Goal: Communication & Community: Answer question/provide support

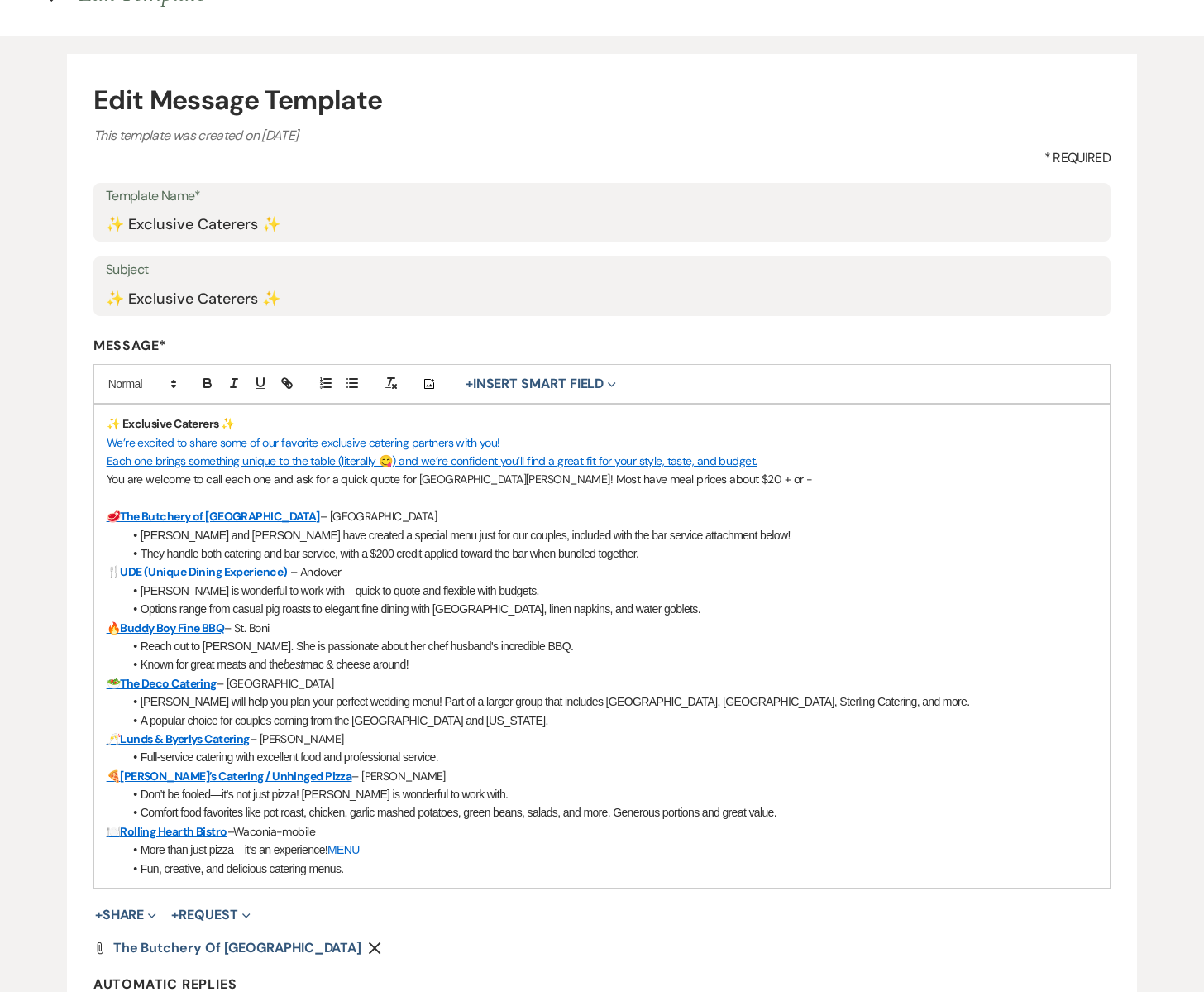
scroll to position [108, 0]
click at [188, 576] on link "UDE (Unique Dining Experience)" at bounding box center [203, 570] width 167 height 15
click at [285, 569] on link "UDE (Unique Dining Experience)" at bounding box center [203, 570] width 167 height 15
drag, startPoint x: 286, startPoint y: 568, endPoint x: 122, endPoint y: 563, distance: 164.1
click at [122, 563] on p "🍴 UDE (Unique Dining Experience) – Andover" at bounding box center [602, 571] width 991 height 19
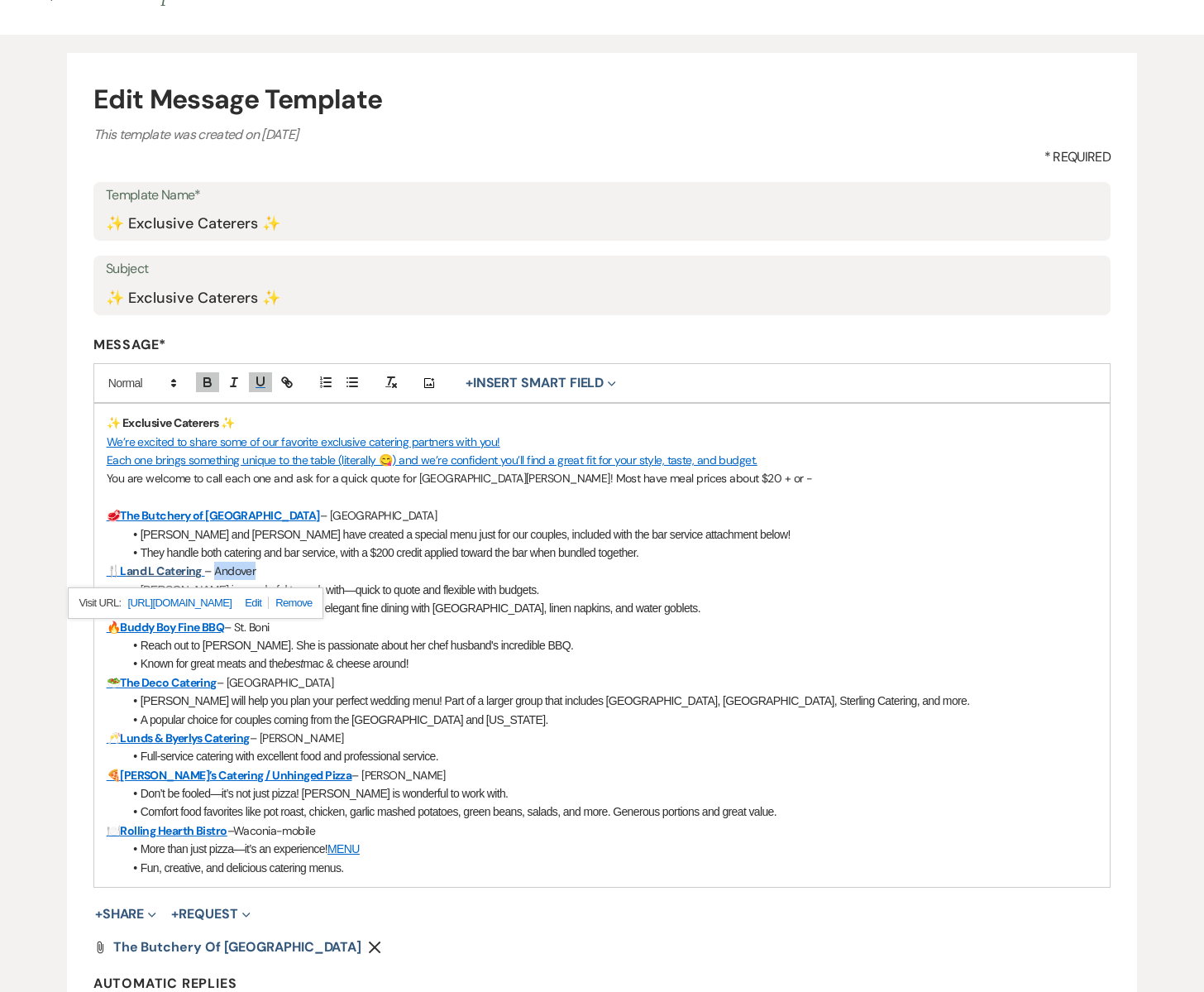
drag, startPoint x: 217, startPoint y: 570, endPoint x: 264, endPoint y: 573, distance: 47.1
click at [264, 573] on p "🍴 L and L Catering – Andover" at bounding box center [602, 571] width 991 height 19
drag, startPoint x: 182, startPoint y: 591, endPoint x: 142, endPoint y: 593, distance: 40.0
click at [142, 593] on span "[PERSON_NAME] is wonderful to work with—quick to quote and flexible with budget…" at bounding box center [340, 590] width 398 height 14
drag, startPoint x: 381, startPoint y: 589, endPoint x: 477, endPoint y: 588, distance: 96.0
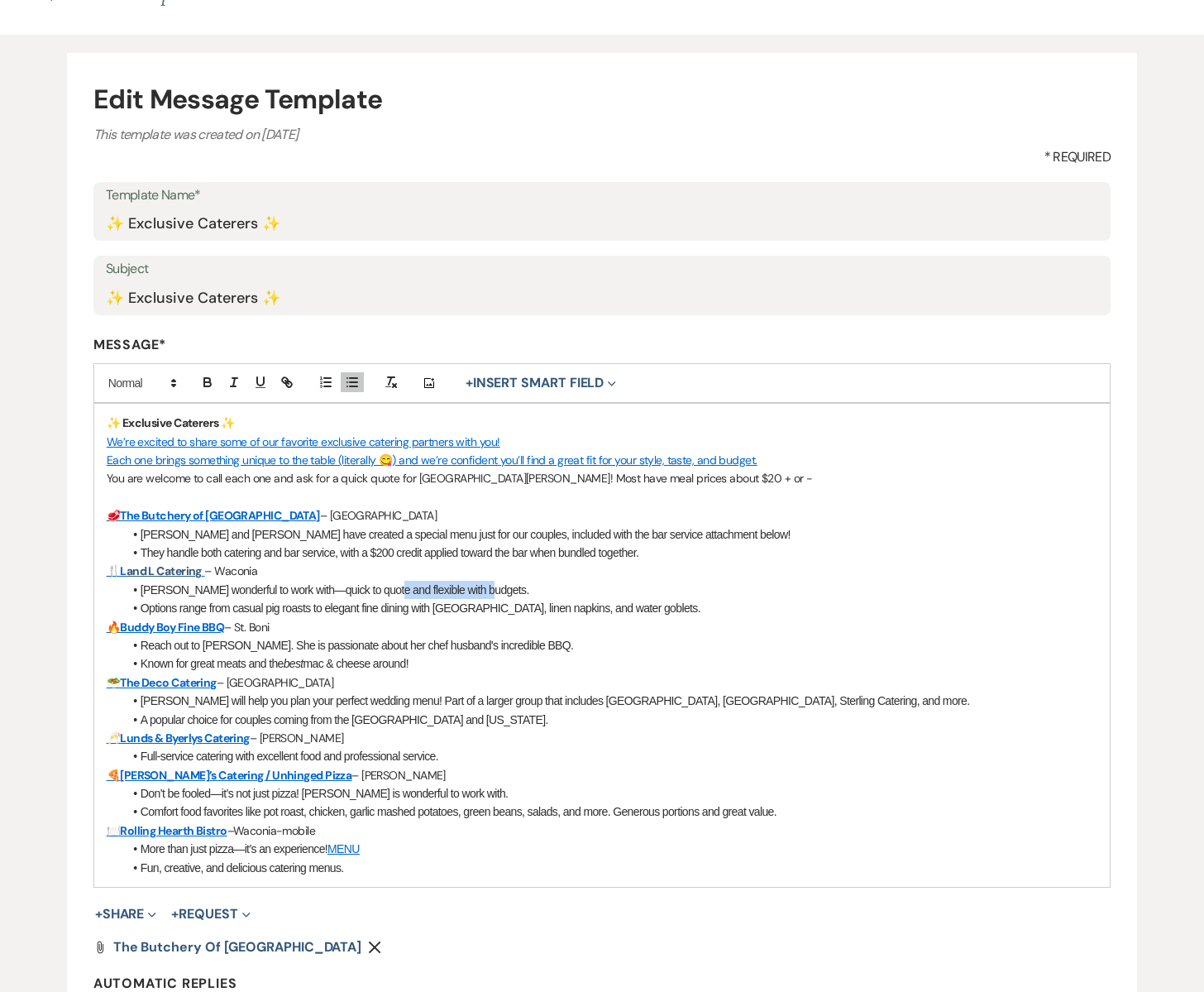
click at [477, 588] on span "Laurais wonderful to work with—quick to quote and flexible with budgets." at bounding box center [335, 590] width 389 height 14
drag, startPoint x: 312, startPoint y: 610, endPoint x: 266, endPoint y: 608, distance: 46.0
click at [266, 608] on span "Options range from casual pig roasts to elegant fine dining with [GEOGRAPHIC_DA…" at bounding box center [421, 608] width 560 height 14
drag, startPoint x: 207, startPoint y: 570, endPoint x: 105, endPoint y: 567, distance: 102.0
click at [105, 567] on div "✨ Exclusive Caterers ✨ We’re excited to share some of our favorite exclusive ca…" at bounding box center [601, 644] width 1015 height 483
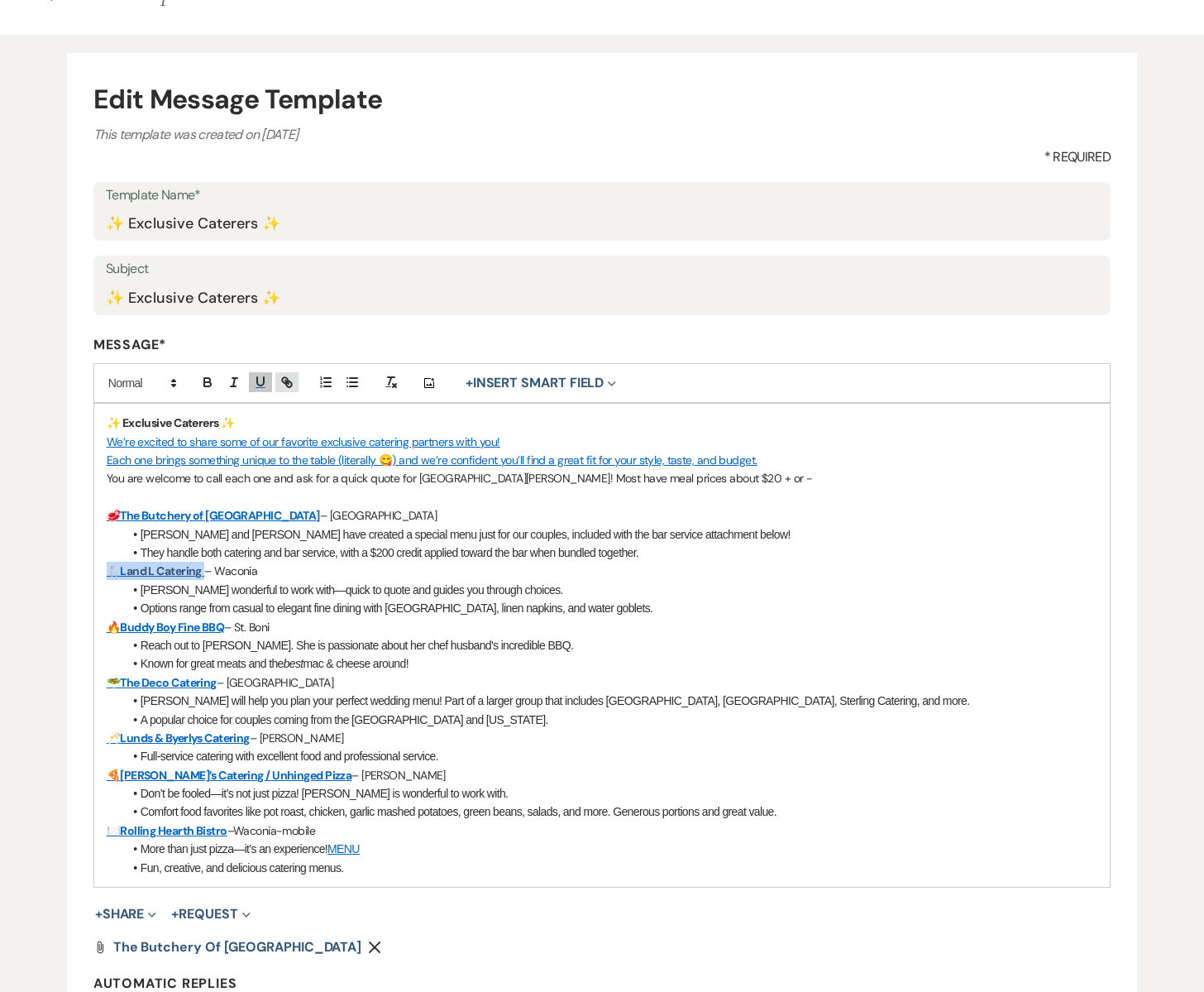
click at [284, 383] on icon "button" at bounding box center [285, 380] width 6 height 6
paste input "https://www.landlcaters.com/contact-us/1753070"
click at [254, 602] on link at bounding box center [253, 603] width 35 height 13
click at [265, 567] on p "🍴 L and L Catering – Waconia" at bounding box center [602, 571] width 991 height 19
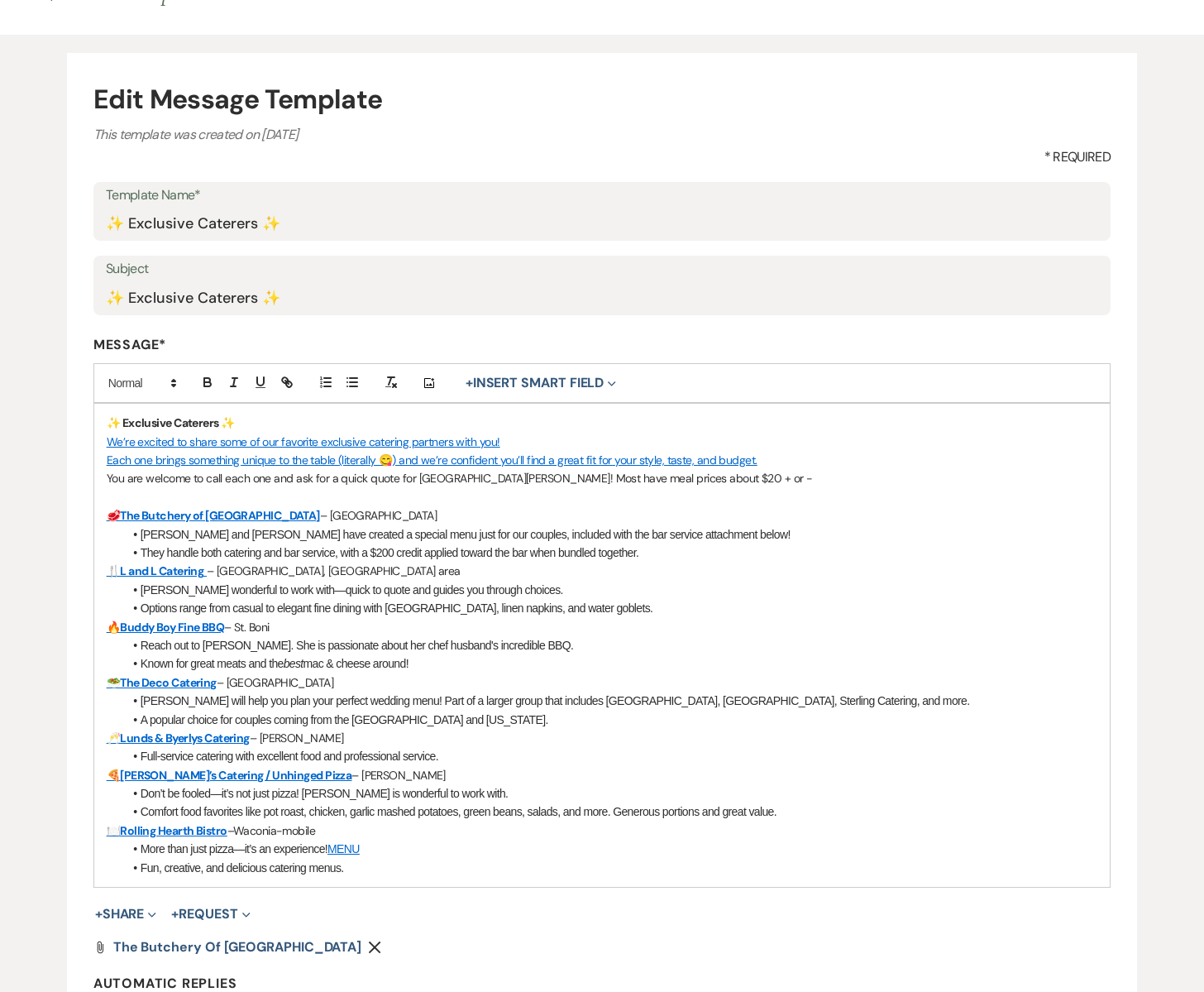
click at [166, 591] on span "Laurais wonderful to work with—quick to quote and guides you through choices." at bounding box center [352, 590] width 423 height 14
click at [418, 590] on span "Laura is wonderful to work with—quick to quote and guides you through choices." at bounding box center [357, 590] width 433 height 14
click at [384, 592] on span "Laura is wonderful to work with—quick to quote and guide you through choices." at bounding box center [354, 590] width 428 height 14
drag, startPoint x: 511, startPoint y: 590, endPoint x: 549, endPoint y: 589, distance: 38.0
click at [548, 589] on span "Laura is wonderful to work with—quick to quote and helps to guide you through c…" at bounding box center [374, 590] width 466 height 14
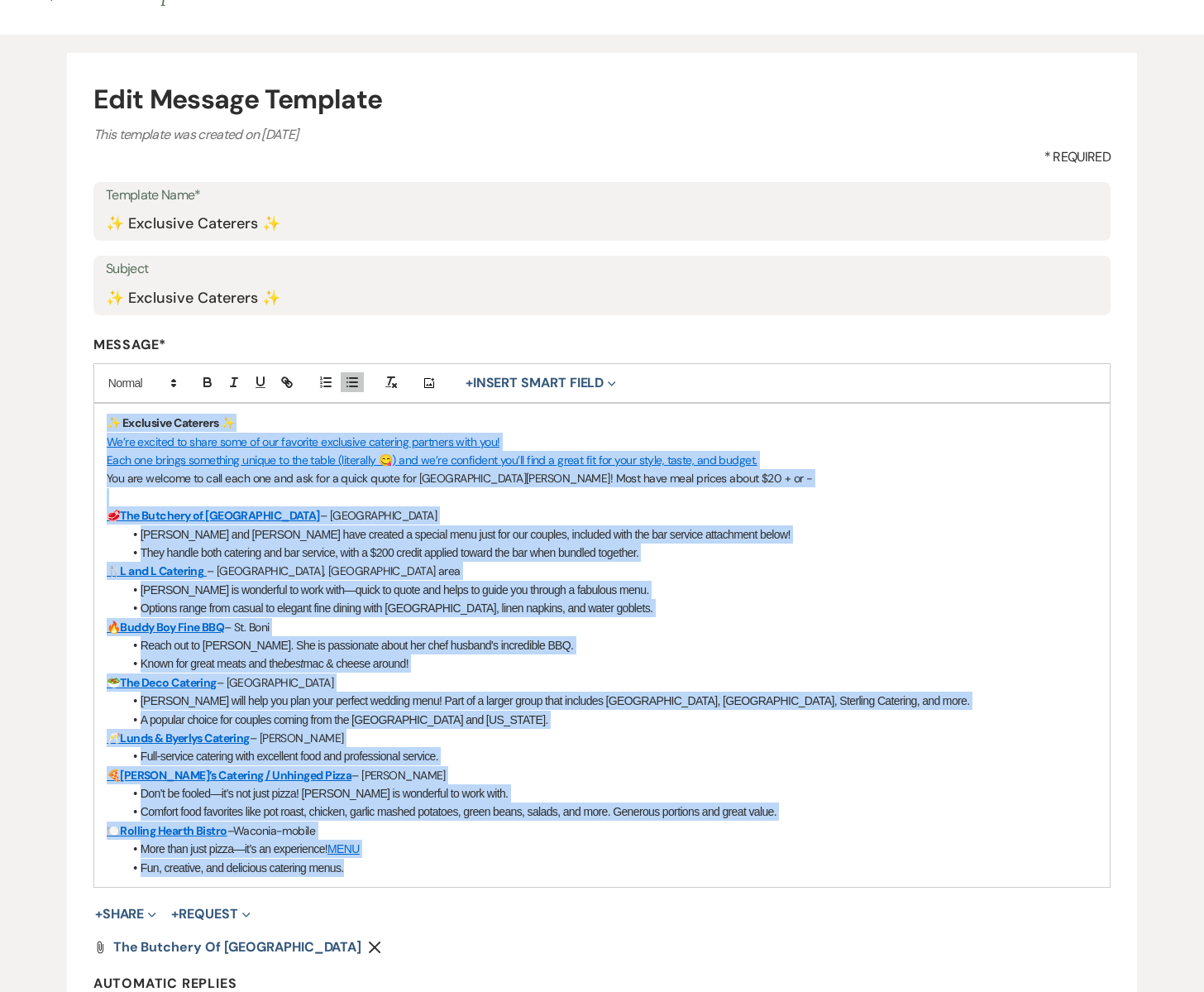
drag, startPoint x: 110, startPoint y: 421, endPoint x: 455, endPoint y: 824, distance: 530.5
click at [536, 869] on div "✨ Exclusive Caterers ✨ We’re excited to share some of our favorite exclusive ca…" at bounding box center [601, 644] width 1015 height 483
copy div "✨ Exclusive Caterers ✨ We’re excited to share some of our favorite exclusive ca…"
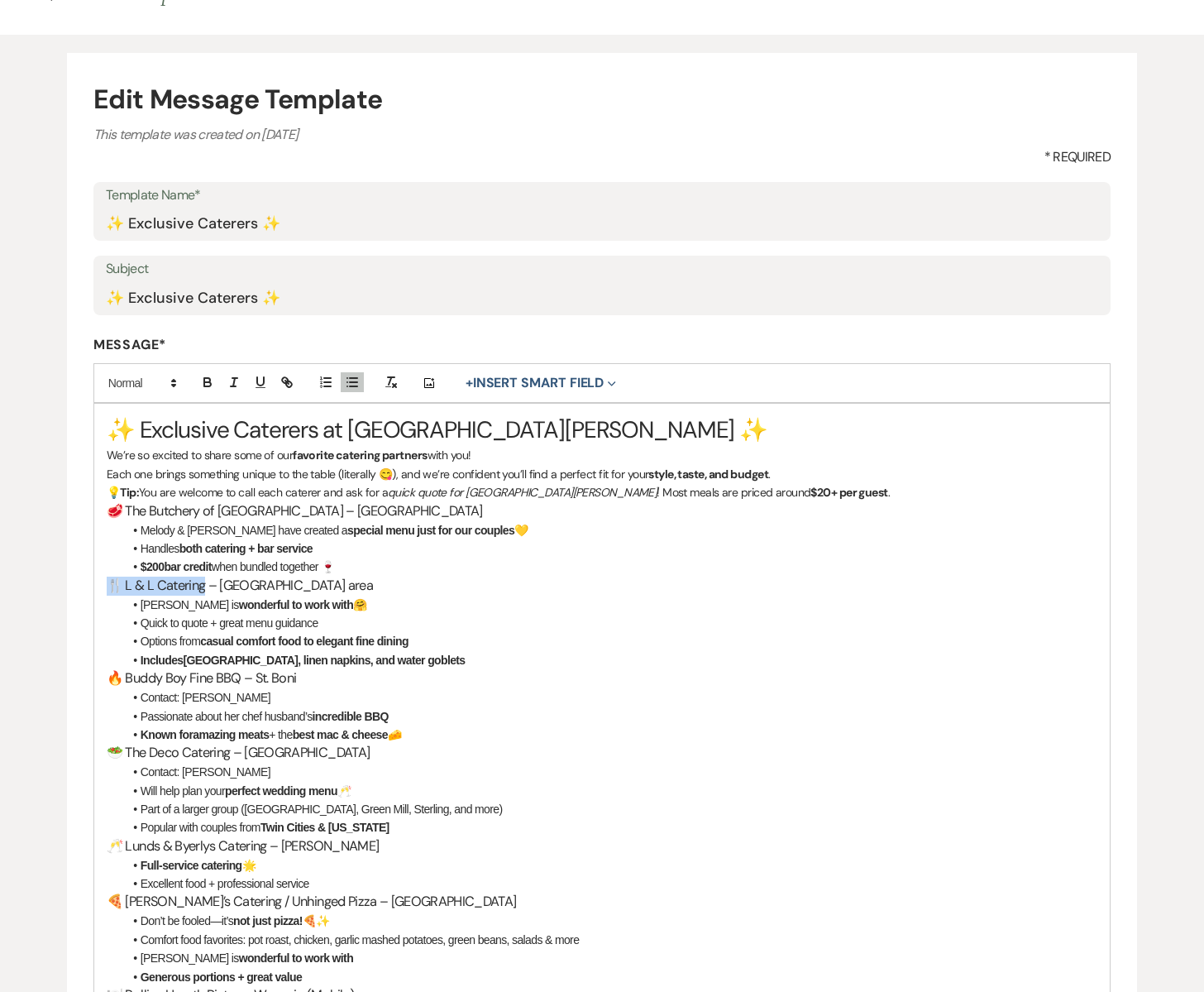
drag, startPoint x: 203, startPoint y: 587, endPoint x: 110, endPoint y: 582, distance: 93.1
click at [110, 582] on h3 "🍴 L & L Catering – Waconia & Mound area" at bounding box center [602, 586] width 991 height 19
click at [286, 385] on icon "button" at bounding box center [289, 384] width 6 height 6
paste input "https://www.landlcaters.com/"
click at [259, 619] on link at bounding box center [251, 619] width 35 height 13
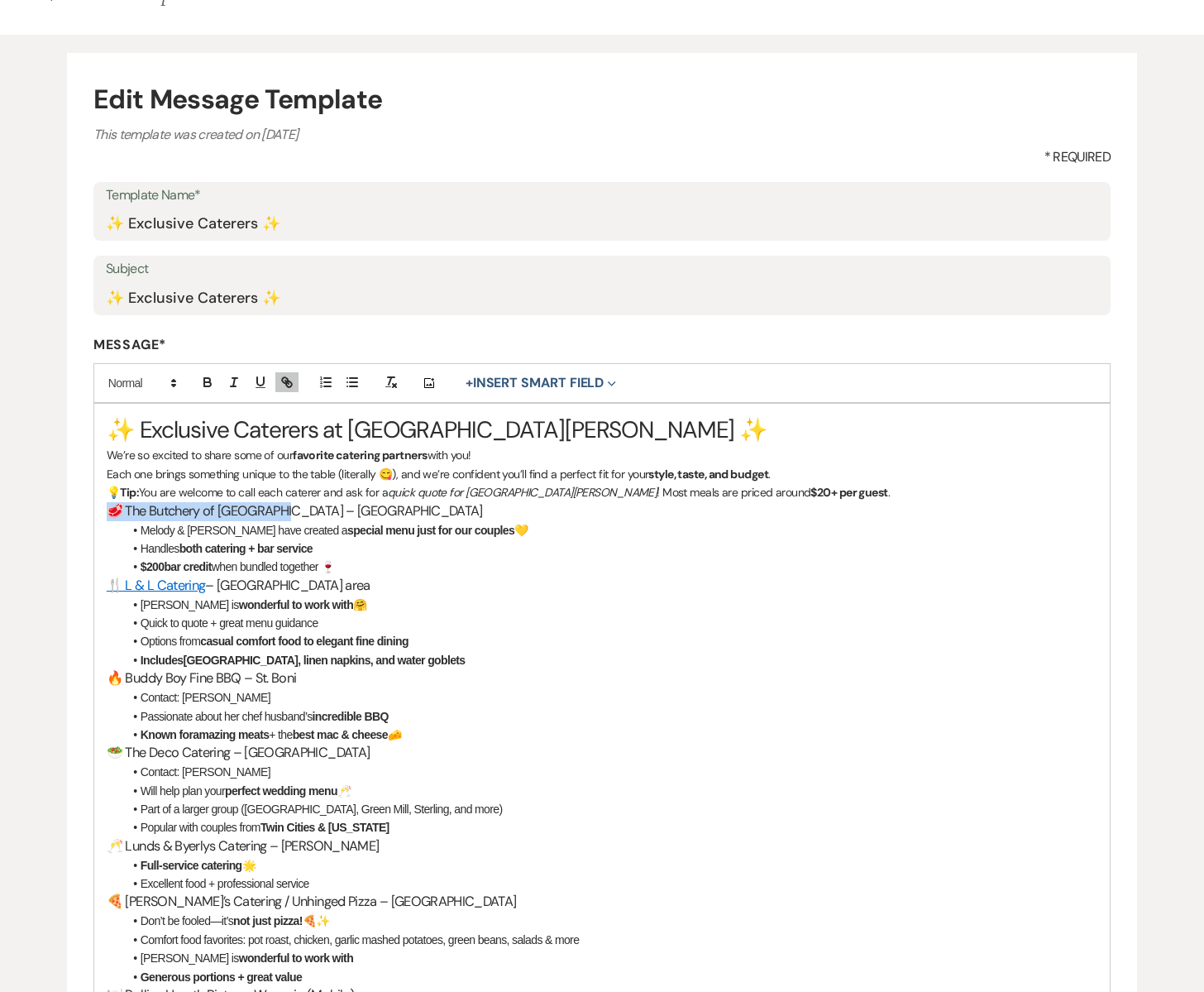
drag, startPoint x: 282, startPoint y: 512, endPoint x: 99, endPoint y: 510, distance: 183.0
click at [90, 519] on form "Edit Message Template This template was created on Aug 30, 2025 * Required Temp…" at bounding box center [601, 683] width 1070 height 1260
click at [287, 377] on icon "button" at bounding box center [287, 382] width 15 height 15
paste input "https://thebutcheryml.com/"
click at [297, 547] on link at bounding box center [291, 544] width 35 height 13
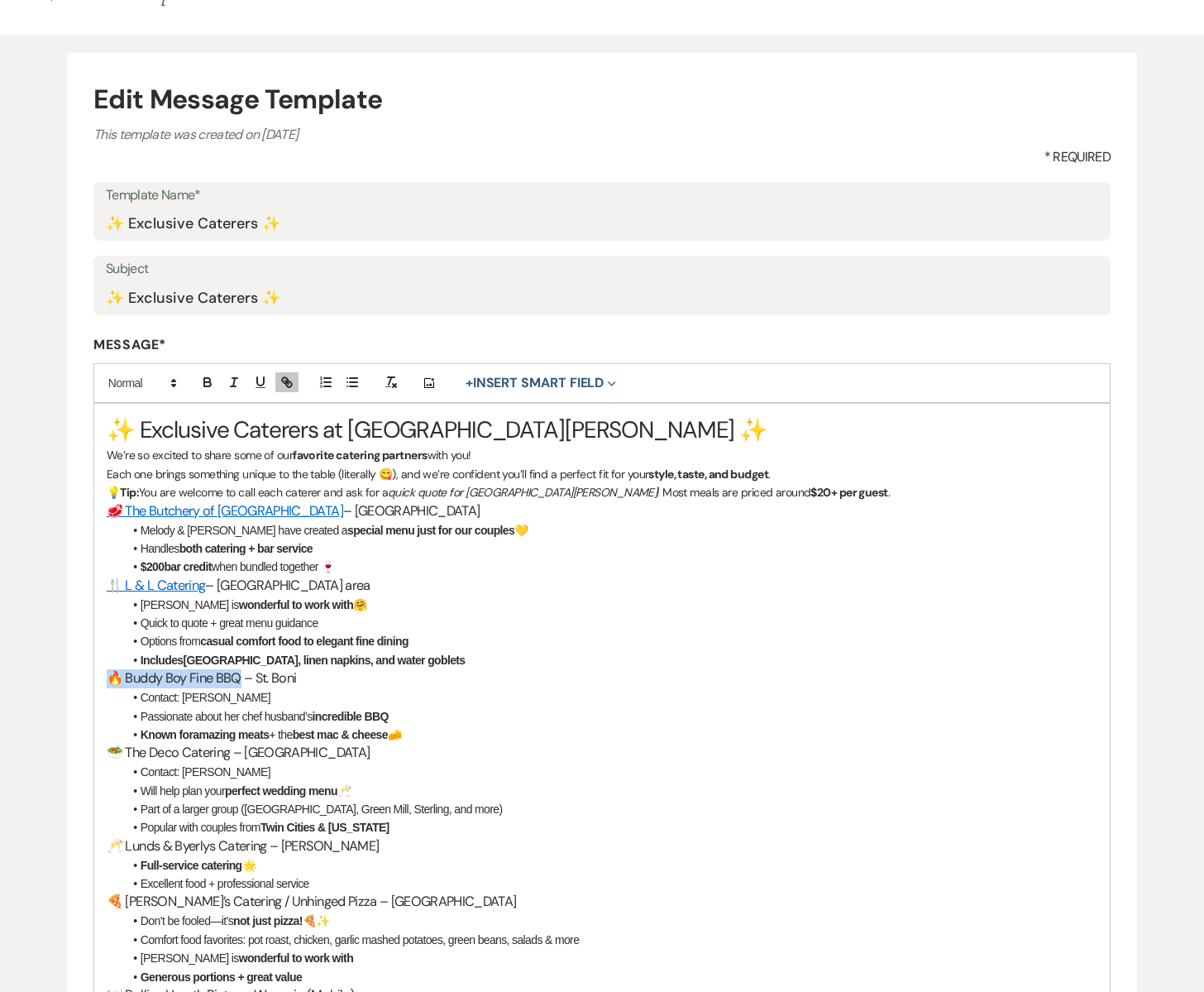
drag, startPoint x: 240, startPoint y: 677, endPoint x: 70, endPoint y: 680, distance: 170.0
click at [70, 680] on form "Edit Message Template This template was created on Aug 30, 2025 * Required Temp…" at bounding box center [601, 683] width 1070 height 1260
click at [284, 383] on icon "button" at bounding box center [285, 380] width 6 height 6
paste input "https://buddyboybarbeque.com/"
click at [280, 713] on link at bounding box center [269, 712] width 35 height 13
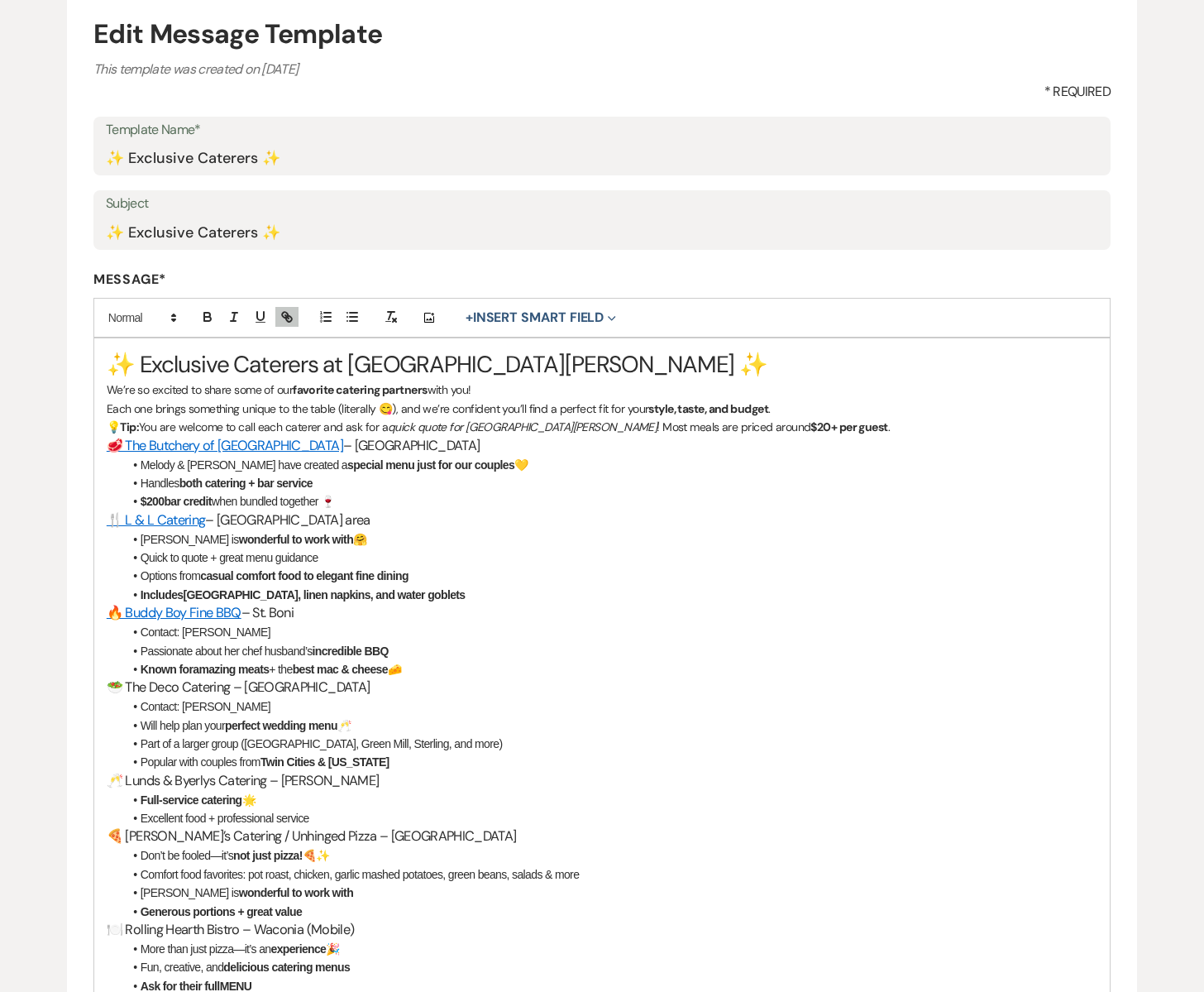
scroll to position [215, 0]
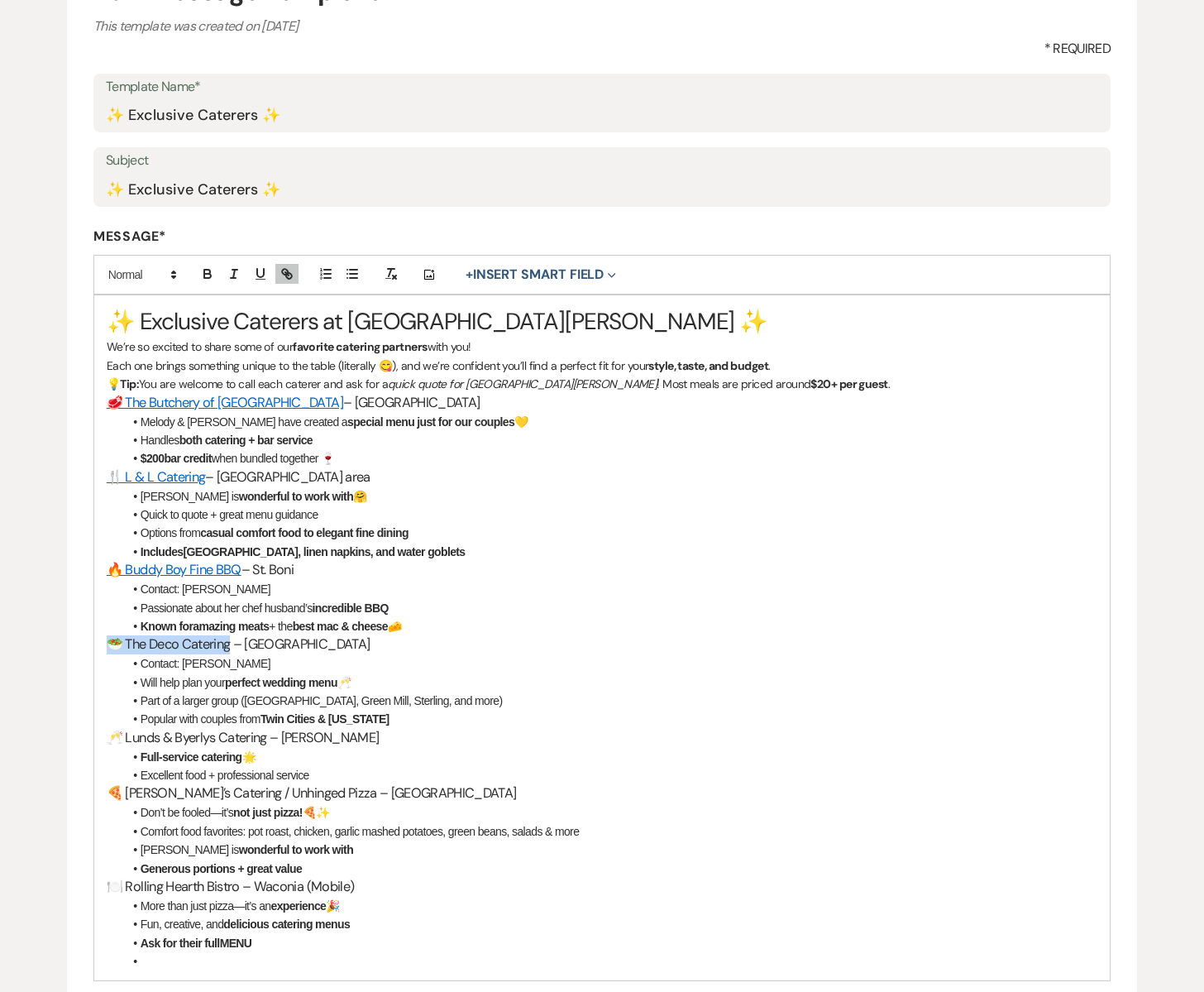
drag, startPoint x: 229, startPoint y: 644, endPoint x: 98, endPoint y: 641, distance: 131.0
click at [98, 641] on div "✨ Exclusive Caterers at South Glen Farm ✨ We’re so excited to share some of our…" at bounding box center [601, 638] width 1015 height 685
click at [290, 272] on icon "button" at bounding box center [287, 273] width 15 height 15
paste input "https://www.decocatering.com/"
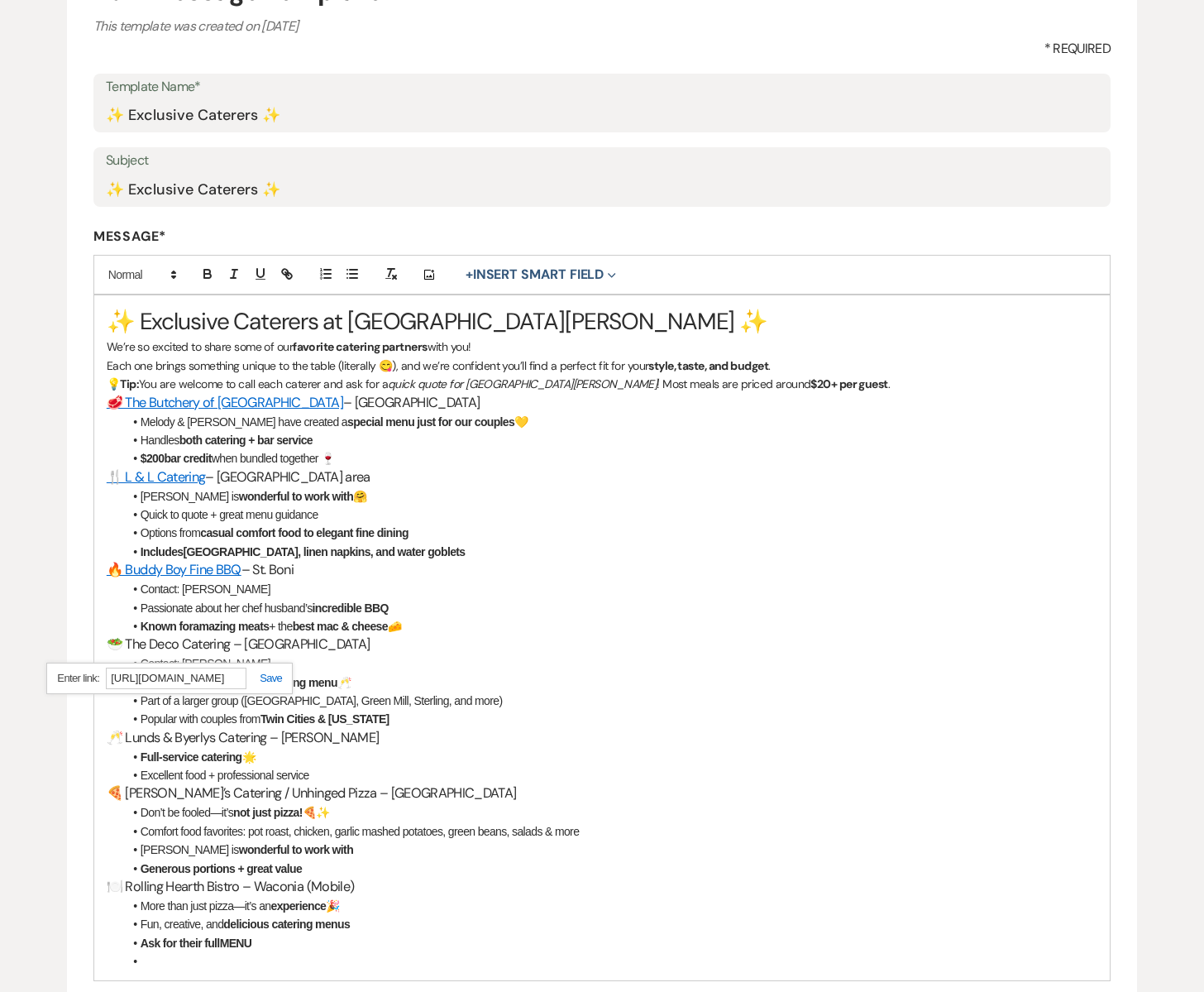
click at [268, 680] on link at bounding box center [264, 678] width 35 height 13
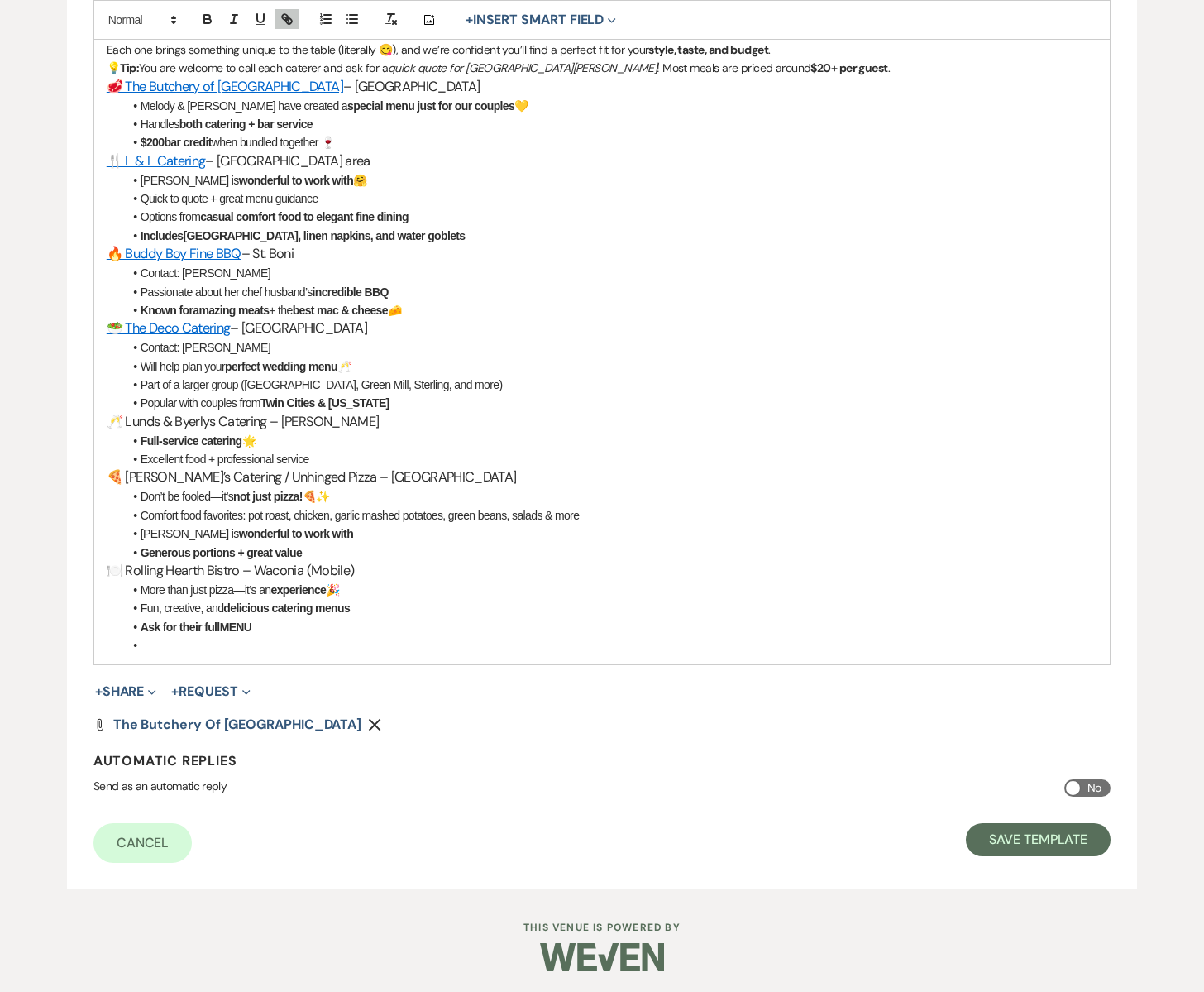
scroll to position [536, 0]
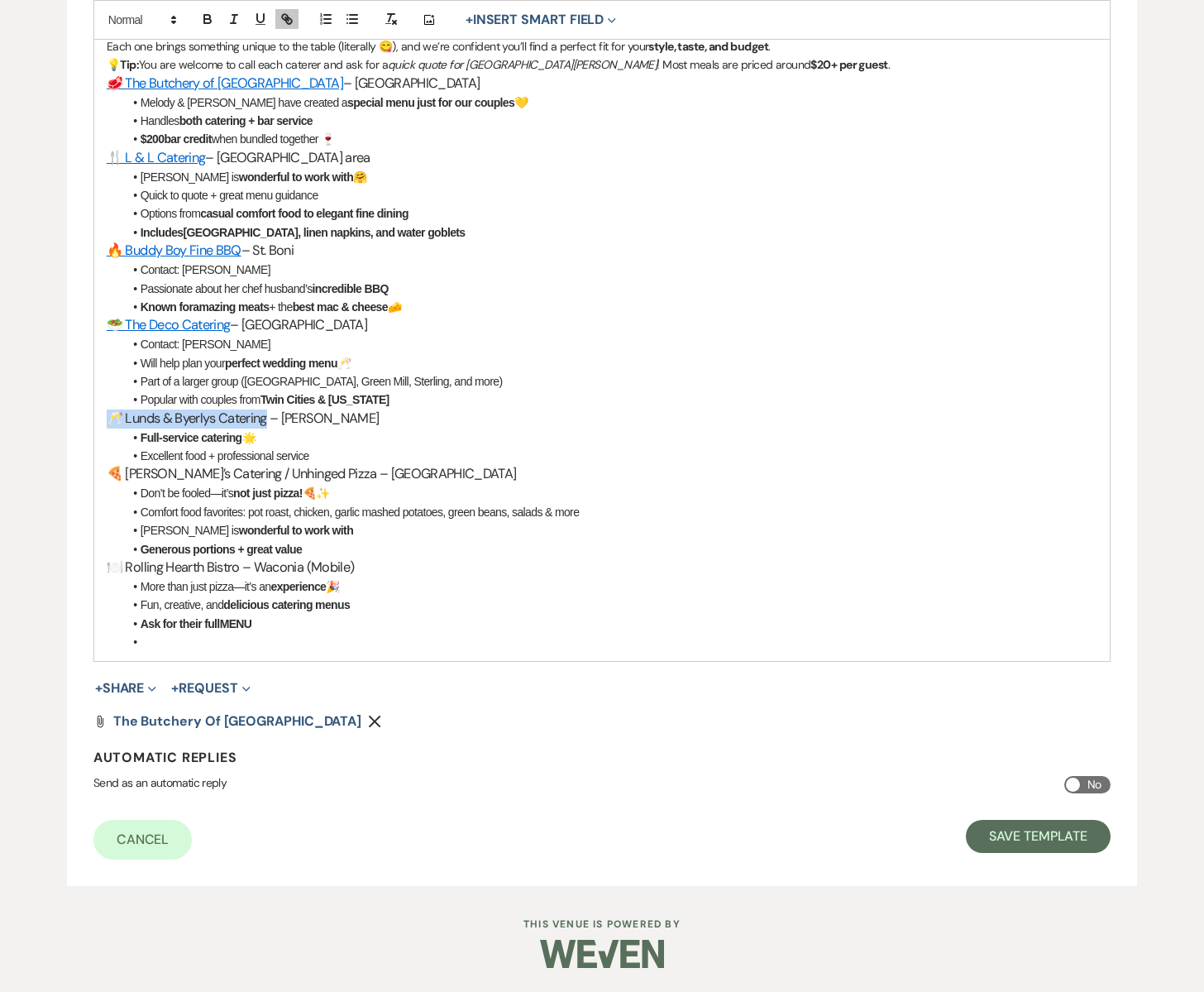
drag, startPoint x: 266, startPoint y: 420, endPoint x: 105, endPoint y: 413, distance: 161.2
click at [105, 413] on div "✨ Exclusive Caterers at South Glen Farm ✨ We’re so excited to share some of our…" at bounding box center [601, 318] width 1015 height 685
click at [292, 24] on icon "button" at bounding box center [287, 19] width 15 height 15
paste input "https://catering.lundsandbyerlys.com/"
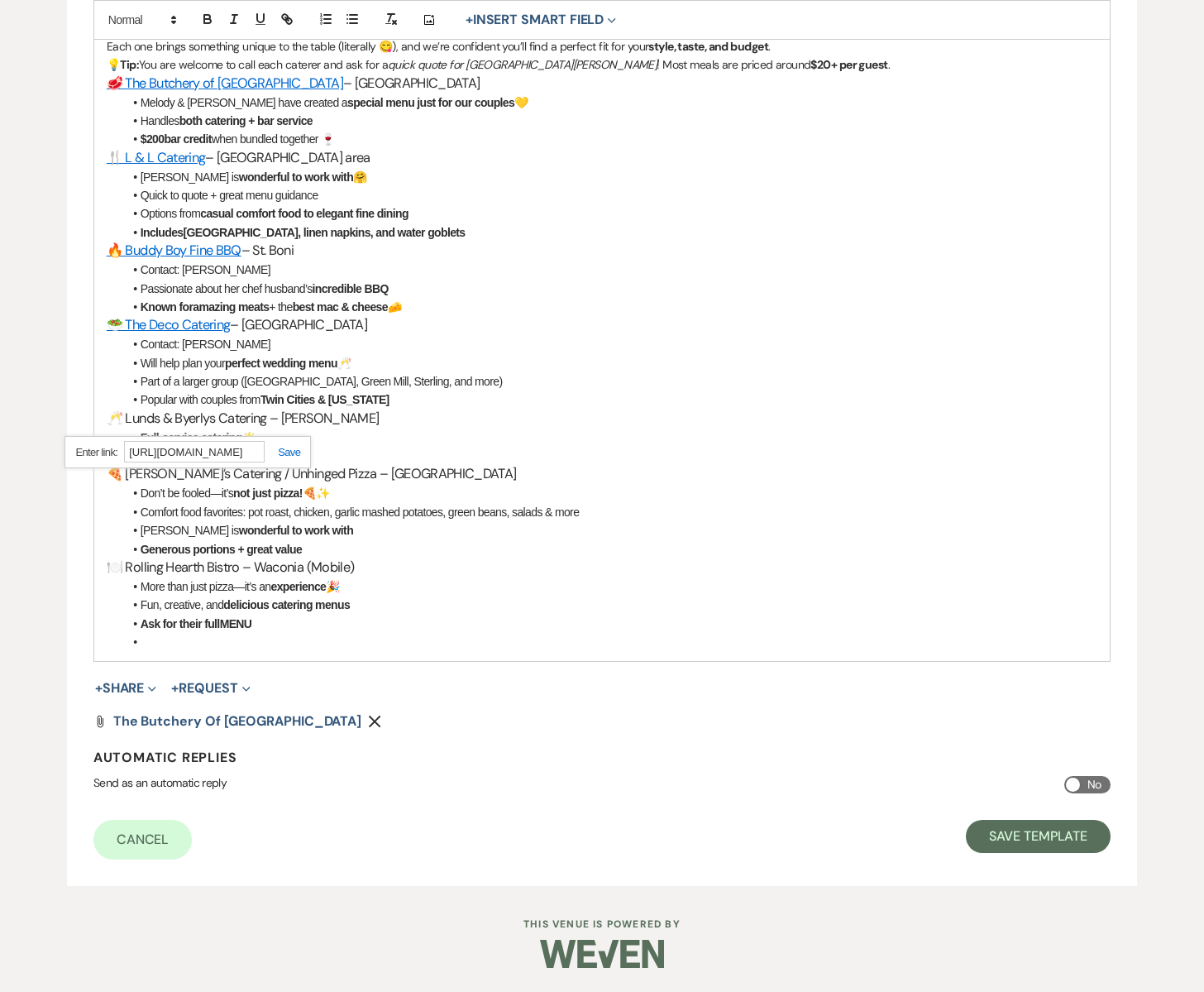
click at [280, 449] on link at bounding box center [282, 451] width 35 height 13
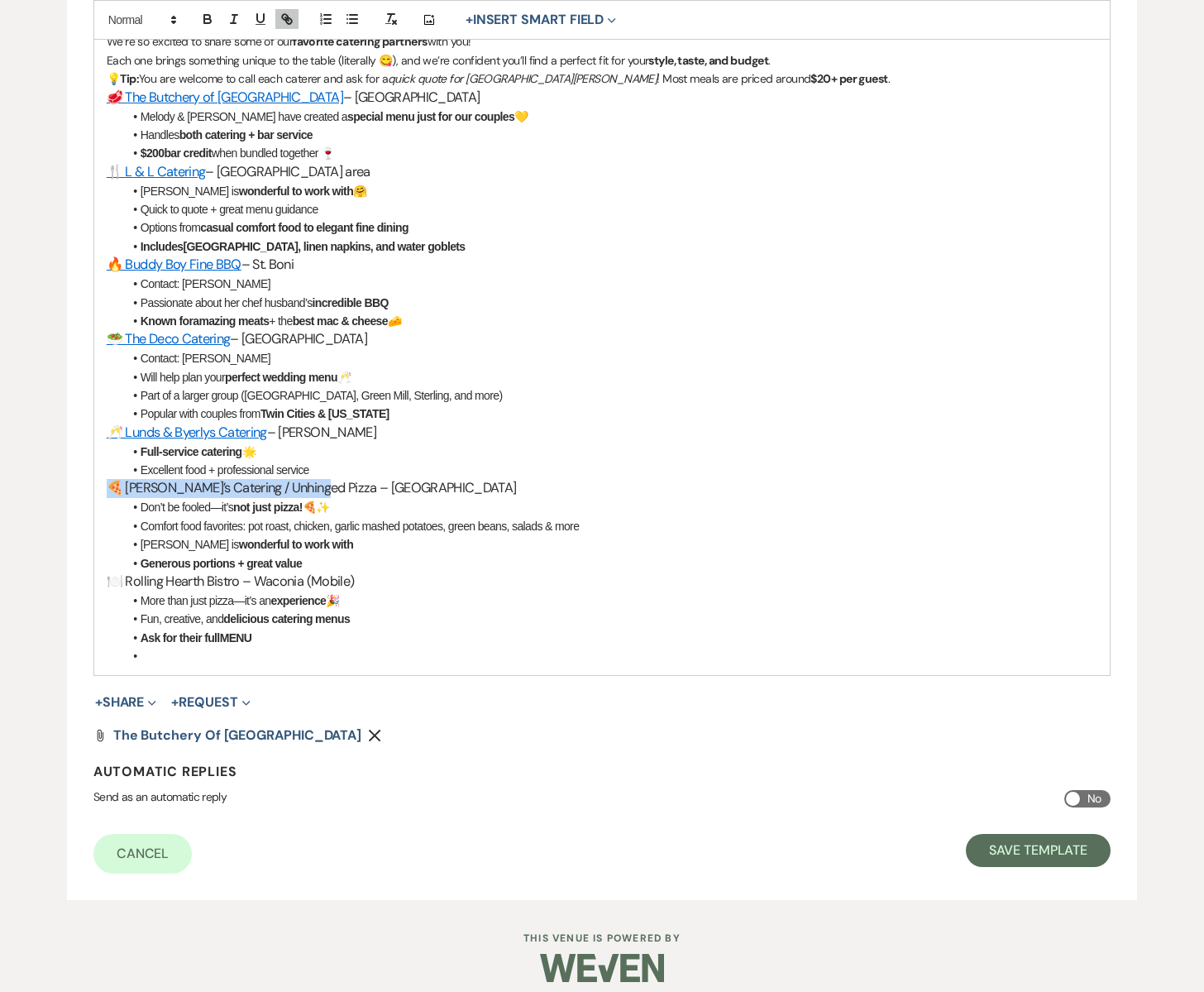
drag, startPoint x: 313, startPoint y: 488, endPoint x: 103, endPoint y: 482, distance: 210.1
click at [103, 482] on div "✨ Exclusive Caterers at South Glen Farm ✨ We’re so excited to share some of our…" at bounding box center [601, 332] width 1015 height 685
click at [290, 22] on icon "button" at bounding box center [287, 19] width 15 height 15
paste input "https://unhingedpizza.com/"
click at [308, 521] on link at bounding box center [306, 522] width 35 height 13
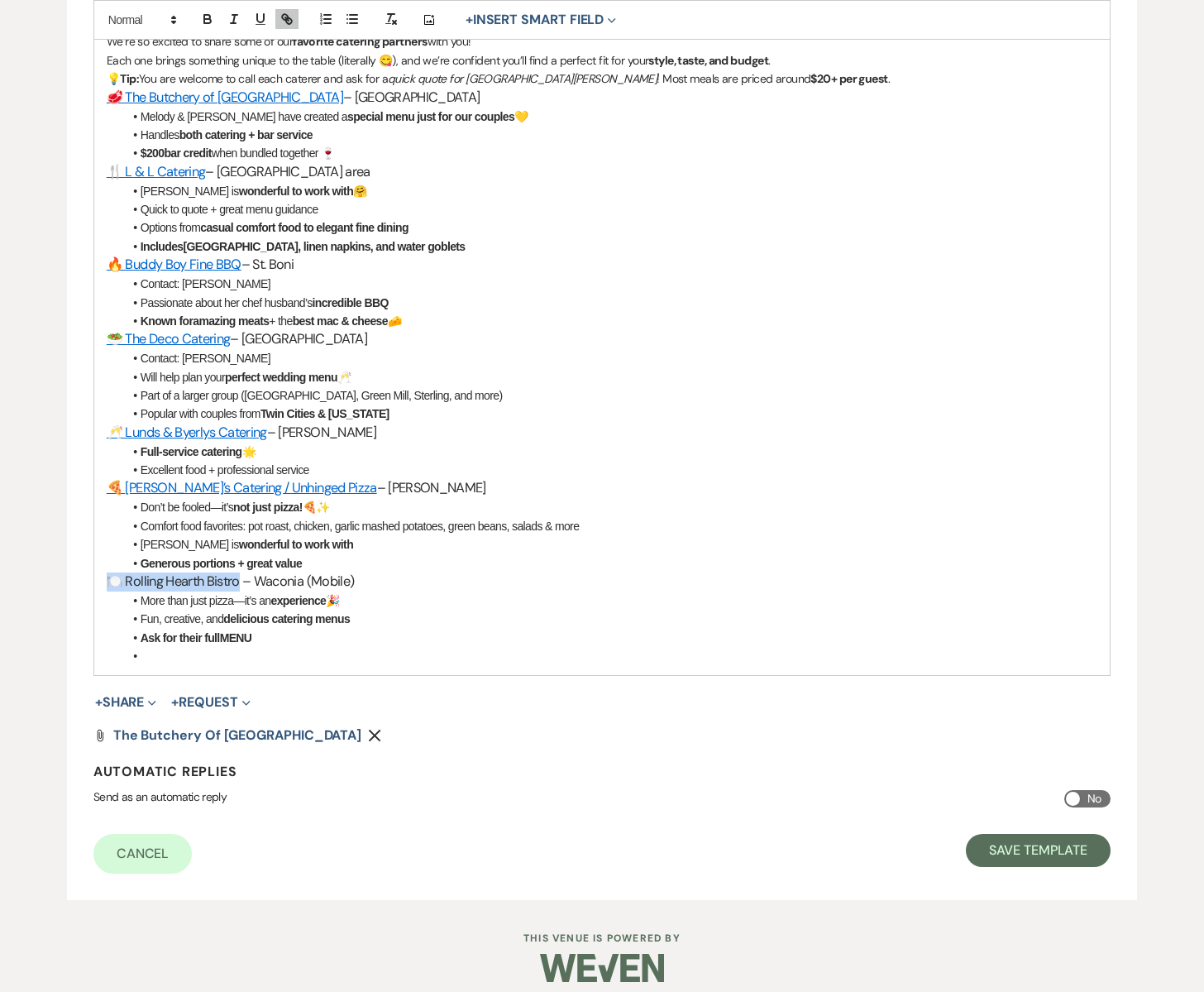
drag, startPoint x: 237, startPoint y: 583, endPoint x: 85, endPoint y: 572, distance: 152.4
click at [85, 572] on form "Edit Message Template This template was created on Aug 30, 2025 * Required Temp…" at bounding box center [601, 269] width 1070 height 1260
click at [290, 23] on icon "button" at bounding box center [289, 22] width 6 height 6
paste input "https://www.facebook.com/RollingHearthBistro/"
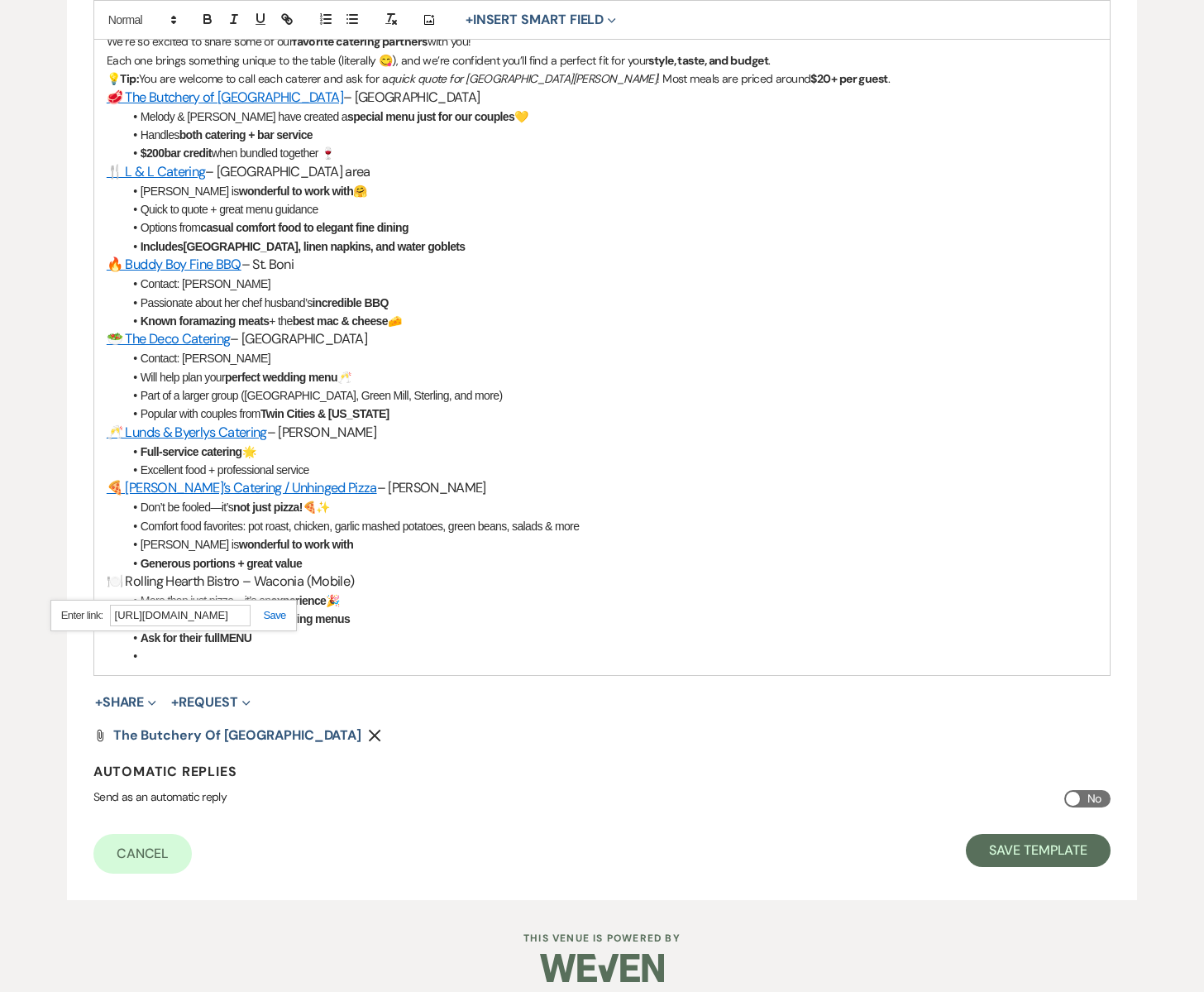
type input "https://www.facebook.com/RollingHearthBistro/"
click at [273, 616] on link at bounding box center [268, 615] width 35 height 13
click at [430, 584] on h3 "🍽️ Rolling Hearth Bistro – Waconia (Mobile)" at bounding box center [602, 582] width 991 height 19
click at [1010, 846] on button "Save Template" at bounding box center [1039, 850] width 145 height 33
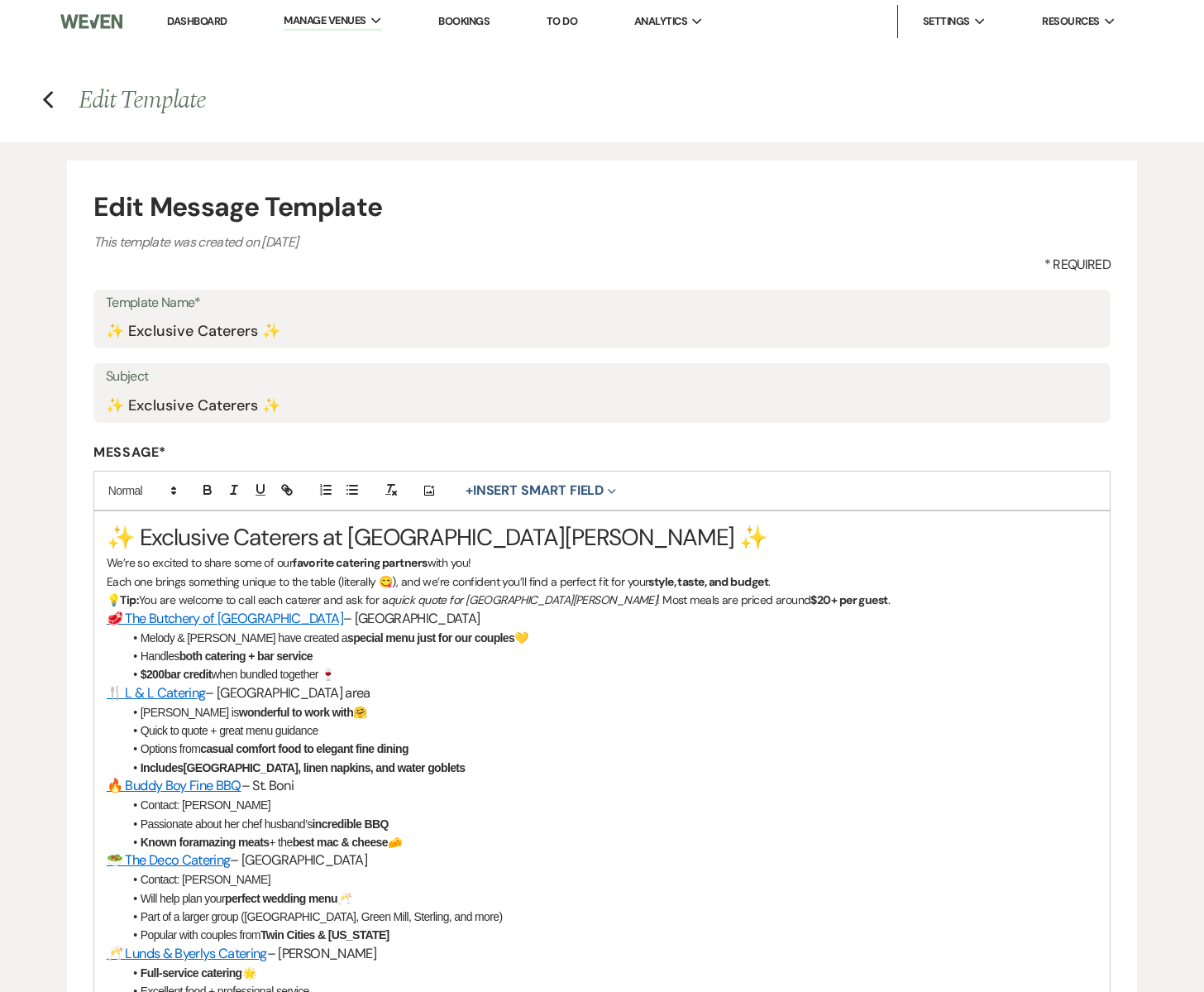
select select "Message Templates"
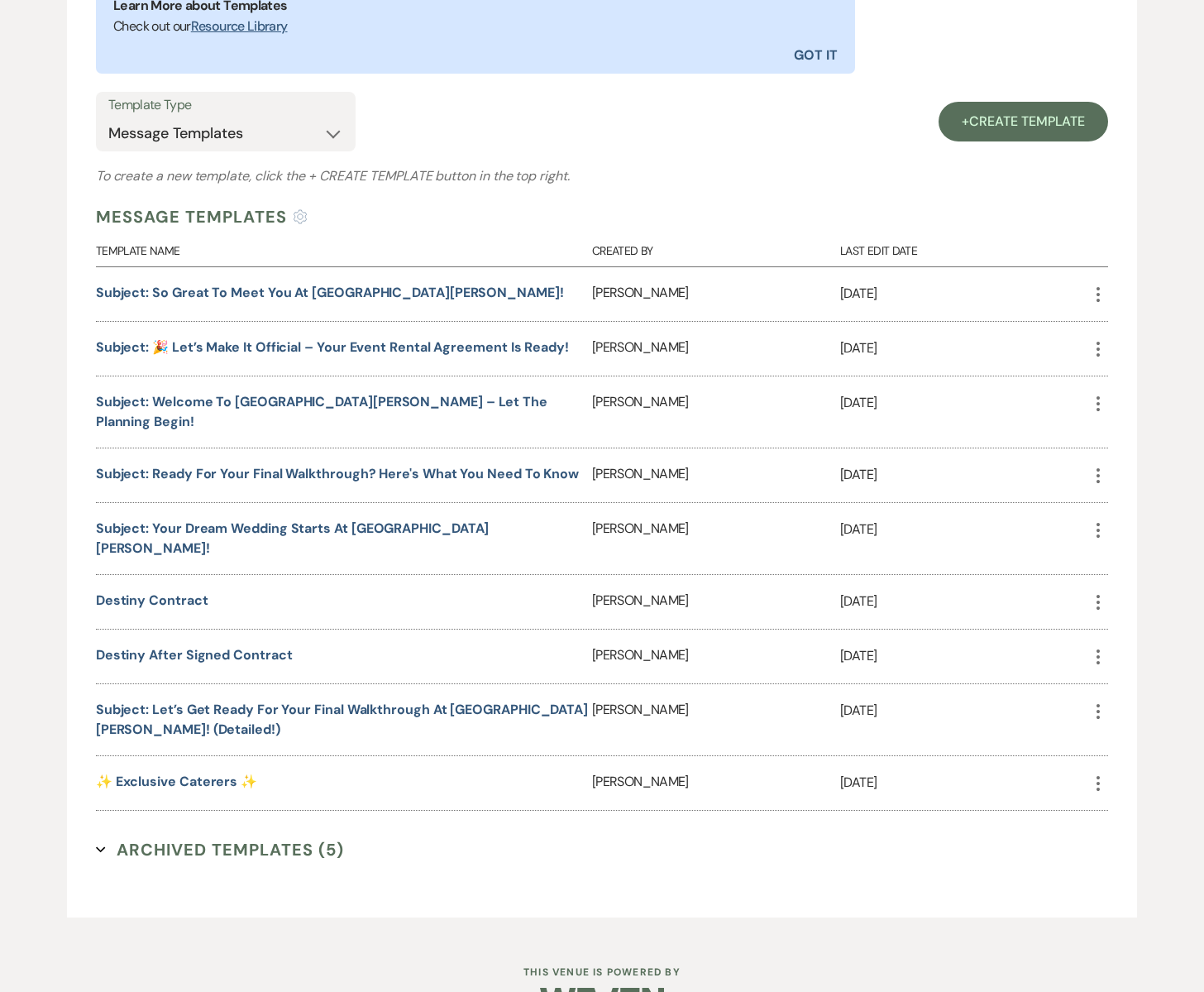
scroll to position [578, 0]
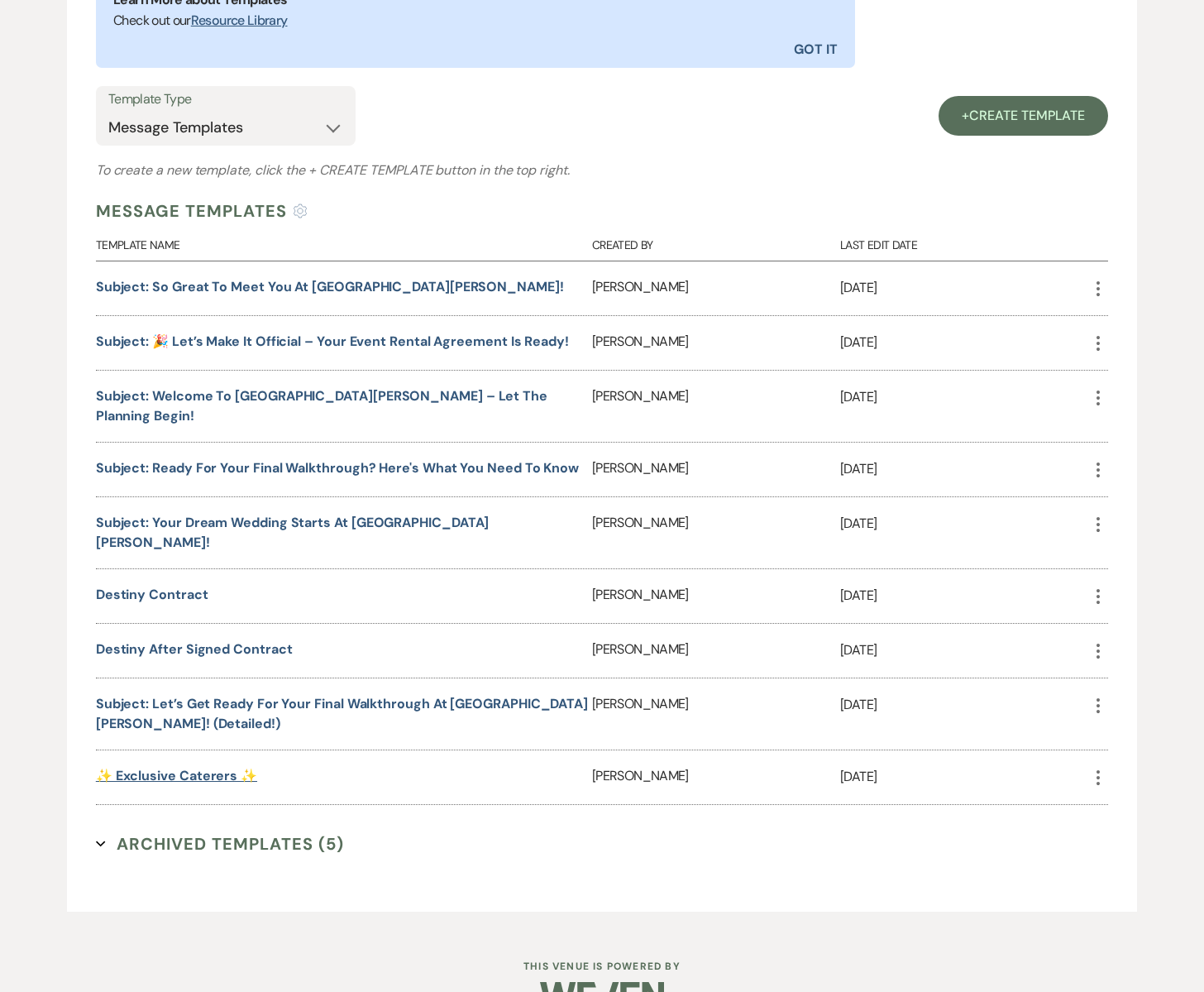
click at [166, 767] on link "✨ Exclusive Caterers ✨" at bounding box center [176, 776] width 162 height 18
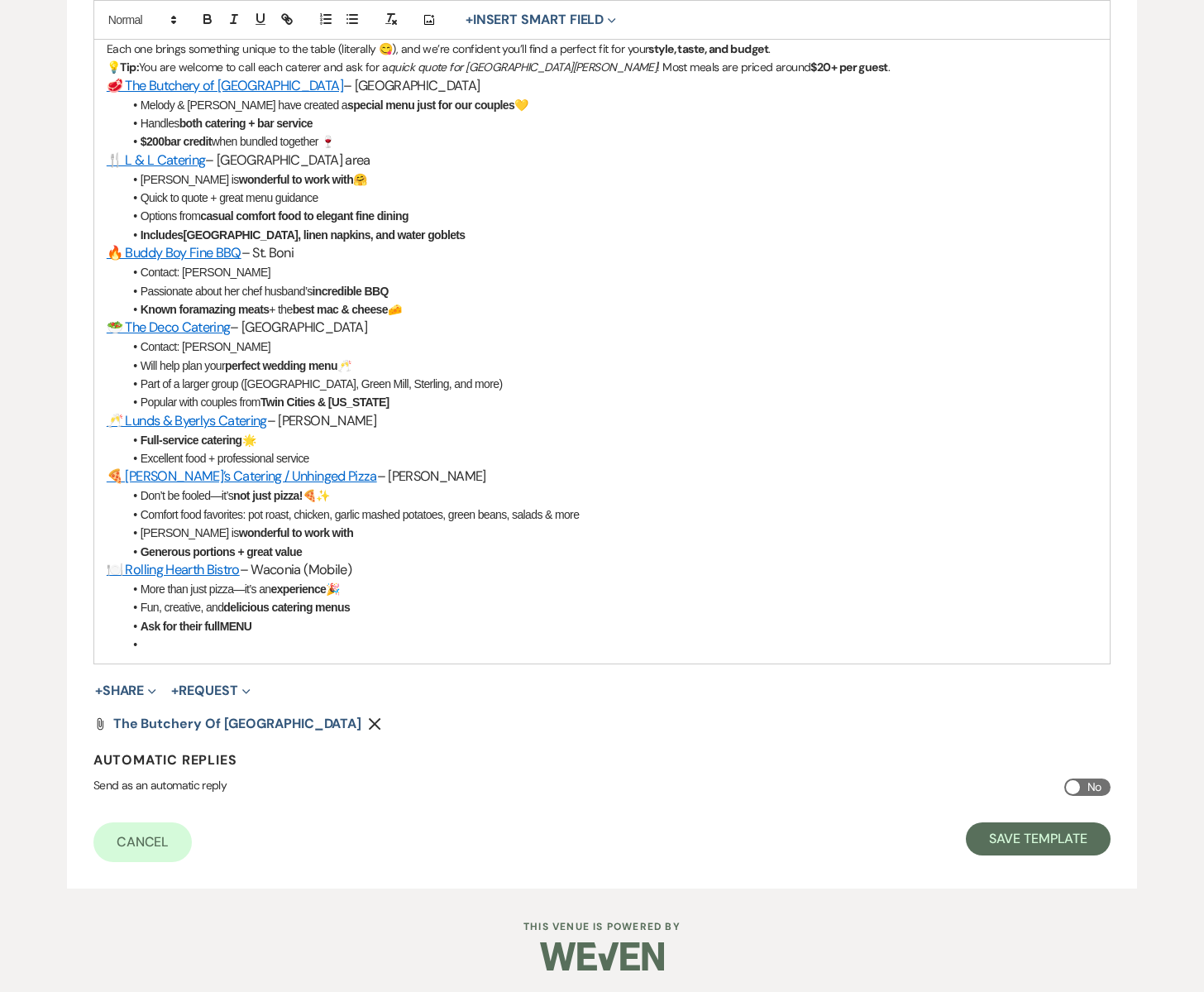
scroll to position [536, 0]
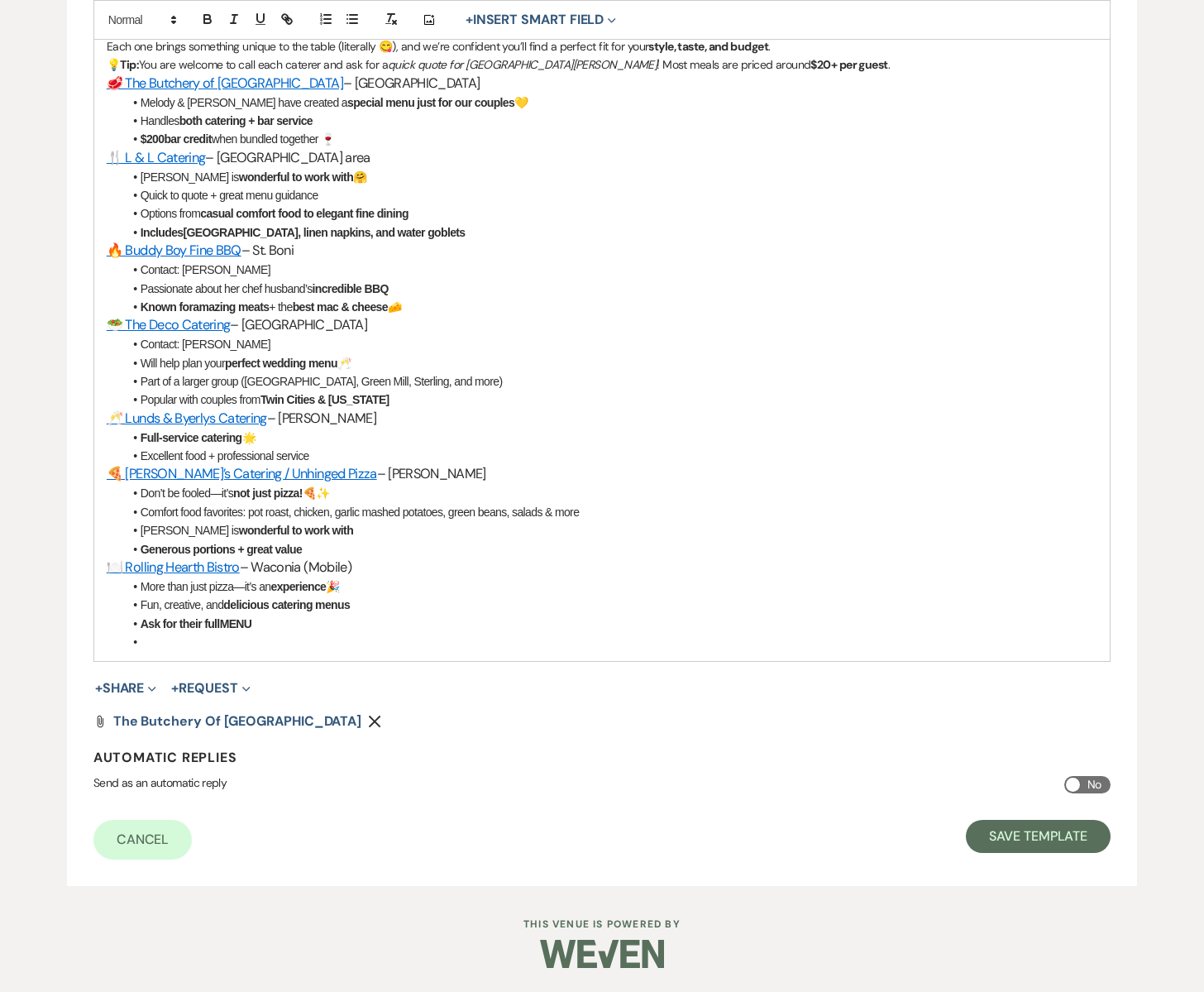
click at [138, 641] on li at bounding box center [610, 641] width 974 height 19
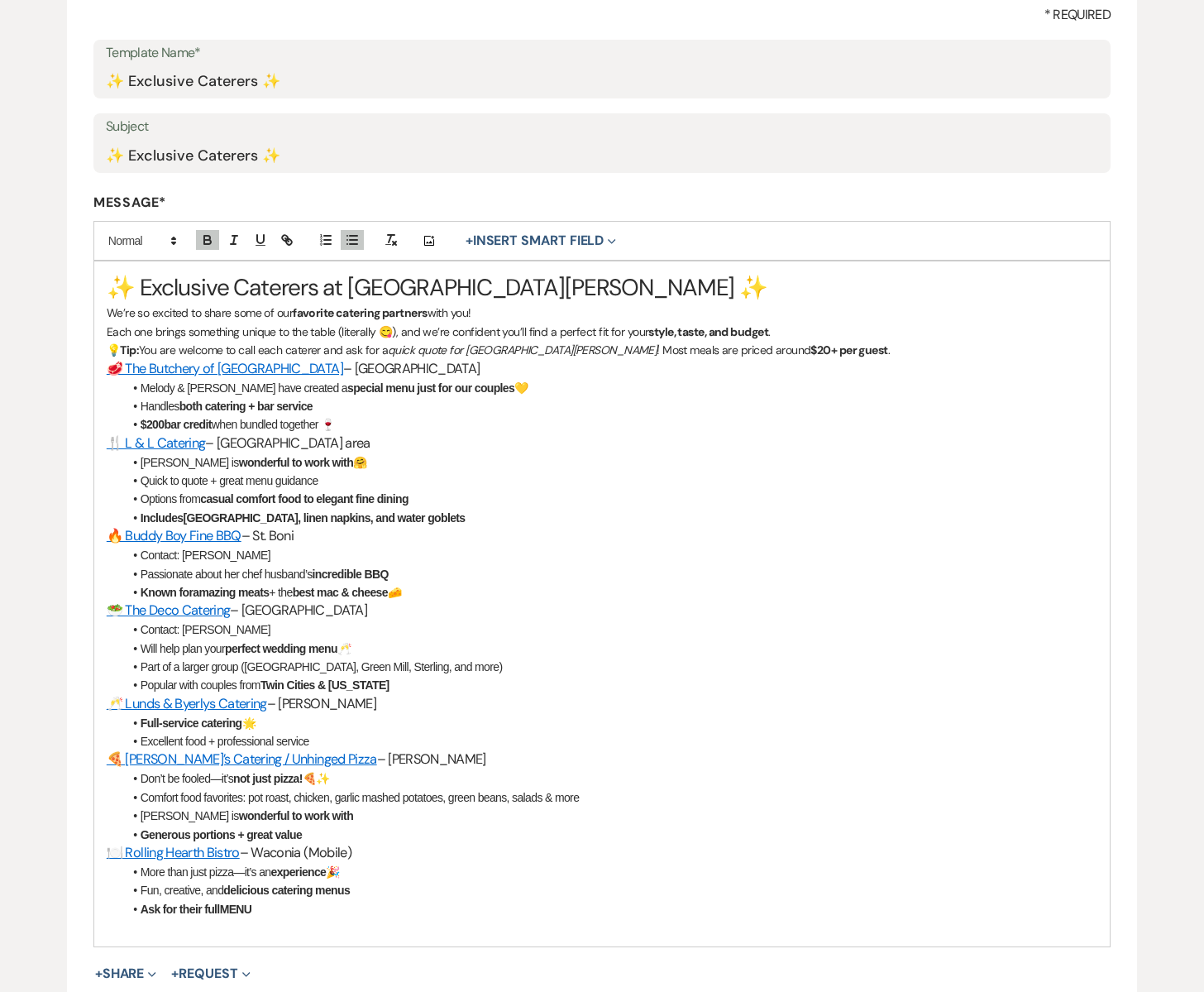
scroll to position [247, 0]
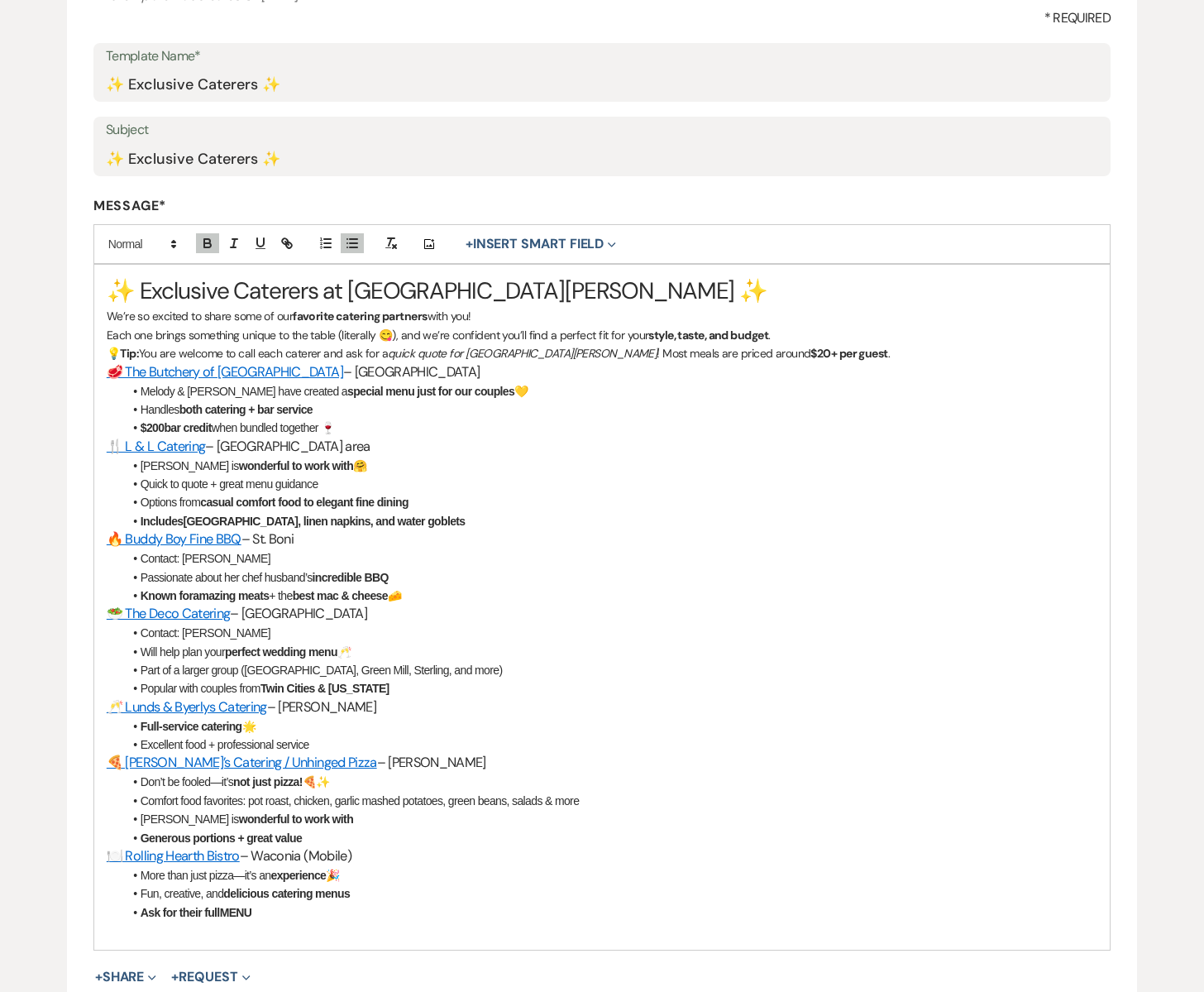
click at [379, 378] on h3 "🥩 The Butchery of [GEOGRAPHIC_DATA] – [GEOGRAPHIC_DATA]" at bounding box center [602, 372] width 991 height 19
drag, startPoint x: 413, startPoint y: 376, endPoint x: 470, endPoint y: 368, distance: 57.6
click at [469, 376] on h3 "🥩 The Butchery of [GEOGRAPHIC_DATA] – [GEOGRAPHIC_DATA], Melody & [PERSON_NAME]" at bounding box center [602, 372] width 991 height 19
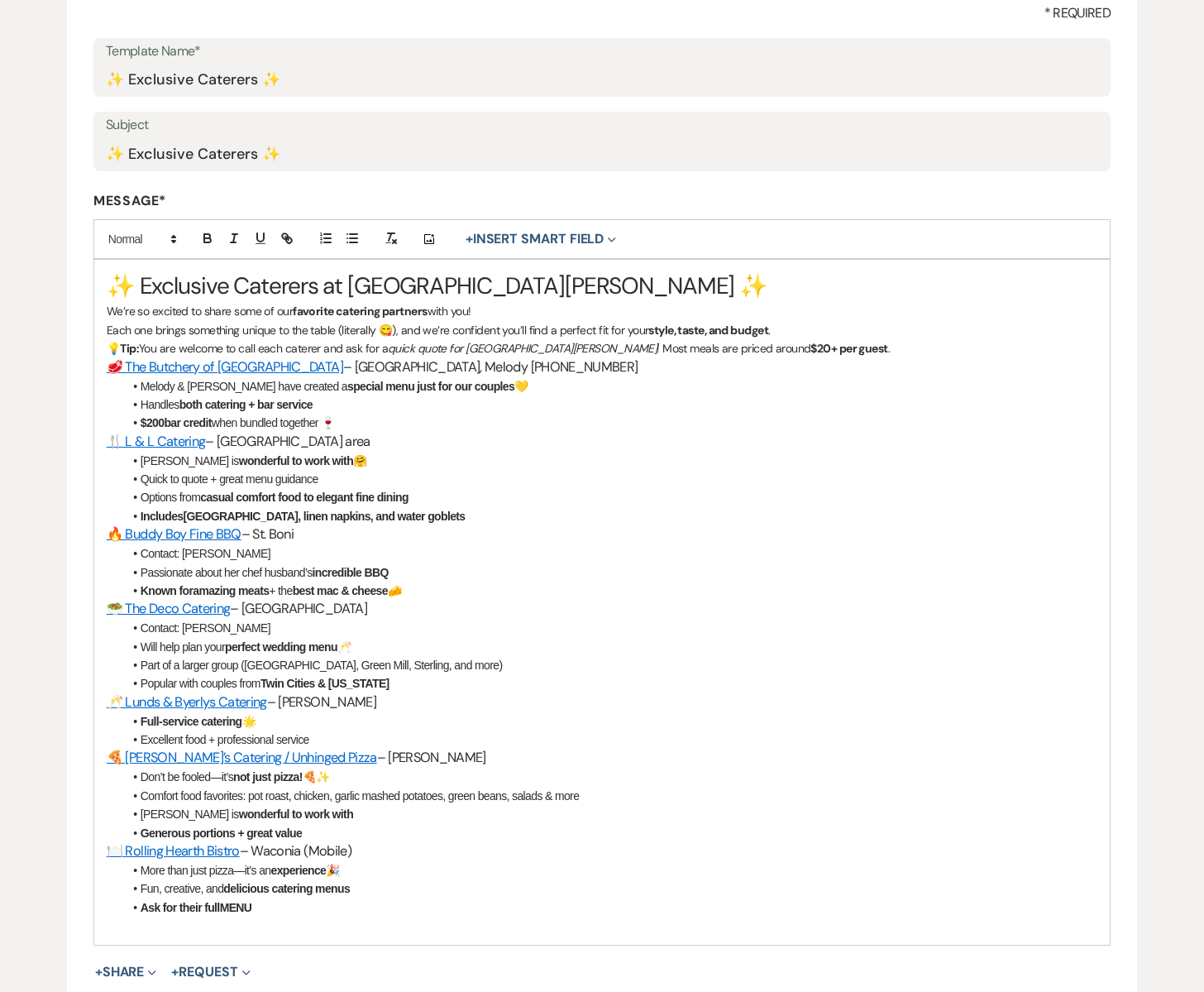
click at [363, 449] on h3 "🍴 L & L Catering – [GEOGRAPHIC_DATA] area" at bounding box center [602, 442] width 991 height 19
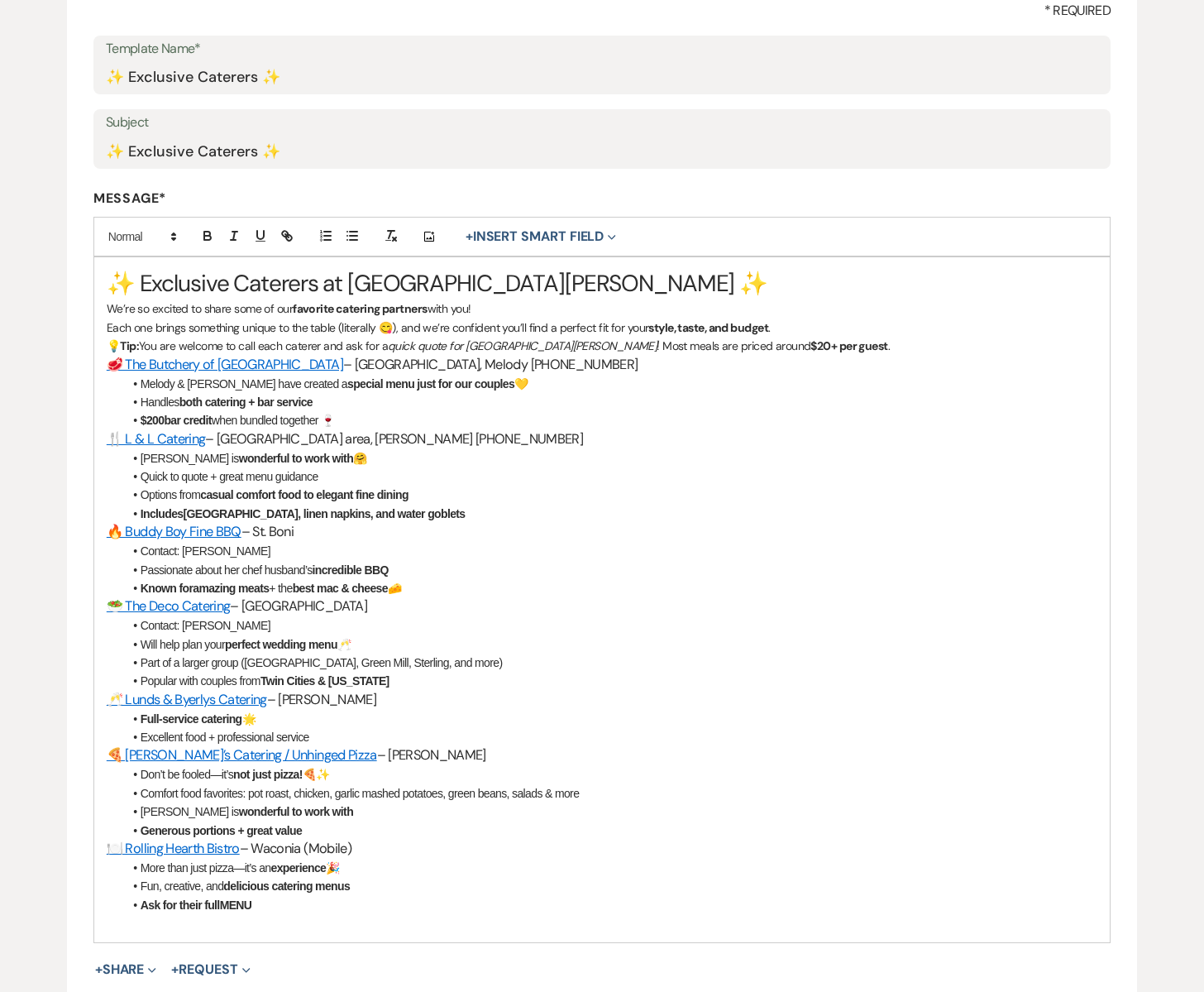
click at [311, 537] on h3 "🔥 Buddy Boy Fine BBQ – St. Boni" at bounding box center [602, 532] width 991 height 19
click at [336, 613] on h3 "🥗 The Deco Catering – [GEOGRAPHIC_DATA]" at bounding box center [602, 606] width 991 height 19
click at [353, 611] on h3 "🥗 The Deco Catering – [GEOGRAPHIC_DATA], [GEOGRAPHIC_DATA] [PHONE_NUMBER]" at bounding box center [602, 606] width 991 height 19
click at [365, 700] on h3 "🥂 Lunds & Byerlys Catering – [PERSON_NAME]" at bounding box center [602, 699] width 991 height 19
click at [385, 758] on h3 "🍕 [PERSON_NAME]’s Catering / Unhinged Pizza – [GEOGRAPHIC_DATA]" at bounding box center [602, 755] width 991 height 19
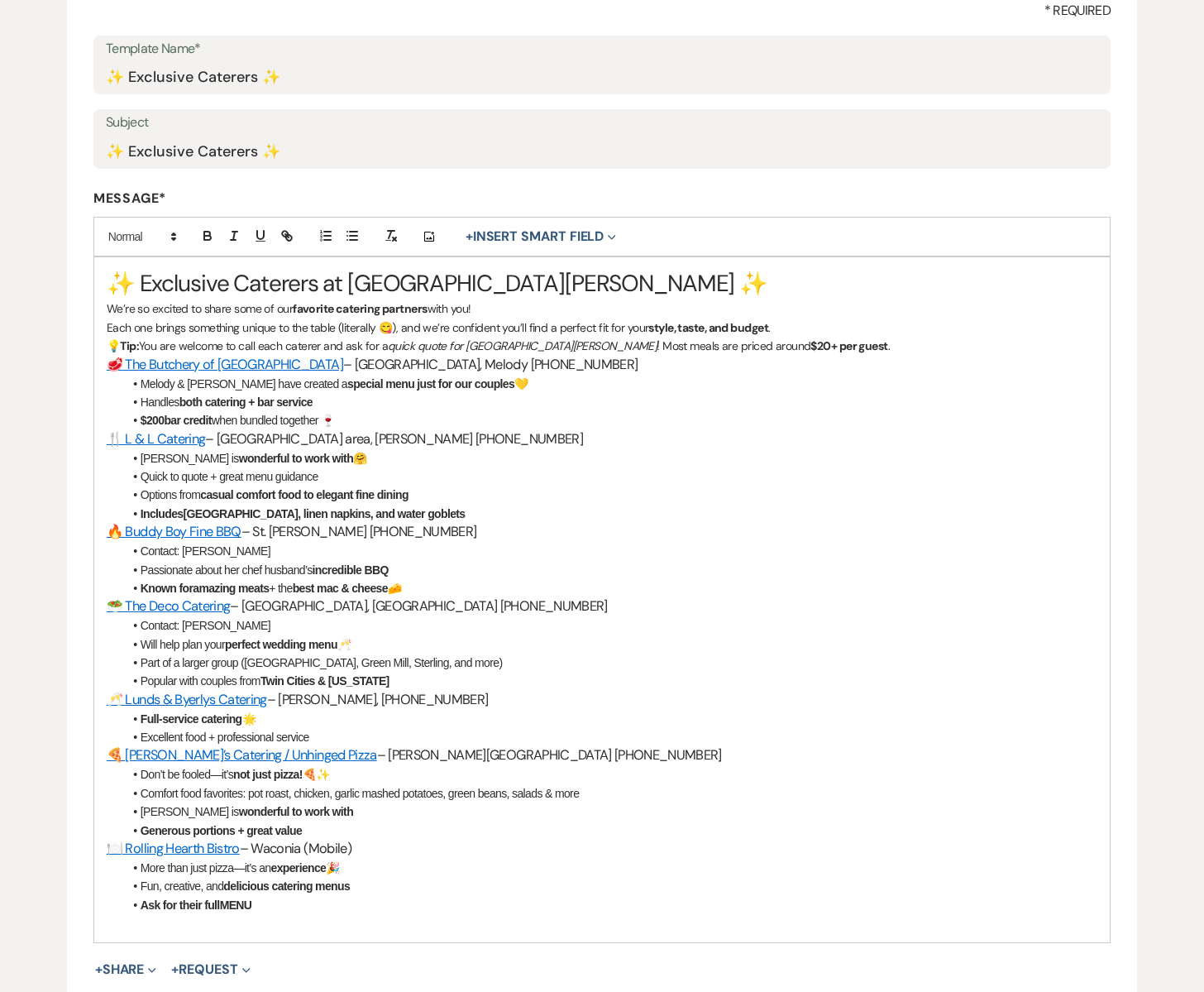
scroll to position [249, 0]
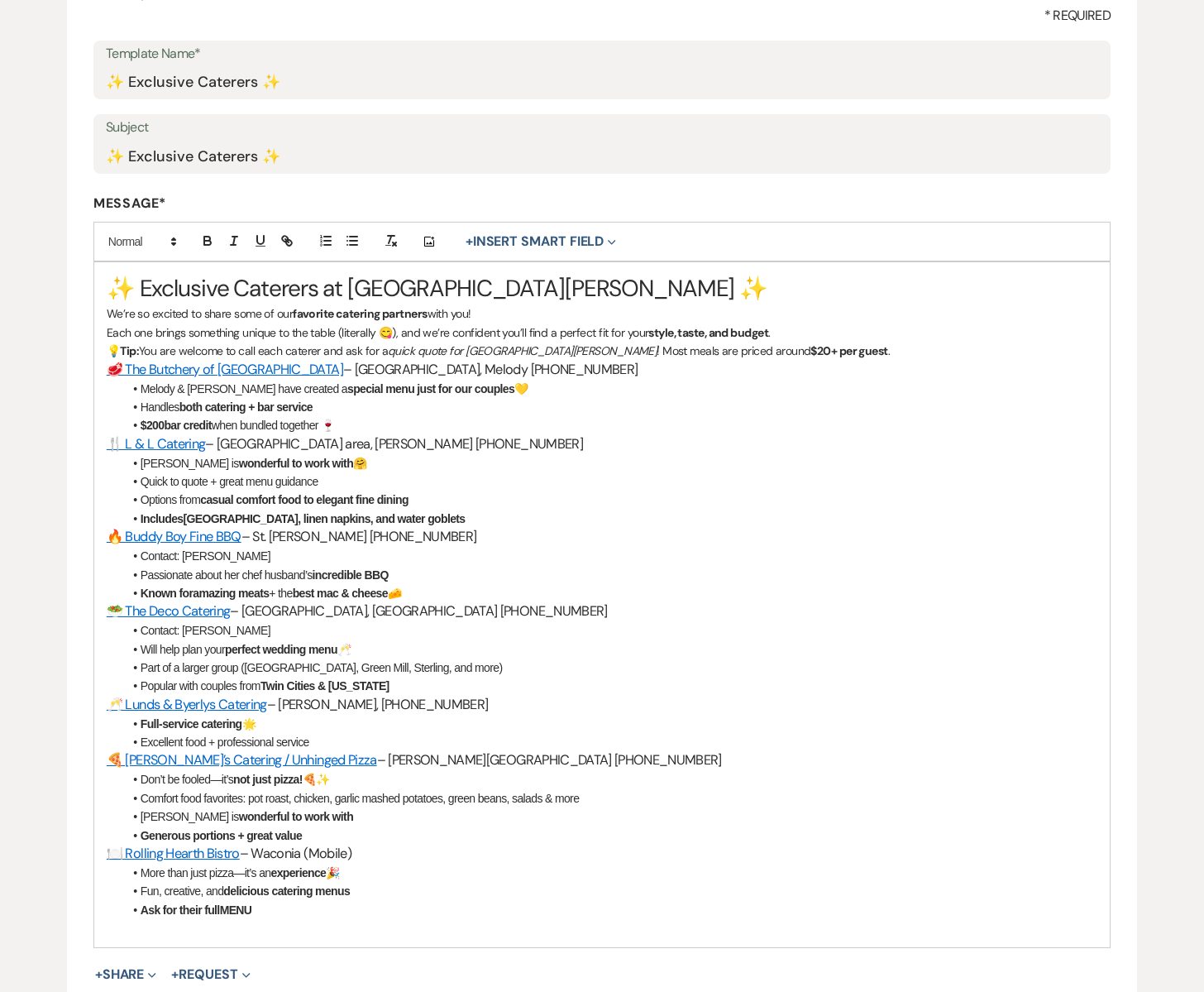
click at [360, 855] on h3 "🍽️ Rolling Hearth Bistro – Waconia (Mobile)" at bounding box center [602, 853] width 991 height 19
click at [383, 759] on h3 "🍕 [PERSON_NAME]’s Catering / Unhinged Pizza – [GEOGRAPHIC_DATA] [PHONE_NUMBER]" at bounding box center [602, 760] width 991 height 19
drag, startPoint x: 353, startPoint y: 446, endPoint x: 324, endPoint y: 449, distance: 29.2
click at [324, 449] on h3 "🍴 L & L Catering – [GEOGRAPHIC_DATA] area, [PERSON_NAME] [PHONE_NUMBER]" at bounding box center [602, 445] width 991 height 19
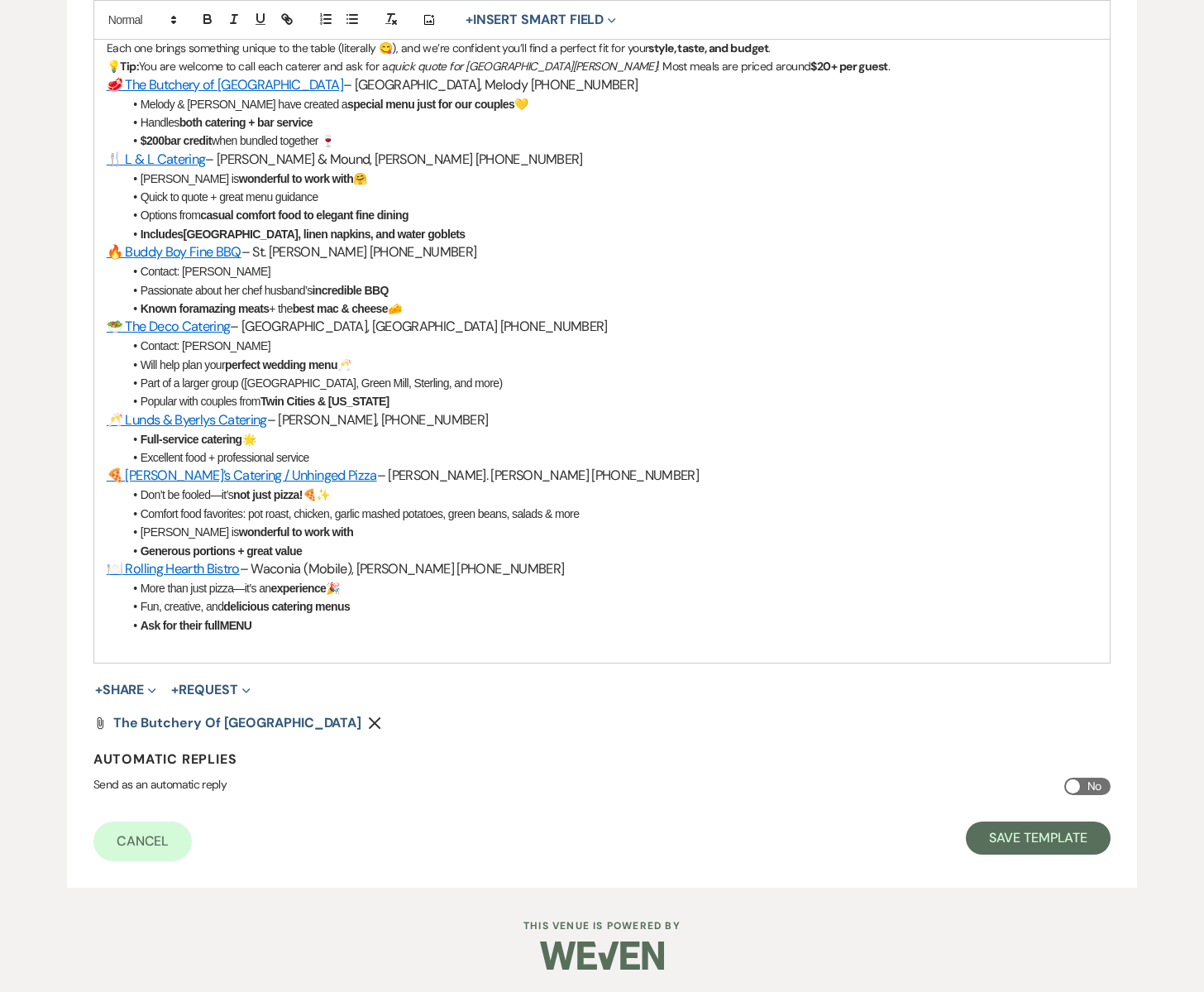
scroll to position [536, 0]
click at [1005, 833] on button "Save Template" at bounding box center [1039, 836] width 145 height 33
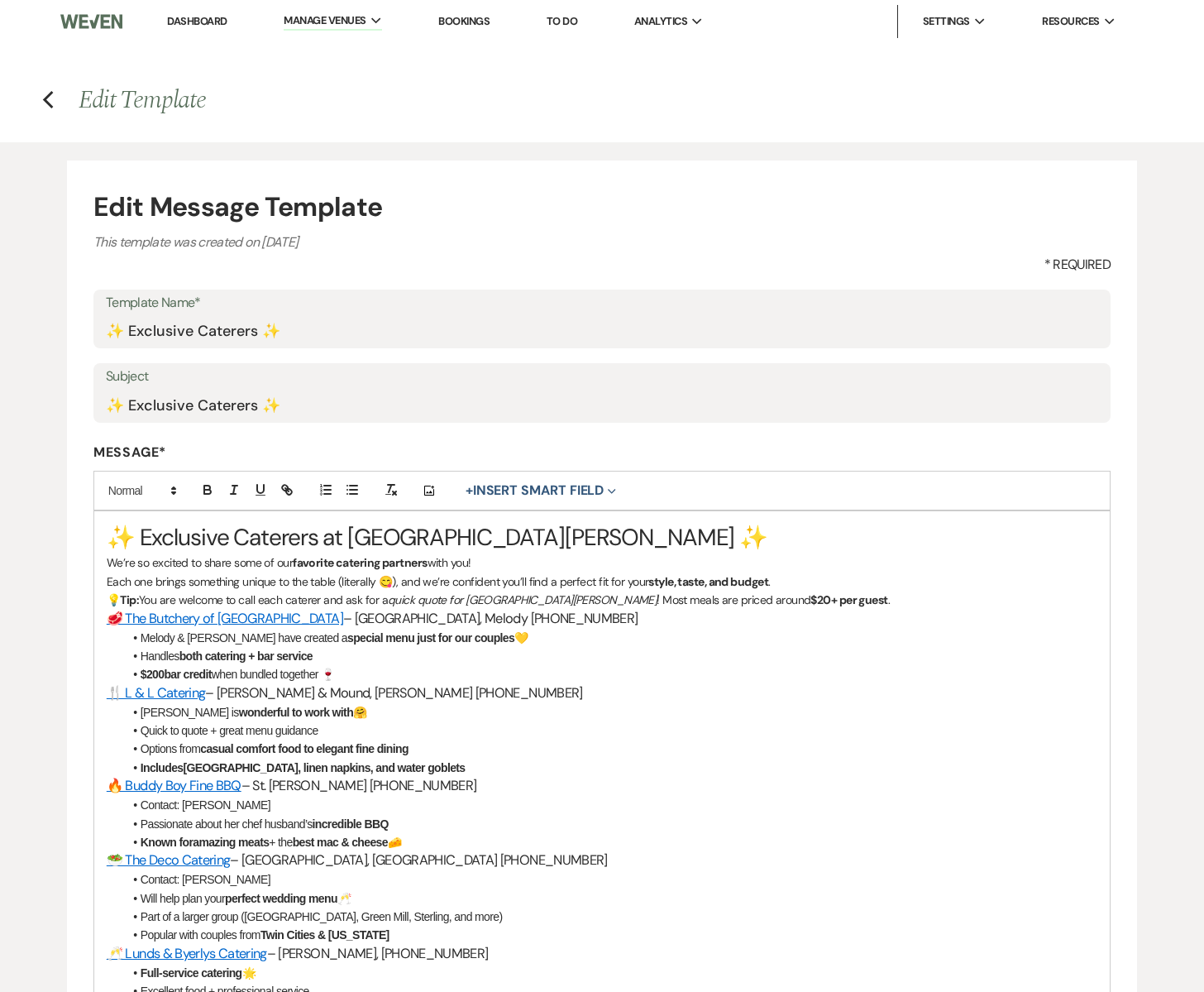
select select "Message Templates"
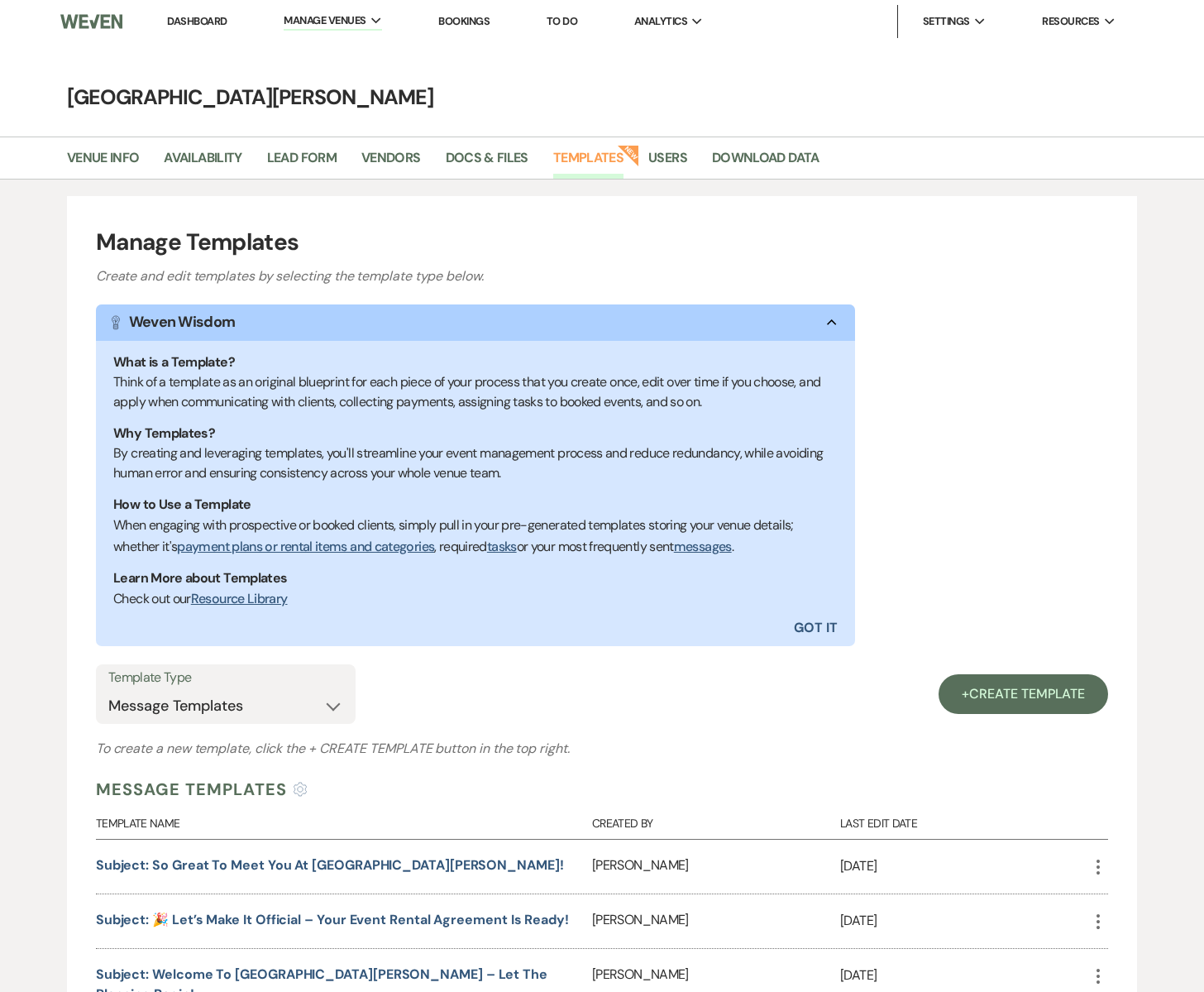
click at [189, 18] on link "Dashboard" at bounding box center [197, 21] width 60 height 14
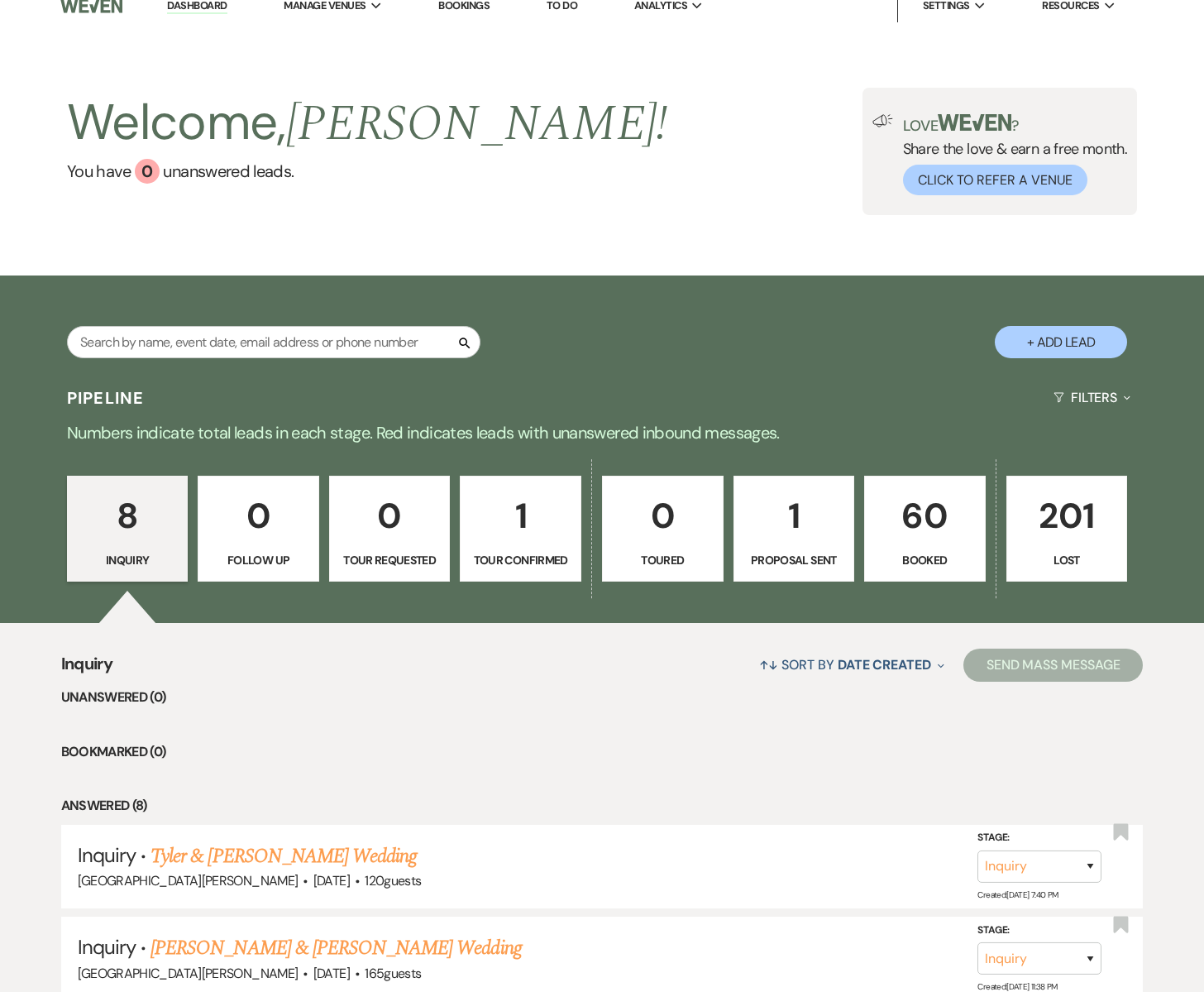
scroll to position [18, 0]
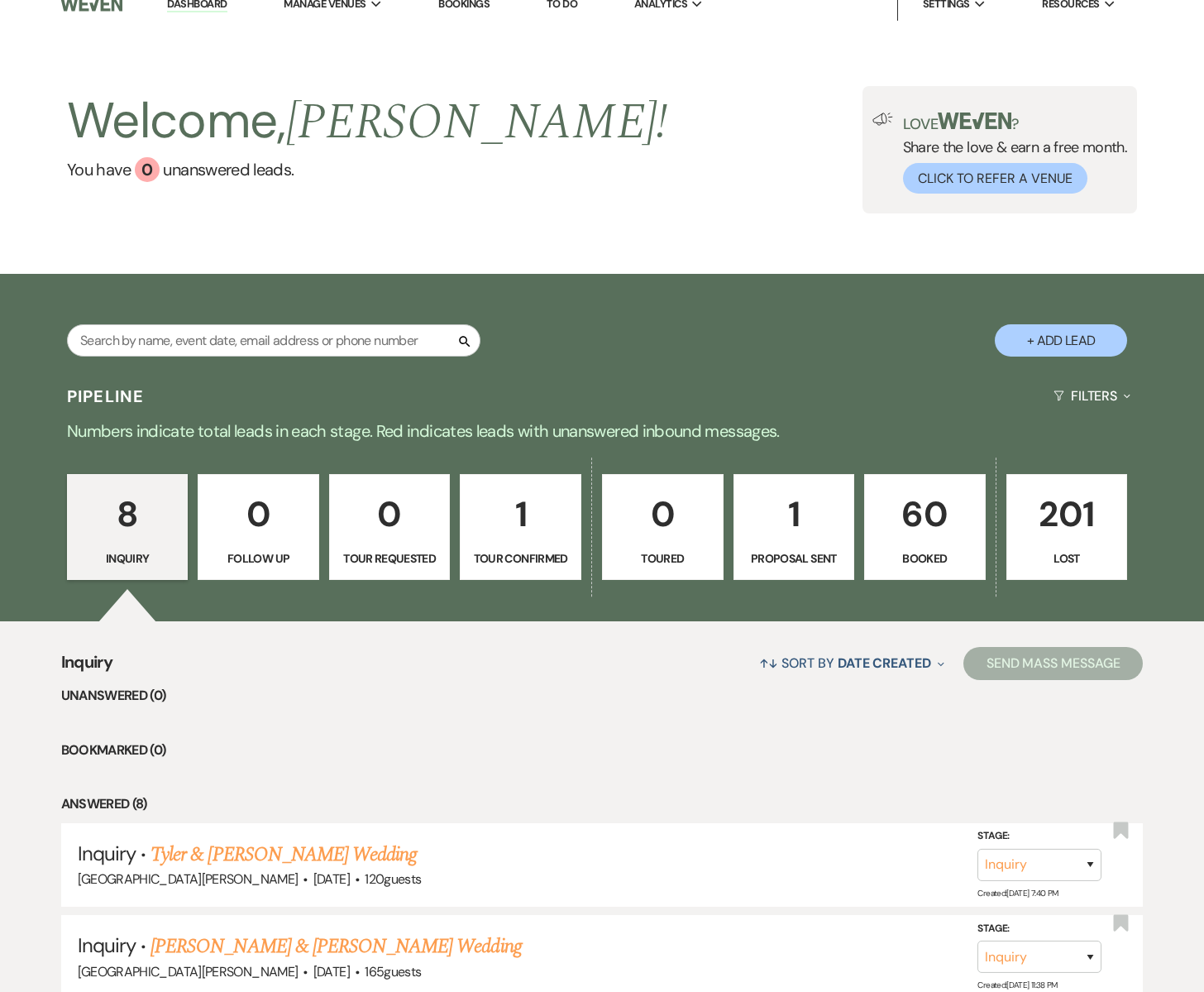
click at [817, 535] on p "1" at bounding box center [794, 514] width 100 height 56
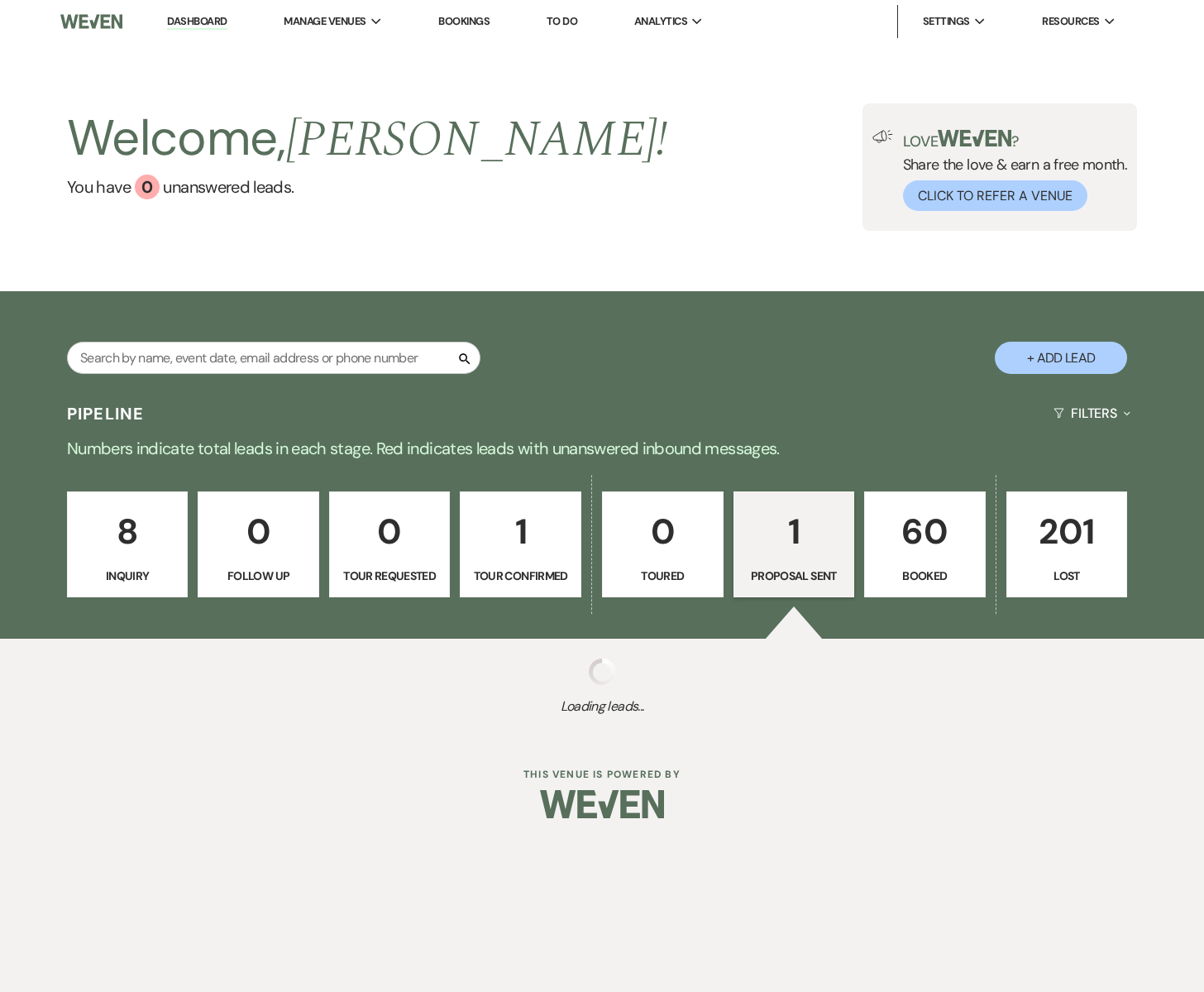
select select "6"
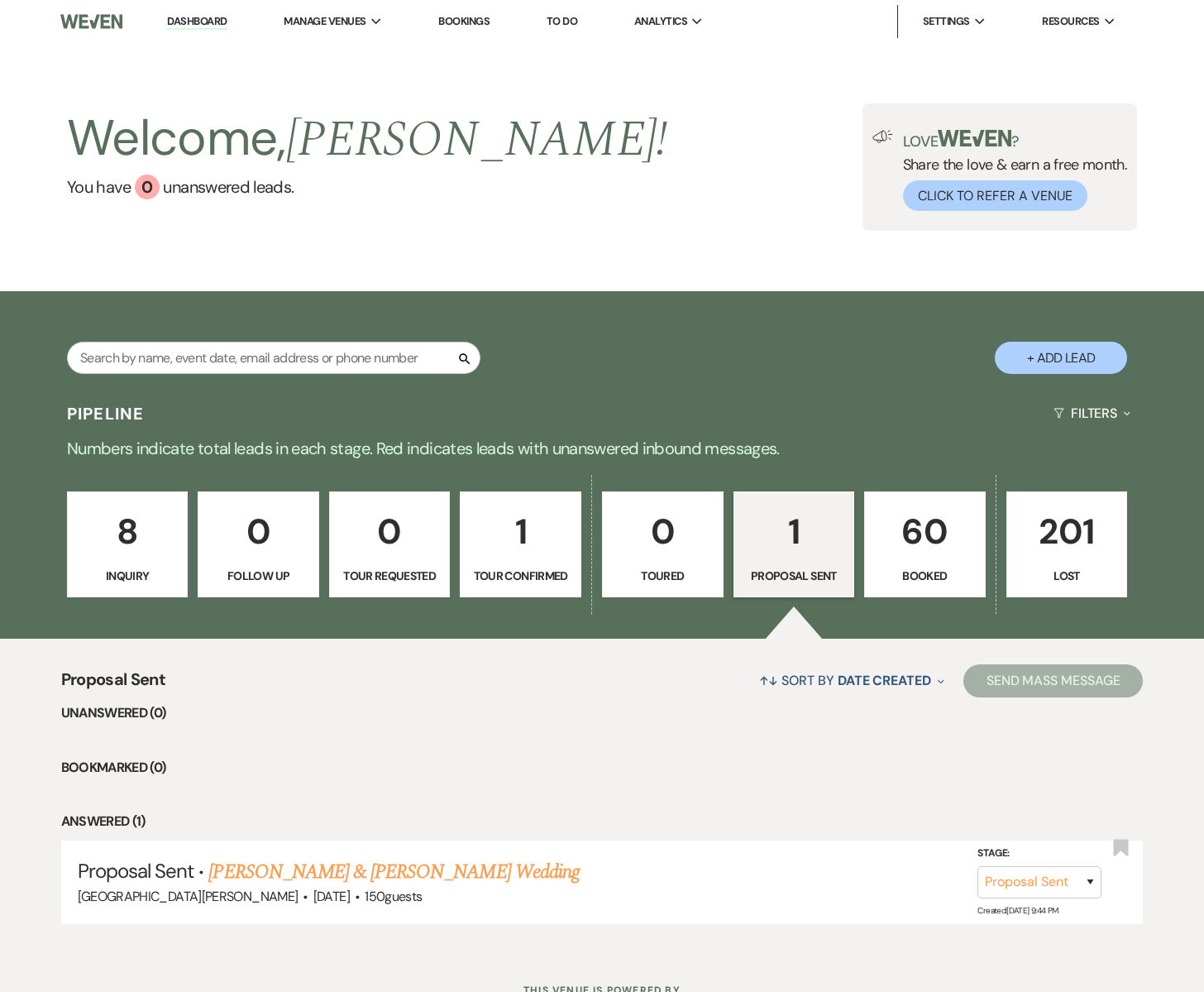
click at [945, 543] on p "60" at bounding box center [925, 531] width 100 height 56
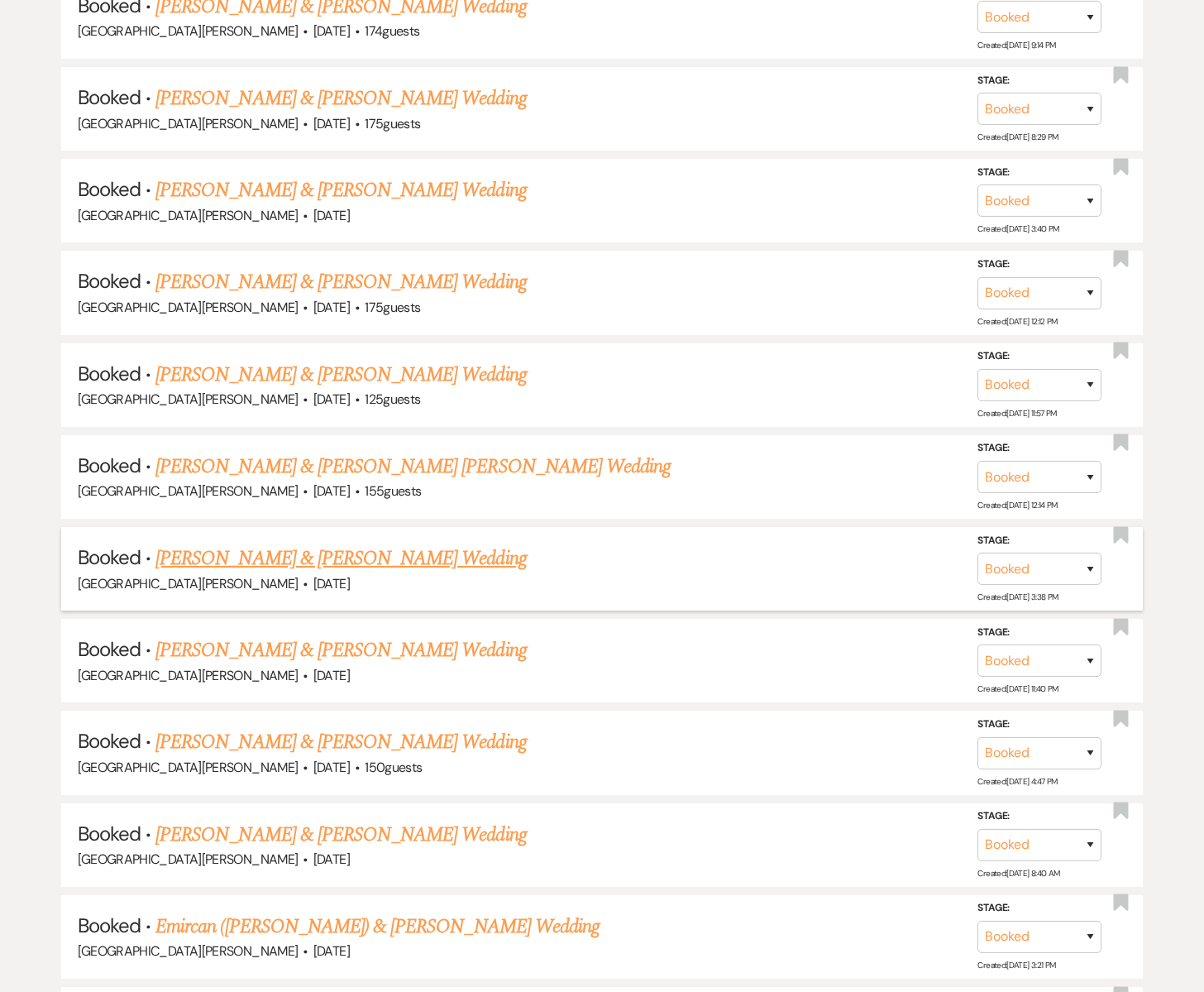
scroll to position [1414, 0]
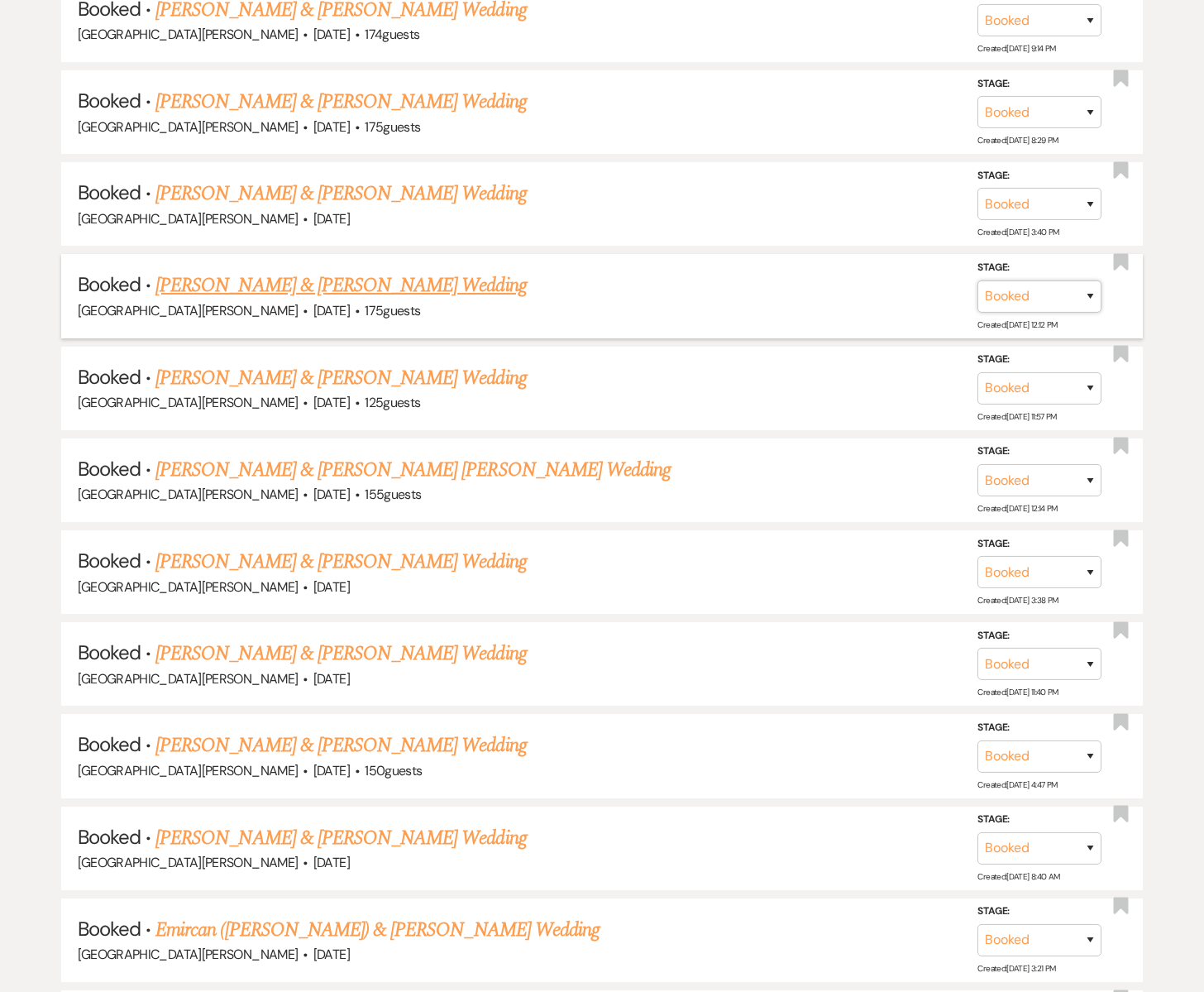
click at [1090, 287] on select "Booked Lost" at bounding box center [1039, 296] width 124 height 32
select select "8"
click at [977, 280] on select "Booked Lost" at bounding box center [1039, 296] width 124 height 32
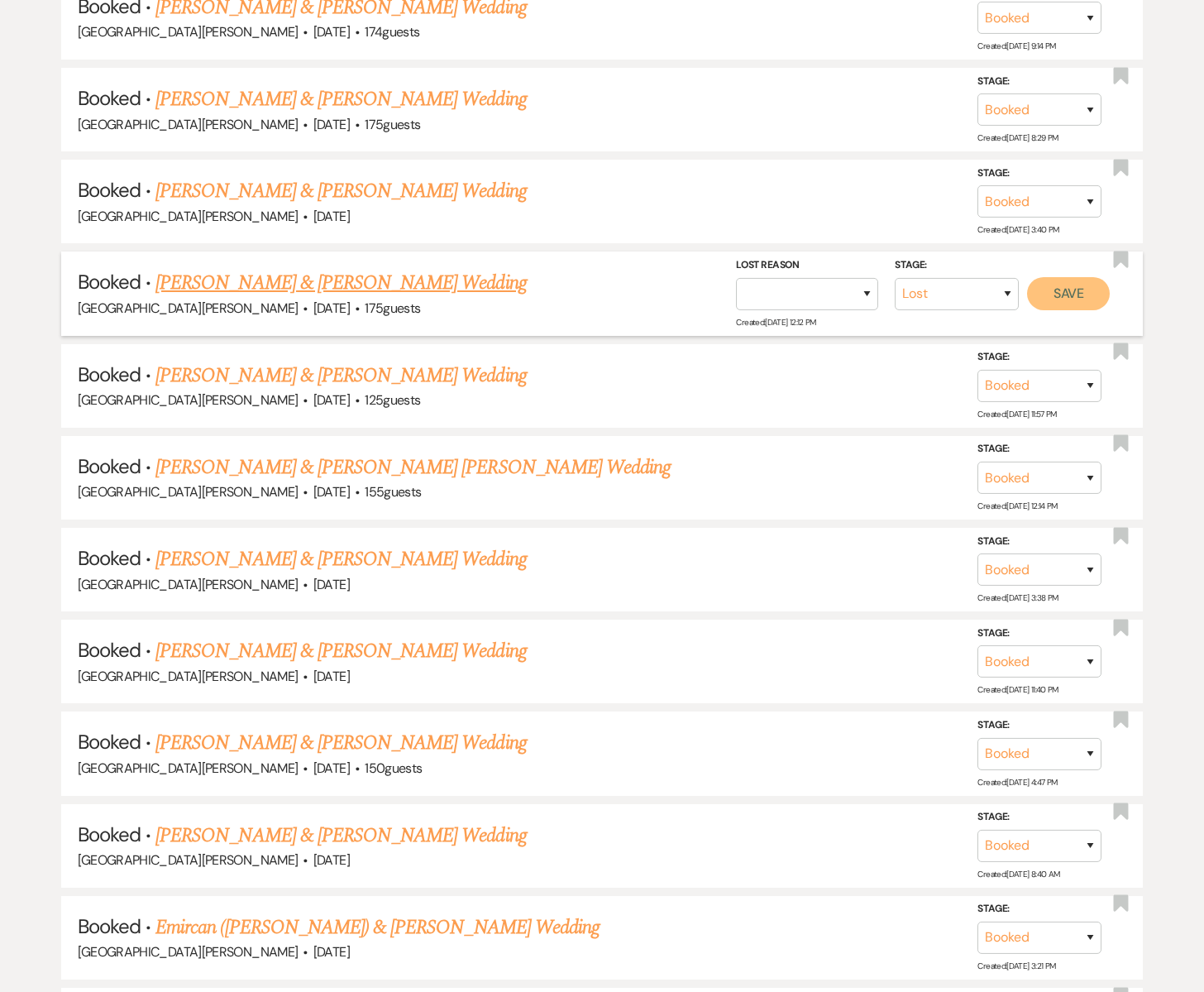
click at [1062, 288] on button "Save" at bounding box center [1068, 294] width 82 height 33
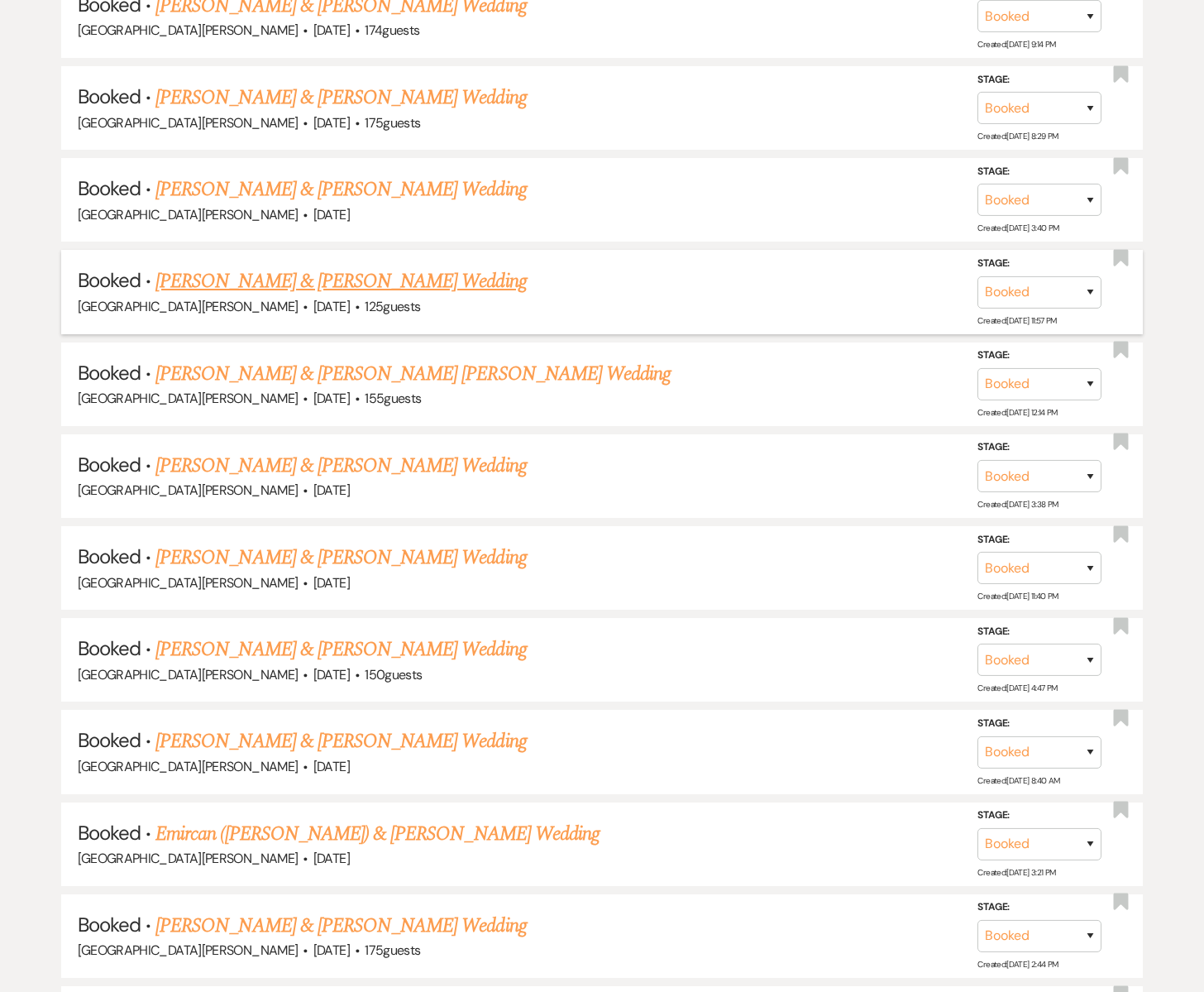
scroll to position [1420, 0]
click at [469, 274] on link "[PERSON_NAME] & [PERSON_NAME] Wedding" at bounding box center [341, 279] width 370 height 29
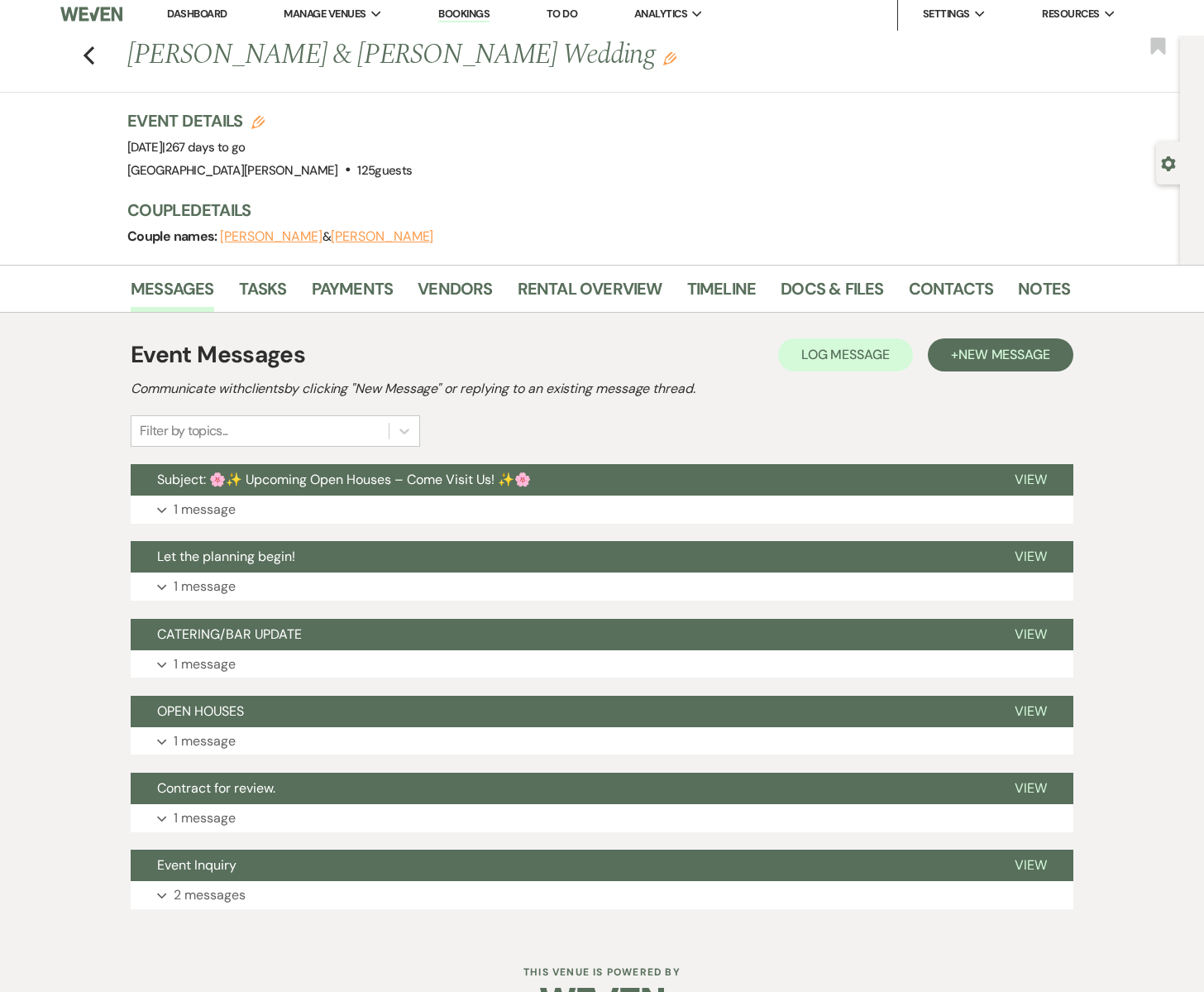
scroll to position [16, 0]
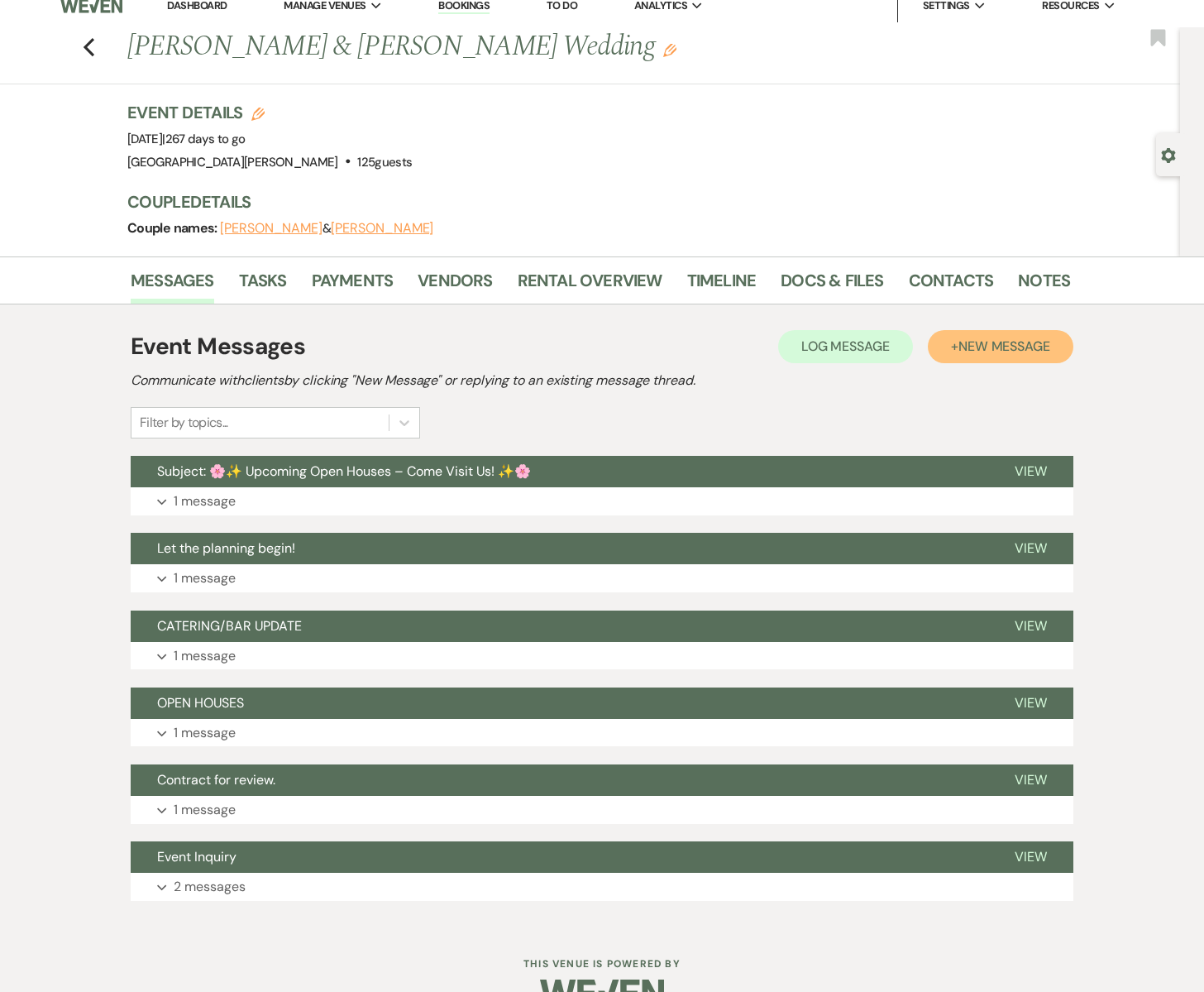
click at [979, 353] on span "New Message" at bounding box center [1004, 347] width 92 height 18
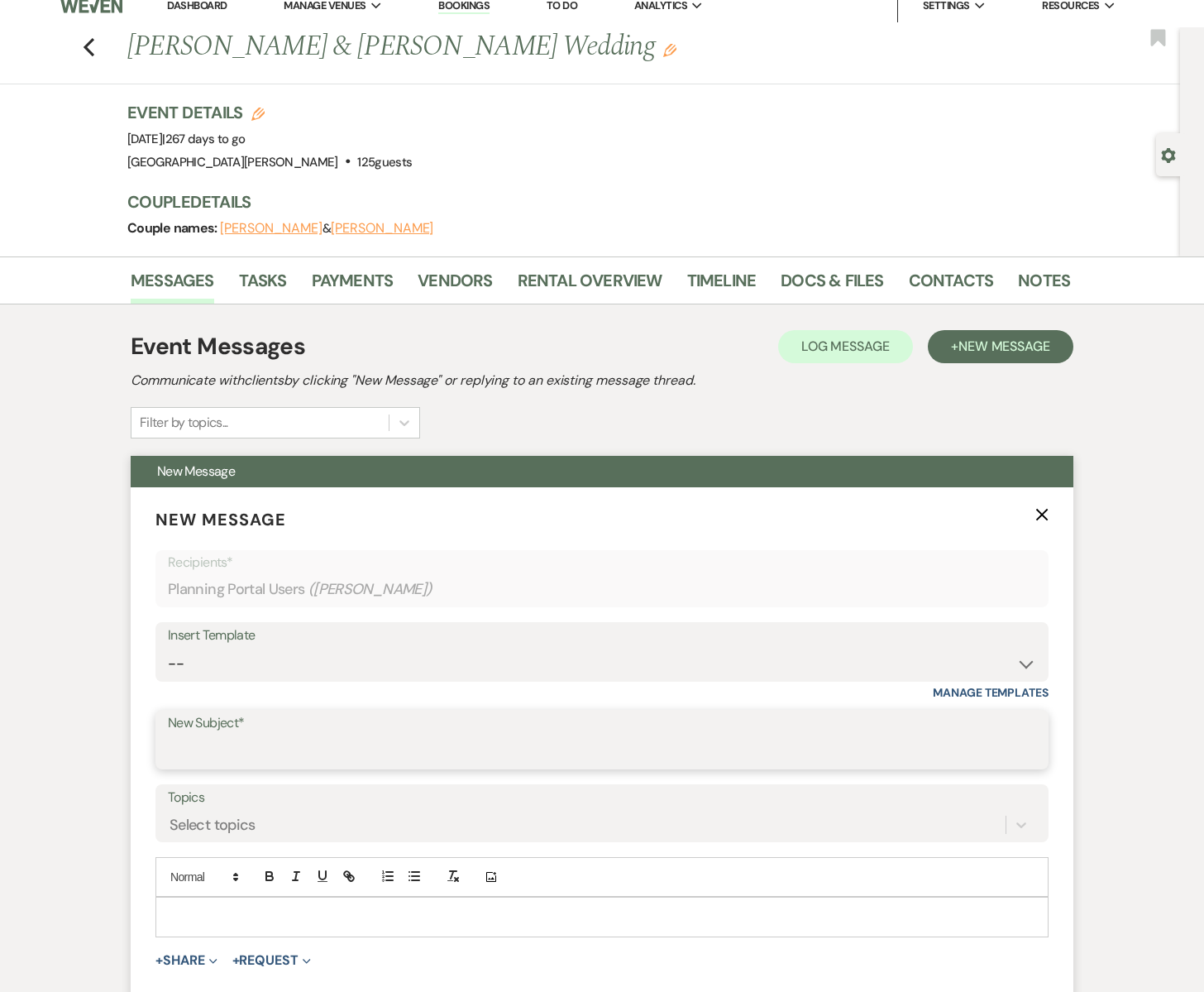
click at [223, 748] on input "New Subject*" at bounding box center [601, 751] width 868 height 32
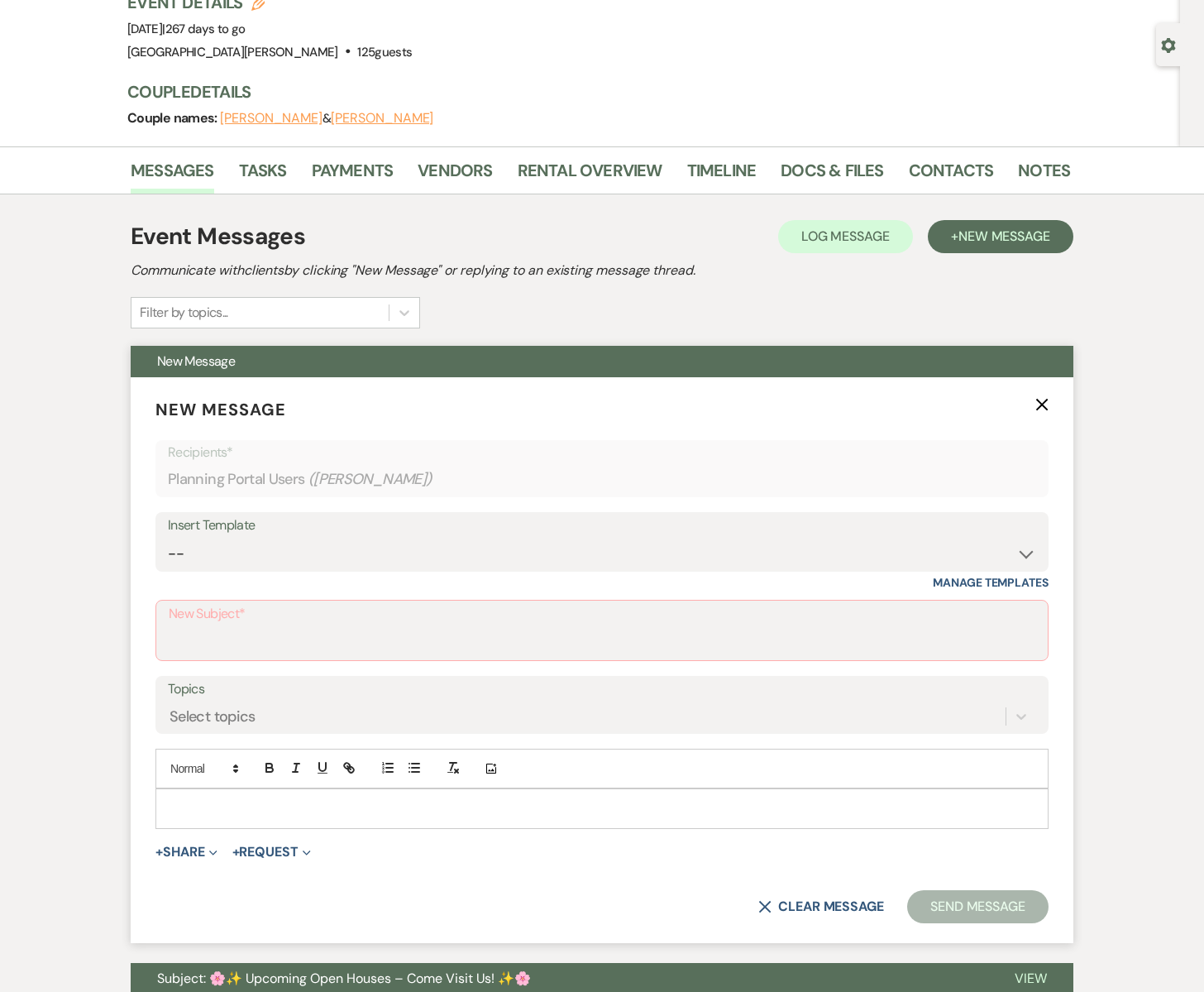
scroll to position [127, 0]
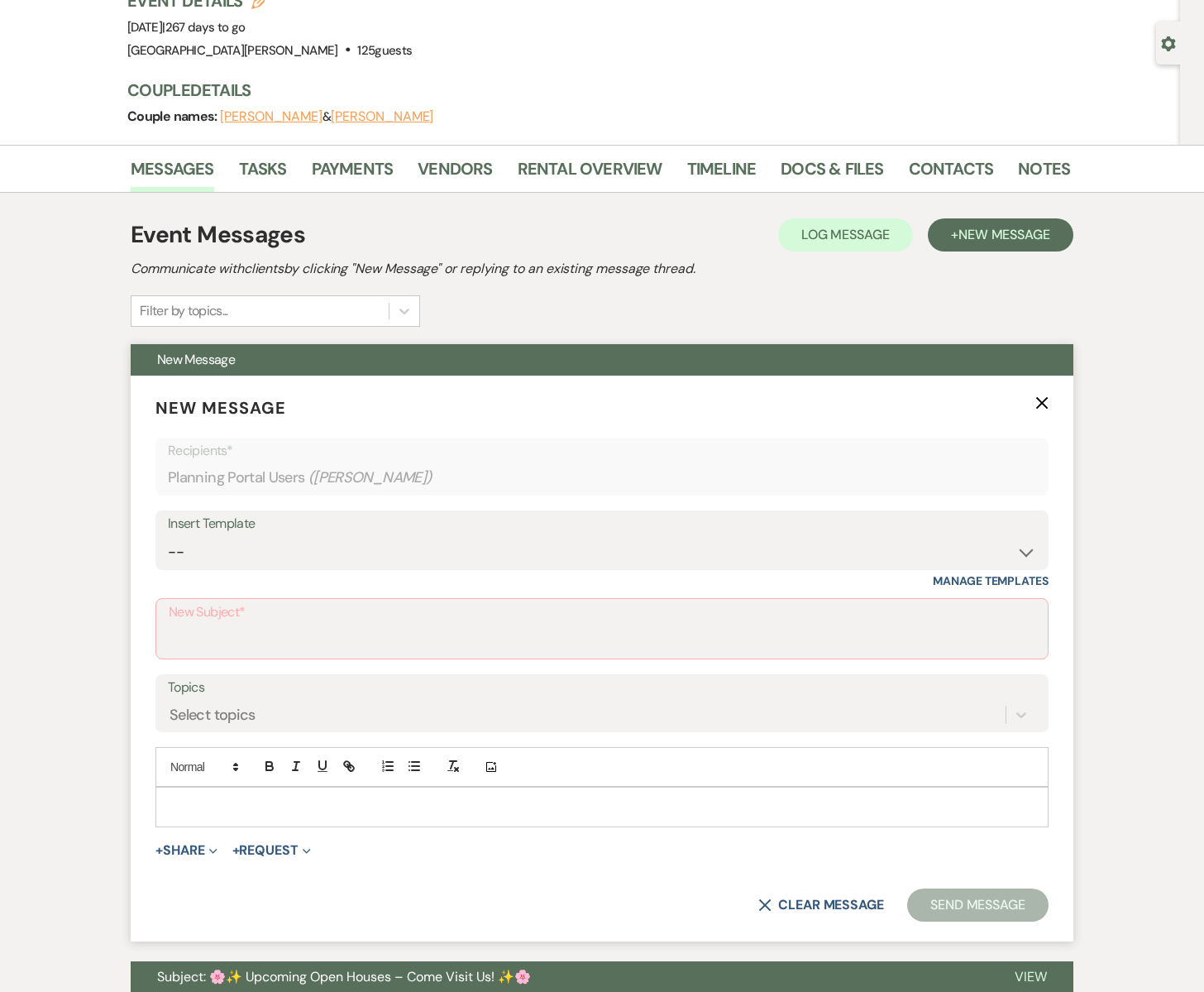
click at [211, 801] on p at bounding box center [601, 806] width 866 height 19
click at [217, 546] on select "-- Subject: So Great to Meet You at [GEOGRAPHIC_DATA][PERSON_NAME]! Subject: 🎉 …" at bounding box center [601, 551] width 868 height 32
select select "6133"
click at [167, 536] on select "-- Subject: So Great to Meet You at [GEOGRAPHIC_DATA][PERSON_NAME]! Subject: 🎉 …" at bounding box center [601, 551] width 868 height 32
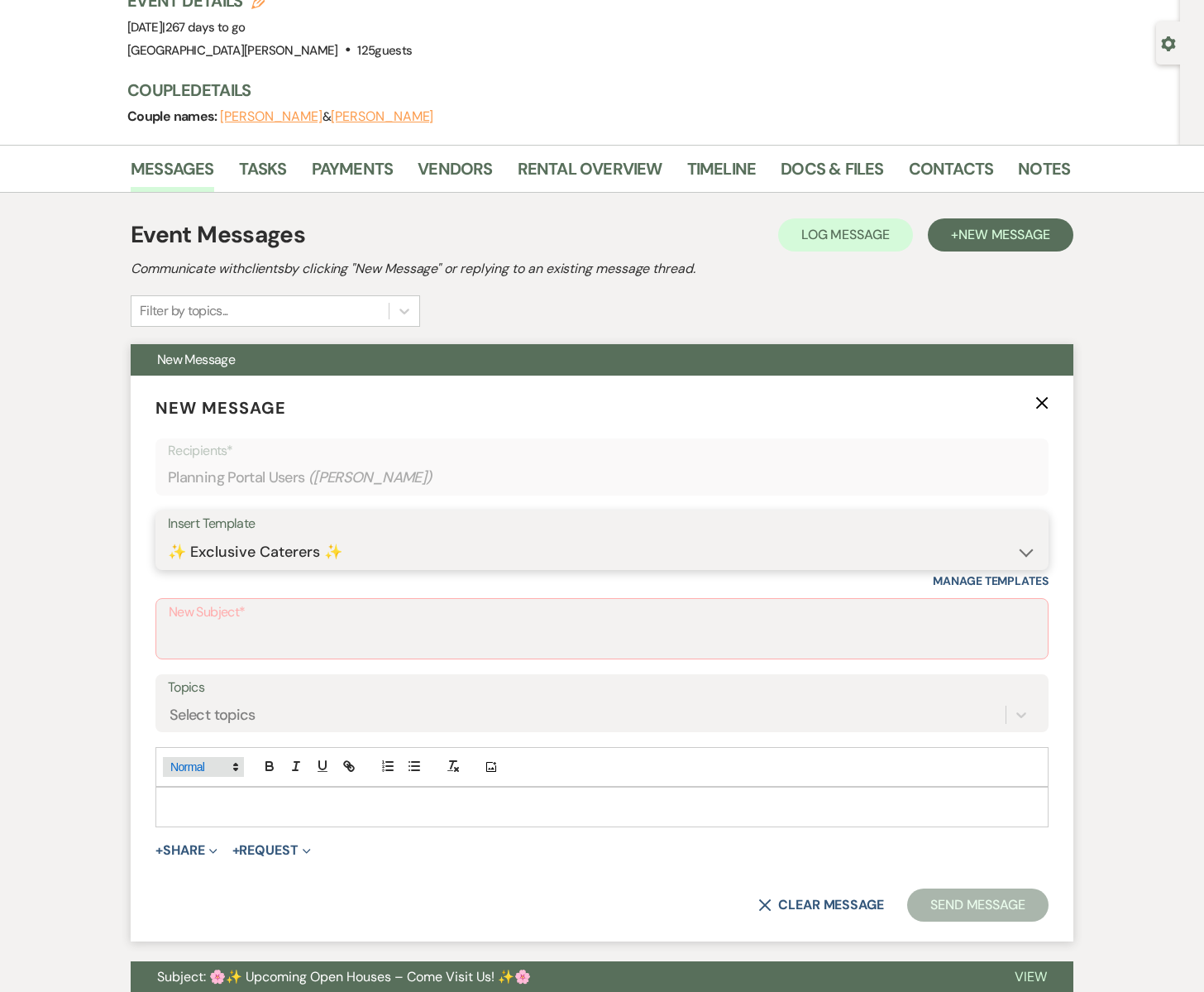
type input "✨ Exclusive Caterers ✨"
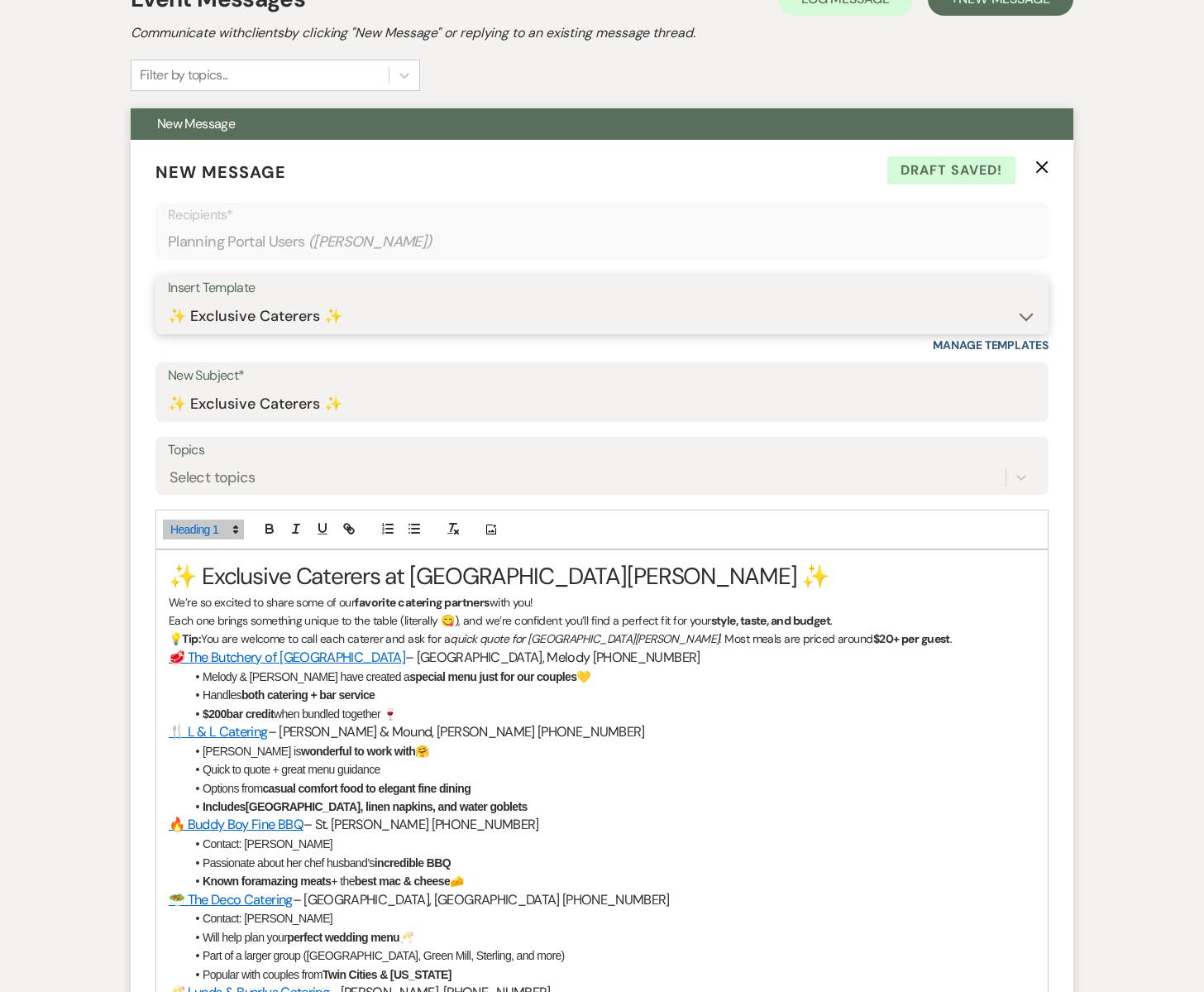
scroll to position [362, 0]
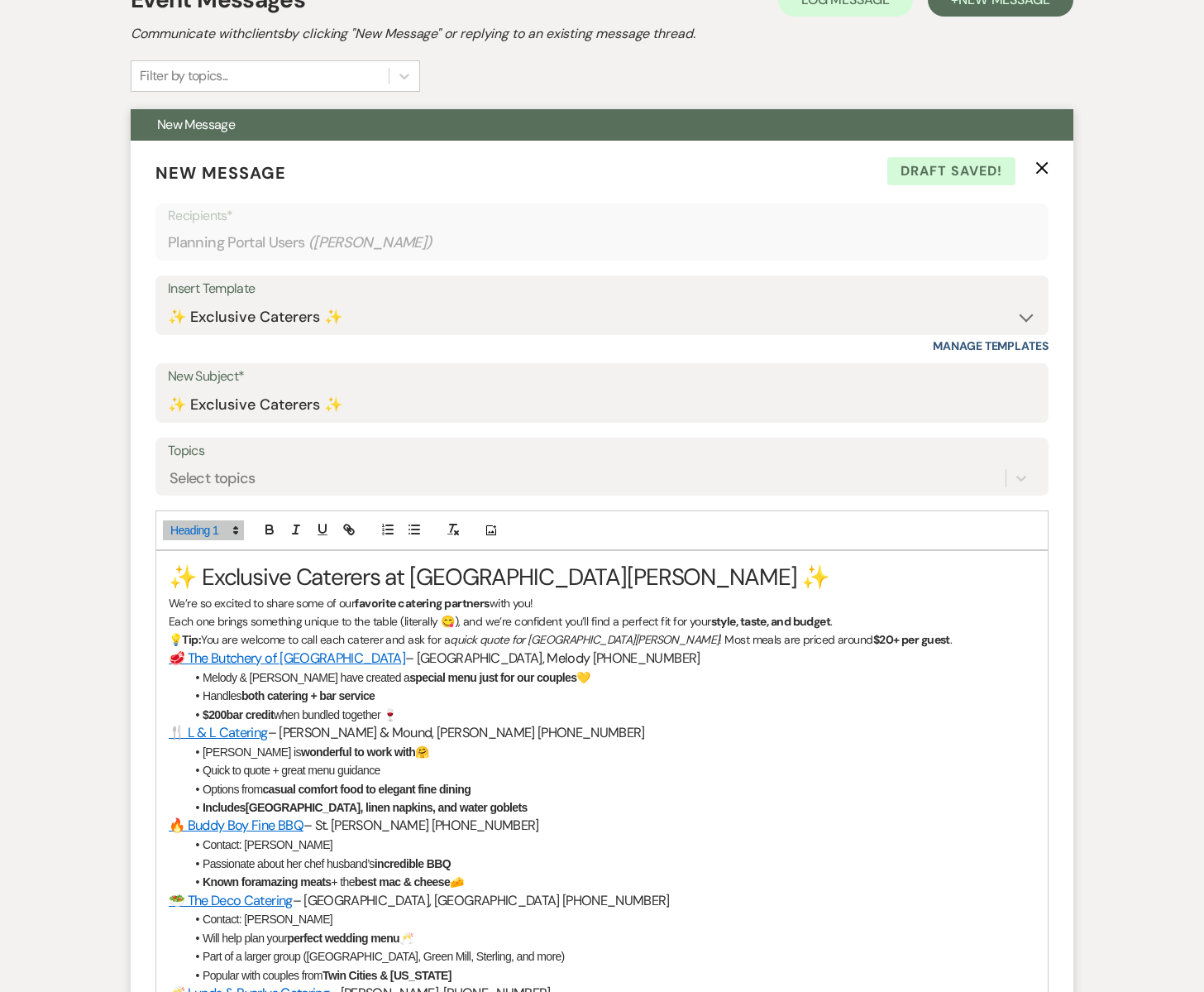
click at [170, 573] on h1 "✨ Exclusive Caterers at [GEOGRAPHIC_DATA][PERSON_NAME] ✨" at bounding box center [601, 577] width 866 height 32
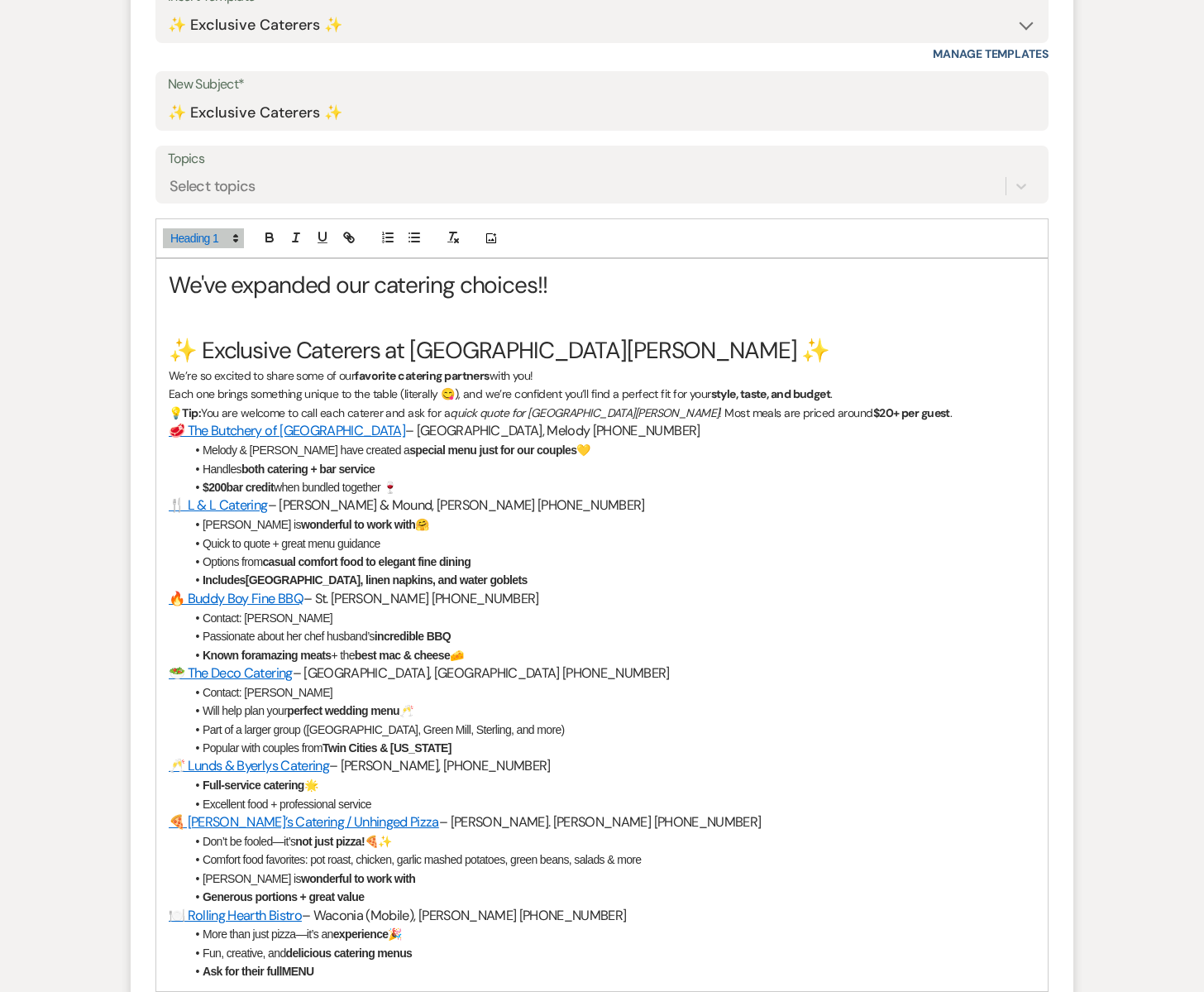
scroll to position [652, 0]
drag, startPoint x: 164, startPoint y: 283, endPoint x: 700, endPoint y: 759, distance: 716.8
click at [690, 810] on div "We've expanded our catering choices!! ✨ Exclusive Caterers at [GEOGRAPHIC_DATA]…" at bounding box center [602, 626] width 892 height 732
click at [701, 747] on li "Popular with couples from [GEOGRAPHIC_DATA] & [US_STATE]" at bounding box center [610, 749] width 850 height 19
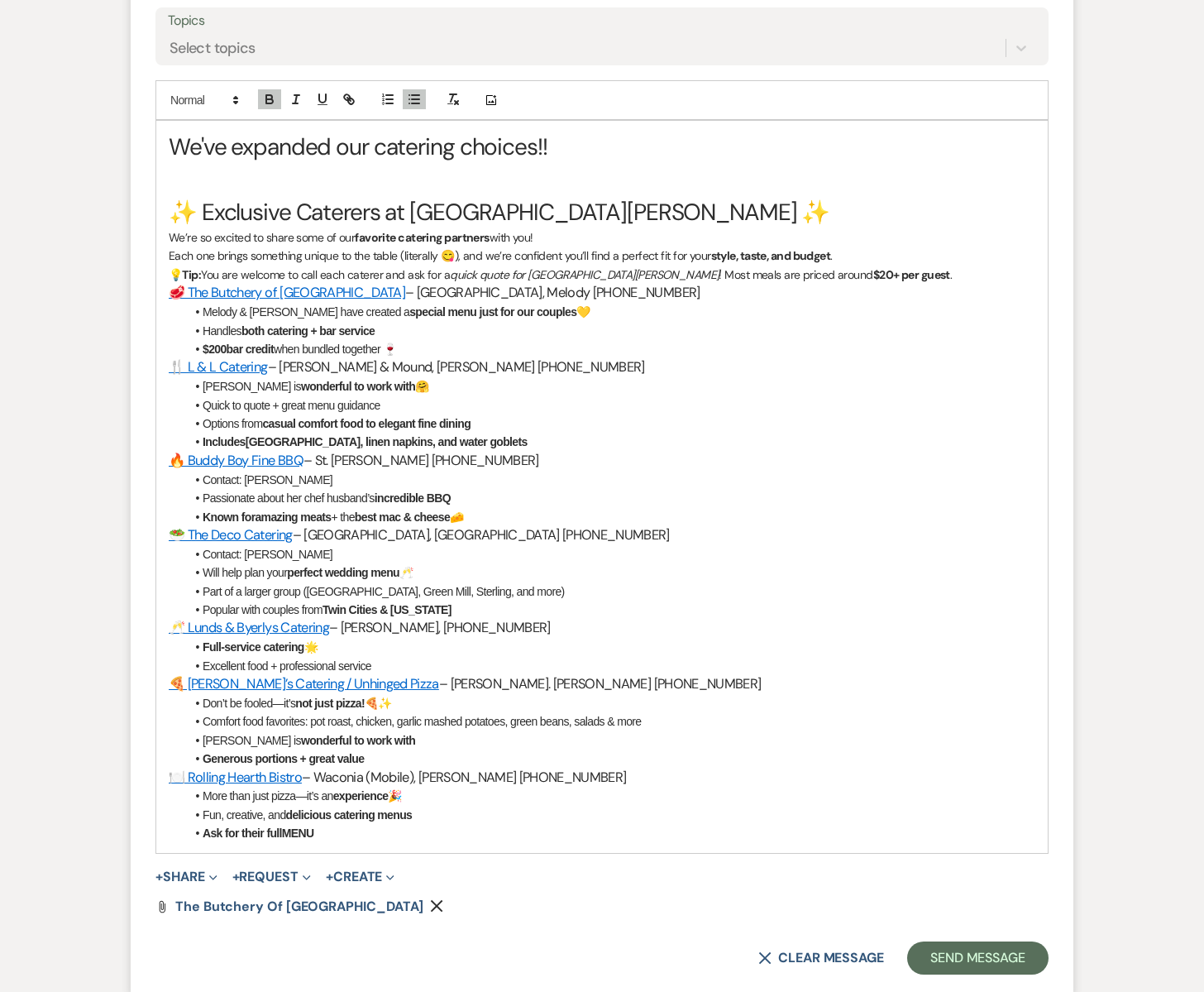
scroll to position [794, 0]
click at [876, 276] on p "💡 Tip: You are welcome to call each caterer and ask for a quick quote for [GEOG…" at bounding box center [601, 272] width 866 height 19
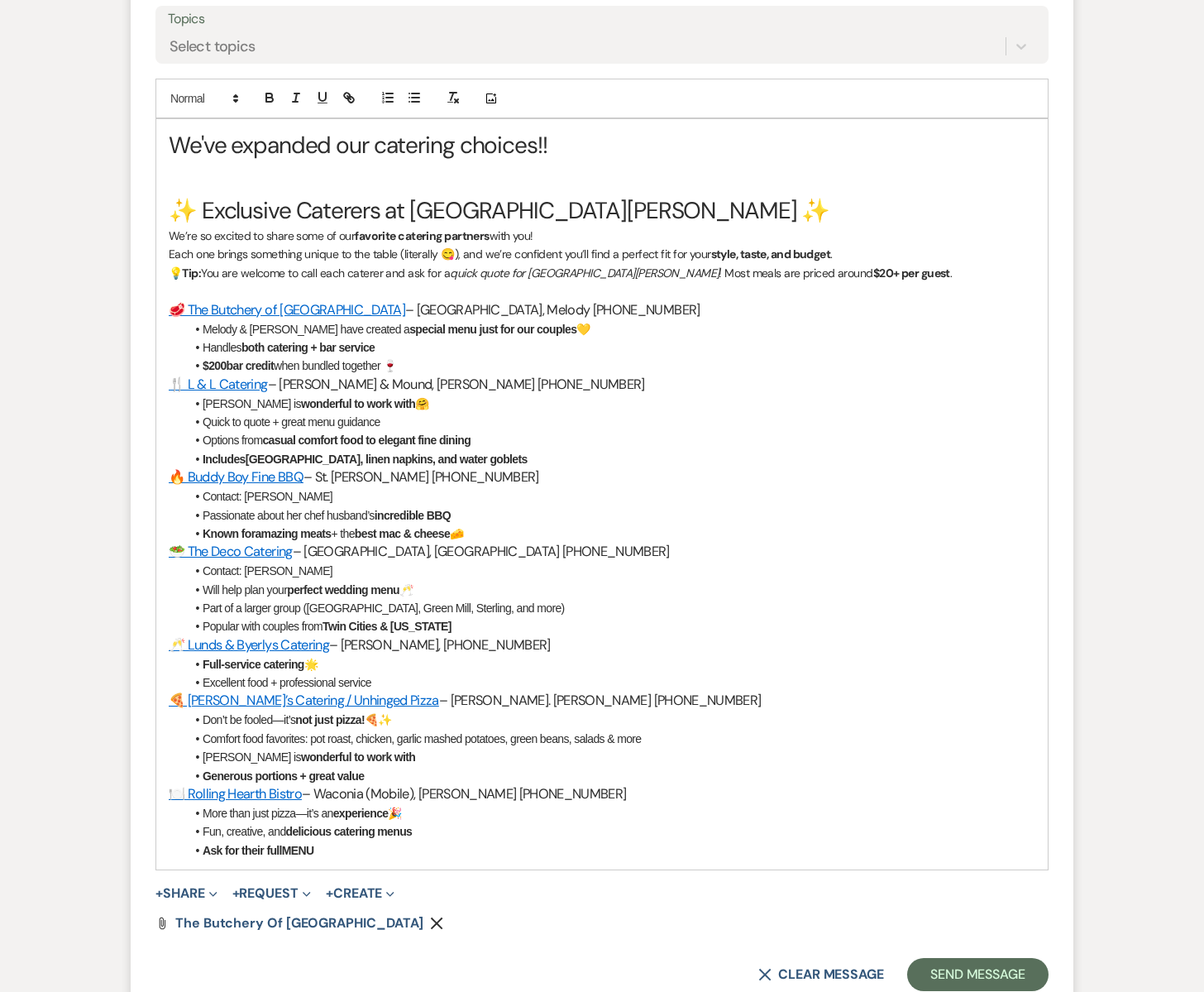
click at [857, 255] on p "Each one brings something unique to the table (literally 😋), and we’re confiden…" at bounding box center [601, 254] width 866 height 19
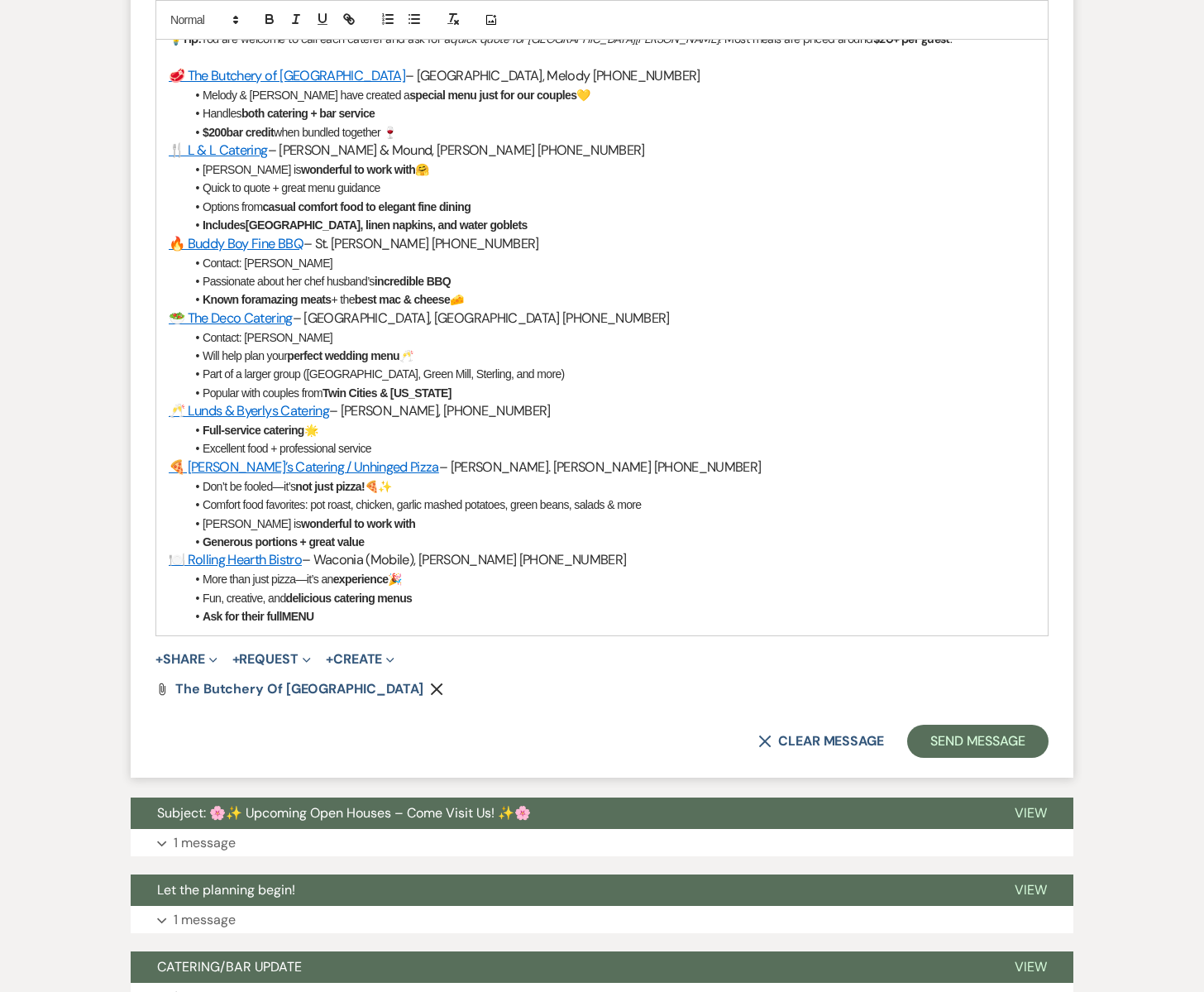
scroll to position [1057, 0]
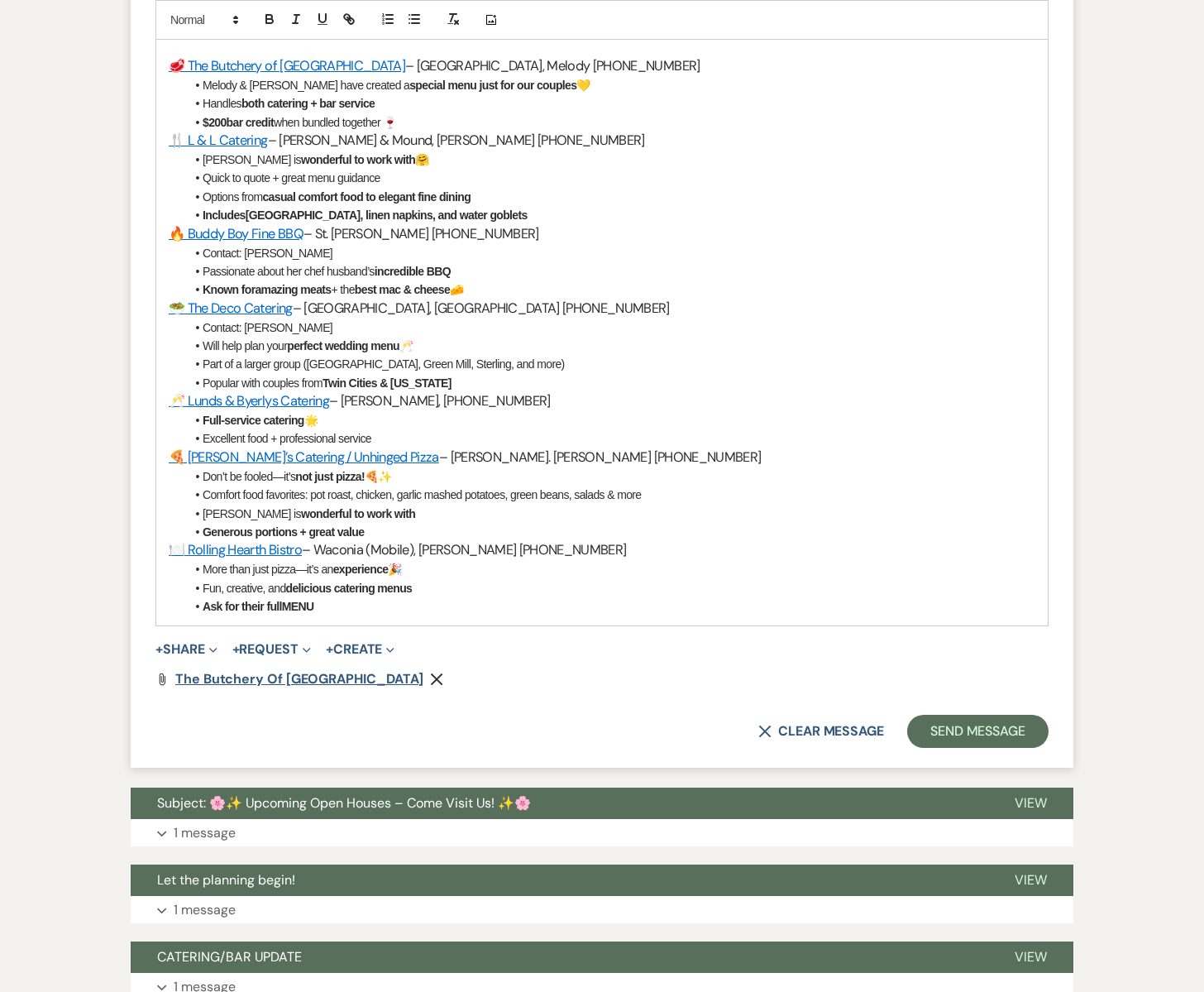
click at [302, 682] on span "The Butchery of [GEOGRAPHIC_DATA]" at bounding box center [299, 679] width 248 height 18
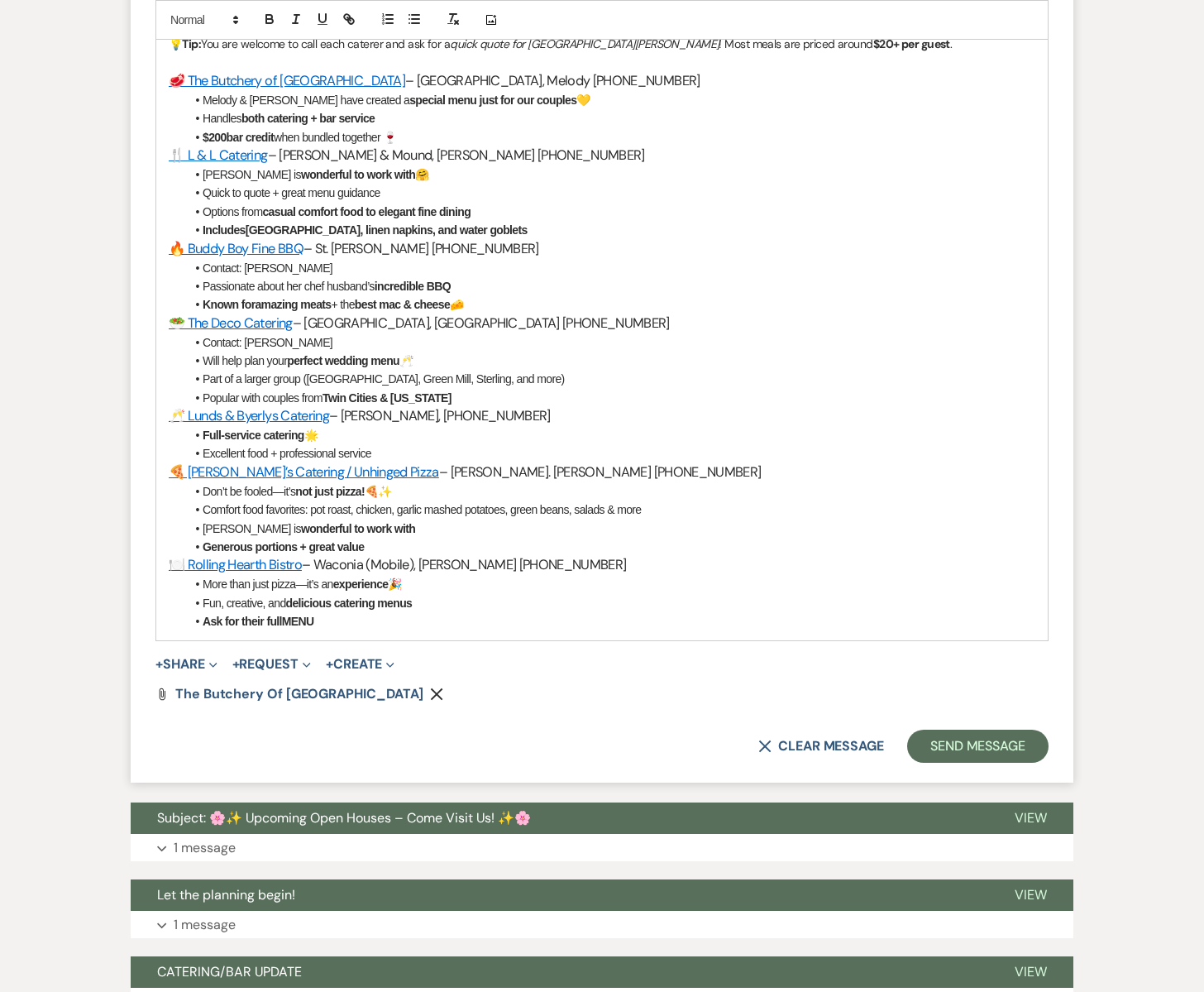
click at [381, 118] on li "Handles both catering + bar service" at bounding box center [610, 118] width 850 height 19
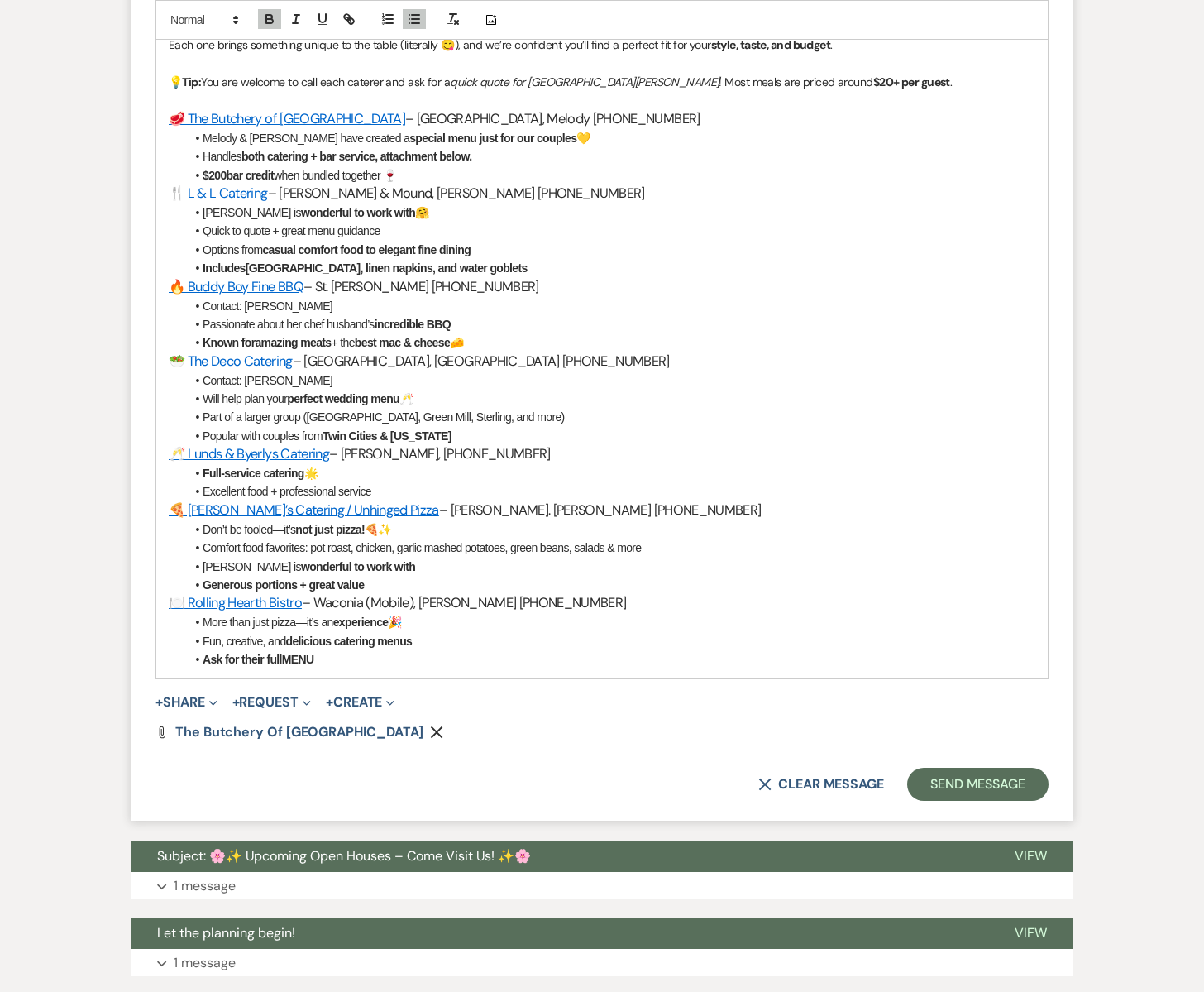
scroll to position [1003, 0]
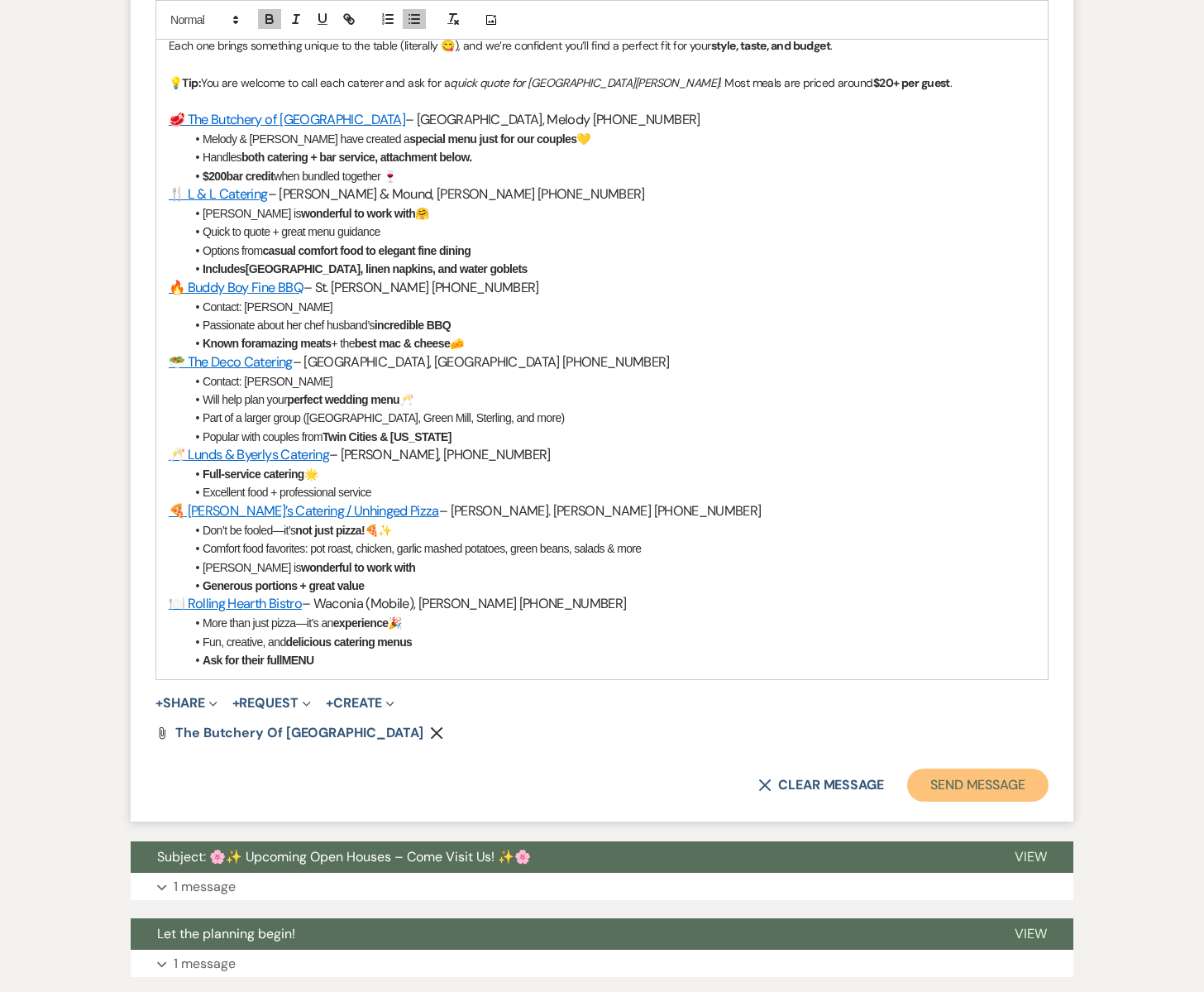
click at [948, 786] on button "Send Message" at bounding box center [978, 785] width 141 height 33
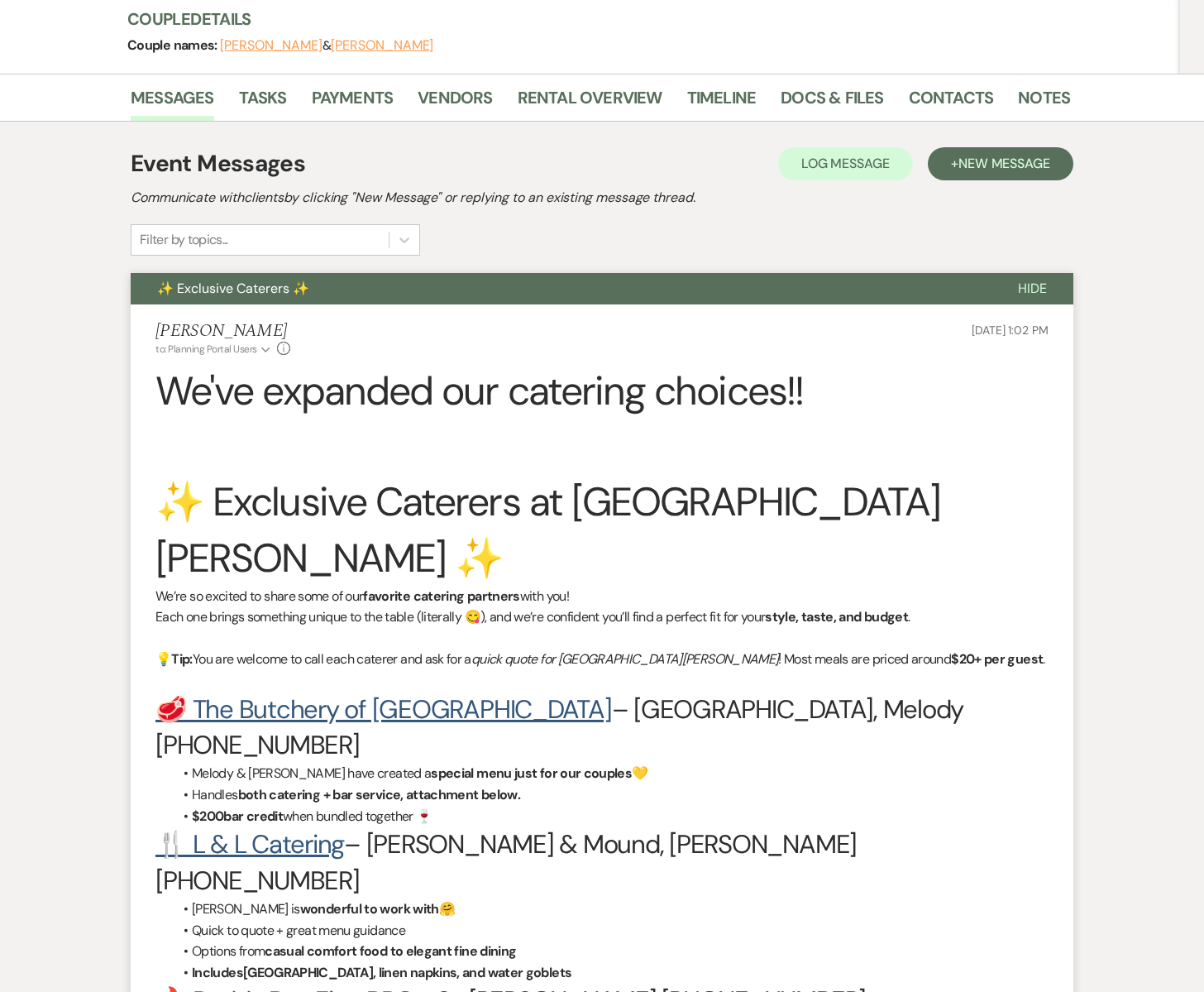
scroll to position [0, 0]
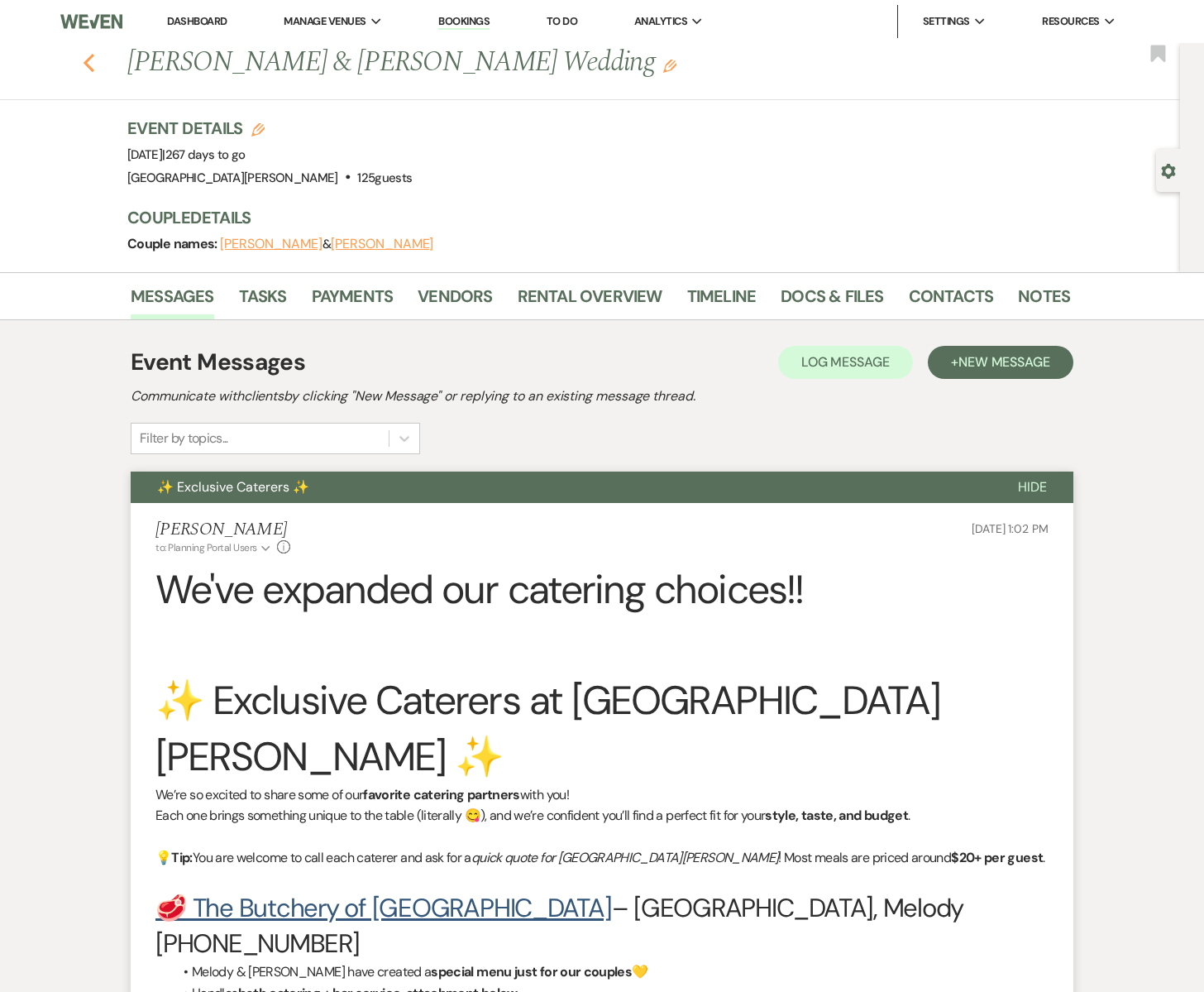
click at [89, 62] on icon "Previous" at bounding box center [88, 63] width 13 height 20
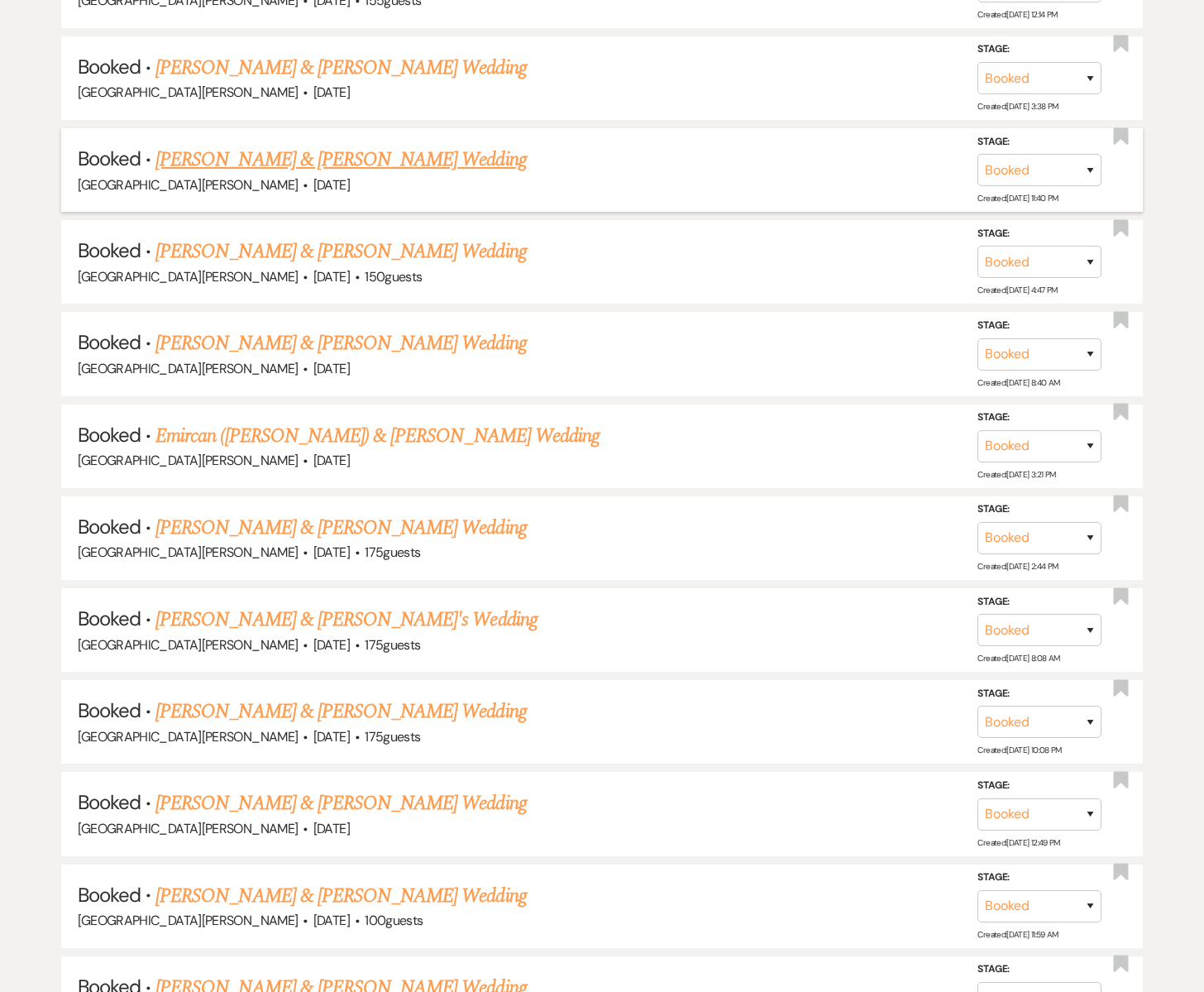
click at [285, 136] on li "Booked · [PERSON_NAME] & [PERSON_NAME] Wedding [GEOGRAPHIC_DATA][PERSON_NAME] ·…" at bounding box center [603, 169] width 1083 height 83
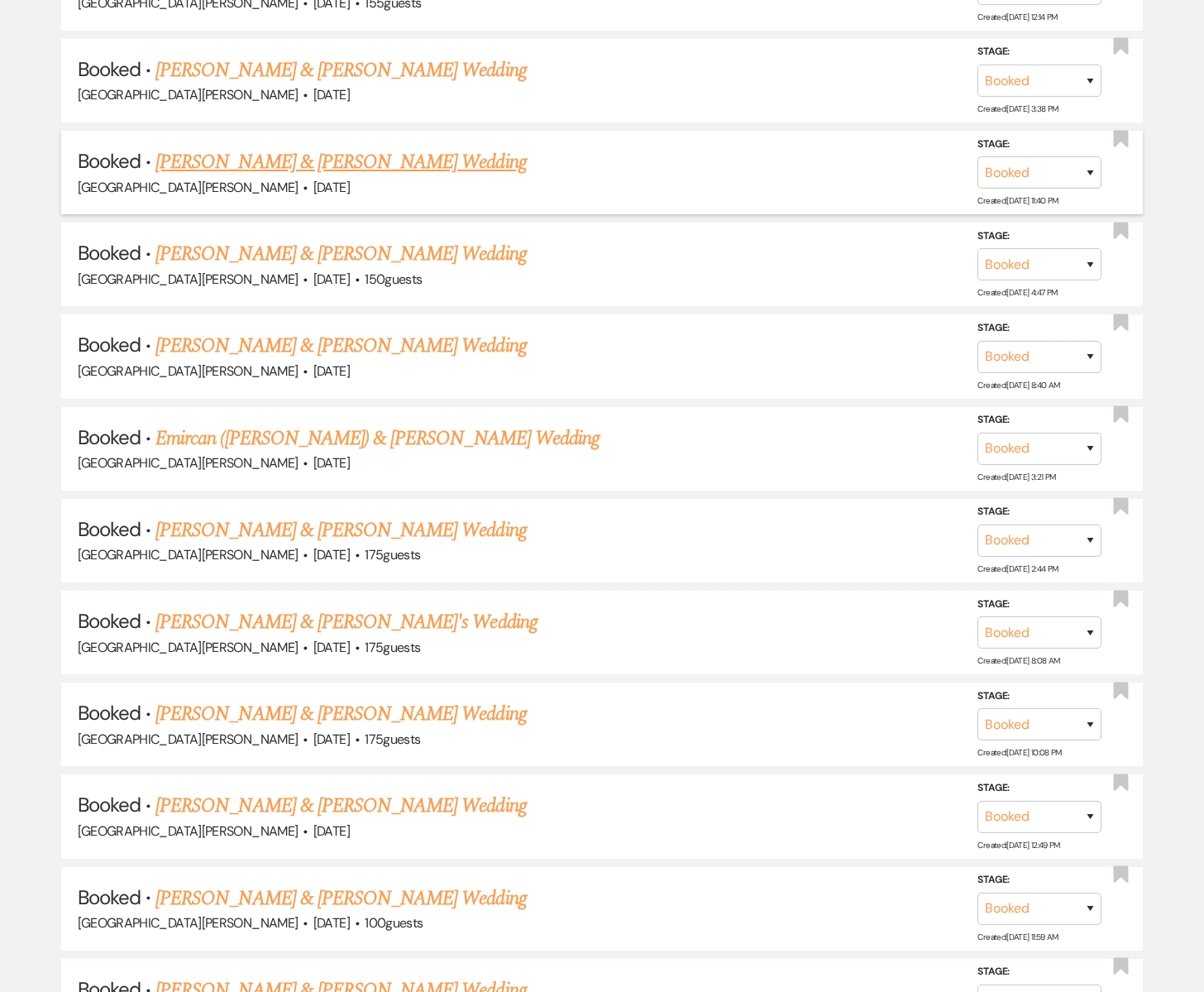
scroll to position [1816, 0]
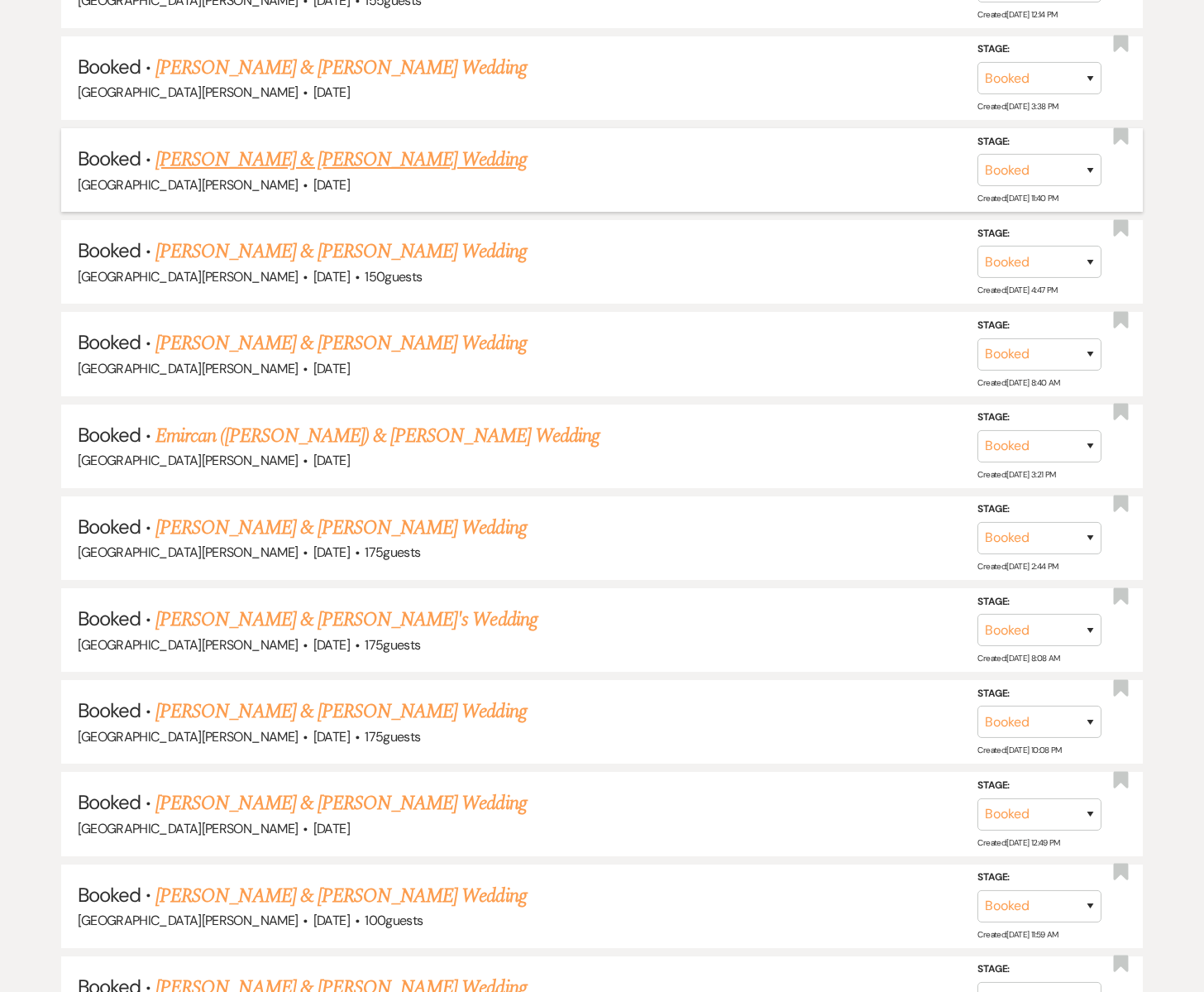
click at [287, 150] on link "[PERSON_NAME] & [PERSON_NAME] Wedding" at bounding box center [341, 160] width 370 height 29
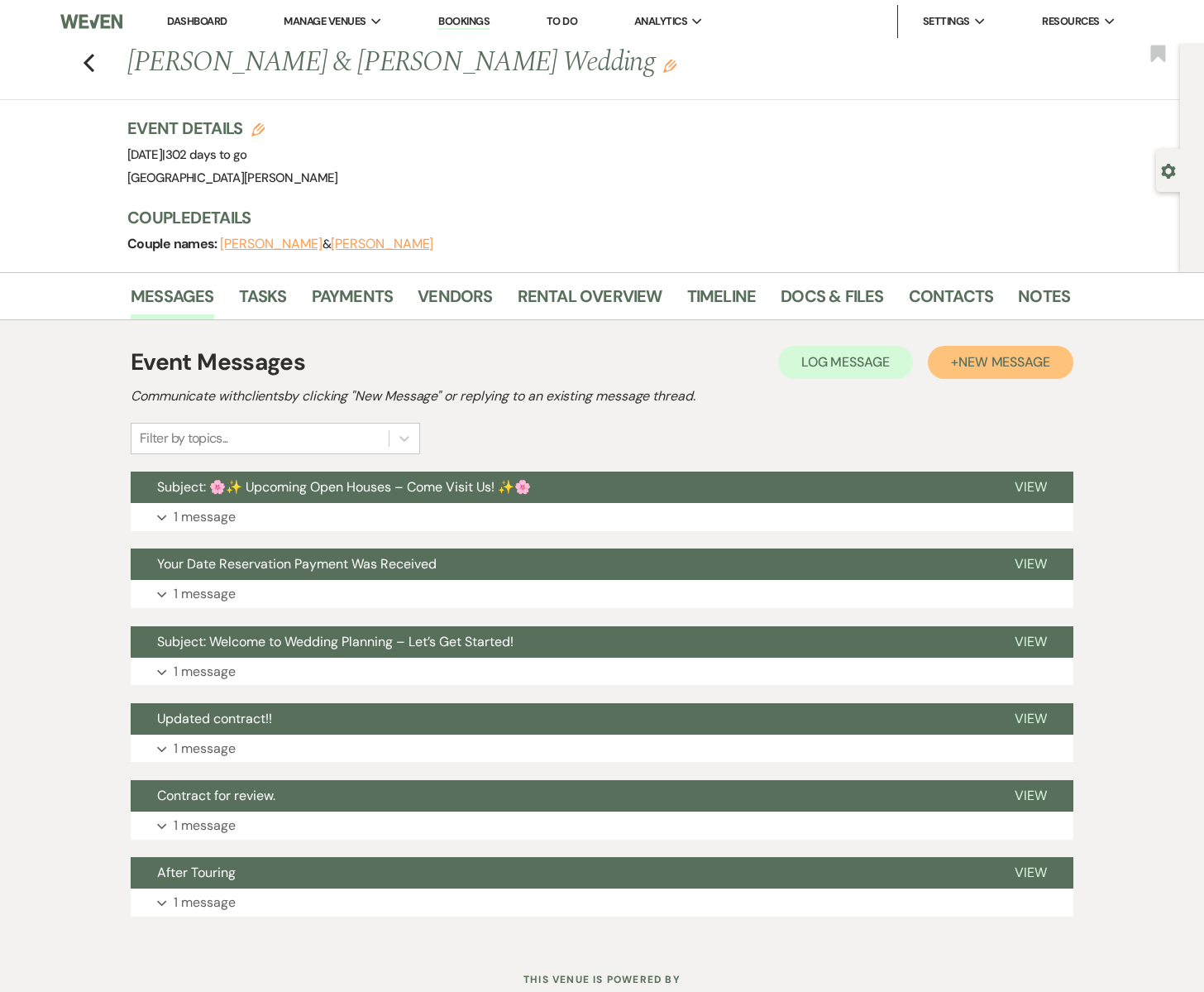
scroll to position [1, 0]
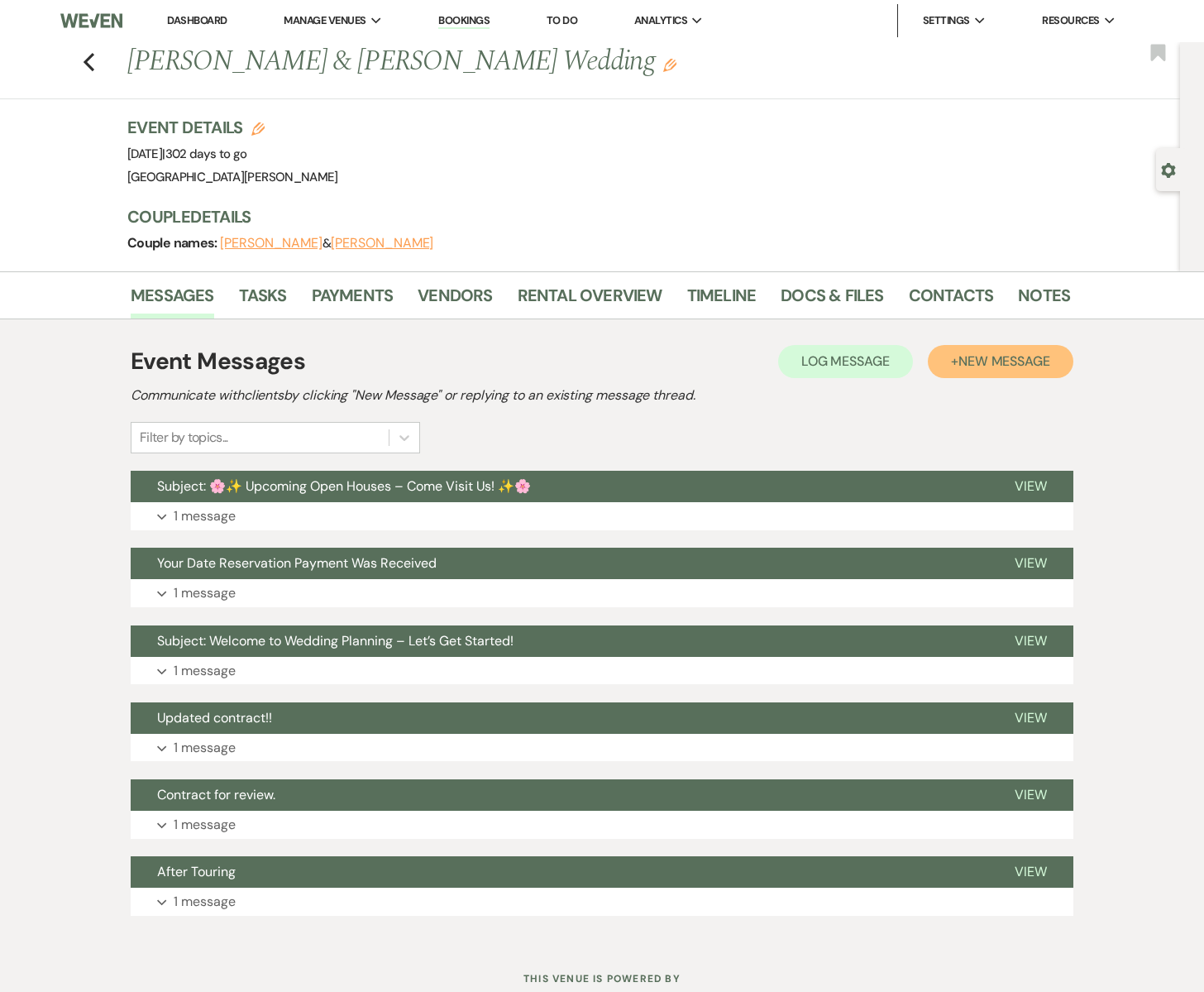
click at [1009, 370] on button "+ New Message" at bounding box center [1000, 361] width 146 height 33
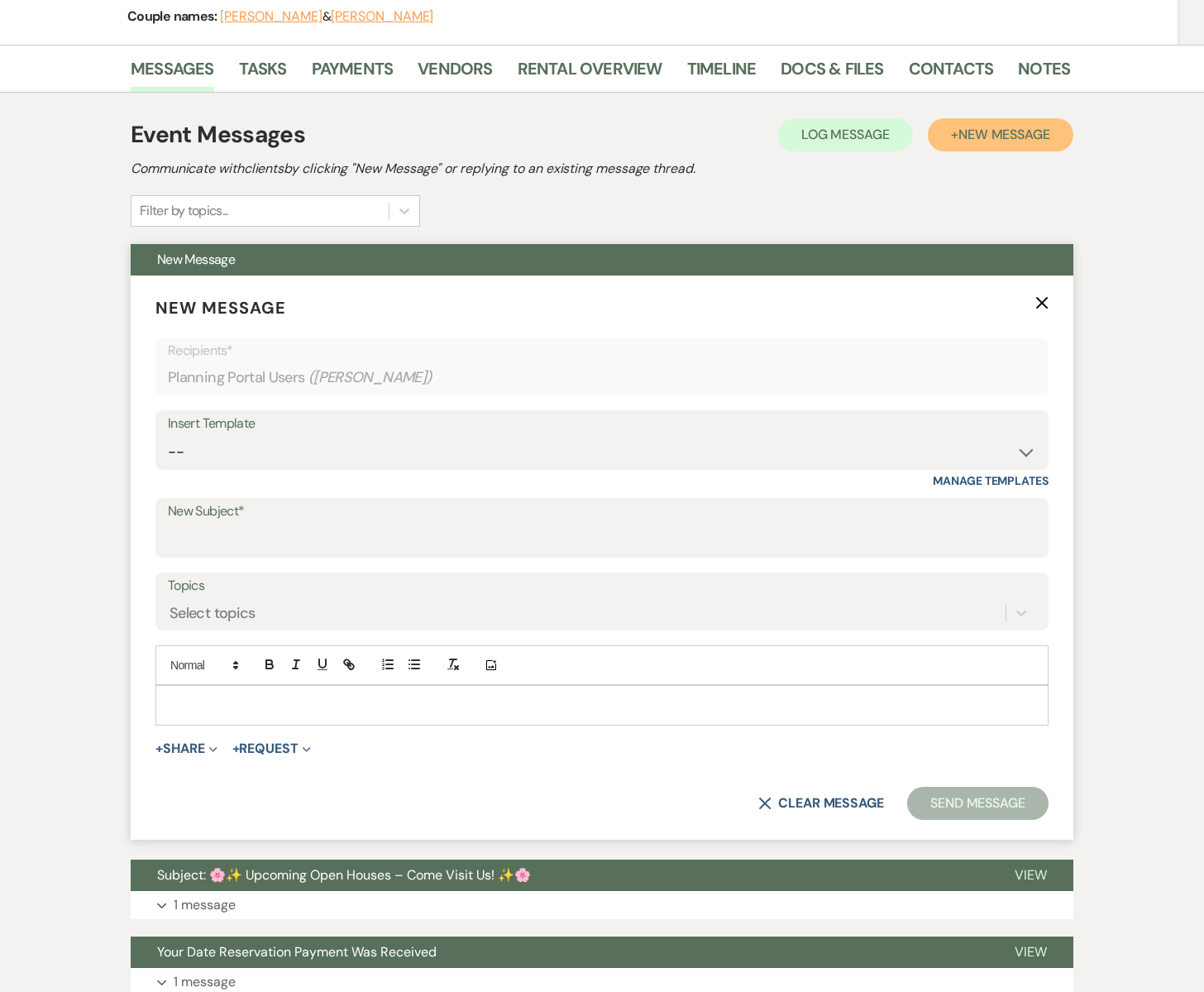
scroll to position [234, 0]
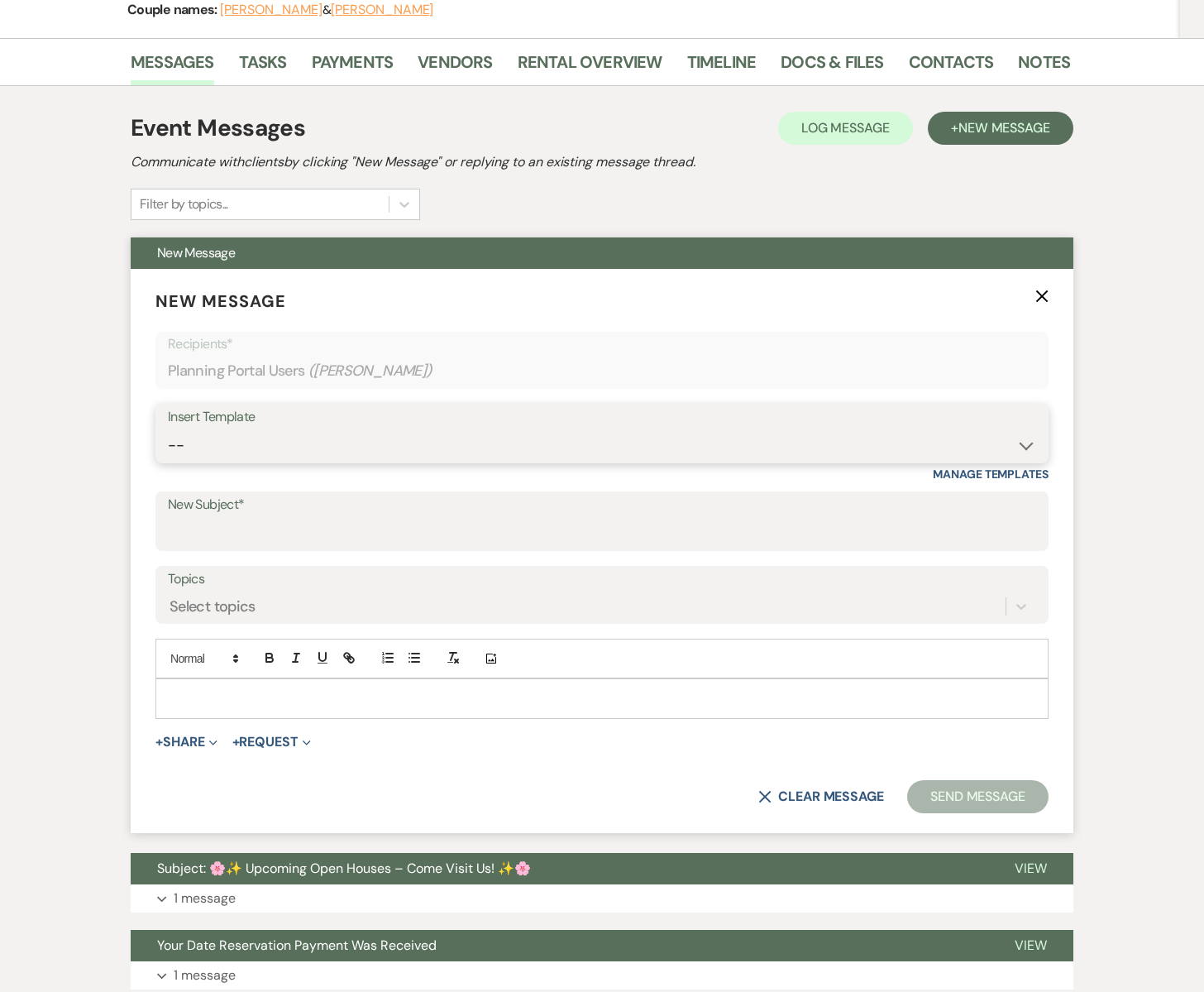
click at [217, 431] on select "-- Subject: So Great to Meet You at [GEOGRAPHIC_DATA][PERSON_NAME]! Subject: 🎉 …" at bounding box center [601, 445] width 868 height 32
select select "6133"
click at [167, 429] on select "-- Subject: So Great to Meet You at [GEOGRAPHIC_DATA][PERSON_NAME]! Subject: 🎉 …" at bounding box center [601, 445] width 868 height 32
type input "✨ Exclusive Caterers ✨"
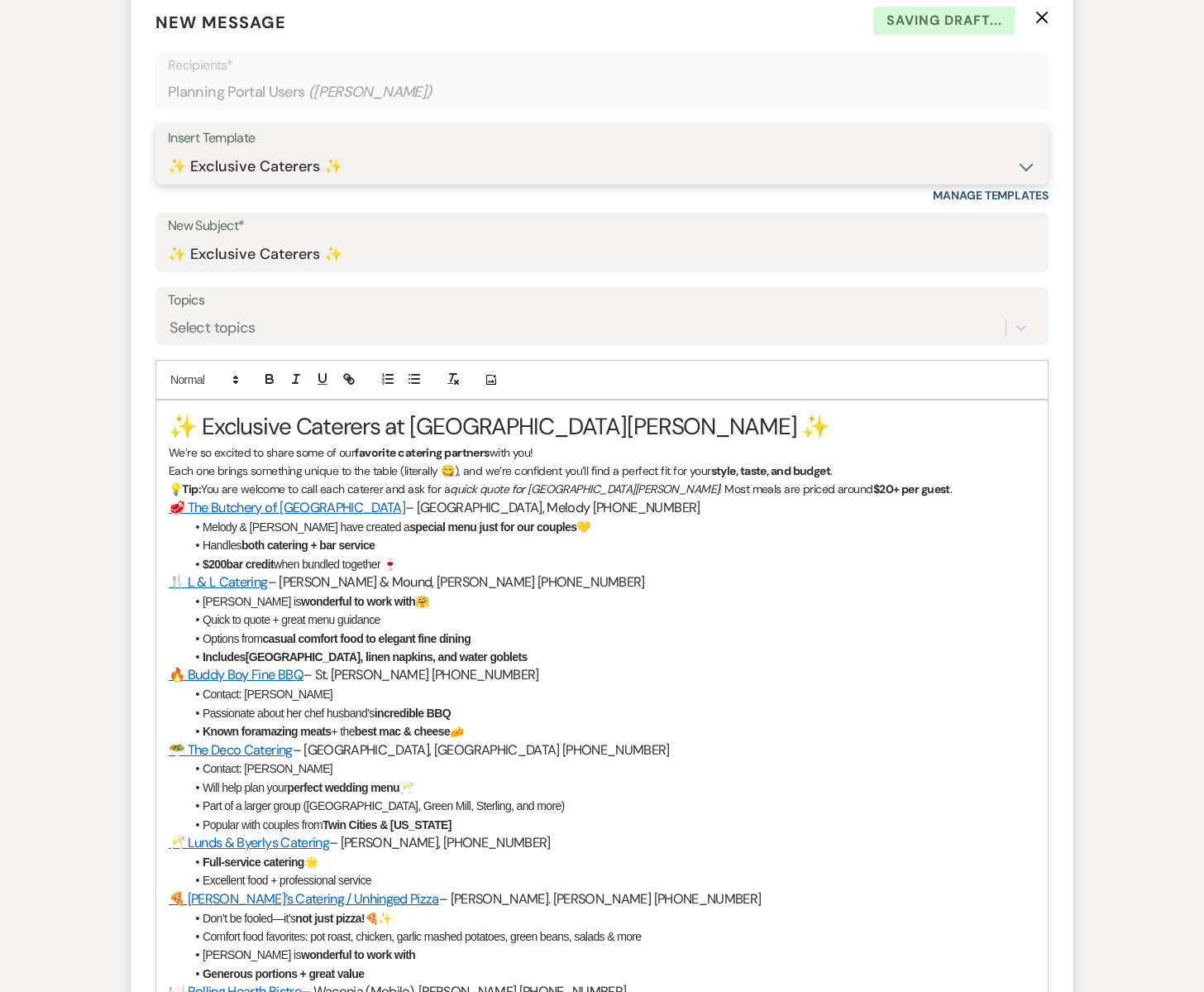
scroll to position [516, 0]
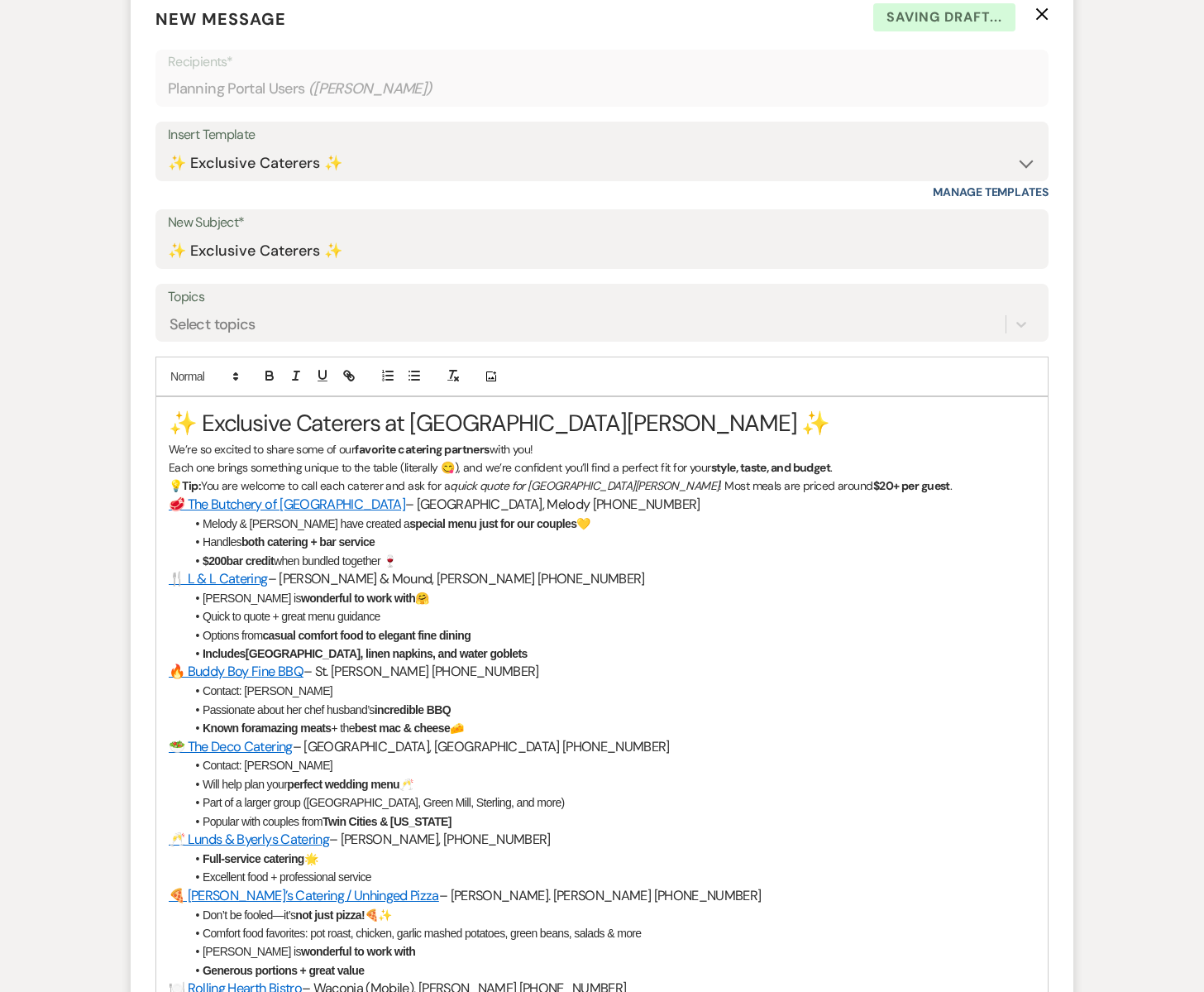
click at [172, 417] on h1 "✨ Exclusive Caterers at [GEOGRAPHIC_DATA][PERSON_NAME] ✨" at bounding box center [601, 423] width 866 height 32
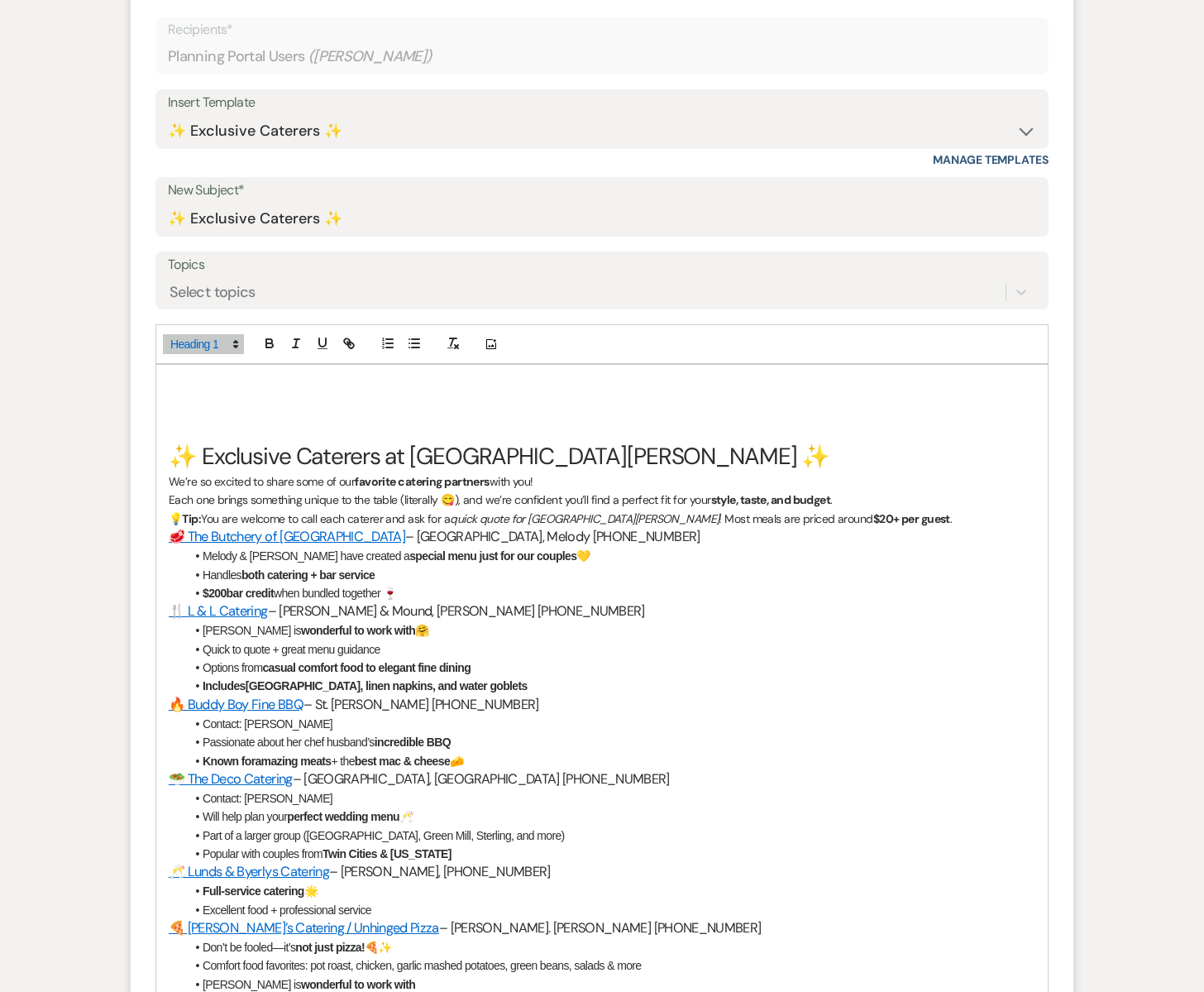
scroll to position [582, 0]
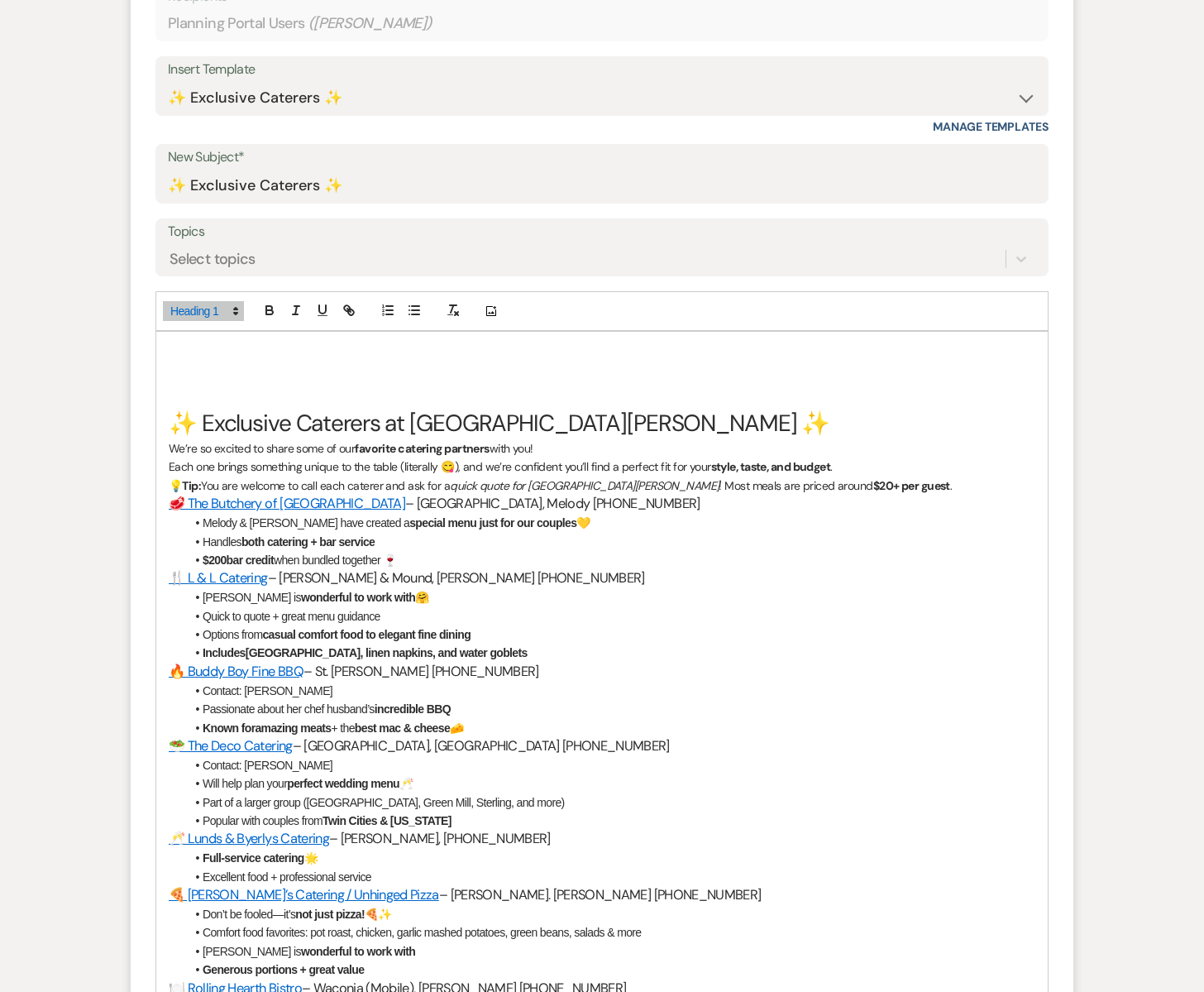
click at [190, 363] on h1 at bounding box center [601, 357] width 866 height 32
click at [844, 463] on p "Each one brings something unique to the table (literally 😋), and we’re confiden…" at bounding box center [601, 466] width 866 height 19
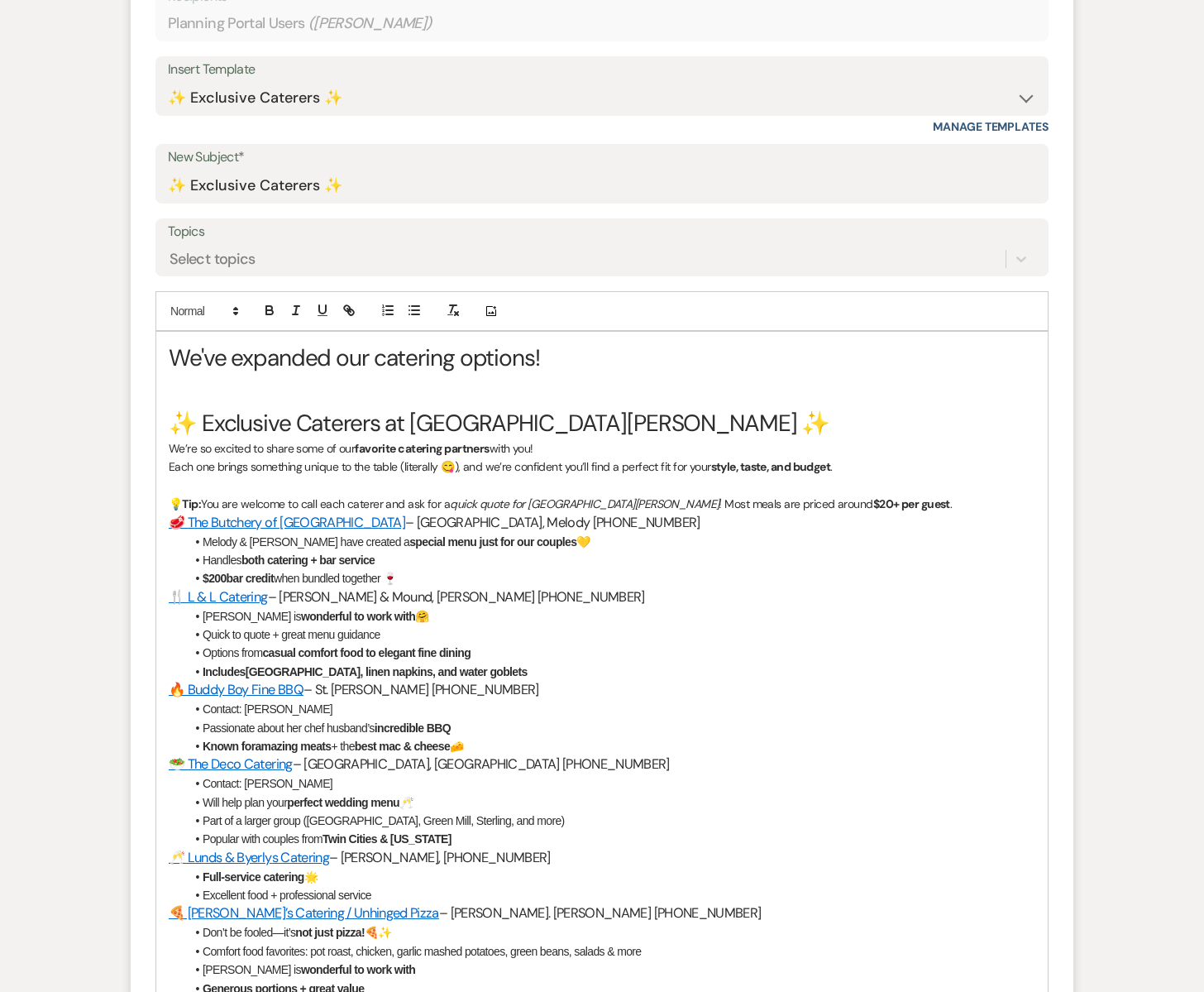
click at [865, 507] on p "💡 Tip: You are welcome to call each caterer and ask for a quick quote for [GEOG…" at bounding box center [601, 503] width 866 height 19
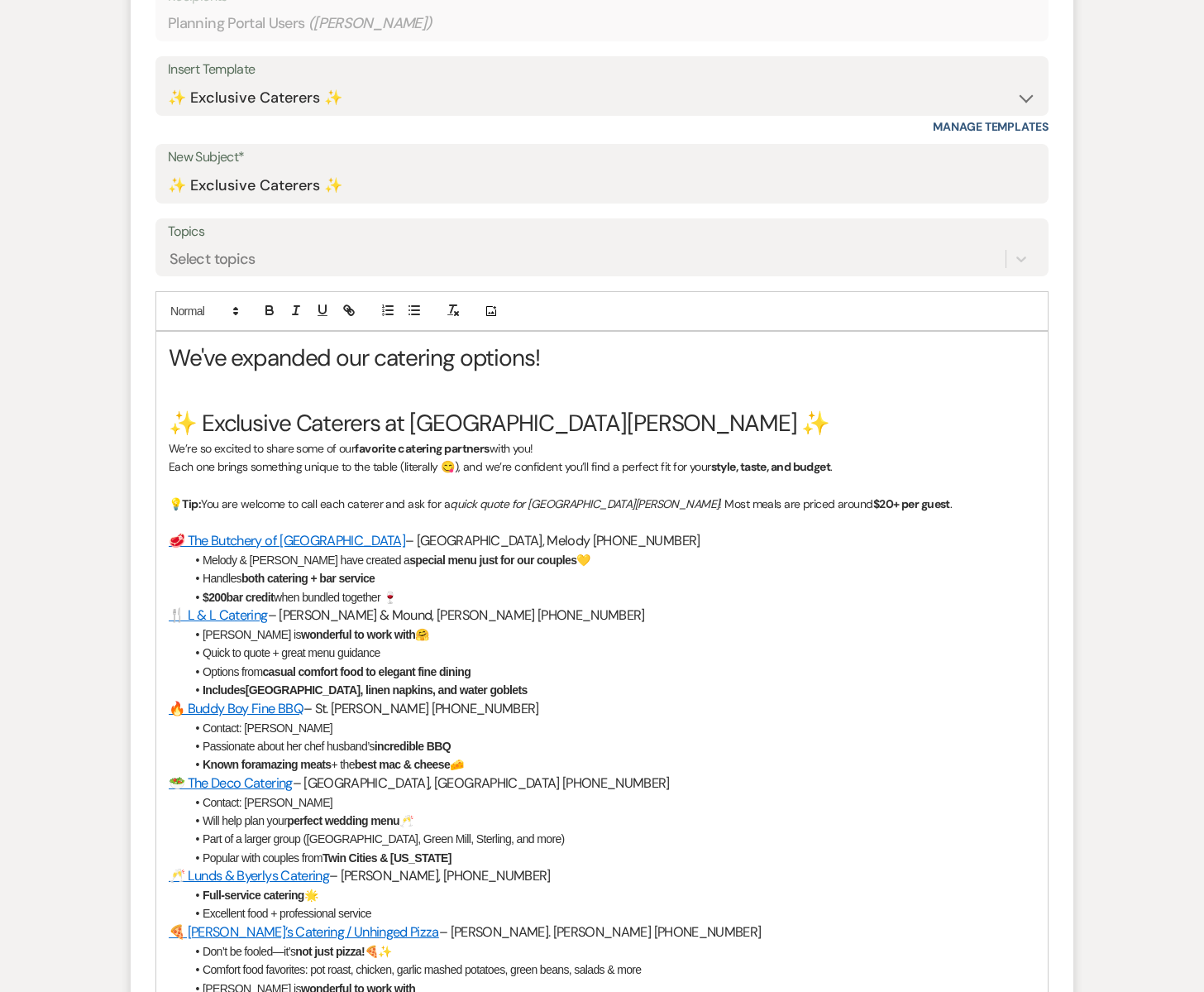
click at [391, 583] on li "Handles both catering + bar service" at bounding box center [610, 578] width 850 height 19
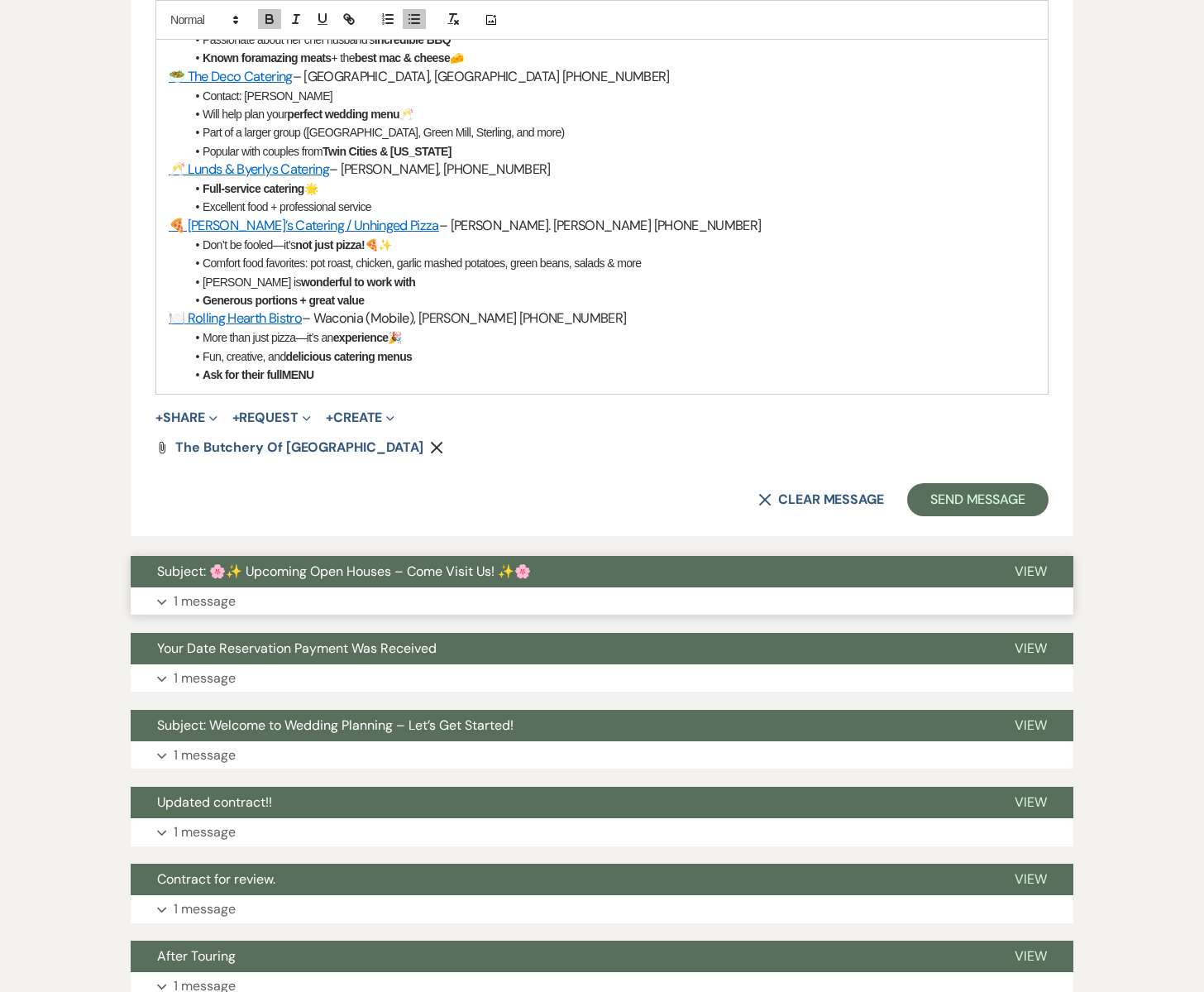
scroll to position [1320, 0]
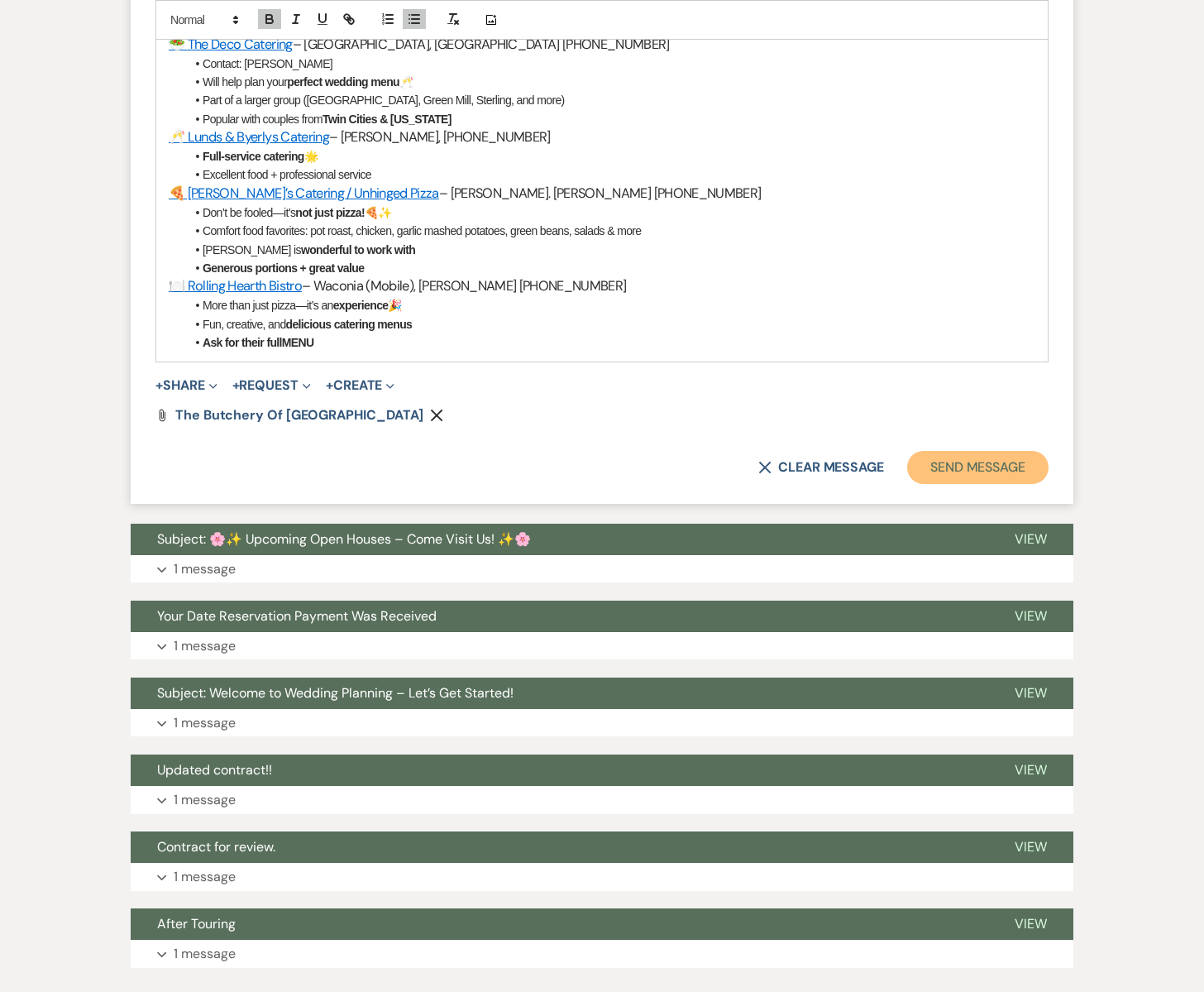
click at [985, 468] on button "Send Message" at bounding box center [978, 467] width 141 height 33
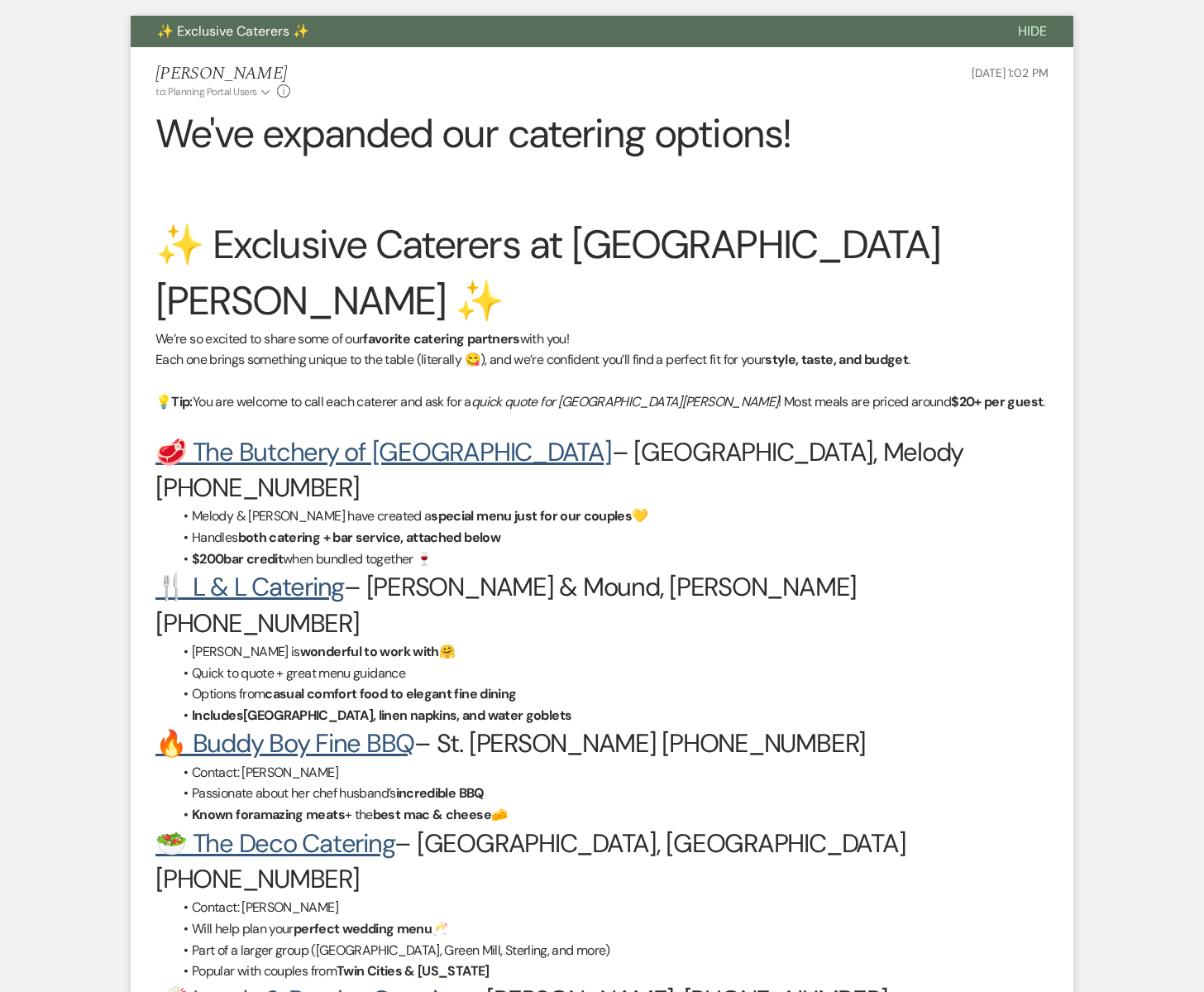
scroll to position [0, 0]
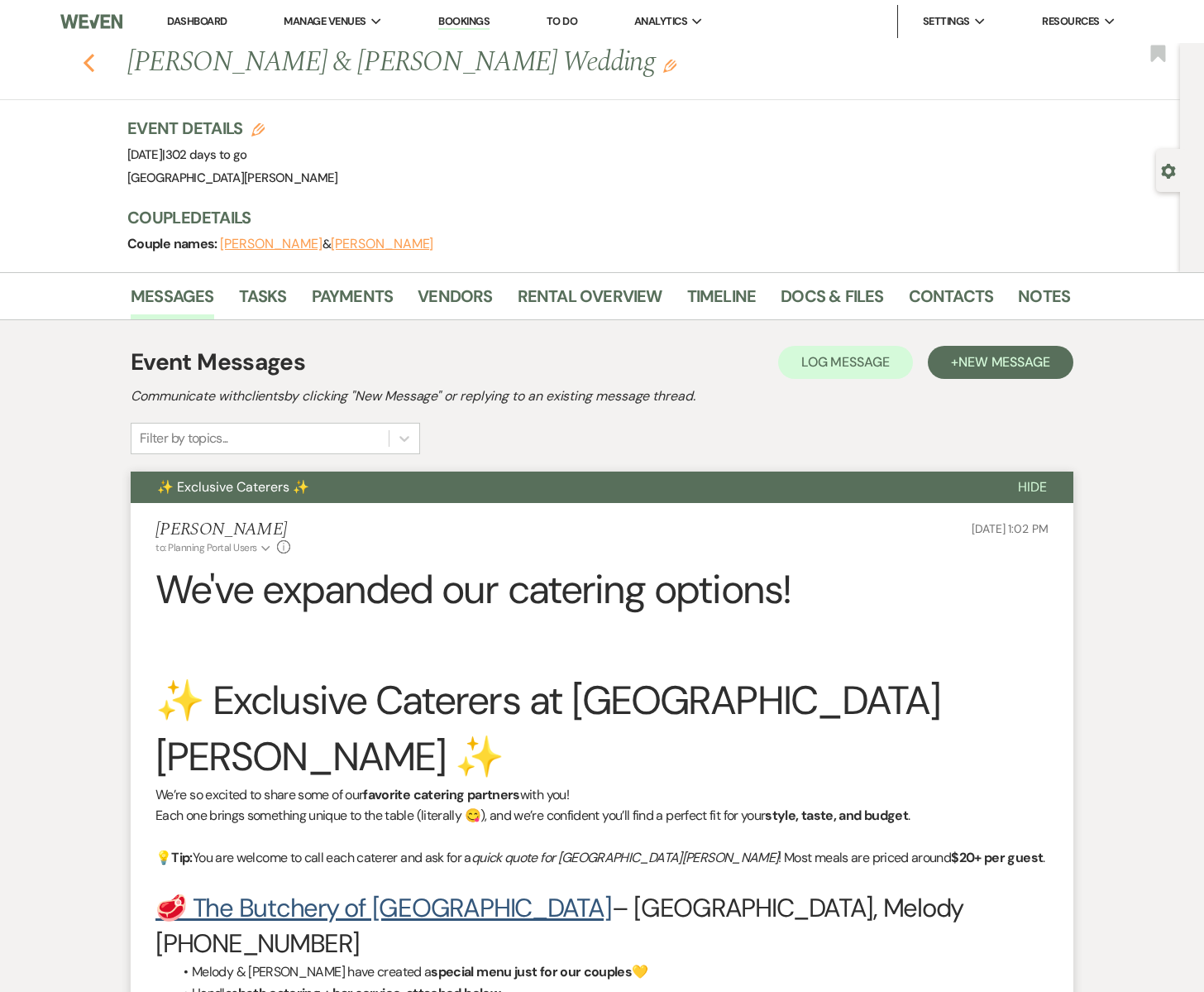
click at [88, 62] on icon "Previous" at bounding box center [88, 63] width 13 height 20
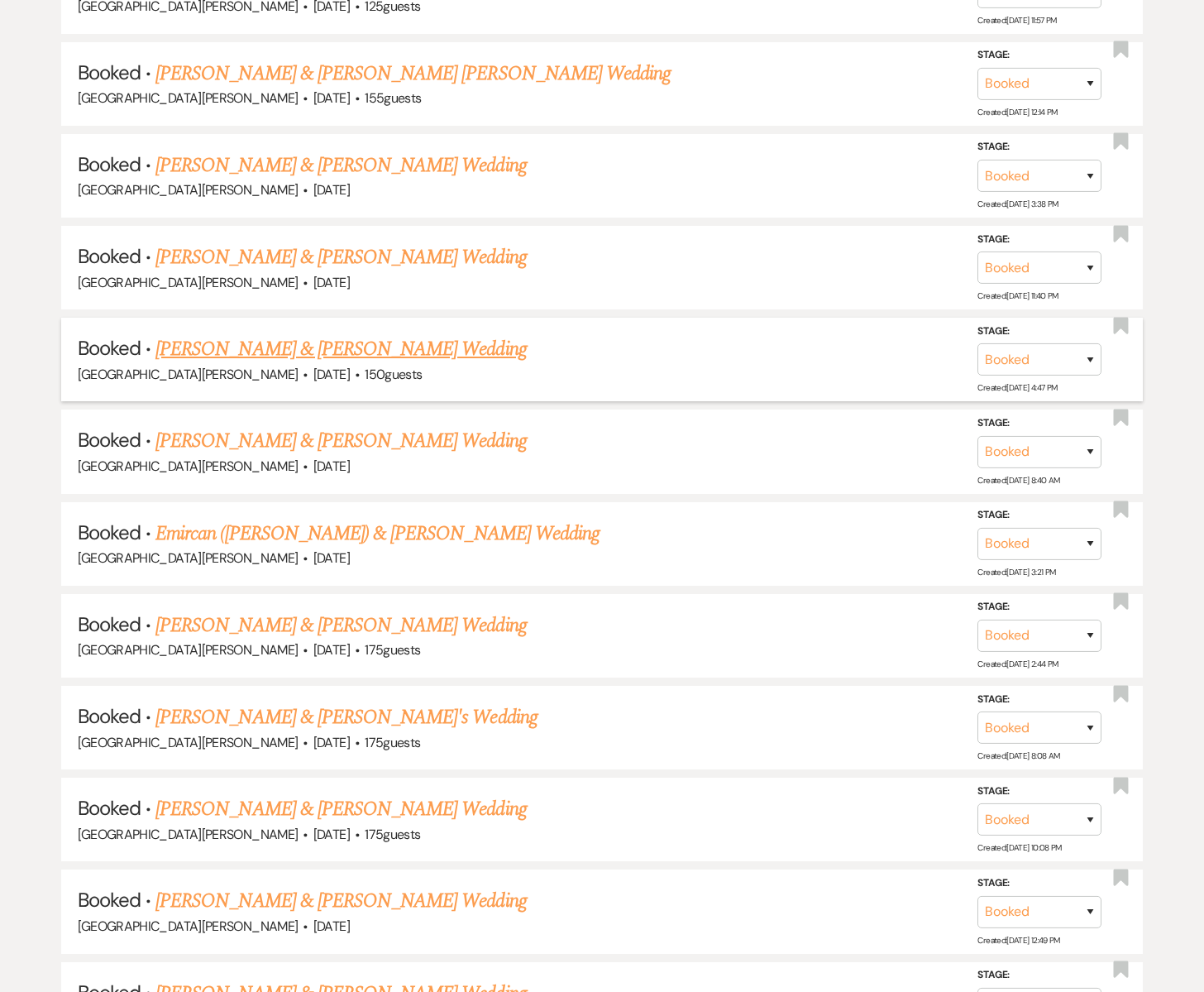
scroll to position [1720, 0]
click at [348, 333] on link "[PERSON_NAME] & [PERSON_NAME] Wedding" at bounding box center [341, 348] width 370 height 29
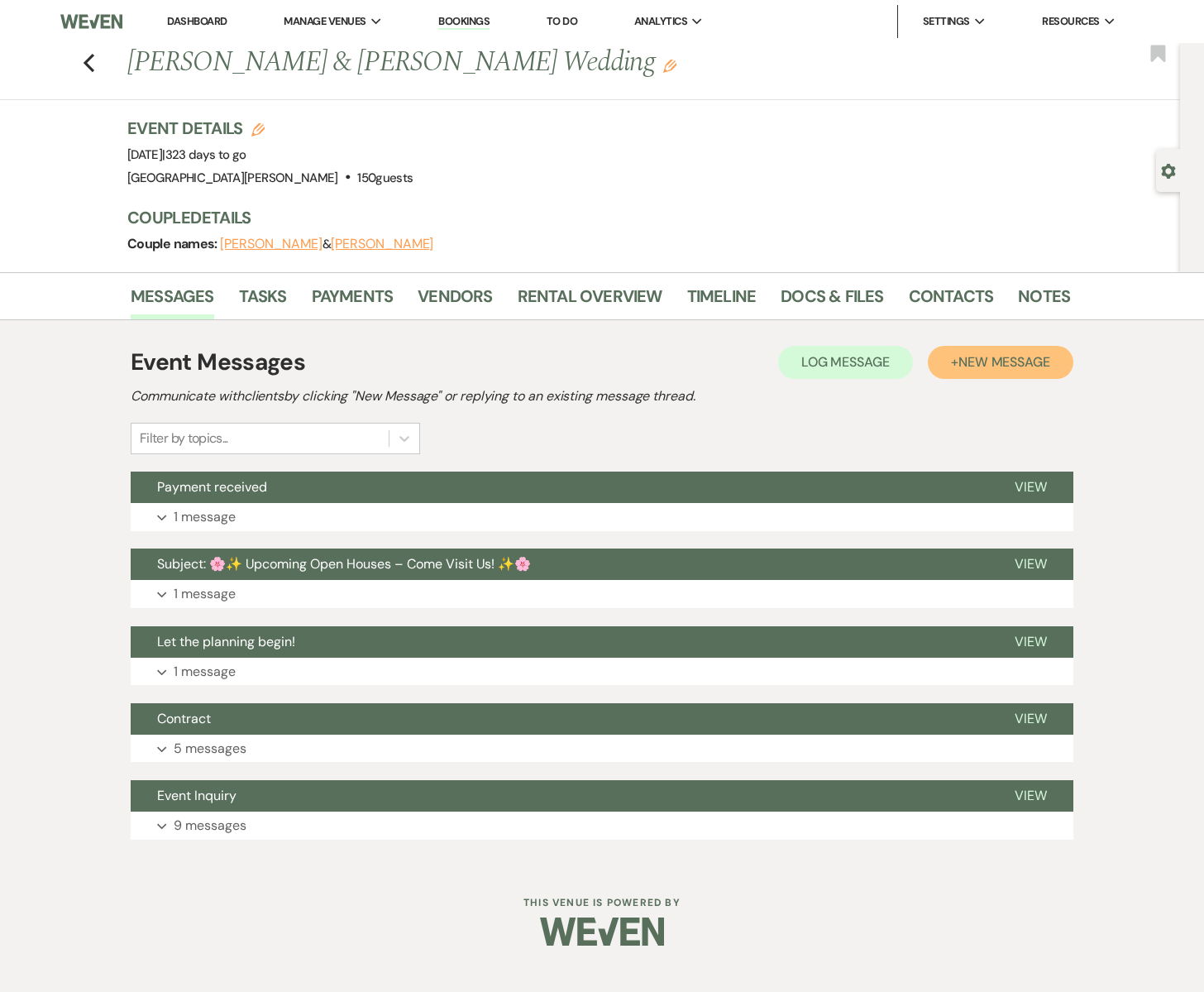
click at [960, 361] on span "New Message" at bounding box center [1004, 362] width 92 height 18
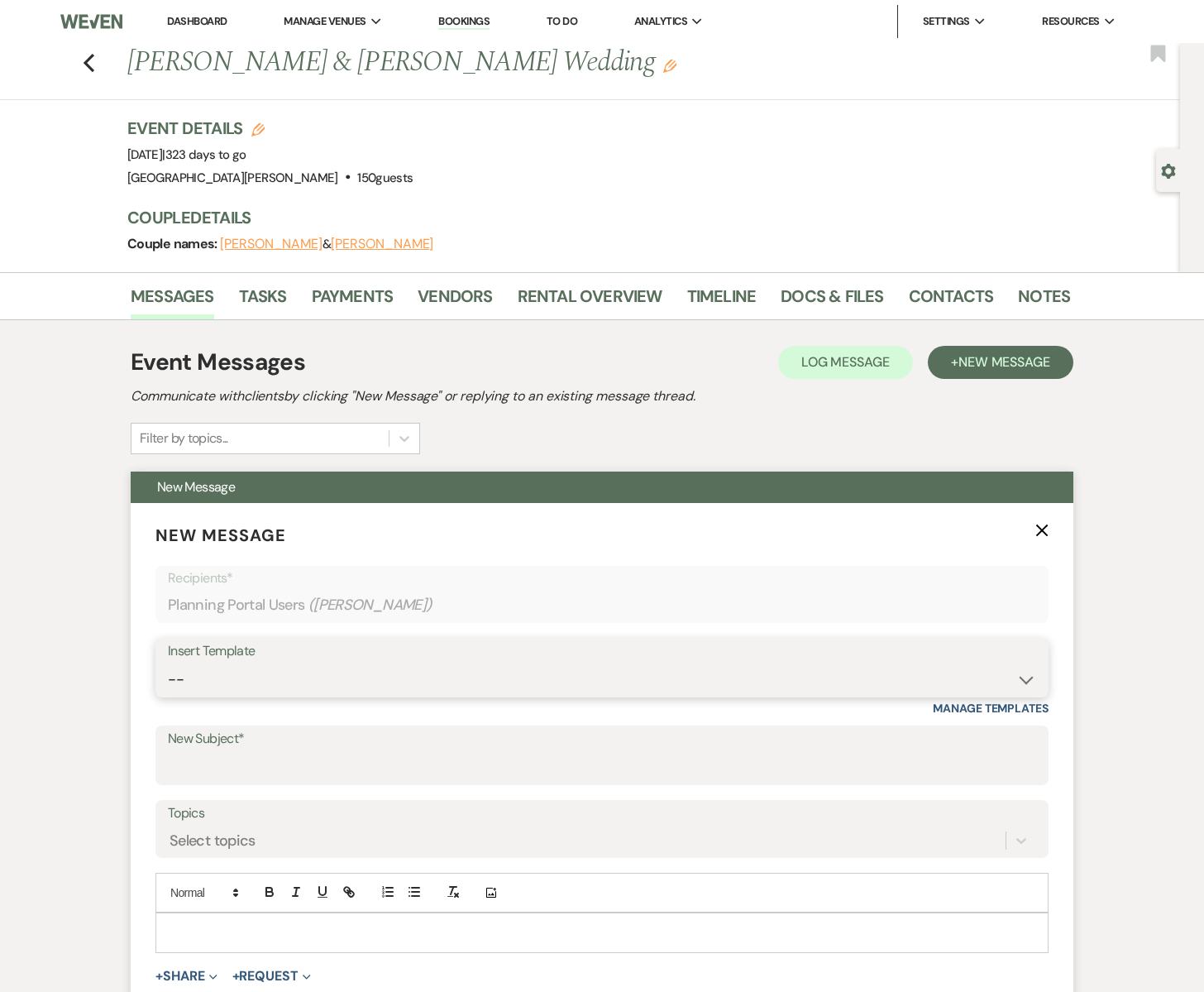
click at [214, 674] on select "-- Subject: So Great to Meet You at [GEOGRAPHIC_DATA][PERSON_NAME]! Subject: 🎉 …" at bounding box center [601, 679] width 868 height 32
select select "6133"
click at [167, 663] on select "-- Subject: So Great to Meet You at [GEOGRAPHIC_DATA][PERSON_NAME]! Subject: 🎉 …" at bounding box center [601, 679] width 868 height 32
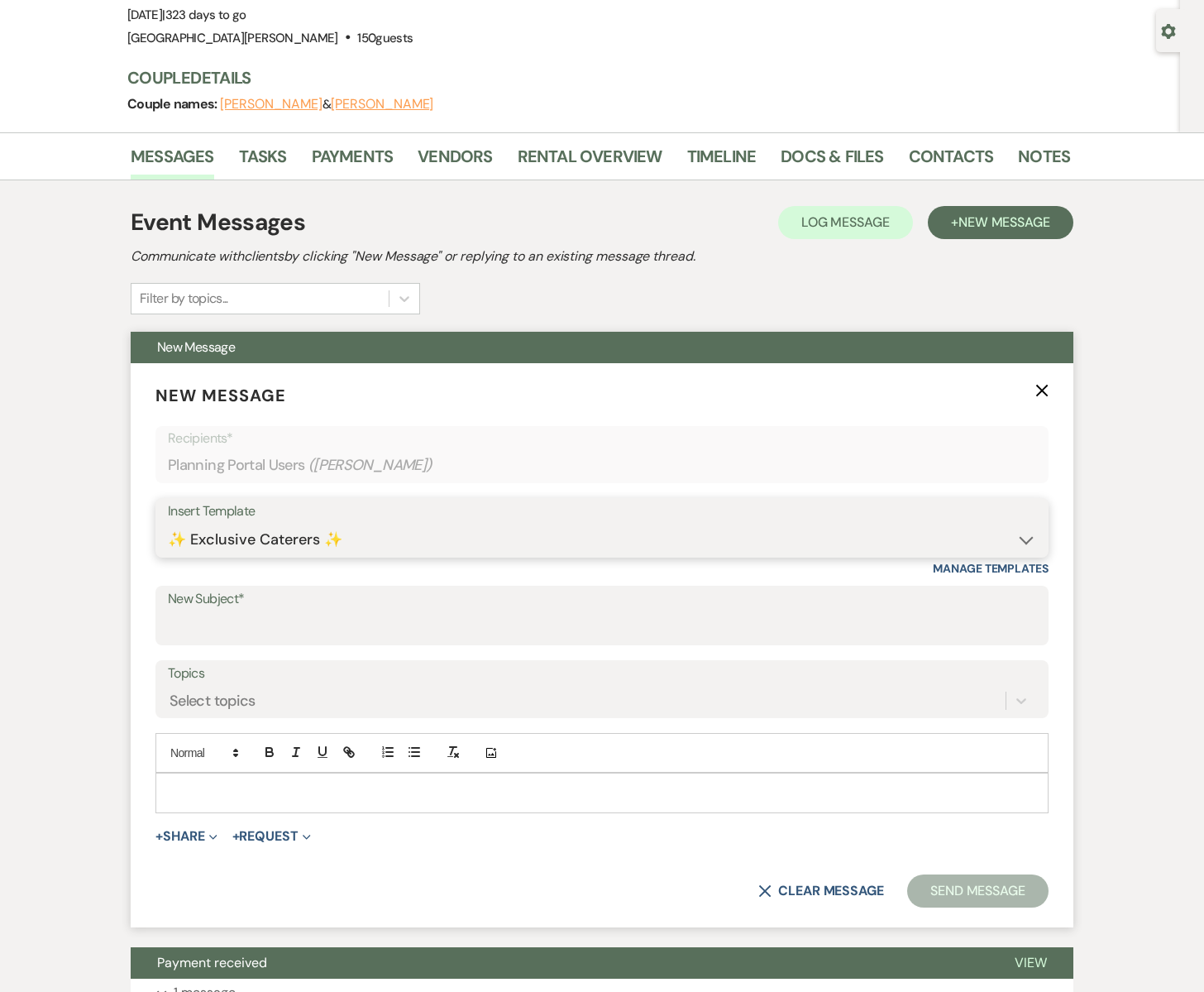
type input "✨ Exclusive Caterers ✨"
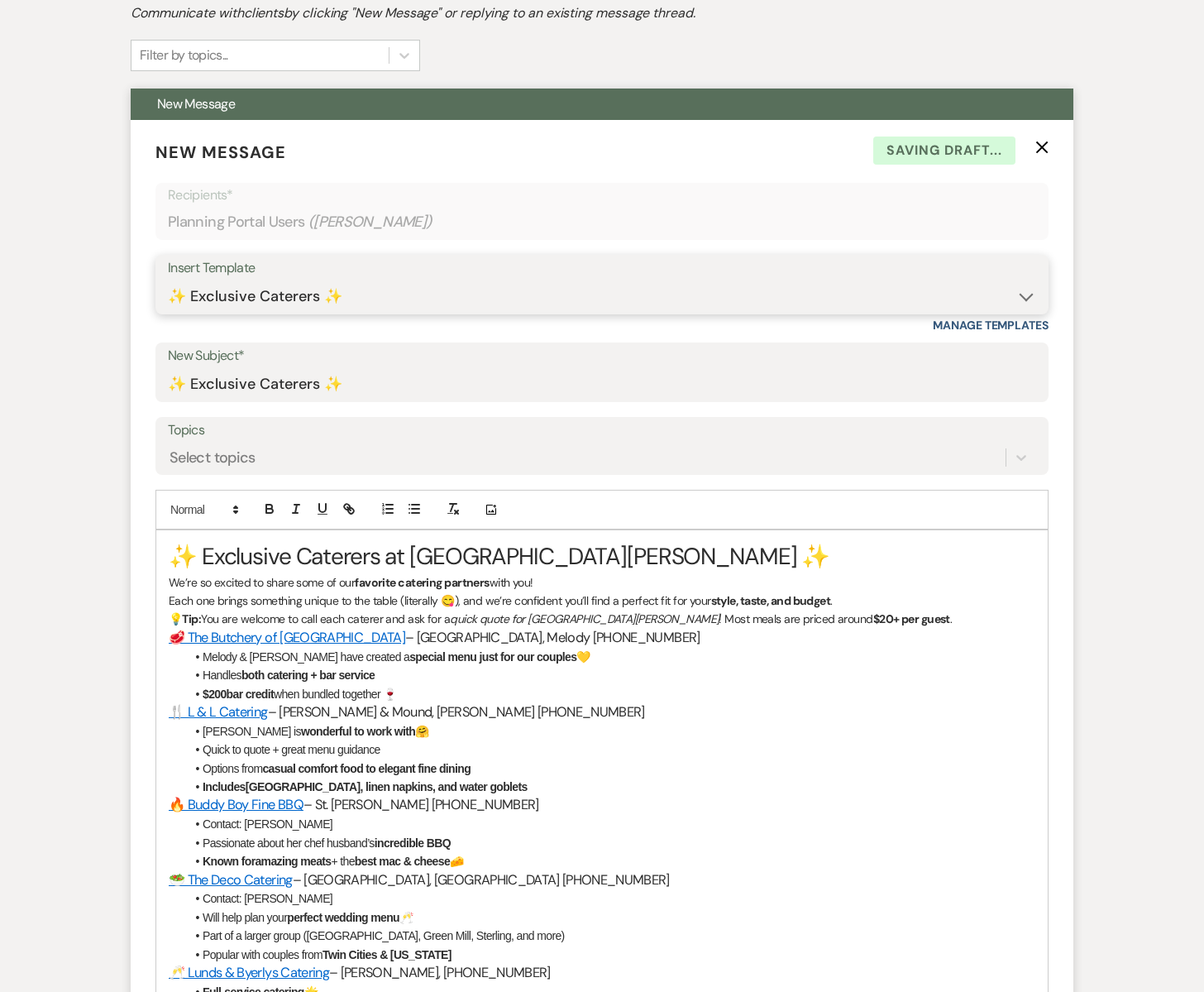
scroll to position [390, 0]
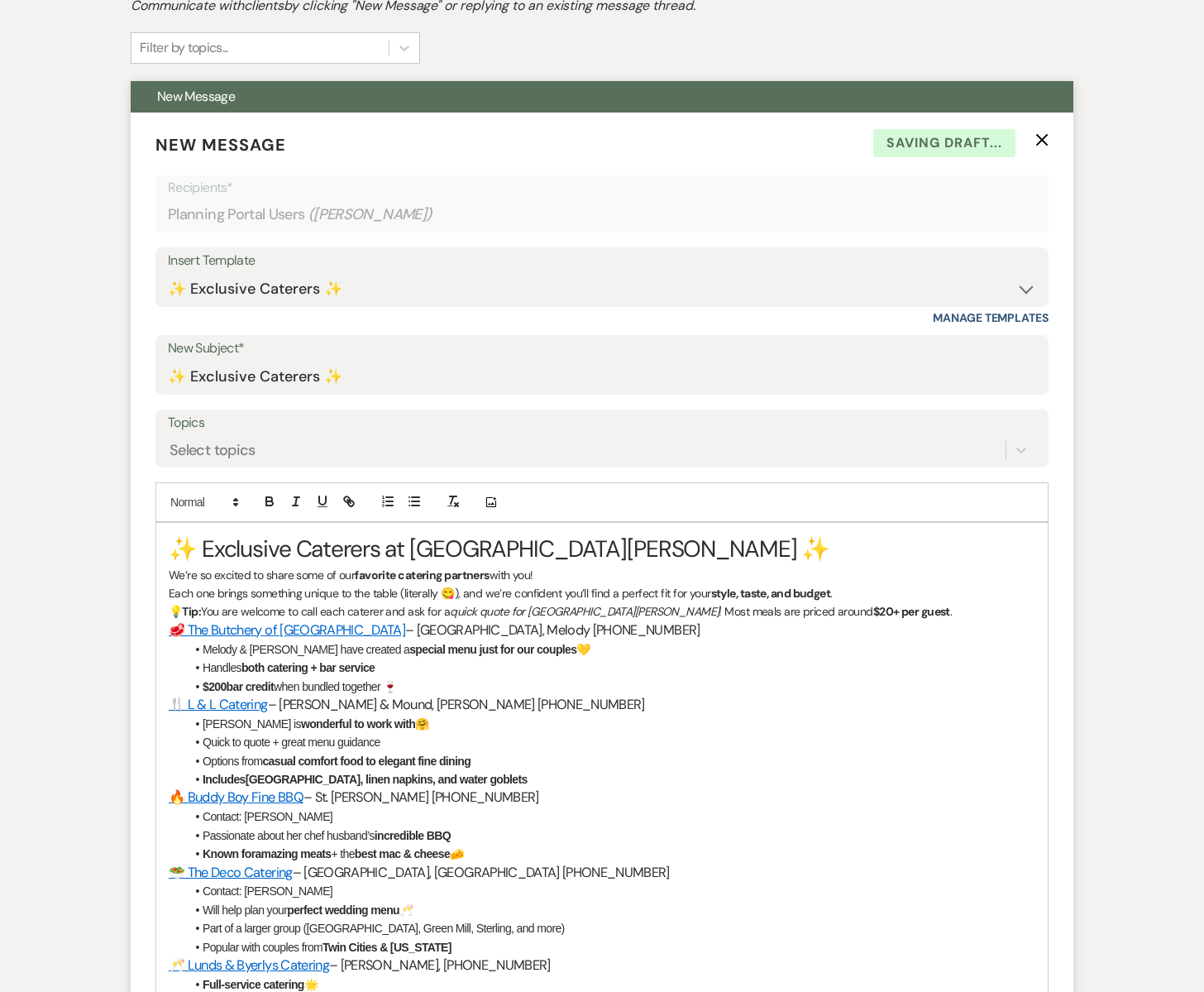
click at [167, 541] on div "✨ Exclusive Caterers at [GEOGRAPHIC_DATA][PERSON_NAME] ✨ We’re so excited to sh…" at bounding box center [602, 856] width 892 height 667
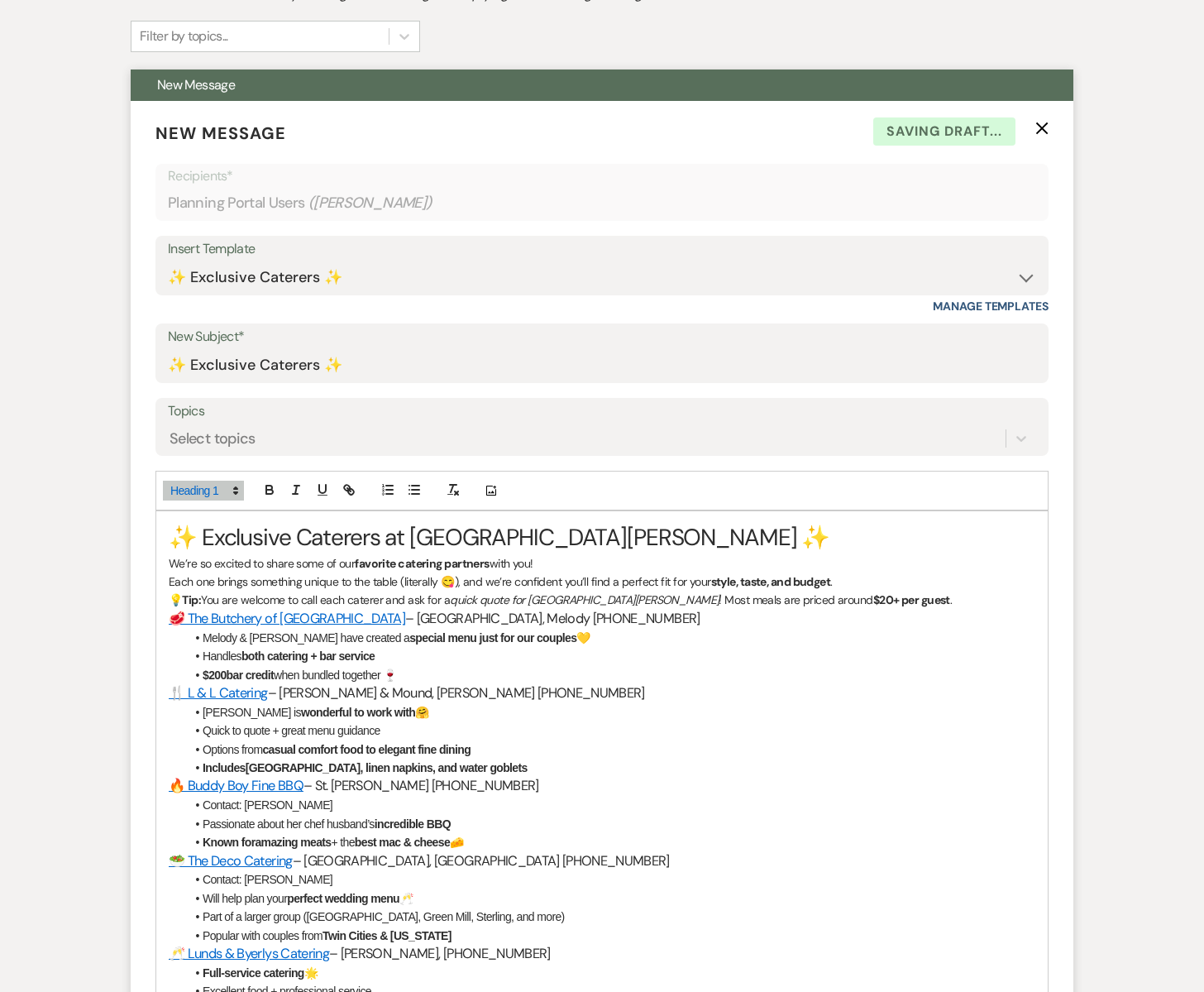
scroll to position [403, 0]
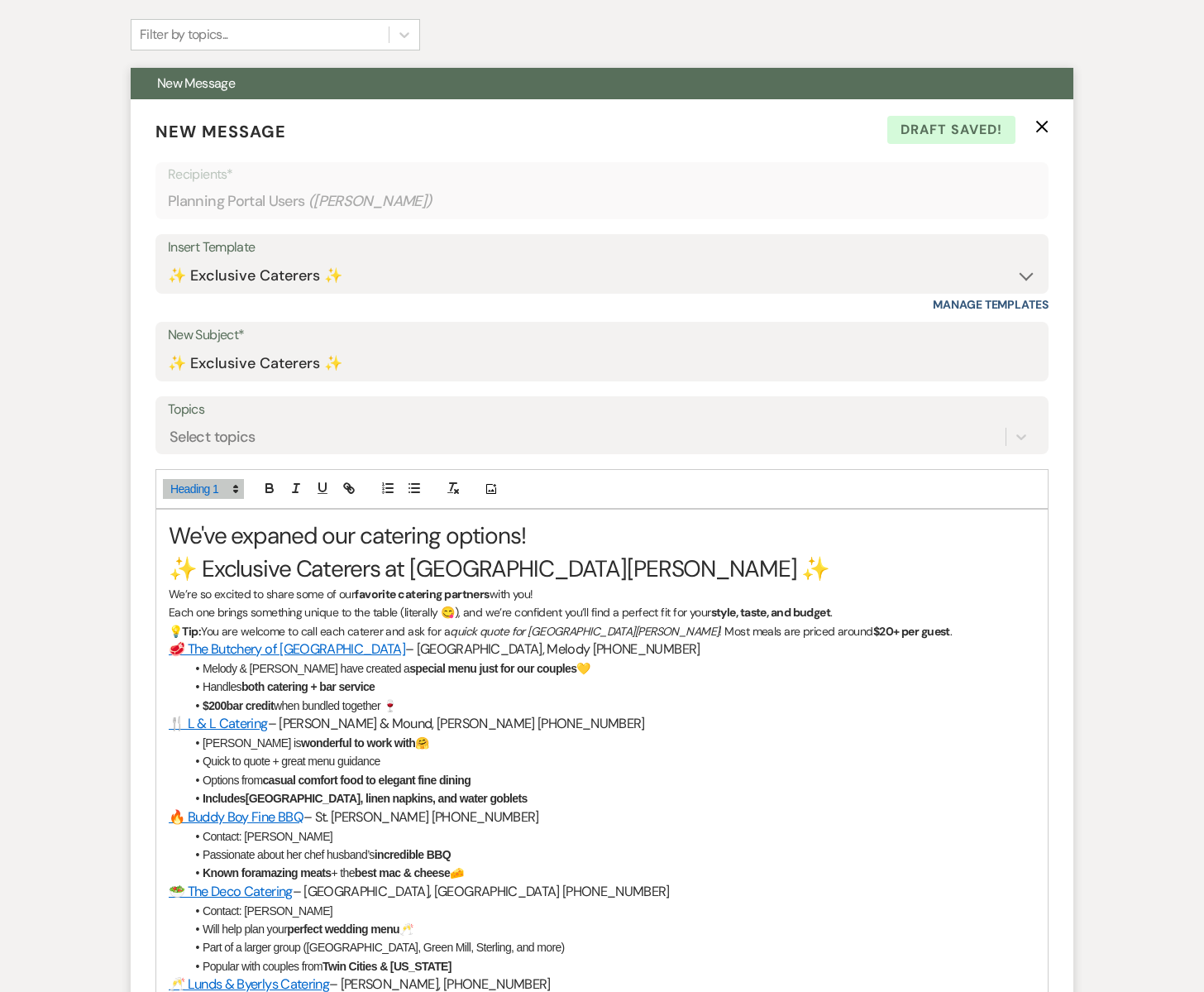
click at [289, 538] on h1 "We've expaned our catering options!" at bounding box center [601, 535] width 866 height 32
click at [568, 536] on h1 "We've expanded our catering options!" at bounding box center [601, 535] width 866 height 32
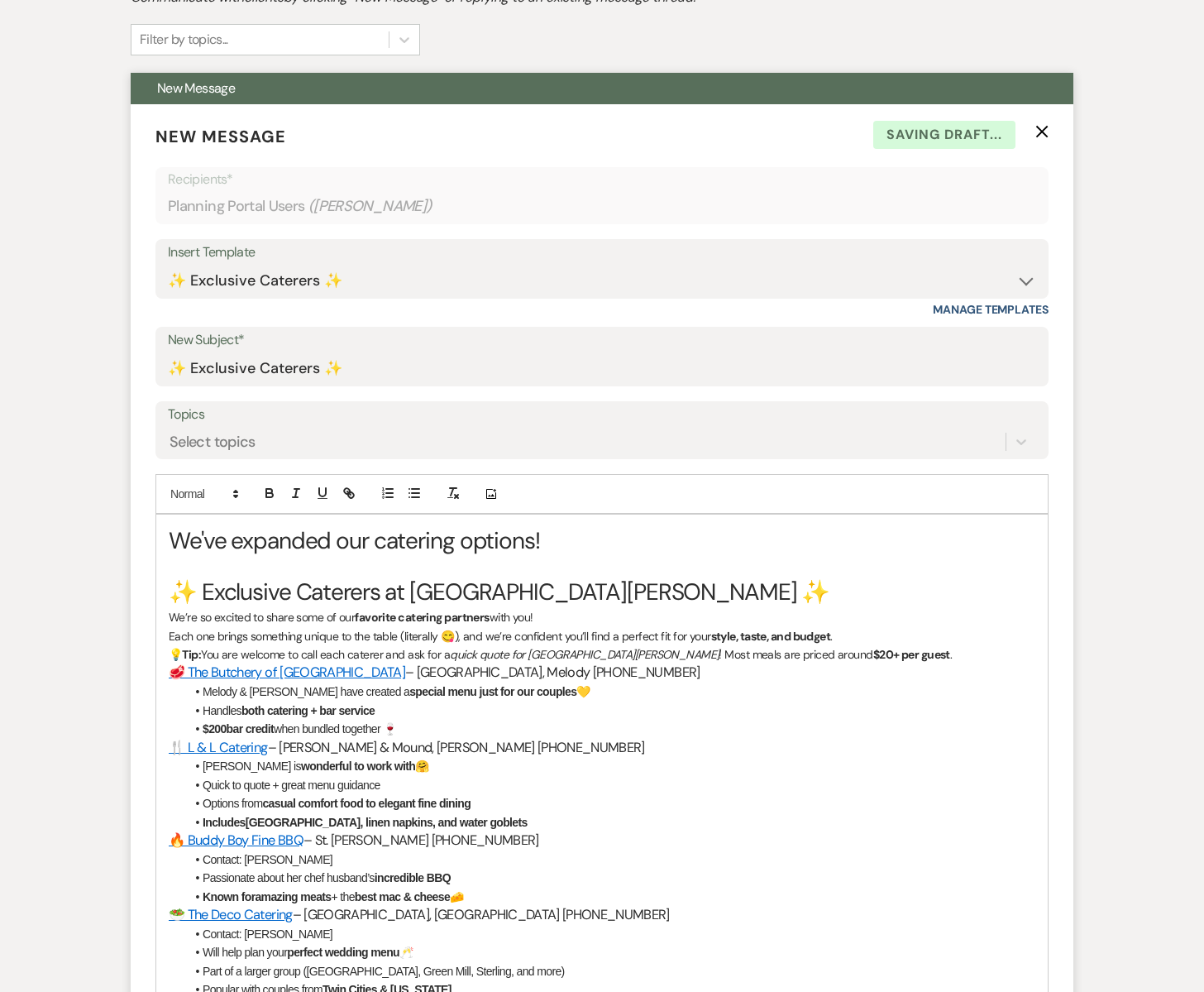
click at [860, 639] on p "Each one brings something unique to the table (literally 😋), and we’re confiden…" at bounding box center [601, 636] width 866 height 19
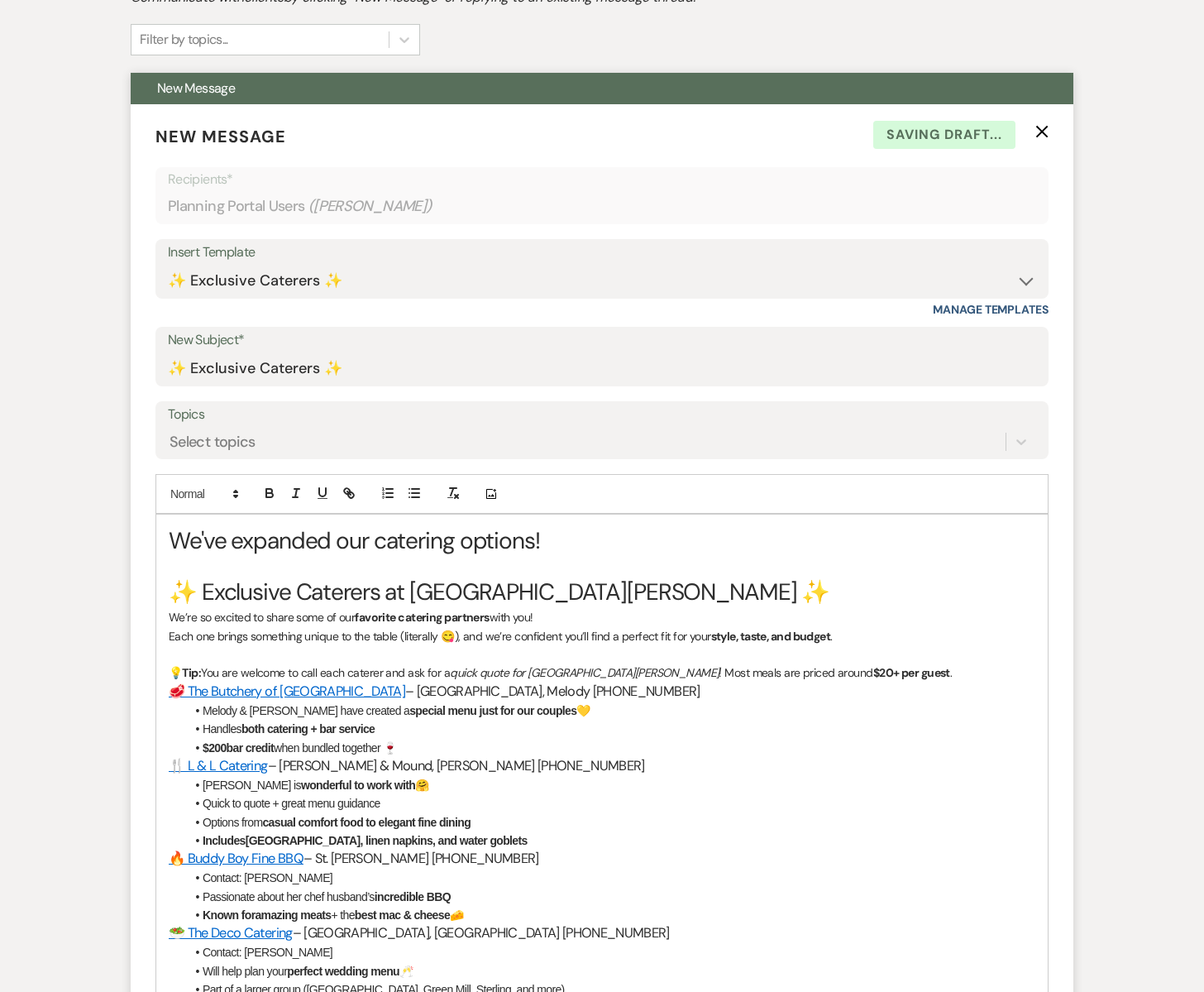
click at [857, 667] on p "💡 Tip: You are welcome to call each caterer and ask for a quick quote for [GEOG…" at bounding box center [601, 672] width 866 height 19
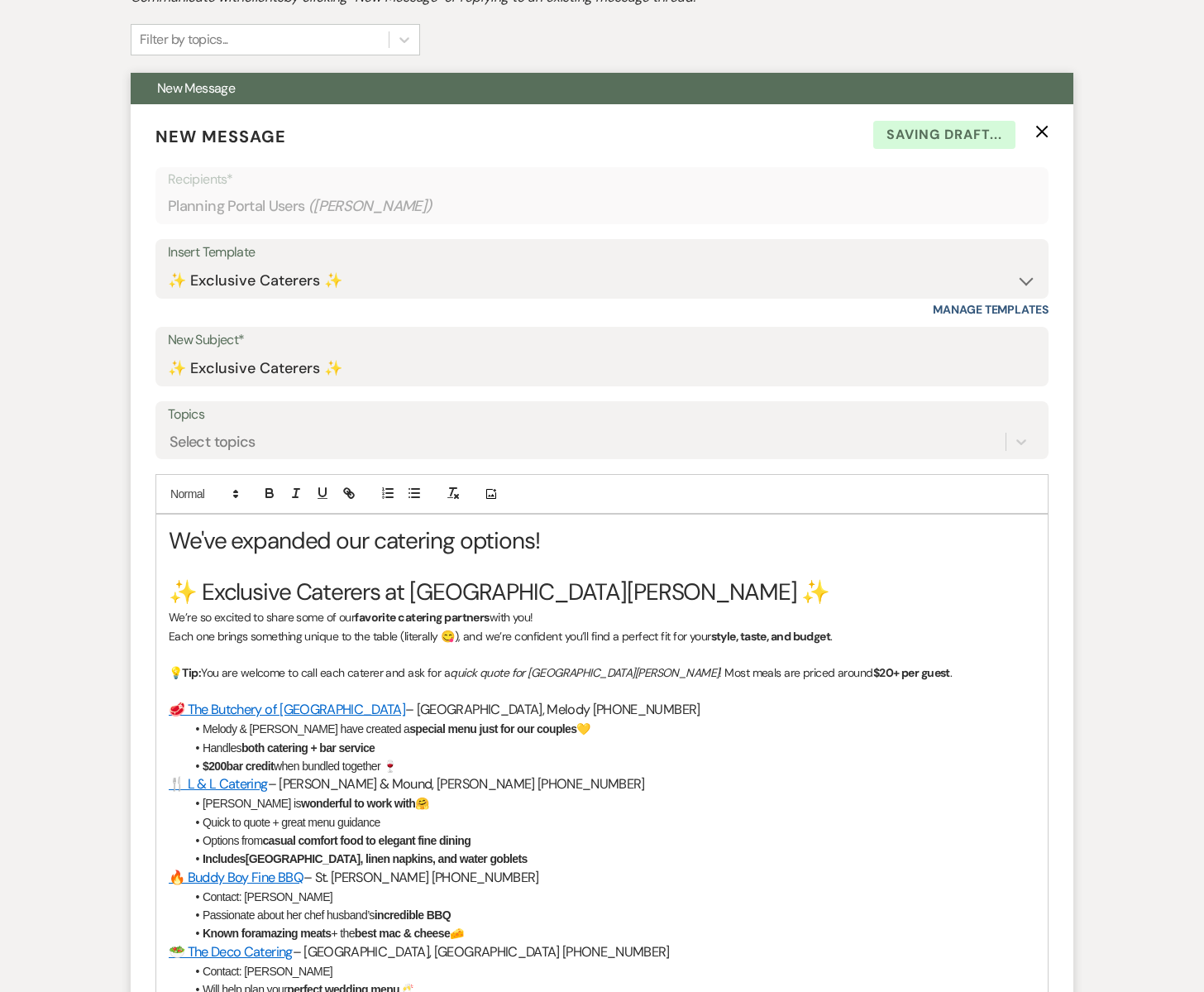
click at [378, 747] on li "Handles both catering + bar service" at bounding box center [610, 747] width 850 height 19
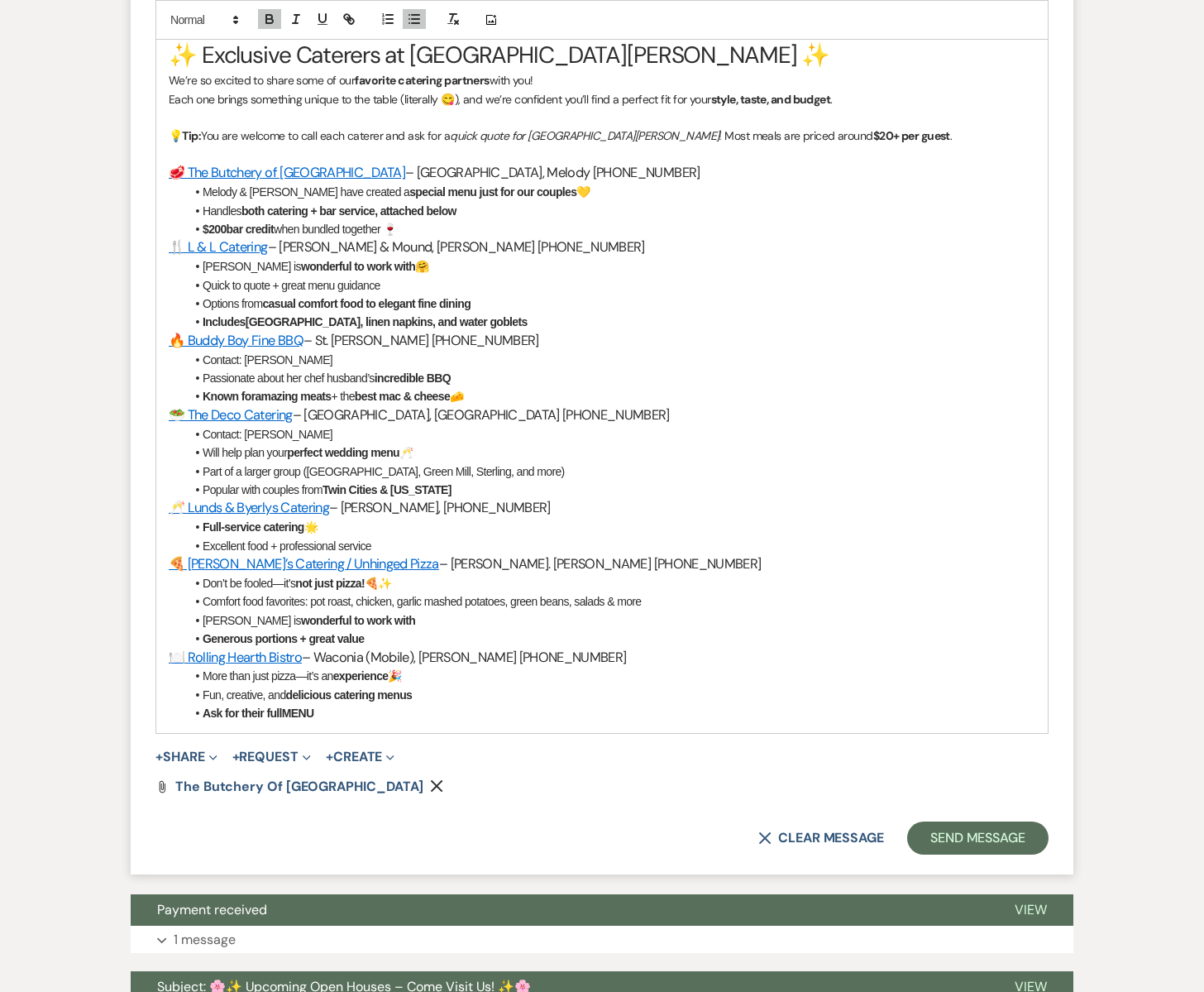
scroll to position [965, 0]
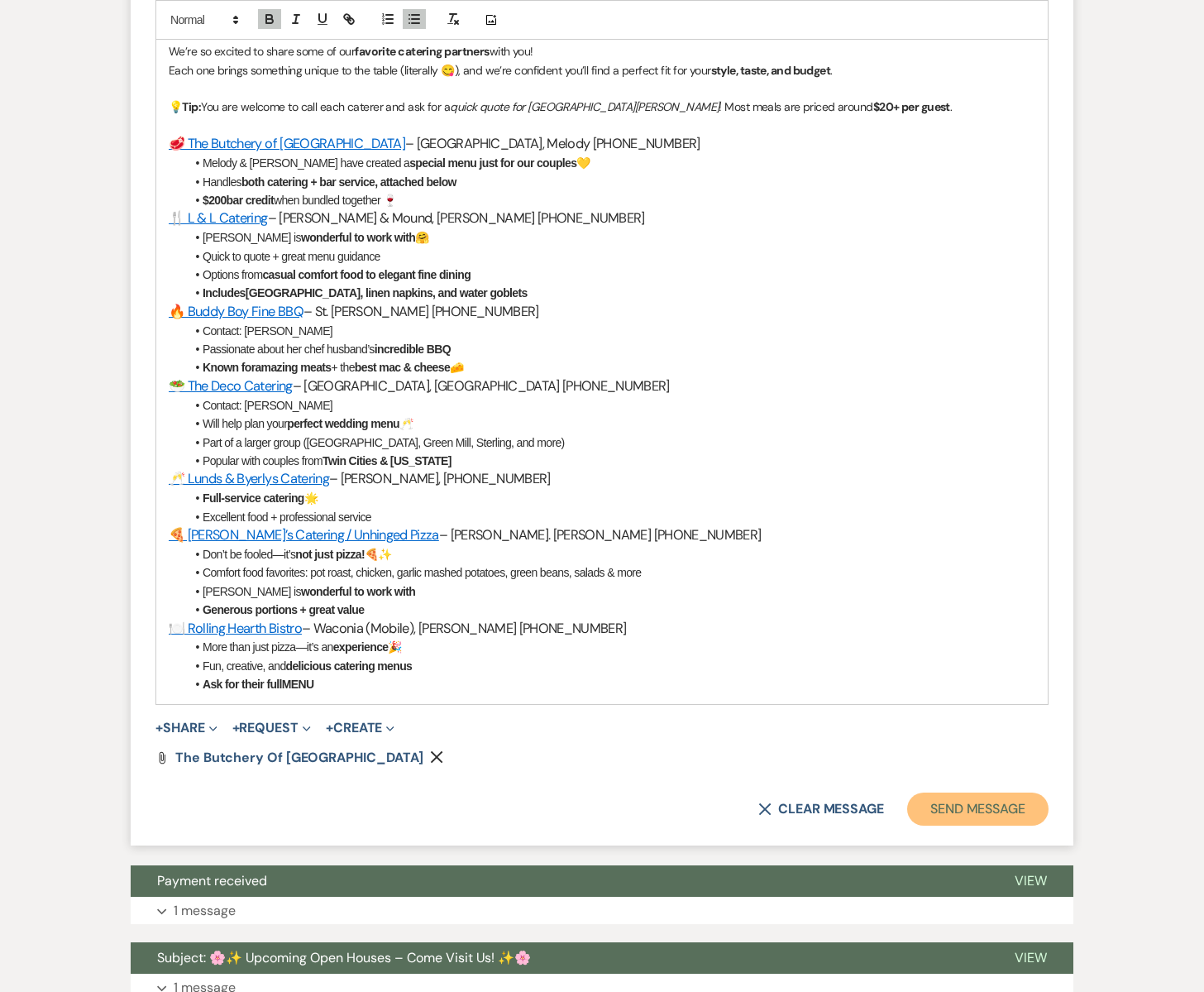
click at [996, 814] on button "Send Message" at bounding box center [978, 809] width 141 height 33
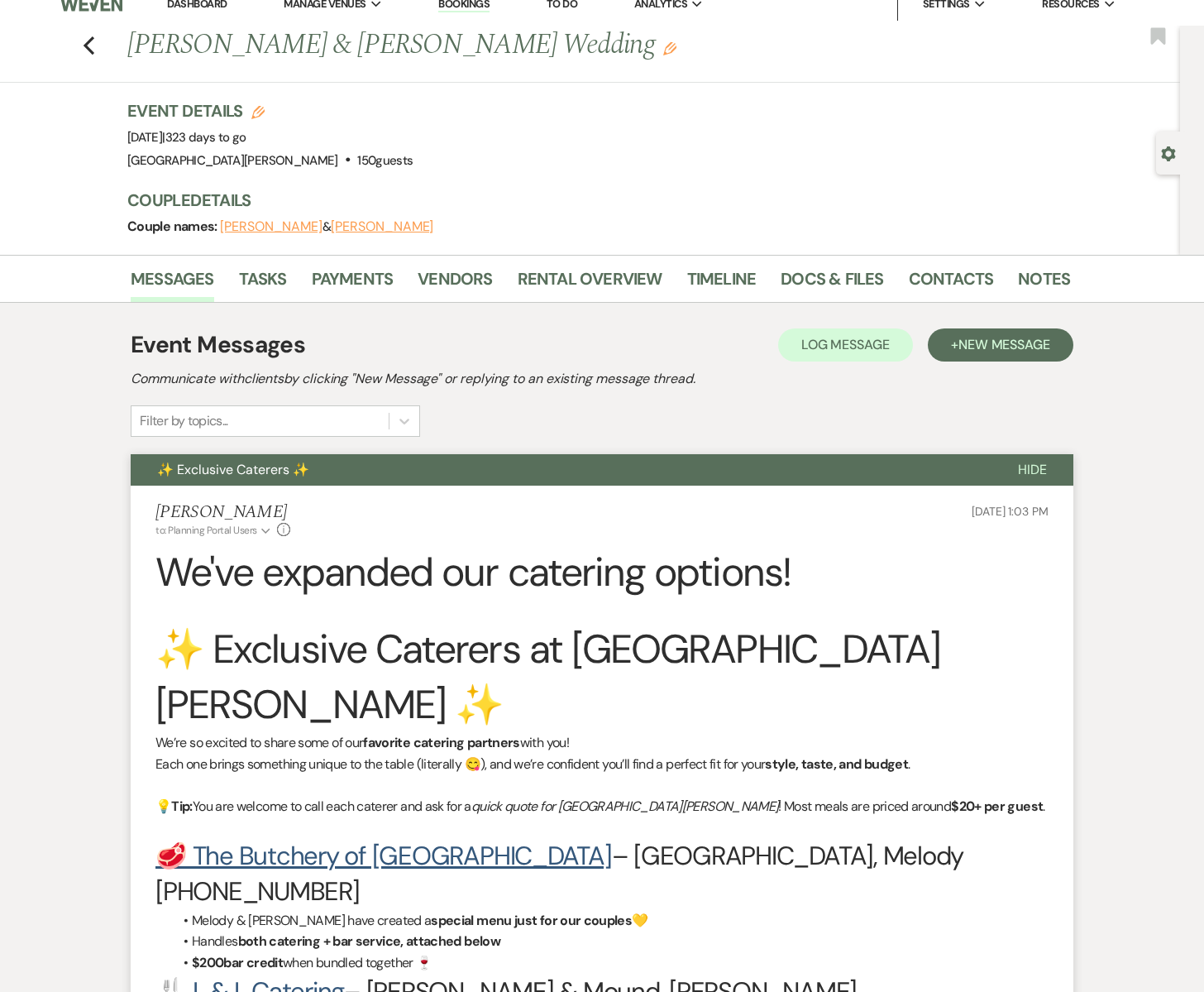
scroll to position [0, 0]
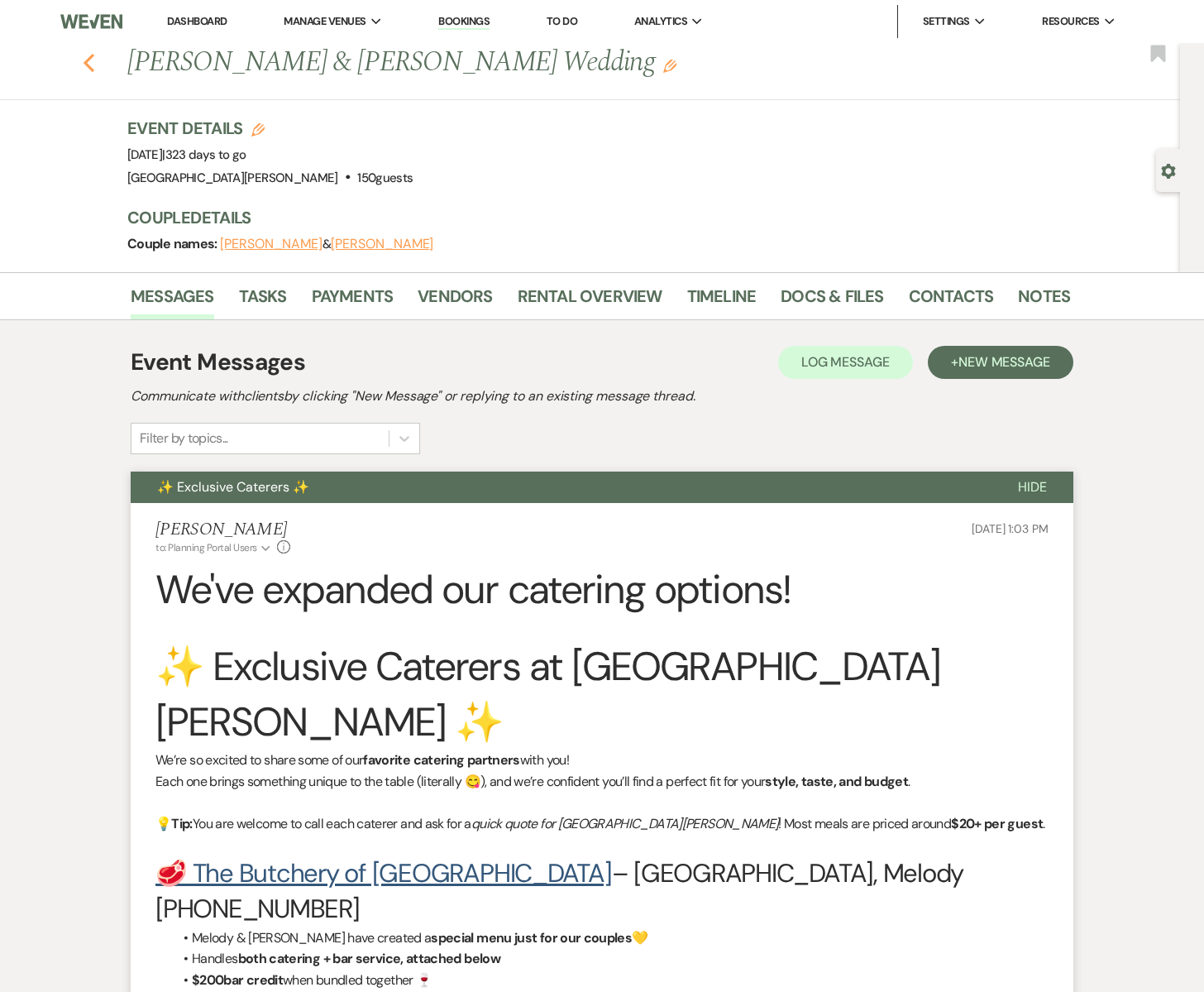
click at [91, 66] on icon "Previous" at bounding box center [88, 63] width 13 height 20
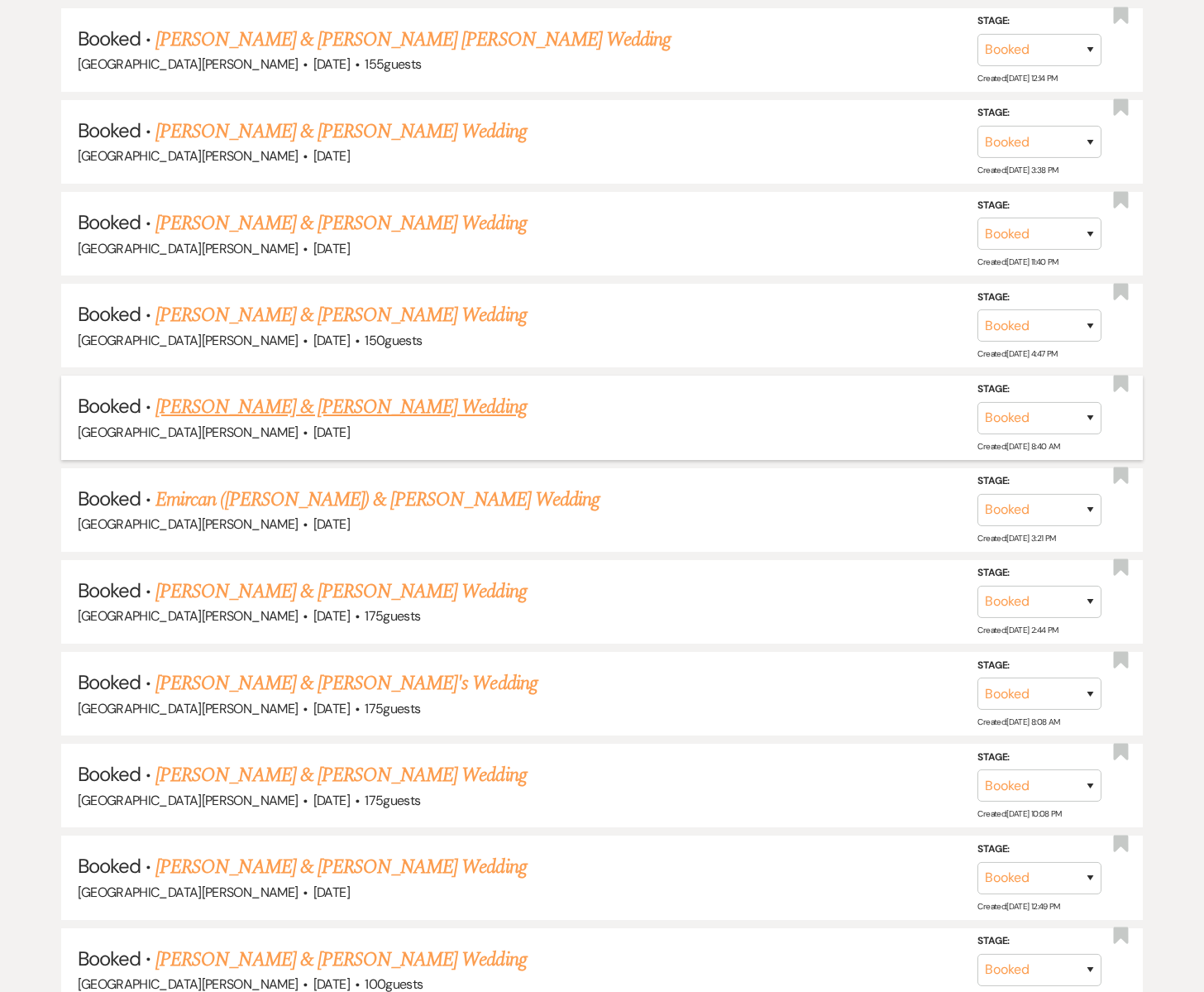
scroll to position [1754, 0]
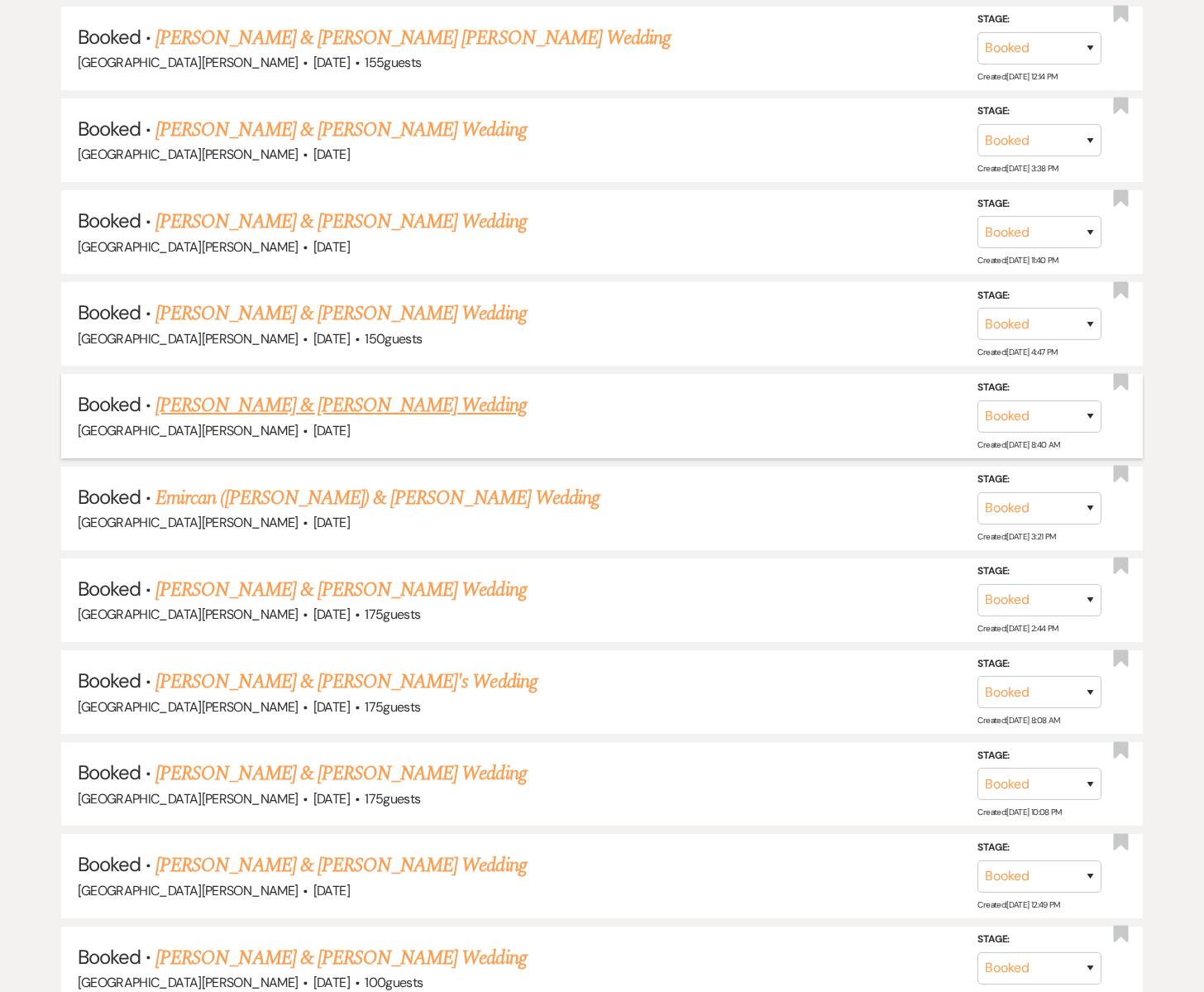
click at [340, 428] on div "[GEOGRAPHIC_DATA][PERSON_NAME] · [DATE]" at bounding box center [602, 431] width 1049 height 22
click at [327, 391] on link "[PERSON_NAME] & [PERSON_NAME] Wedding" at bounding box center [341, 405] width 370 height 29
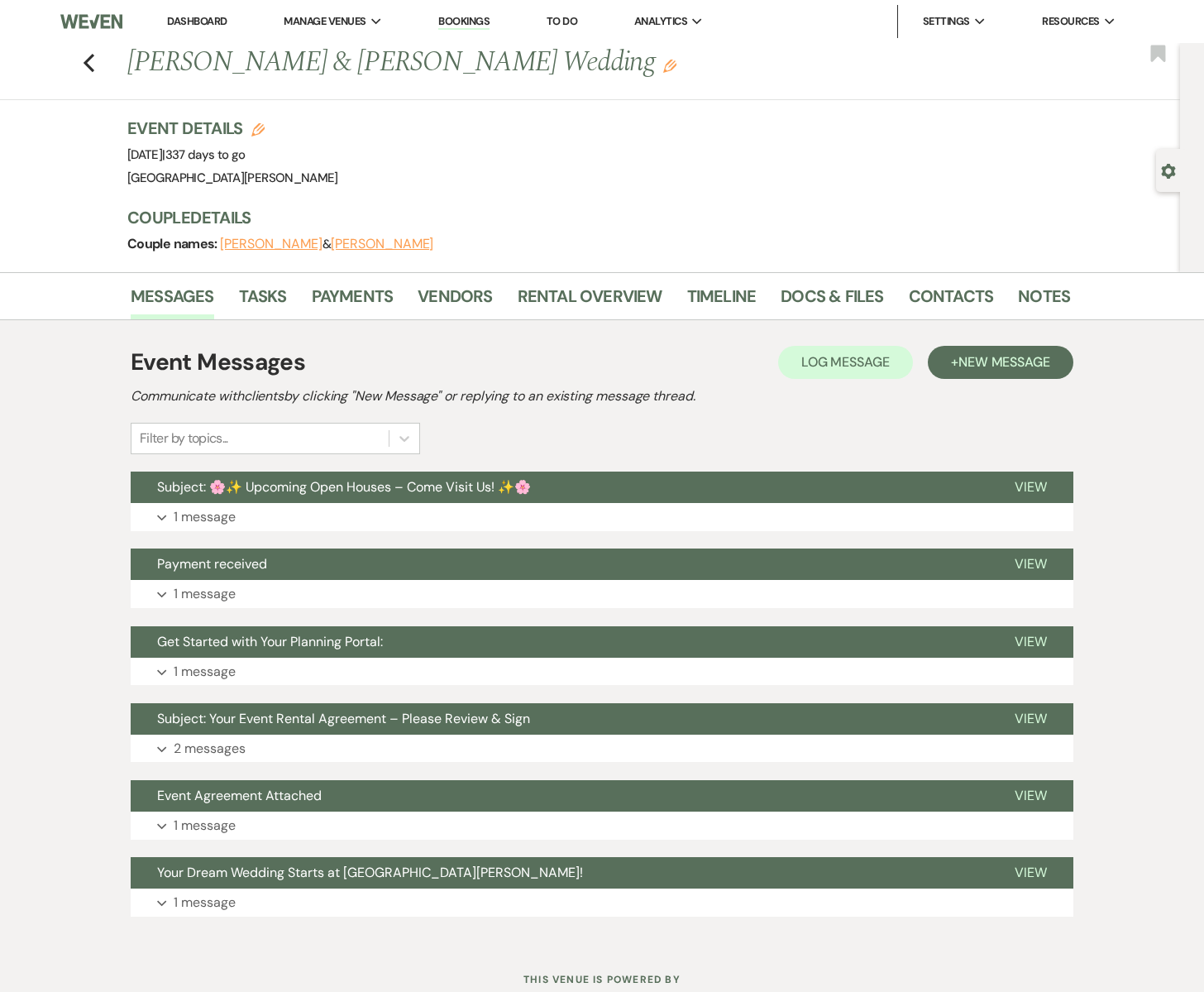
scroll to position [56, 0]
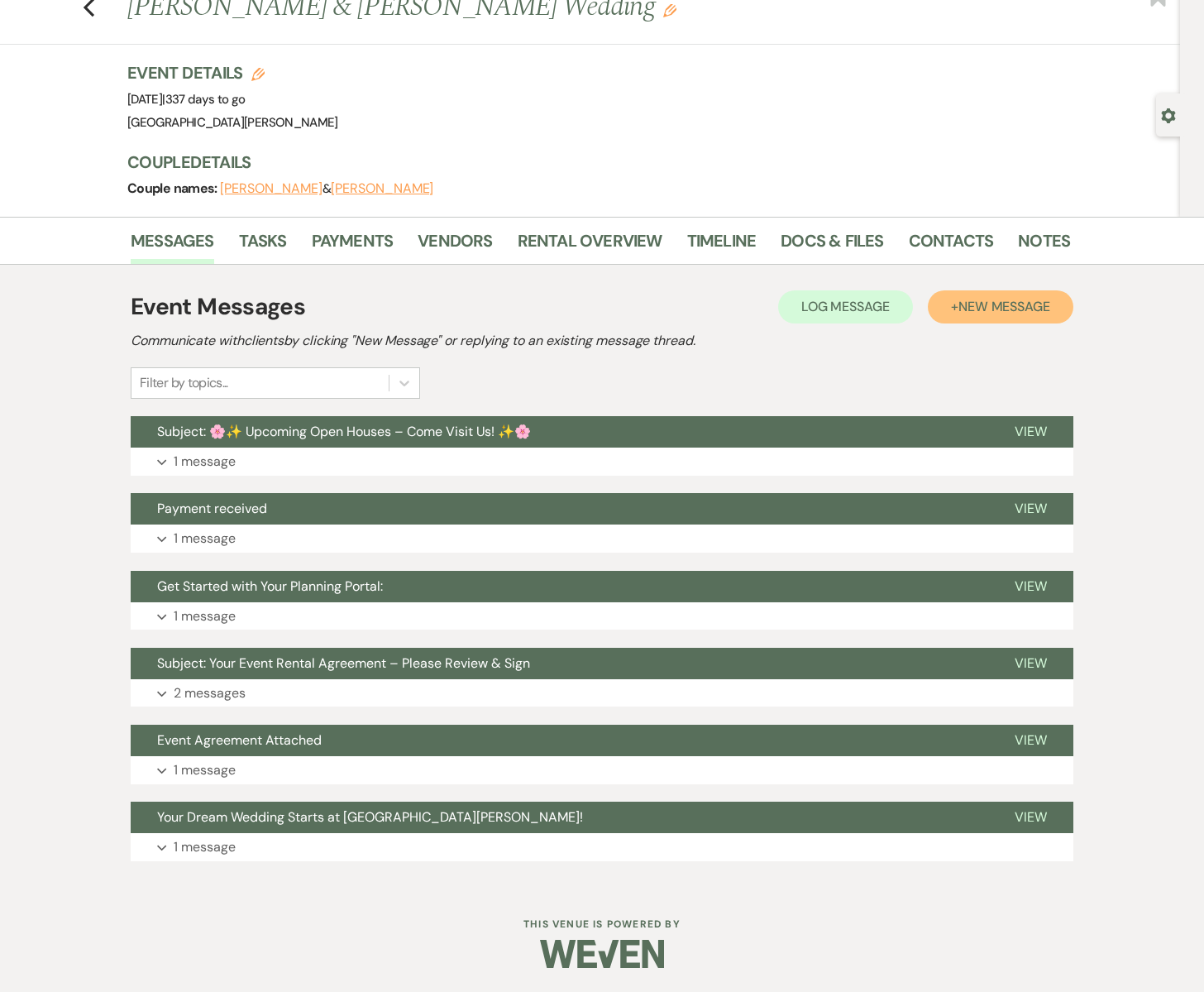
click at [975, 305] on span "New Message" at bounding box center [1004, 307] width 92 height 18
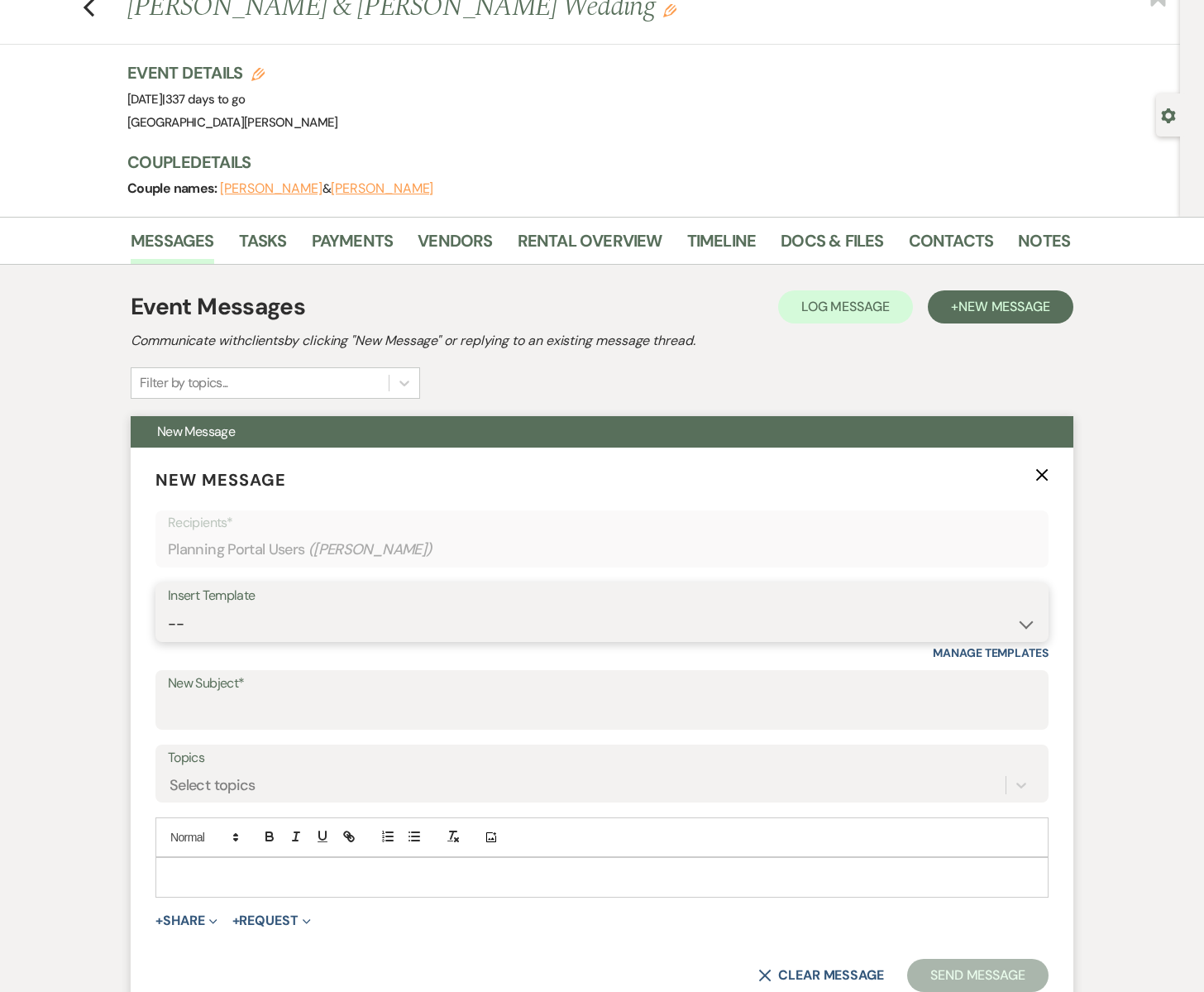
click at [205, 610] on select "-- Subject: So Great to Meet You at [GEOGRAPHIC_DATA][PERSON_NAME]! Subject: 🎉 …" at bounding box center [601, 624] width 868 height 32
select select "6133"
click at [167, 608] on select "-- Subject: So Great to Meet You at [GEOGRAPHIC_DATA][PERSON_NAME]! Subject: 🎉 …" at bounding box center [601, 624] width 868 height 32
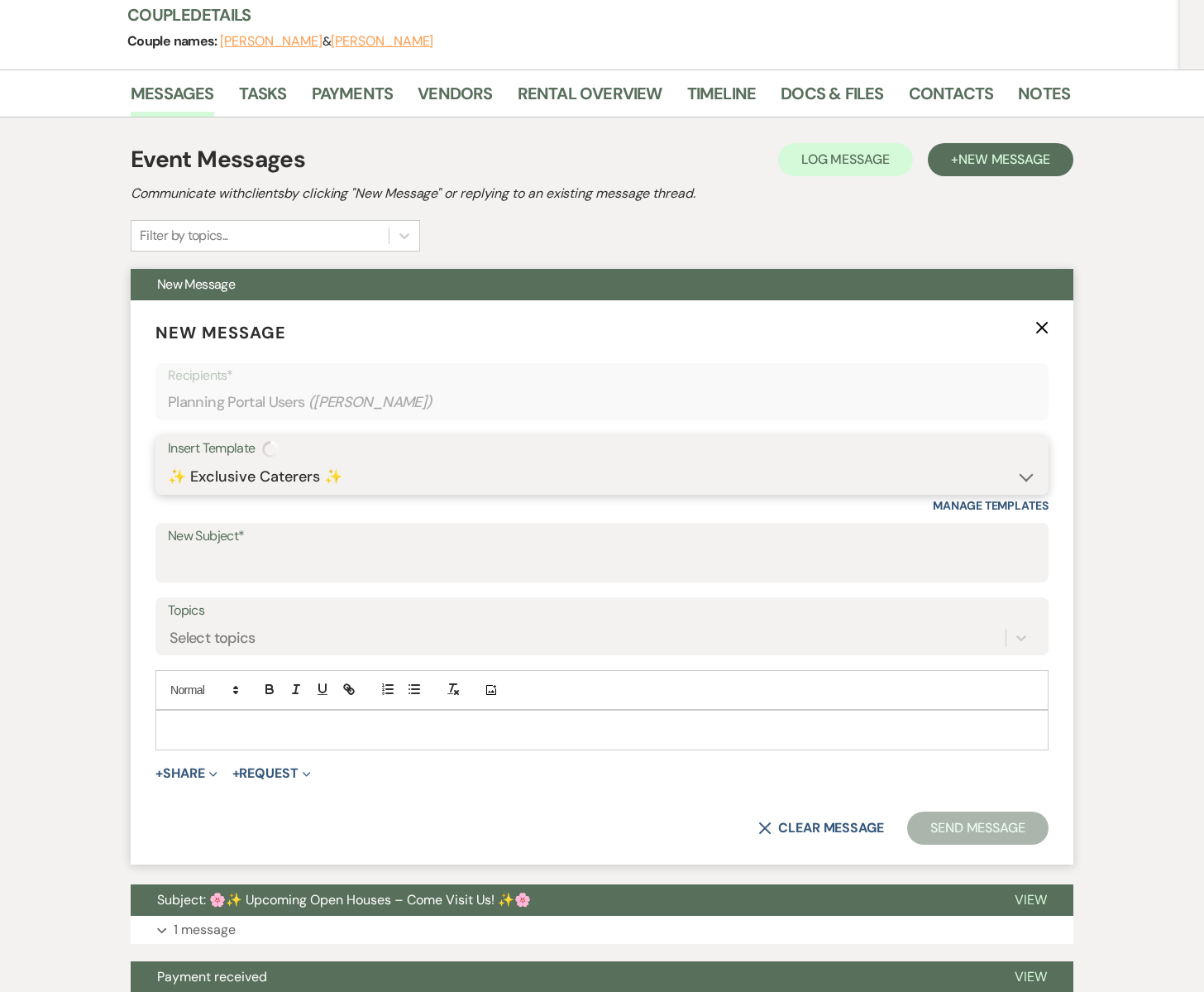
type input "✨ Exclusive Caterers ✨"
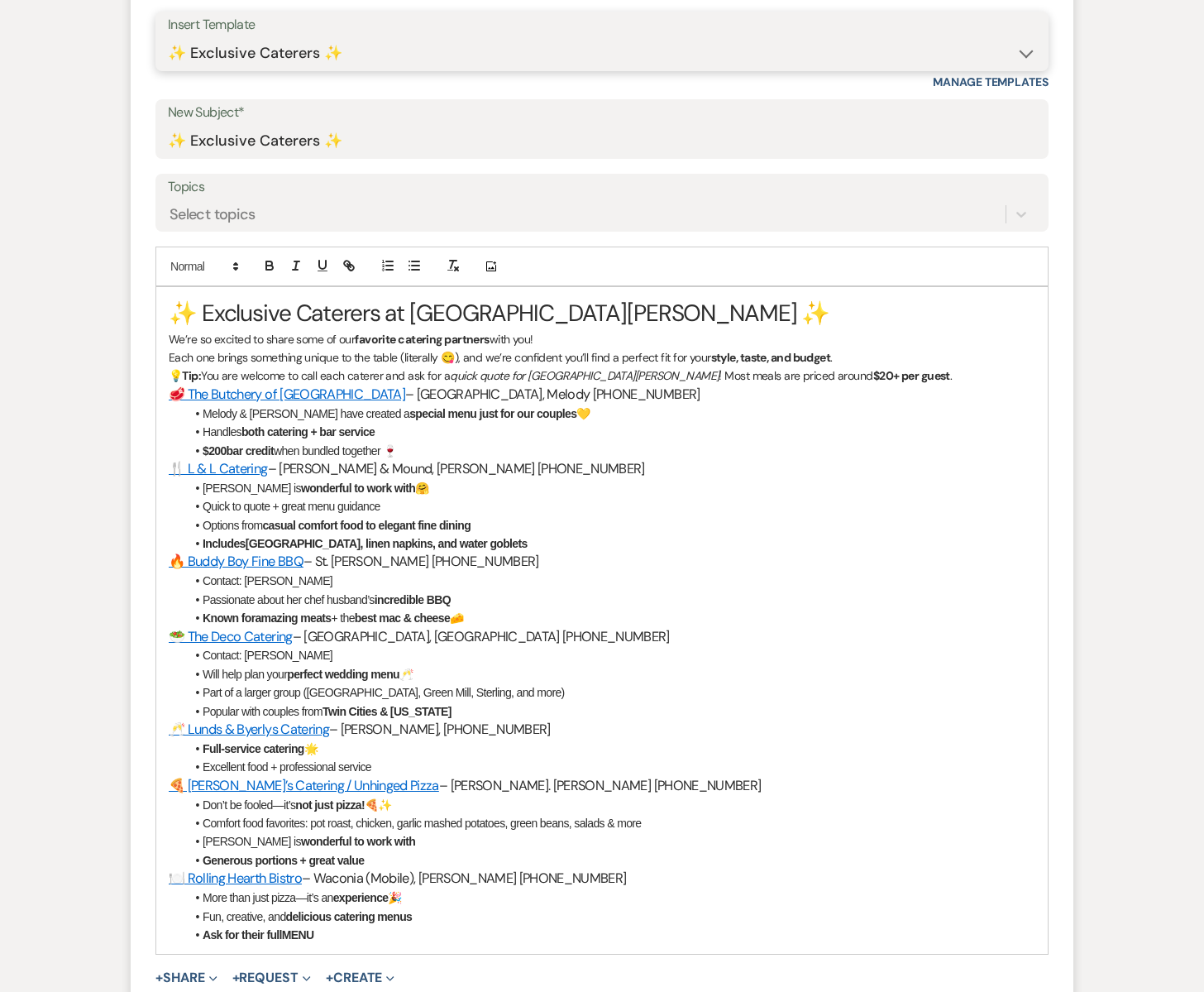
scroll to position [661, 0]
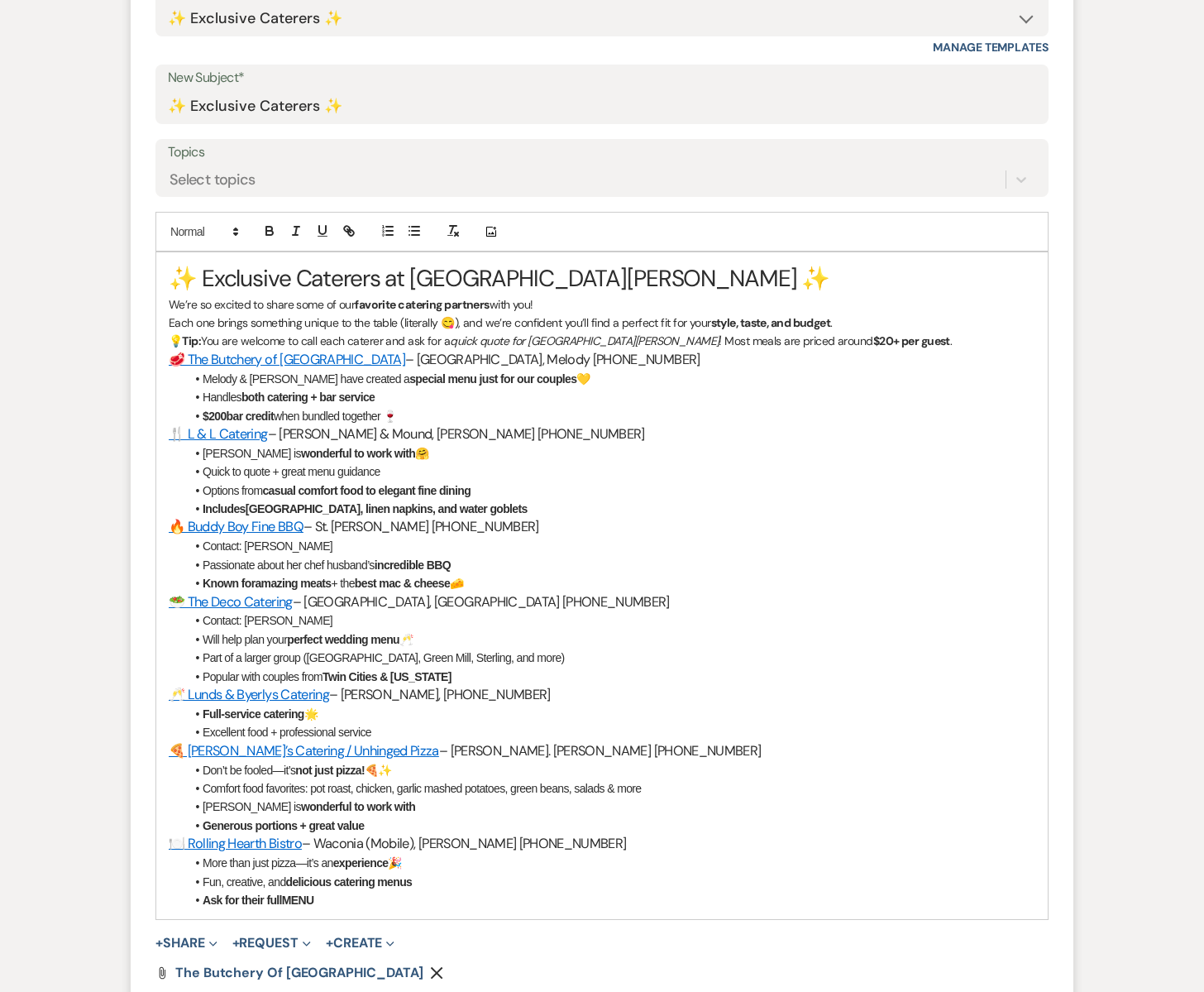
click at [167, 274] on div "✨ Exclusive Caterers at [GEOGRAPHIC_DATA][PERSON_NAME] ✨ We’re so excited to sh…" at bounding box center [602, 586] width 892 height 667
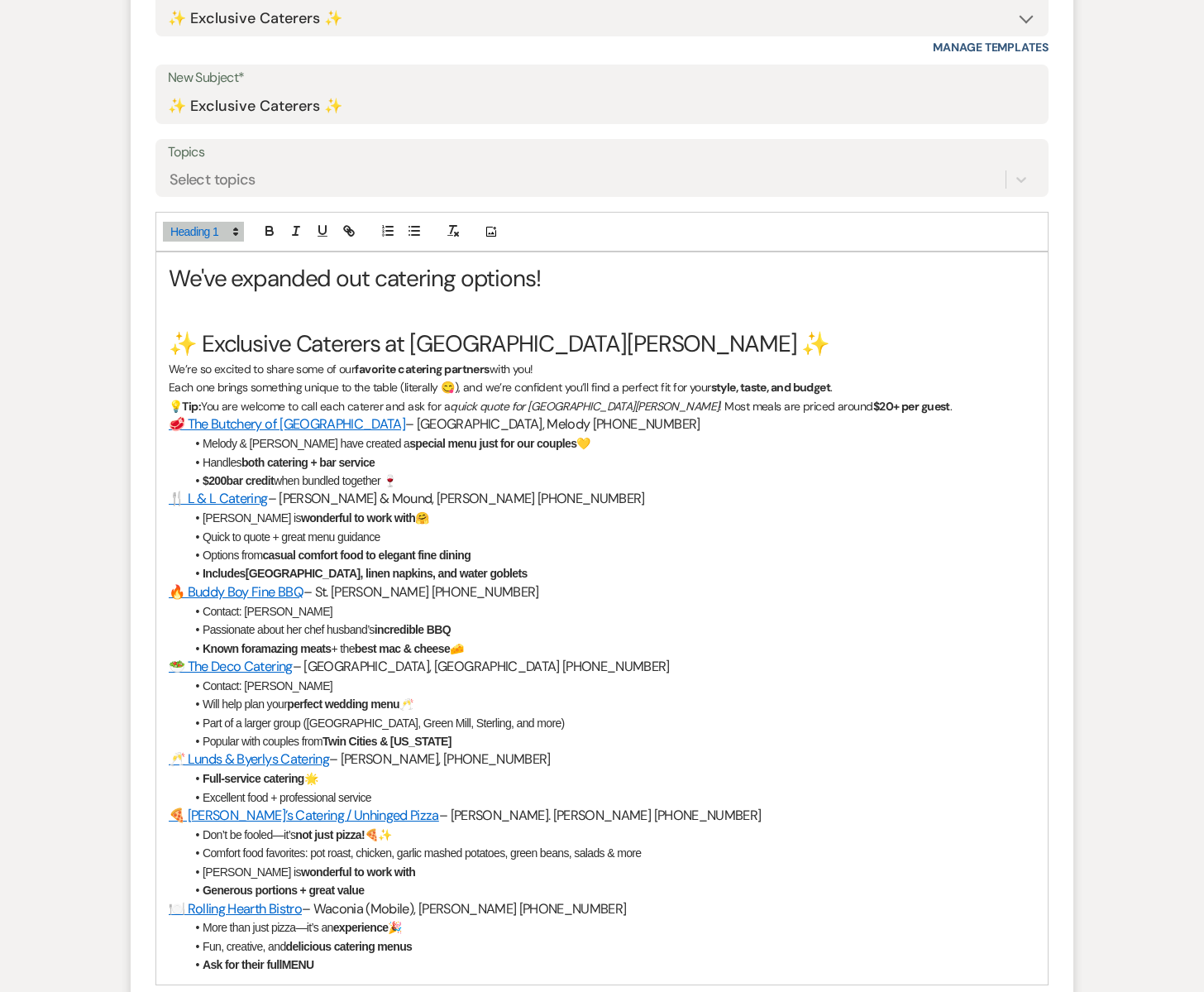
click at [845, 390] on p "Each one brings something unique to the table (literally 😋), and we’re confiden…" at bounding box center [601, 387] width 866 height 19
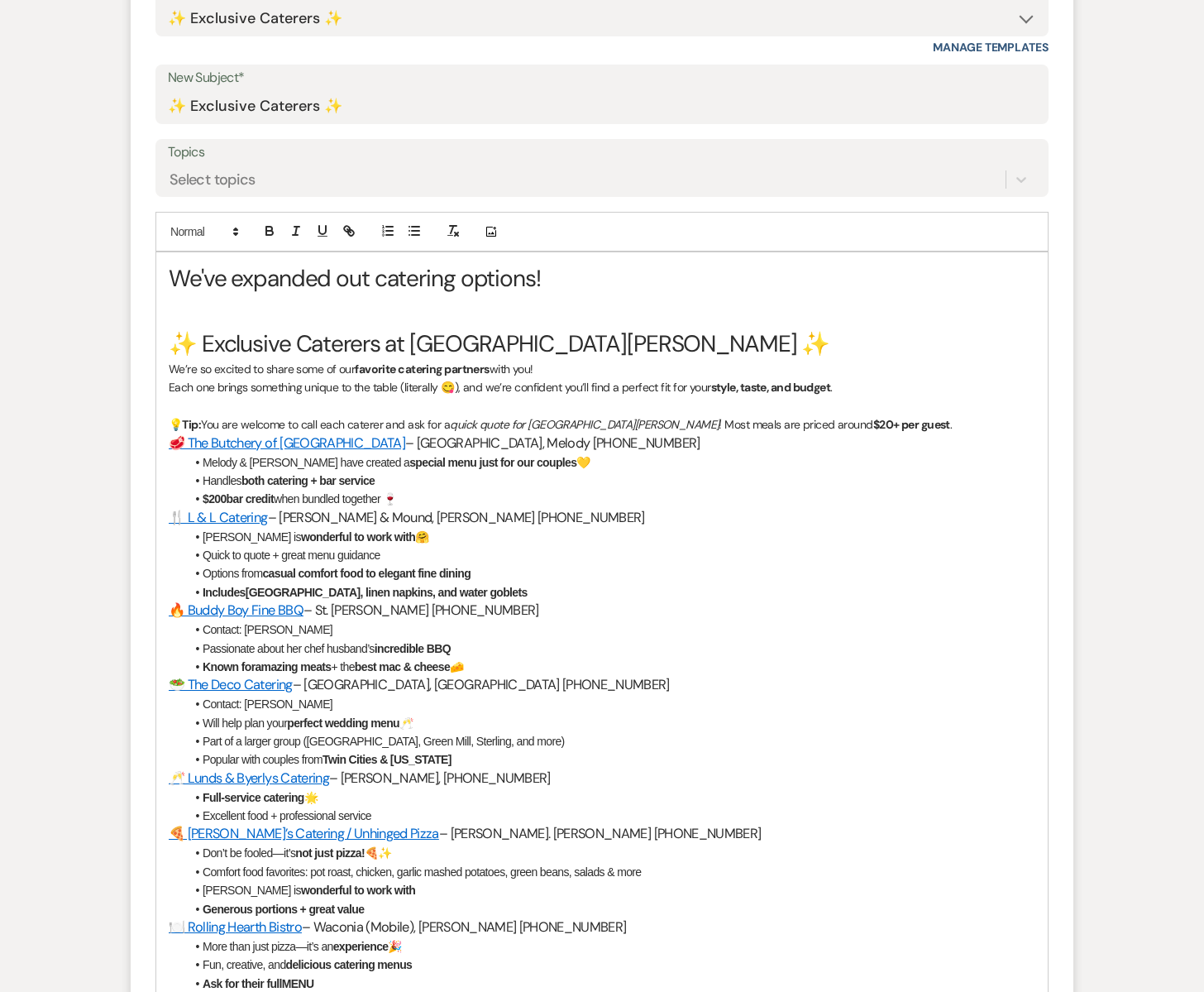
click at [854, 426] on p "💡 Tip: You are welcome to call each caterer and ask for a quick quote for [GEOG…" at bounding box center [601, 424] width 866 height 19
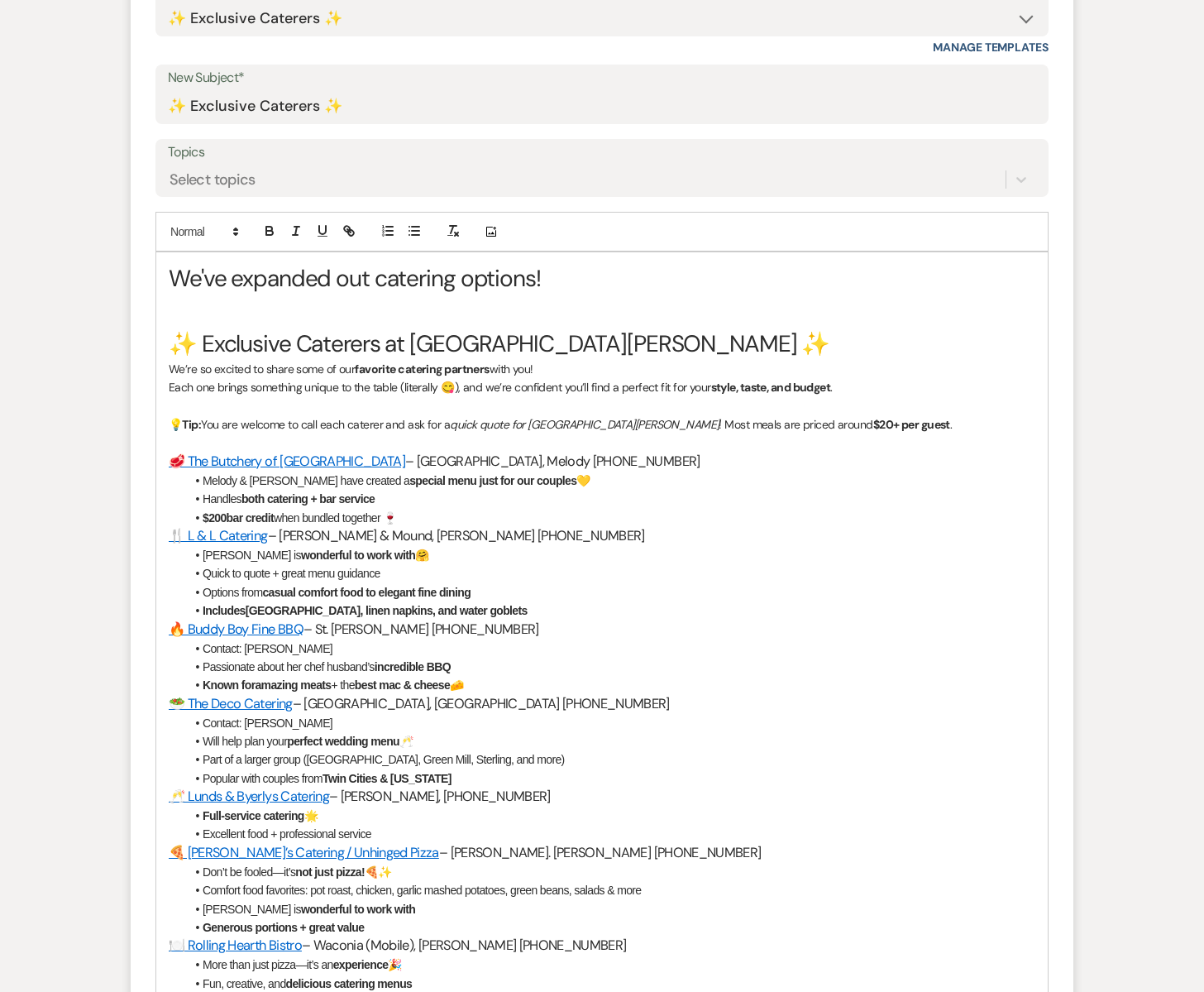
scroll to position [667, 0]
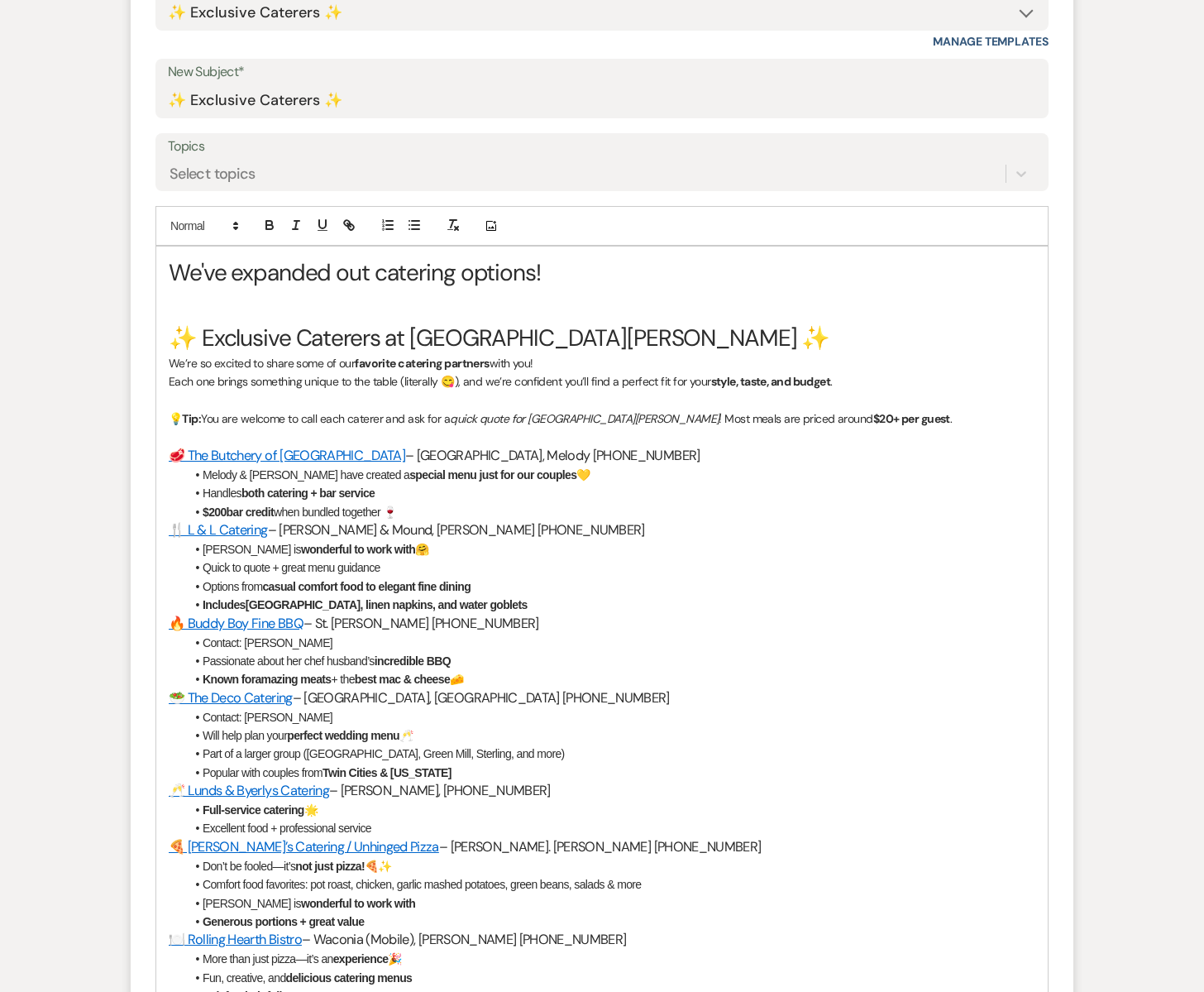
click at [378, 500] on li "Handles both catering + bar service" at bounding box center [610, 493] width 850 height 19
click at [396, 495] on strong "both catering + bar service, attched below" at bounding box center [347, 494] width 209 height 14
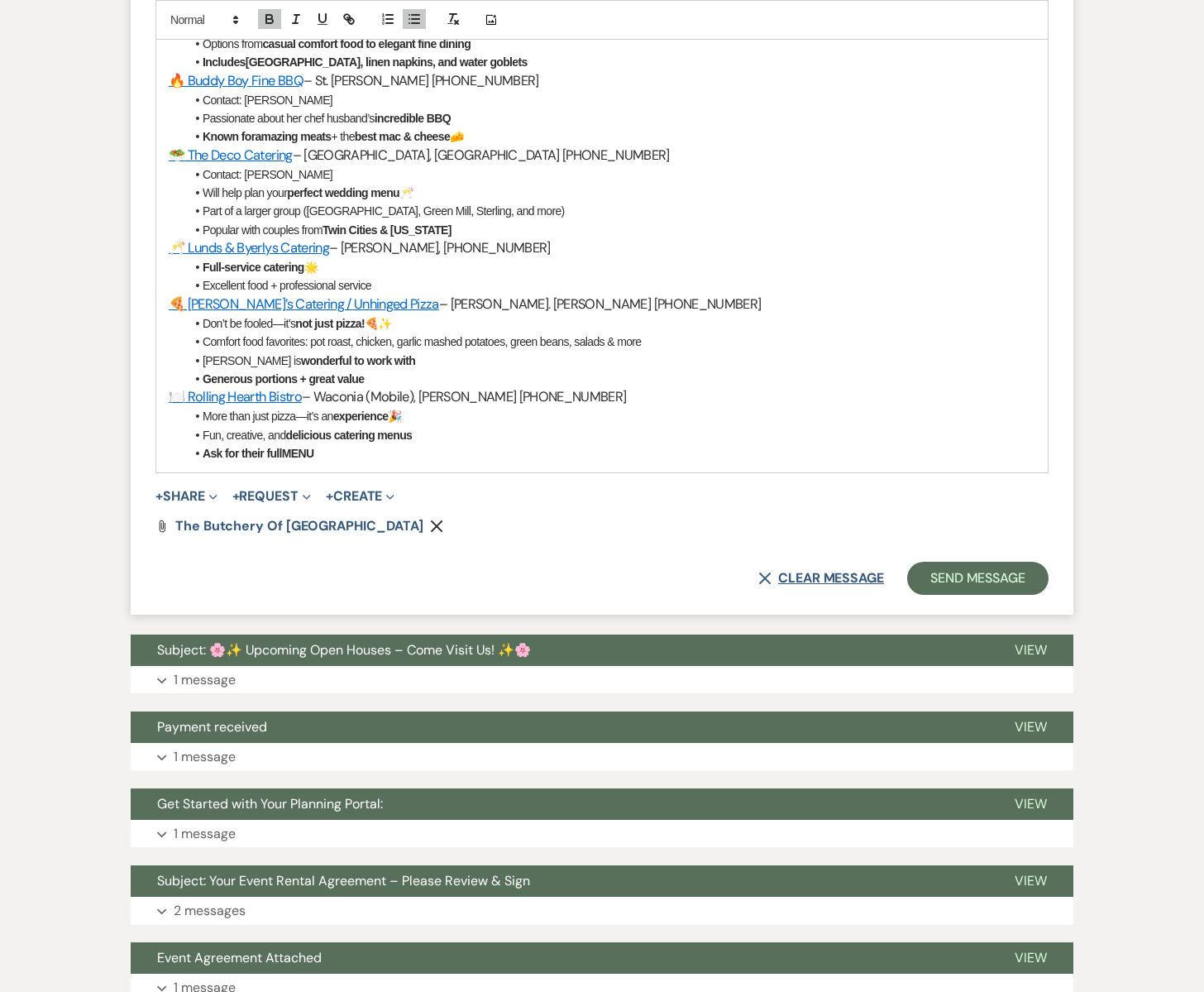
scroll to position [1217, 0]
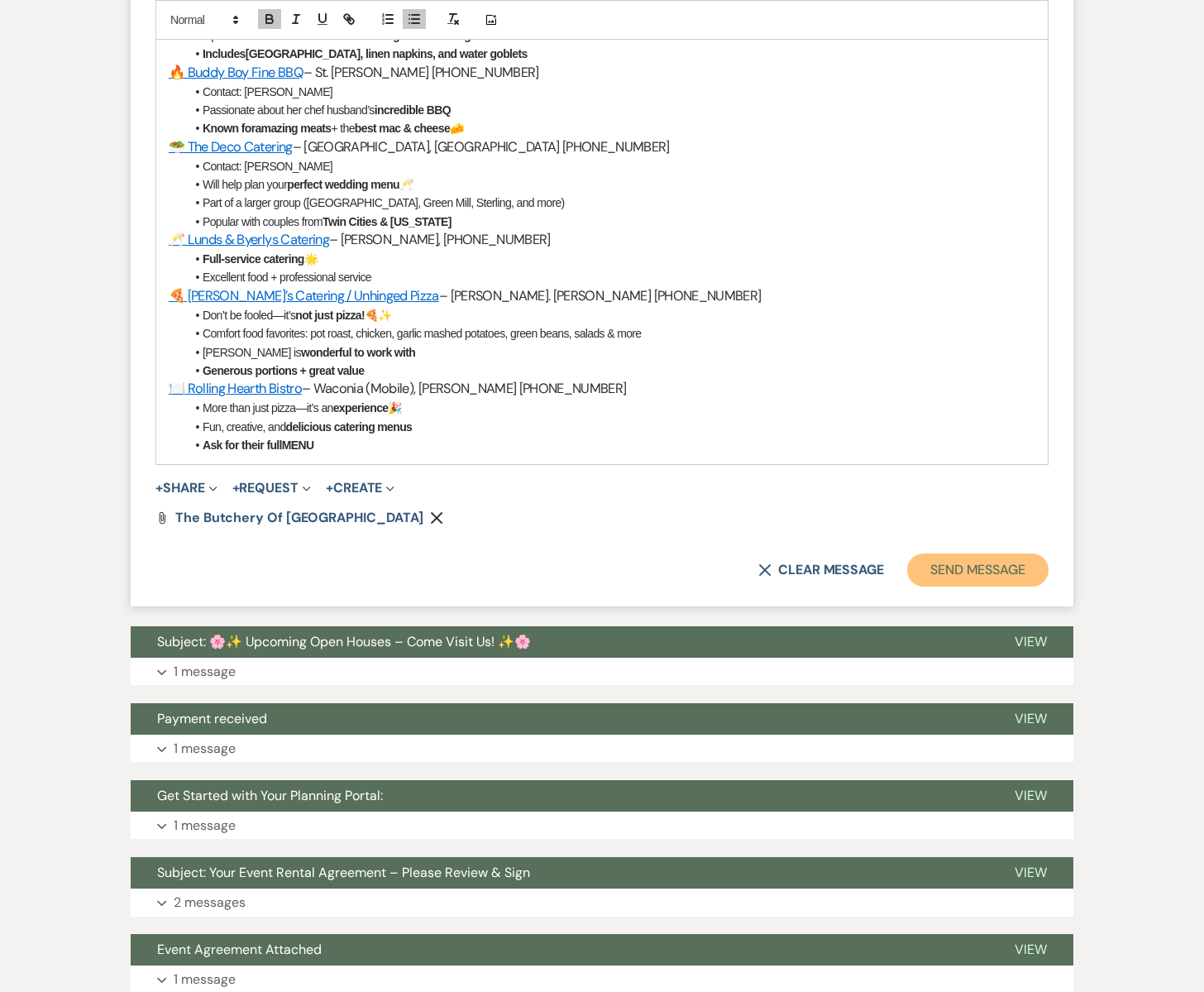
click at [949, 560] on button "Send Message" at bounding box center [978, 570] width 141 height 33
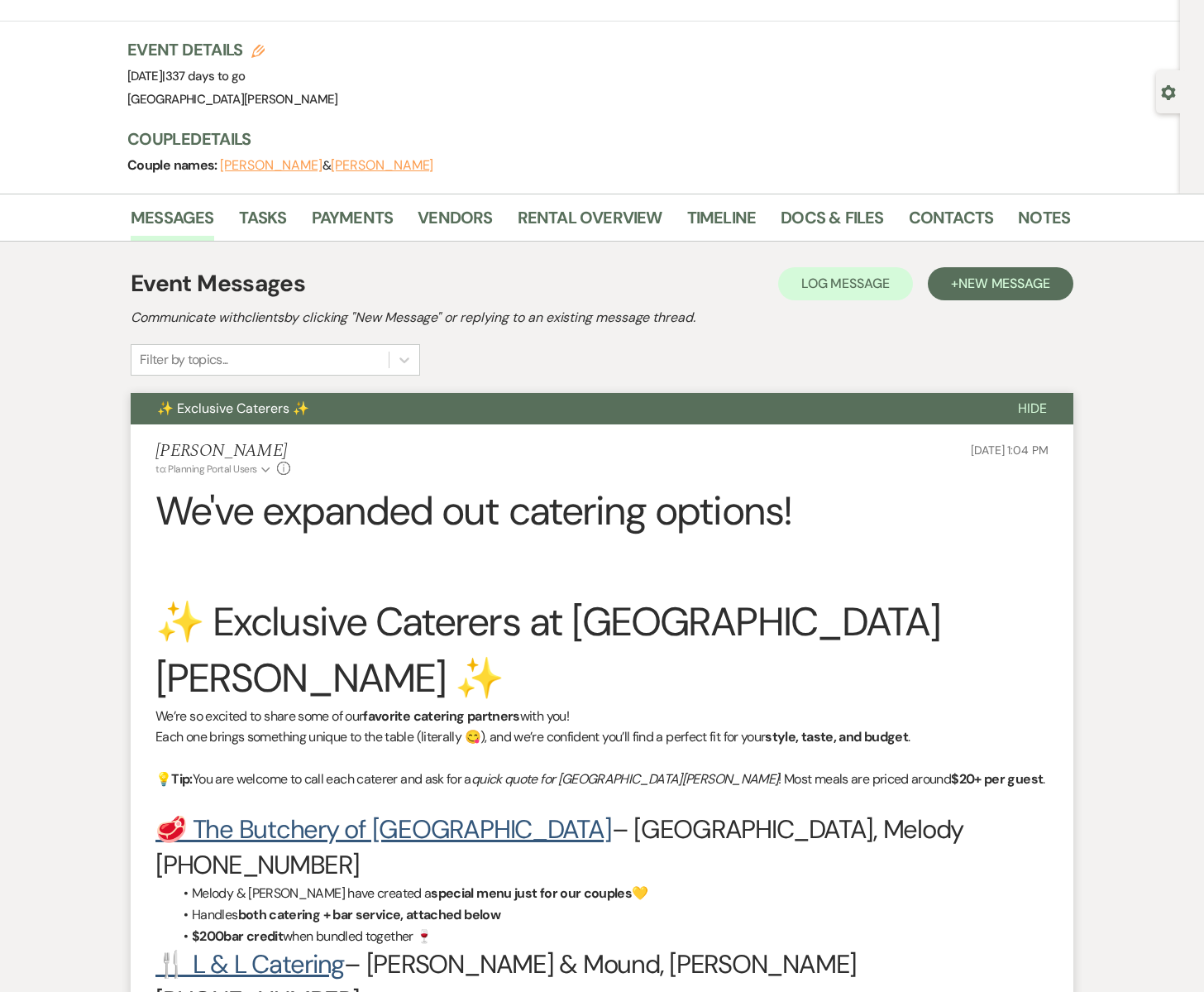
scroll to position [0, 0]
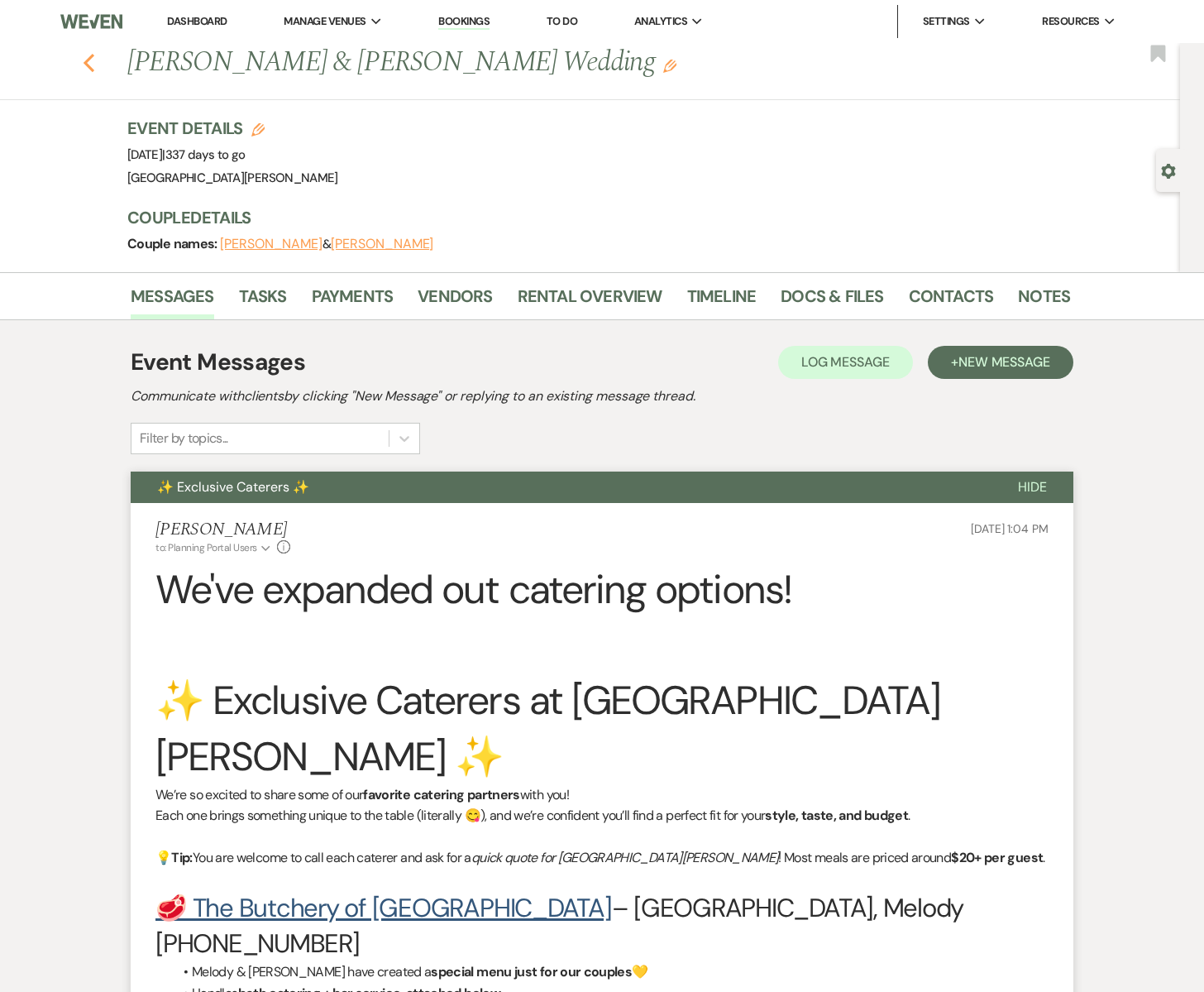
click at [90, 61] on icon "Previous" at bounding box center [88, 63] width 13 height 20
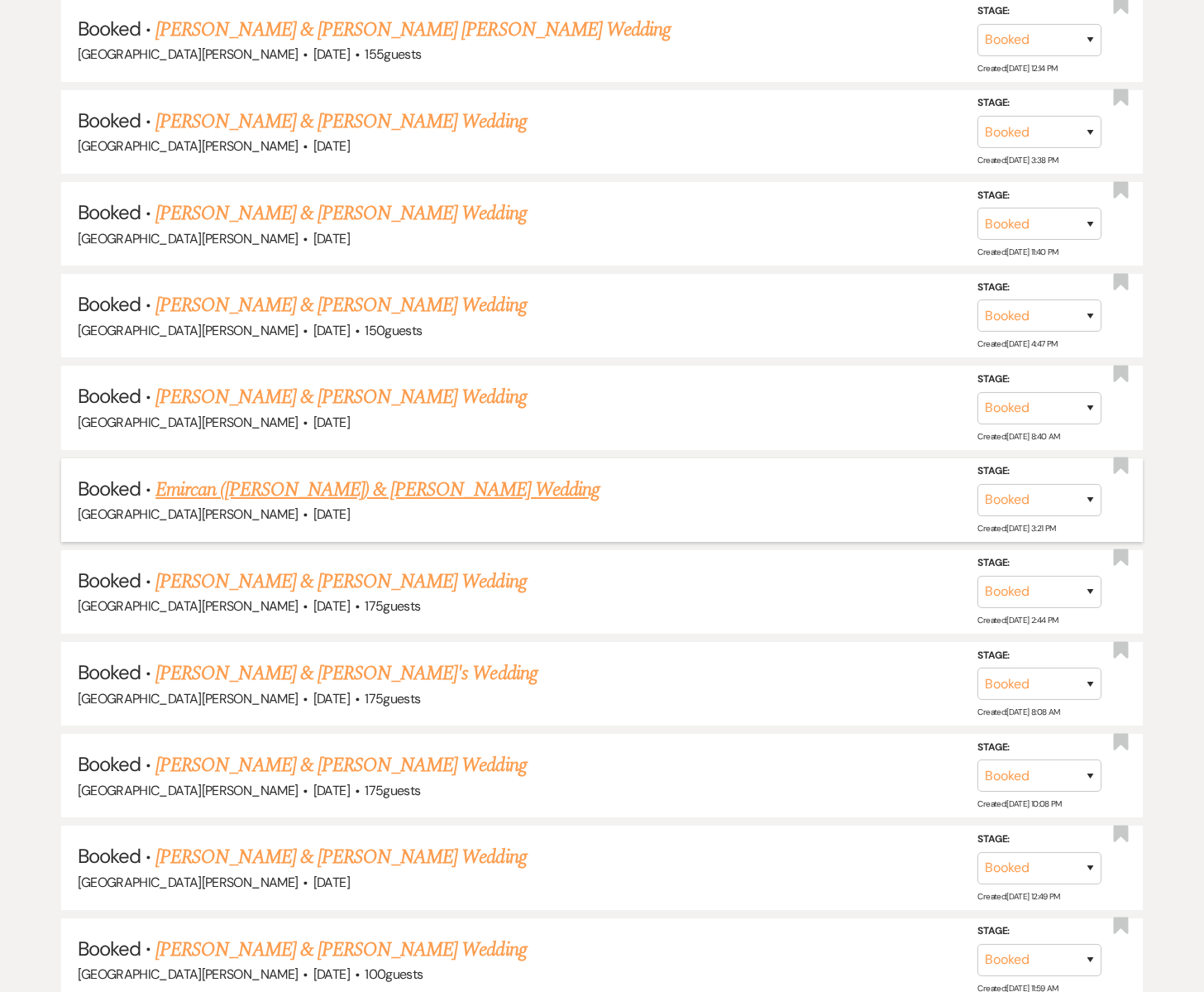
scroll to position [1763, 0]
click at [282, 566] on link "[PERSON_NAME] & [PERSON_NAME] Wedding" at bounding box center [341, 581] width 370 height 29
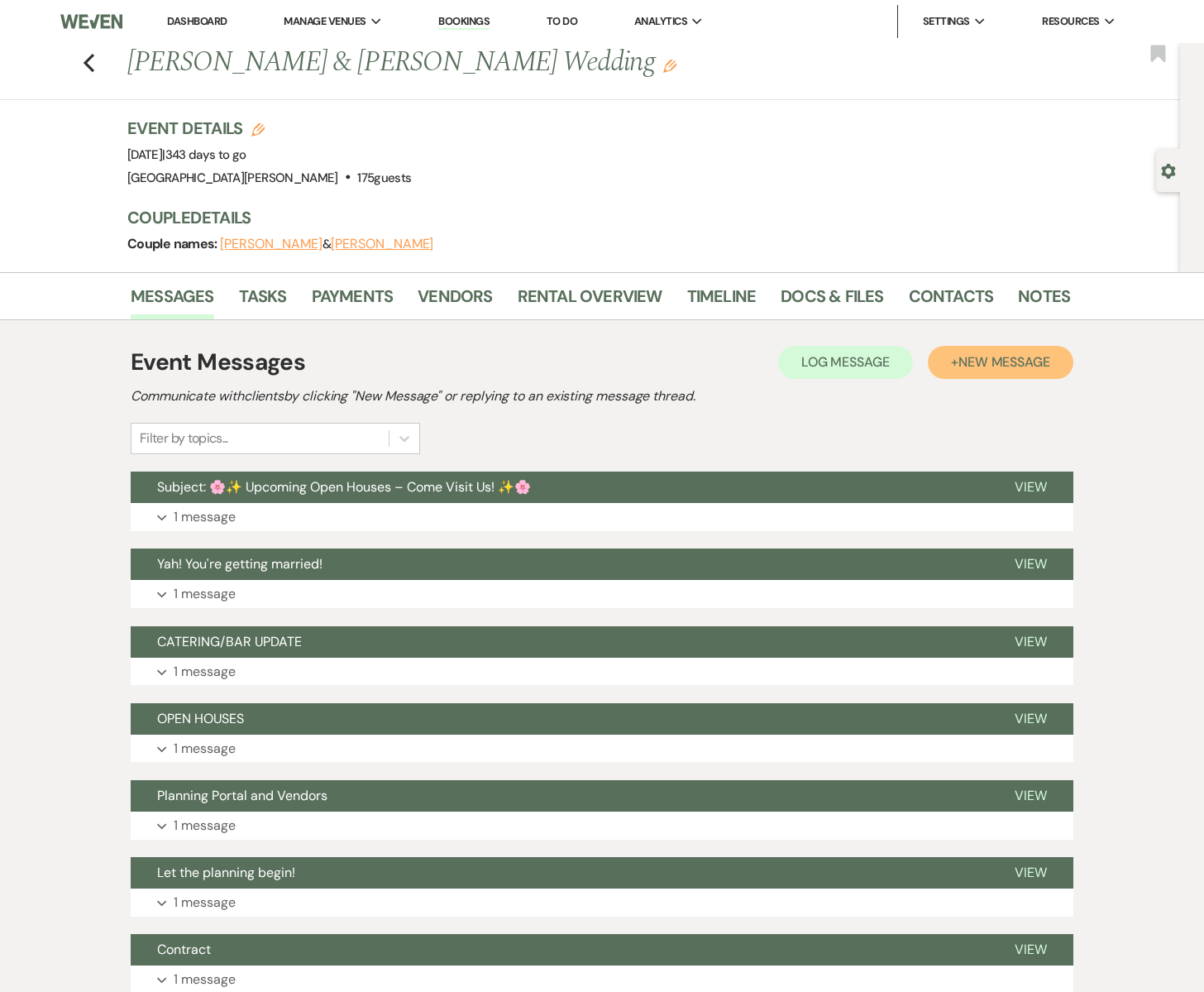
click at [1003, 370] on button "+ New Message" at bounding box center [1000, 362] width 146 height 33
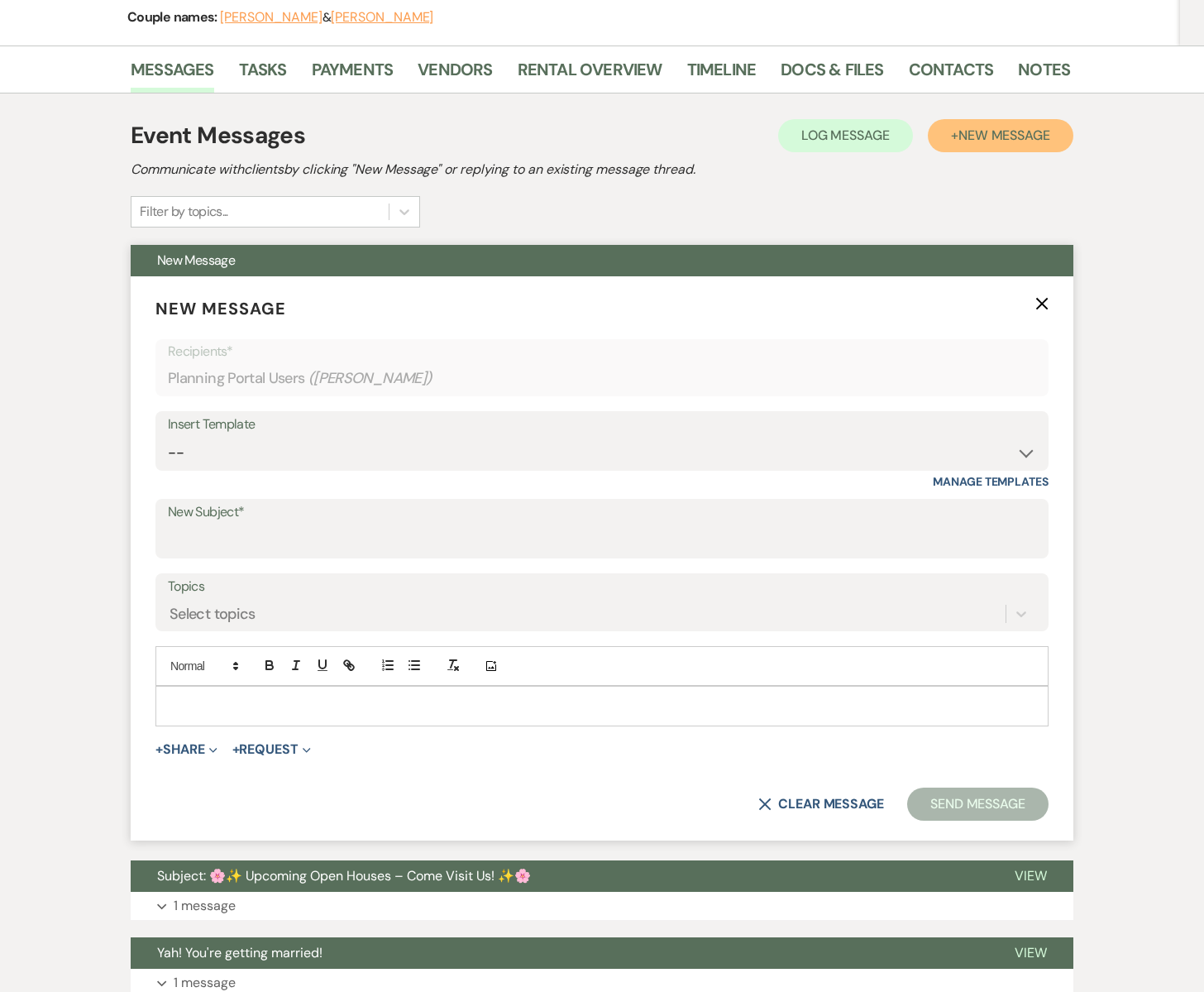
scroll to position [256, 0]
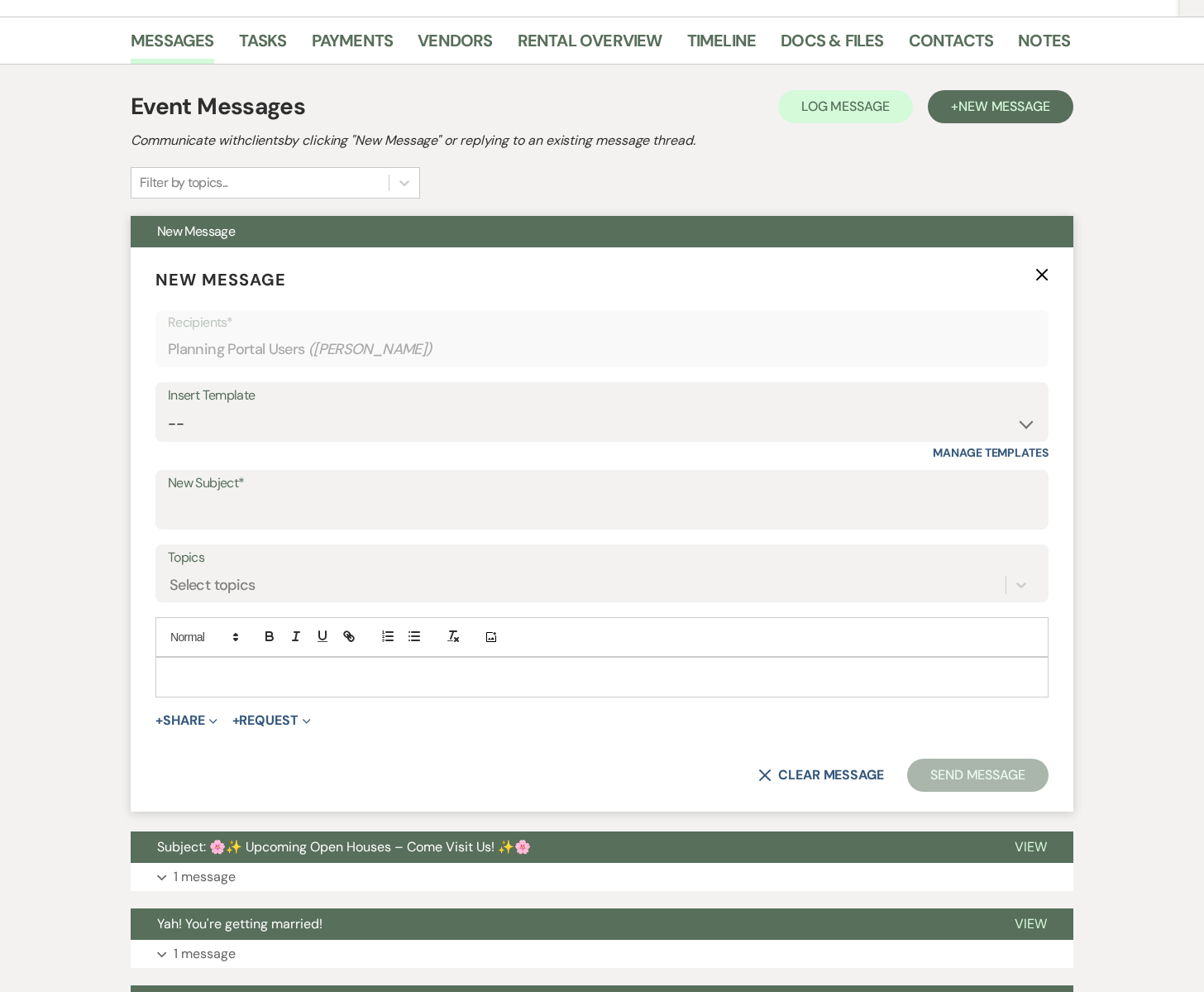
click at [273, 400] on div "Insert Template" at bounding box center [601, 396] width 868 height 24
click at [263, 428] on select "-- Subject: So Great to Meet You at [GEOGRAPHIC_DATA][PERSON_NAME]! Subject: 🎉 …" at bounding box center [601, 423] width 868 height 32
select select "6133"
click at [167, 407] on select "-- Subject: So Great to Meet You at [GEOGRAPHIC_DATA][PERSON_NAME]! Subject: 🎉 …" at bounding box center [601, 423] width 868 height 32
type input "✨ Exclusive Caterers ✨"
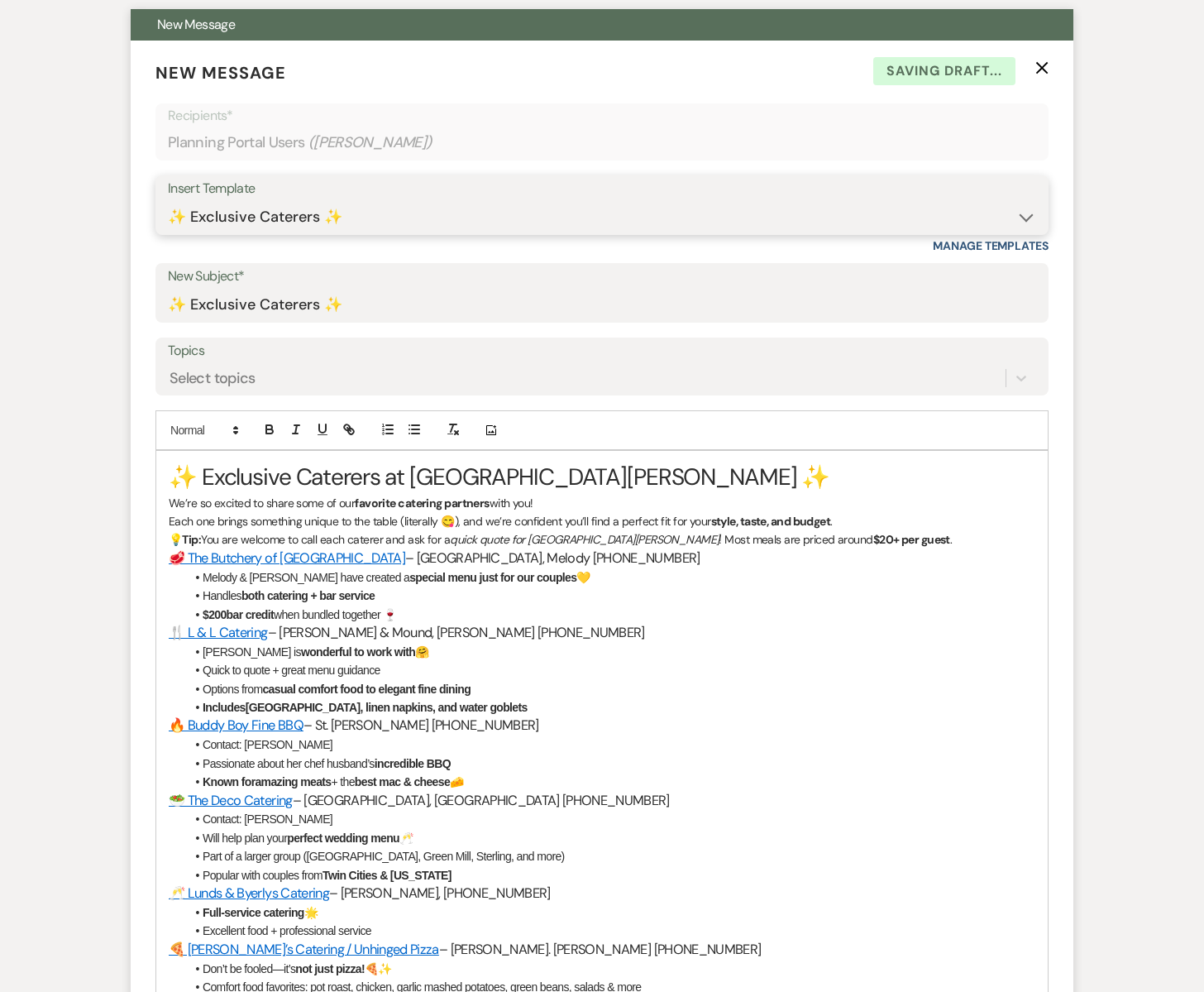
scroll to position [477, 0]
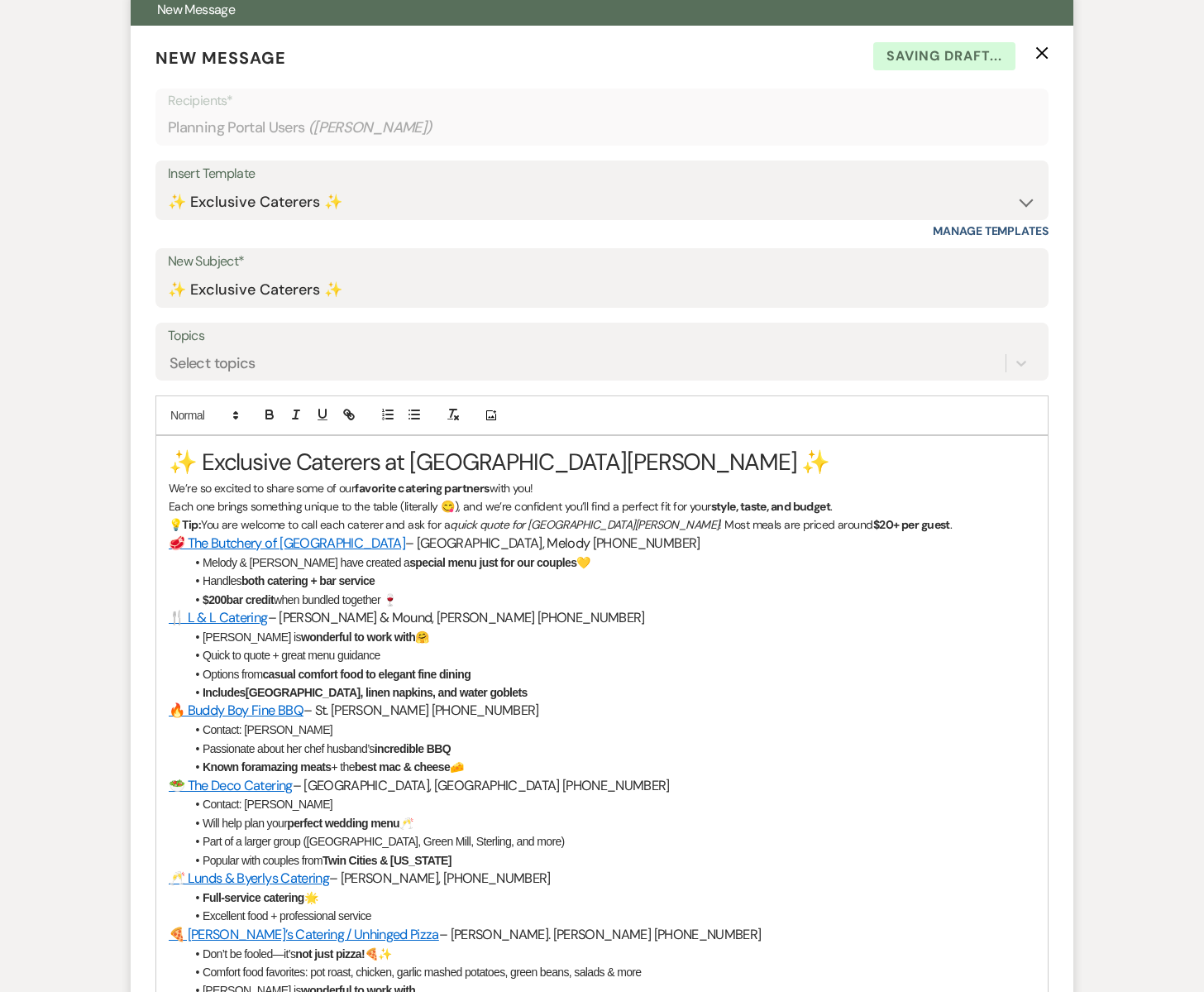
click at [172, 461] on h1 "✨ Exclusive Caterers at [GEOGRAPHIC_DATA][PERSON_NAME] ✨" at bounding box center [601, 461] width 866 height 32
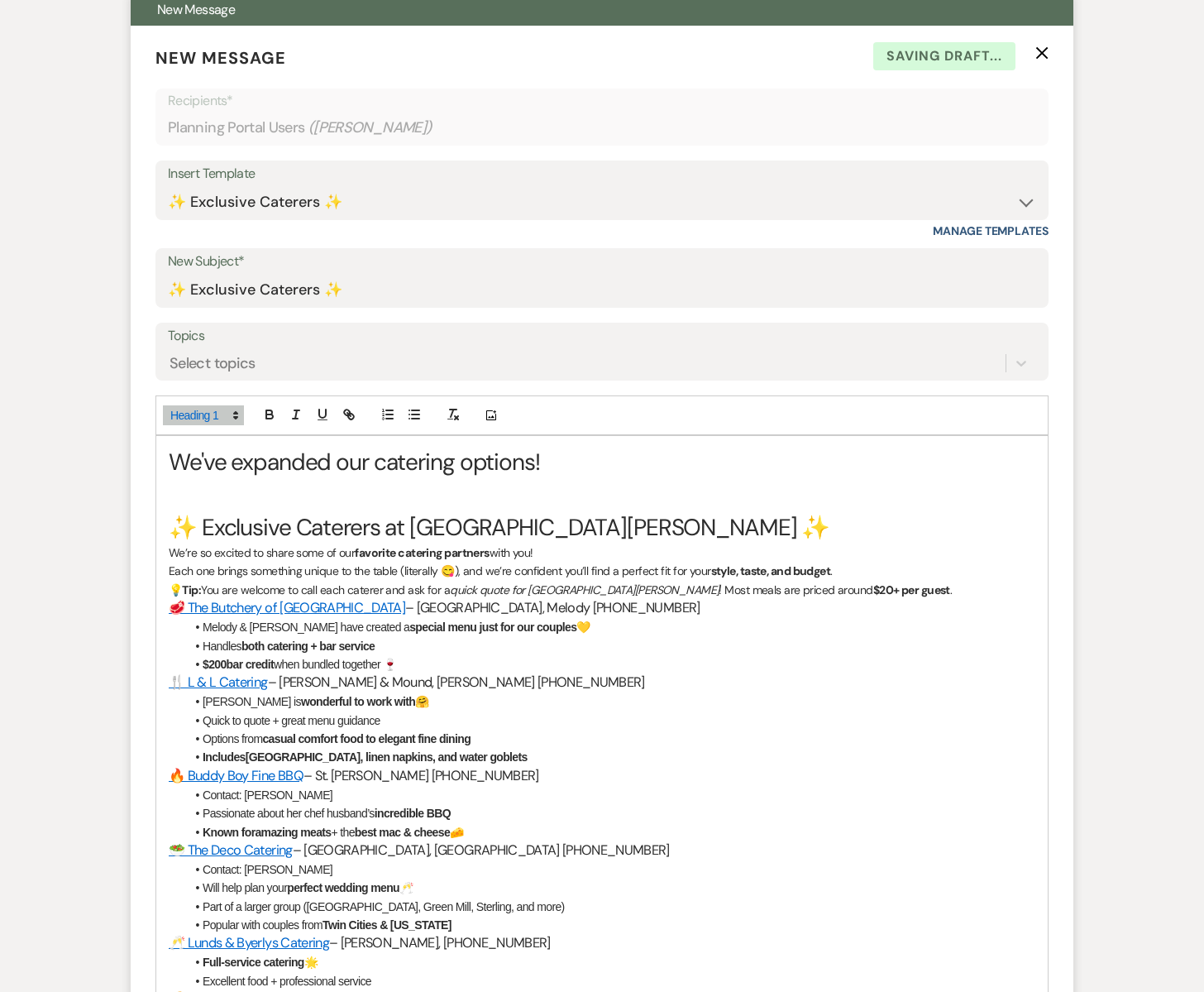
click at [853, 571] on p "Each one brings something unique to the table (literally 😋), and we’re confiden…" at bounding box center [601, 571] width 866 height 19
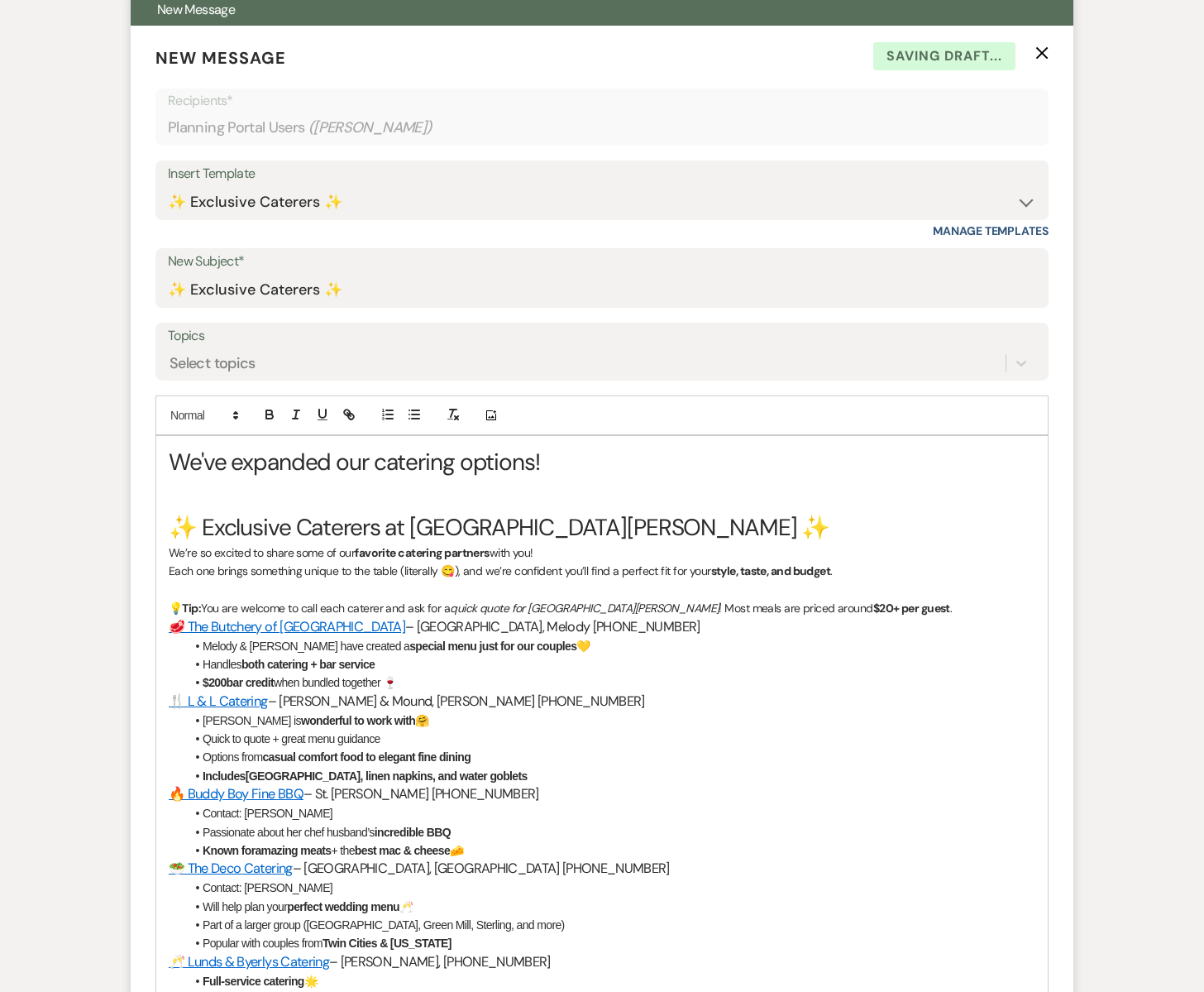
click at [853, 610] on p "💡 Tip: You are welcome to call each caterer and ask for a quick quote for [GEOG…" at bounding box center [601, 608] width 866 height 19
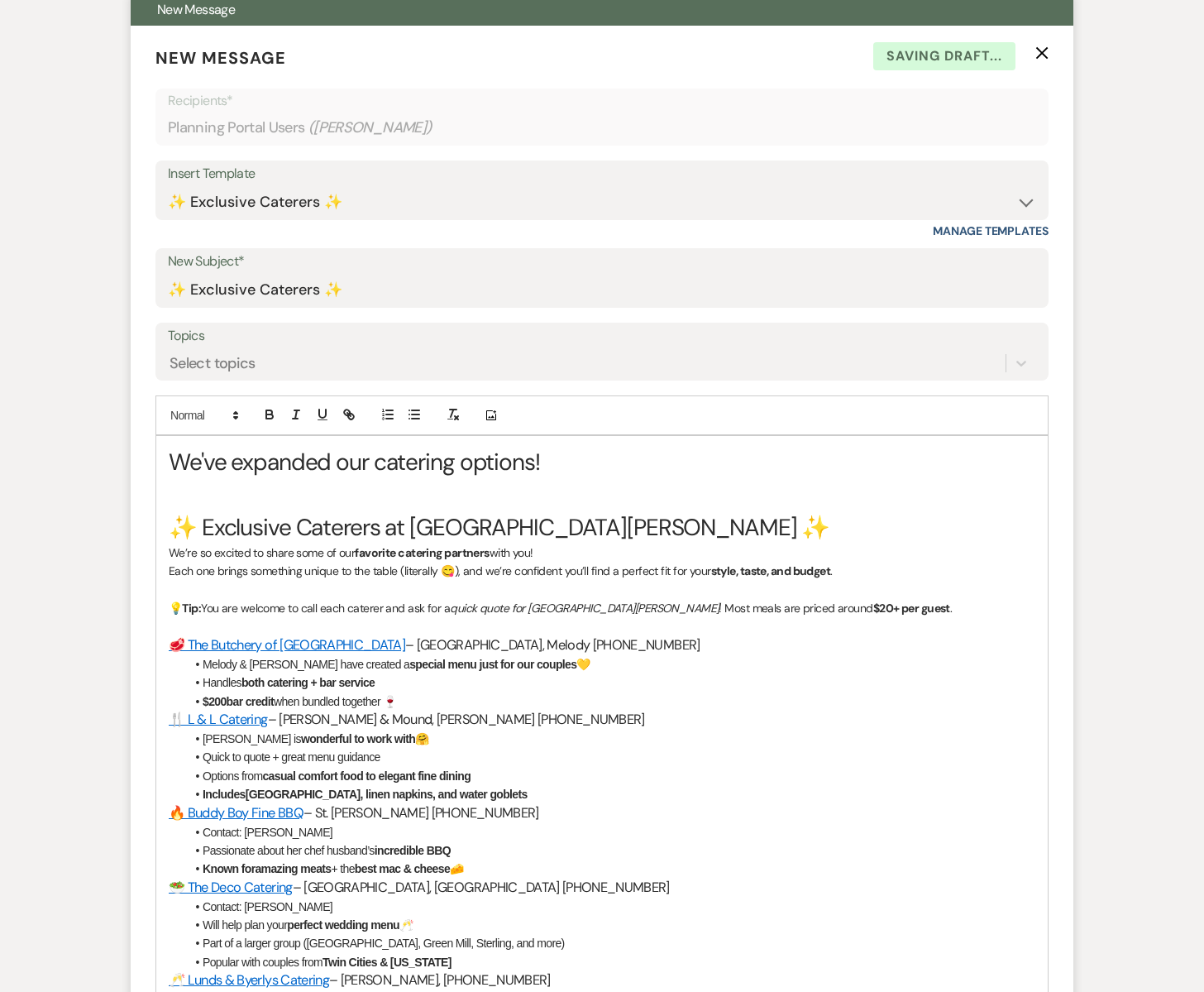
click at [386, 681] on li "Handles both catering + bar service" at bounding box center [610, 683] width 850 height 19
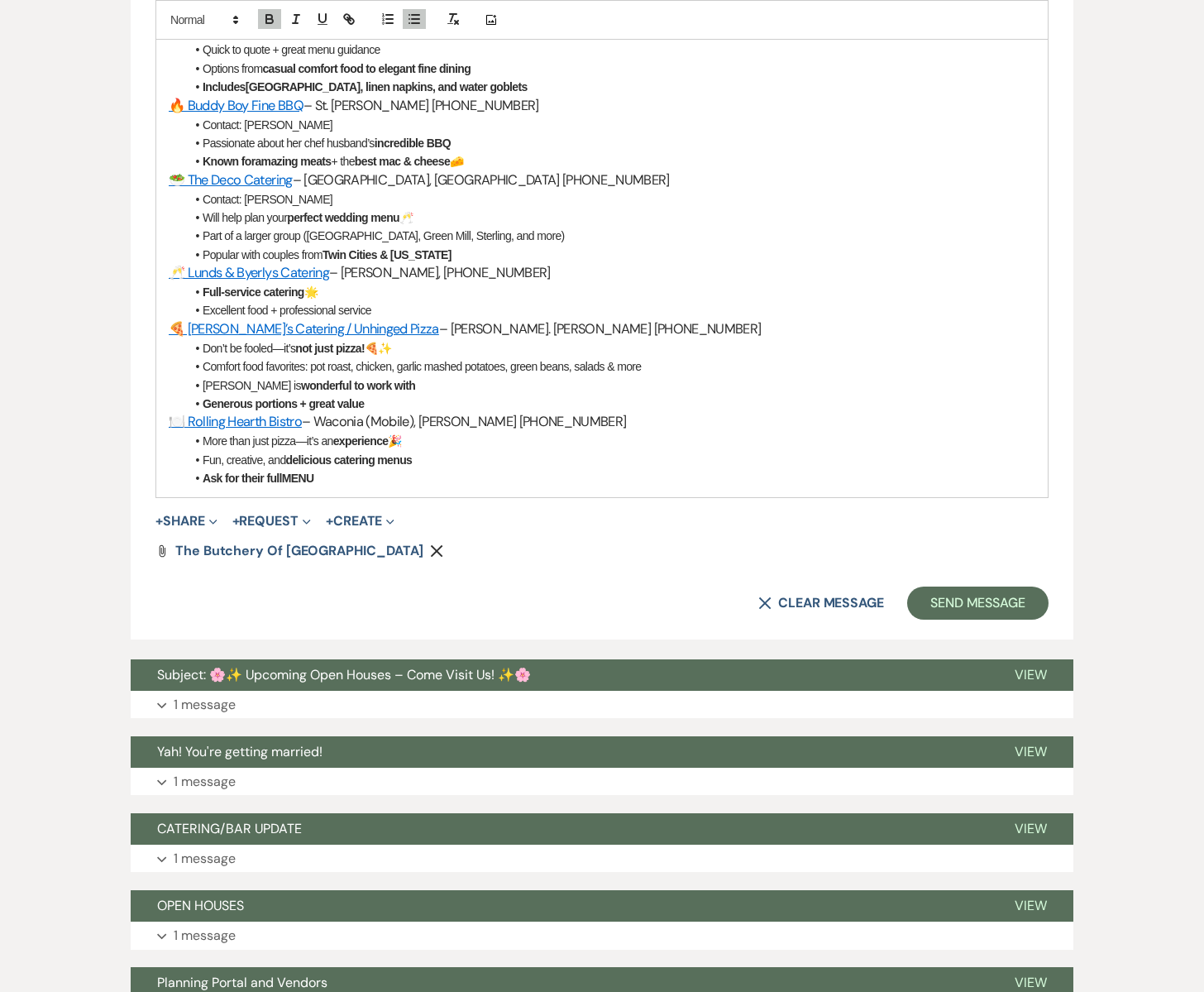
scroll to position [1239, 0]
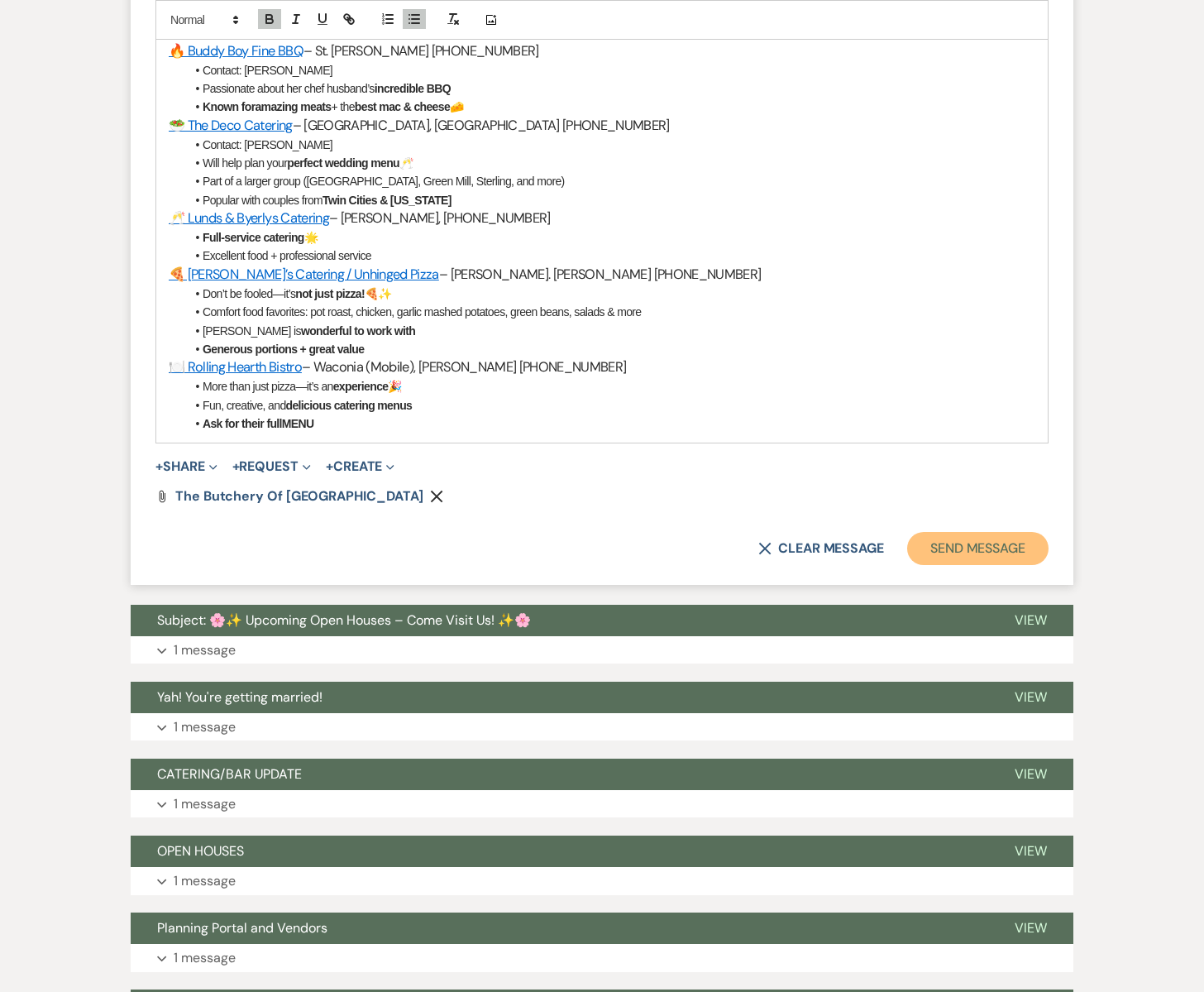
click at [975, 556] on button "Send Message" at bounding box center [978, 548] width 141 height 33
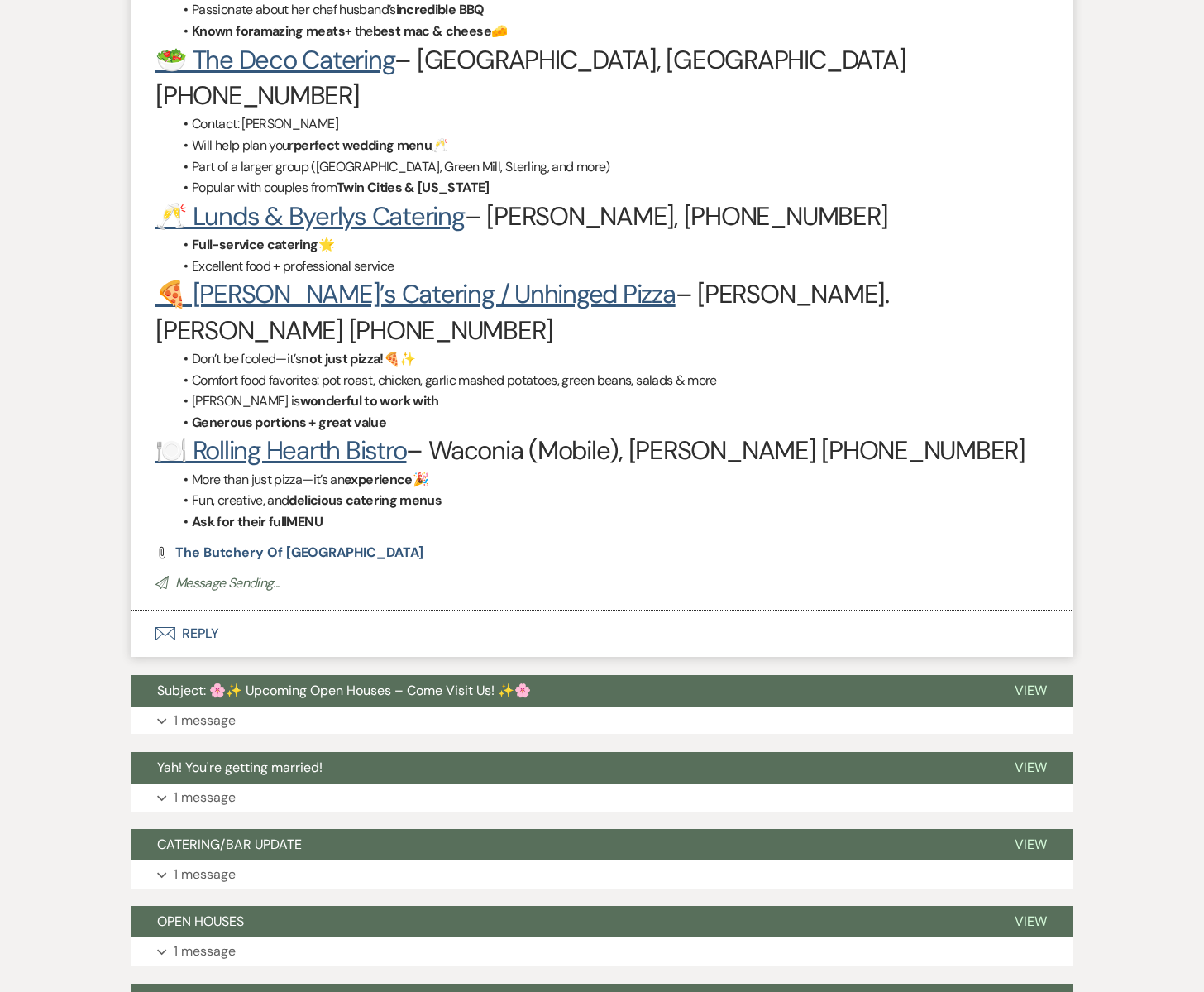
scroll to position [624, 0]
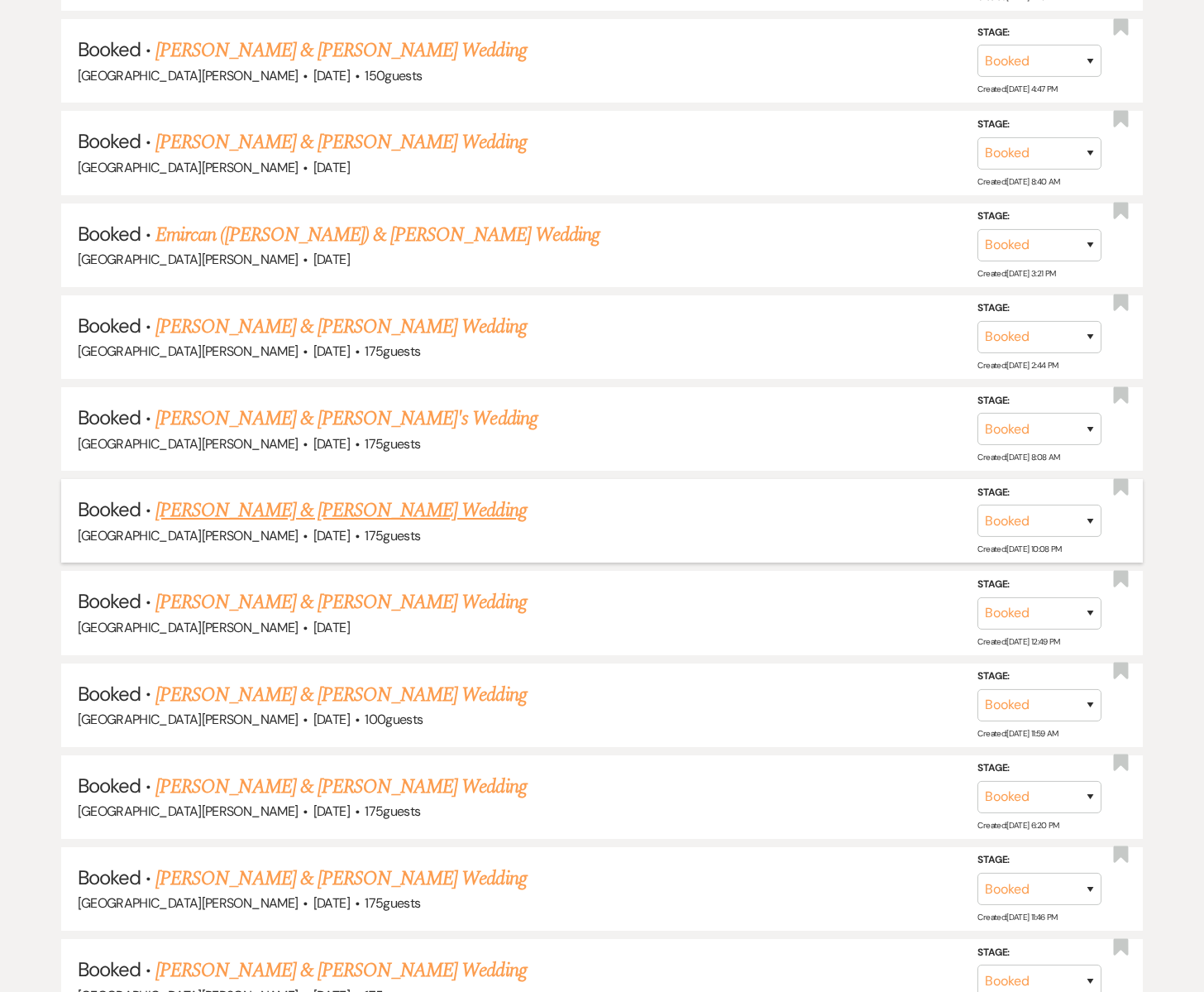
scroll to position [2065, 0]
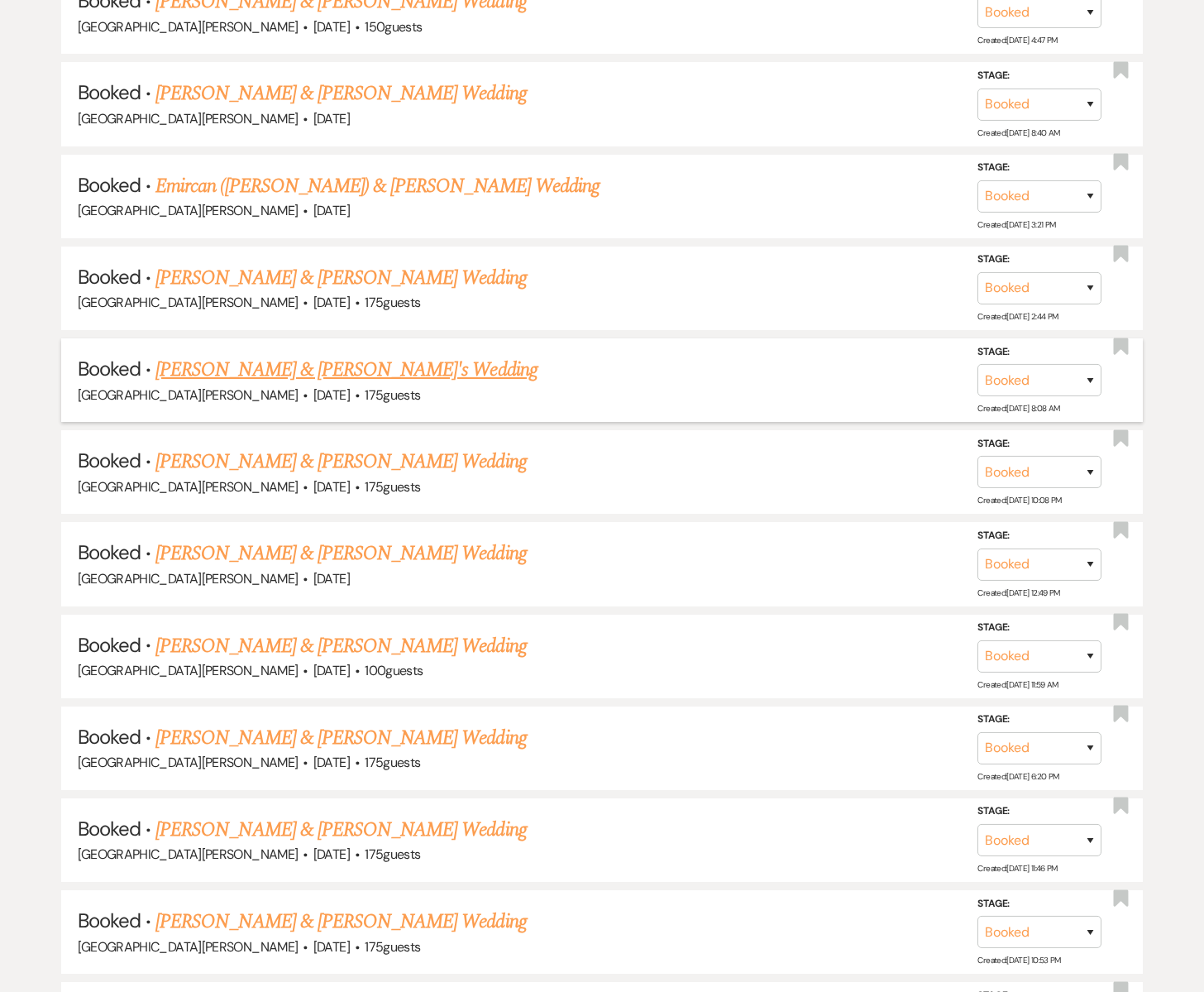
click at [265, 360] on link "[PERSON_NAME] & [PERSON_NAME]'s Wedding" at bounding box center [347, 369] width 382 height 29
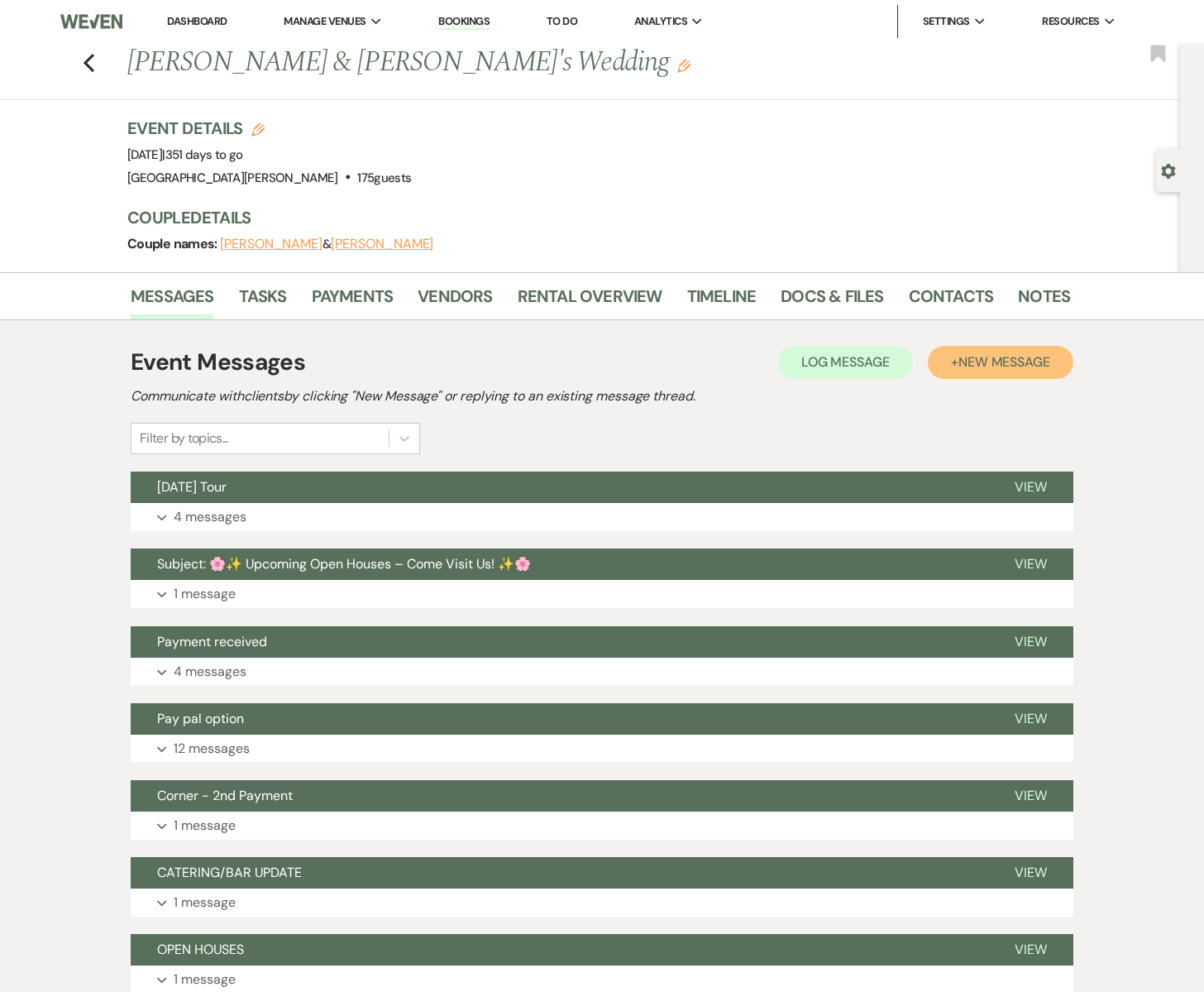
click at [975, 365] on span "New Message" at bounding box center [1004, 362] width 92 height 18
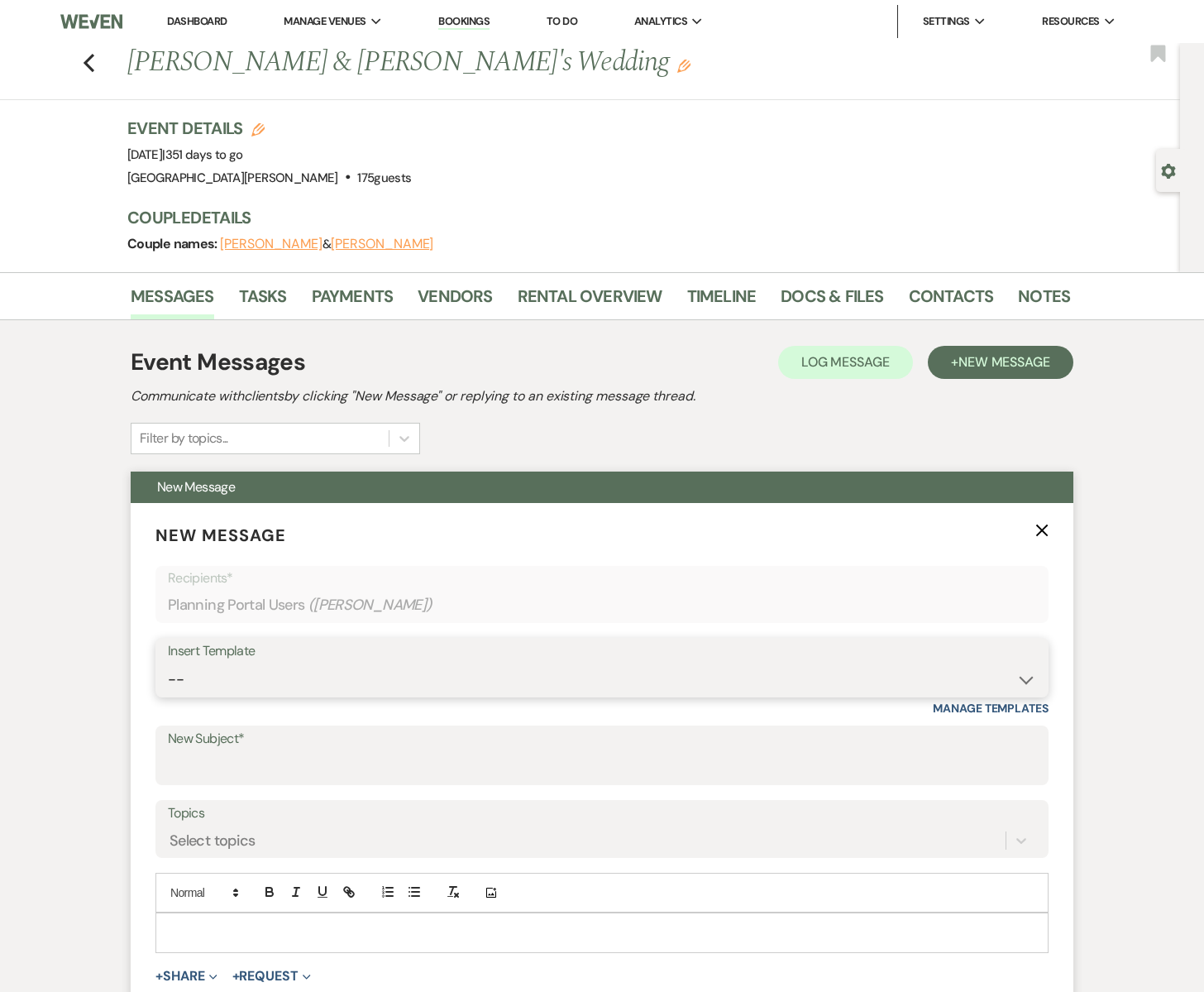
click at [230, 685] on select "-- Subject: So Great to Meet You at [GEOGRAPHIC_DATA][PERSON_NAME]! Subject: 🎉 …" at bounding box center [601, 679] width 868 height 32
select select "6133"
click at [167, 663] on select "-- Subject: So Great to Meet You at [GEOGRAPHIC_DATA][PERSON_NAME]! Subject: 🎉 …" at bounding box center [601, 679] width 868 height 32
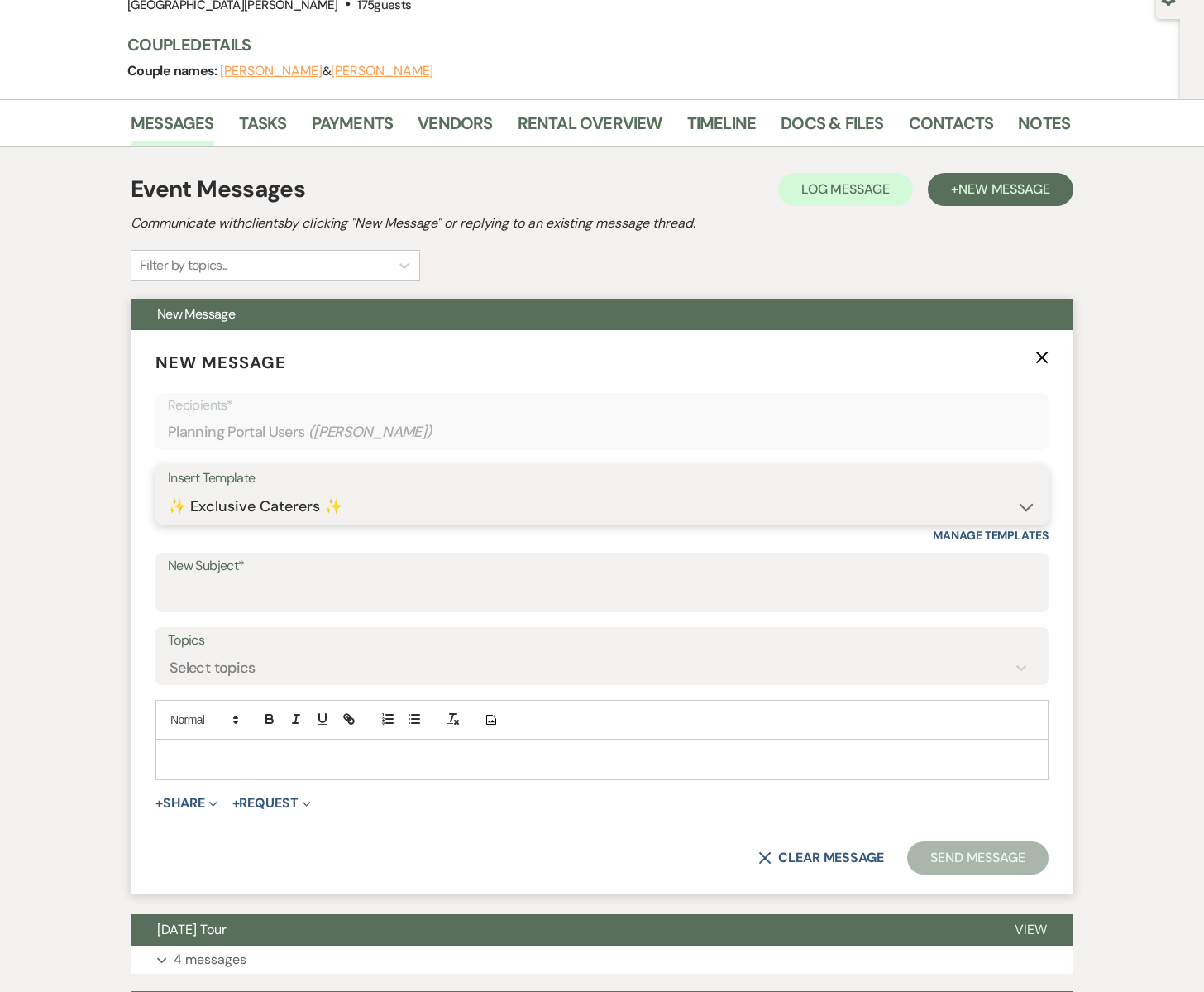
type input "✨ Exclusive Caterers ✨"
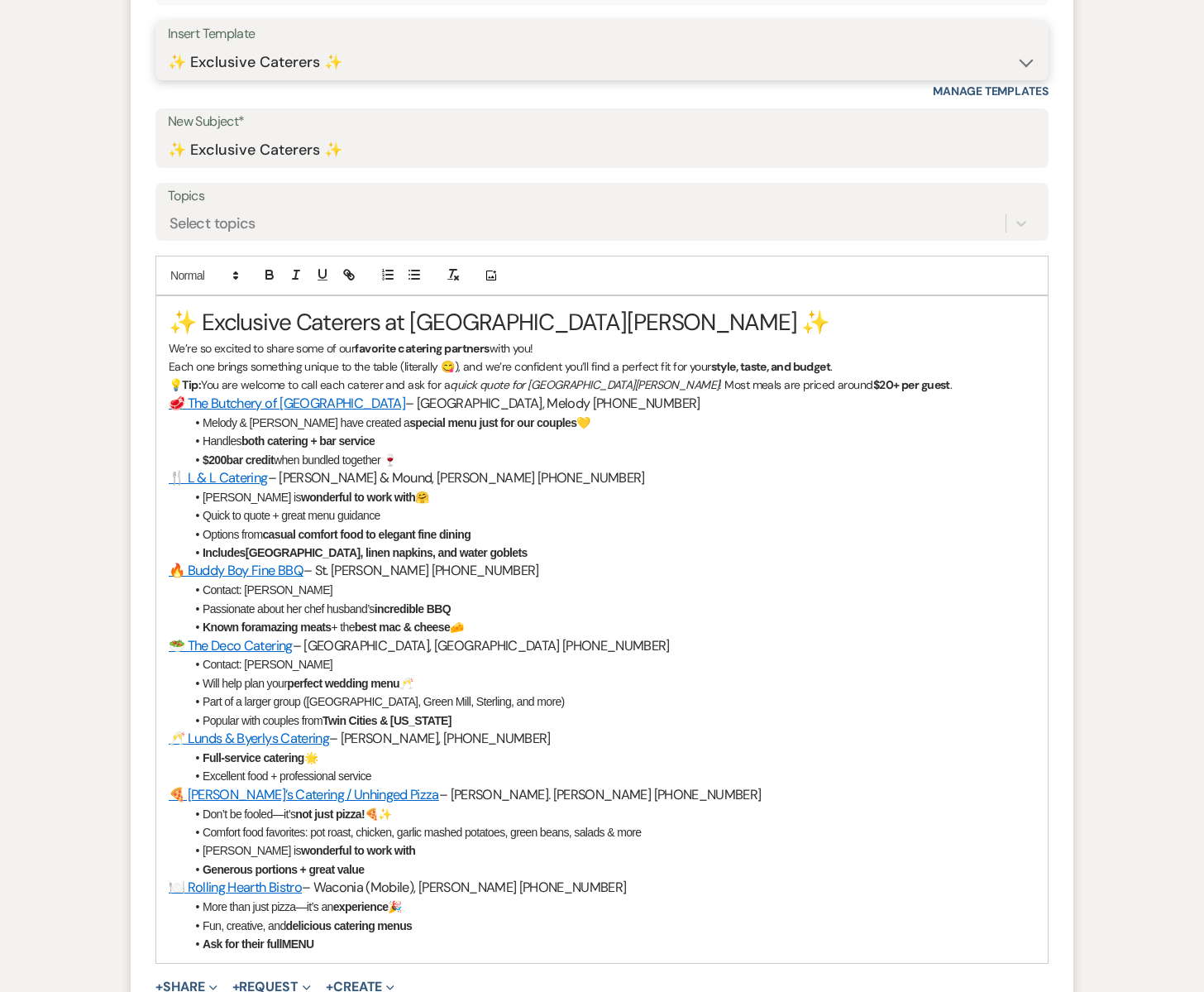
scroll to position [641, 0]
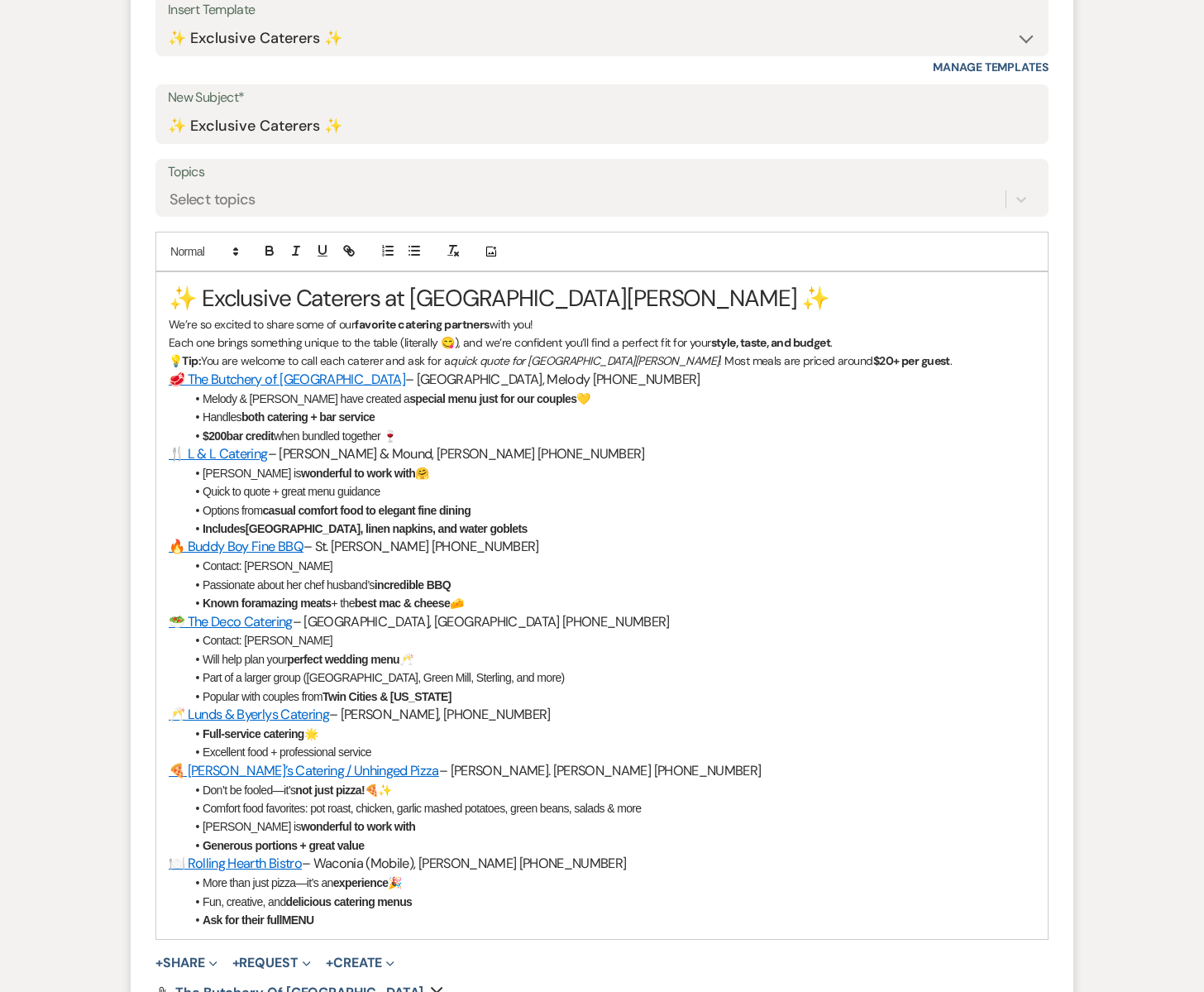
click at [170, 290] on h1 "✨ Exclusive Caterers at [GEOGRAPHIC_DATA][PERSON_NAME] ✨" at bounding box center [601, 298] width 866 height 32
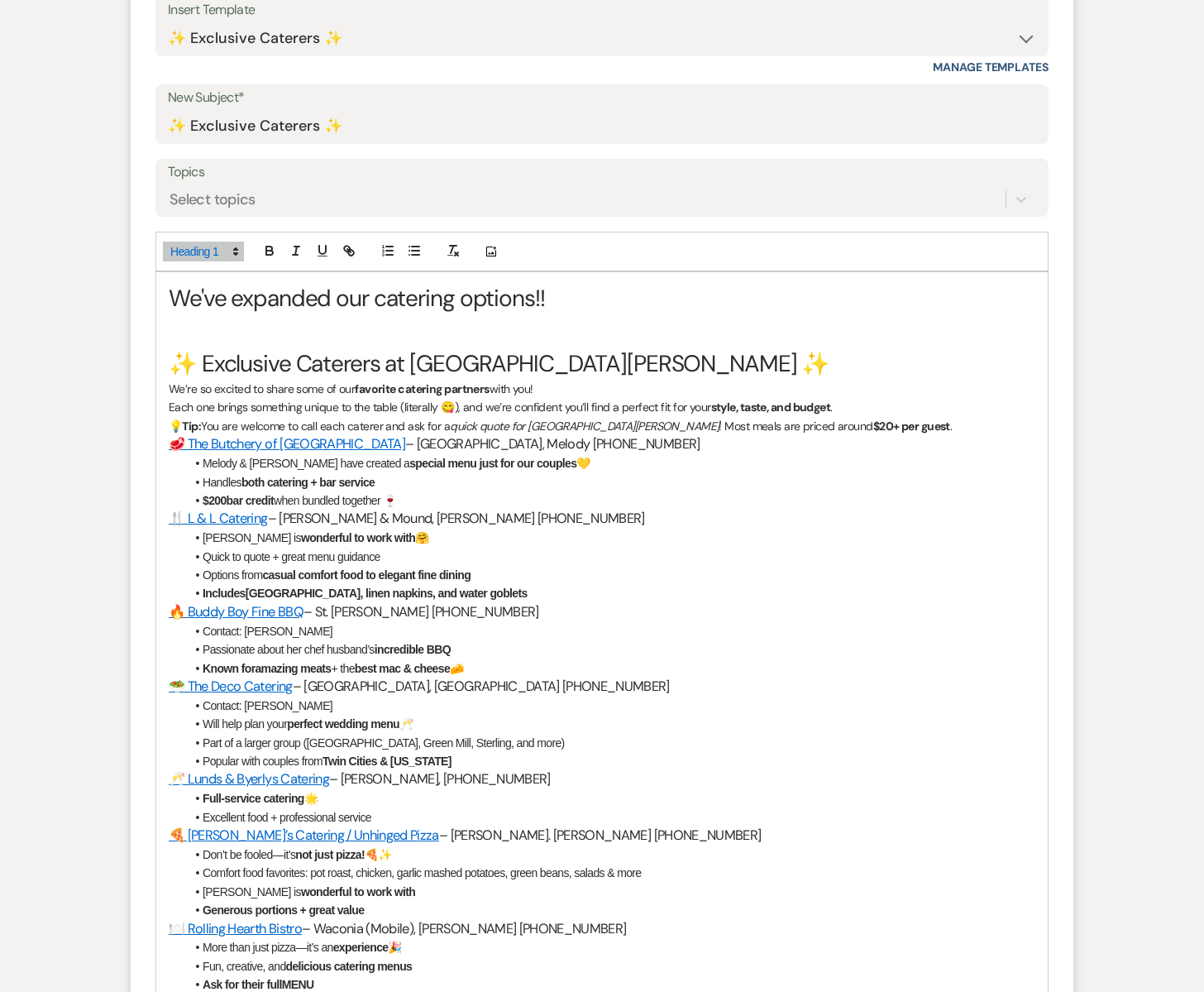
scroll to position [640, 0]
click at [605, 359] on h1 "✨ Exclusive Caterers at [GEOGRAPHIC_DATA][PERSON_NAME] ✨" at bounding box center [601, 364] width 866 height 32
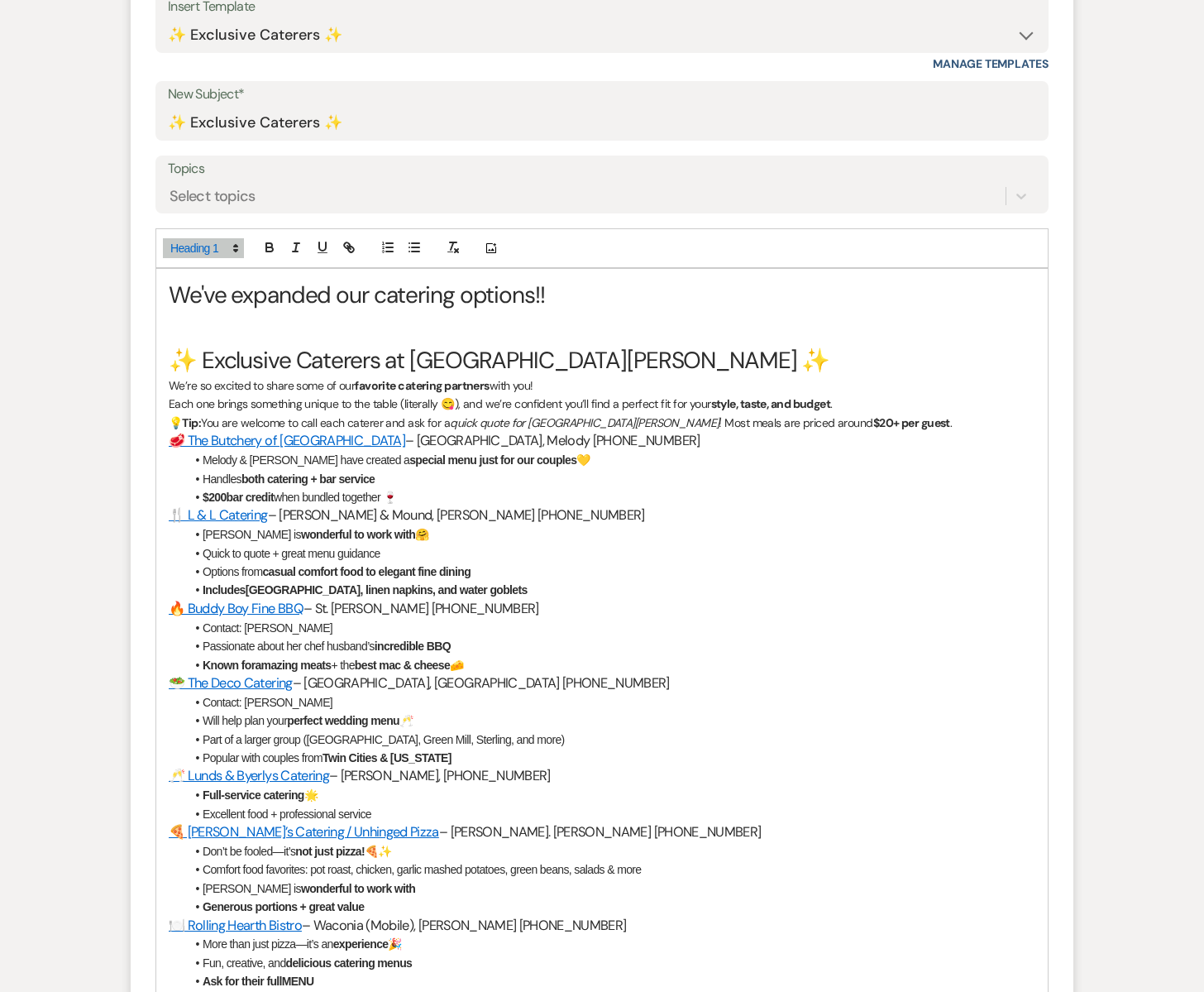
click at [844, 407] on p "Each one brings something unique to the table (literally 😋), and we’re confiden…" at bounding box center [601, 403] width 866 height 19
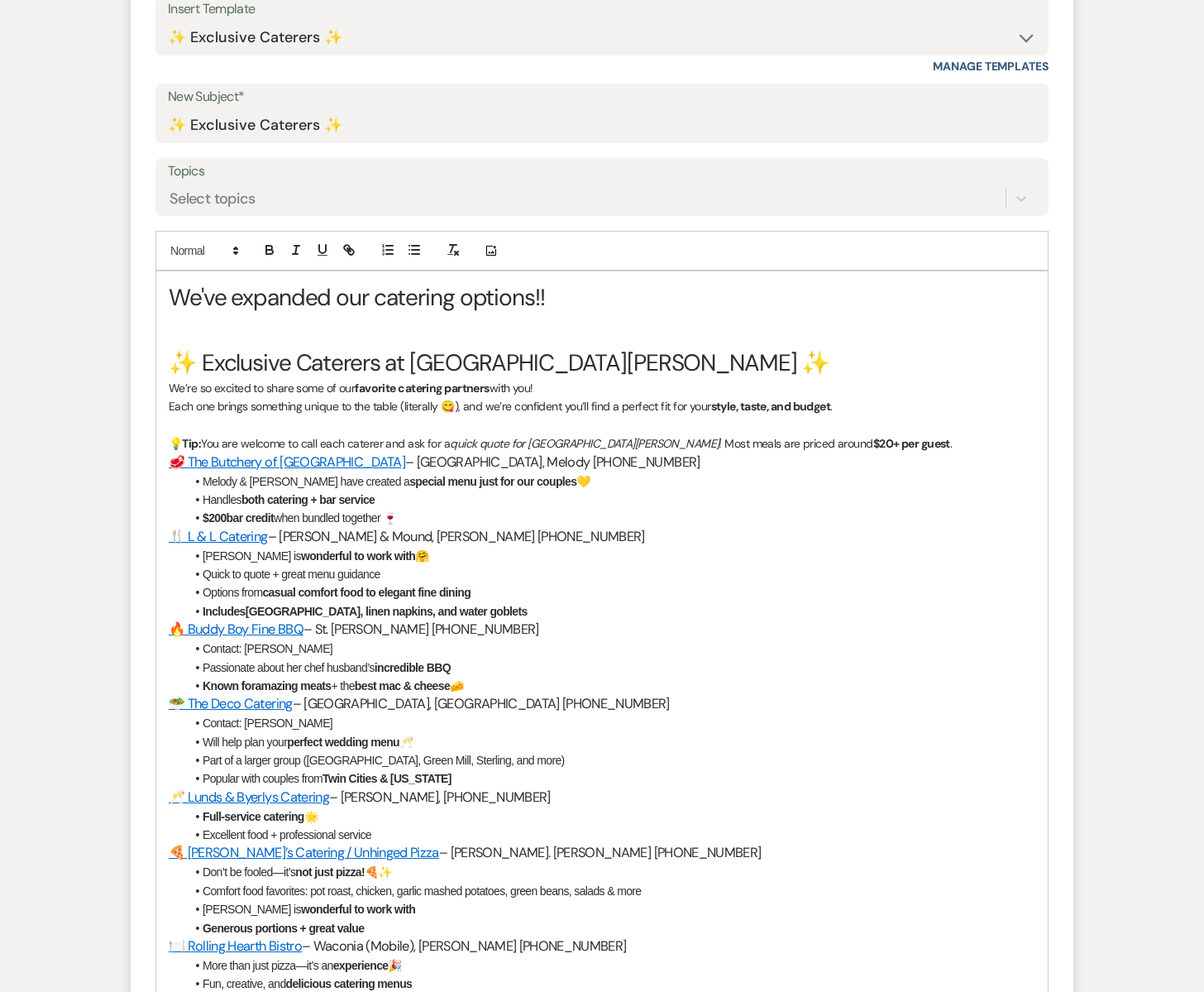
click at [859, 444] on p "💡 Tip: You are welcome to call each caterer and ask for a quick quote for [GEOG…" at bounding box center [601, 443] width 866 height 19
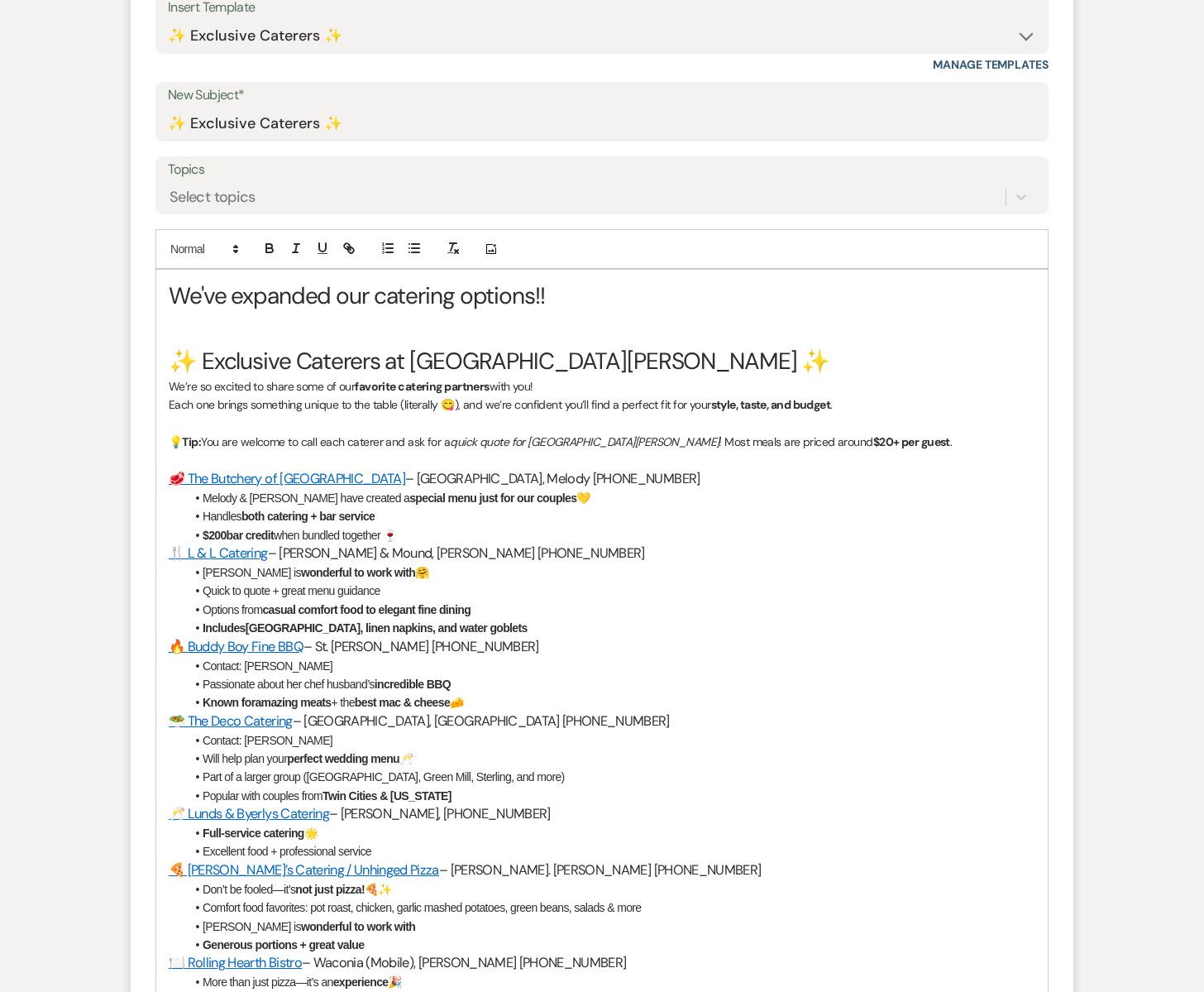
scroll to position [647, 0]
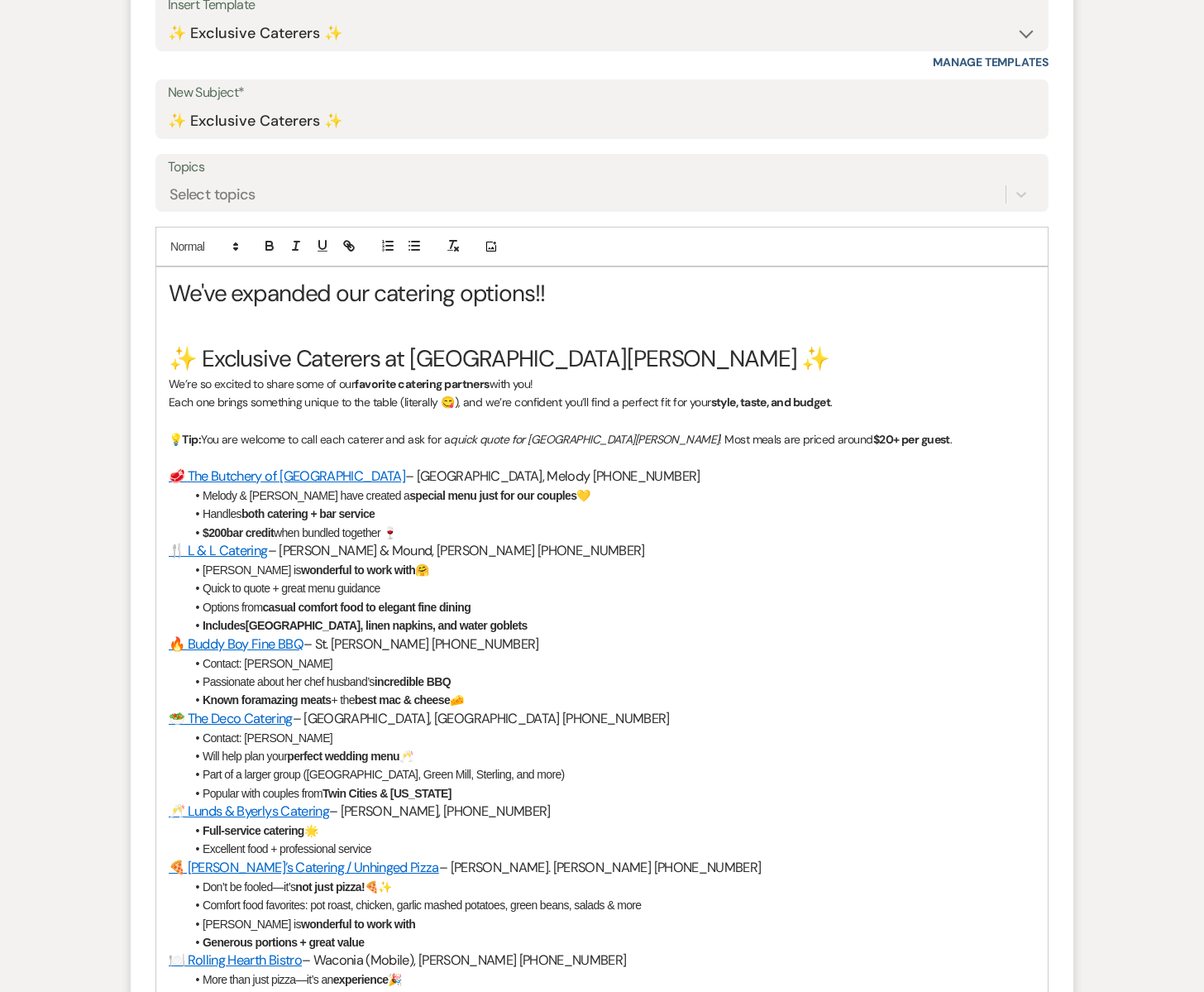
click at [392, 519] on li "Handles both catering + bar service" at bounding box center [610, 513] width 850 height 19
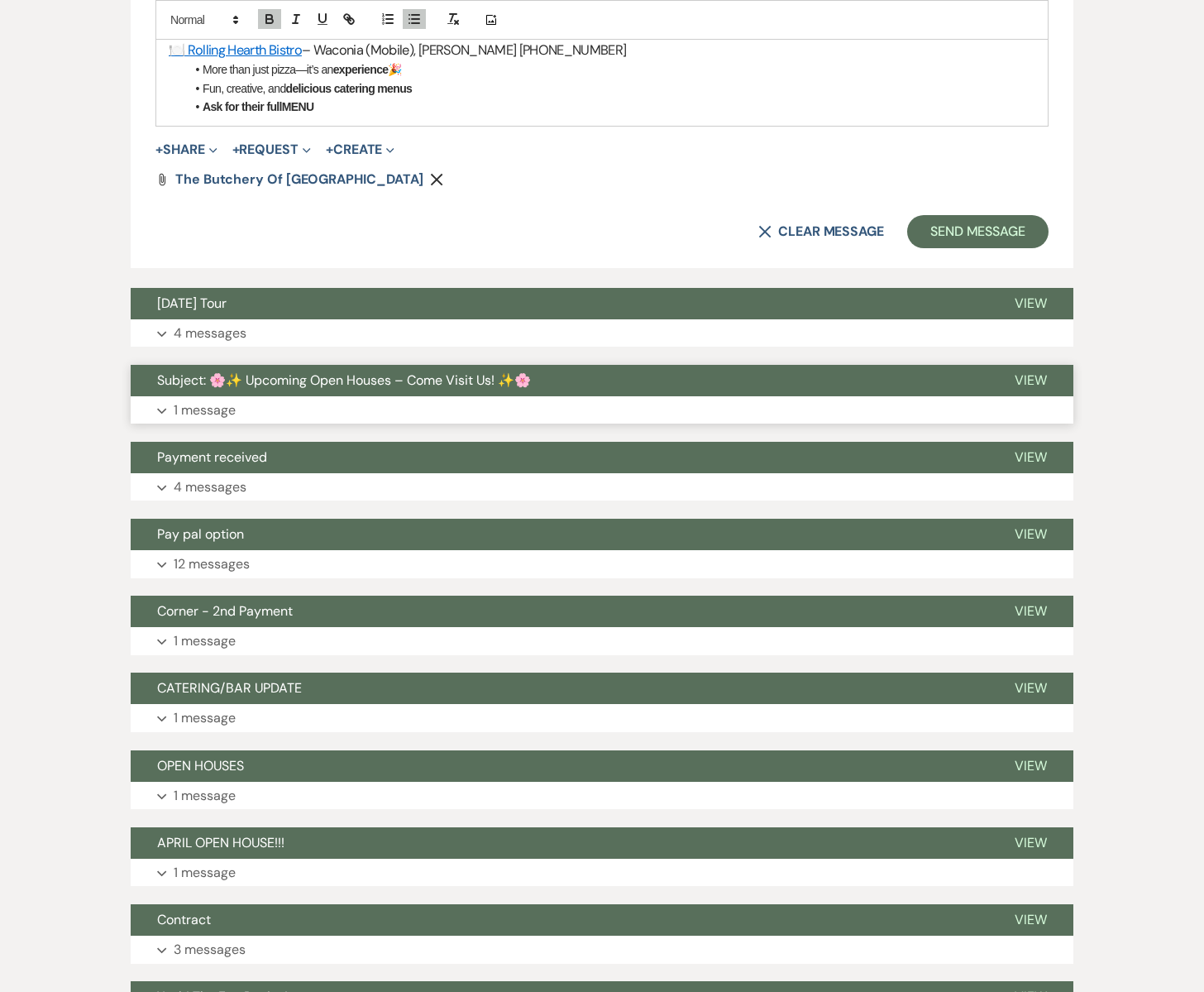
scroll to position [1510, 0]
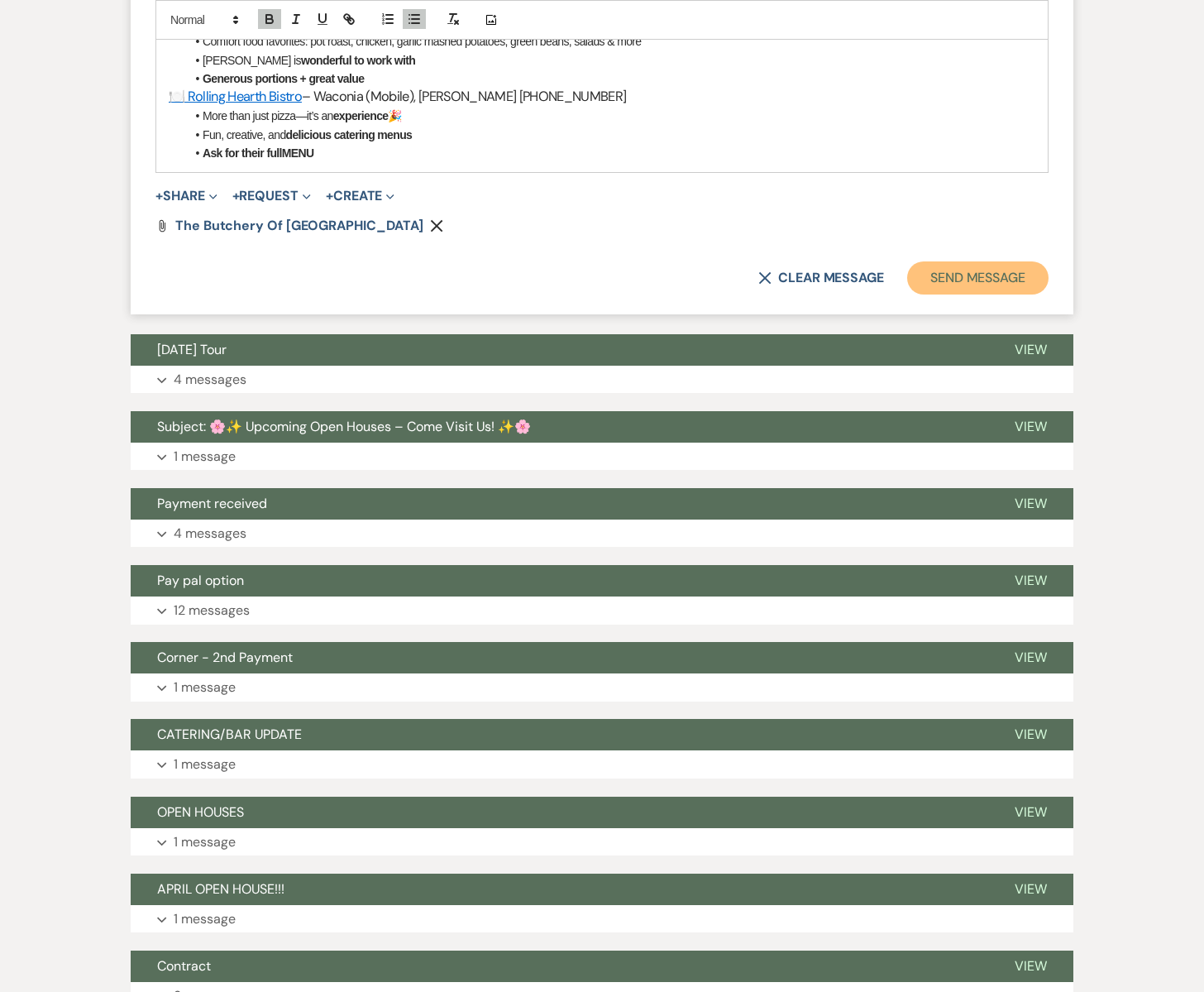
click at [960, 277] on button "Send Message" at bounding box center [978, 278] width 141 height 33
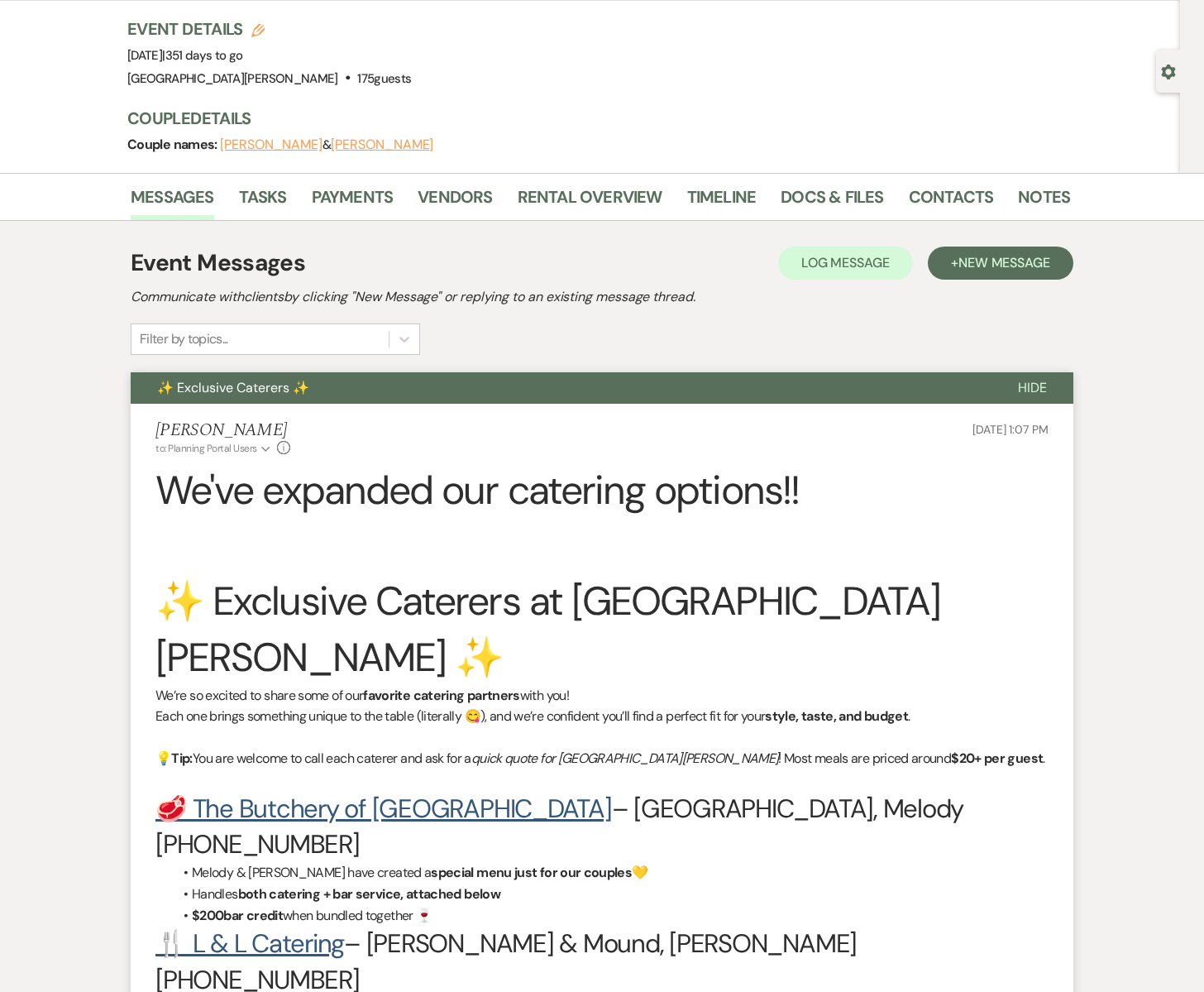
scroll to position [0, 0]
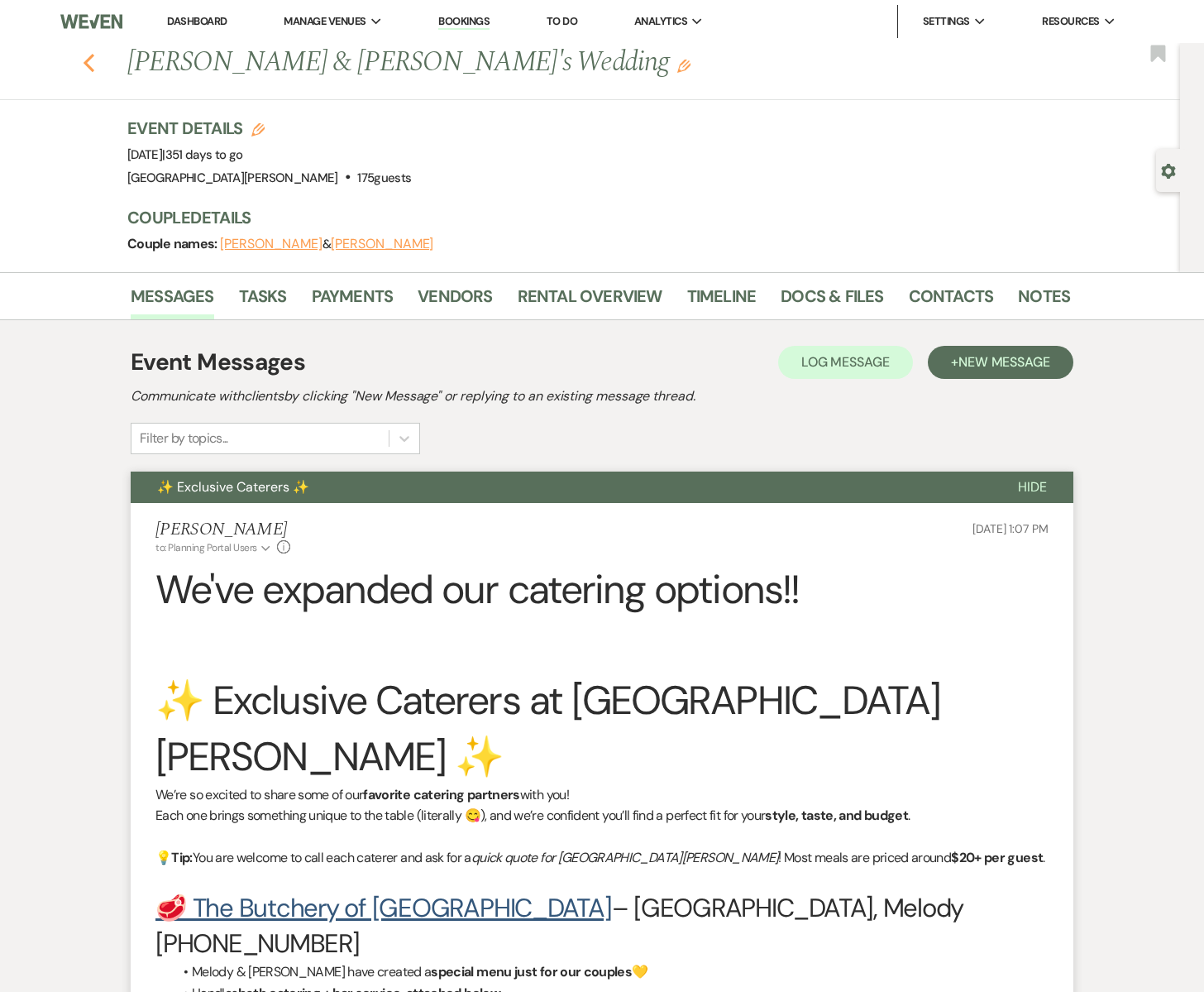
click at [91, 62] on icon "Previous" at bounding box center [88, 63] width 13 height 20
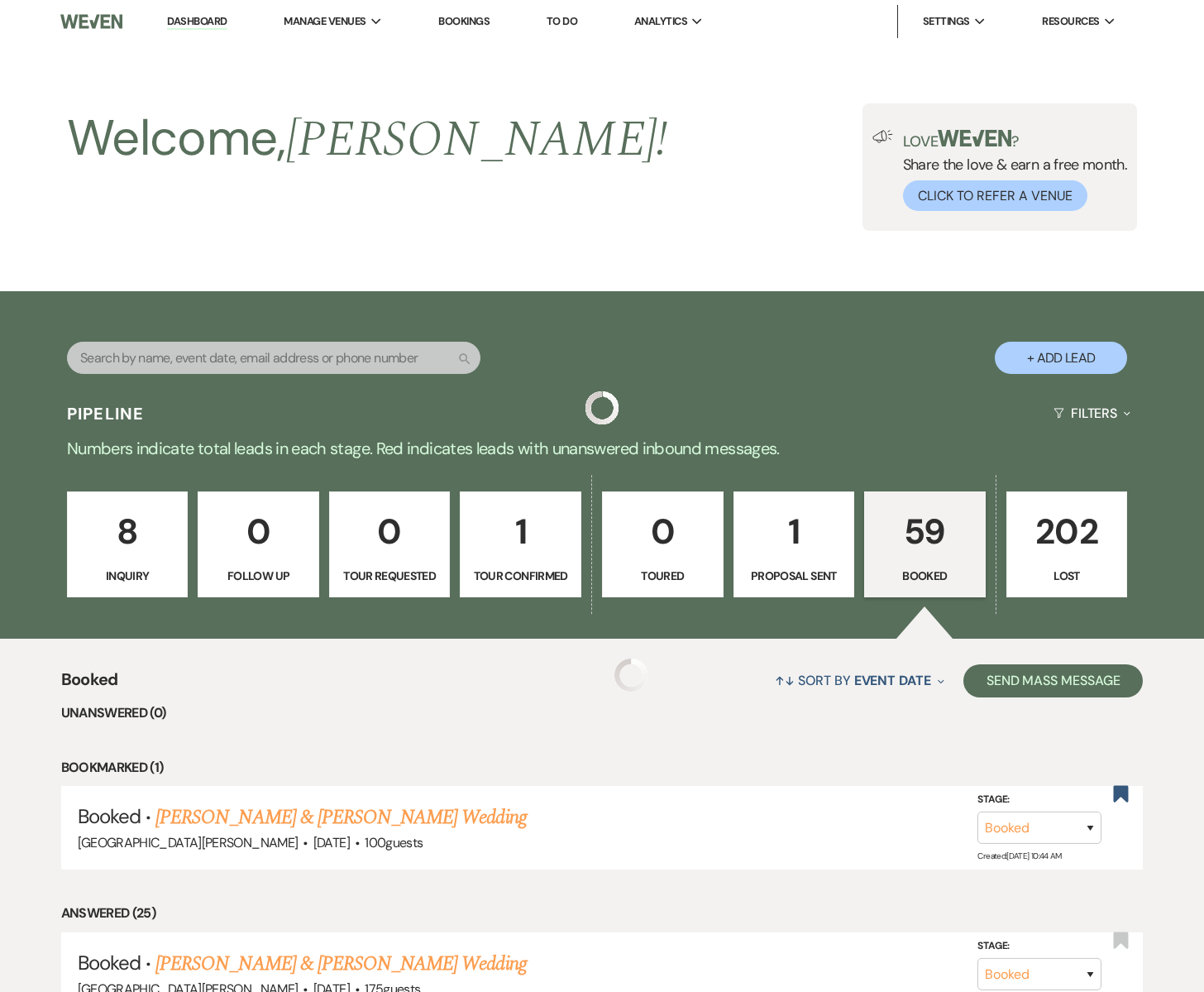
scroll to position [2065, 0]
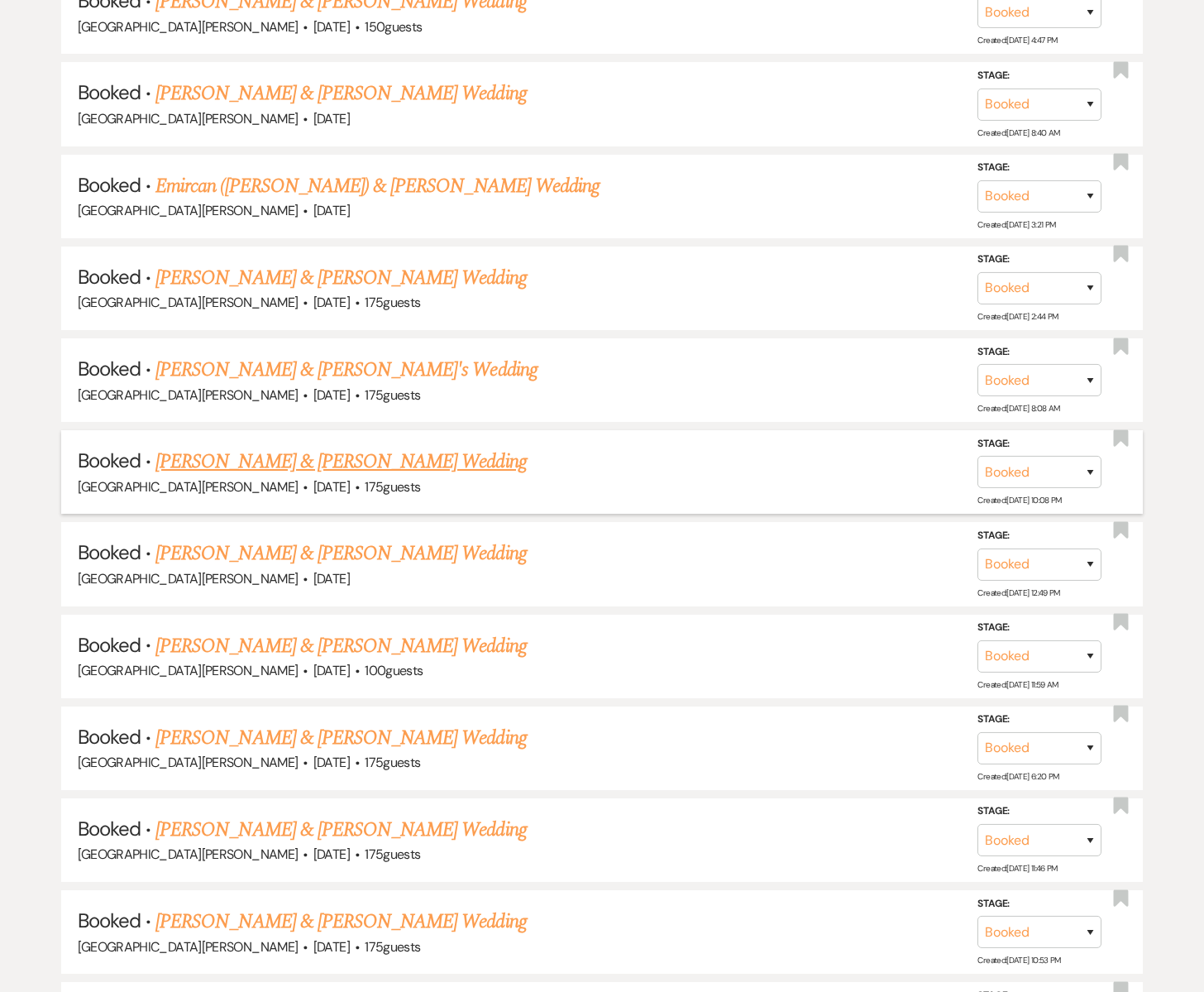
click at [283, 450] on link "[PERSON_NAME] & [PERSON_NAME] Wedding" at bounding box center [341, 461] width 370 height 29
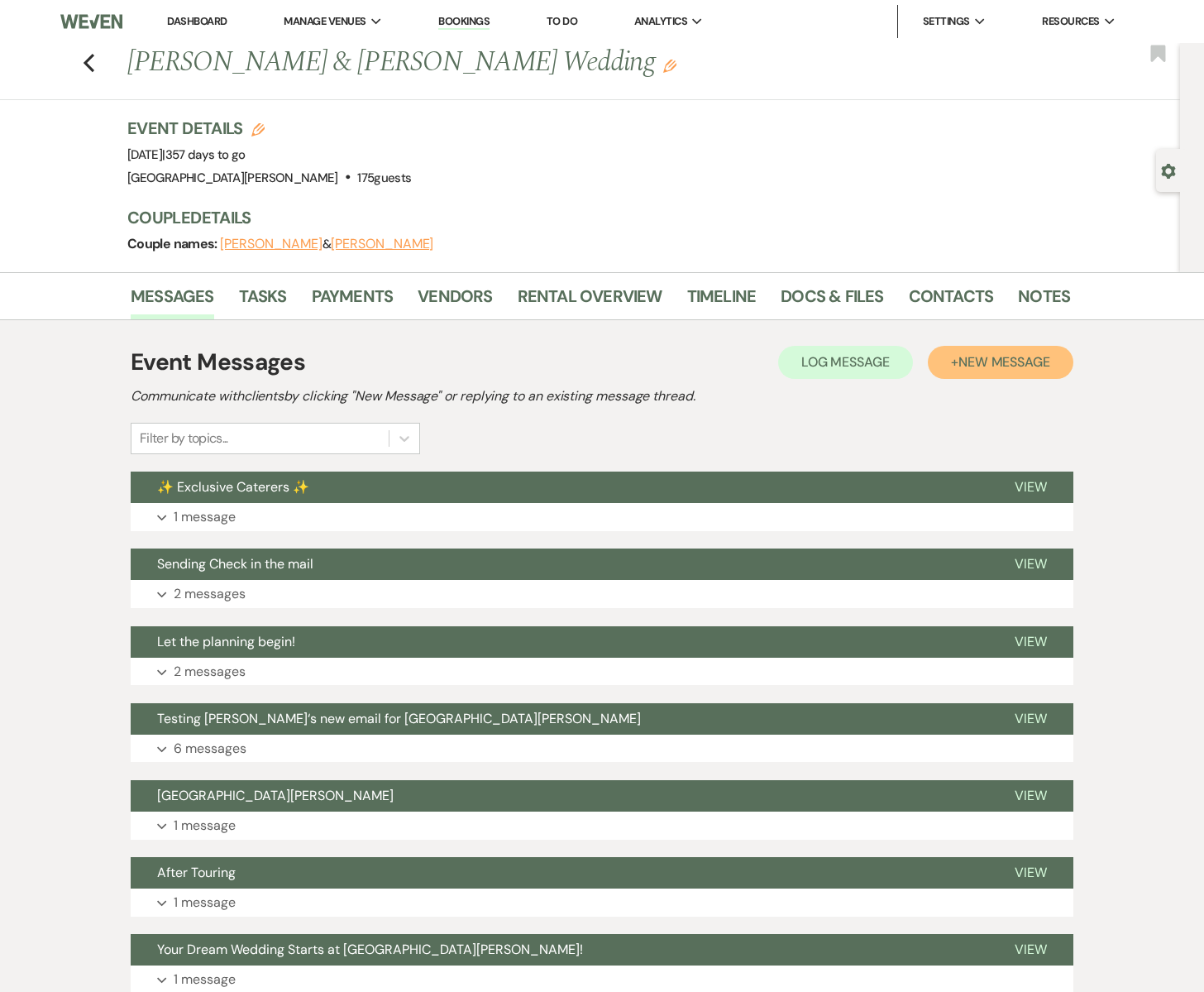
click at [1002, 367] on span "New Message" at bounding box center [1004, 362] width 92 height 18
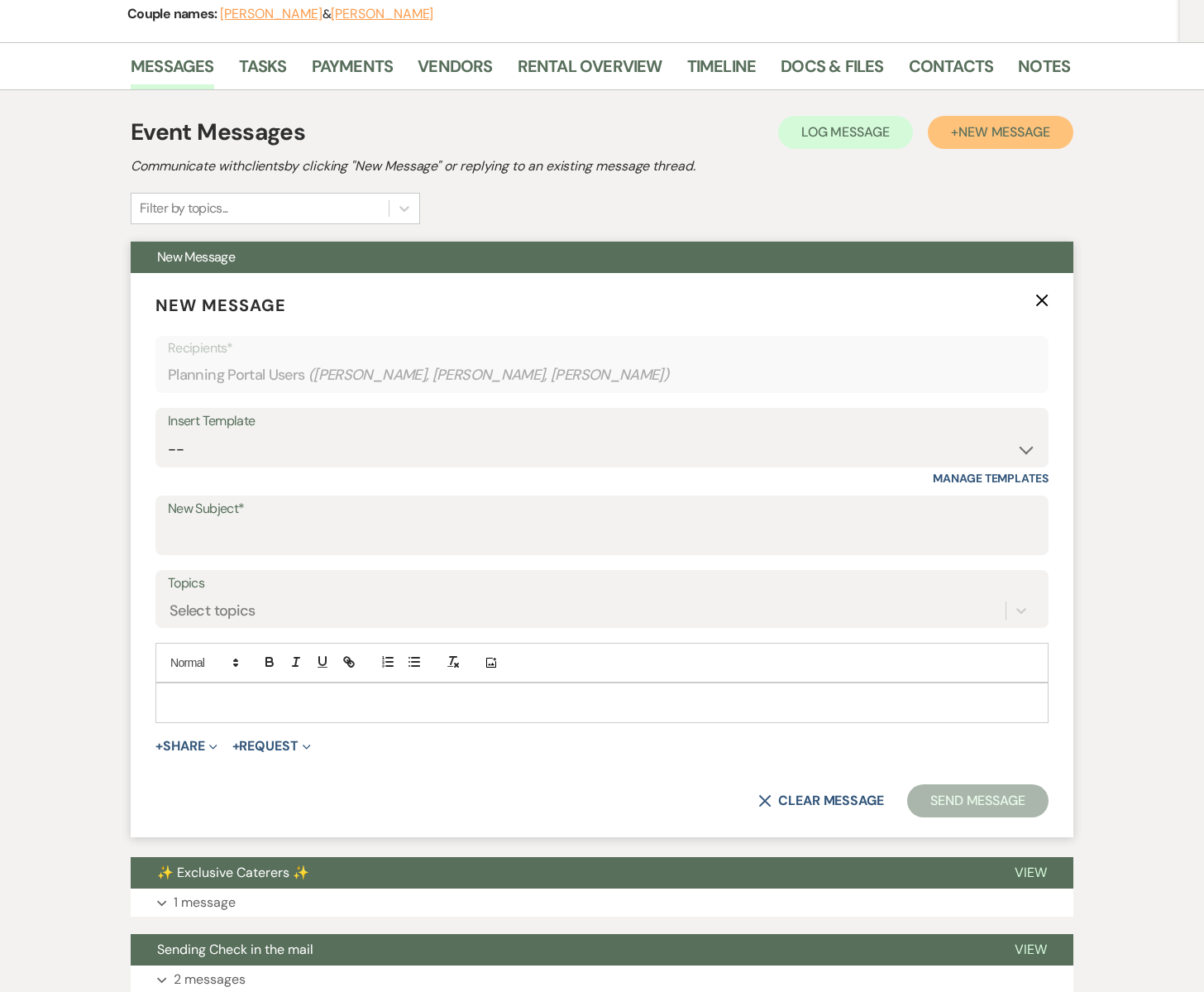
scroll to position [238, 0]
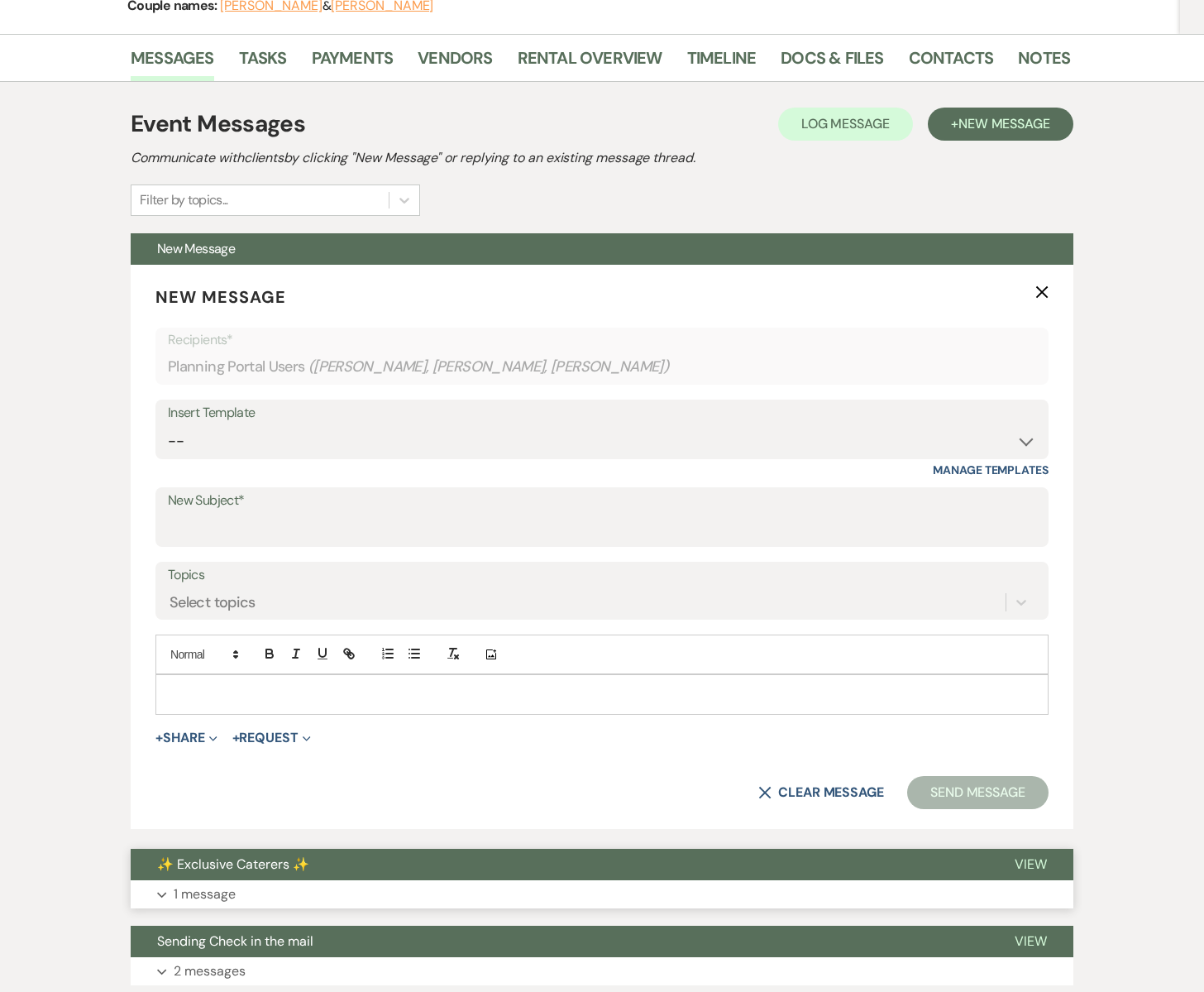
click at [226, 883] on p "1 message" at bounding box center [204, 894] width 62 height 22
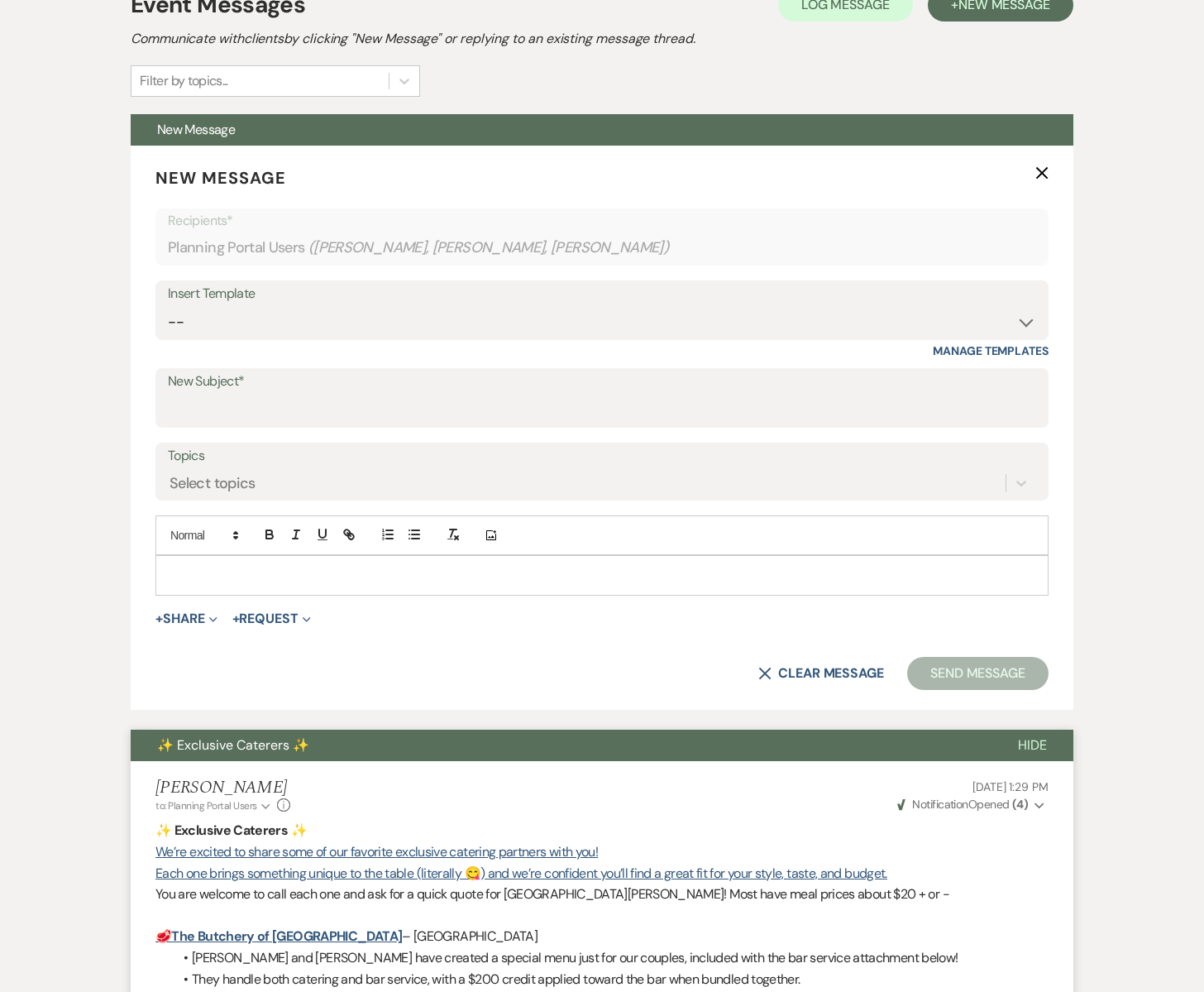
scroll to position [0, 0]
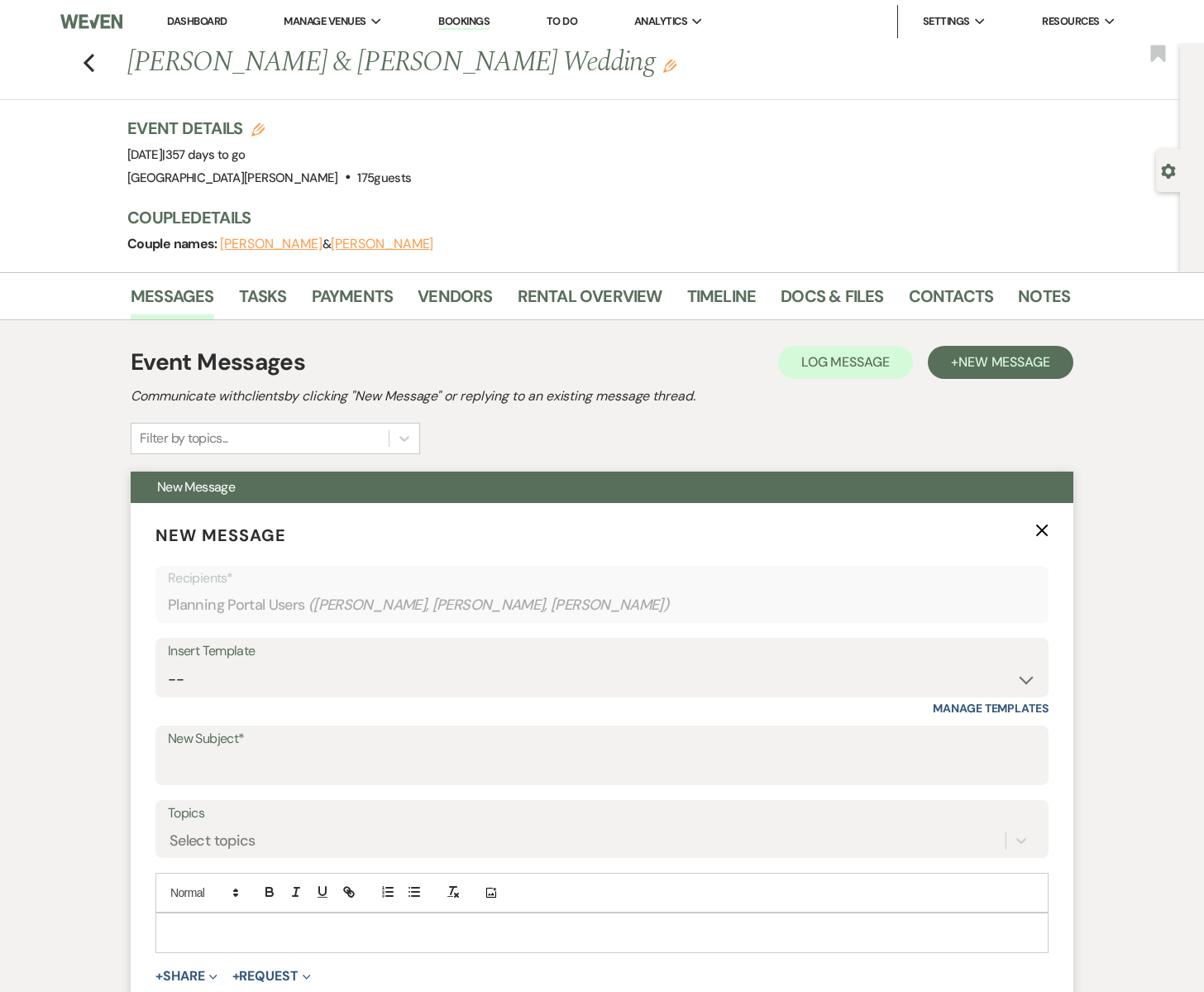
click at [192, 927] on p at bounding box center [601, 932] width 866 height 19
click at [177, 663] on select "-- Subject: So Great to Meet You at [GEOGRAPHIC_DATA][PERSON_NAME]! Subject: 🎉 …" at bounding box center [601, 679] width 868 height 32
click at [192, 681] on select "-- Subject: So Great to Meet You at [GEOGRAPHIC_DATA][PERSON_NAME]! Subject: 🎉 …" at bounding box center [601, 679] width 868 height 32
select select "6133"
click at [167, 663] on select "-- Subject: So Great to Meet You at [GEOGRAPHIC_DATA][PERSON_NAME]! Subject: 🎉 …" at bounding box center [601, 679] width 868 height 32
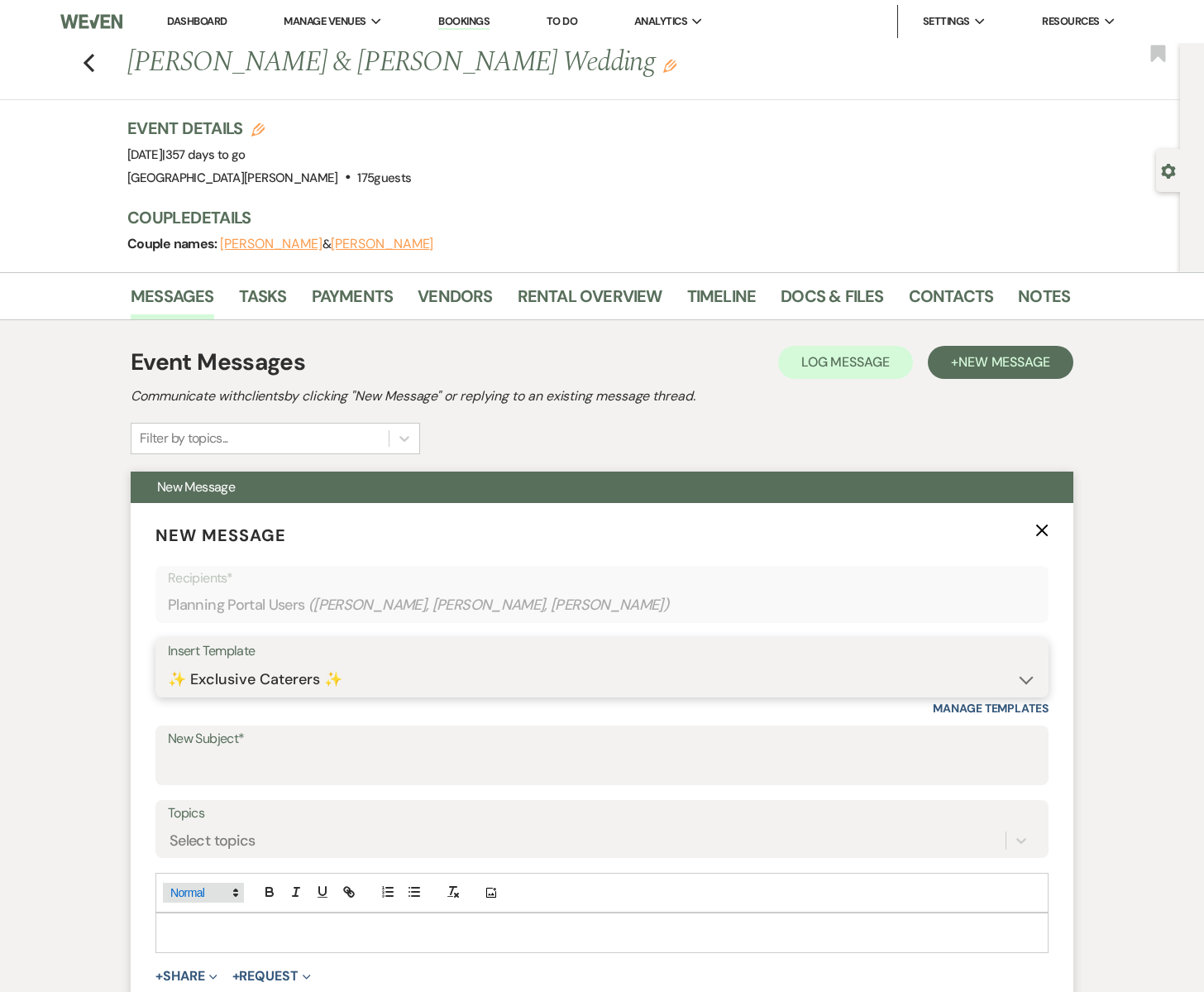
type input "✨ Exclusive Caterers ✨"
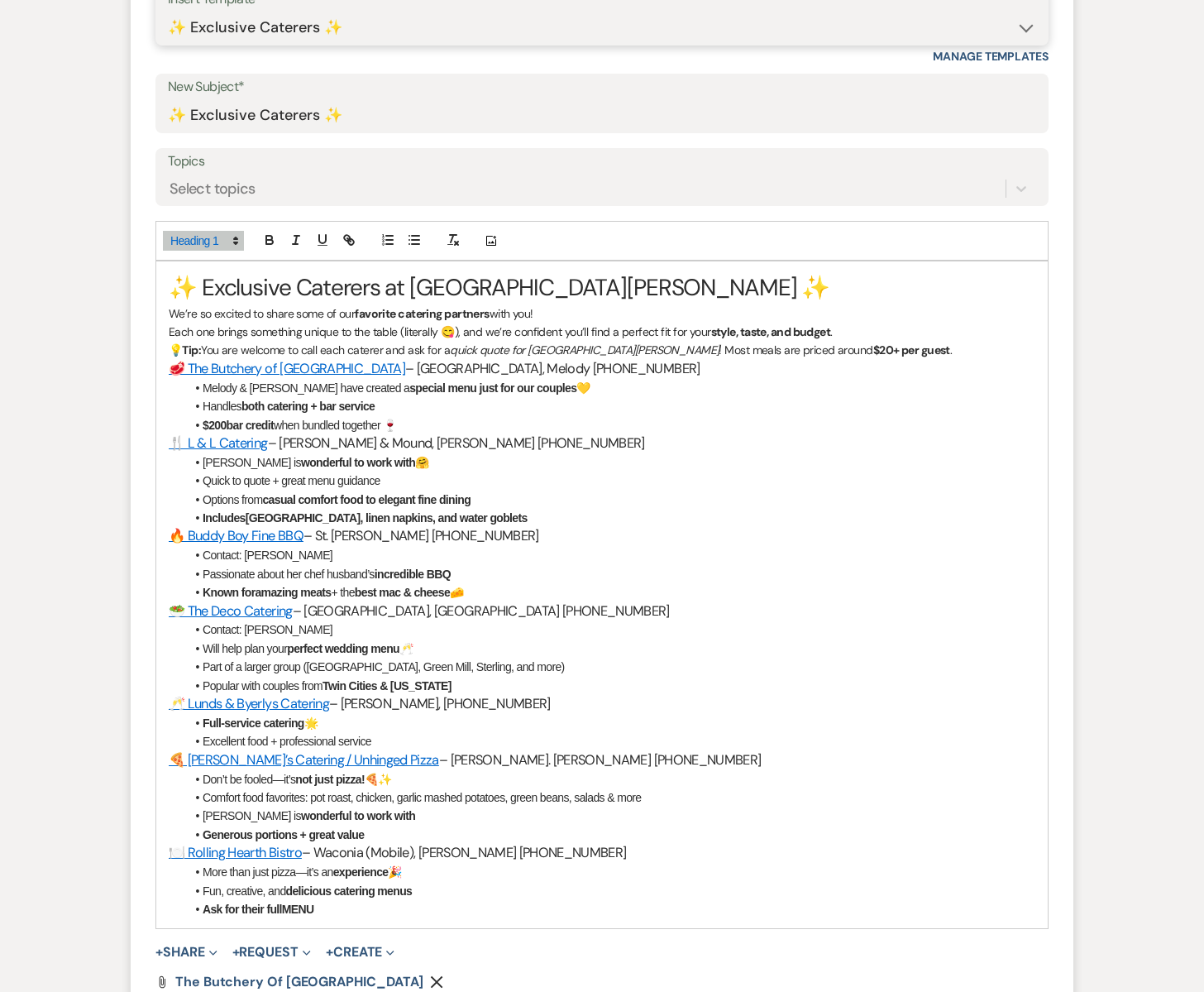
scroll to position [632, 0]
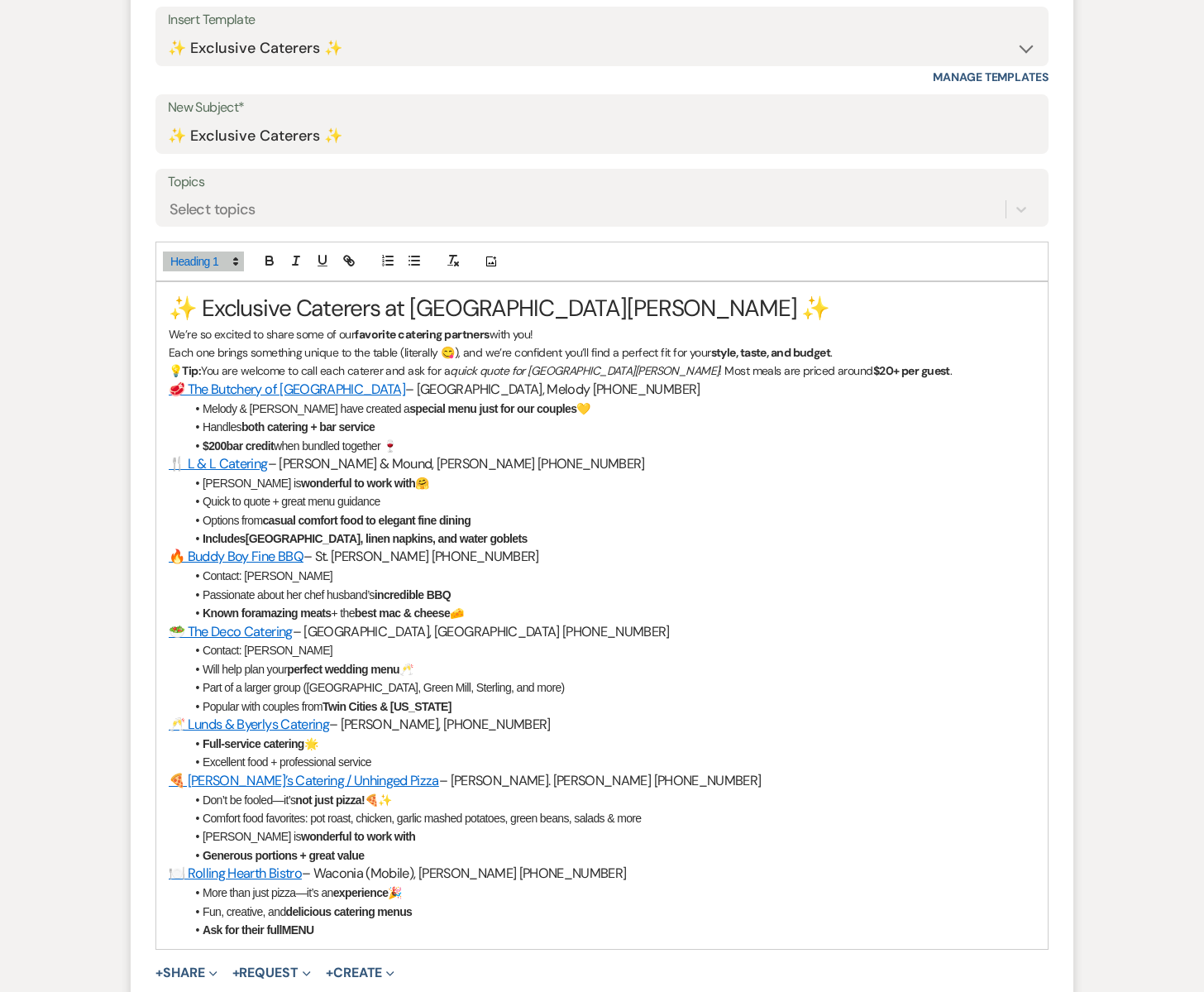
click at [166, 306] on div "✨ Exclusive Caterers at [GEOGRAPHIC_DATA][PERSON_NAME] ✨ We’re so excited to sh…" at bounding box center [602, 615] width 892 height 667
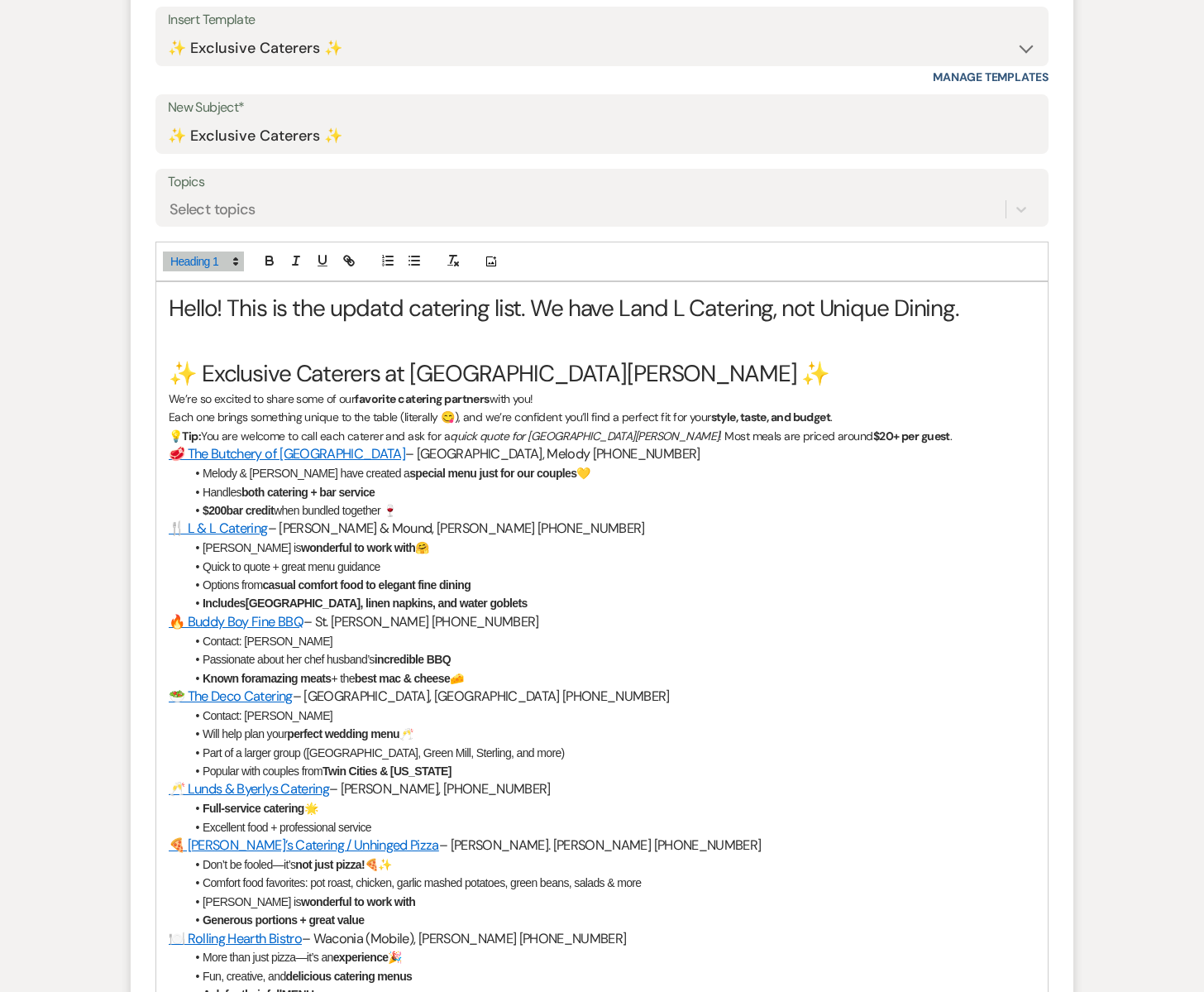
click at [392, 310] on h1 "Hello! This is the updatd catering list. We have Land L Catering, not Unique Di…" at bounding box center [601, 307] width 866 height 32
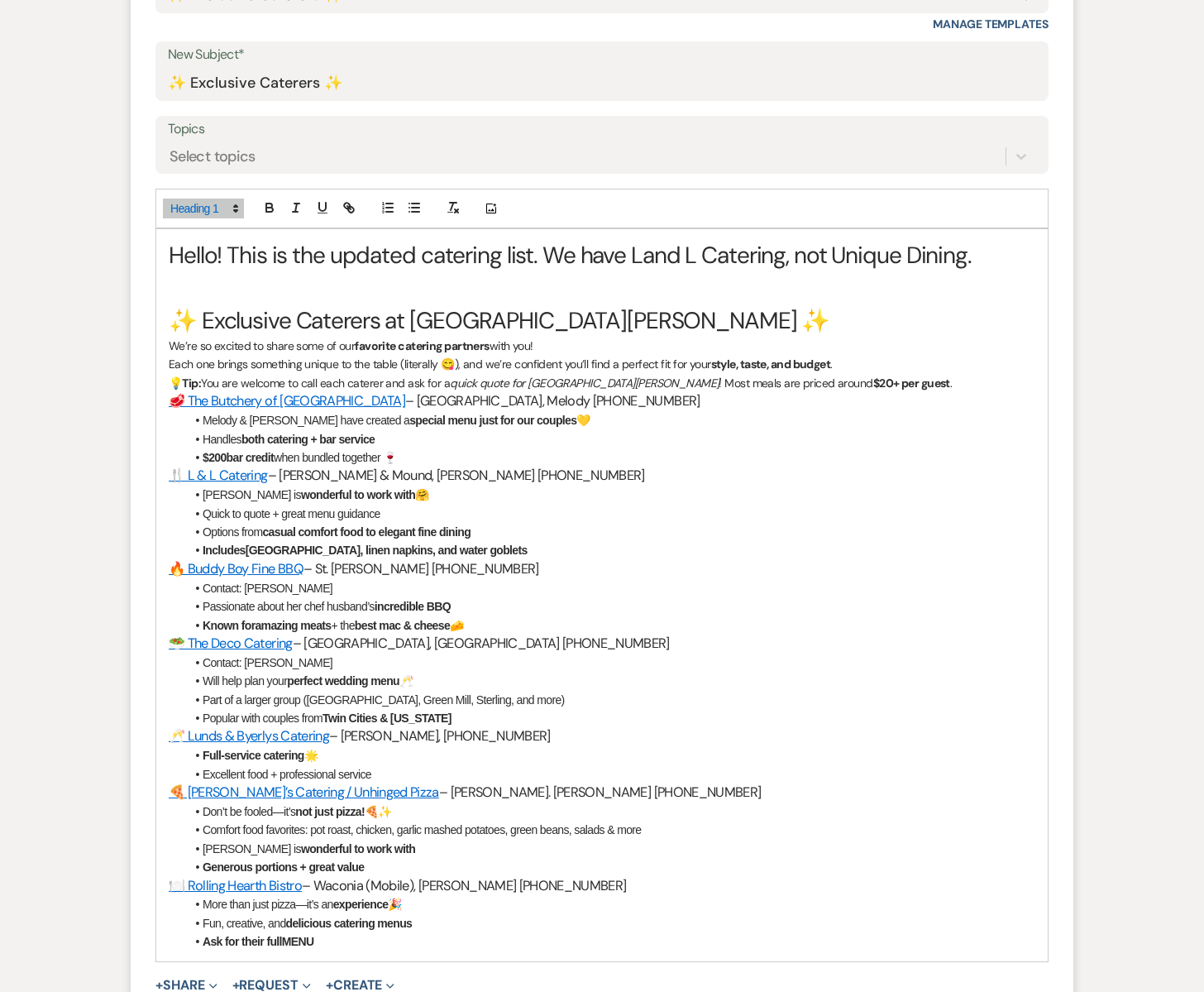
scroll to position [724, 0]
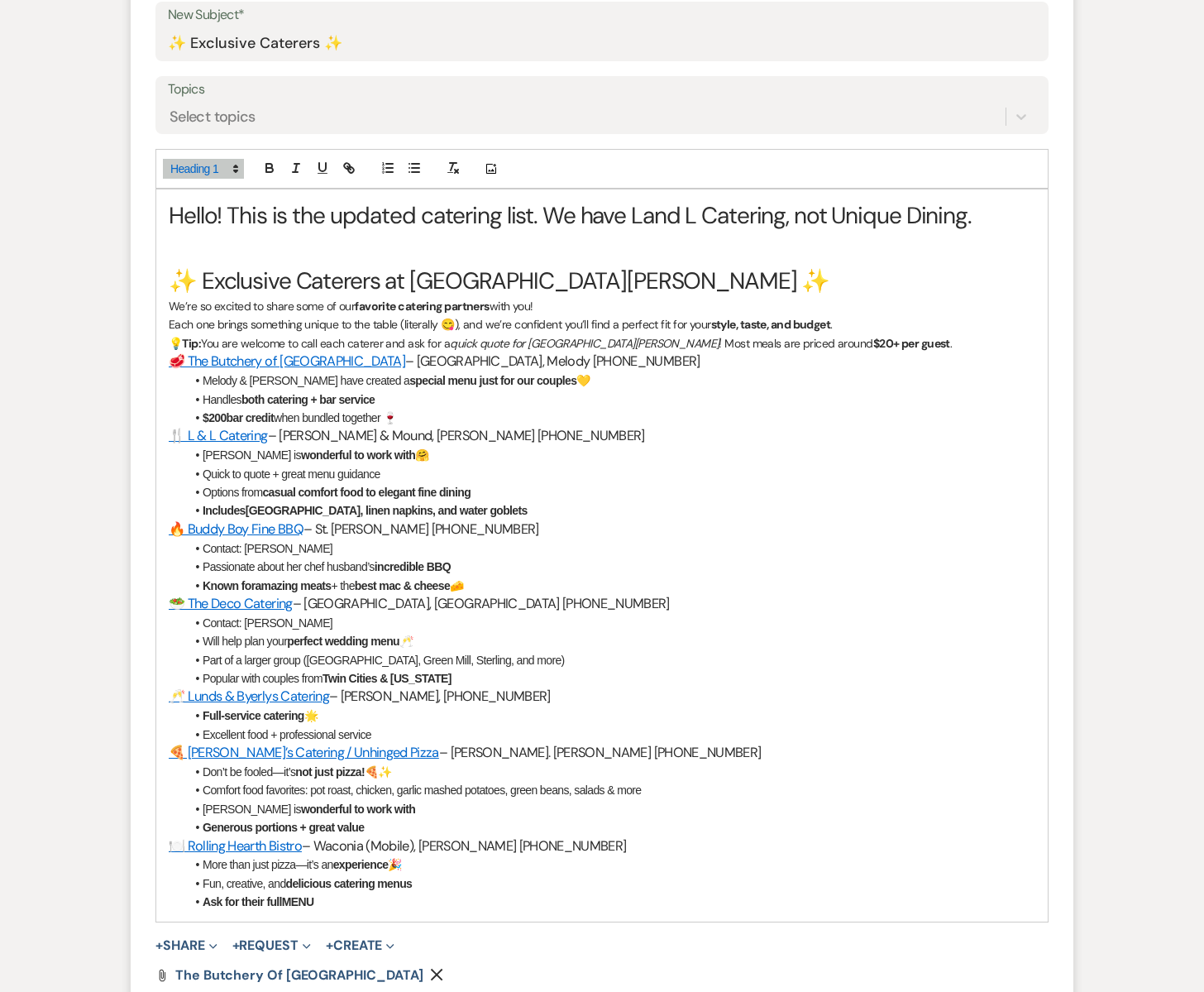
click at [630, 211] on h1 "Hello! This is the updated catering list. We have Land L Catering, not Unique D…" at bounding box center [601, 215] width 866 height 32
click at [790, 212] on h1 "Hello! This is the updated catering list. We have "Land L Catering, not Unique …" at bounding box center [601, 215] width 866 height 32
drag, startPoint x: 839, startPoint y: 217, endPoint x: 806, endPoint y: 219, distance: 33.1
click at [806, 219] on h1 "Hello! This is the updated catering list. We have "Land L Catering", not Unique…" at bounding box center [601, 215] width 866 height 32
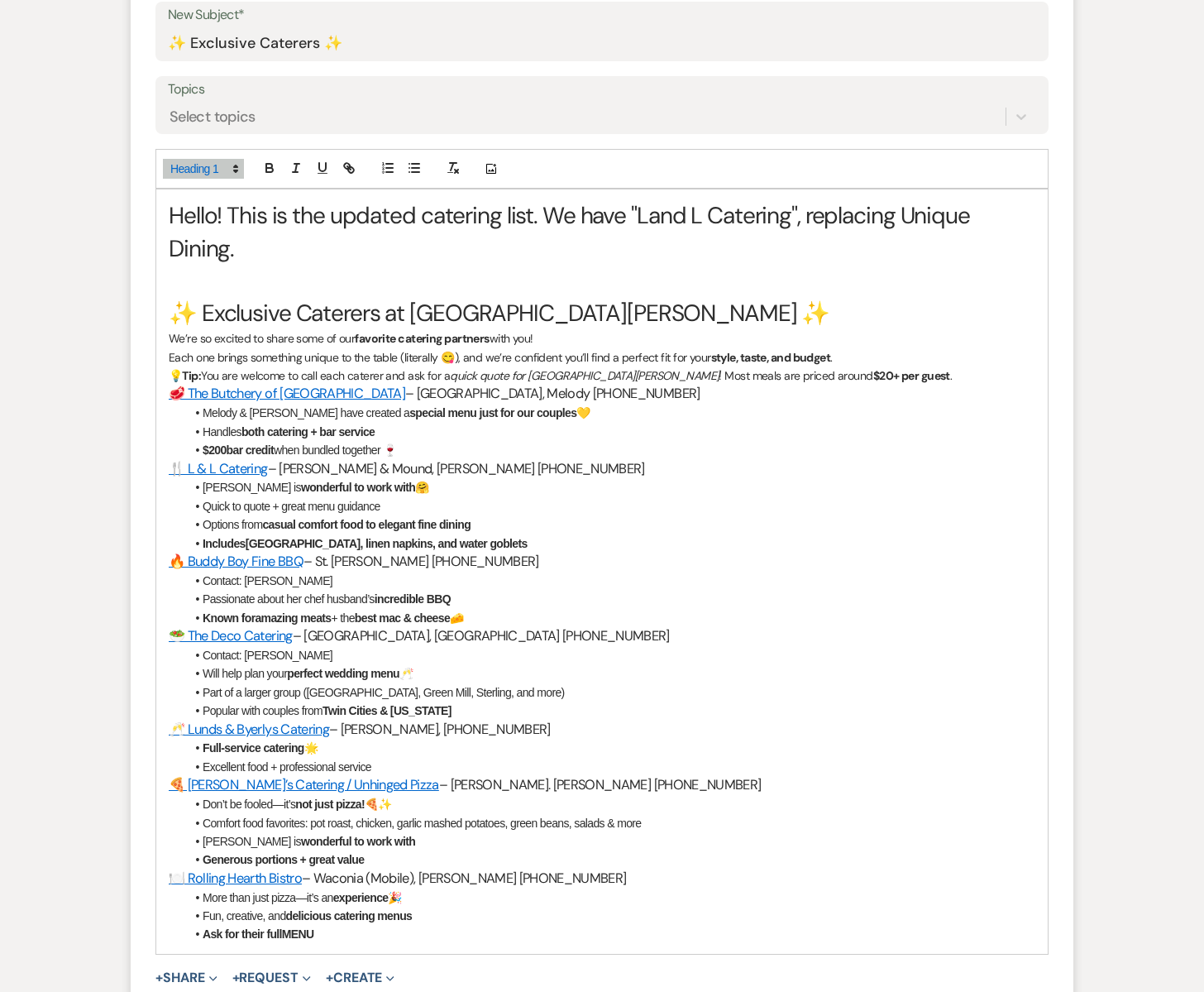
click at [858, 376] on p "💡 Tip: You are welcome to call each caterer and ask for a quick quote for [GEOG…" at bounding box center [601, 375] width 866 height 19
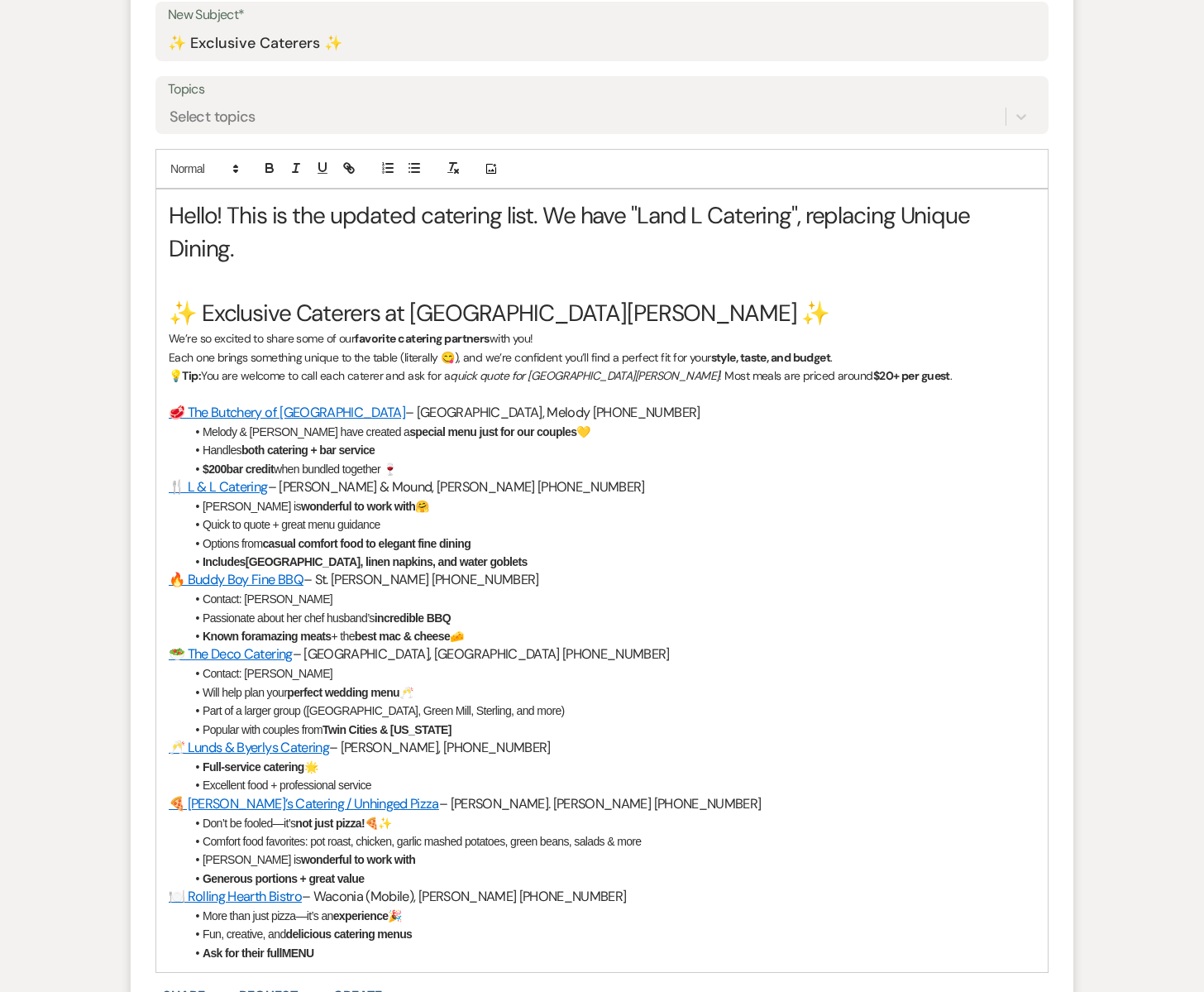
click at [846, 359] on p "Each one brings something unique to the table (literally 😋), and we’re confiden…" at bounding box center [601, 357] width 866 height 19
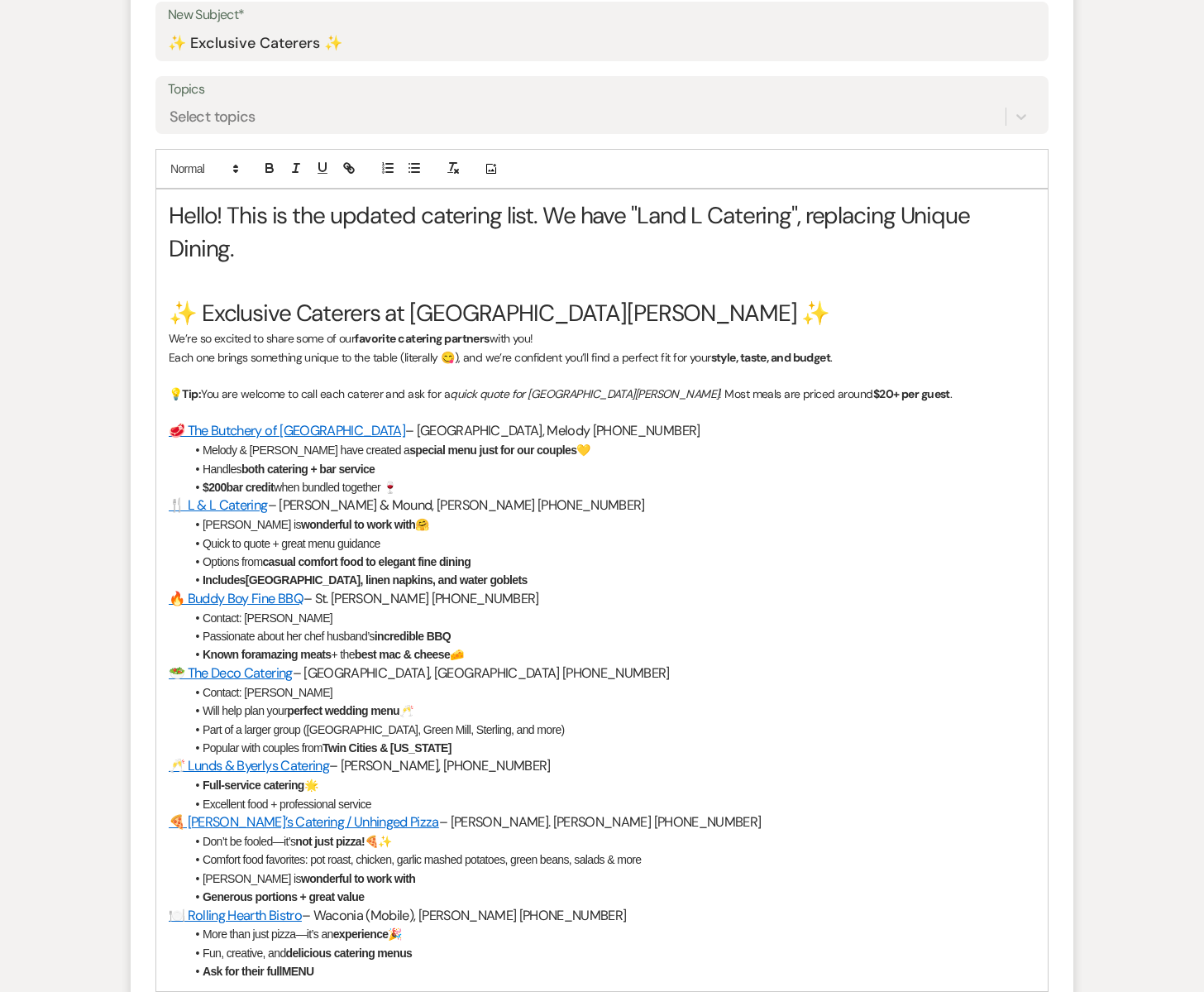
click at [380, 471] on li "Handles both catering + bar service" at bounding box center [610, 469] width 850 height 19
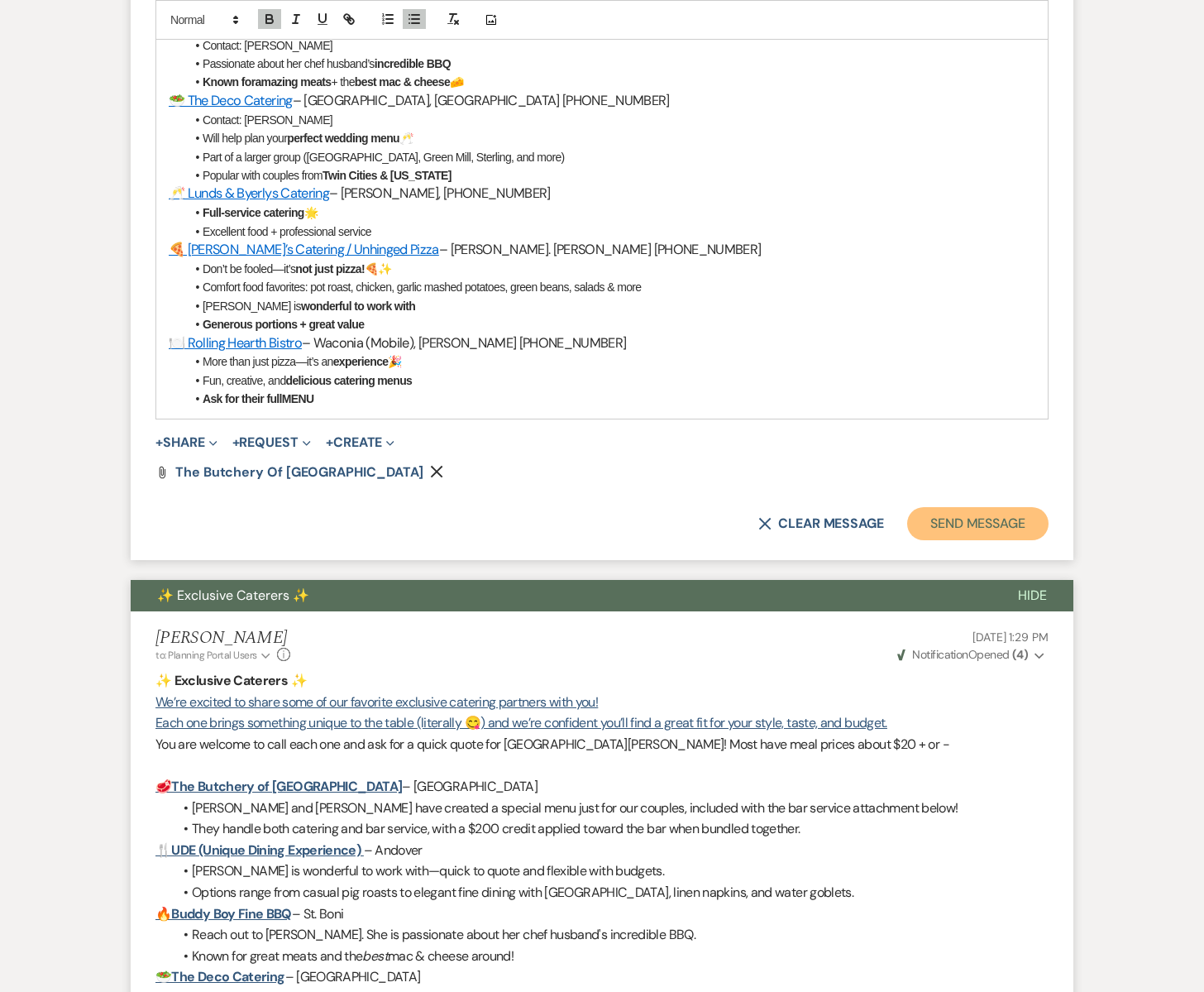
click at [952, 524] on button "Send Message" at bounding box center [978, 524] width 141 height 33
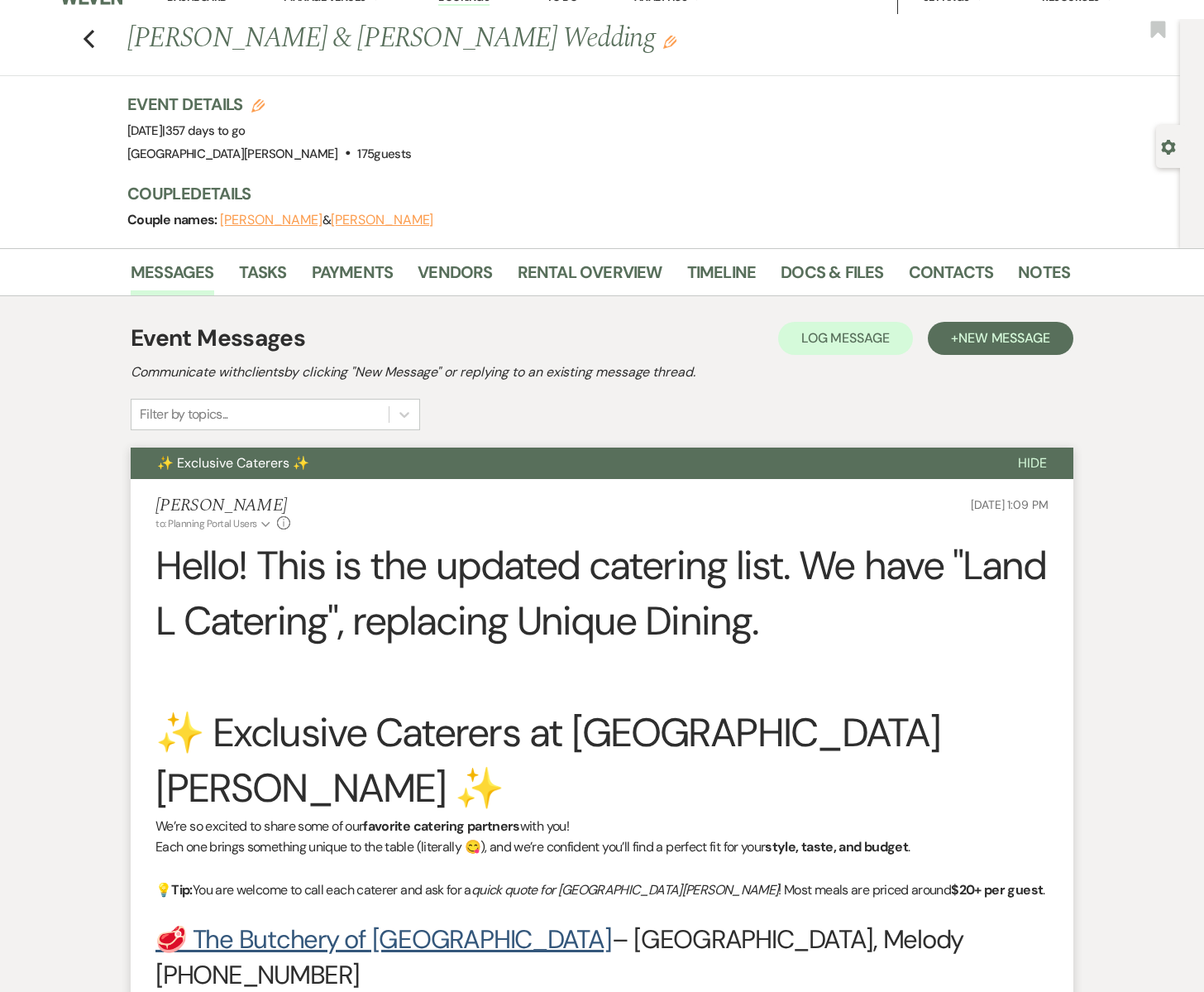
scroll to position [0, 0]
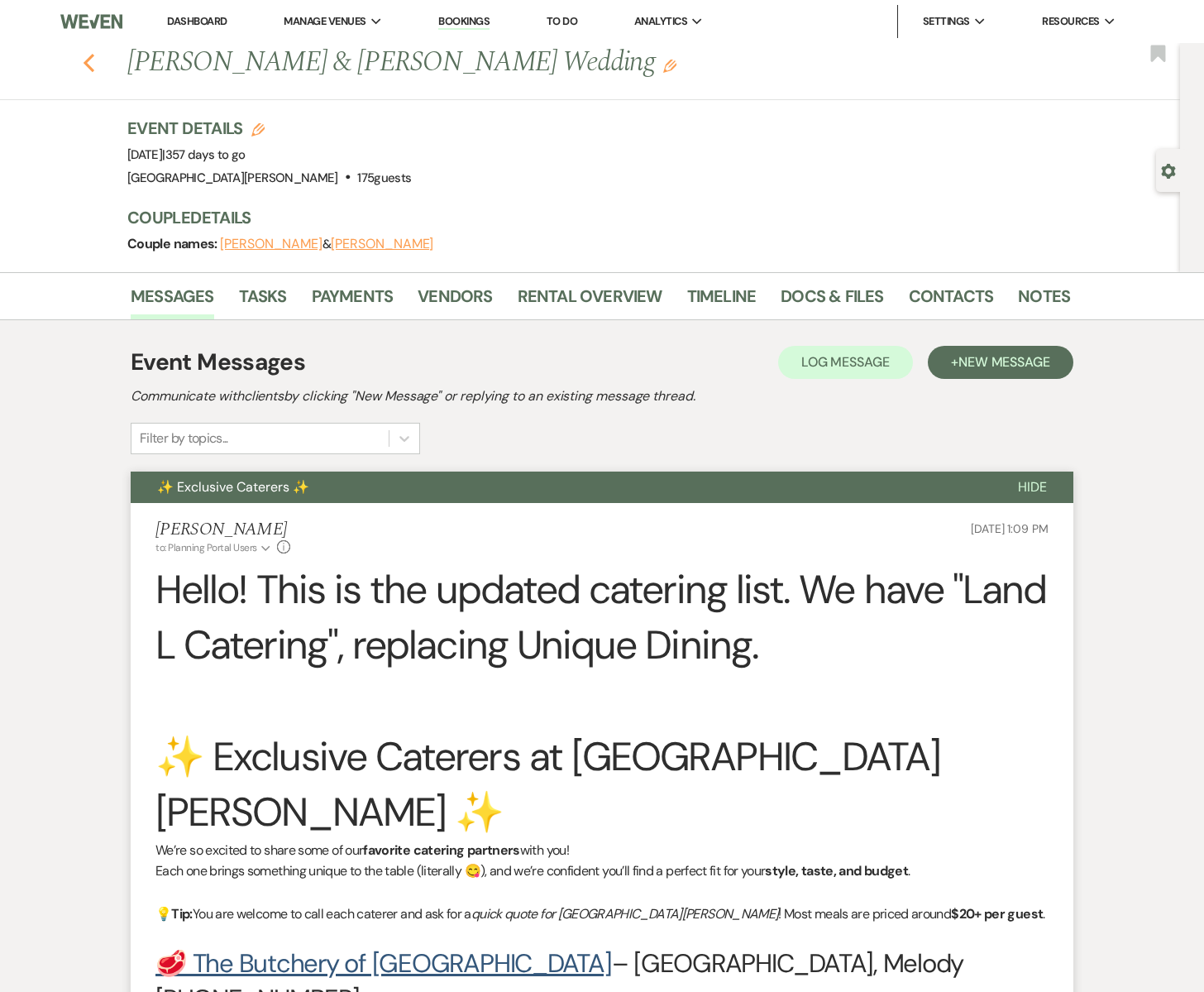
click at [88, 65] on use "button" at bounding box center [88, 63] width 11 height 19
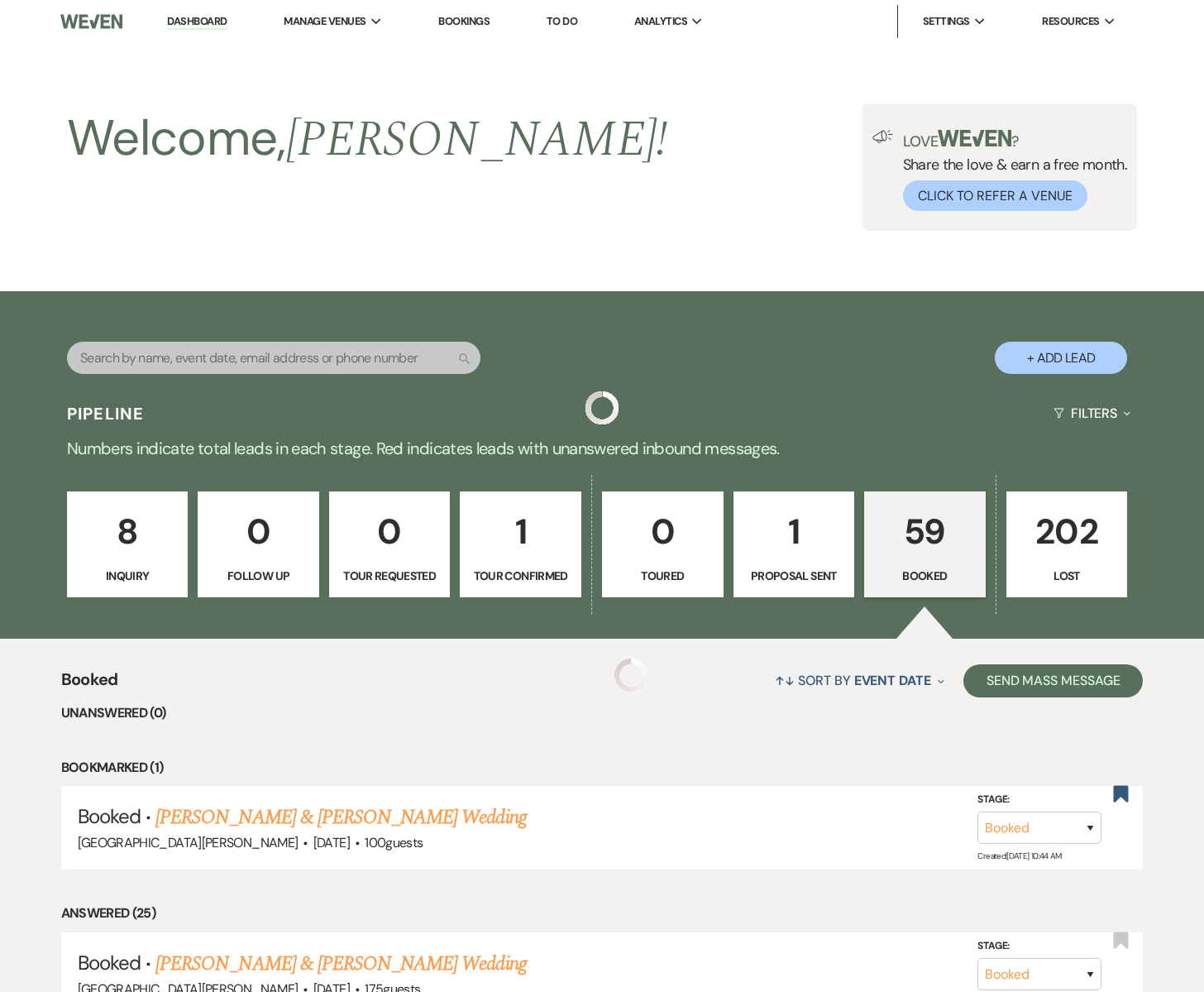
scroll to position [2065, 0]
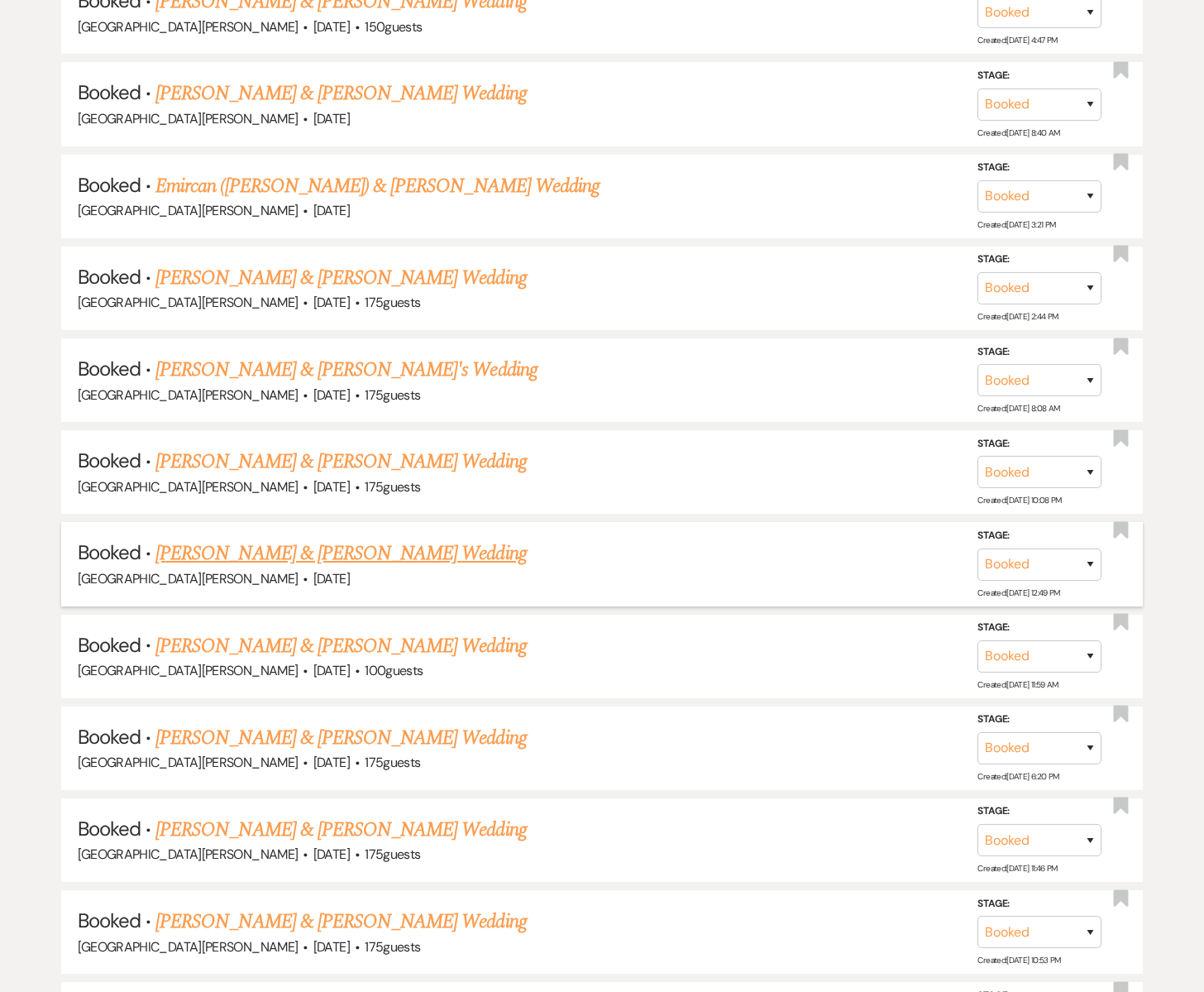
click at [275, 539] on link "[PERSON_NAME] & [PERSON_NAME] Wedding" at bounding box center [341, 553] width 370 height 29
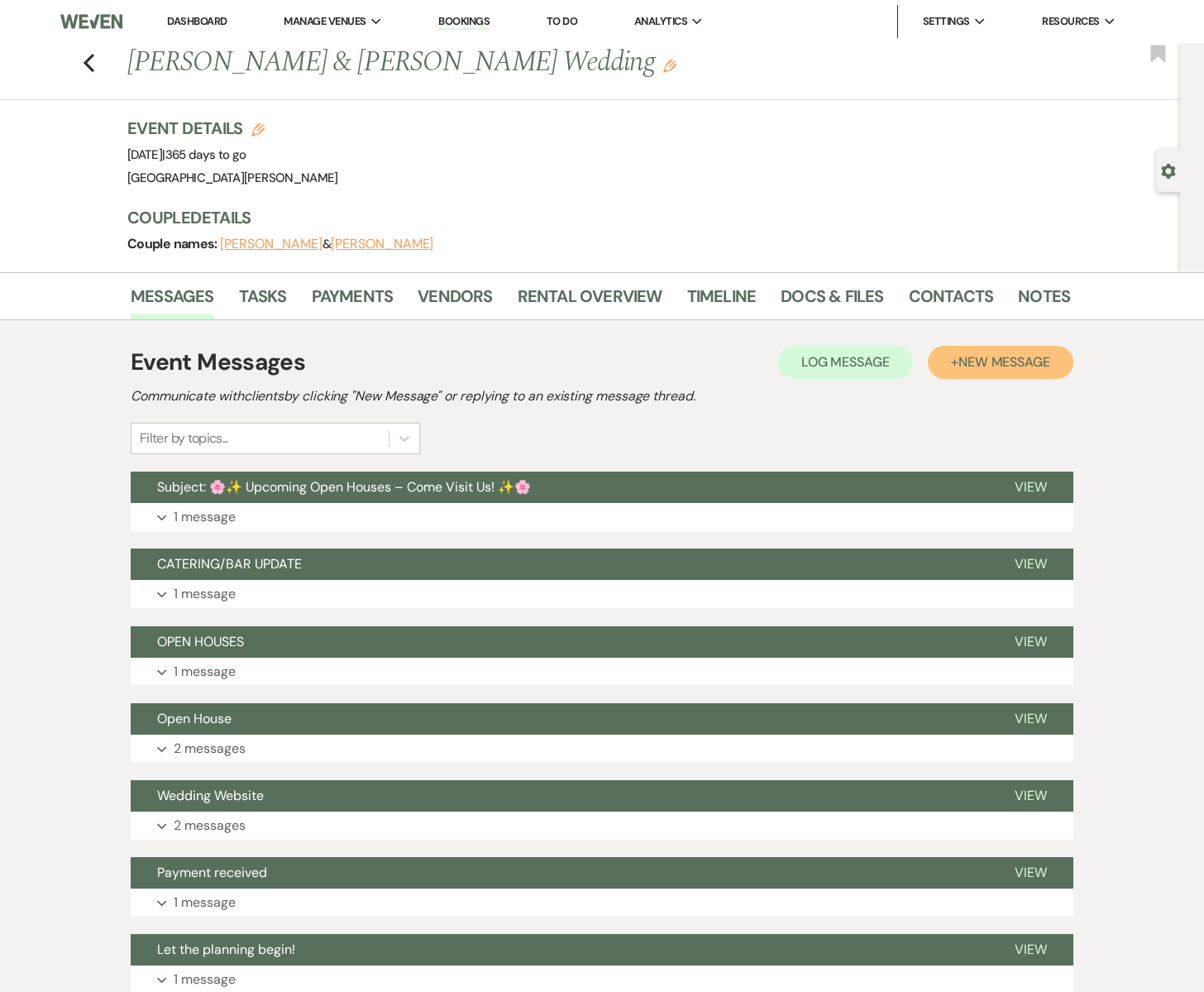
click at [989, 365] on span "New Message" at bounding box center [1004, 362] width 92 height 18
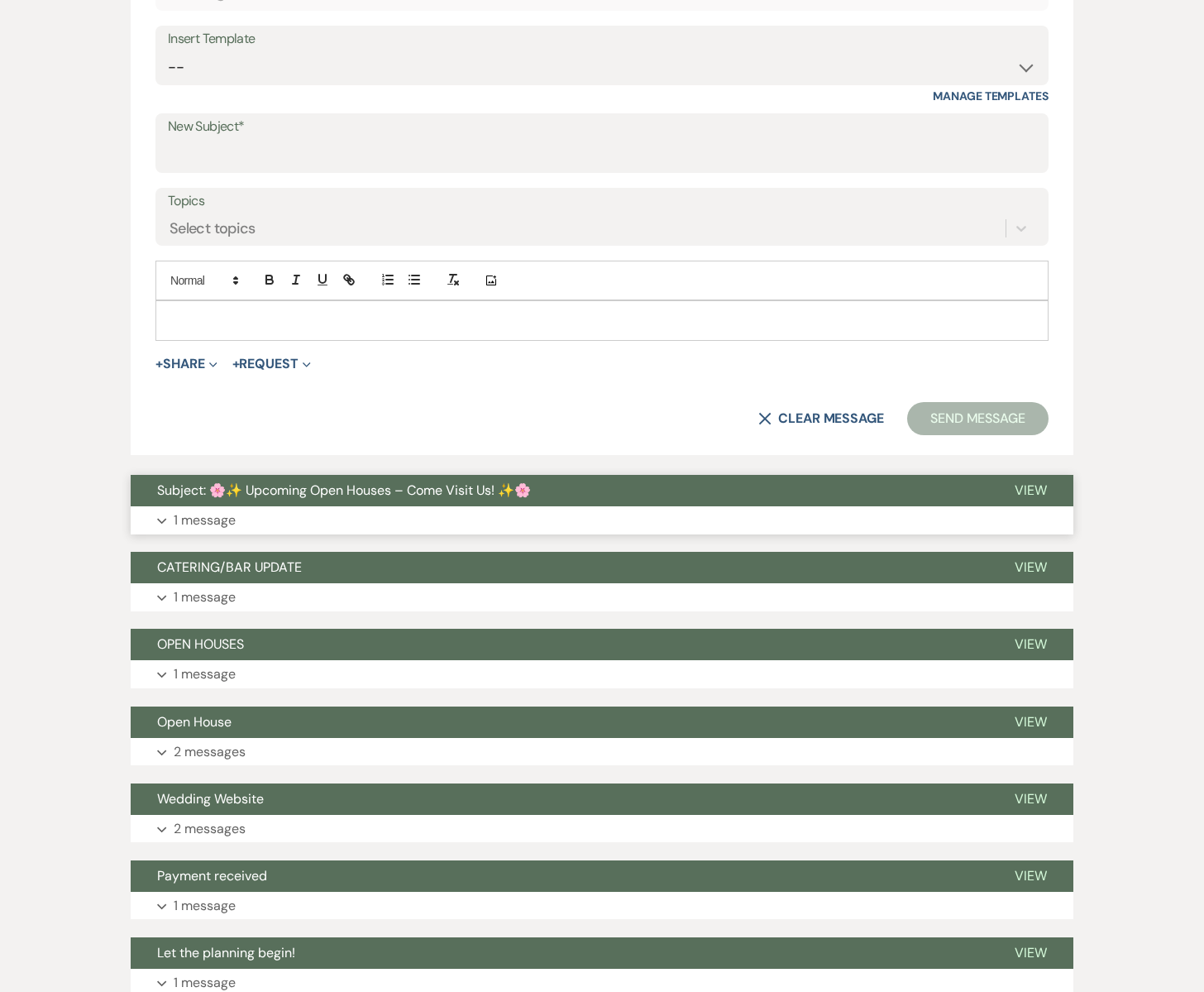
scroll to position [644, 0]
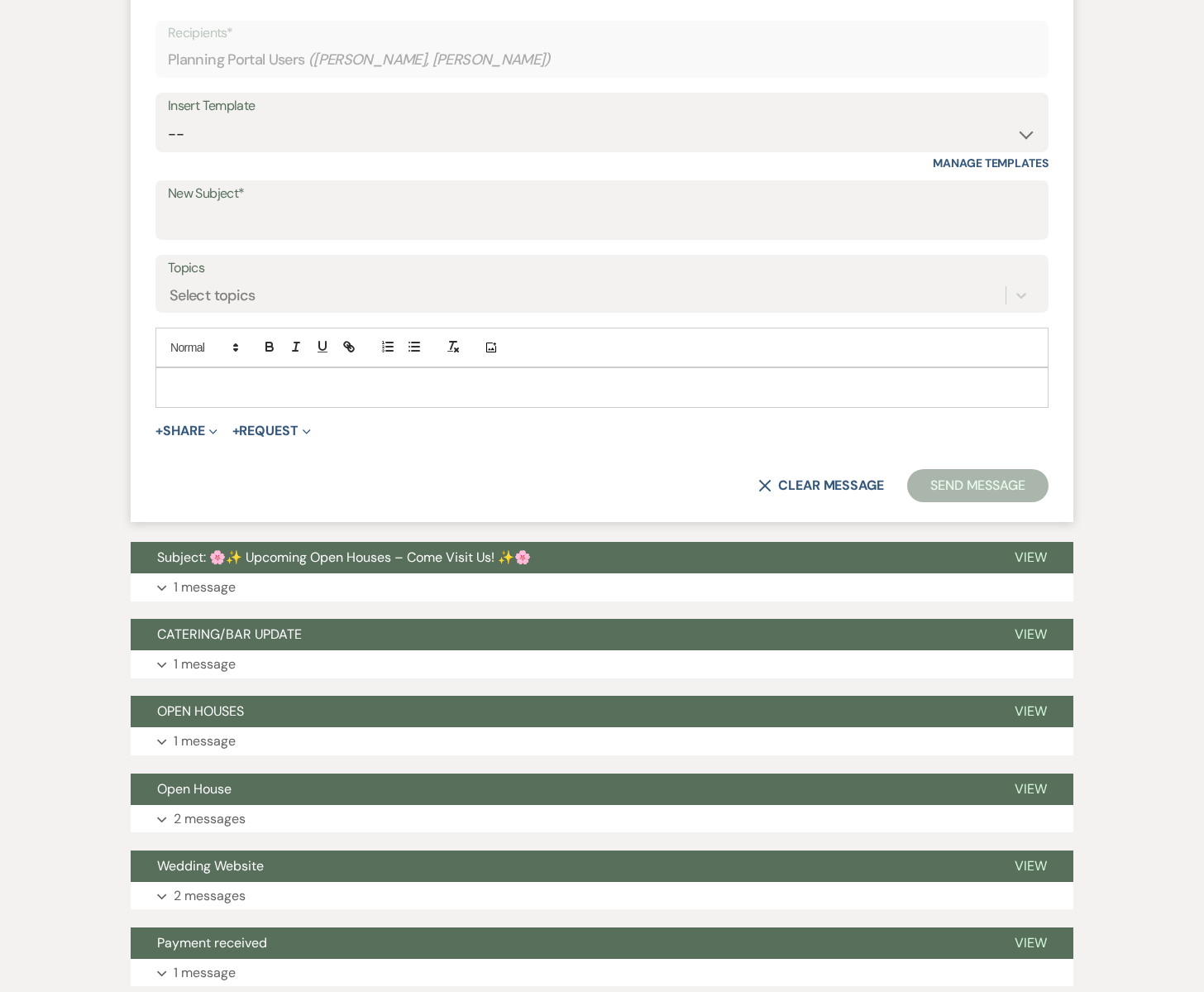
click at [227, 115] on div "Insert Template -- Subject: So Great to Meet You at [GEOGRAPHIC_DATA][PERSON_NA…" at bounding box center [602, 122] width 893 height 60
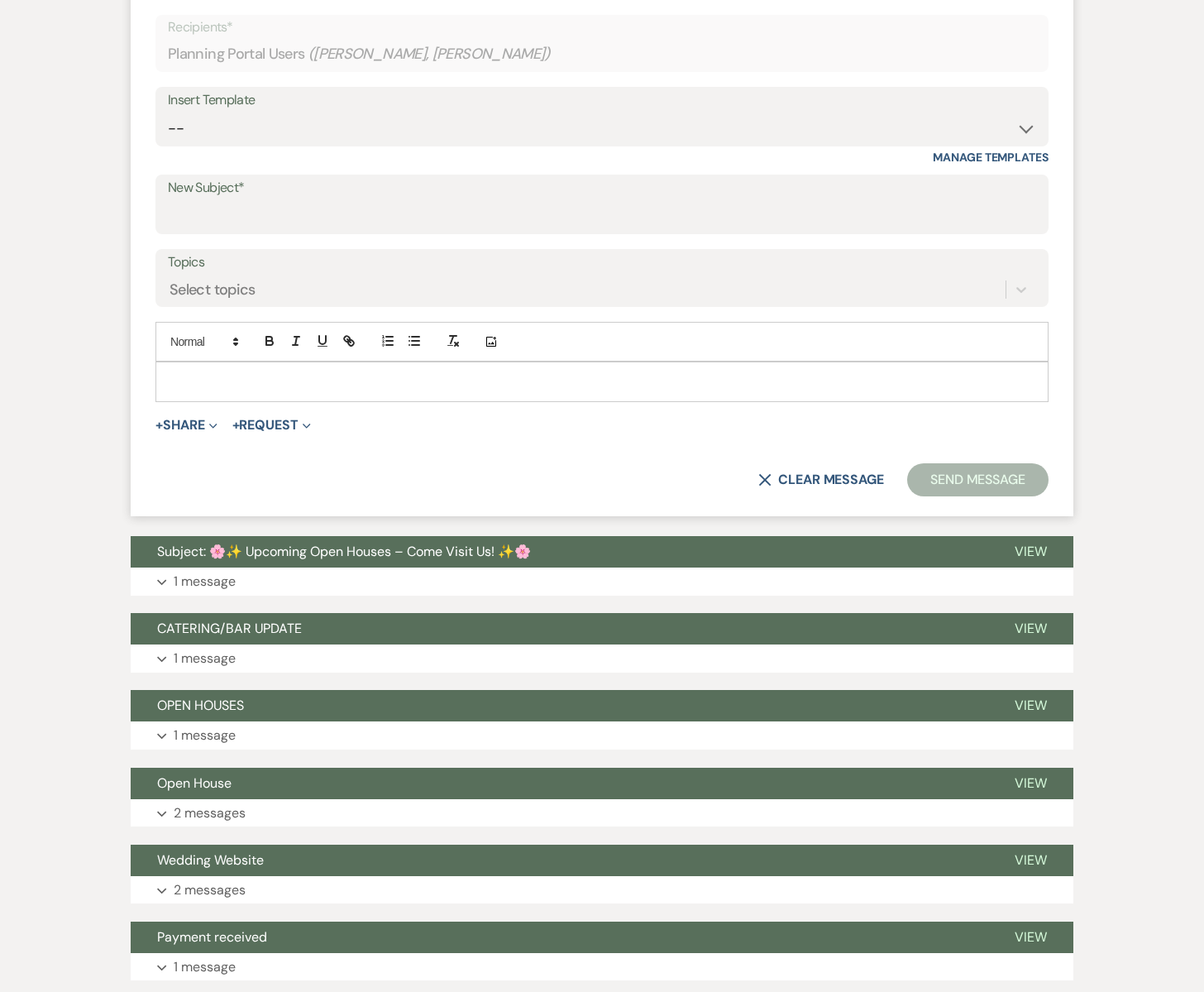
scroll to position [551, 0]
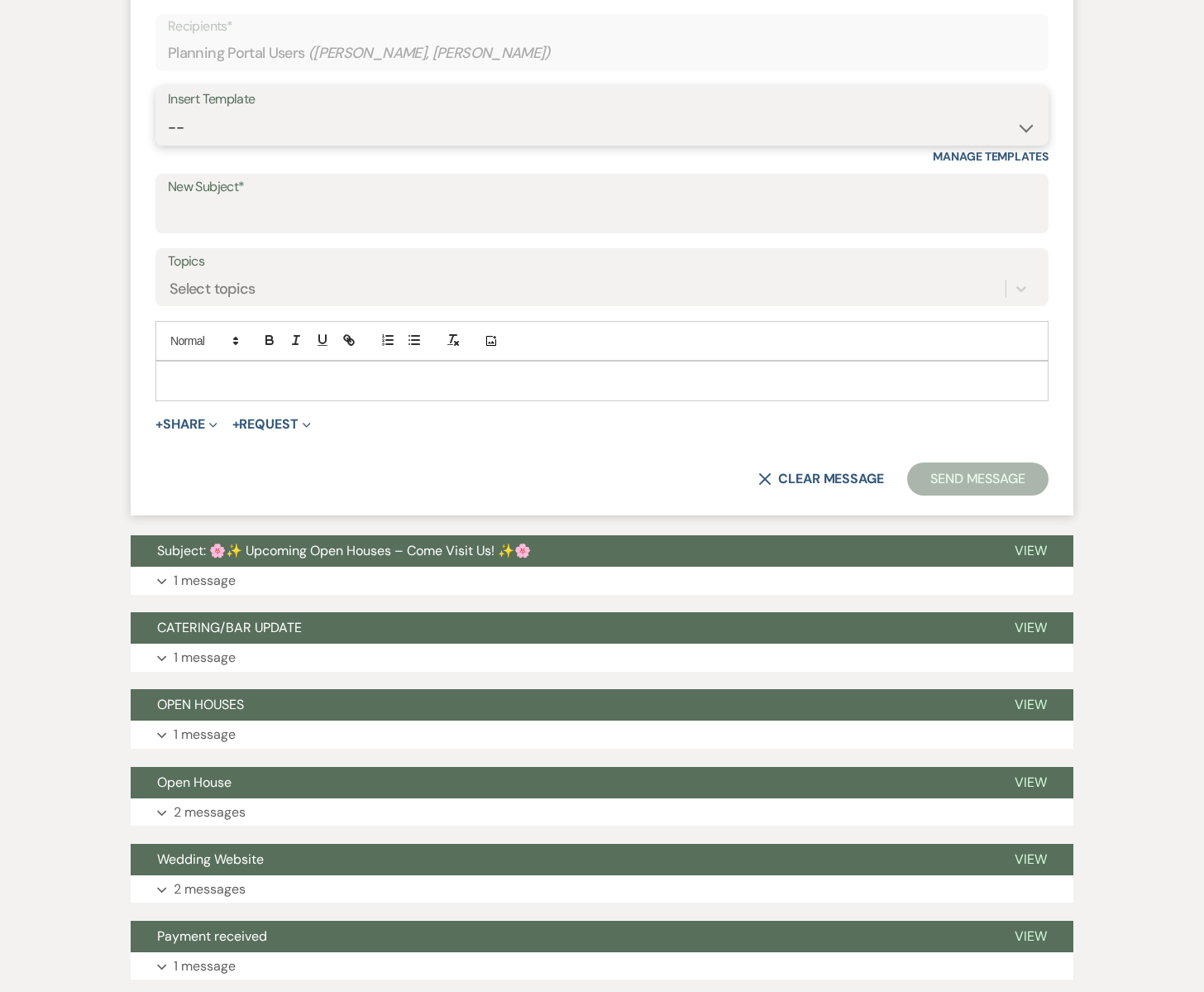
click at [199, 121] on select "-- Subject: So Great to Meet You at [GEOGRAPHIC_DATA][PERSON_NAME]! Subject: 🎉 …" at bounding box center [601, 127] width 868 height 32
select select "6133"
click at [167, 112] on select "-- Subject: So Great to Meet You at [GEOGRAPHIC_DATA][PERSON_NAME]! Subject: 🎉 …" at bounding box center [601, 127] width 868 height 32
type input "✨ Exclusive Caterers ✨"
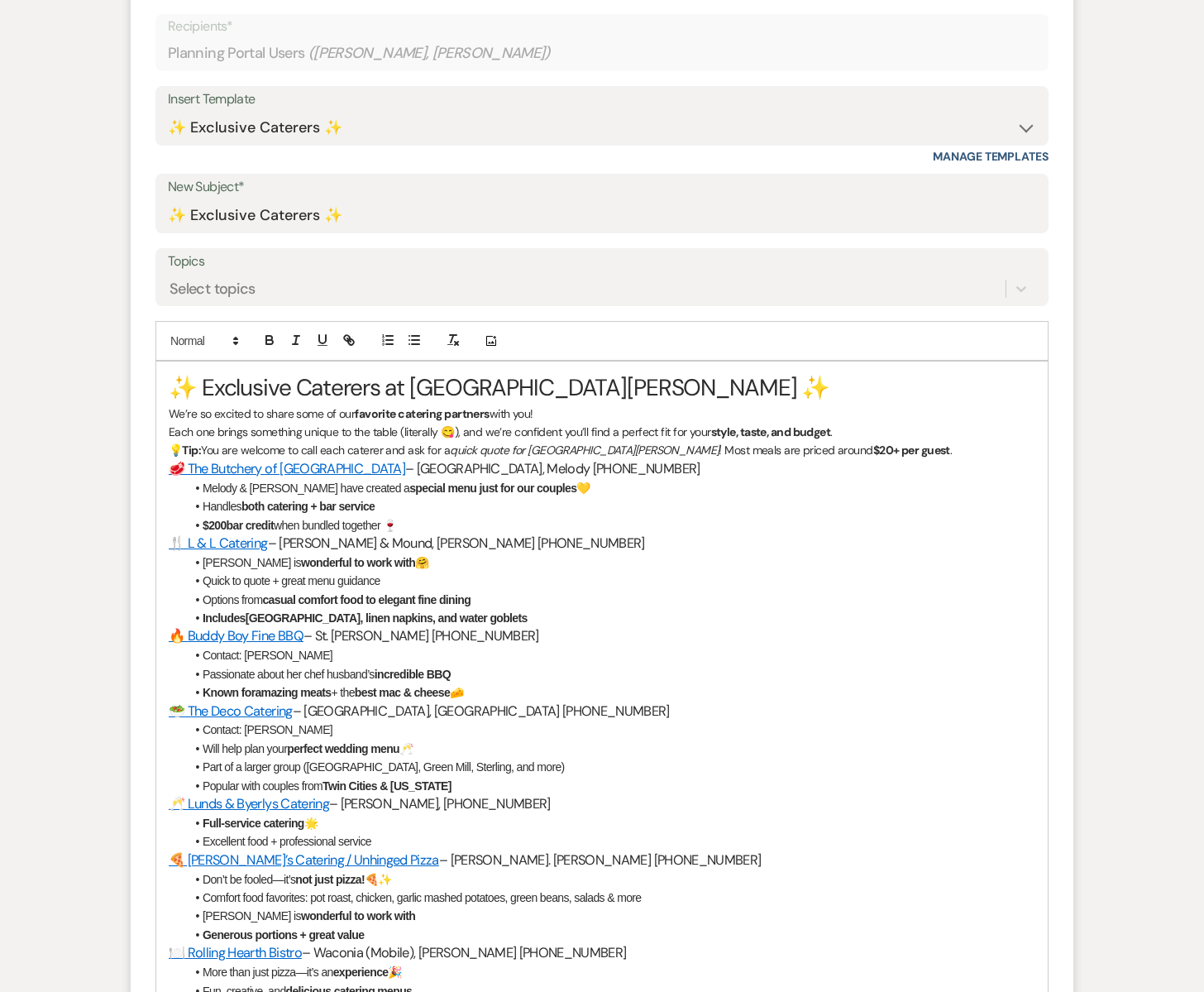
click at [166, 381] on div "✨ Exclusive Caterers at [GEOGRAPHIC_DATA][PERSON_NAME] ✨ We’re so excited to sh…" at bounding box center [602, 694] width 892 height 667
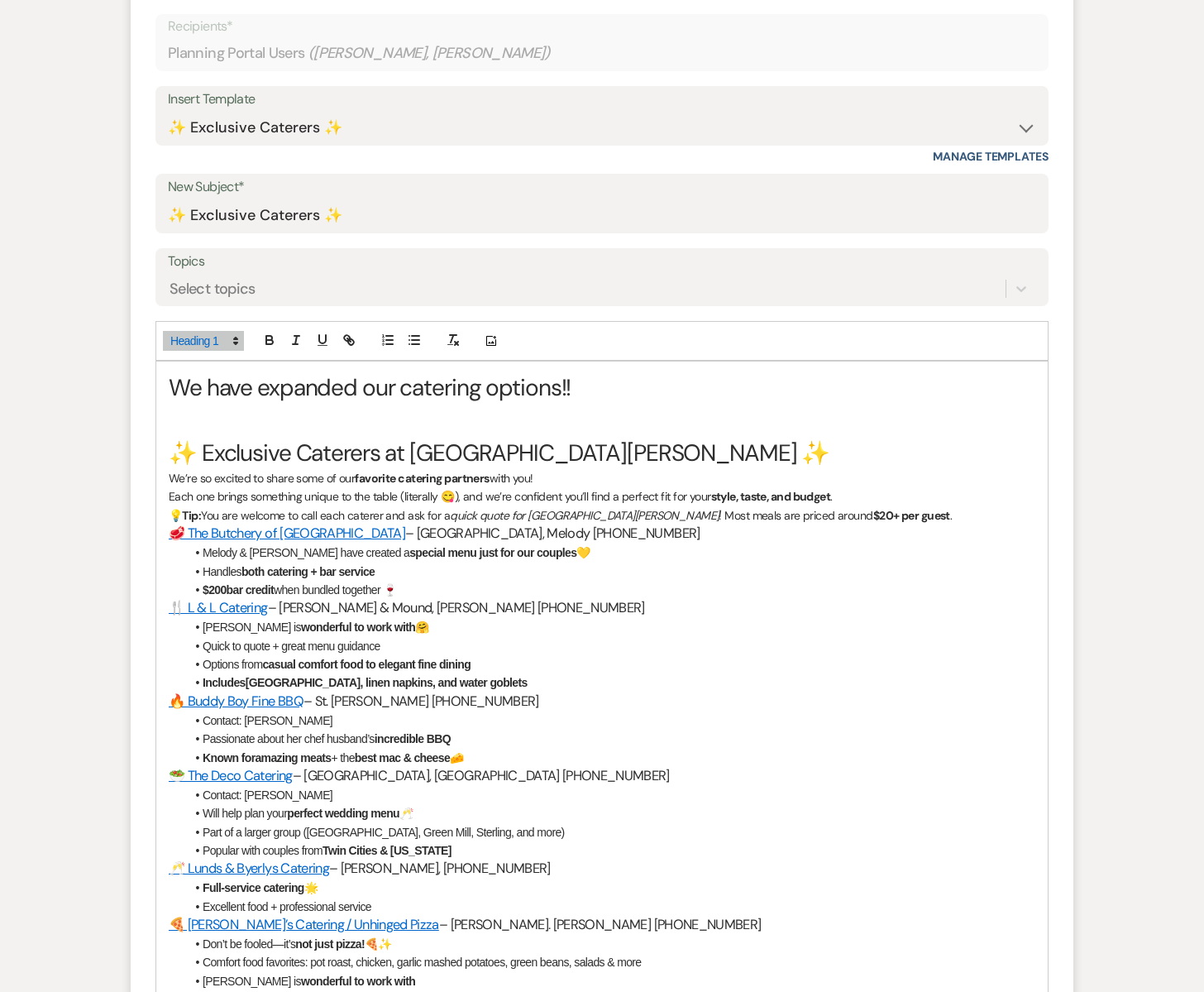
click at [841, 501] on p "Each one brings something unique to the table (literally 😋), and we’re confiden…" at bounding box center [601, 496] width 866 height 19
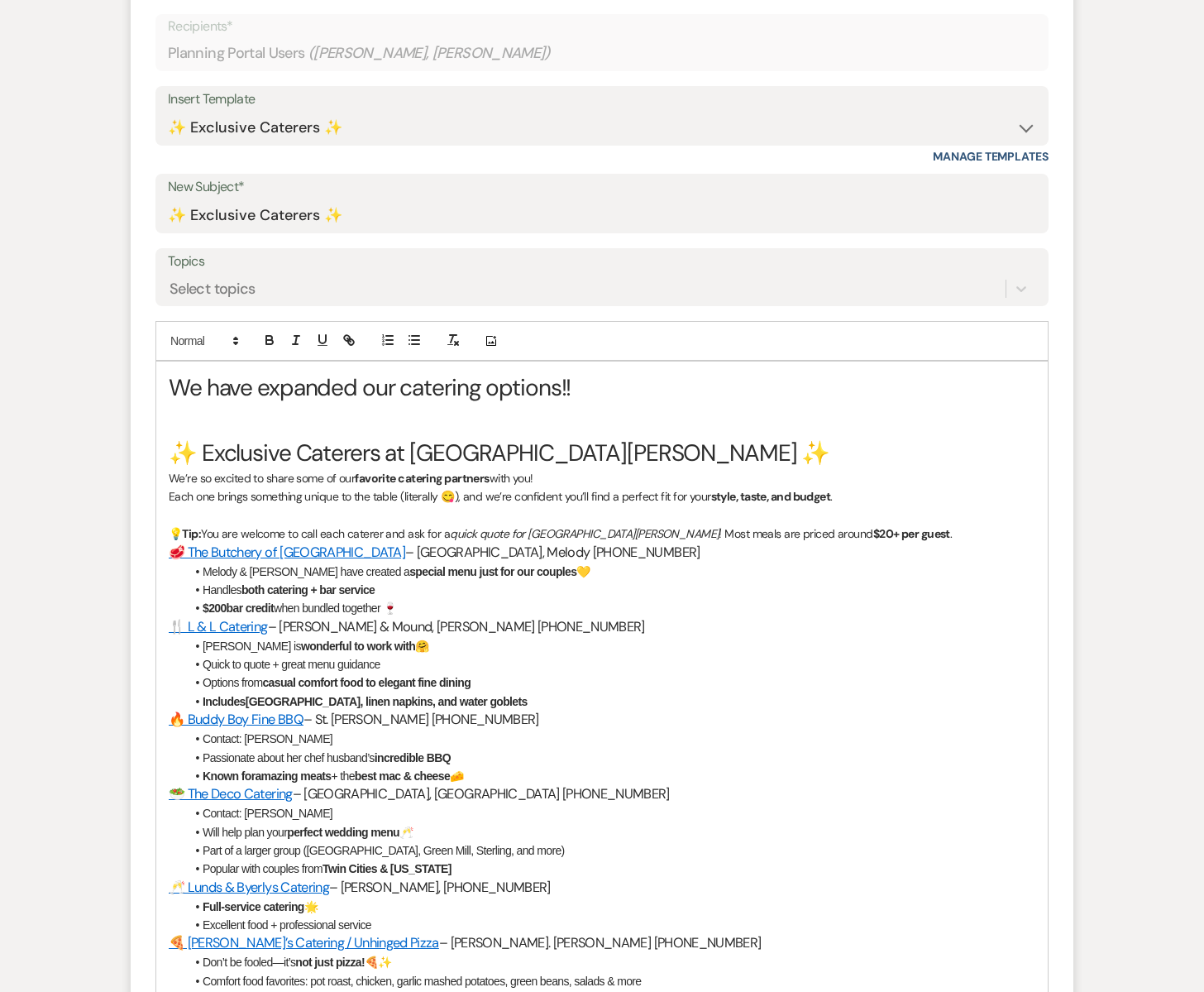
click at [847, 530] on p "💡 Tip: You are welcome to call each caterer and ask for a quick quote for [GEOG…" at bounding box center [601, 534] width 866 height 19
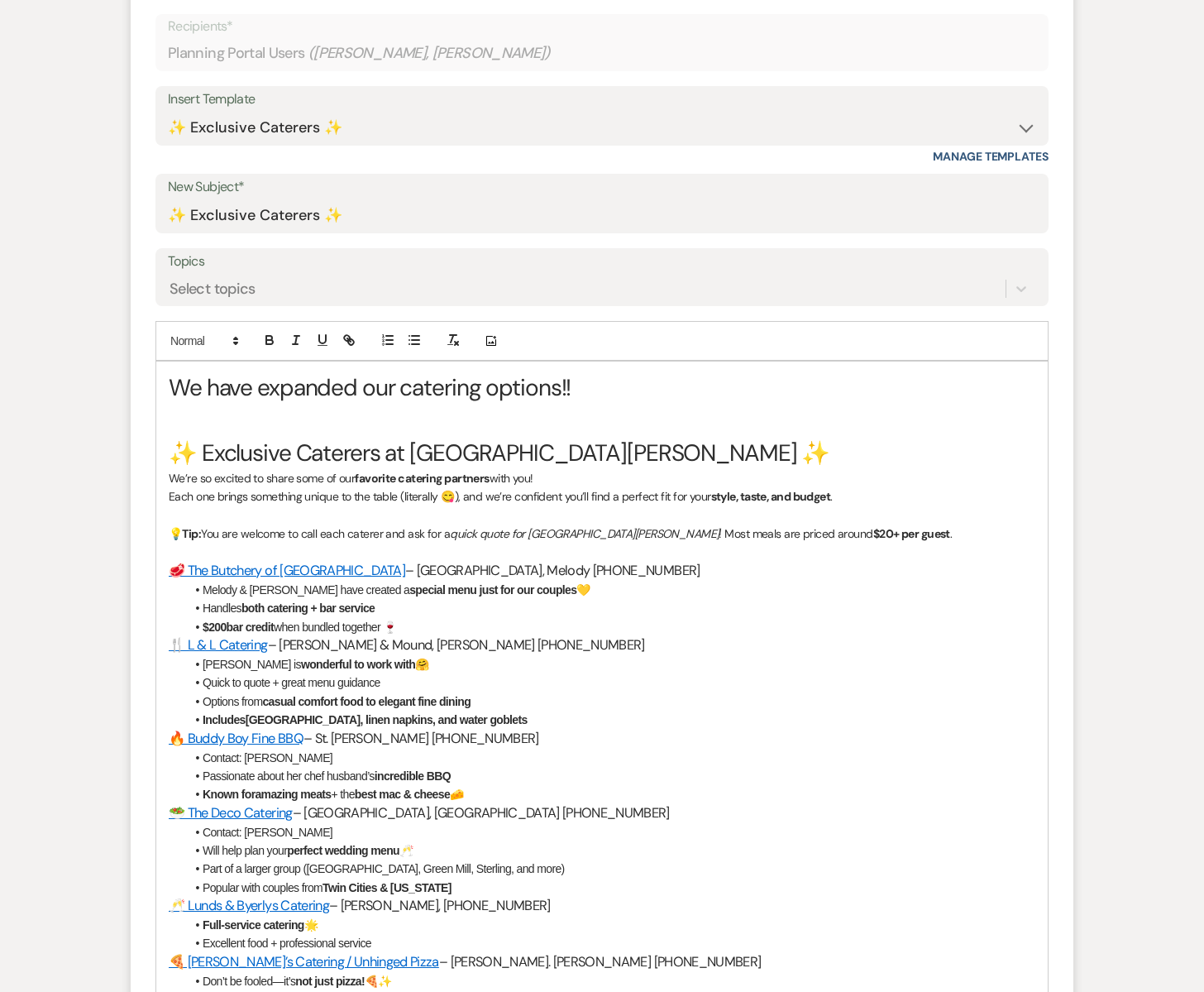
click at [381, 606] on li "Handles both catering + bar service" at bounding box center [610, 608] width 850 height 19
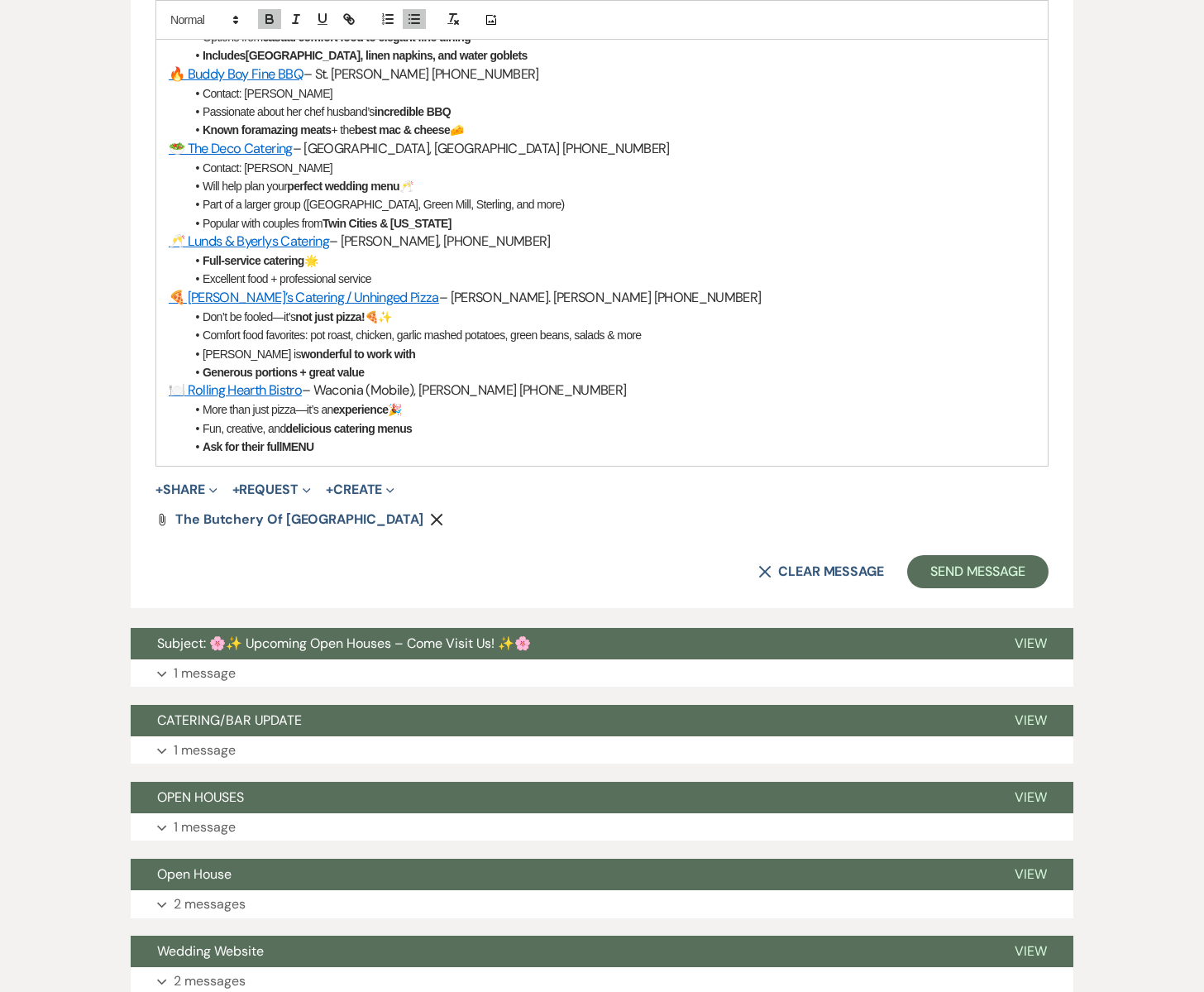
scroll to position [1226, 0]
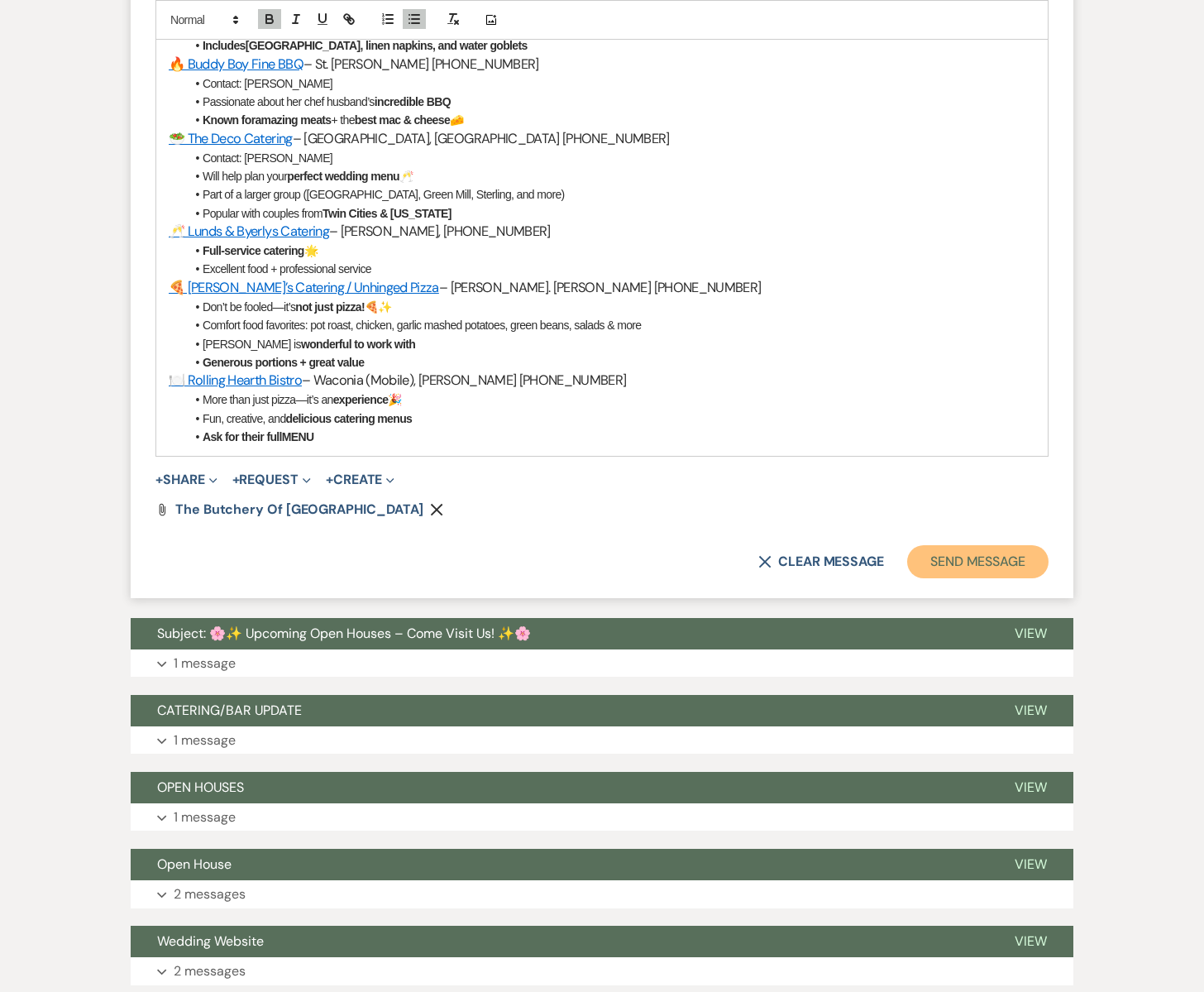
click at [979, 567] on button "Send Message" at bounding box center [978, 562] width 141 height 33
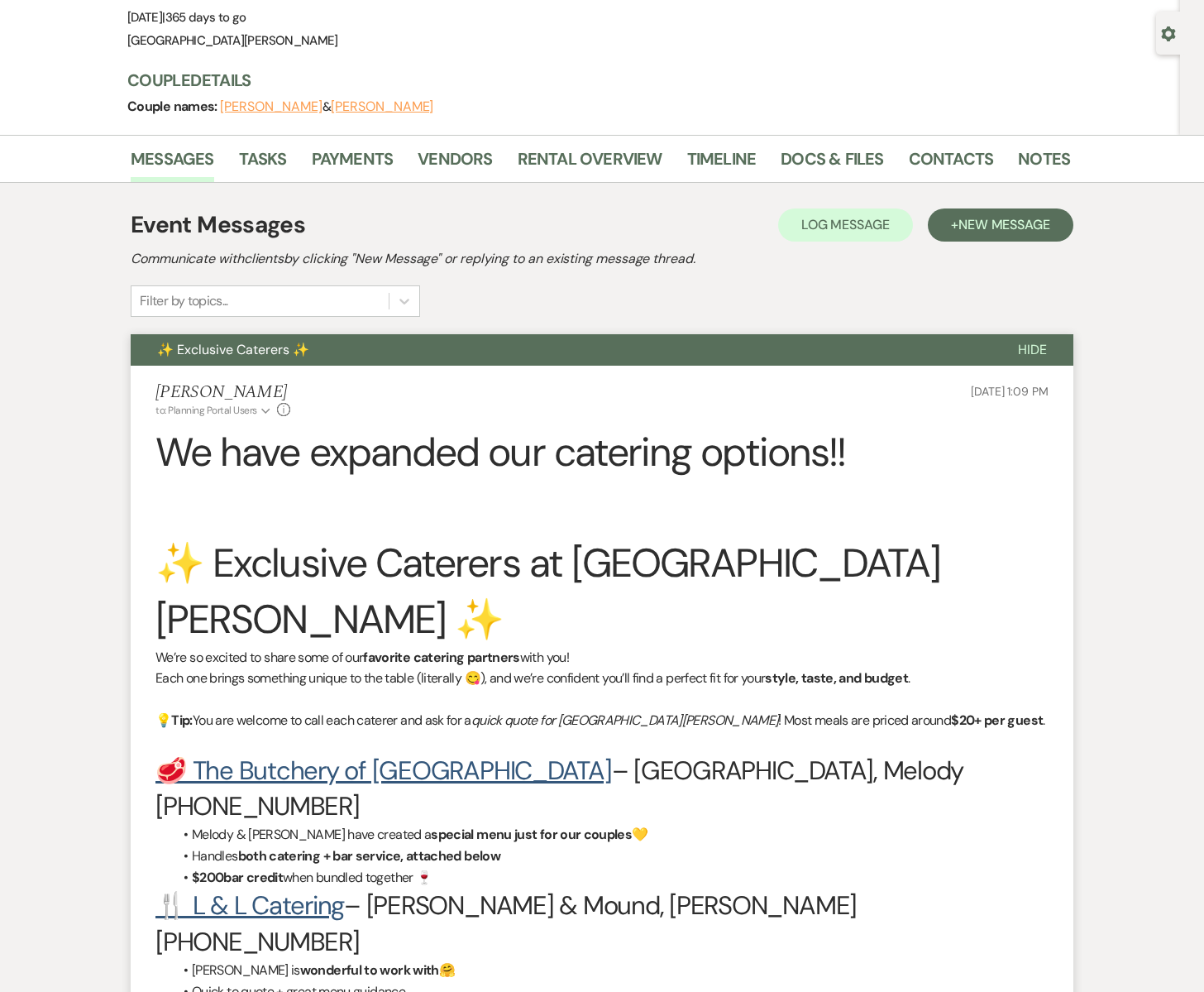
scroll to position [0, 0]
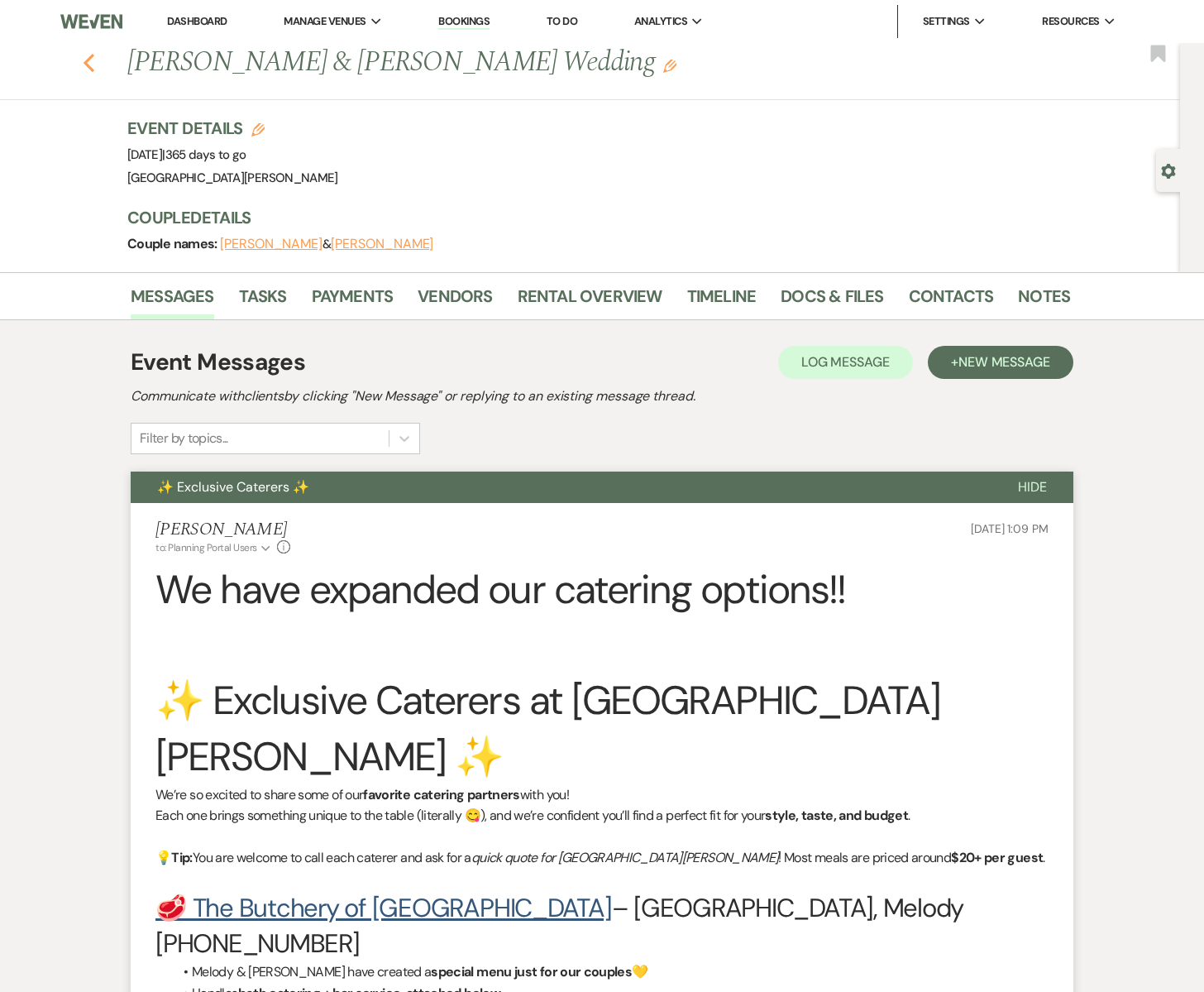
click at [92, 65] on icon "Previous" at bounding box center [88, 63] width 13 height 20
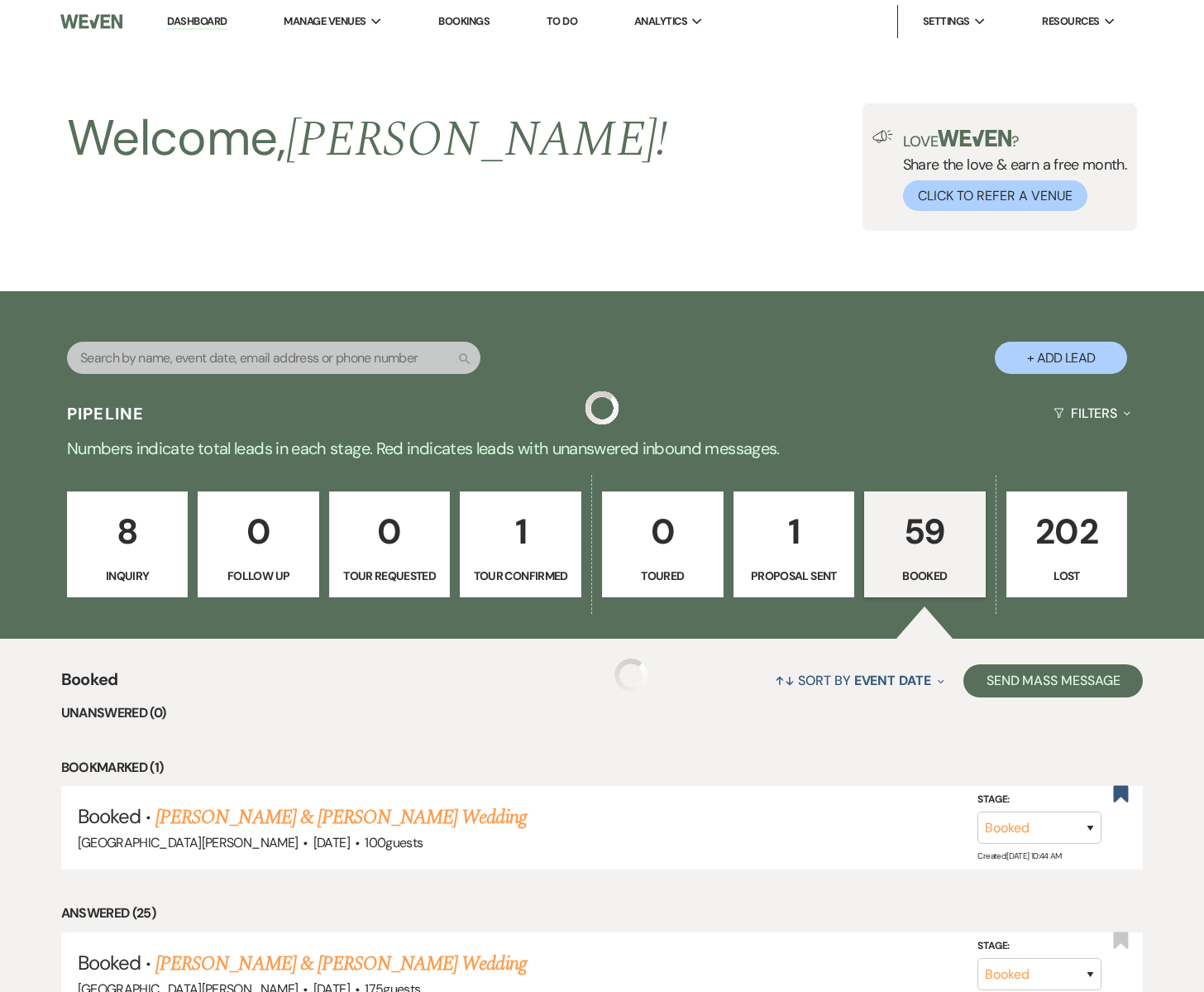
scroll to position [2065, 0]
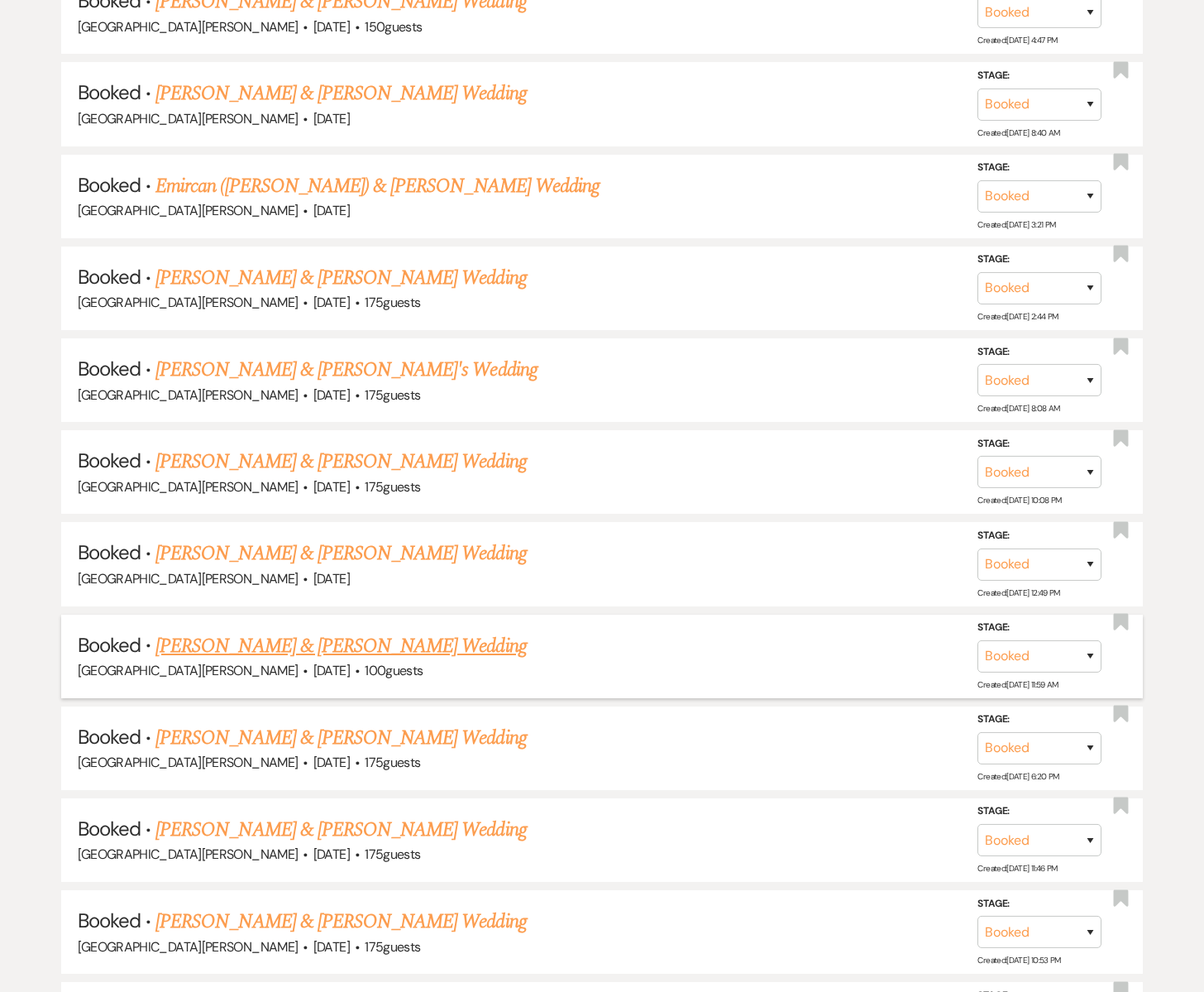
click at [354, 632] on link "[PERSON_NAME] & [PERSON_NAME] Wedding" at bounding box center [341, 646] width 370 height 29
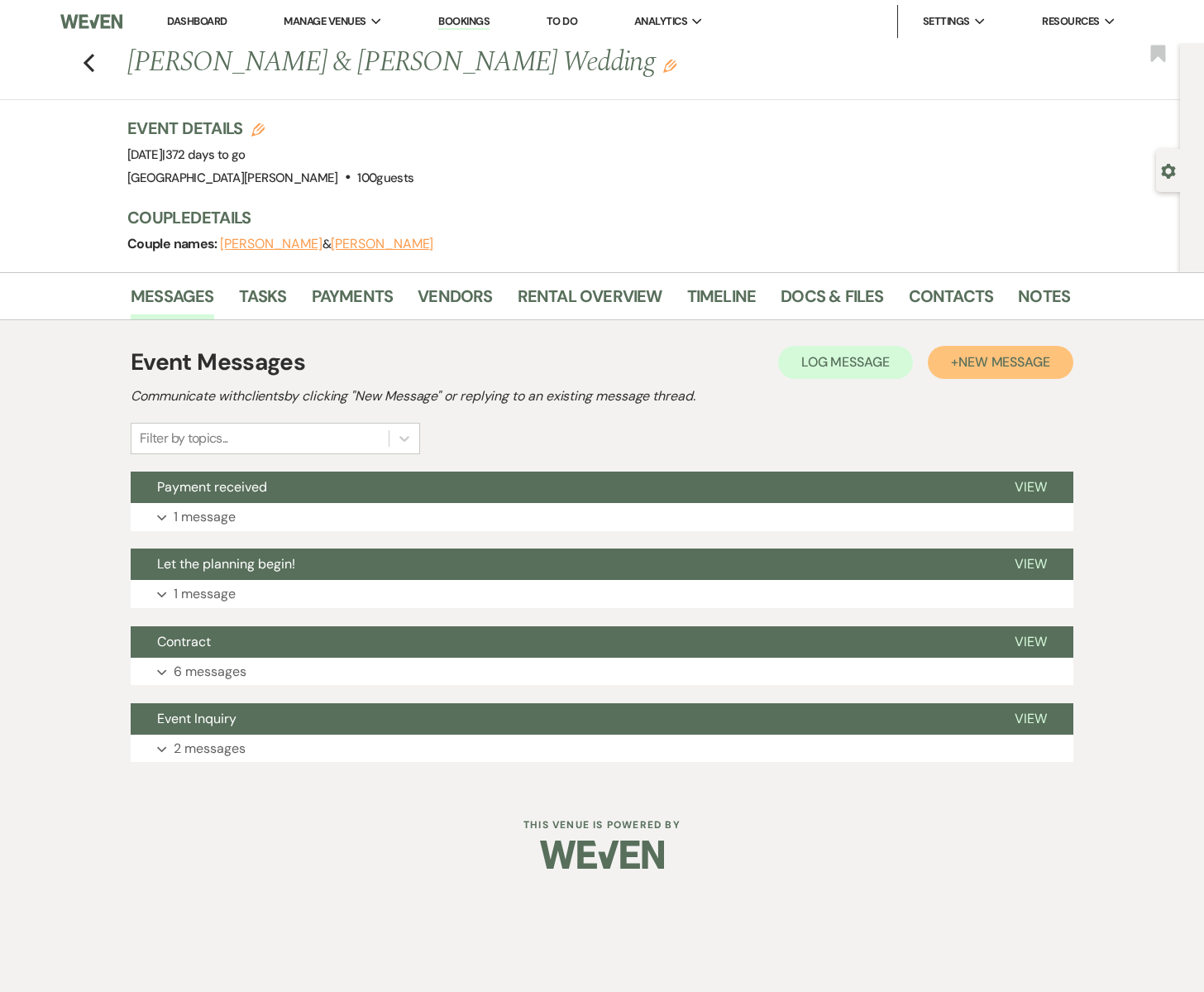
click at [989, 363] on span "New Message" at bounding box center [1004, 362] width 92 height 18
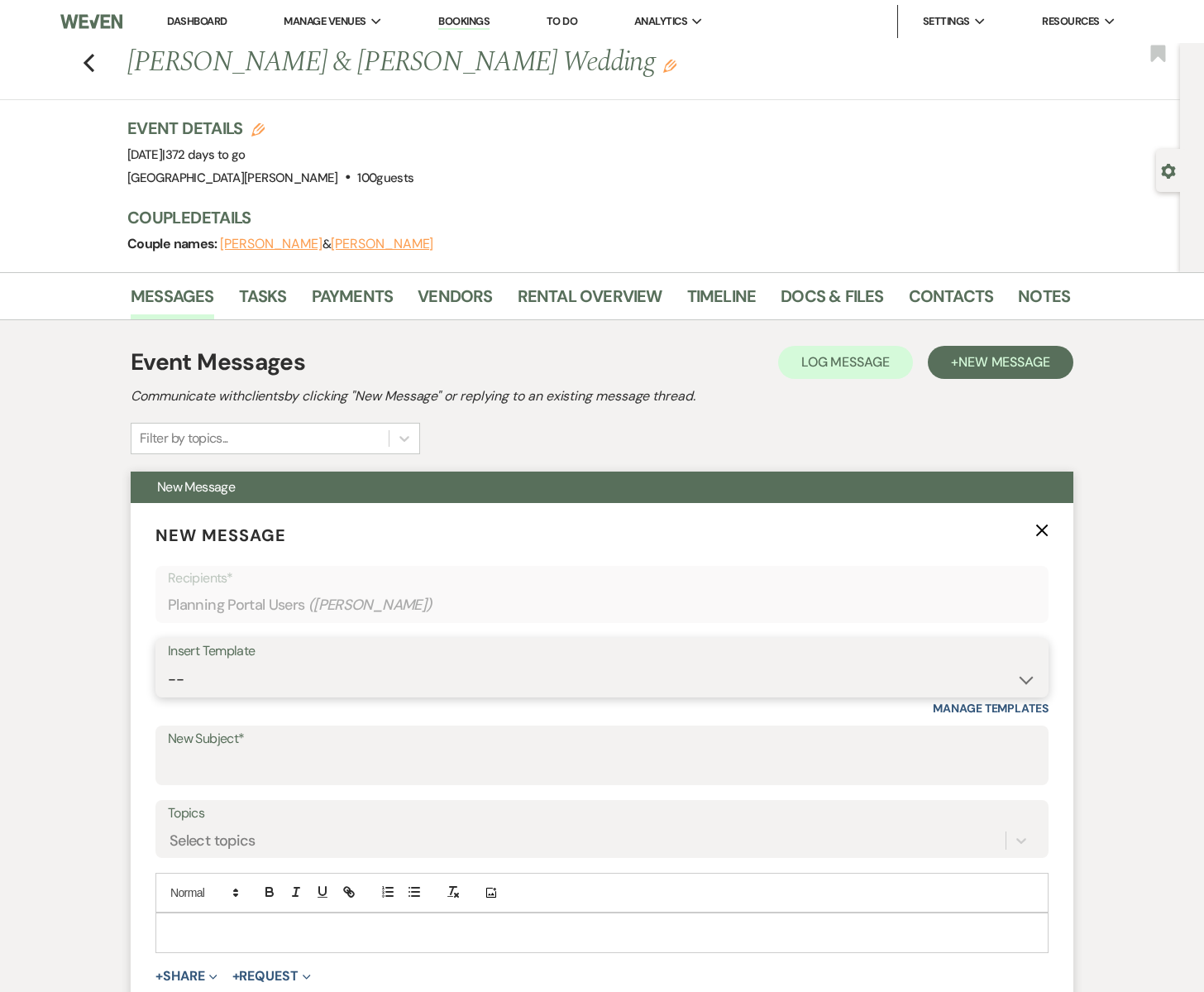
click at [237, 673] on select "-- Subject: So Great to Meet You at [GEOGRAPHIC_DATA][PERSON_NAME]! Subject: 🎉 …" at bounding box center [601, 679] width 868 height 32
select select "6133"
click at [167, 663] on select "-- Subject: So Great to Meet You at [GEOGRAPHIC_DATA][PERSON_NAME]! Subject: 🎉 …" at bounding box center [601, 679] width 868 height 32
type input "✨ Exclusive Caterers ✨"
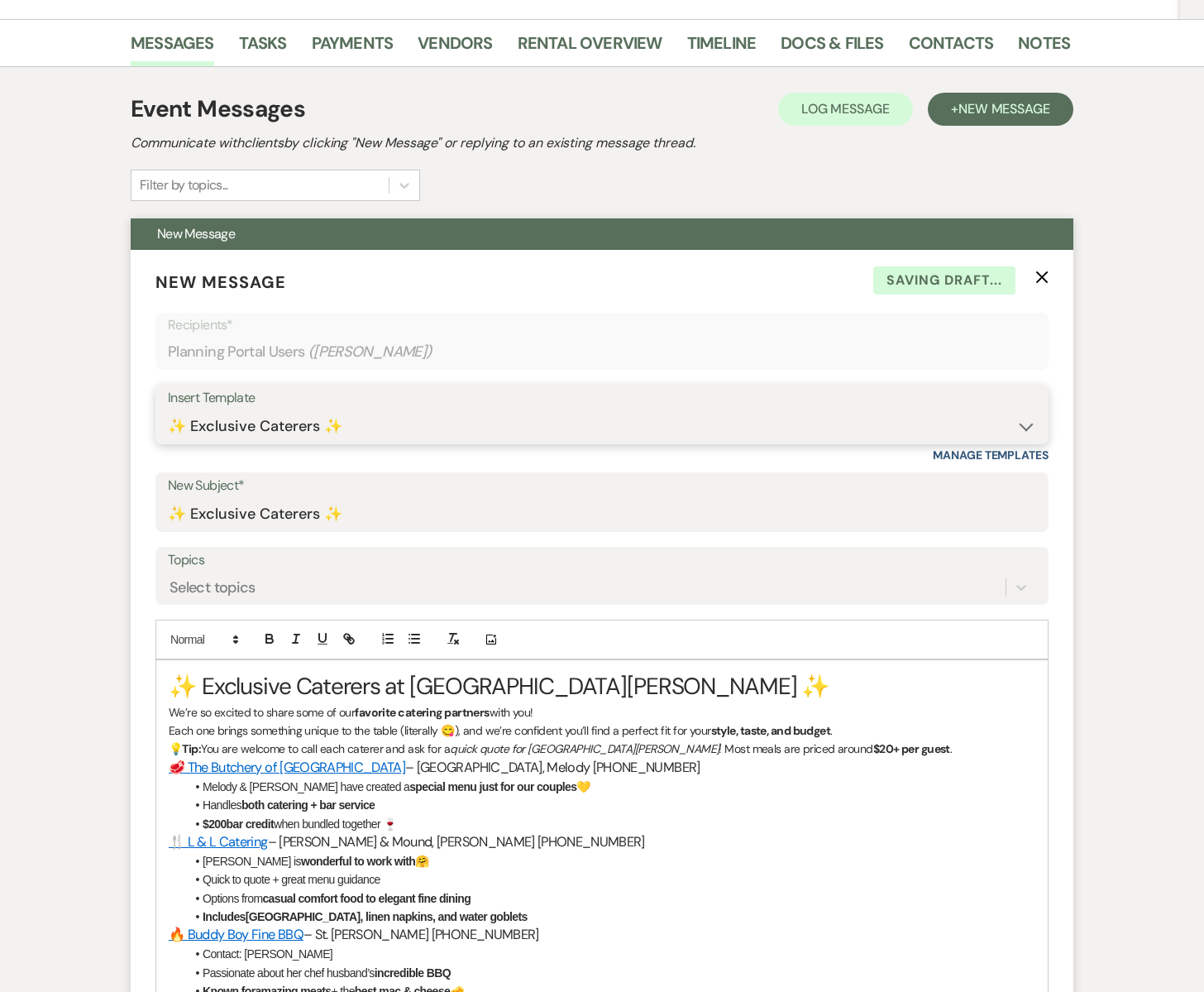
scroll to position [453, 0]
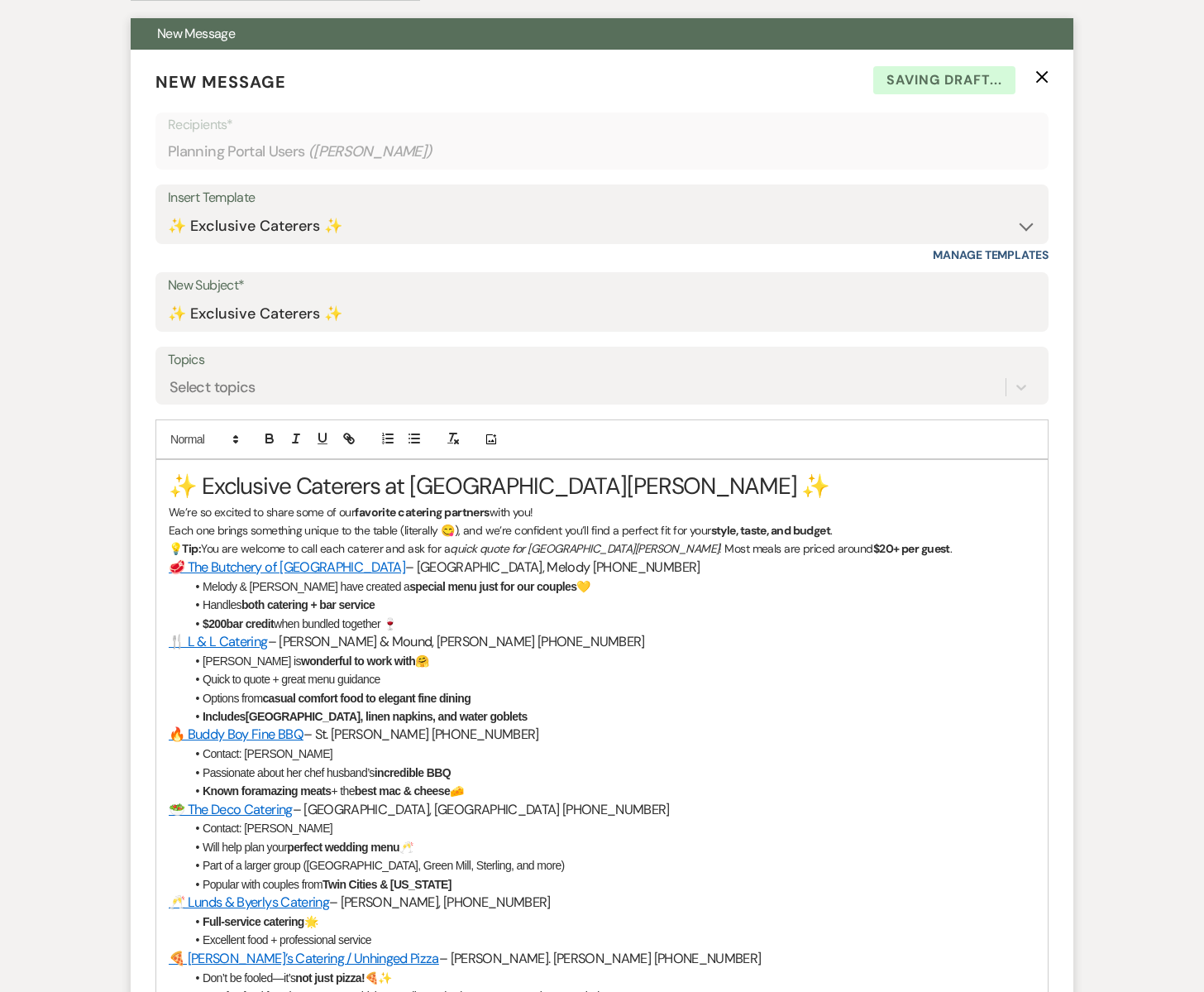
click at [162, 479] on div "✨ Exclusive Caterers at [GEOGRAPHIC_DATA][PERSON_NAME] ✨ We’re so excited to sh…" at bounding box center [602, 793] width 892 height 667
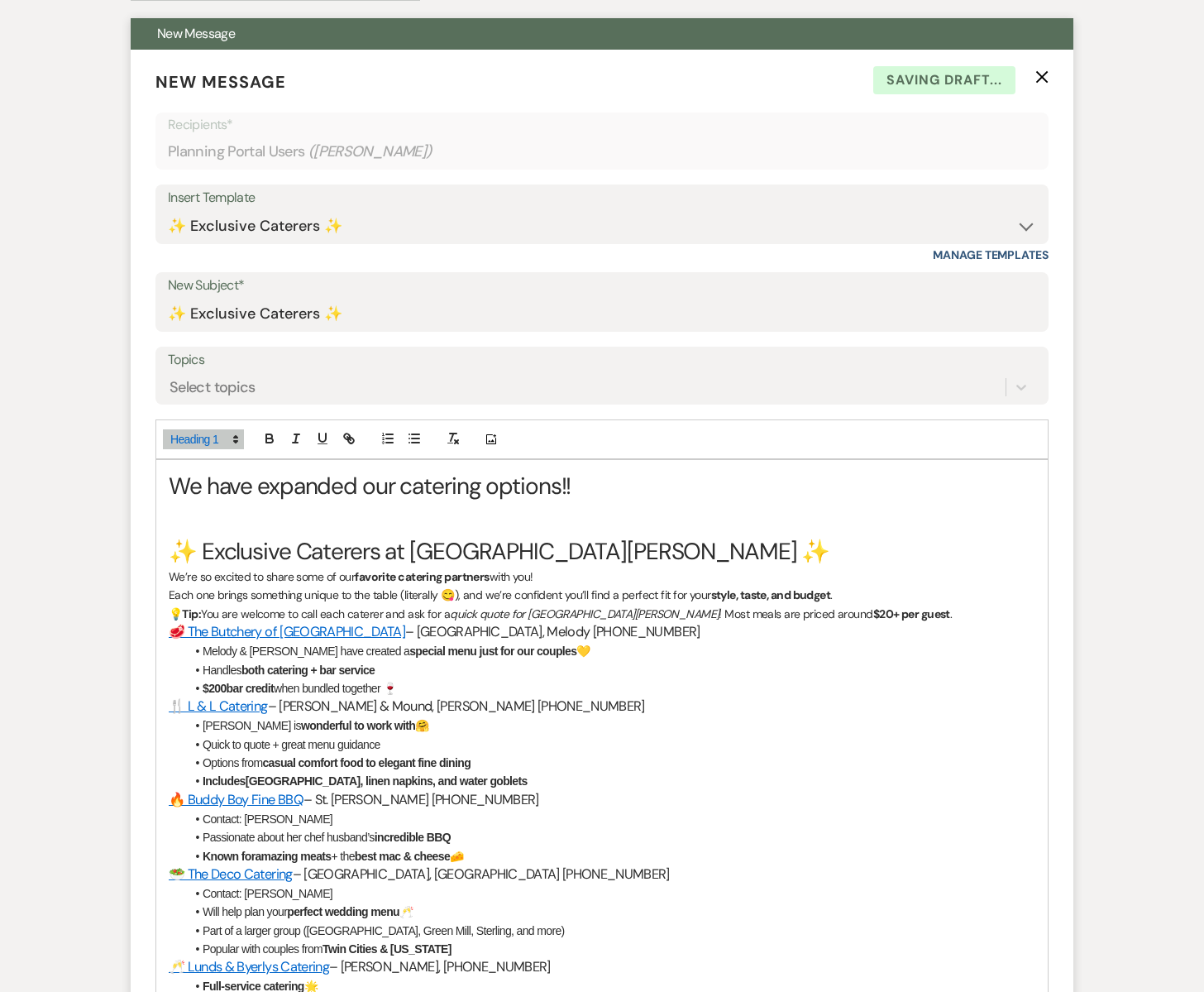
scroll to position [455, 0]
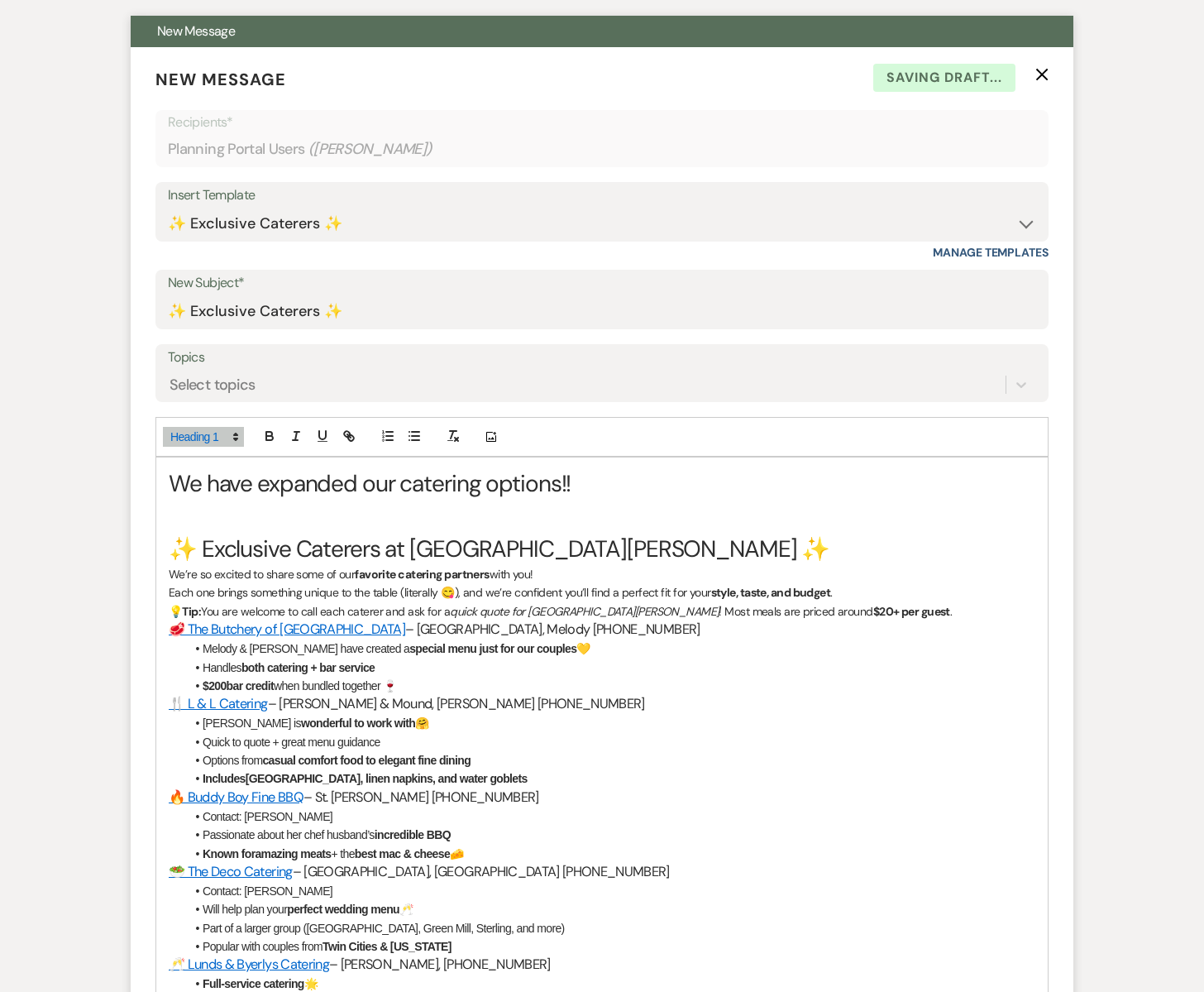
click at [846, 596] on p "Each one brings something unique to the table (literally 😋), and we’re confiden…" at bounding box center [601, 592] width 866 height 19
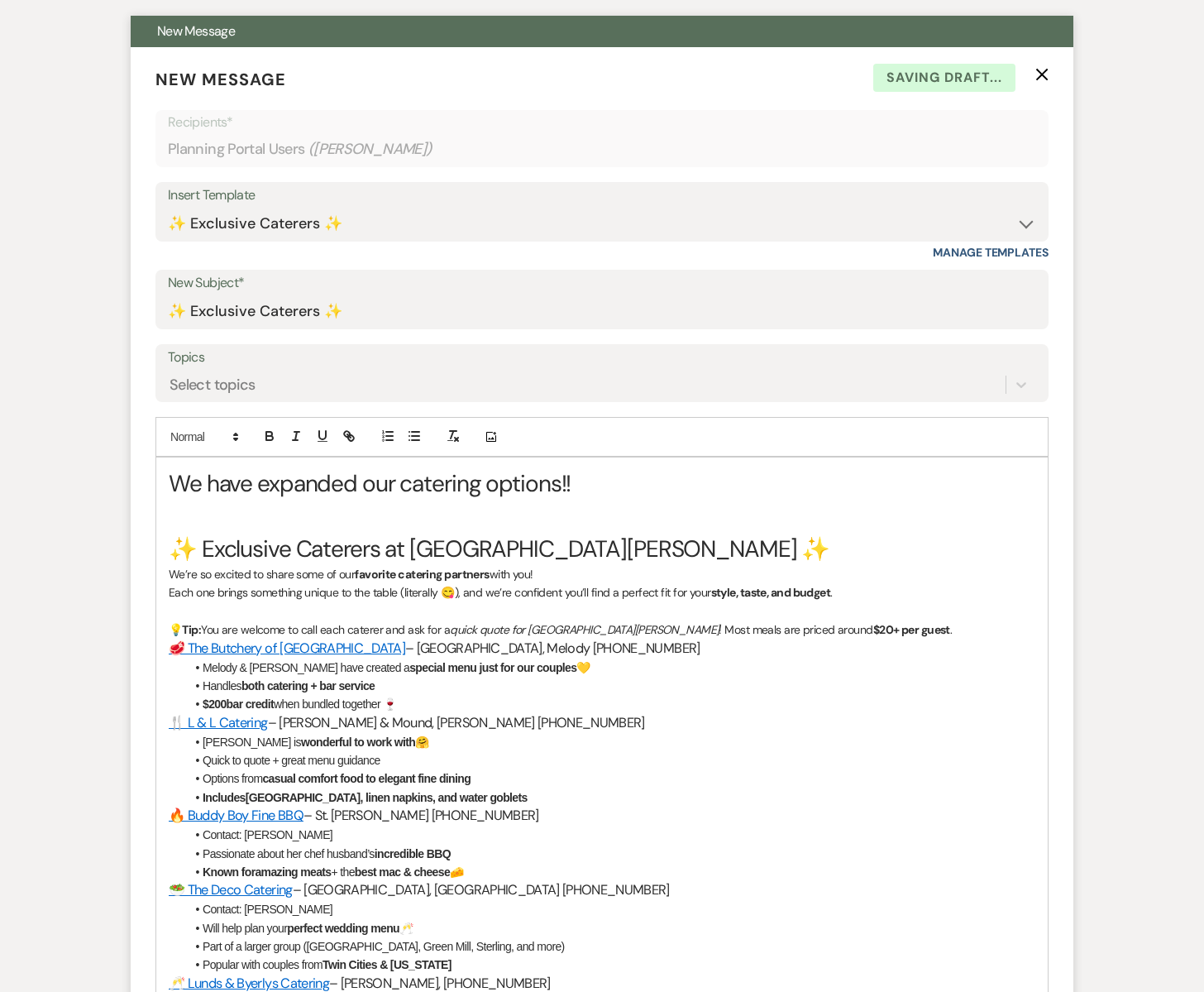
click at [874, 630] on p "💡 Tip: You are welcome to call each caterer and ask for a quick quote for [GEOG…" at bounding box center [601, 630] width 866 height 19
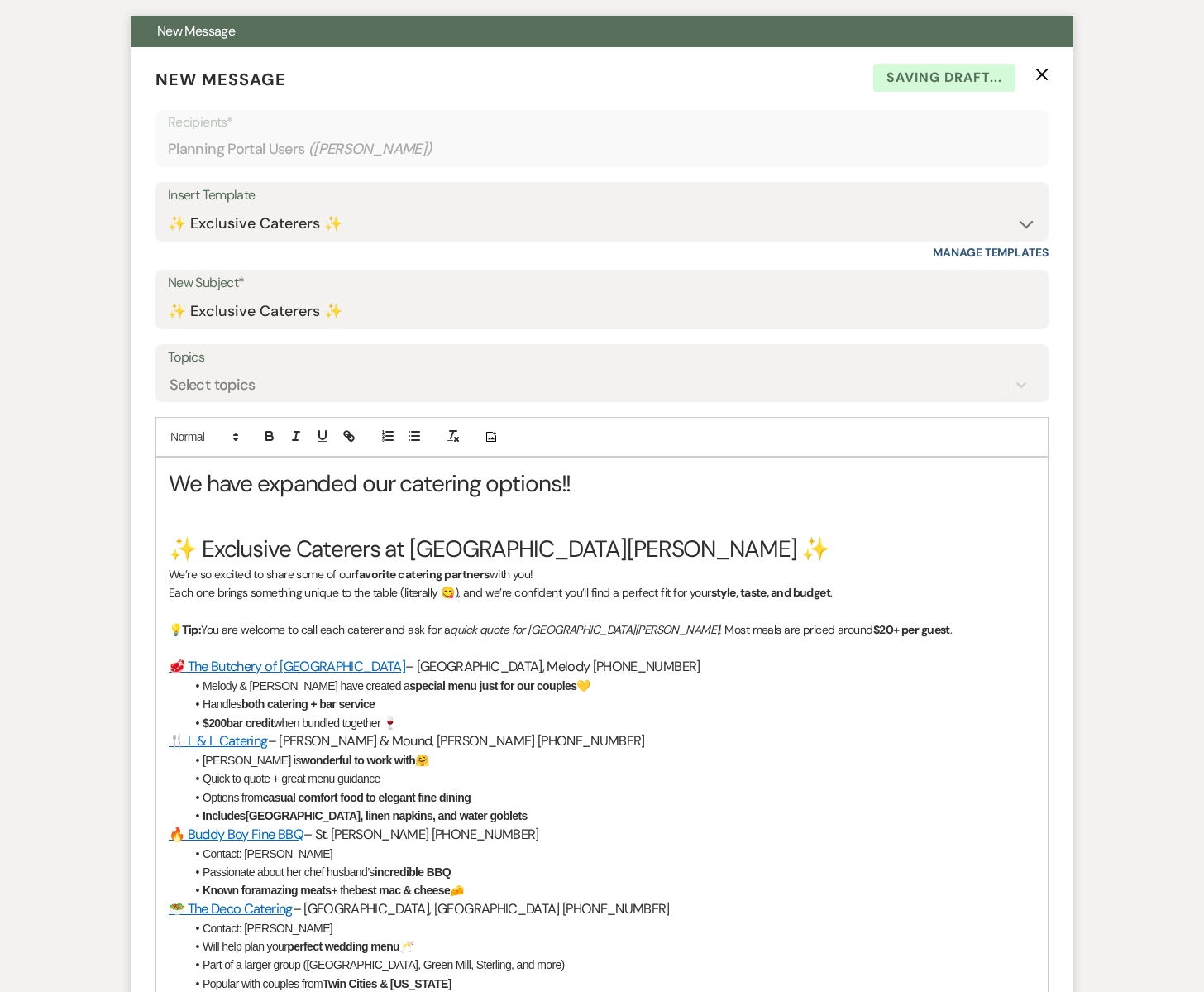
click at [391, 700] on li "Handles both catering + bar service" at bounding box center [610, 704] width 850 height 19
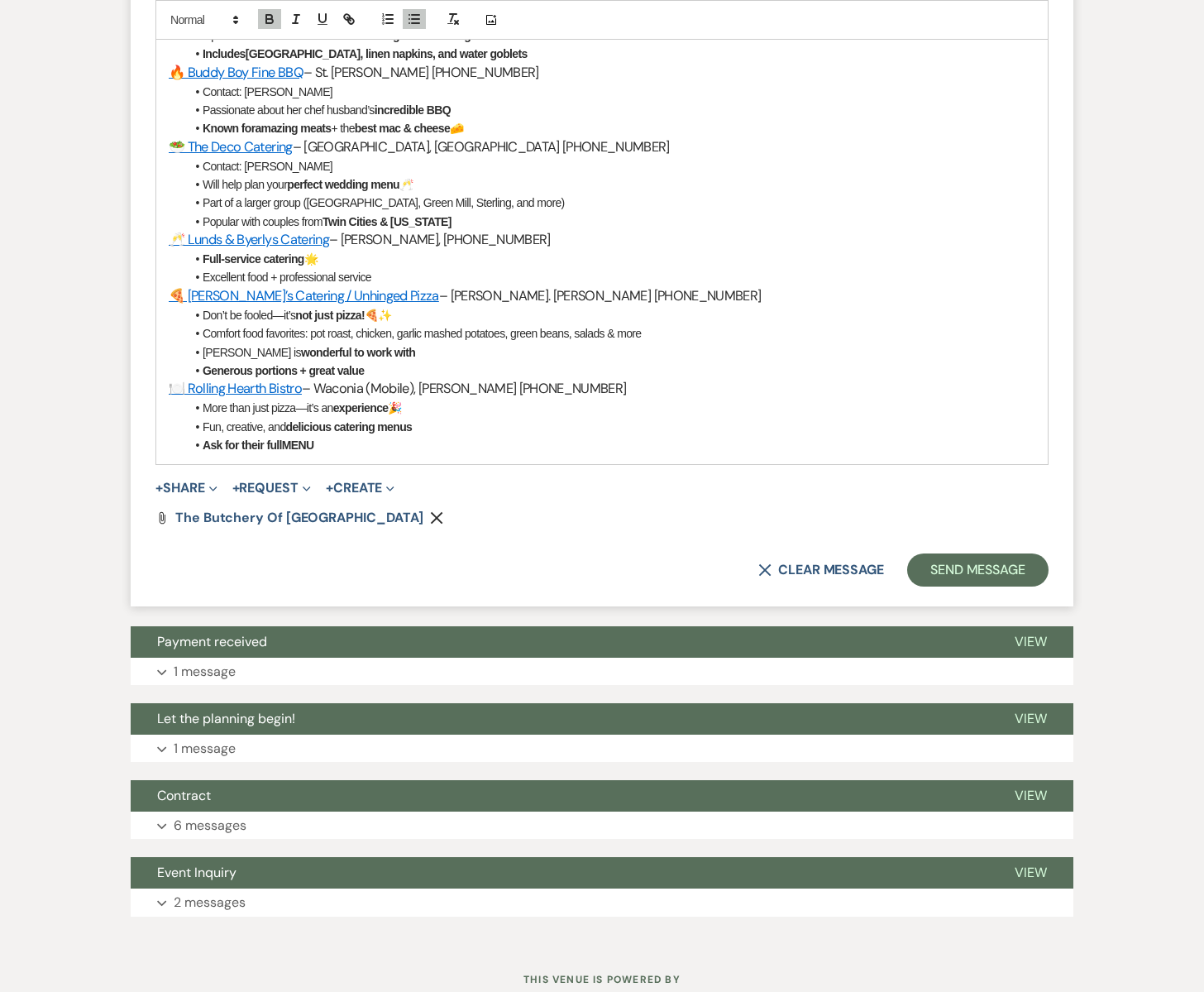
scroll to position [1273, 0]
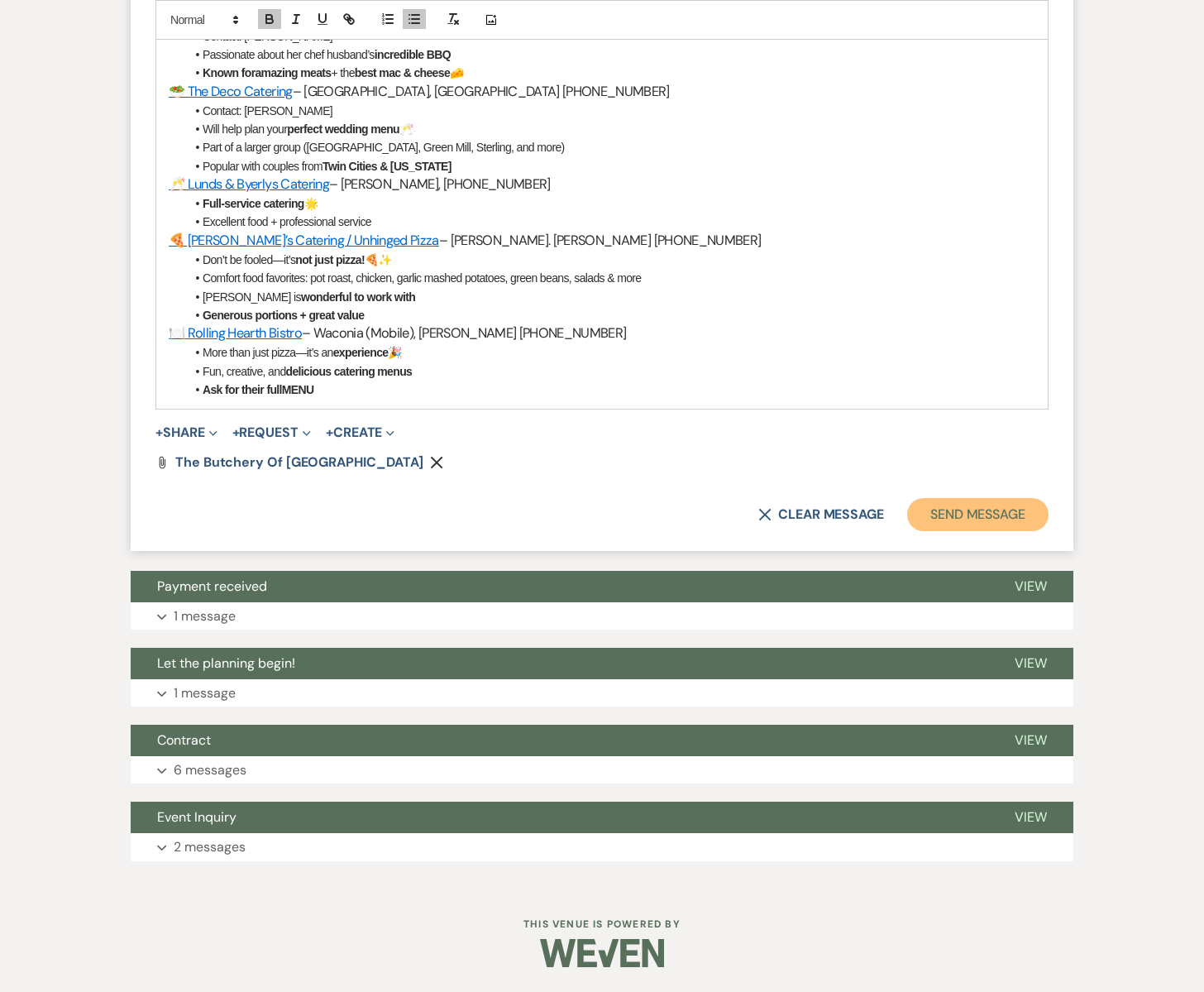
click at [987, 508] on button "Send Message" at bounding box center [978, 515] width 141 height 33
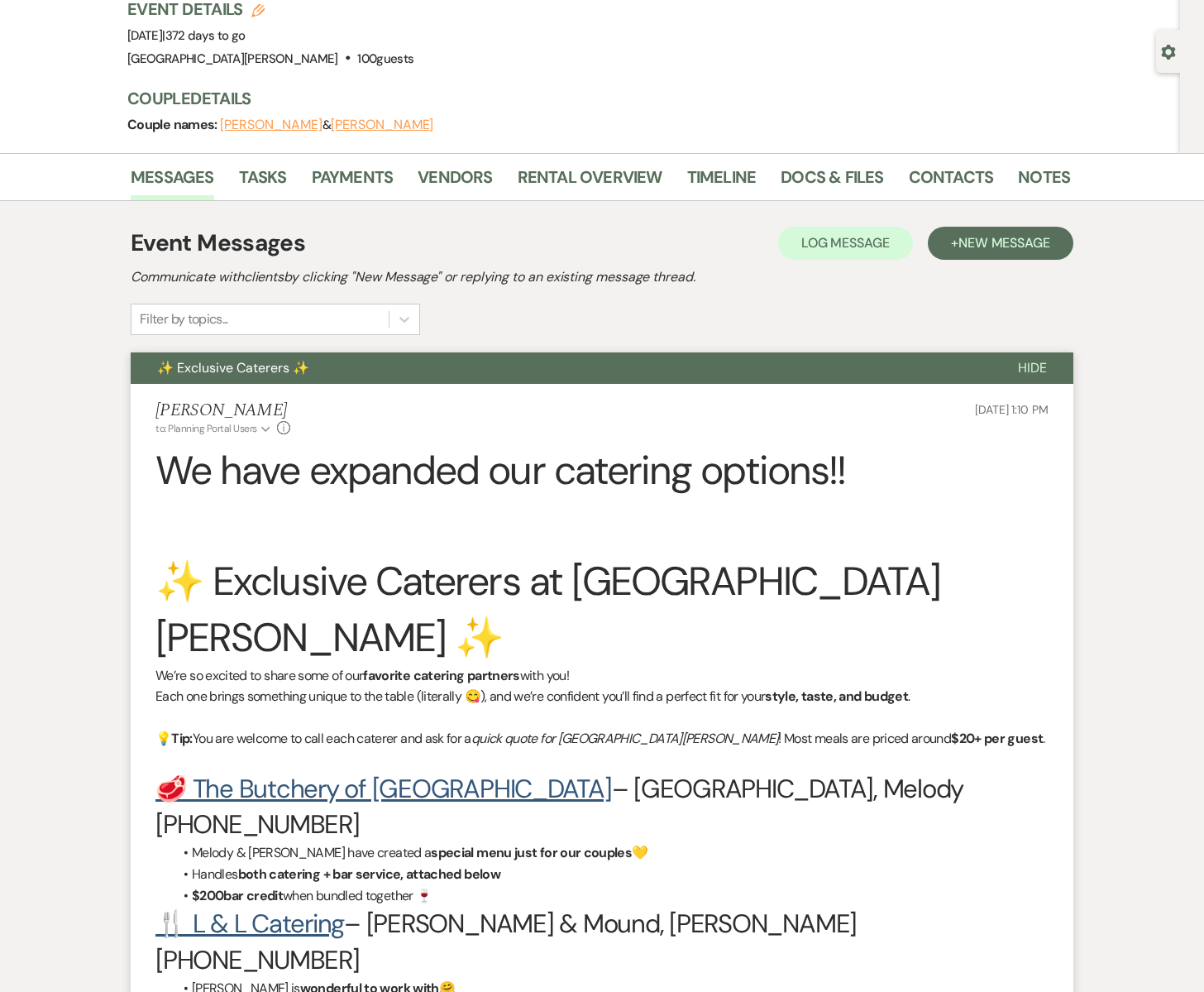
scroll to position [53, 0]
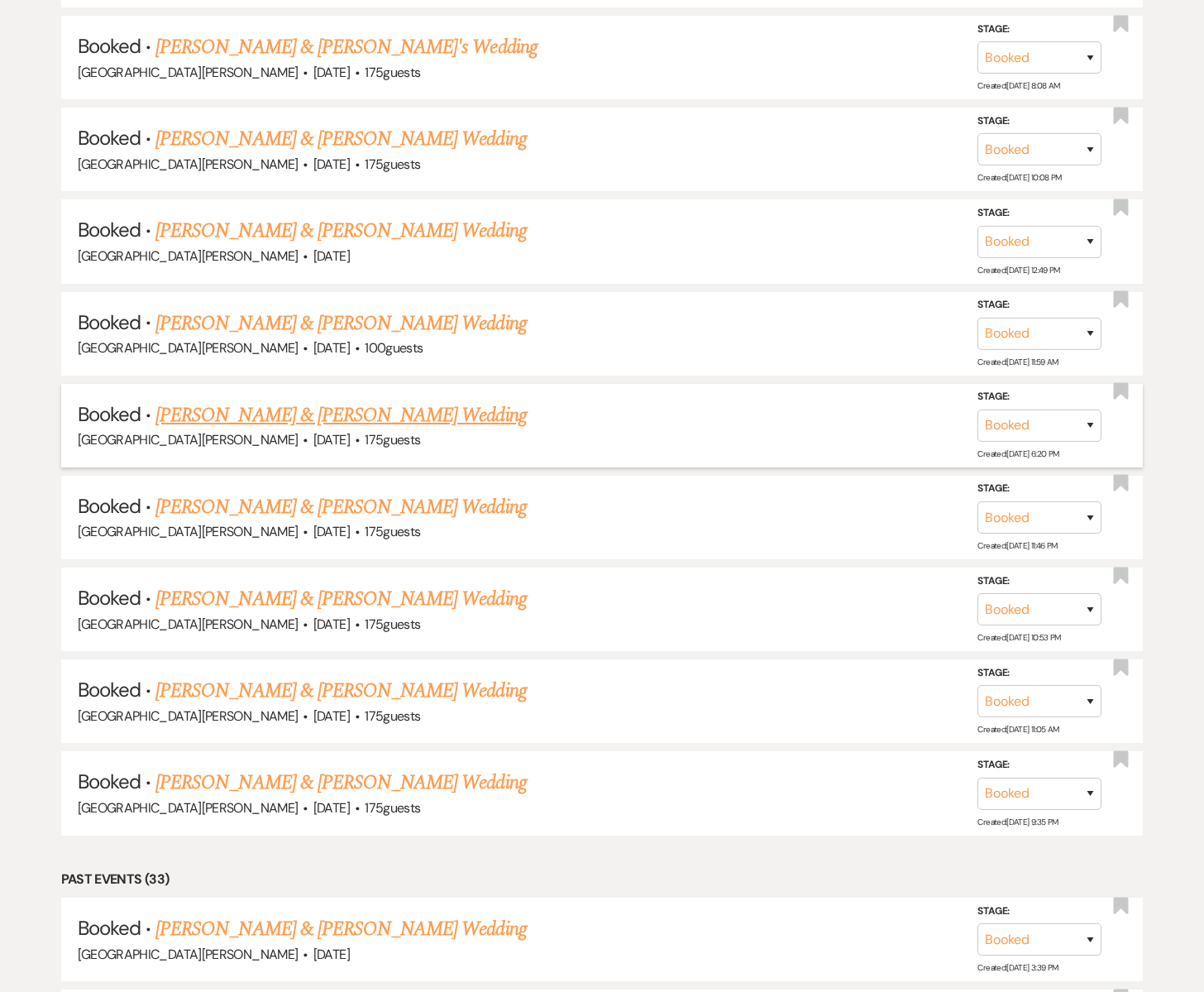
scroll to position [2397, 0]
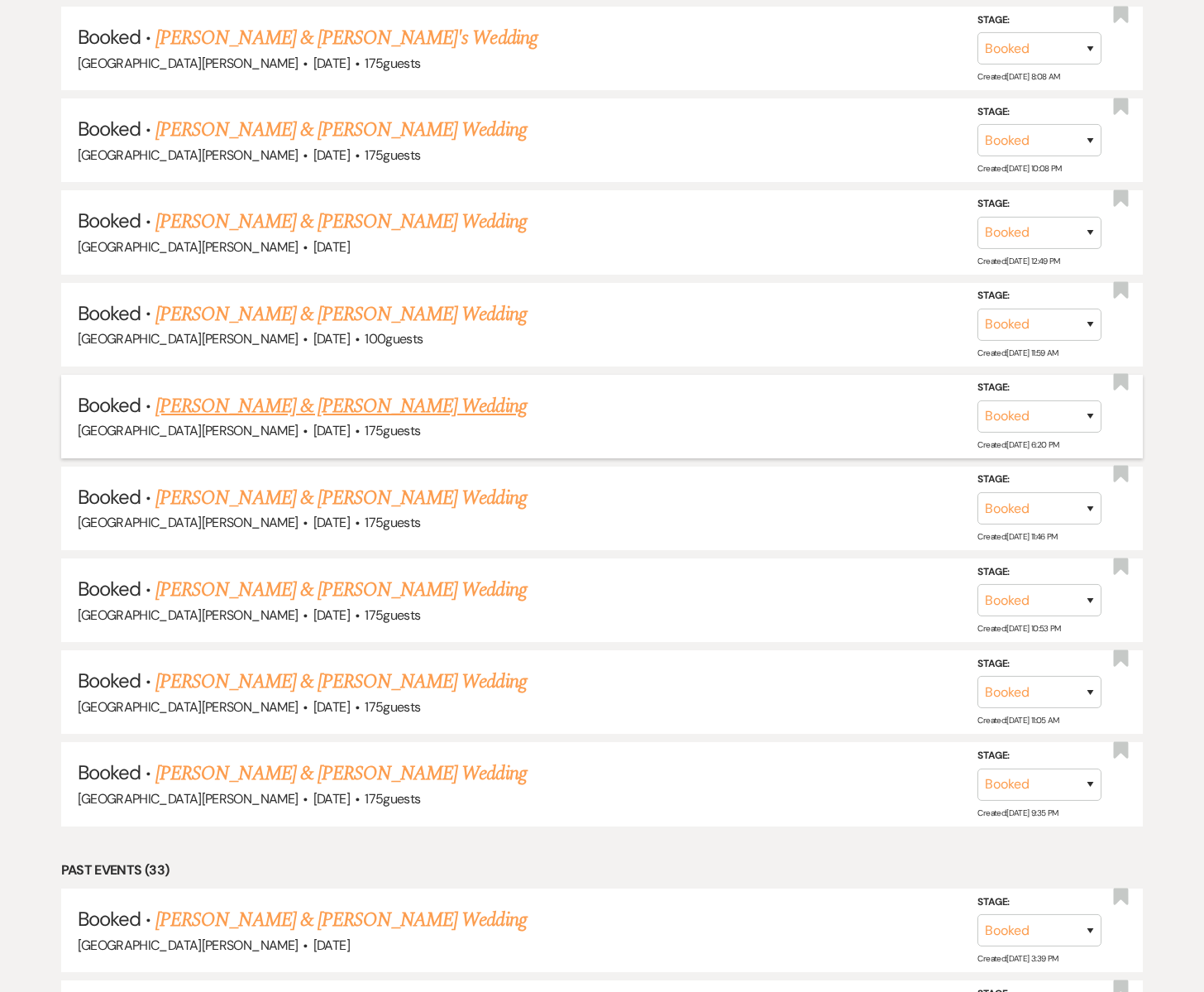
click at [247, 393] on link "[PERSON_NAME] & [PERSON_NAME] Wedding" at bounding box center [341, 406] width 370 height 29
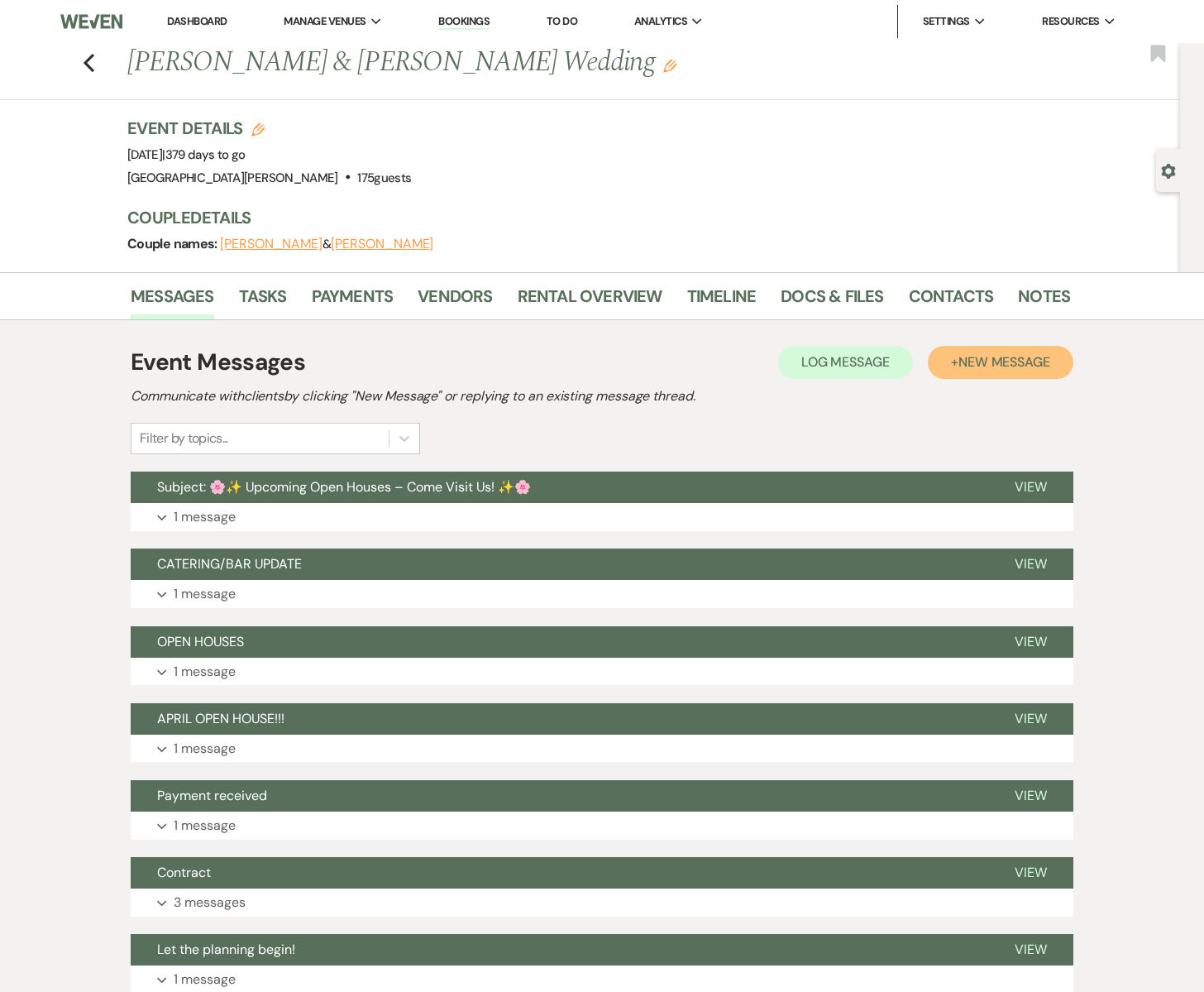
click at [968, 364] on span "New Message" at bounding box center [1004, 362] width 92 height 18
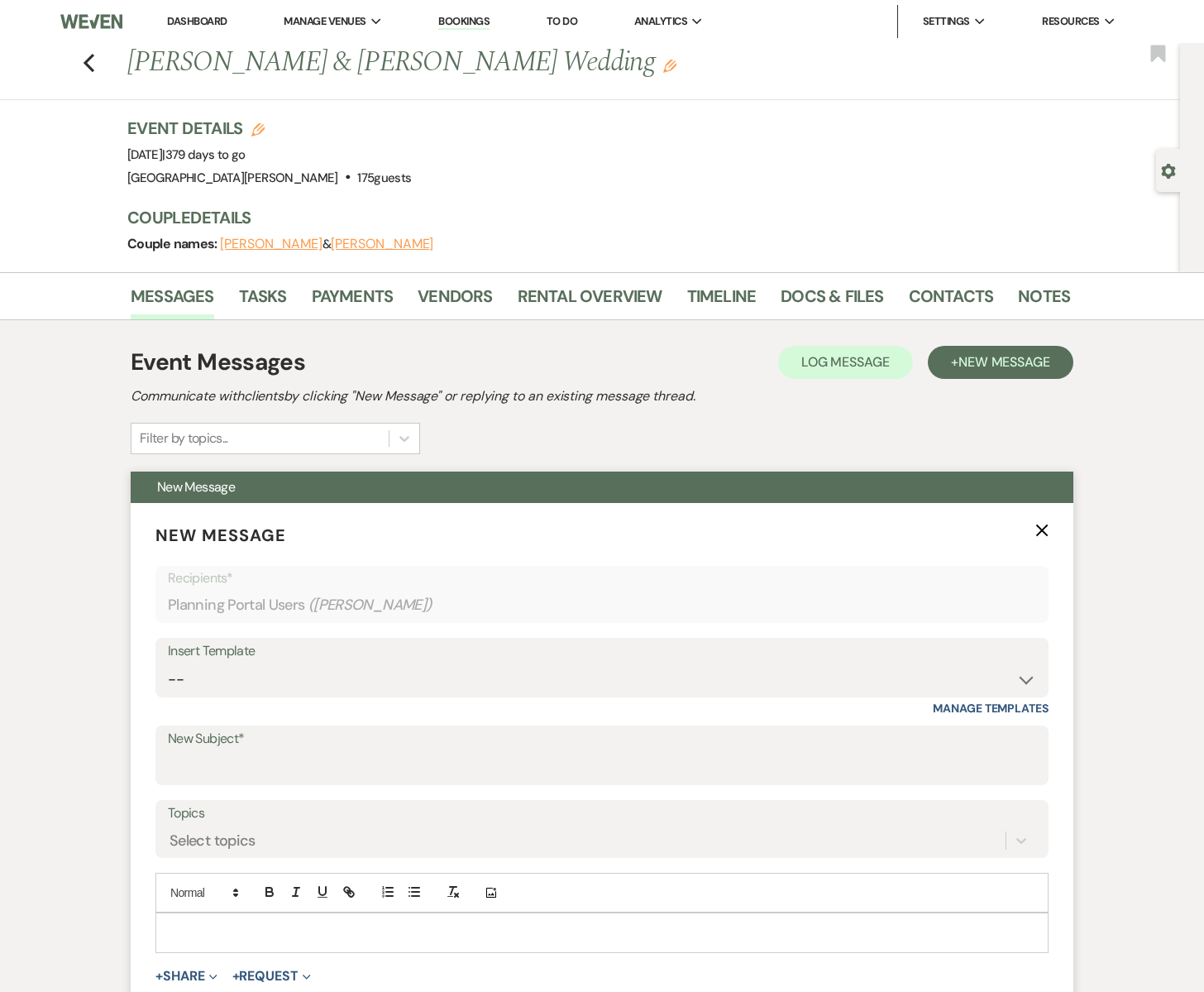
click at [221, 662] on div "Insert Template" at bounding box center [601, 651] width 868 height 24
click at [219, 681] on select "-- Subject: So Great to Meet You at [GEOGRAPHIC_DATA][PERSON_NAME]! Subject: 🎉 …" at bounding box center [601, 679] width 868 height 32
select select "6133"
click at [167, 663] on select "-- Subject: So Great to Meet You at [GEOGRAPHIC_DATA][PERSON_NAME]! Subject: 🎉 …" at bounding box center [601, 679] width 868 height 32
type input "✨ Exclusive Caterers ✨"
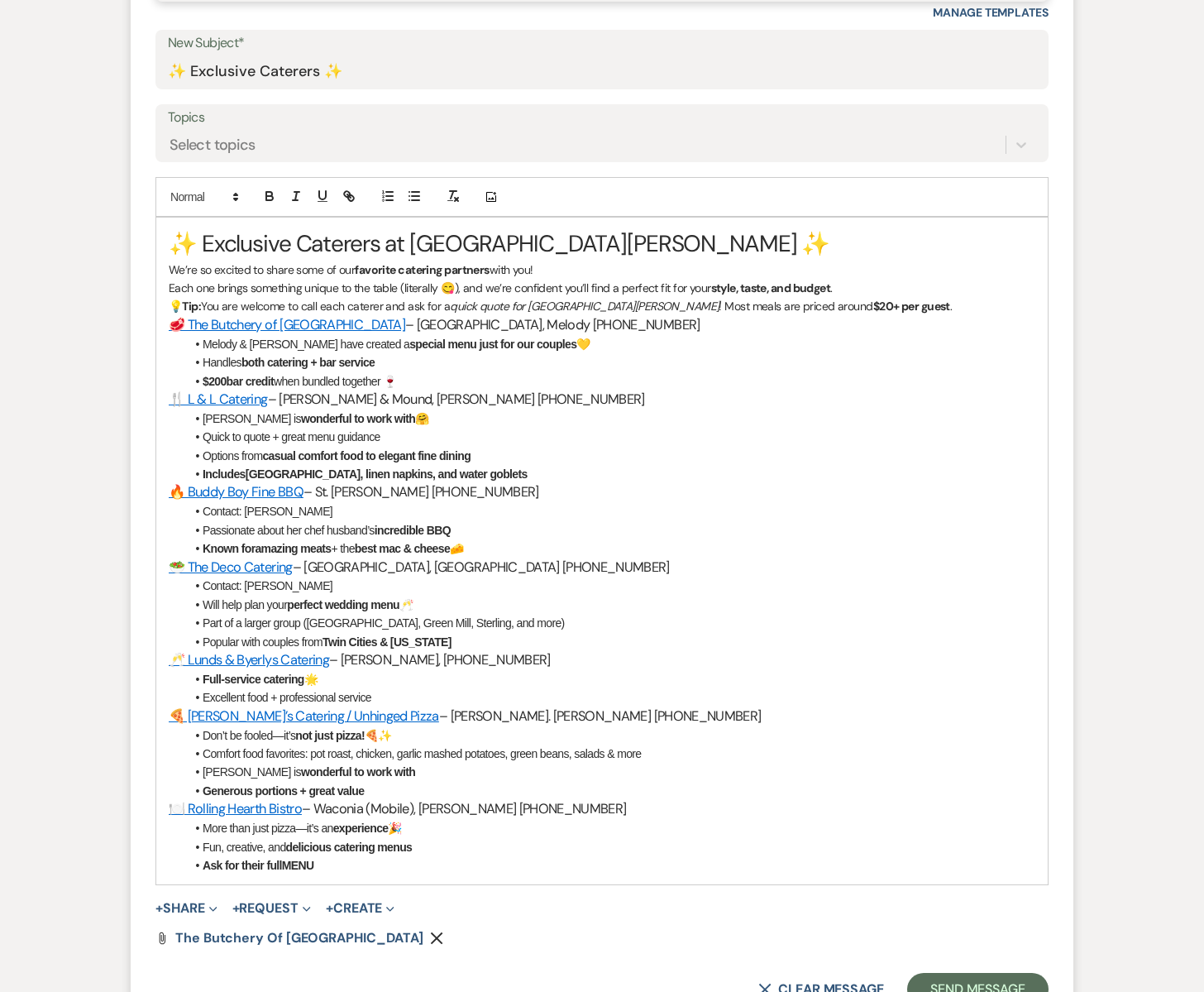
scroll to position [715, 0]
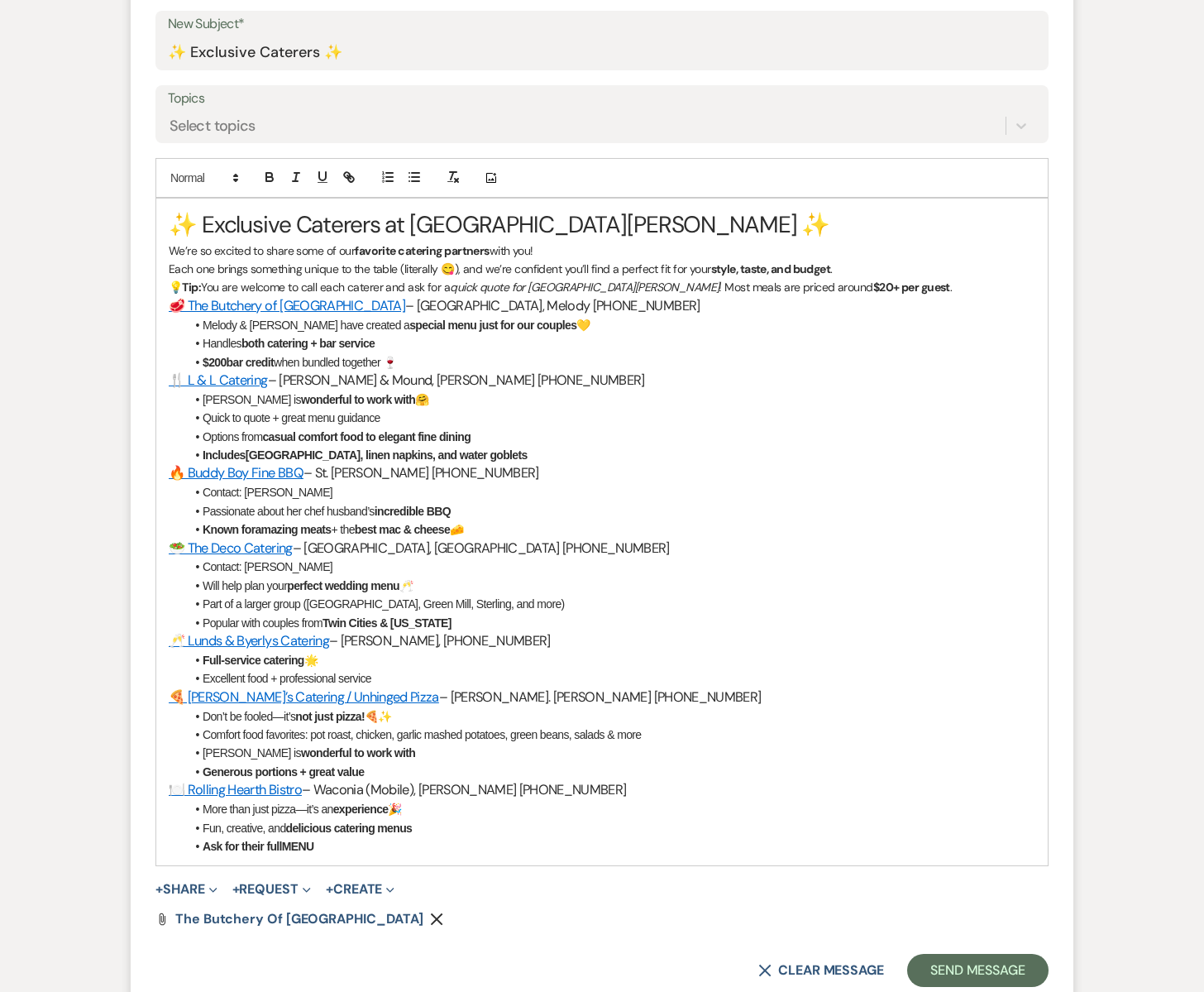
click at [164, 218] on div "✨ Exclusive Caterers at [GEOGRAPHIC_DATA][PERSON_NAME] ✨ We’re so excited to sh…" at bounding box center [602, 532] width 892 height 667
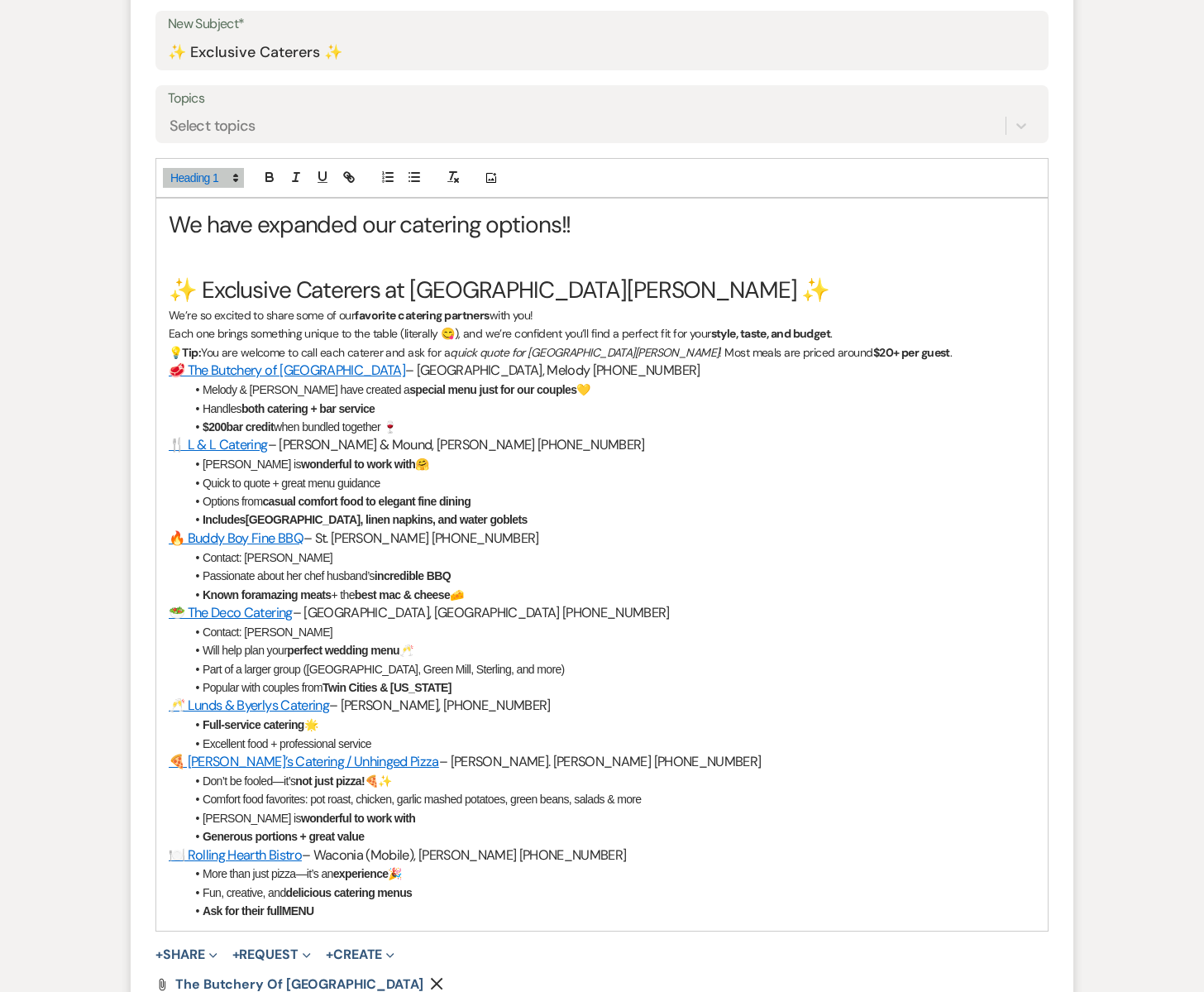
click at [865, 339] on p "Each one brings something unique to the table (literally 😋), and we’re confiden…" at bounding box center [601, 333] width 866 height 19
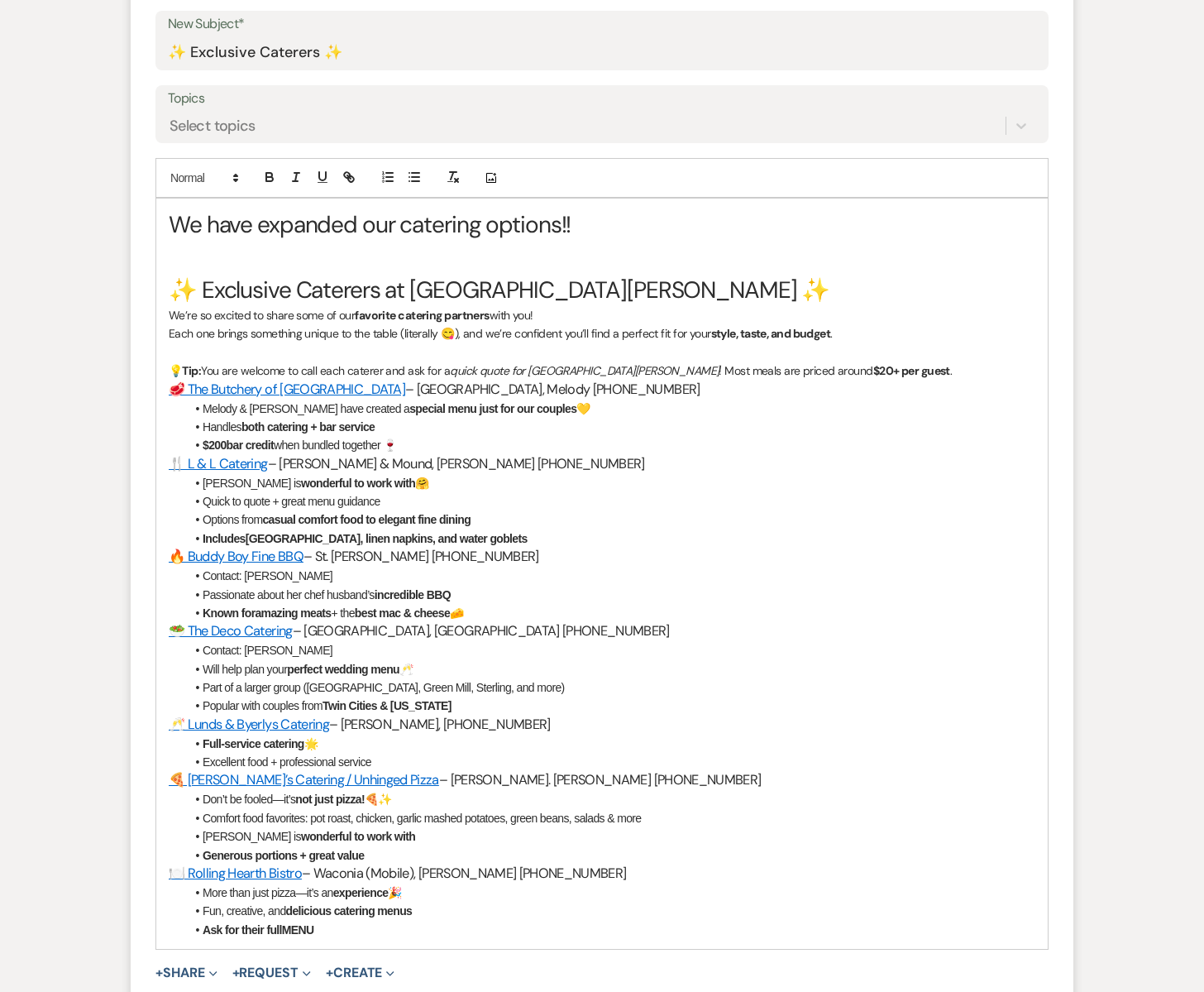
click at [865, 371] on p "💡 Tip: You are welcome to call each caterer and ask for a quick quote for [GEOG…" at bounding box center [601, 370] width 866 height 19
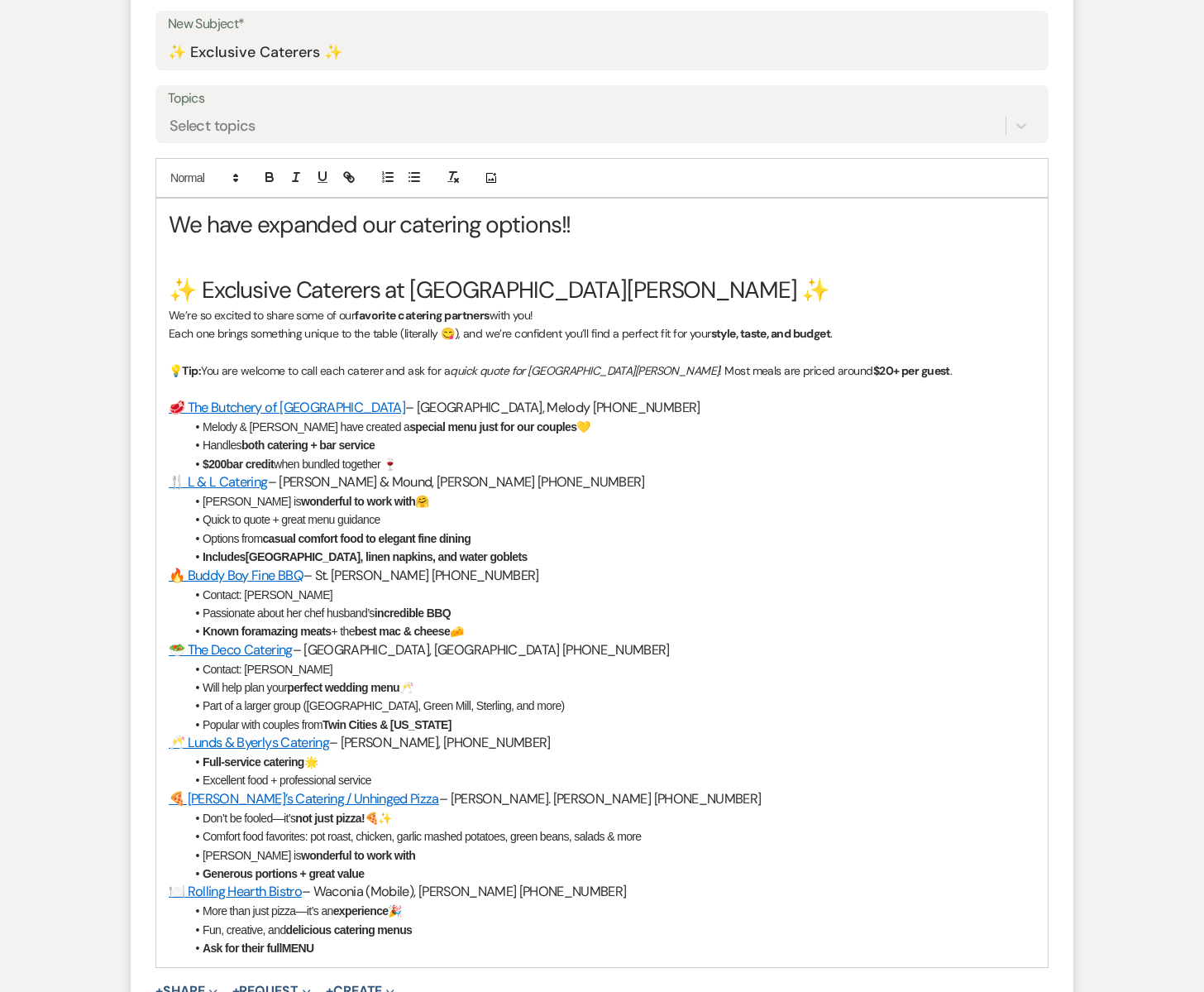
click at [378, 443] on li "Handles both catering + bar service" at bounding box center [610, 445] width 850 height 19
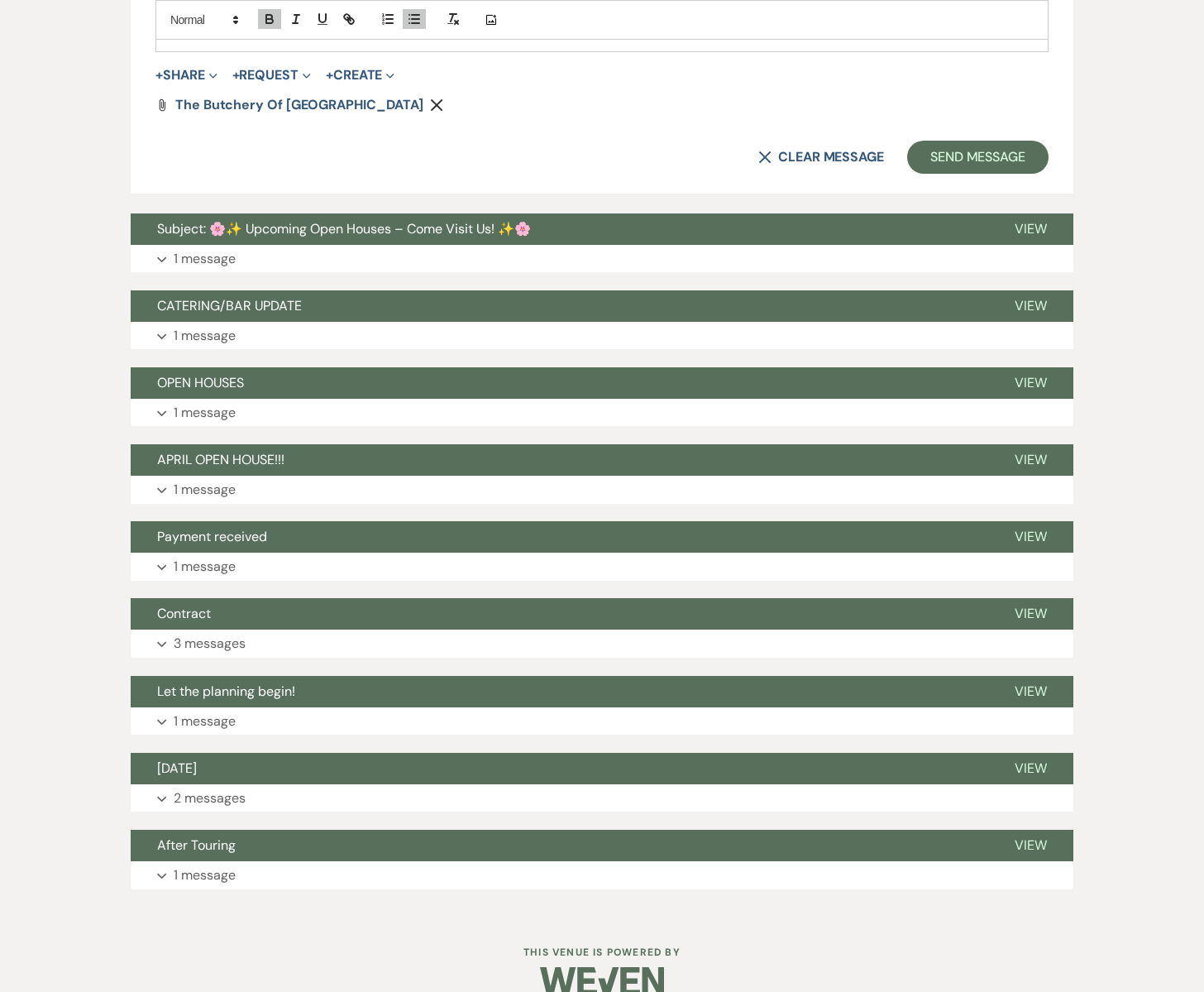
scroll to position [1659, 0]
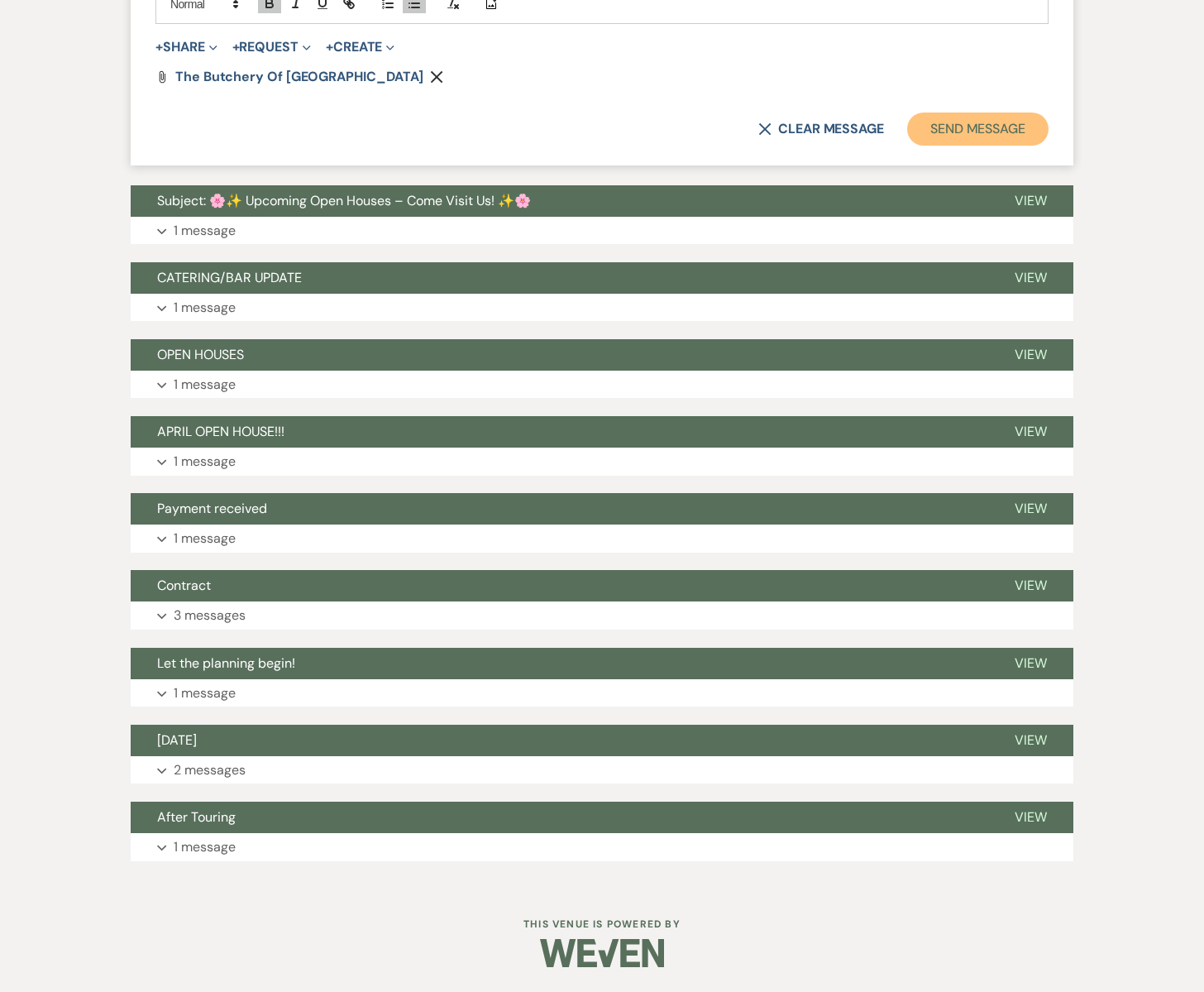
click at [972, 128] on button "Send Message" at bounding box center [978, 129] width 141 height 33
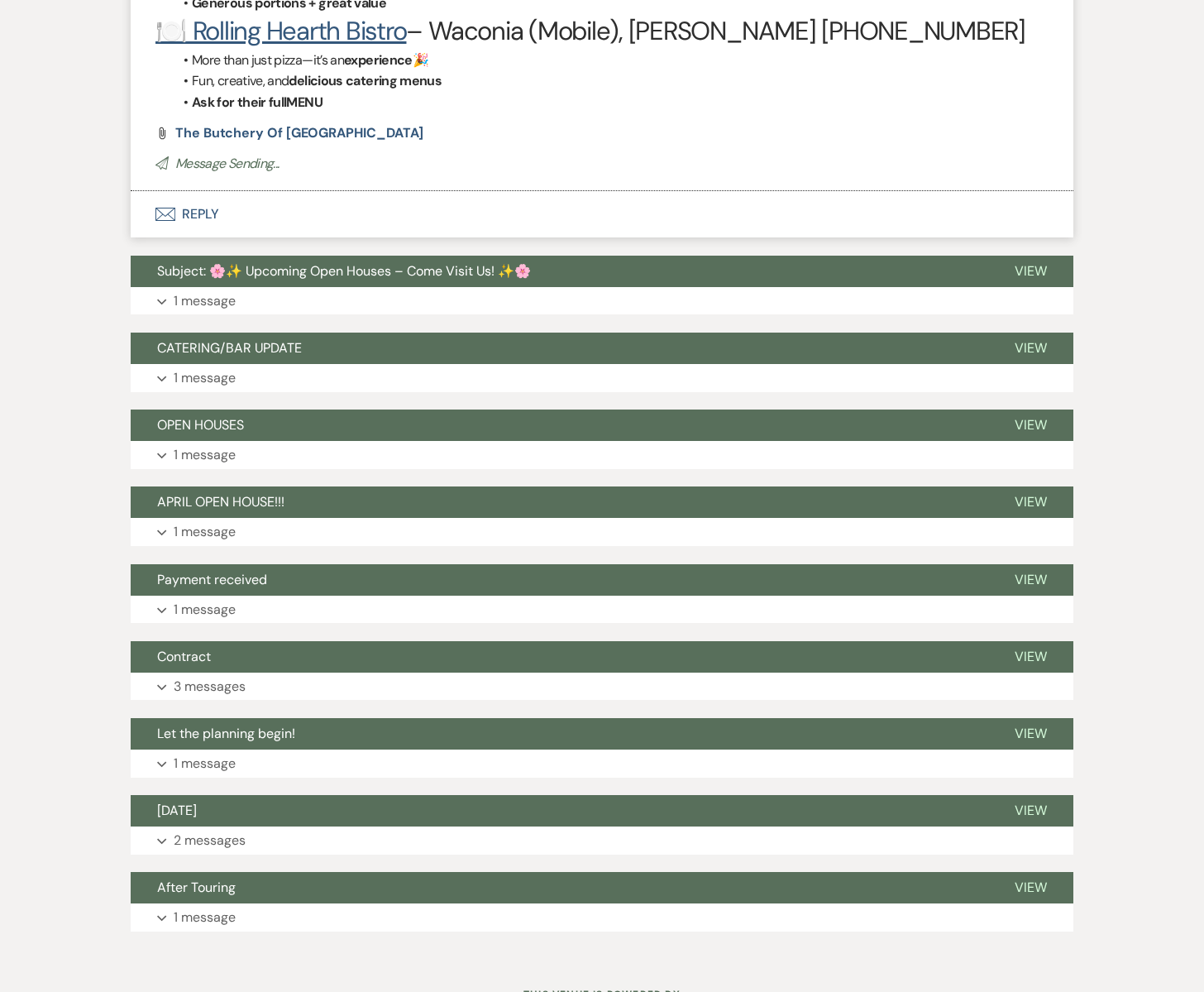
scroll to position [1044, 0]
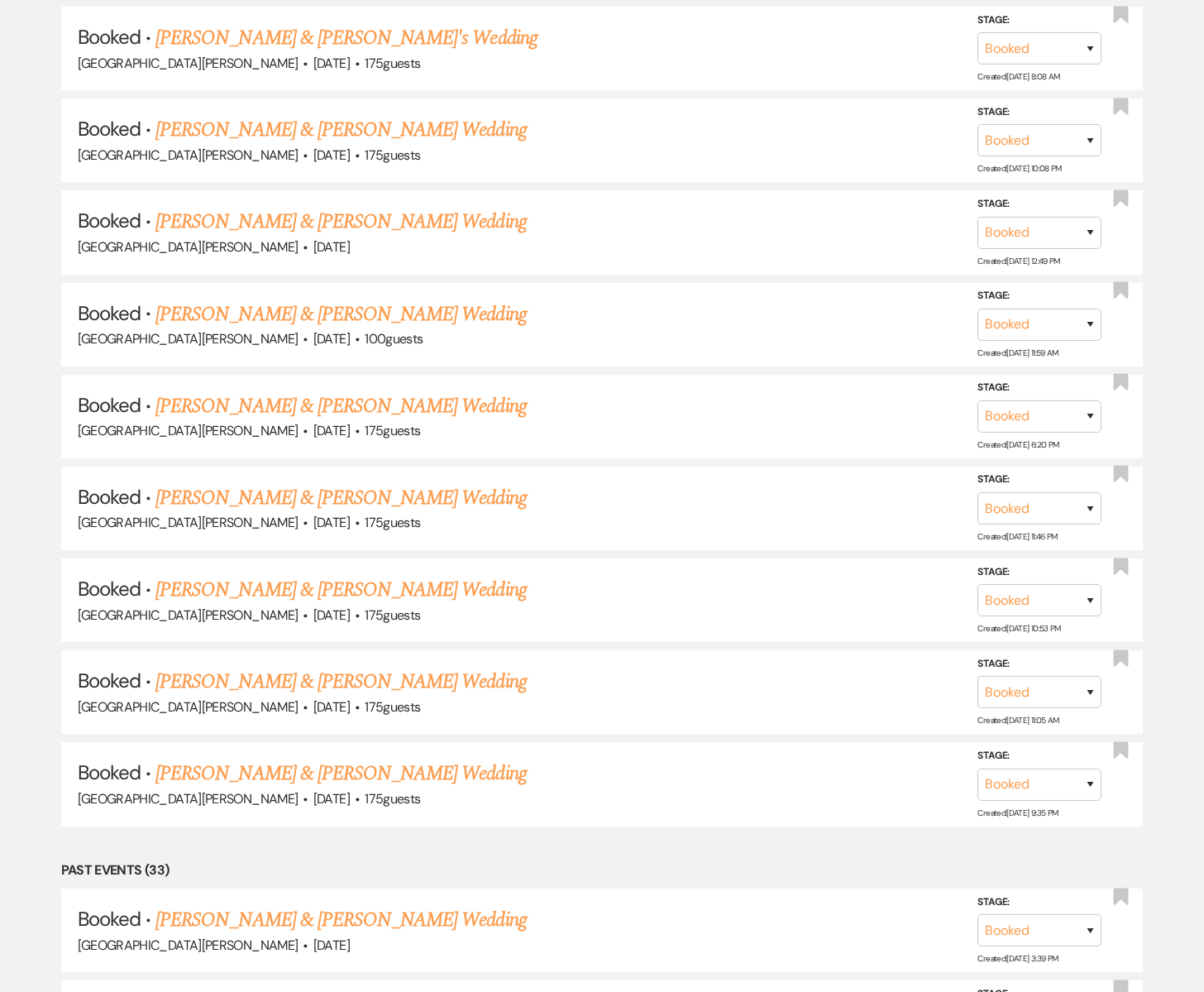
scroll to position [2393, 0]
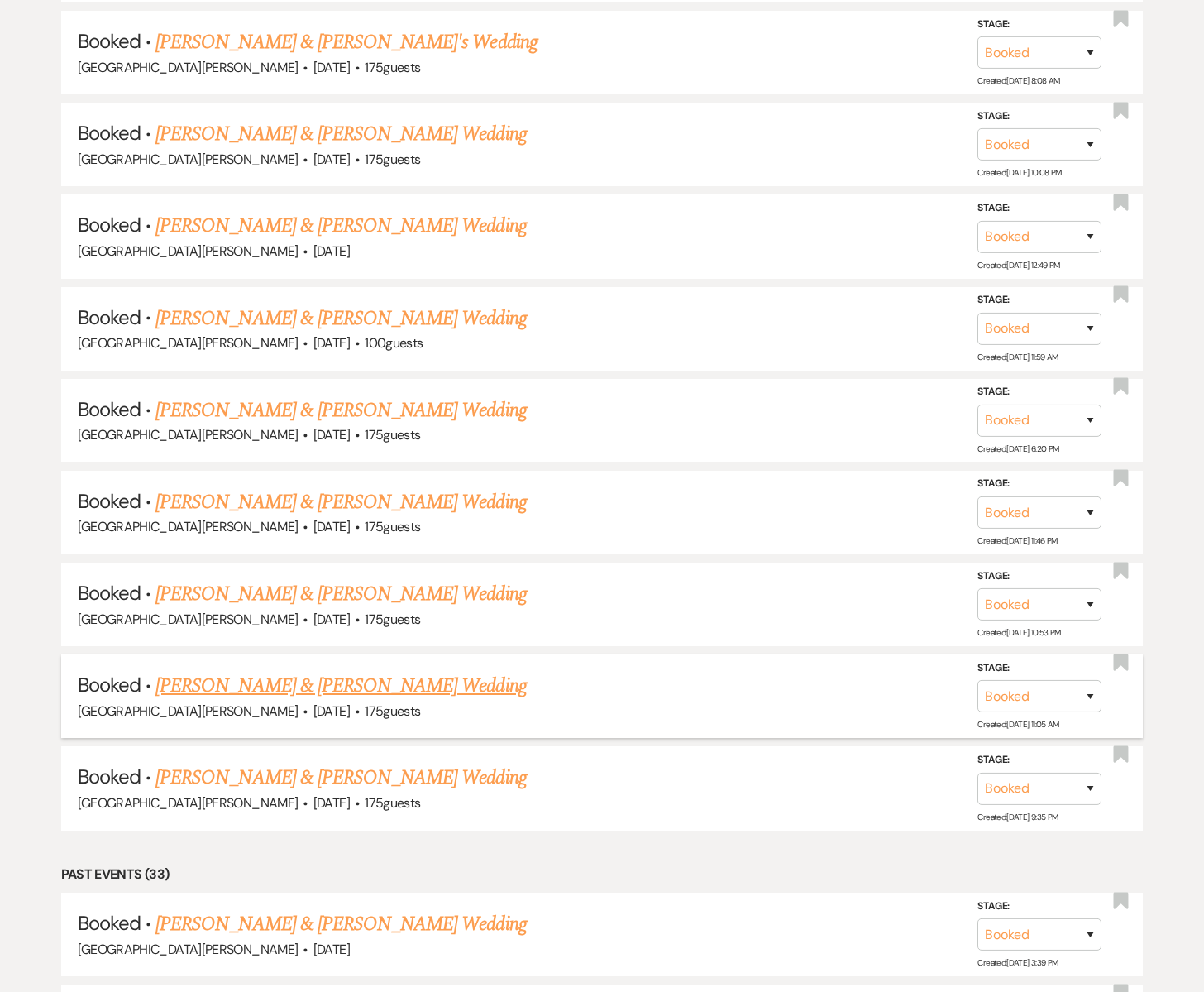
click at [303, 671] on link "[PERSON_NAME] & [PERSON_NAME] Wedding" at bounding box center [341, 685] width 370 height 29
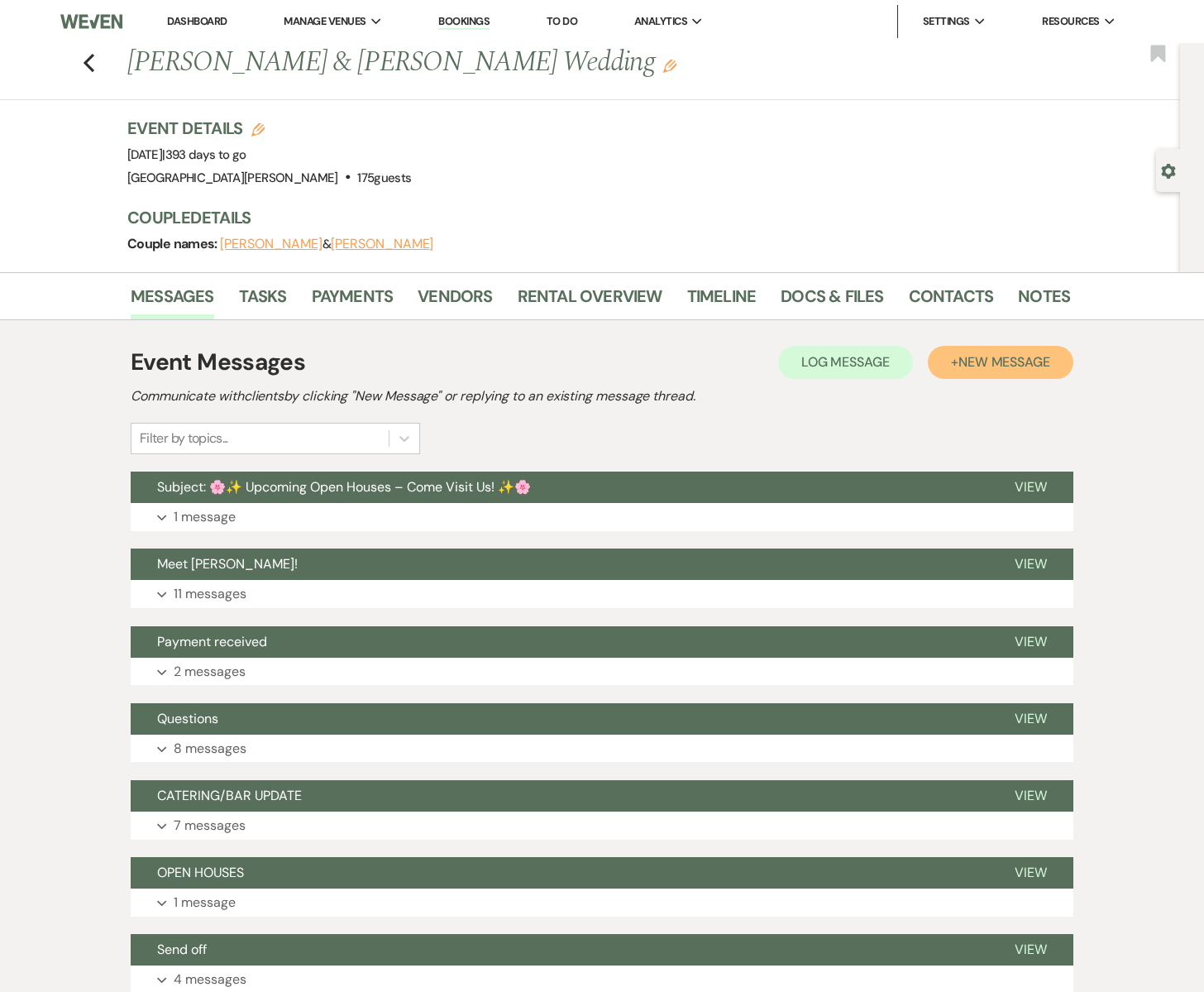
click at [978, 370] on span "New Message" at bounding box center [1004, 362] width 92 height 18
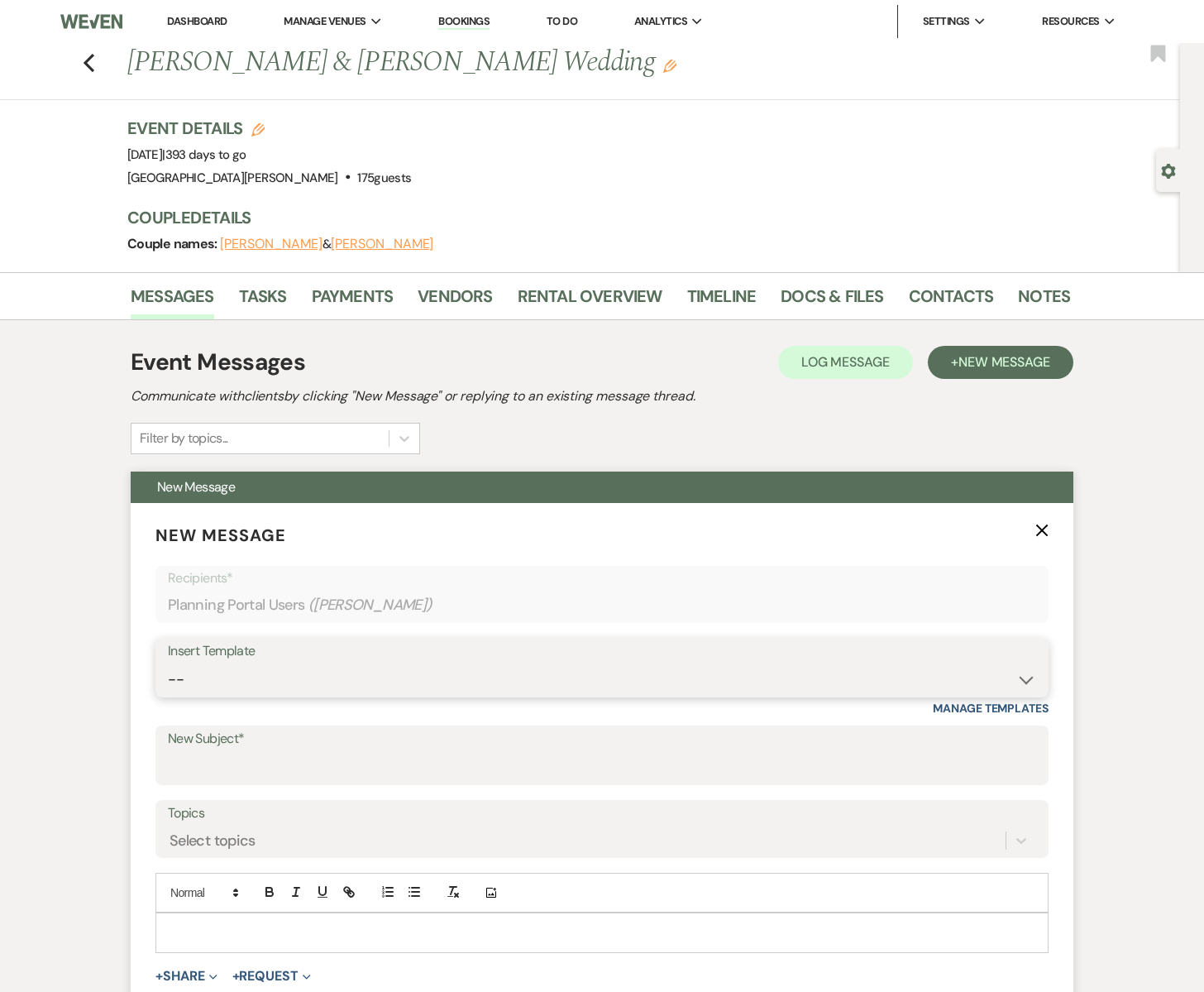
click at [208, 667] on select "-- Subject: So Great to Meet You at [GEOGRAPHIC_DATA][PERSON_NAME]! Subject: 🎉 …" at bounding box center [601, 679] width 868 height 32
select select "6133"
click at [167, 663] on select "-- Subject: So Great to Meet You at [GEOGRAPHIC_DATA][PERSON_NAME]! Subject: 🎉 …" at bounding box center [601, 679] width 868 height 32
type input "✨ Exclusive Caterers ✨"
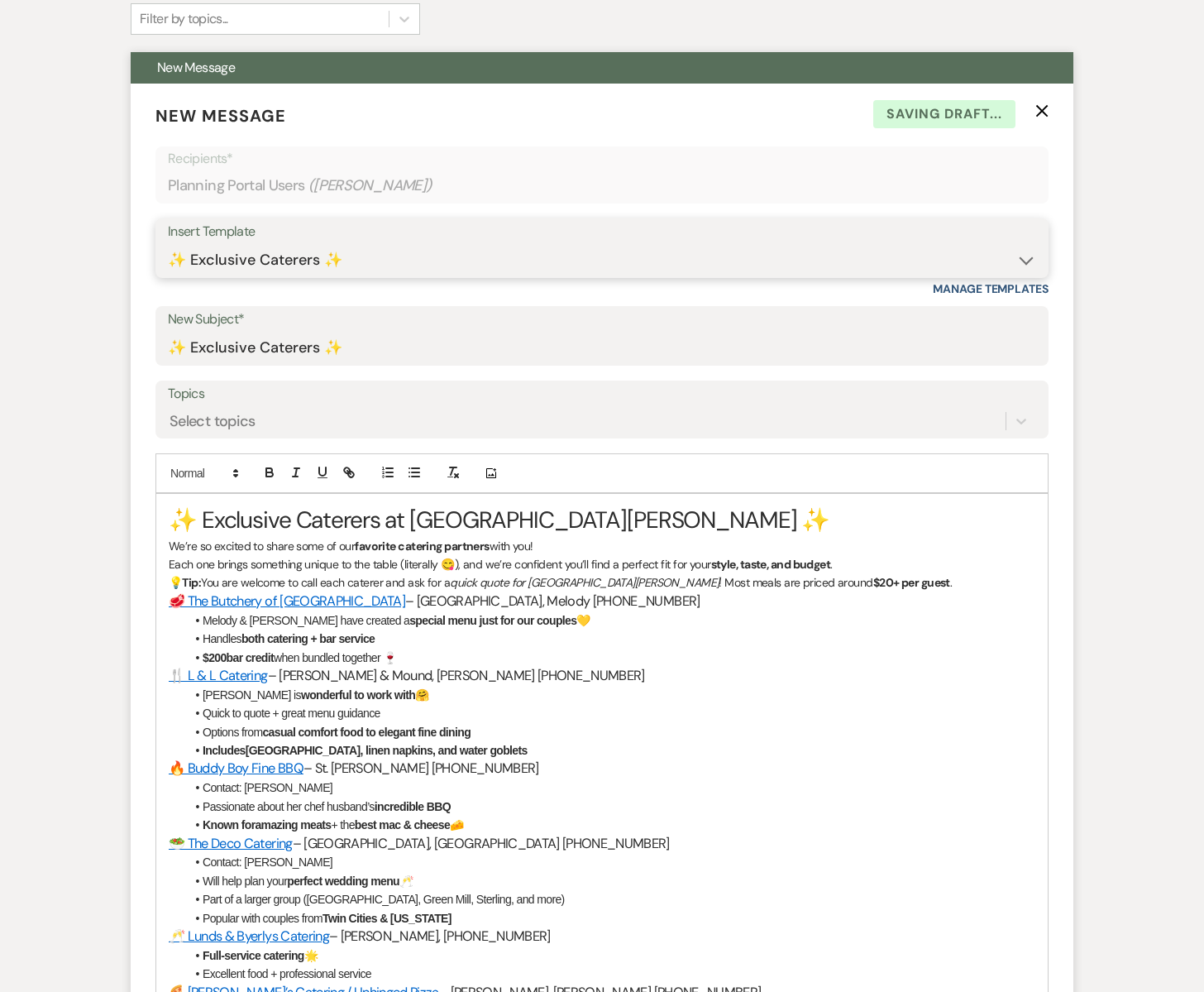
scroll to position [455, 0]
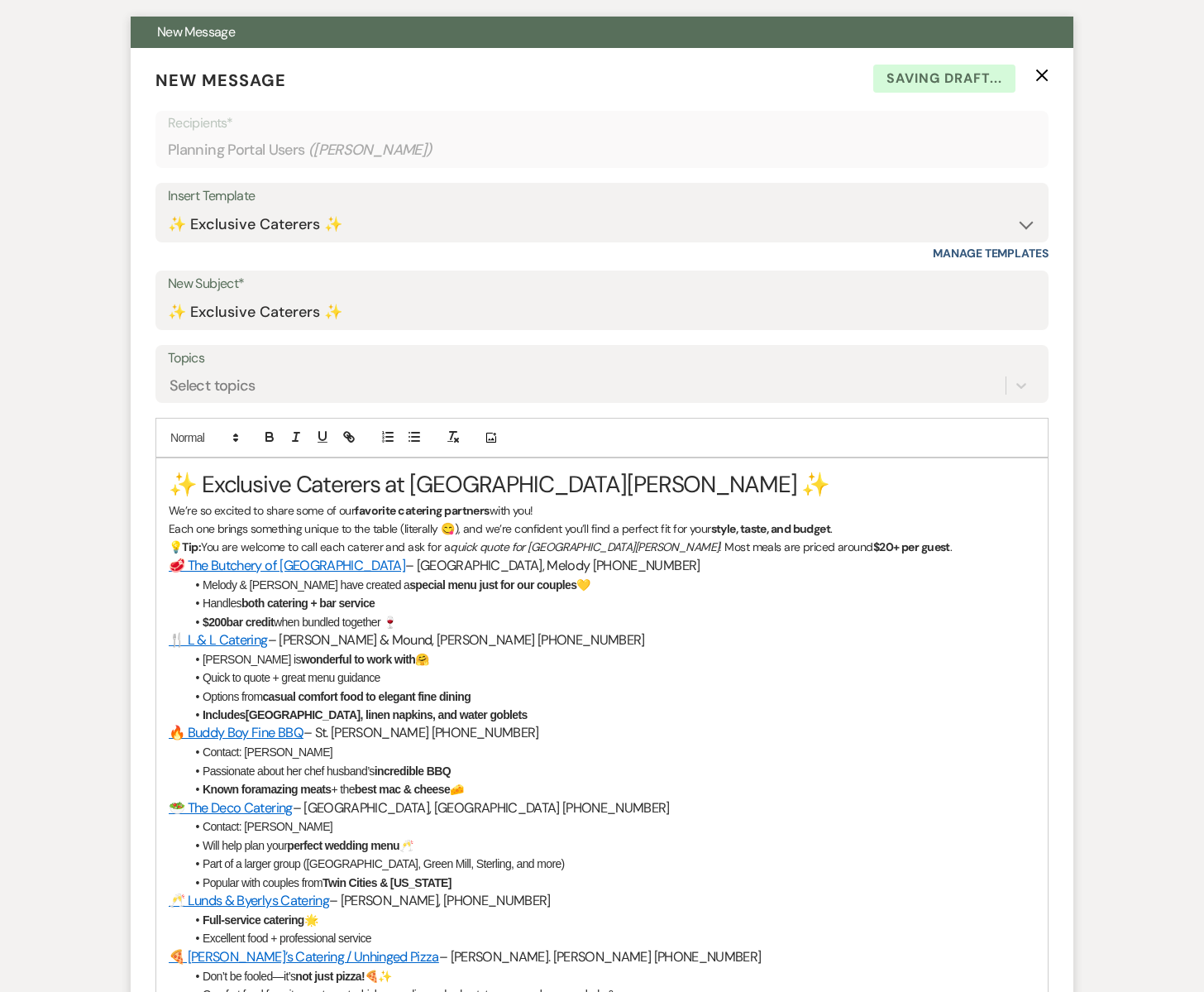
click at [168, 481] on h1 "✨ Exclusive Caterers at [GEOGRAPHIC_DATA][PERSON_NAME] ✨" at bounding box center [601, 484] width 866 height 32
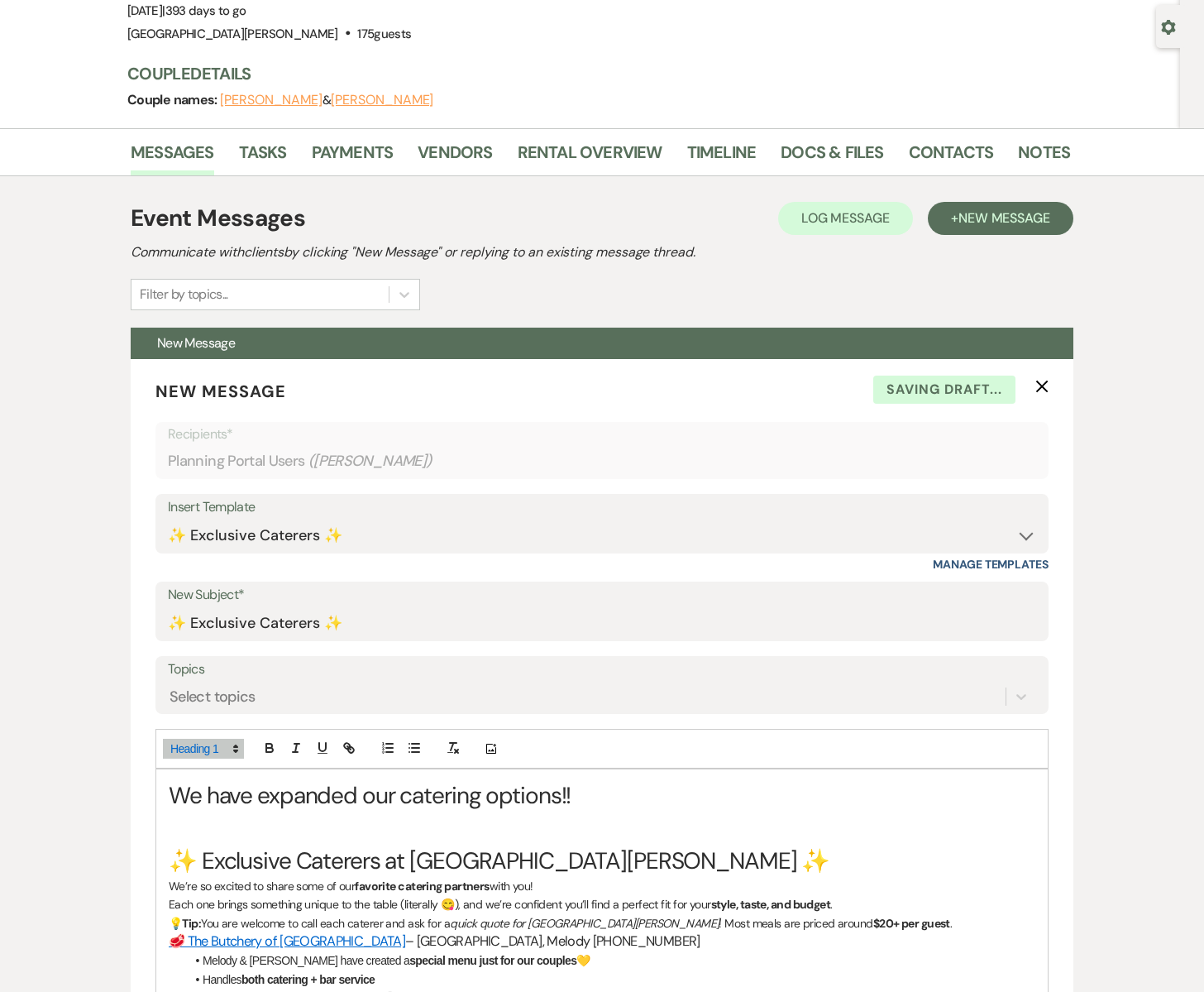
scroll to position [0, 0]
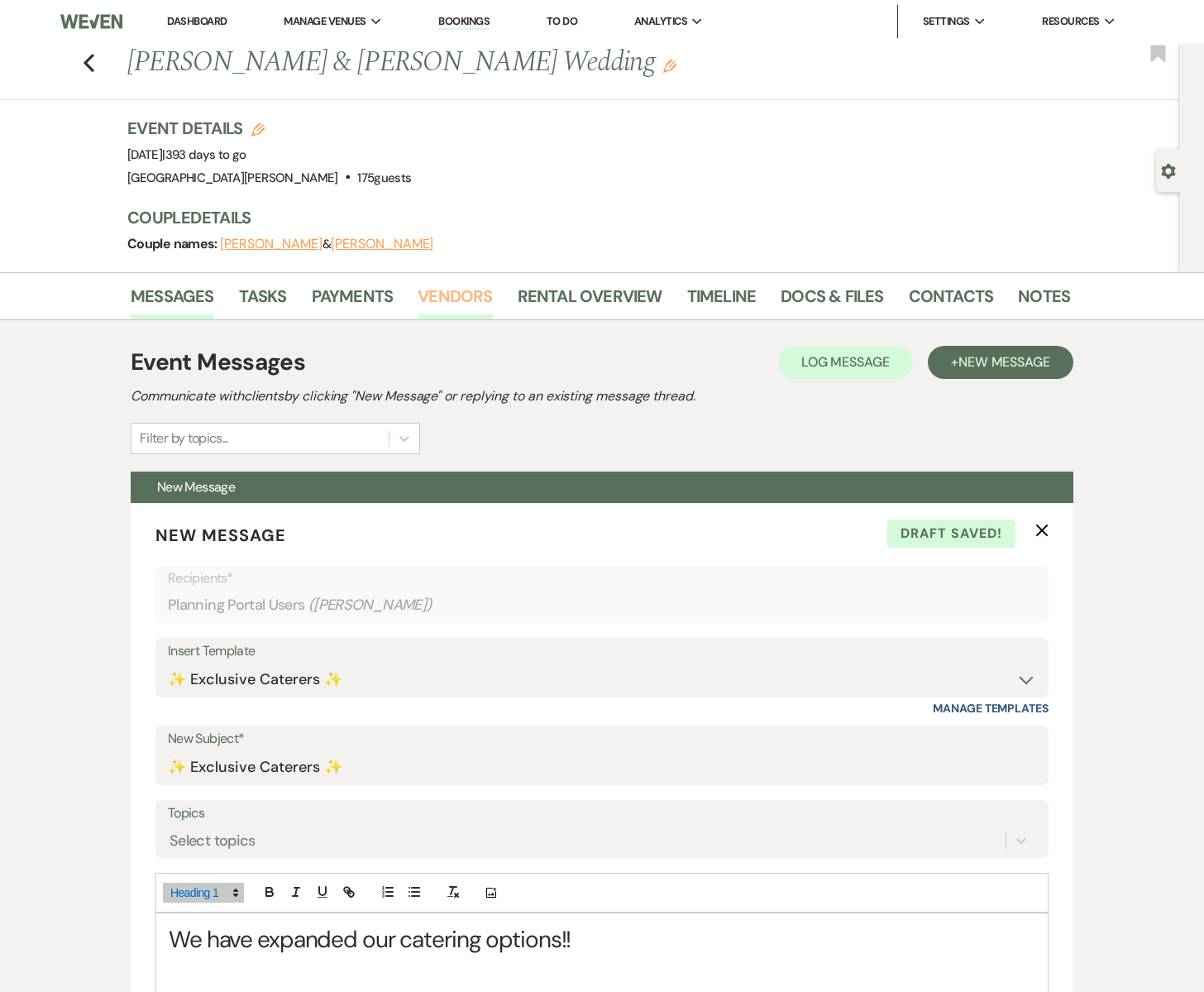
click at [467, 294] on link "Vendors" at bounding box center [455, 301] width 74 height 36
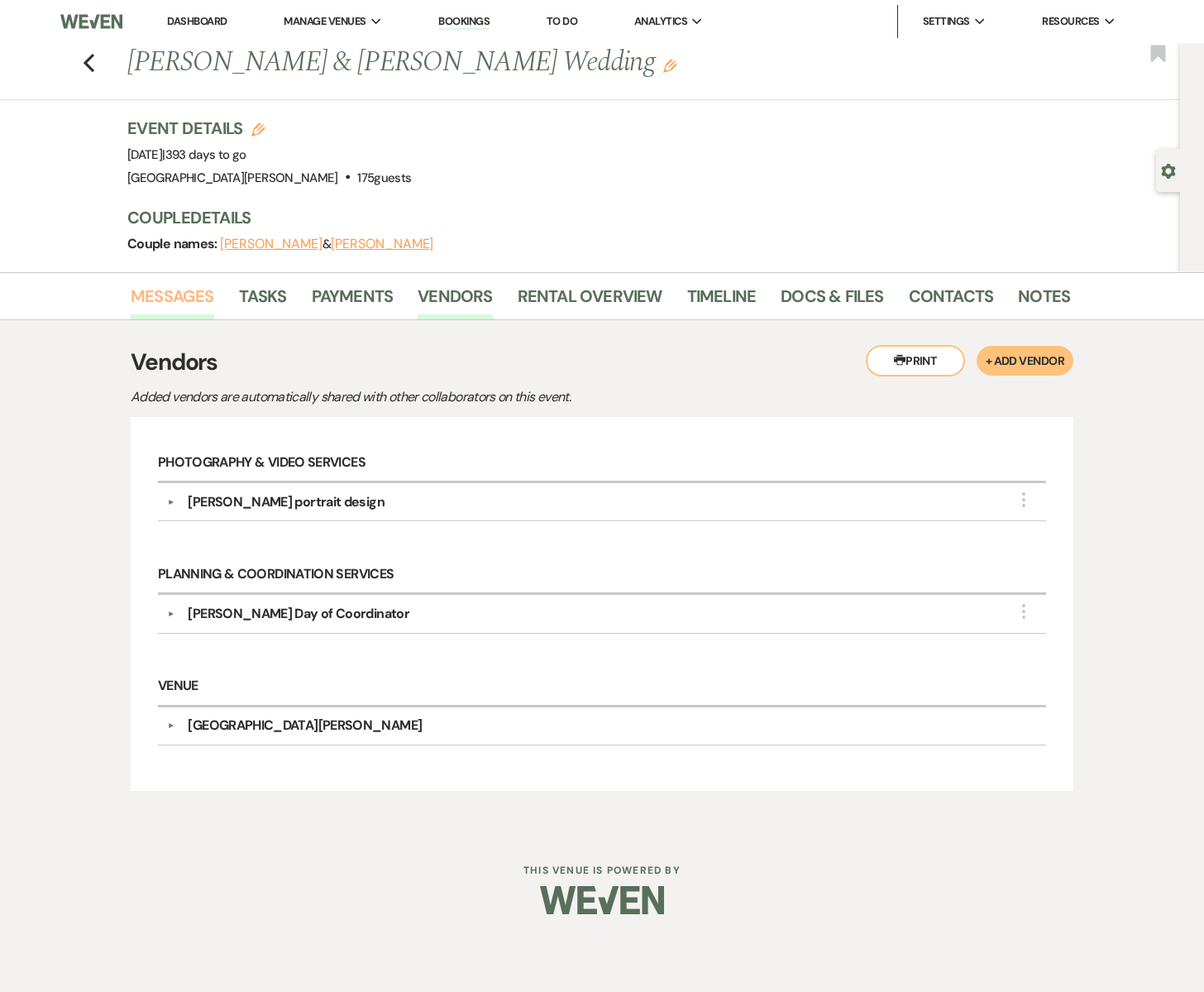
click at [169, 286] on link "Messages" at bounding box center [171, 301] width 83 height 36
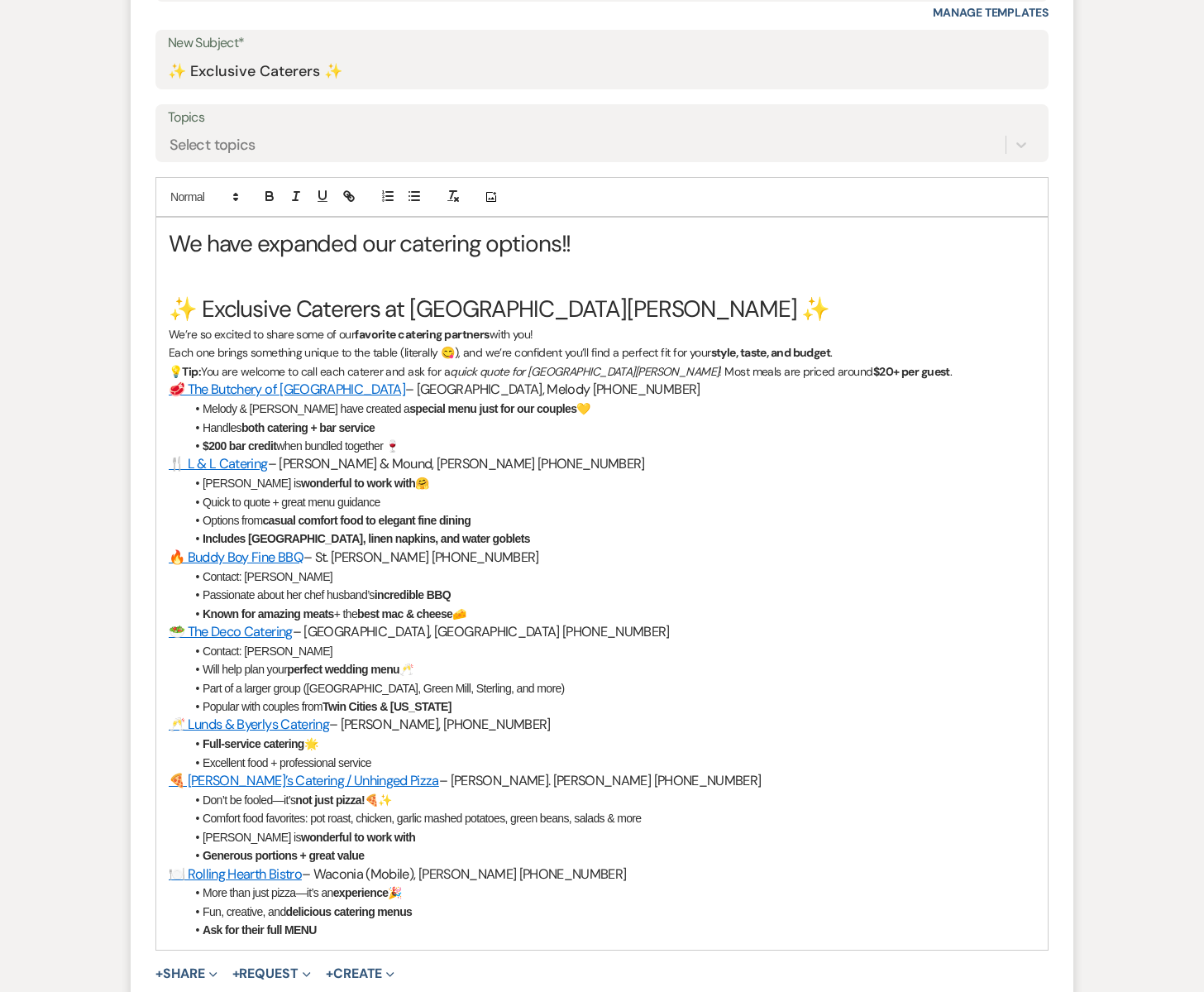
scroll to position [688, 0]
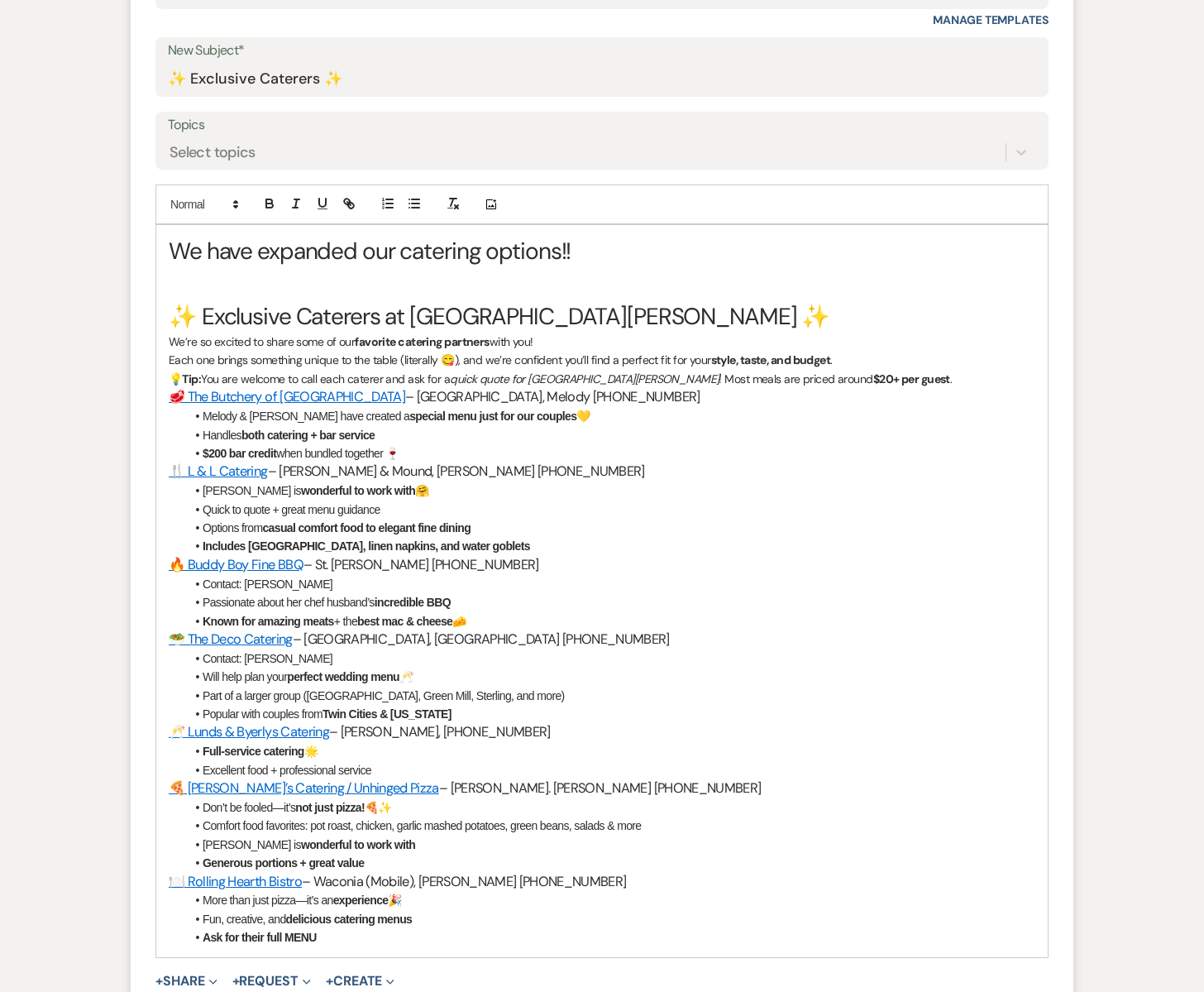
click at [380, 437] on li "Handles both catering + bar service" at bounding box center [610, 435] width 850 height 19
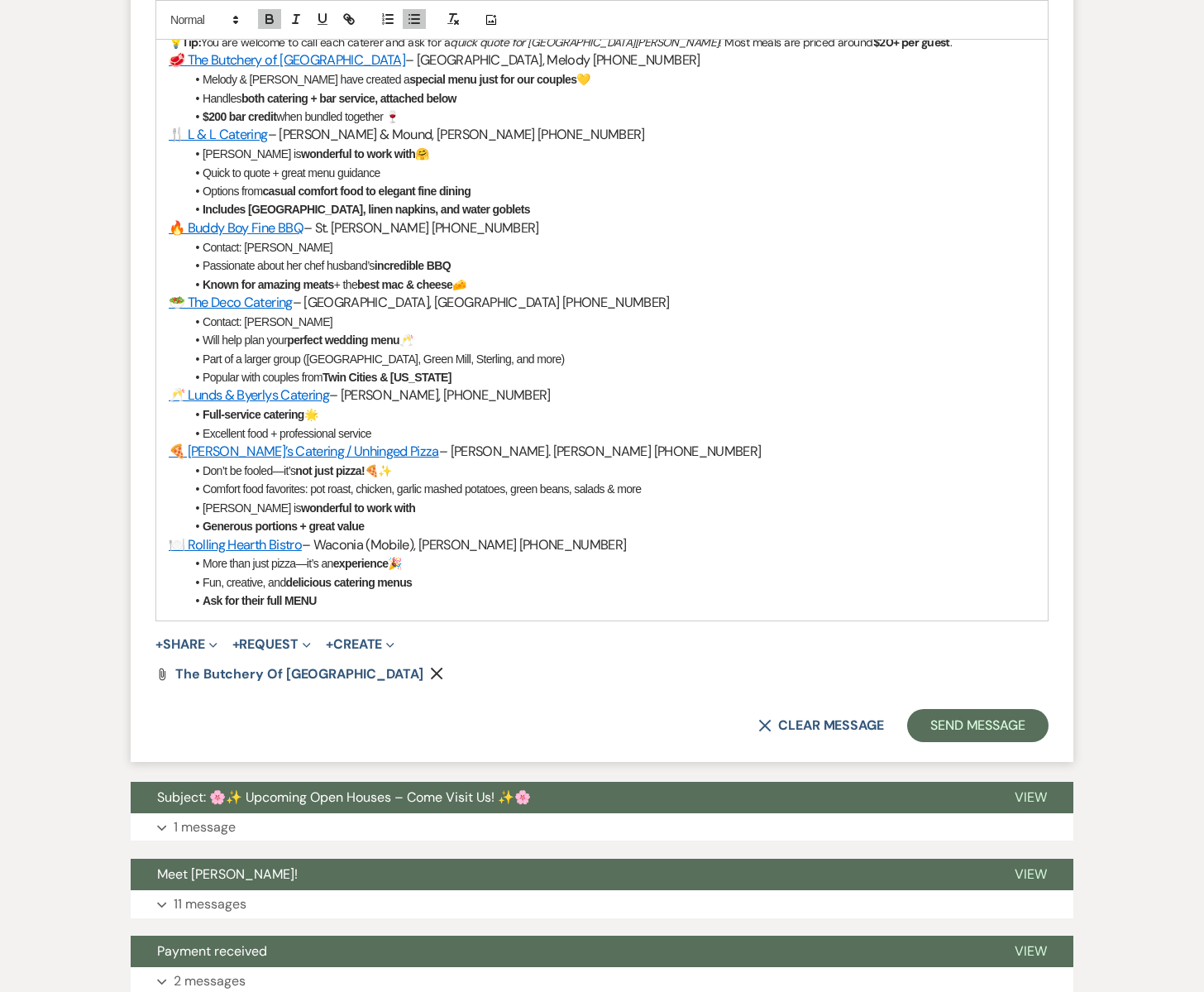
scroll to position [1077, 0]
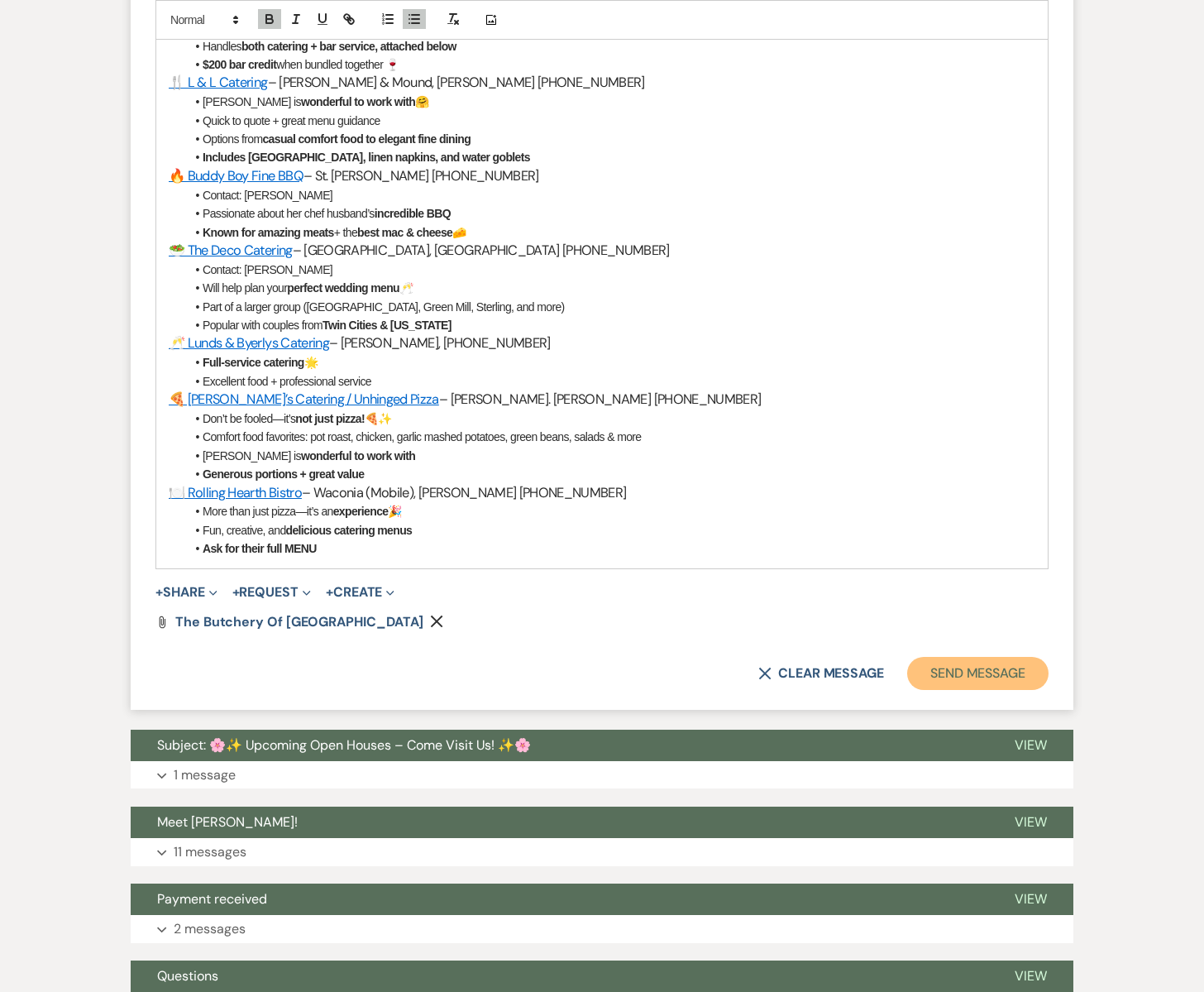
click at [953, 676] on button "Send Message" at bounding box center [978, 674] width 141 height 33
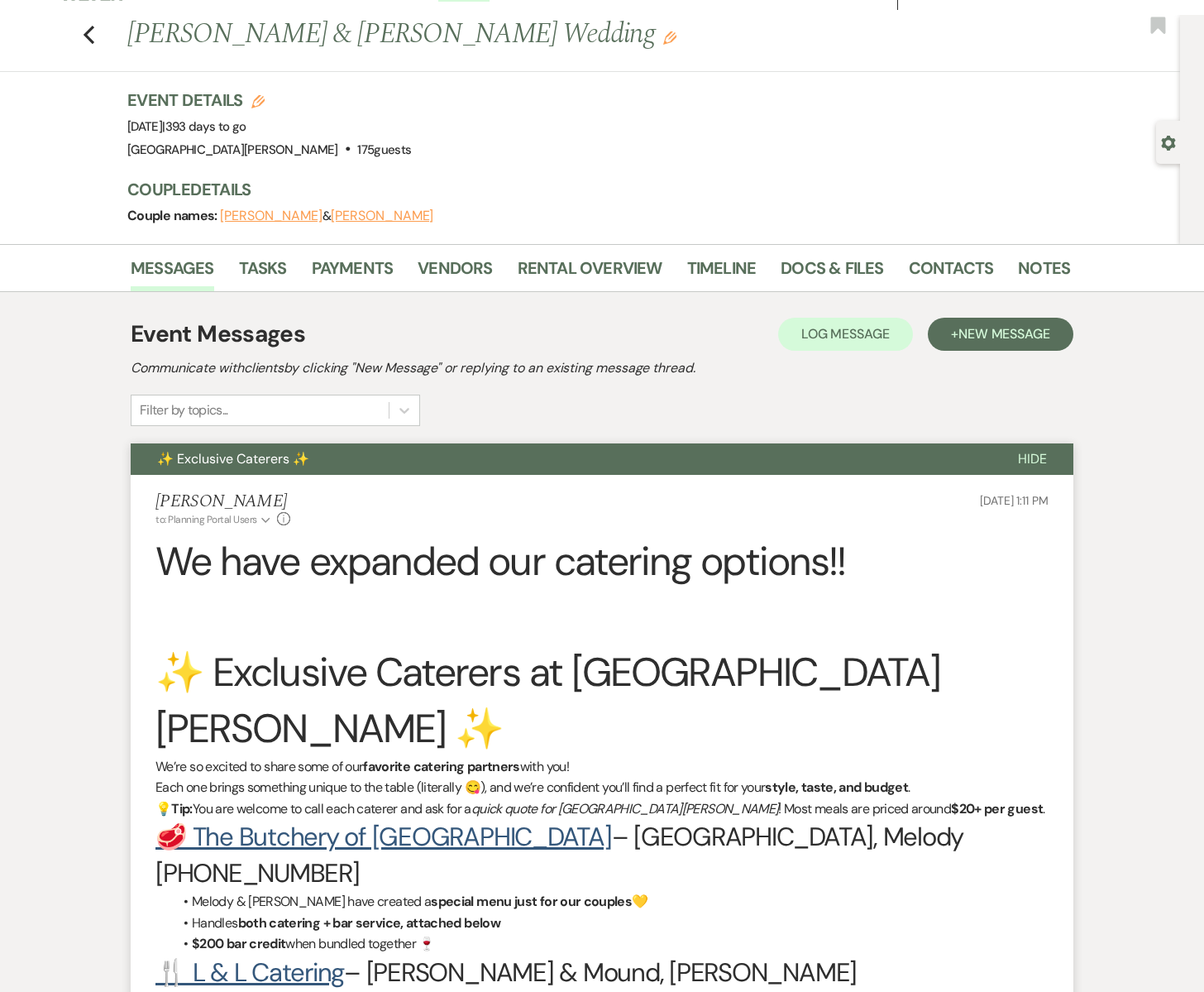
scroll to position [0, 0]
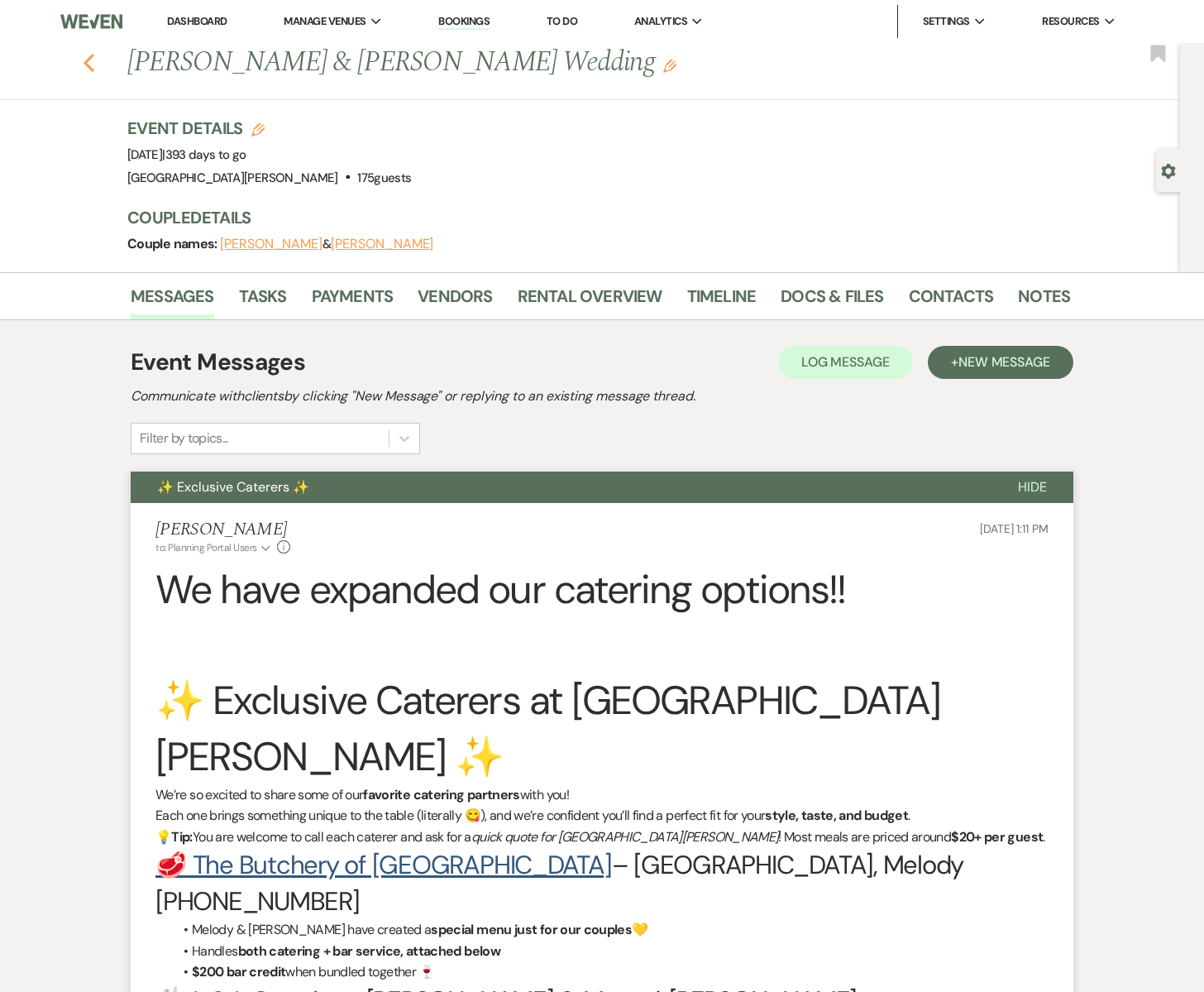
click at [85, 62] on use "button" at bounding box center [88, 63] width 11 height 19
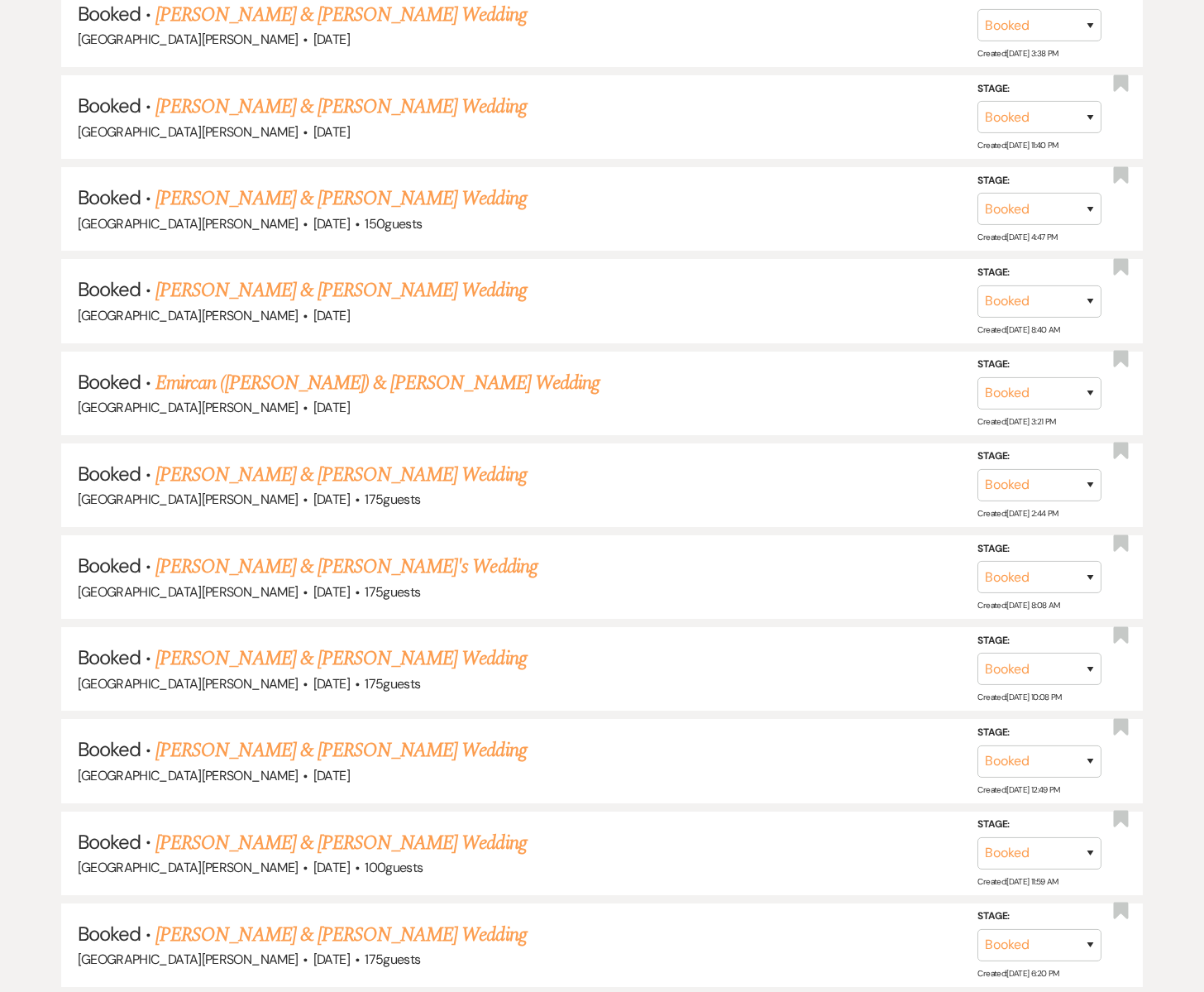
scroll to position [1851, 0]
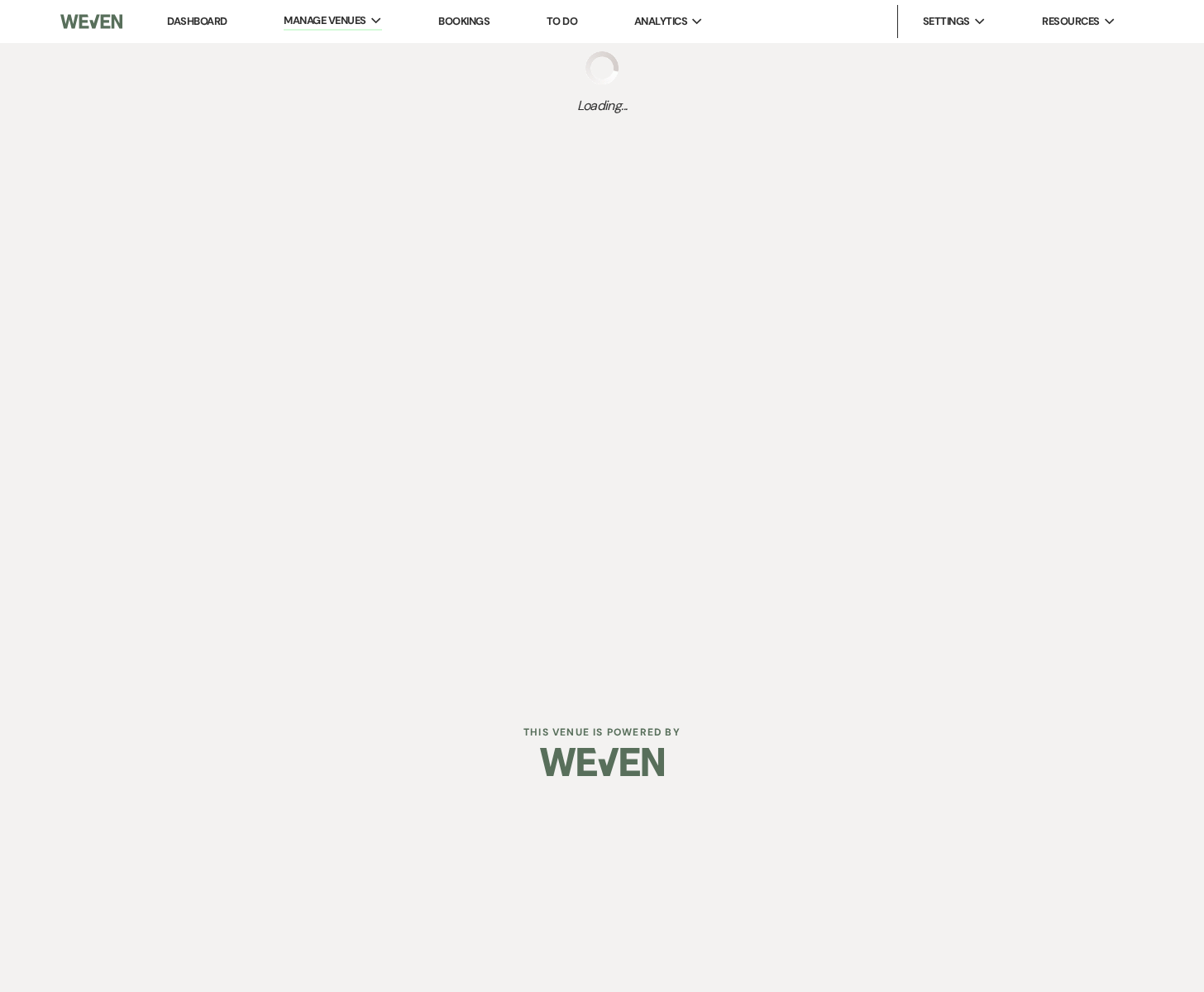
select select "Message Templates"
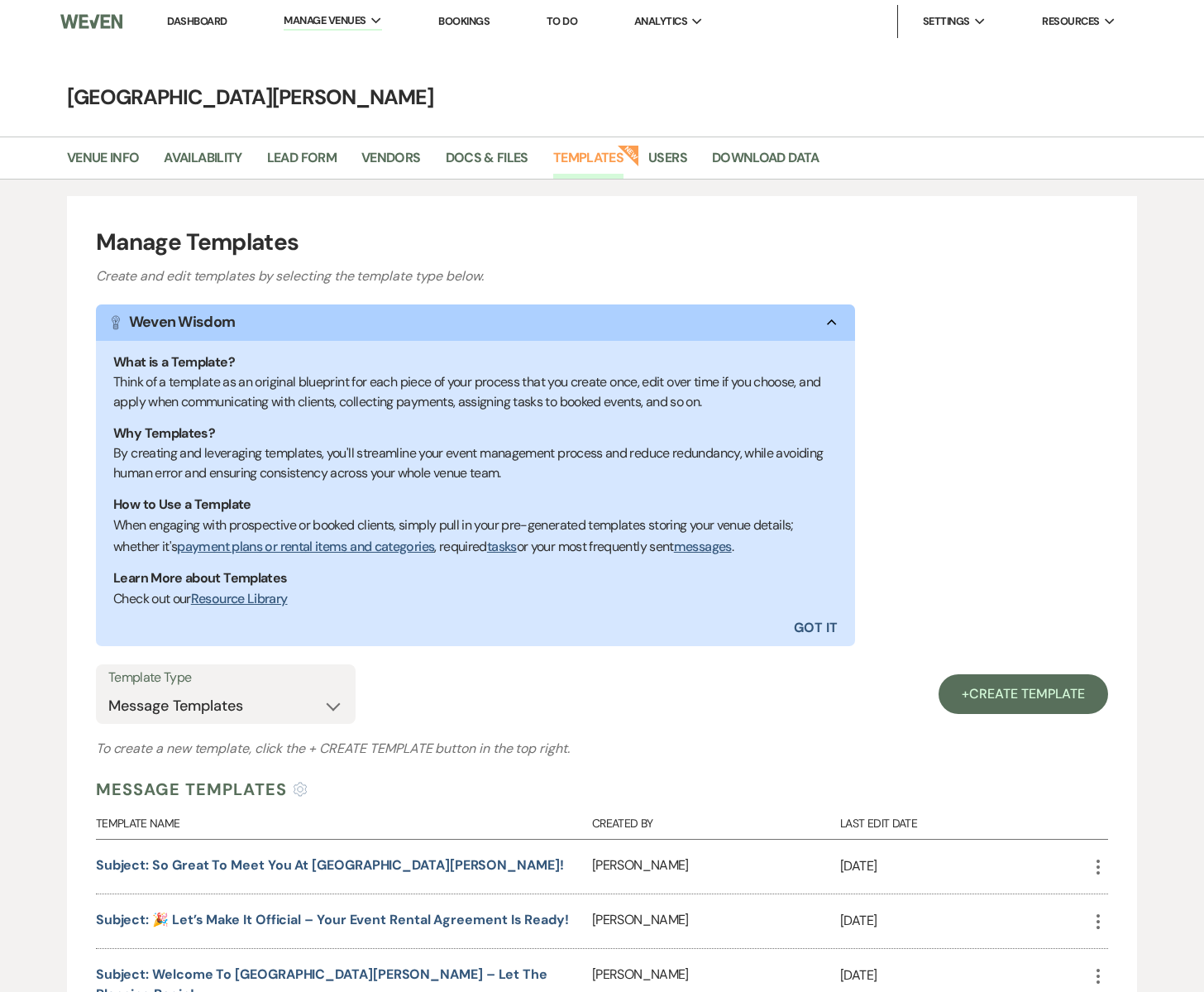
click at [662, 88] on h4 "[GEOGRAPHIC_DATA][PERSON_NAME]" at bounding box center [602, 97] width 1190 height 29
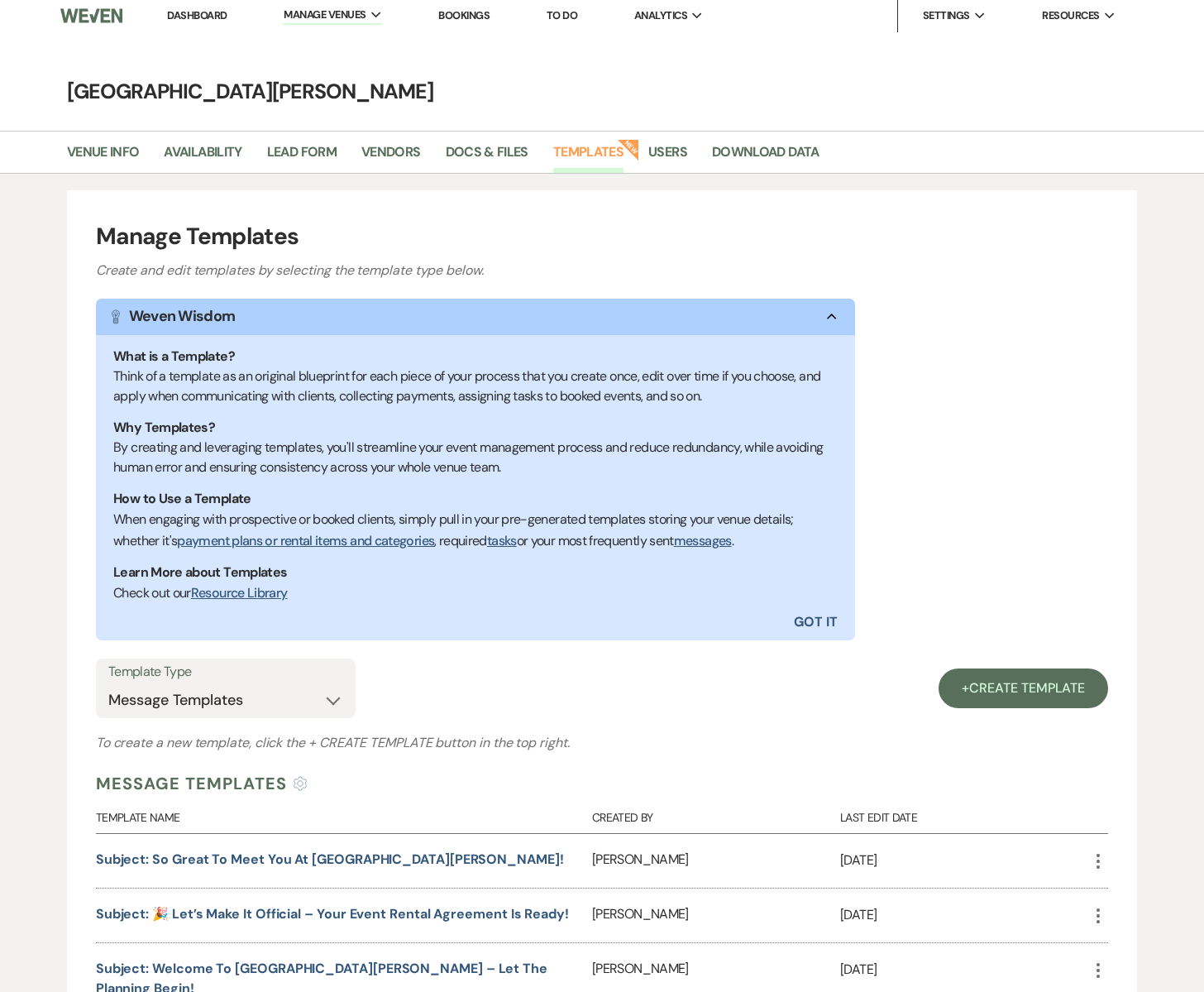
click at [215, 21] on link "Dashboard" at bounding box center [197, 15] width 60 height 14
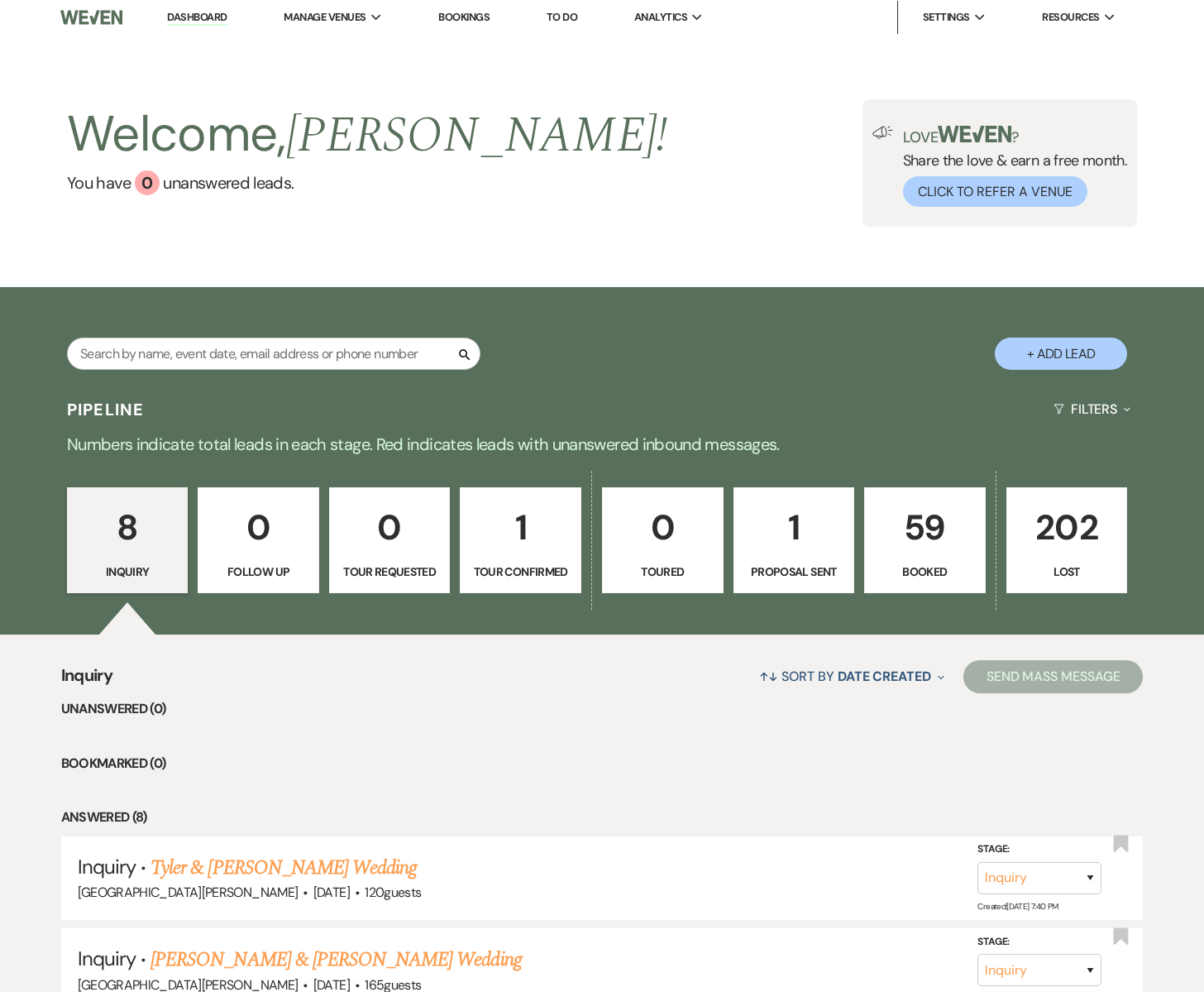
click at [527, 526] on p "1" at bounding box center [521, 527] width 100 height 56
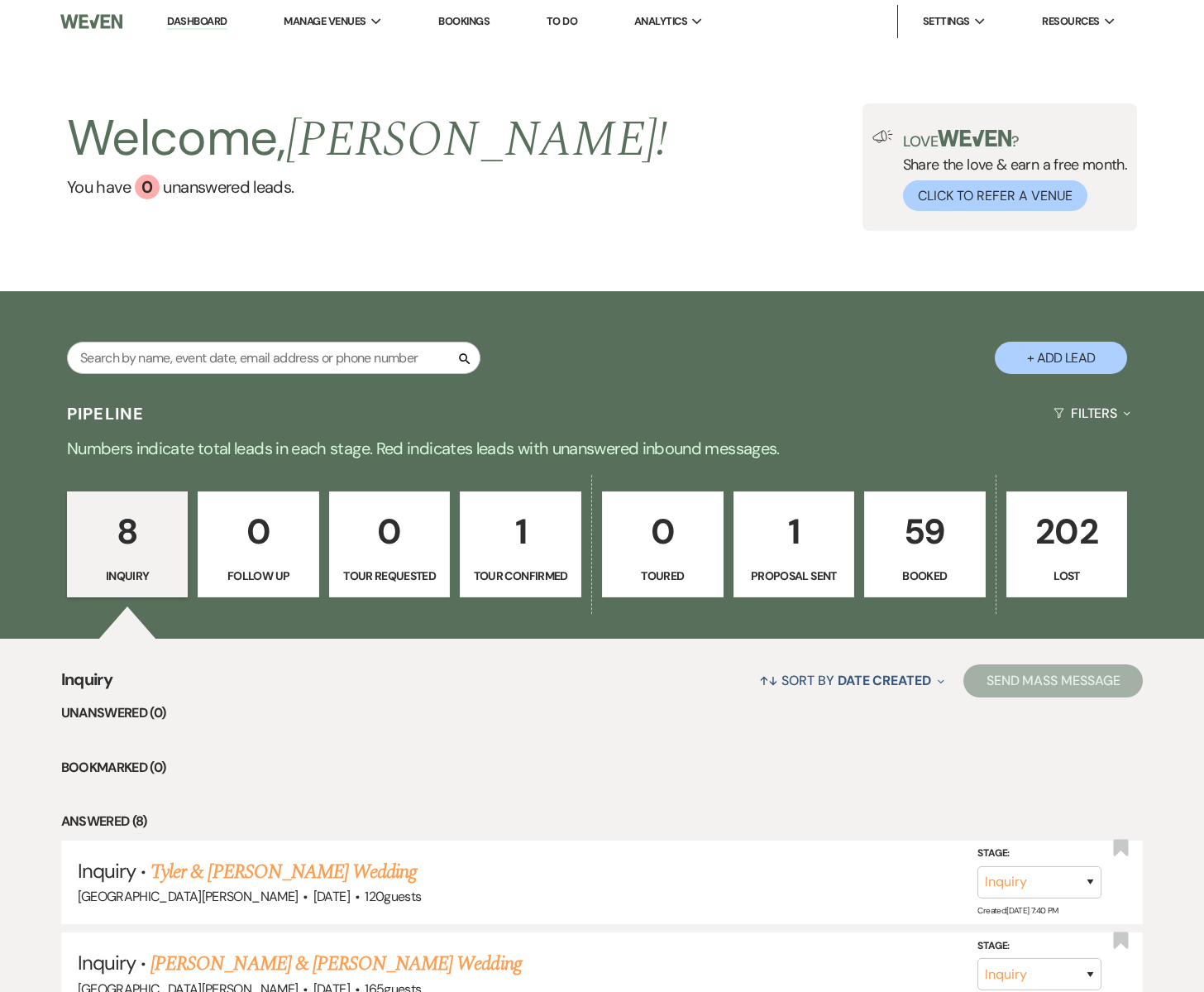
select select "4"
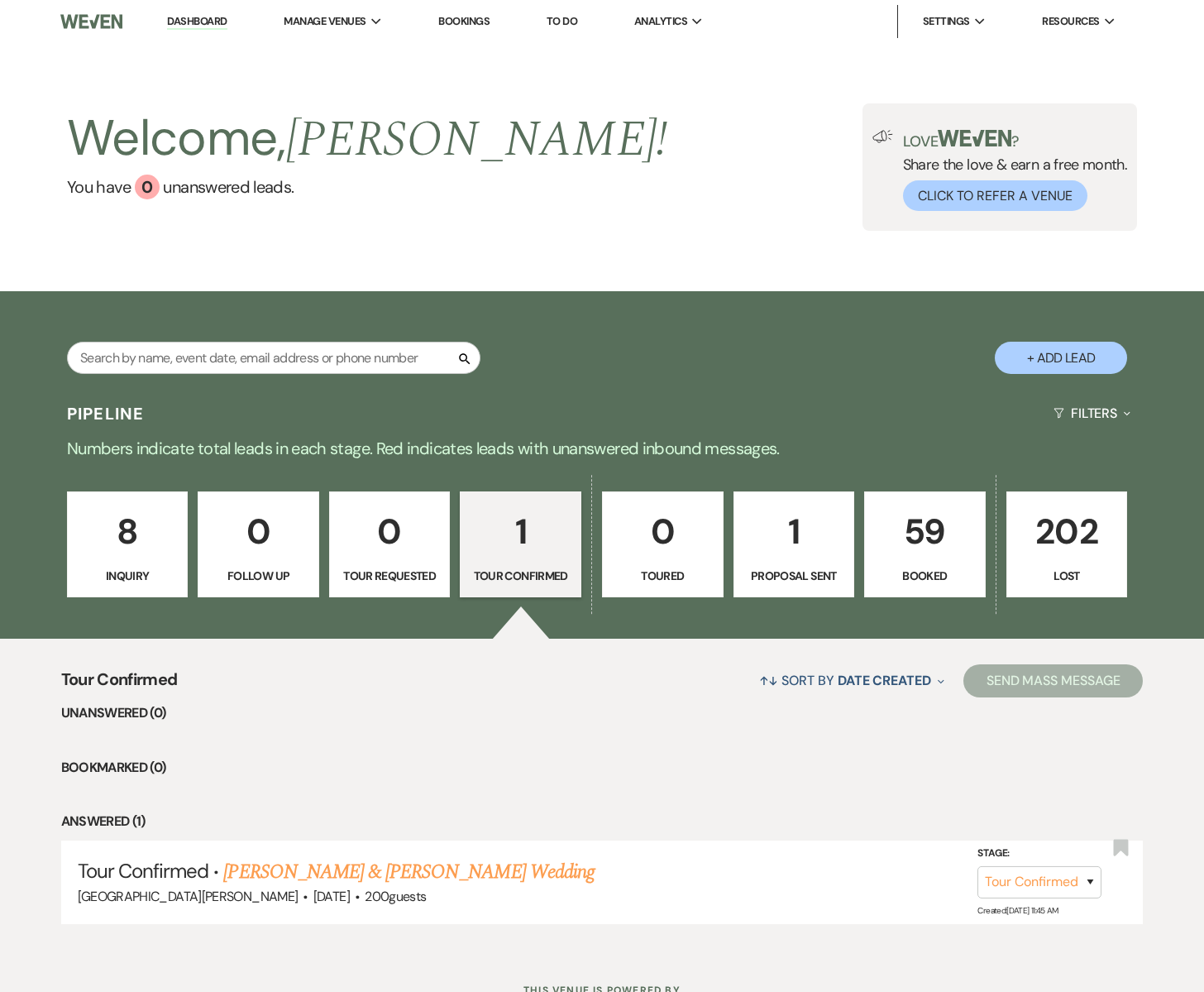
scroll to position [11, 0]
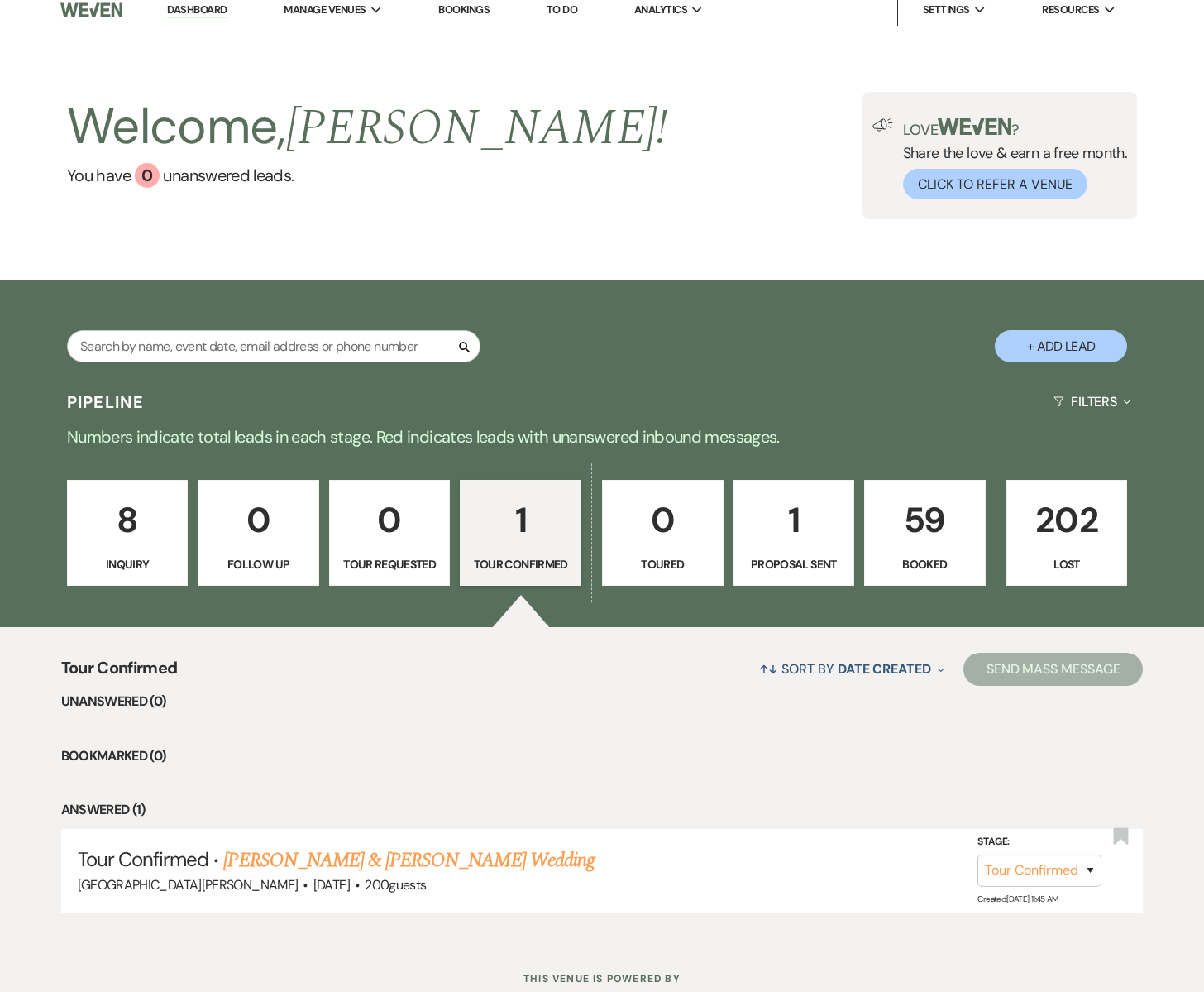
click at [1043, 343] on button "+ Add Lead" at bounding box center [1060, 346] width 132 height 32
select select "755"
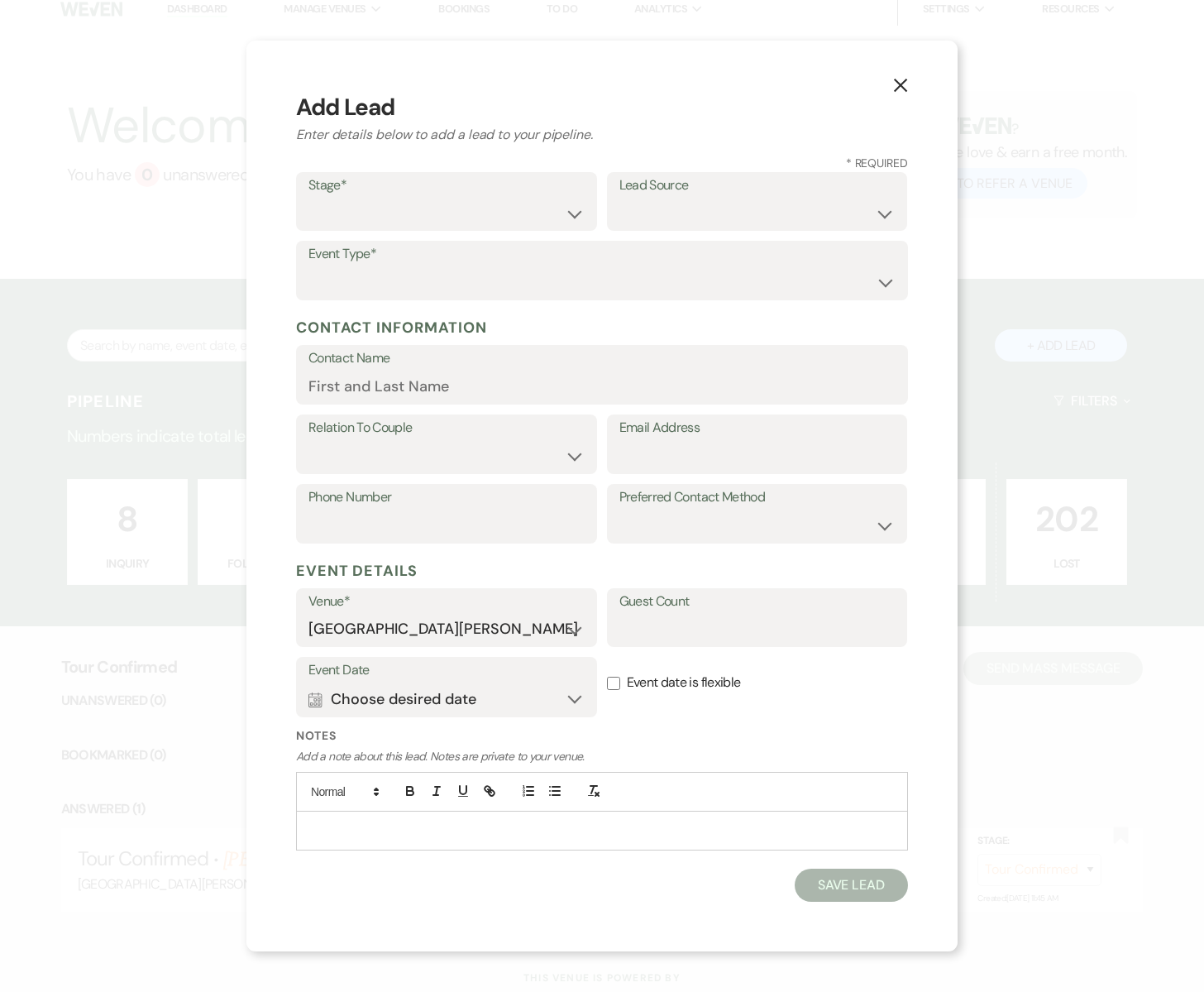
click at [364, 195] on label "Stage*" at bounding box center [446, 185] width 276 height 24
click at [546, 211] on select "Inquiry Follow Up Tour Requested Tour Confirmed Toured Proposal Sent Booked Lost" at bounding box center [446, 213] width 276 height 32
select select "4"
click at [308, 197] on select "Inquiry Follow Up Tour Requested Tour Confirmed Toured Proposal Sent Booked Lost" at bounding box center [446, 213] width 276 height 32
click at [671, 198] on select "Weven Venue Website Instagram Facebook Pinterest Google The Knot Wedding Wire H…" at bounding box center [758, 213] width 276 height 32
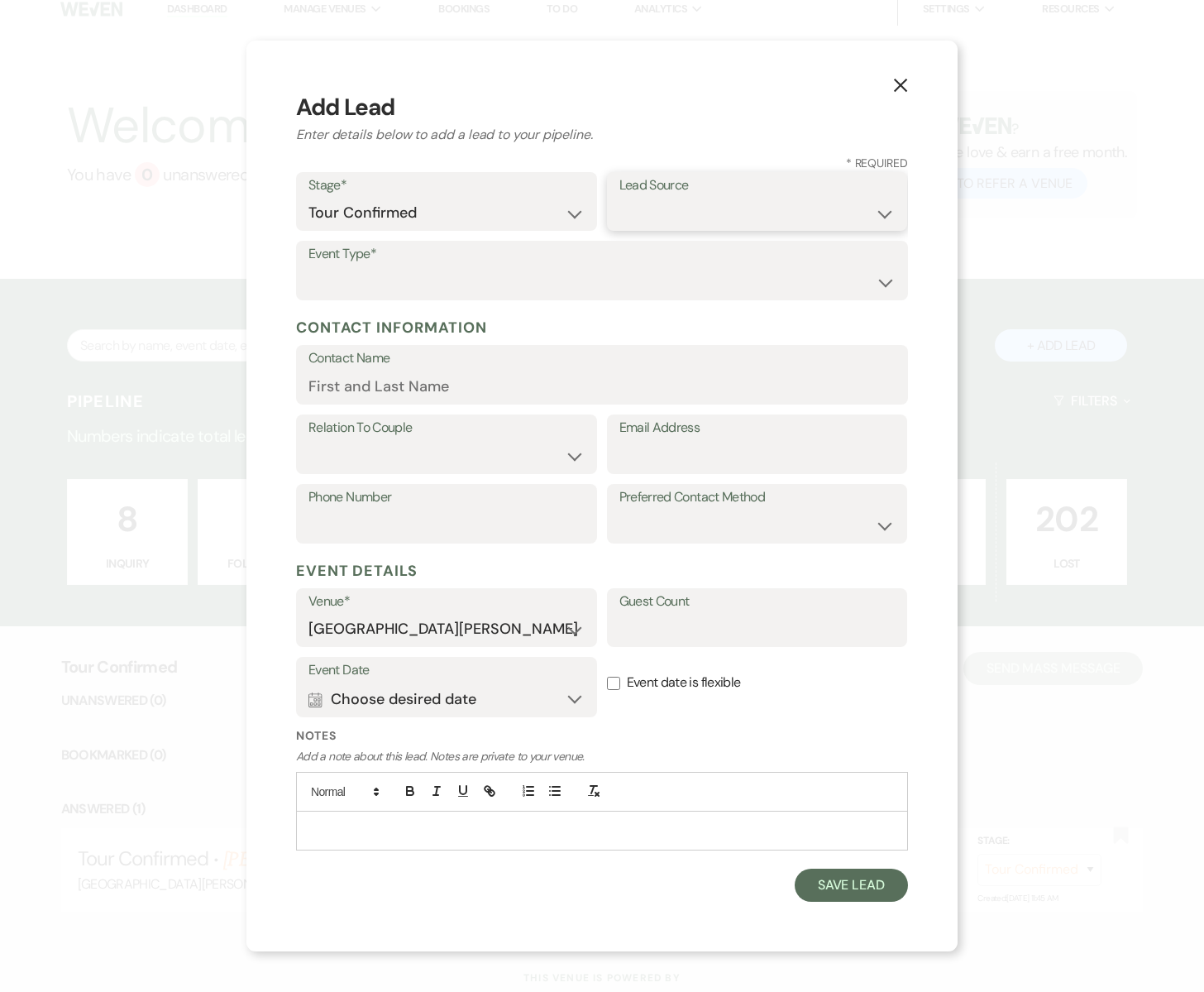
select select "6"
click at [620, 197] on select "Weven Venue Website Instagram Facebook Pinterest Google The Knot Wedding Wire H…" at bounding box center [758, 213] width 276 height 32
click at [466, 280] on select "Wedding Anniversary Party Baby Shower Bachelorette / Bachelor Party Birthday Pa…" at bounding box center [602, 282] width 587 height 32
select select "1"
click at [308, 266] on select "Wedding Anniversary Party Baby Shower Bachelorette / Bachelor Party Birthday Pa…" at bounding box center [602, 282] width 587 height 32
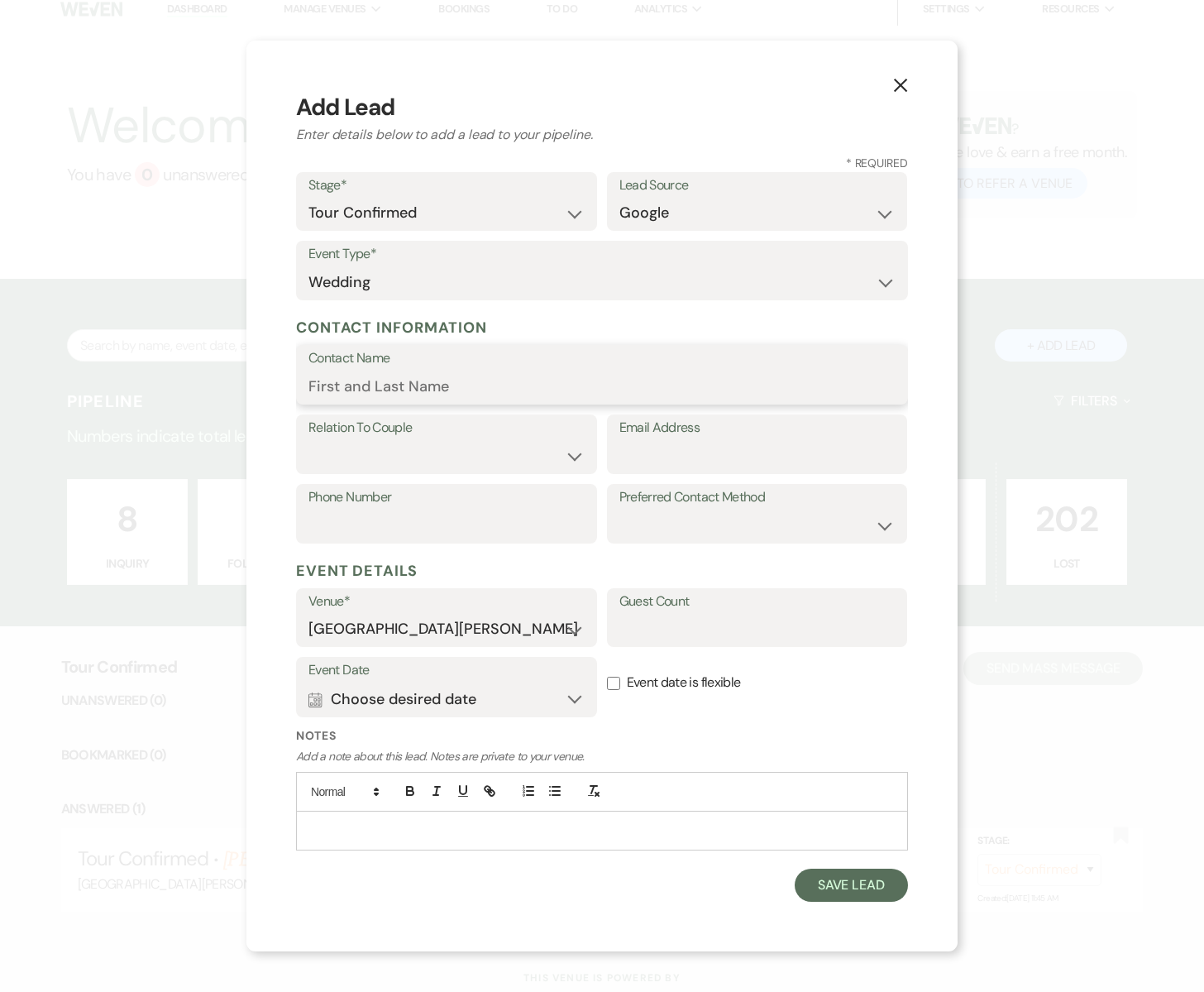
click at [395, 380] on input "Contact Name" at bounding box center [602, 386] width 587 height 32
type input "[PERSON_NAME]"
click at [432, 430] on label "Relation To Couple" at bounding box center [446, 428] width 276 height 24
click at [432, 462] on select "Couple Planner Parent of Couple Family Member Friend Other" at bounding box center [446, 455] width 276 height 32
select select "1"
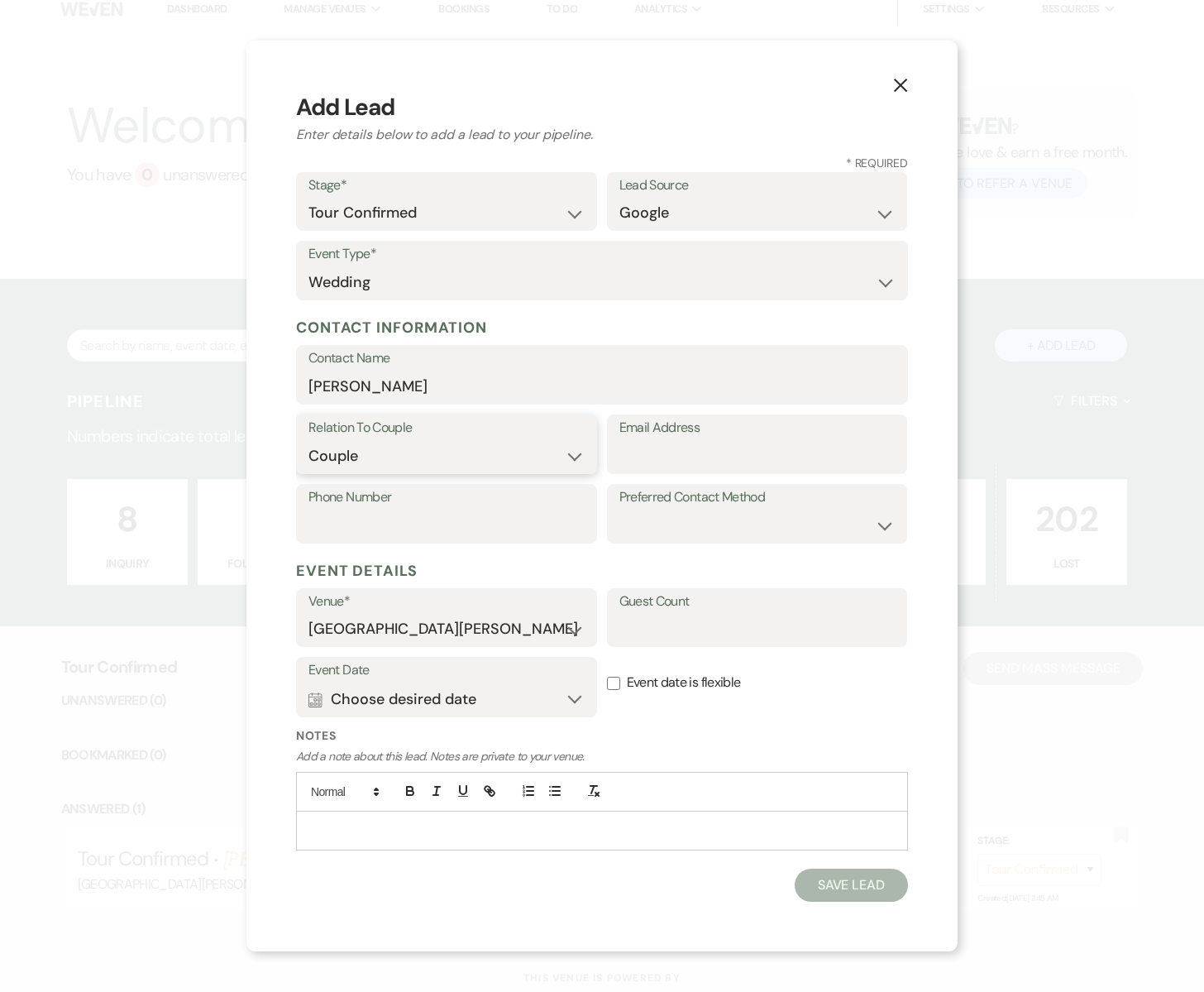
click at [308, 440] on select "Couple Planner Parent of Couple Family Member Friend Other" at bounding box center [446, 455] width 276 height 32
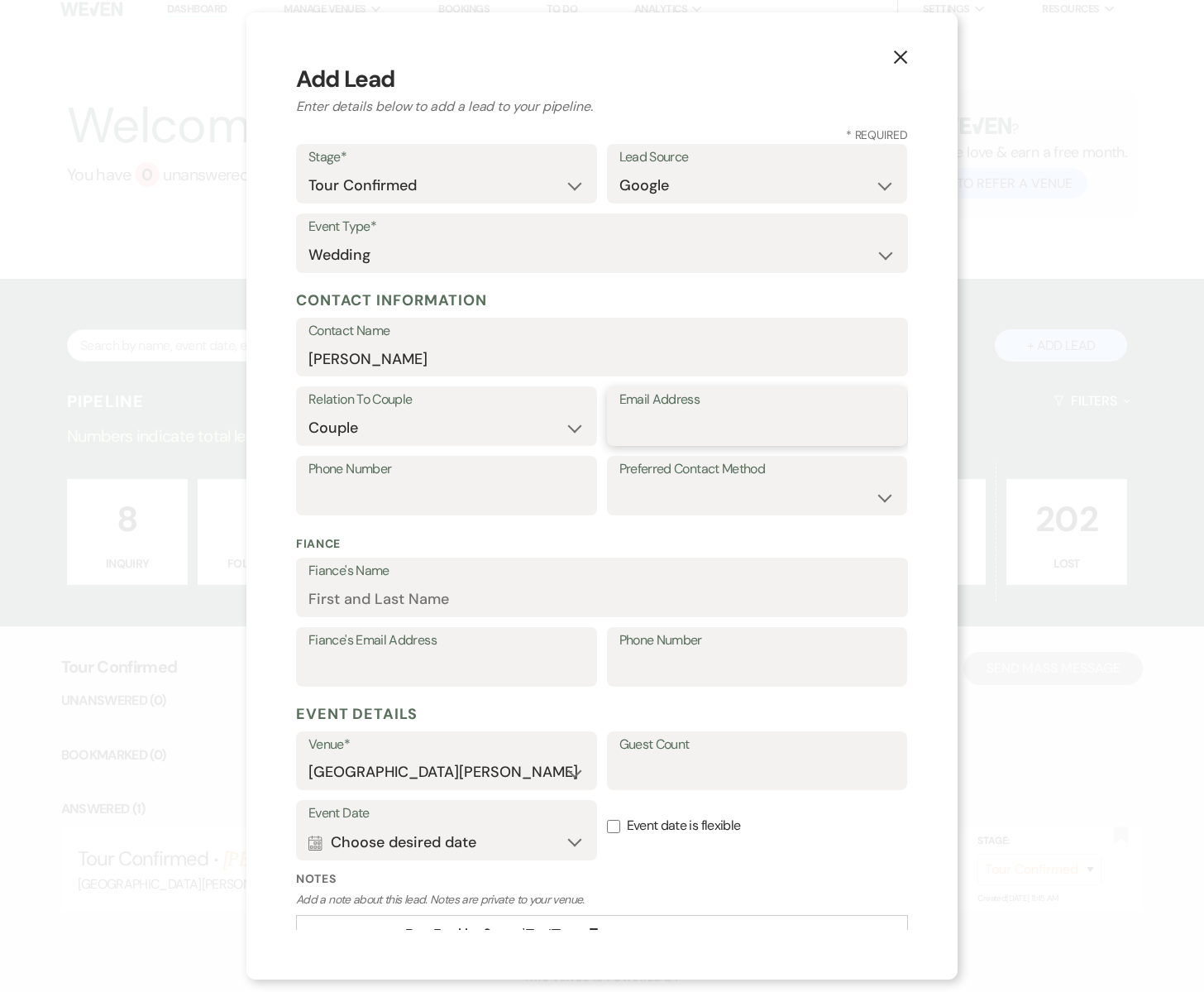
click at [647, 427] on input "Email Address" at bounding box center [758, 428] width 276 height 32
type input "[EMAIL_ADDRESS][DOMAIN_NAME]"
click at [421, 597] on input "Fiance's Name" at bounding box center [602, 599] width 587 height 32
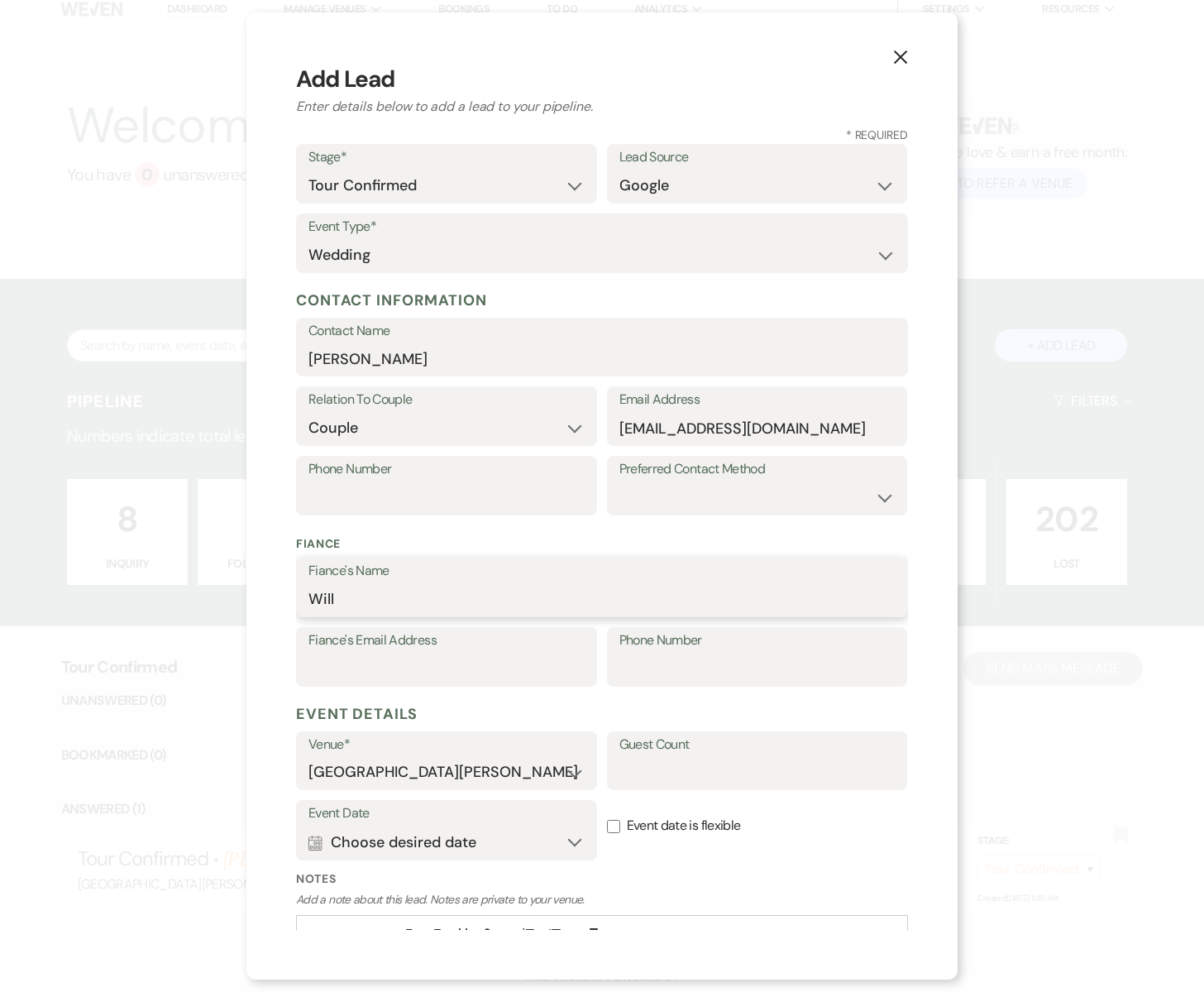
type input "Will"
click at [421, 652] on input "Fiance's Email Address" at bounding box center [446, 668] width 276 height 32
type input "[EMAIL_ADDRESS][DOMAIN_NAME]"
click at [636, 488] on select "Email Phone Text" at bounding box center [758, 497] width 276 height 32
click at [463, 501] on input "Phone Number" at bounding box center [446, 497] width 276 height 32
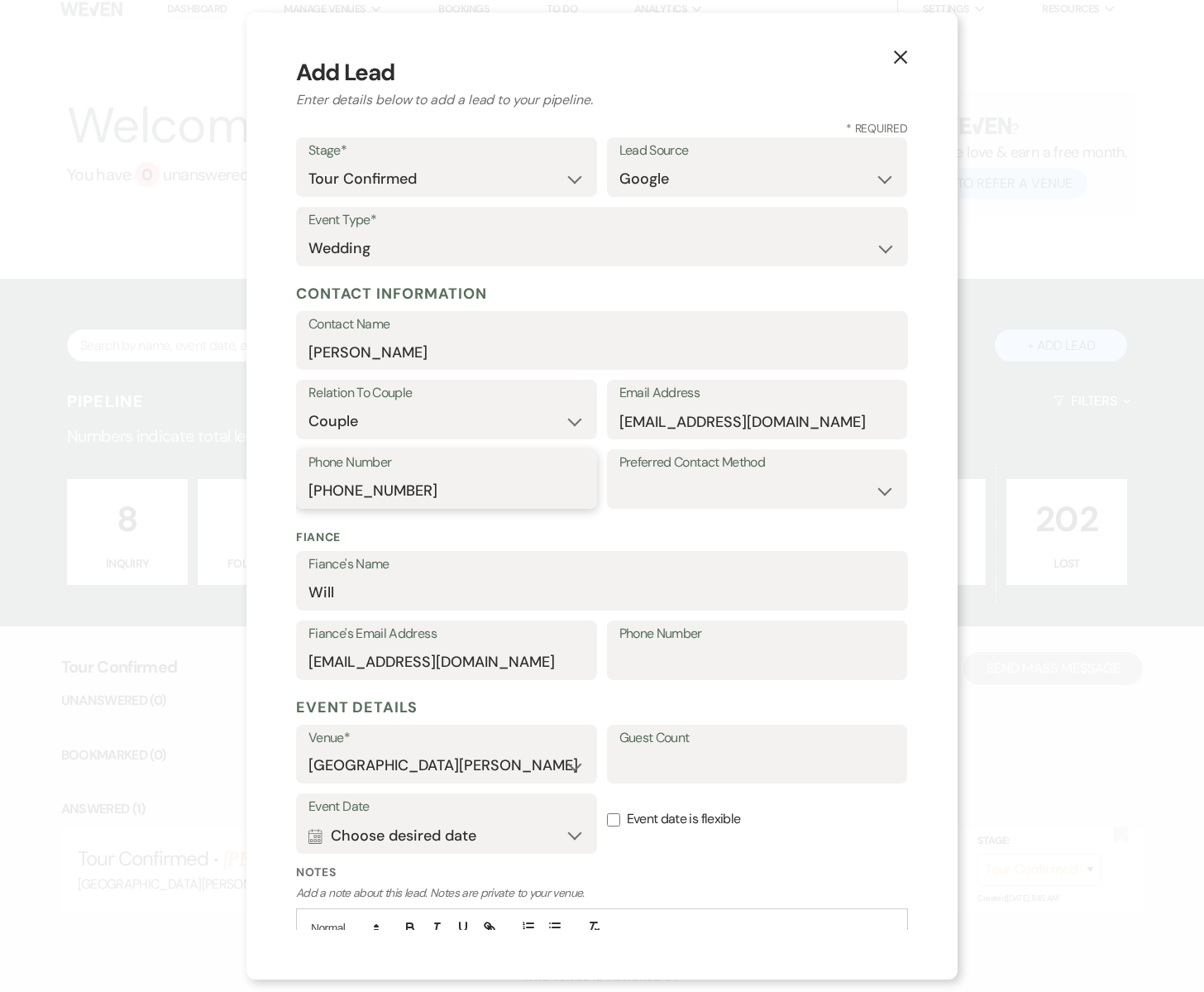
scroll to position [115, 0]
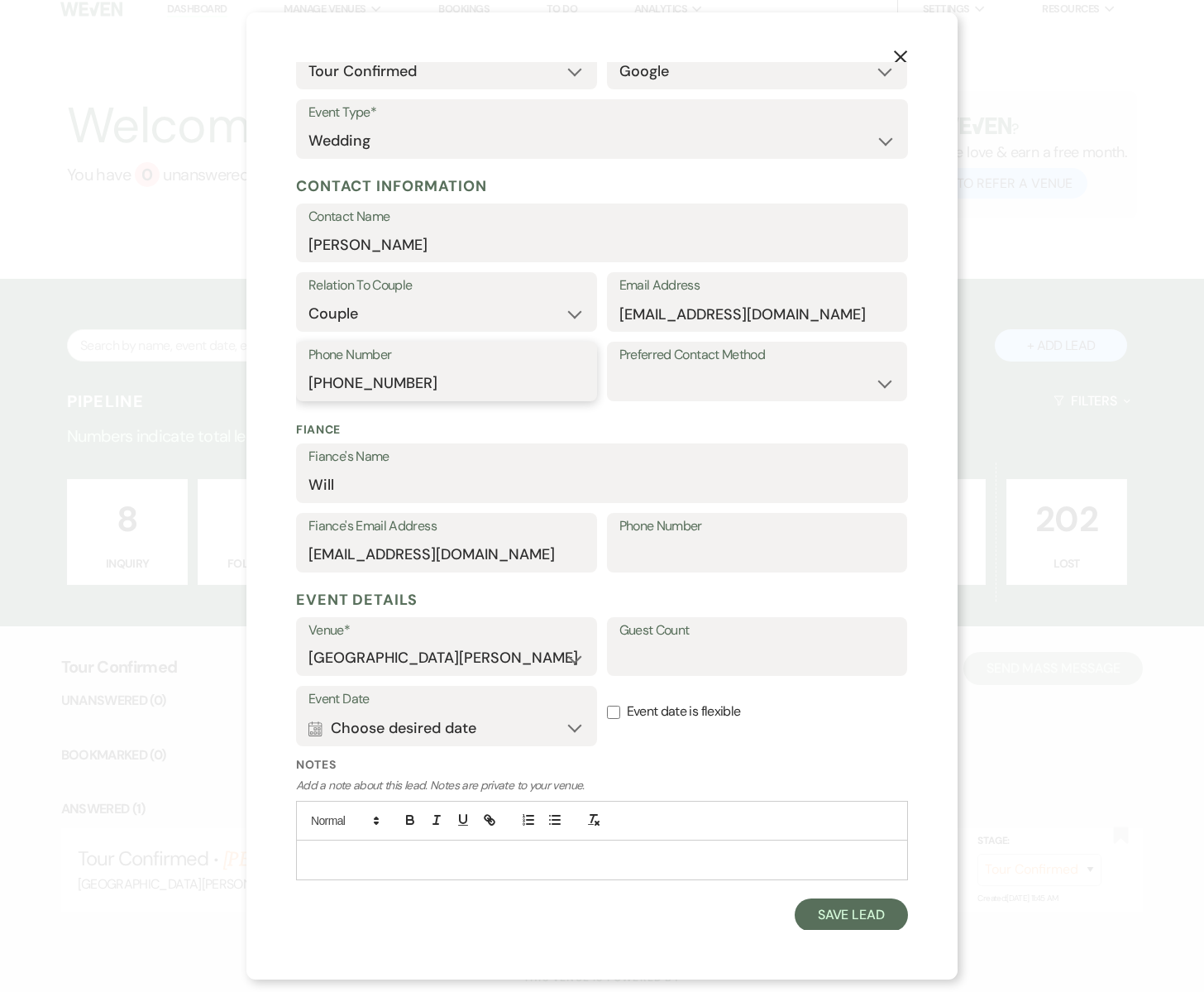
type input "[PHONE_NUMBER]"
click at [573, 718] on button "Calendar Choose desired date Expand" at bounding box center [446, 728] width 276 height 33
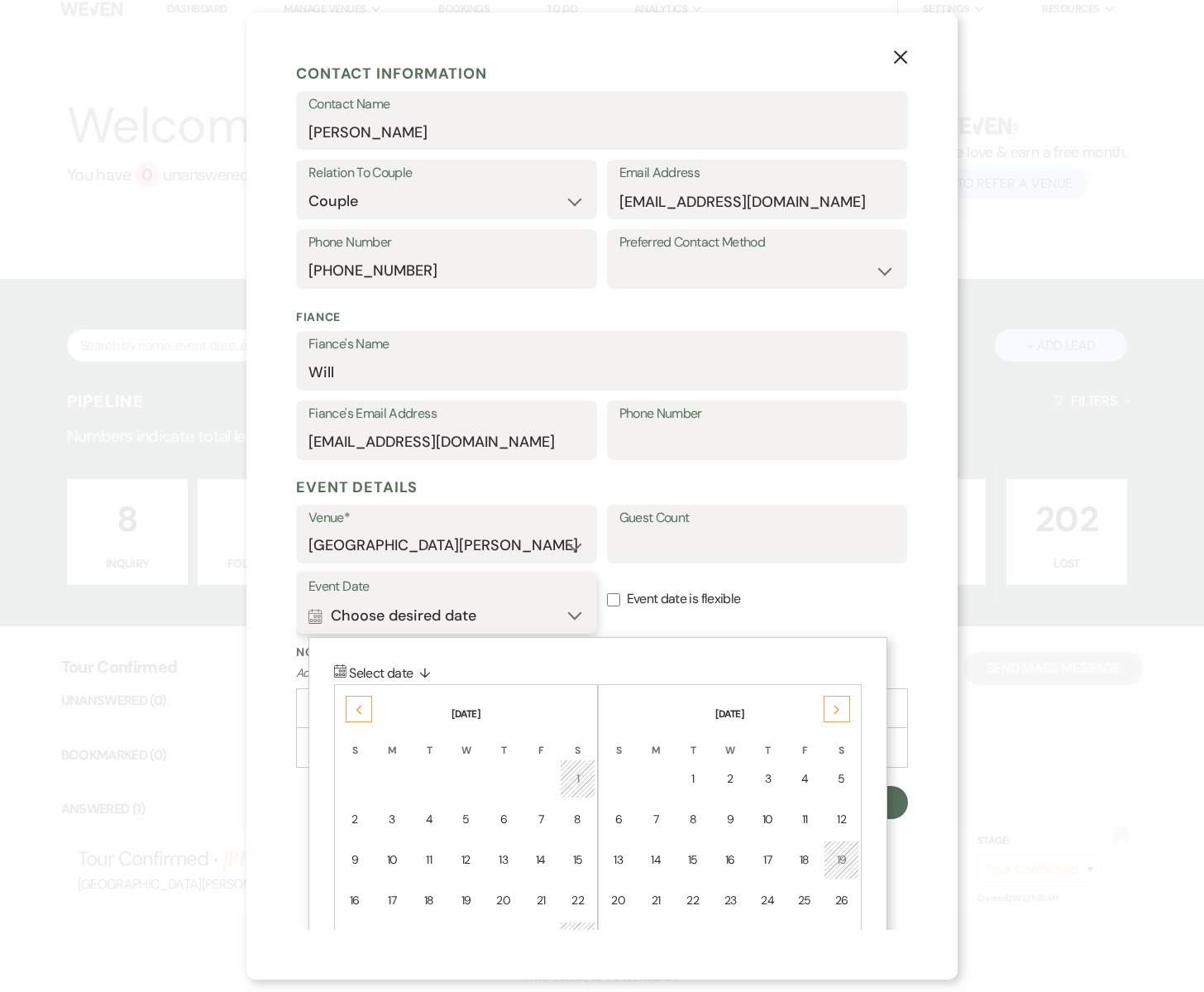
scroll to position [259, 0]
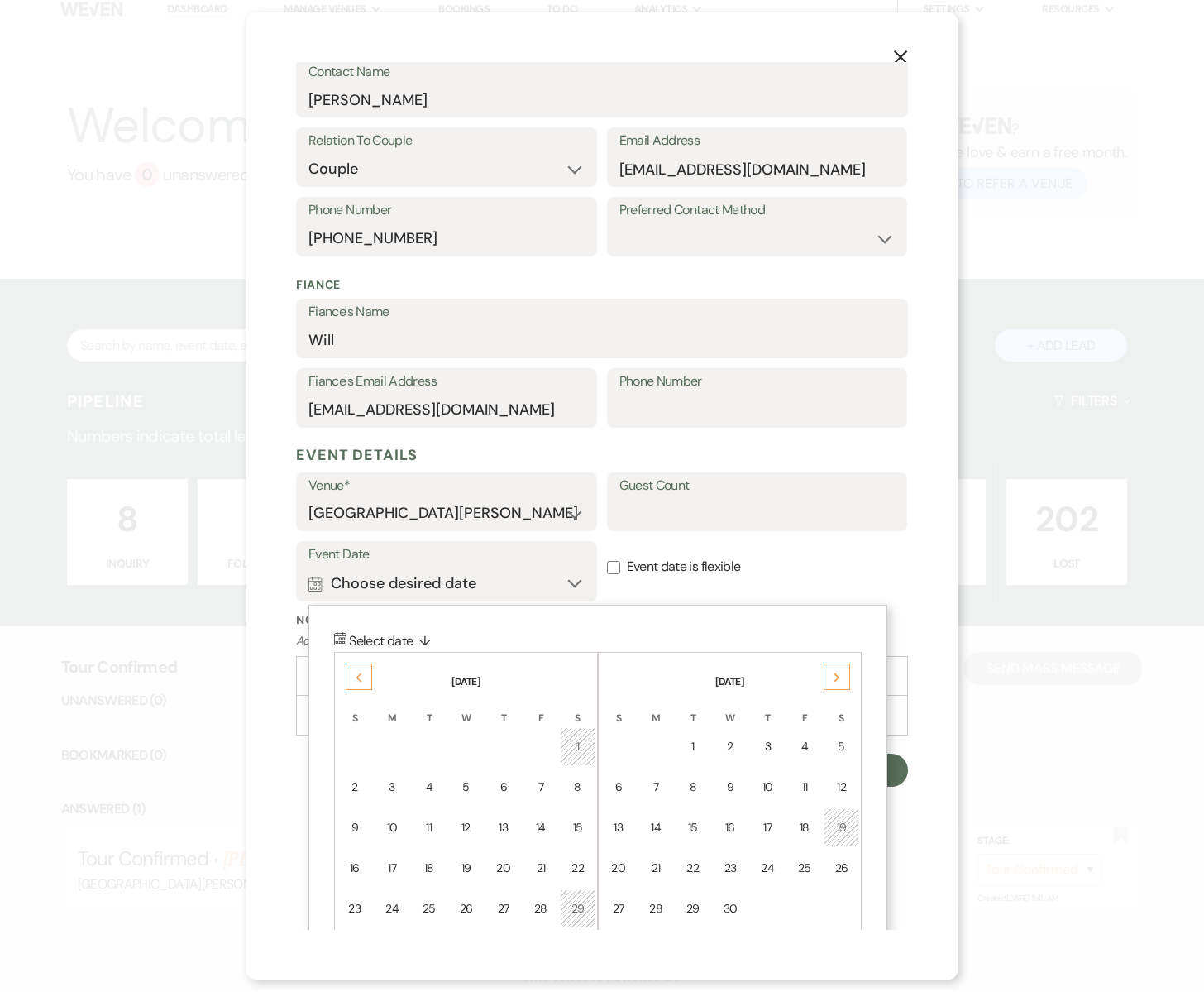
click at [358, 669] on div "Previous" at bounding box center [358, 676] width 26 height 26
click at [353, 673] on div "Previous" at bounding box center [358, 676] width 26 height 26
click at [542, 874] on div "26" at bounding box center [540, 869] width 14 height 18
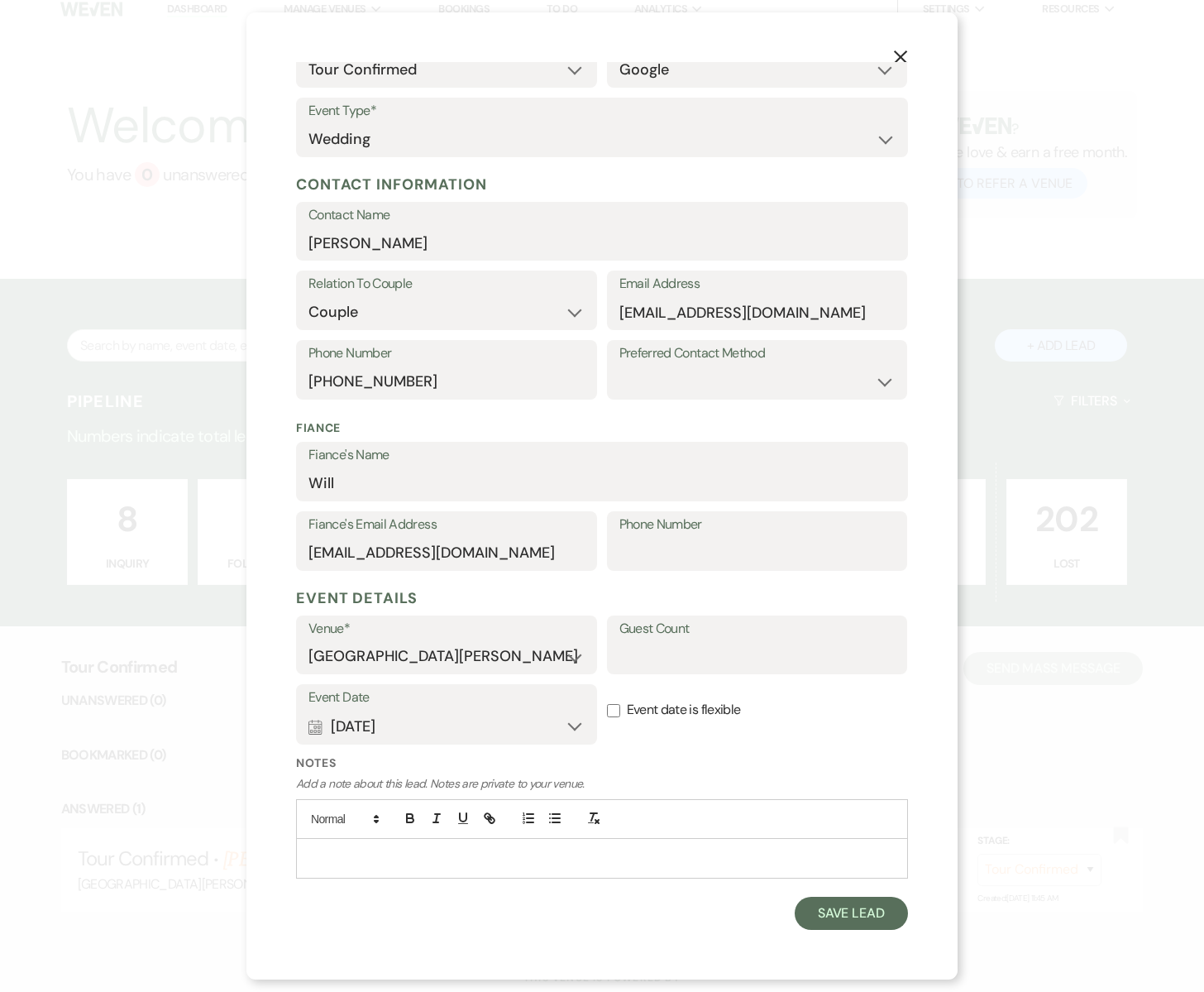
scroll to position [115, 0]
click at [663, 638] on label "Guest Count" at bounding box center [758, 631] width 276 height 24
click at [663, 642] on input "Guest Count" at bounding box center [758, 658] width 276 height 32
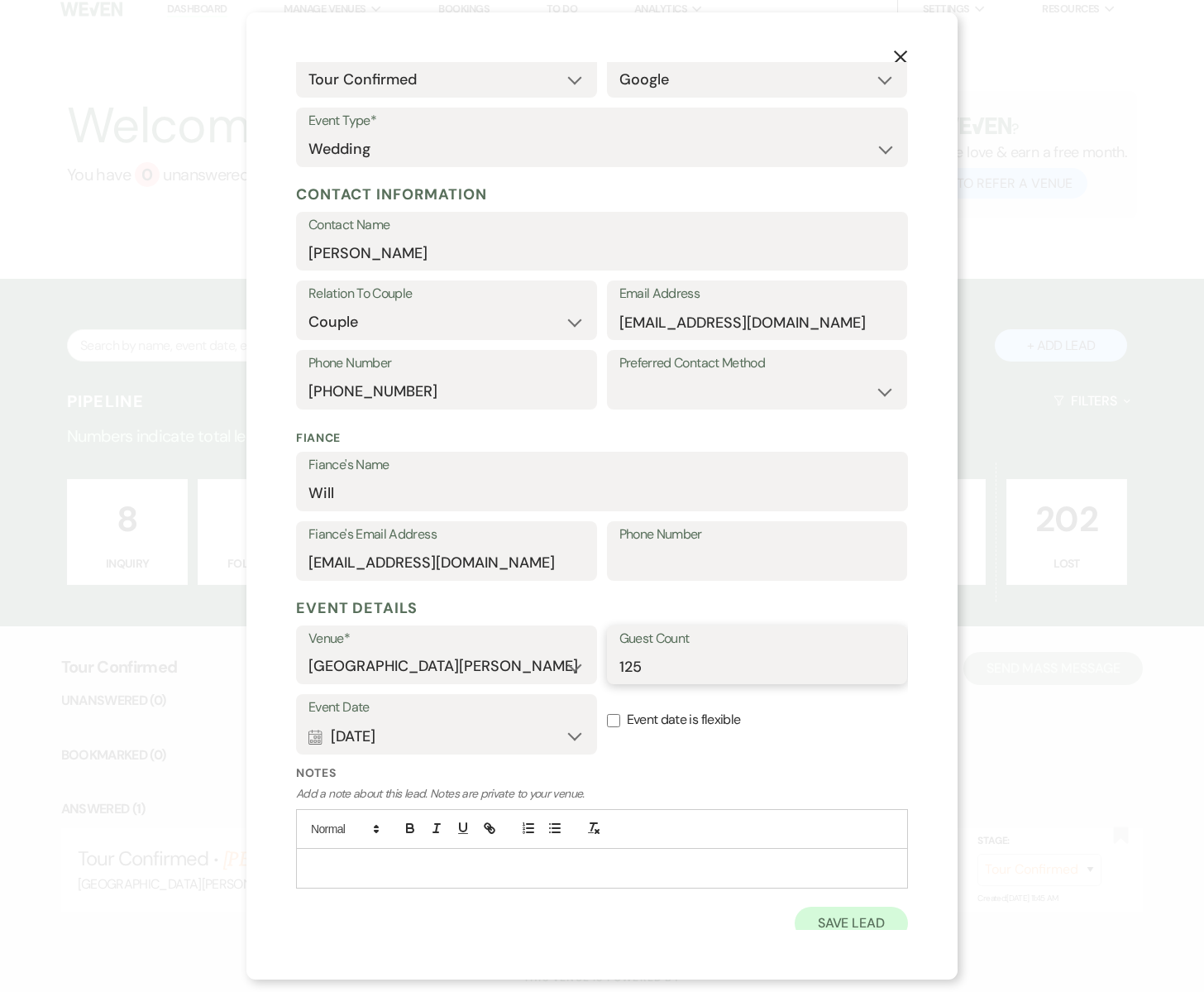
type input "125"
click at [851, 920] on button "Save Lead" at bounding box center [852, 923] width 114 height 33
select select "4"
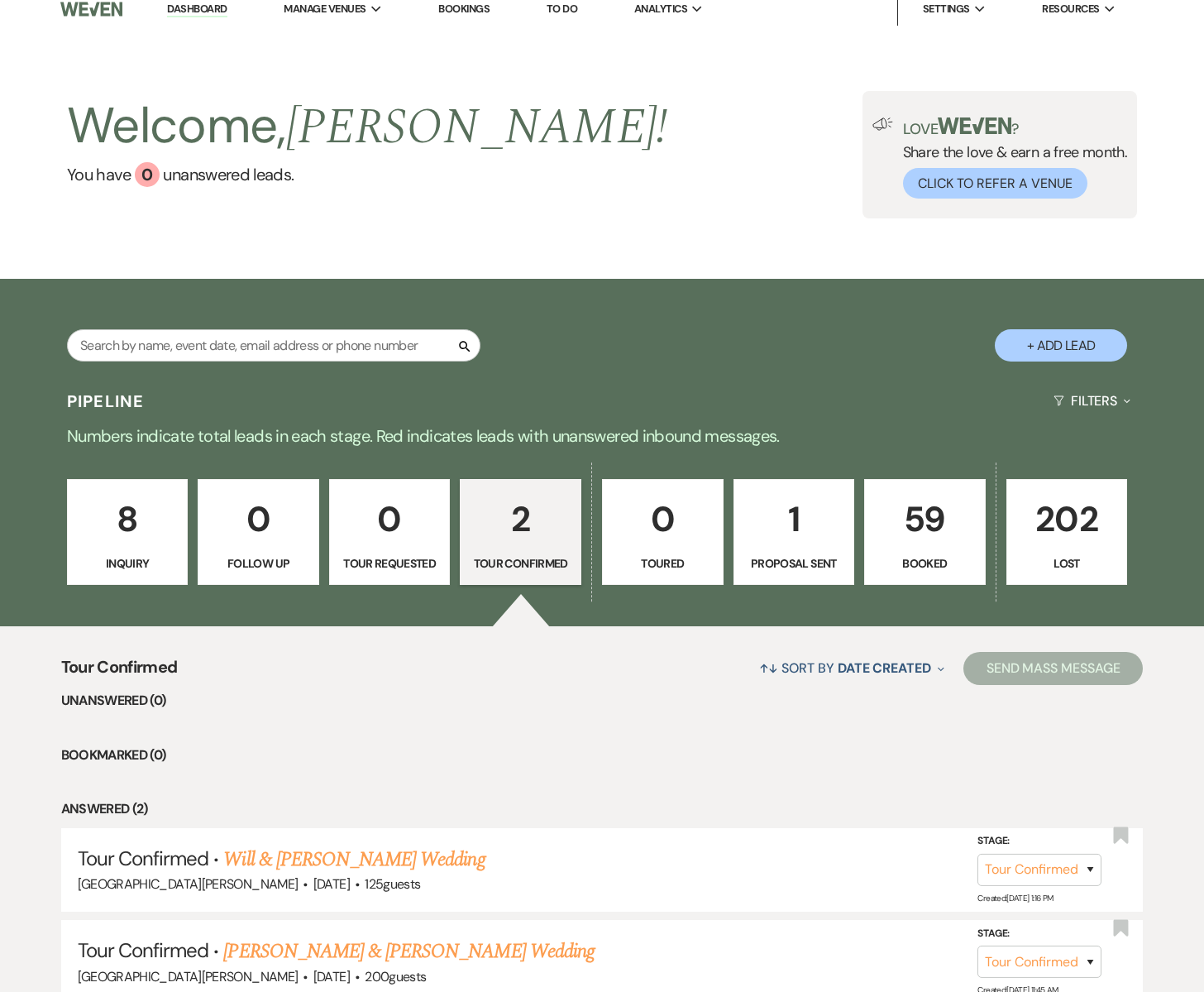
scroll to position [157, 0]
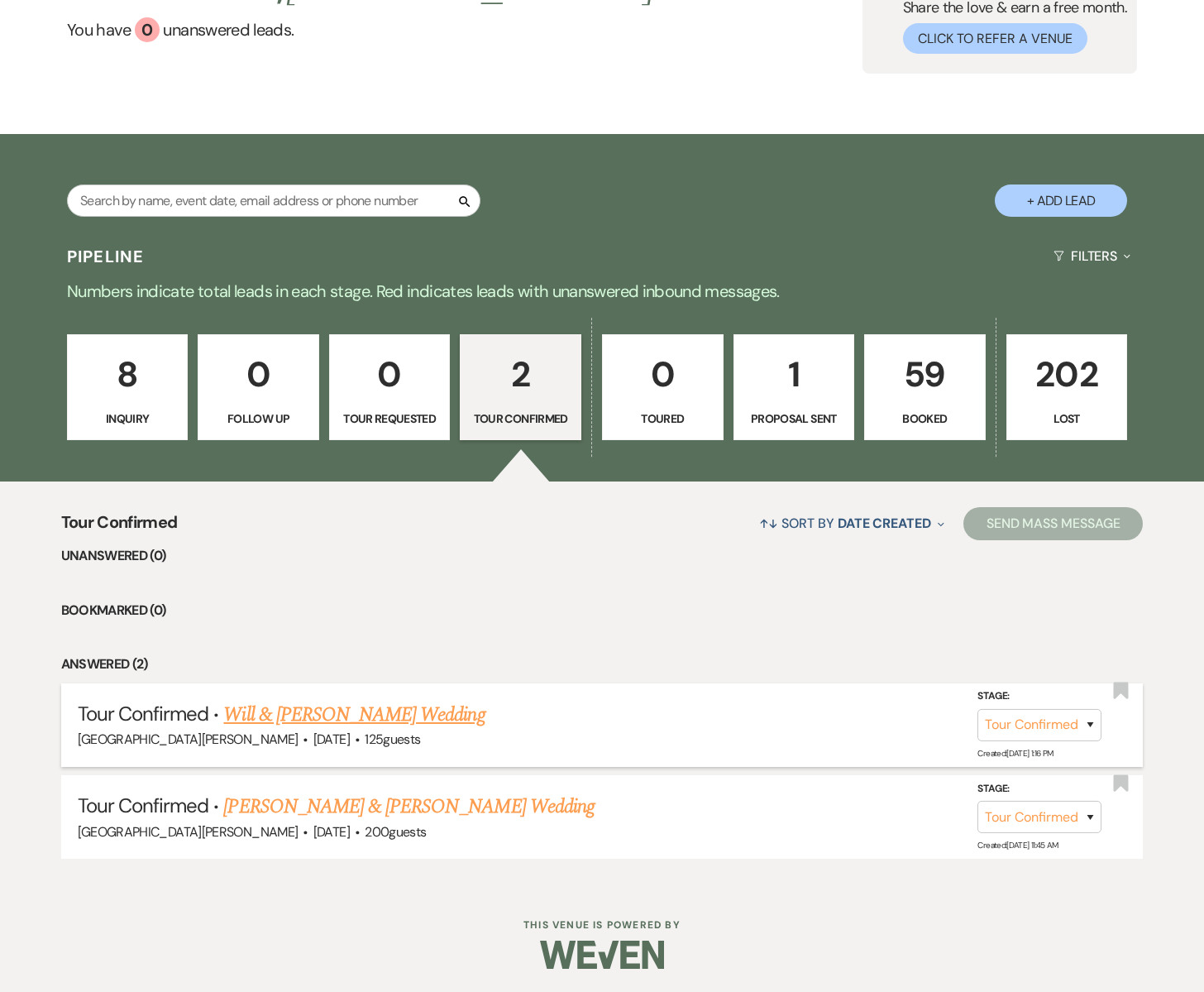
click at [356, 718] on link "Will & [PERSON_NAME] Wedding" at bounding box center [353, 715] width 261 height 29
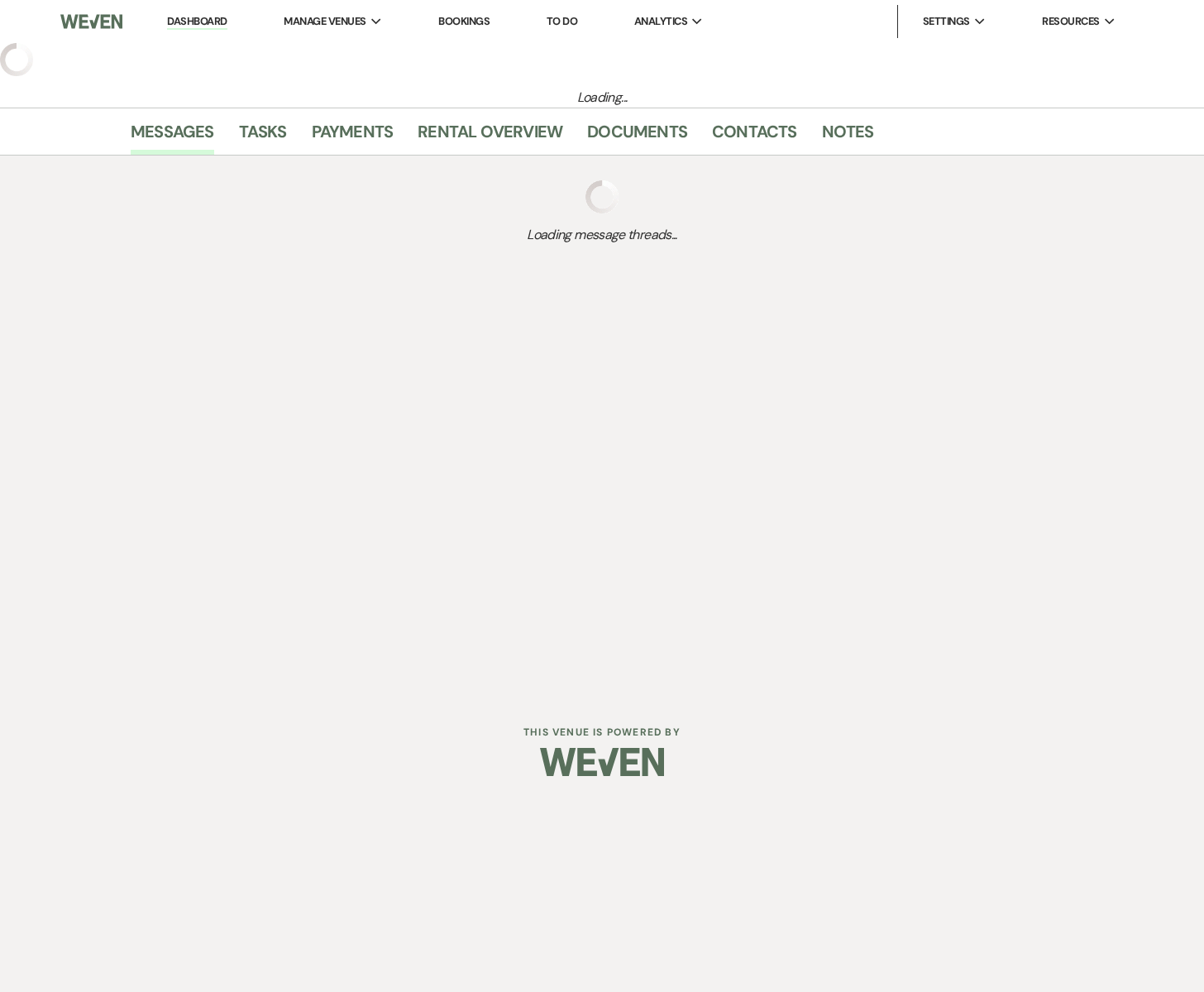
select select "4"
select select "6"
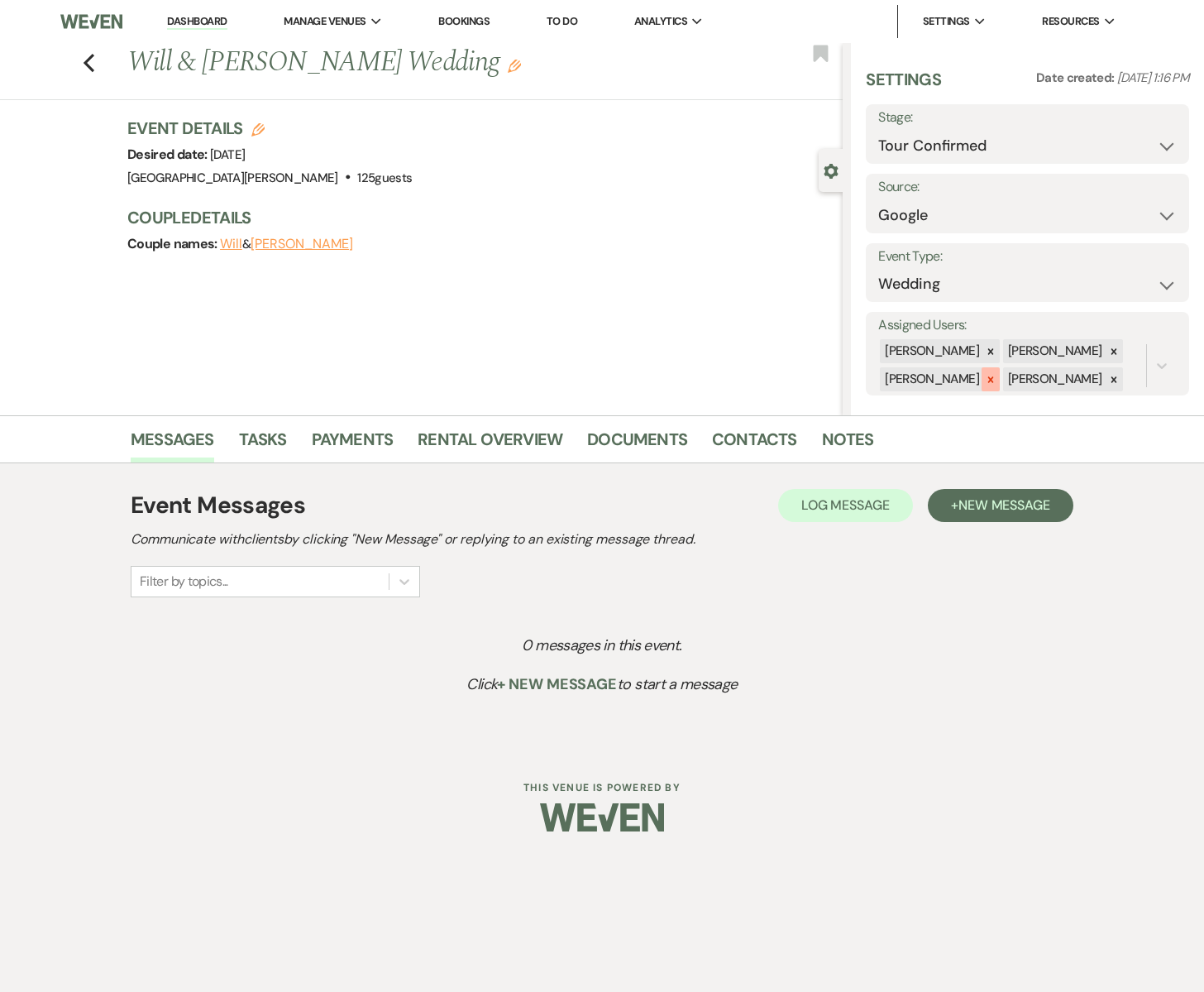
click at [985, 376] on icon at bounding box center [991, 380] width 12 height 12
drag, startPoint x: 966, startPoint y: 407, endPoint x: 1055, endPoint y: 391, distance: 90.4
click at [985, 407] on icon at bounding box center [991, 407] width 12 height 12
click at [1158, 352] on button "Save" at bounding box center [1155, 354] width 69 height 33
click at [1018, 499] on span "New Message" at bounding box center [1004, 505] width 92 height 18
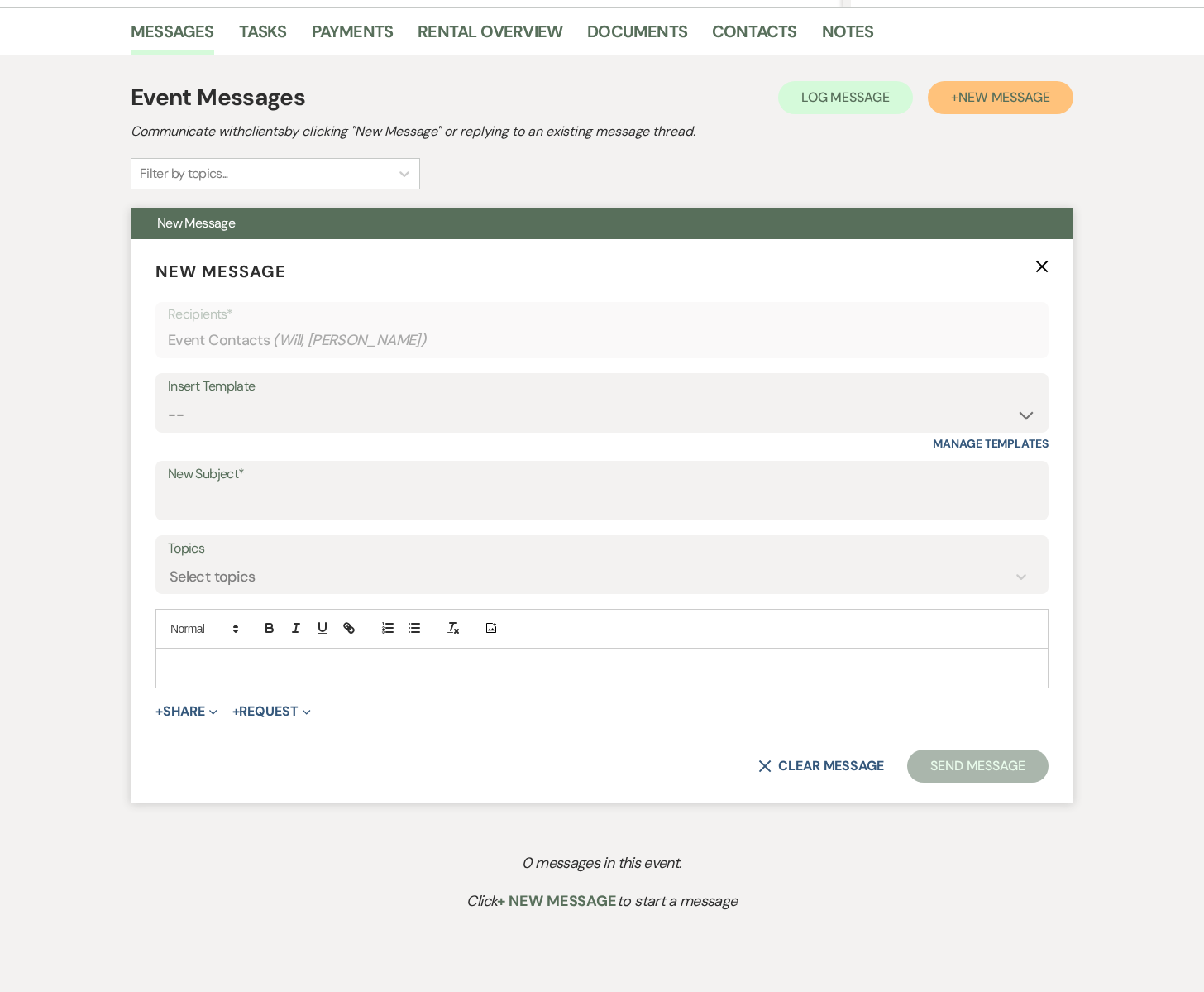
scroll to position [446, 0]
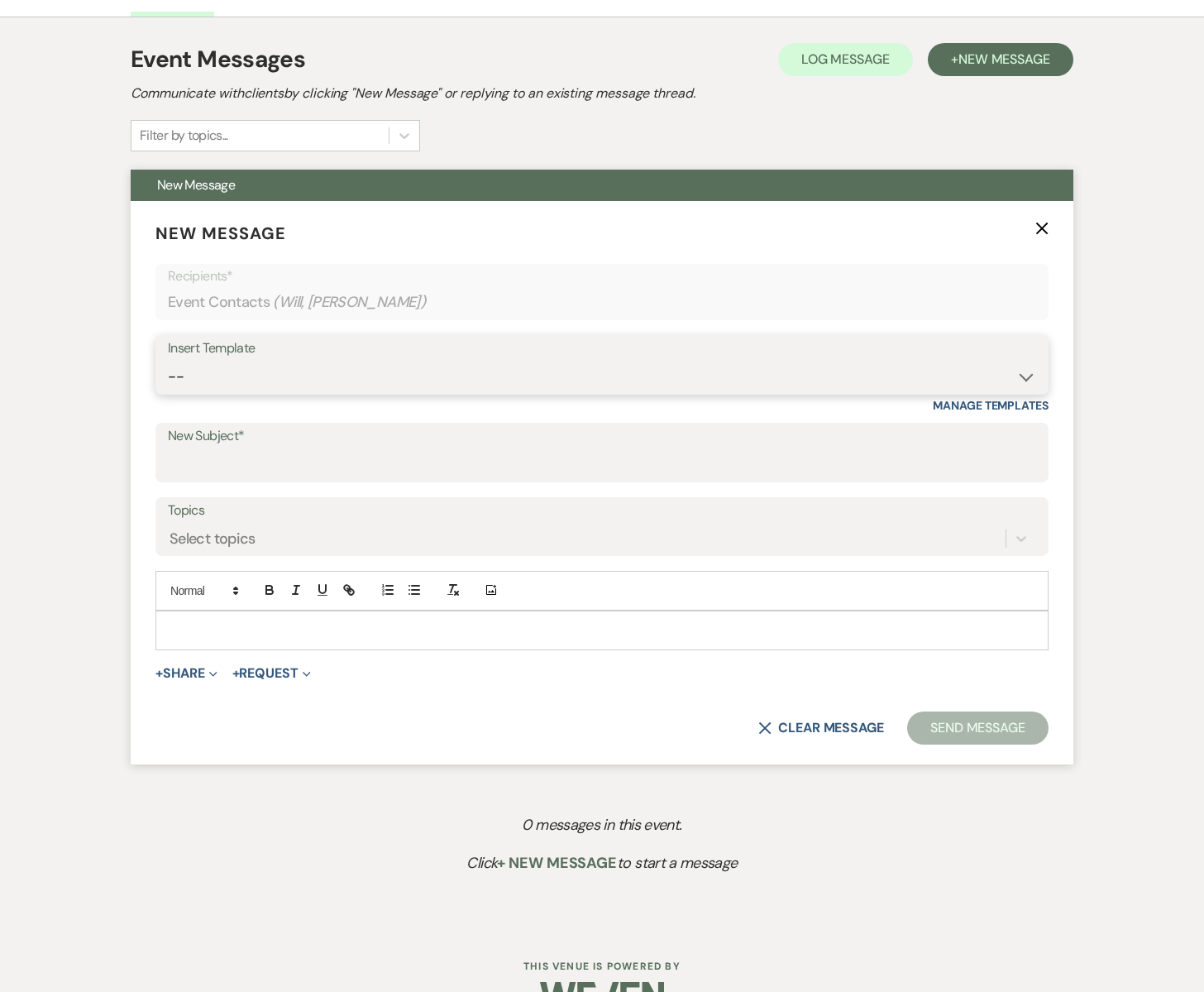
click at [246, 371] on select "-- Subject: So Great to Meet You at [GEOGRAPHIC_DATA][PERSON_NAME]! Subject: 🎉 …" at bounding box center [601, 376] width 868 height 32
select select "3613"
click at [167, 360] on select "-- Subject: So Great to Meet You at [GEOGRAPHIC_DATA][PERSON_NAME]! Subject: 🎉 …" at bounding box center [601, 376] width 868 height 32
type input "Your Dream Wedding Starts at [GEOGRAPHIC_DATA][PERSON_NAME]!"
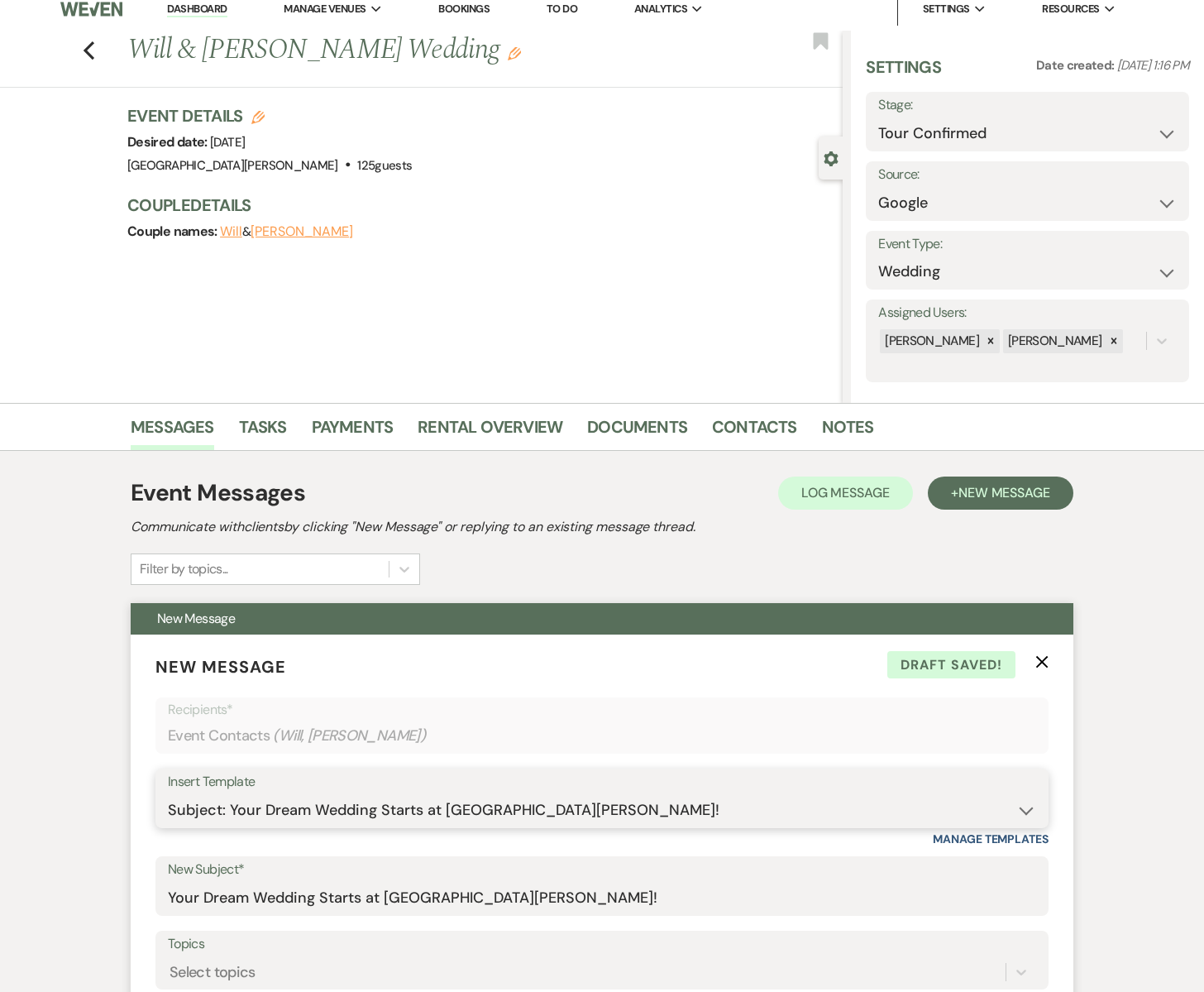
scroll to position [0, 0]
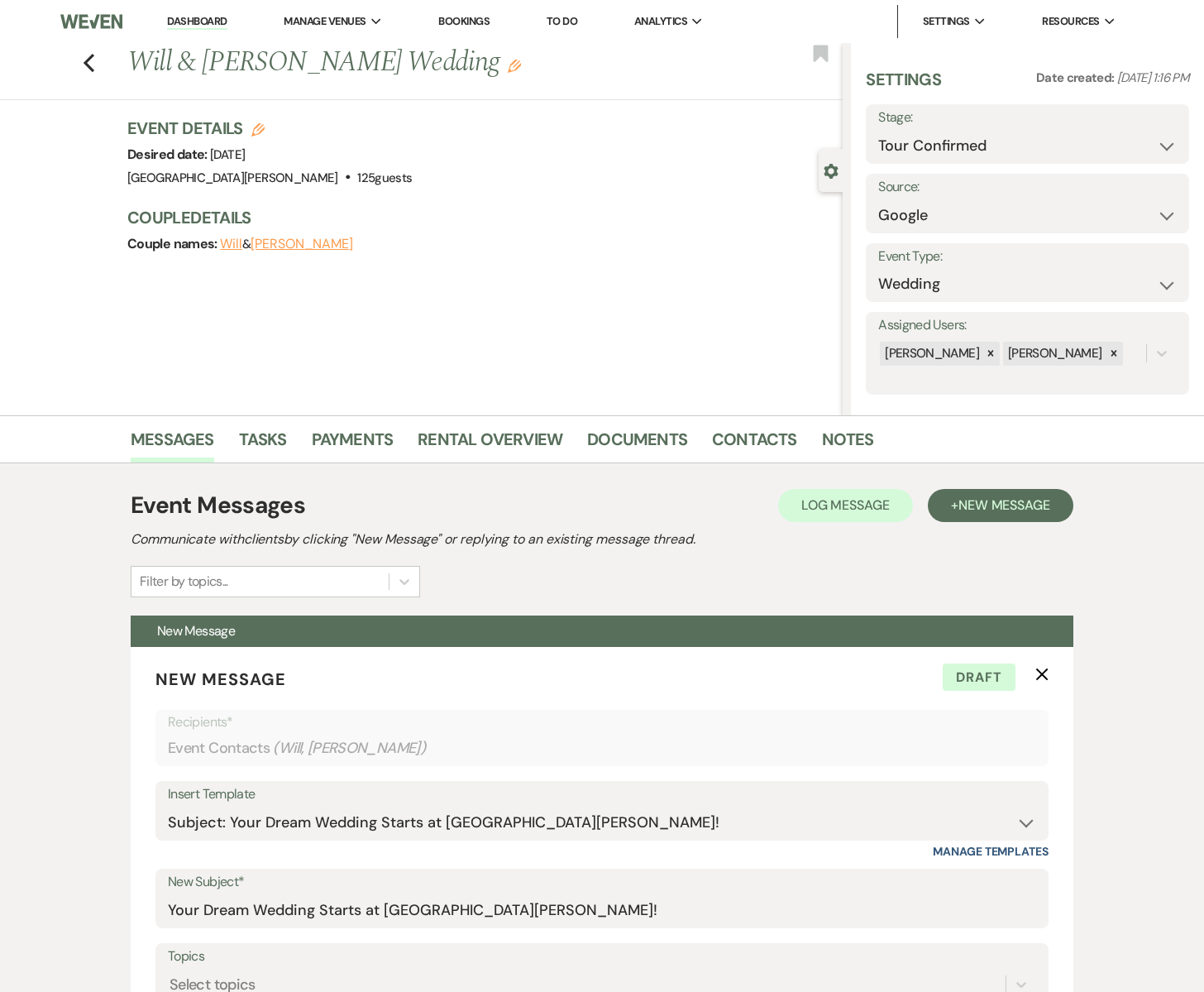
click at [508, 69] on icon "Edit" at bounding box center [515, 67] width 14 height 14
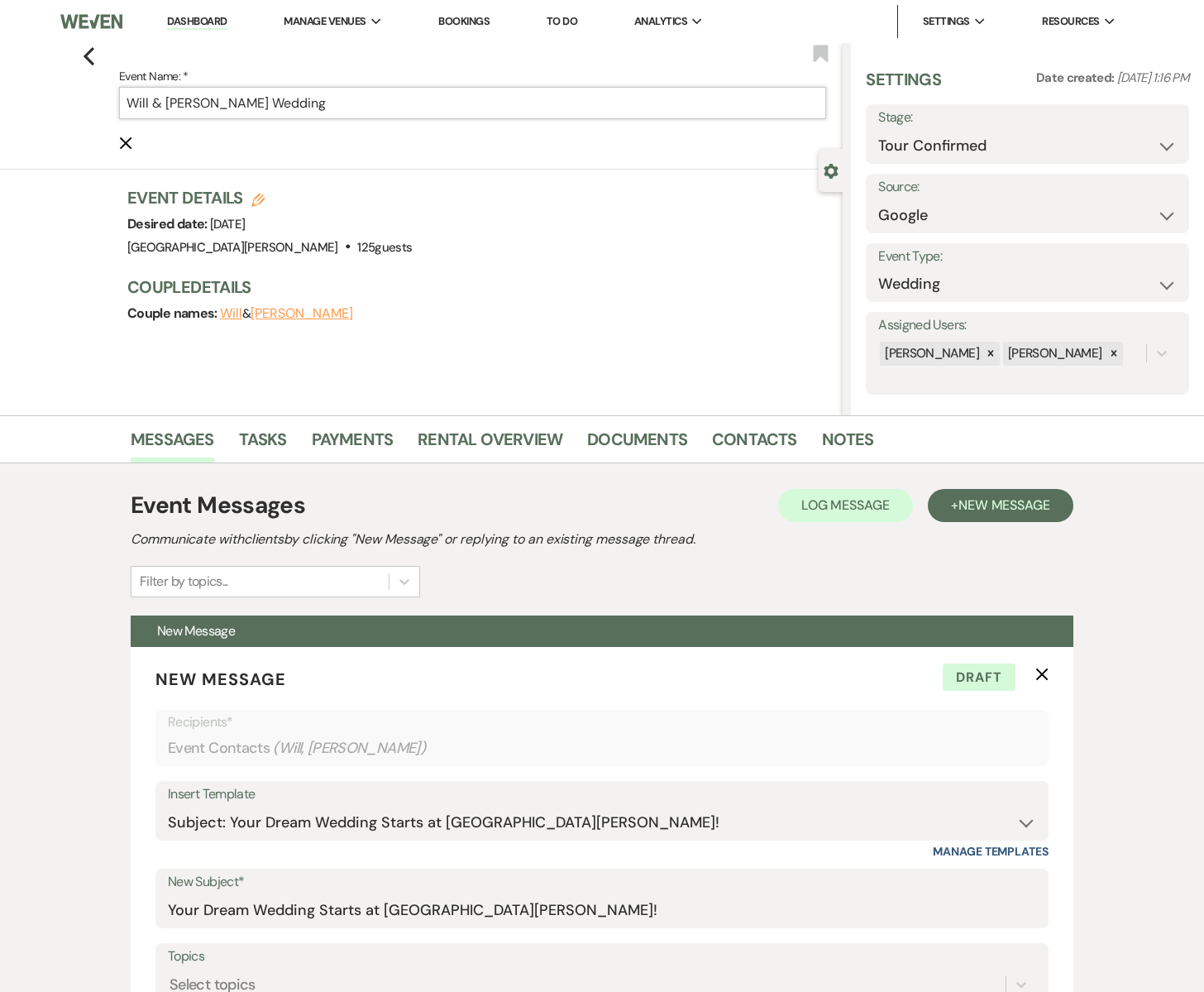
click at [217, 104] on input "Will & [PERSON_NAME] Wedding" at bounding box center [473, 103] width 707 height 32
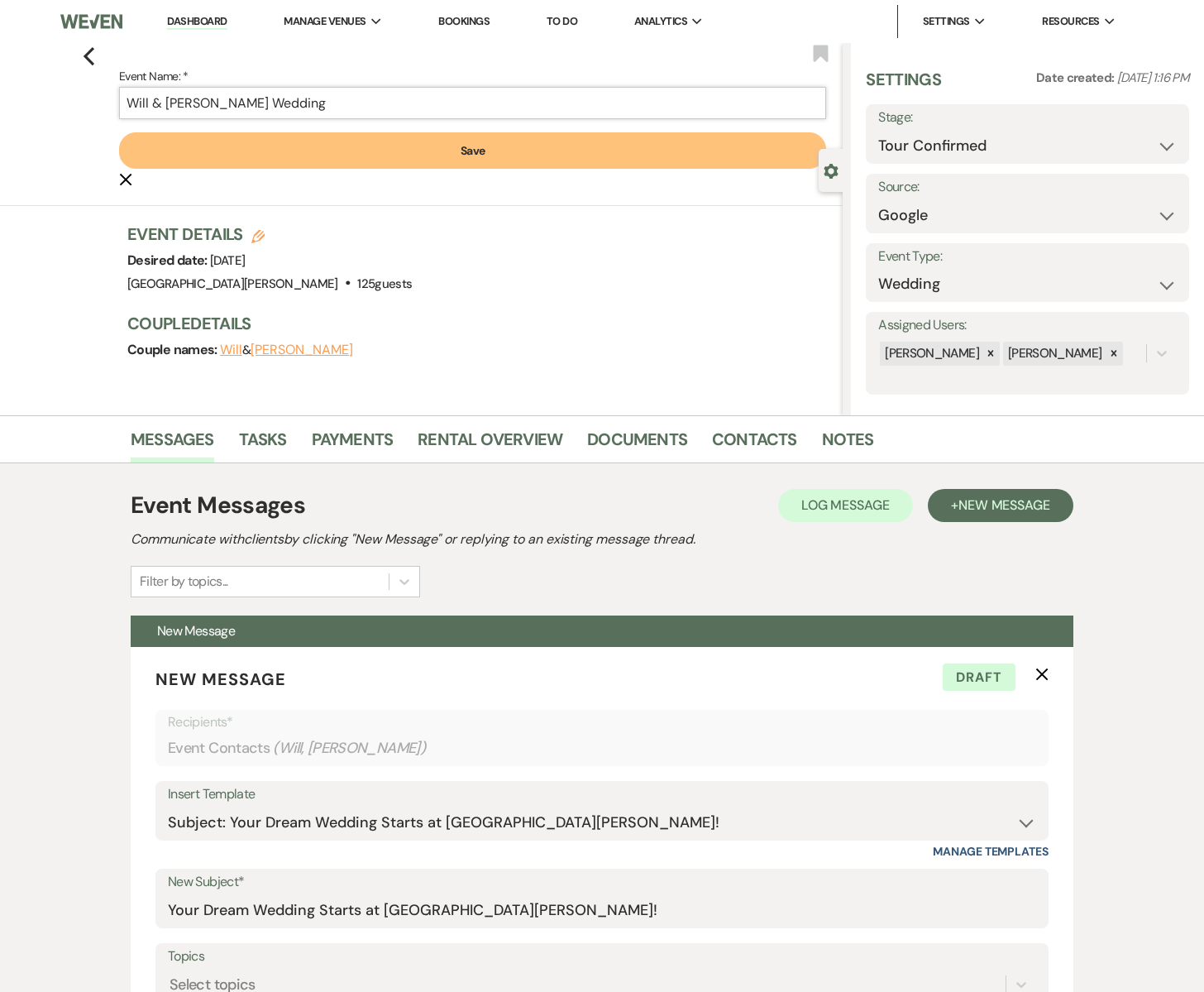
type input "Will & [PERSON_NAME] Wedding"
click at [463, 145] on button "Save" at bounding box center [473, 150] width 707 height 36
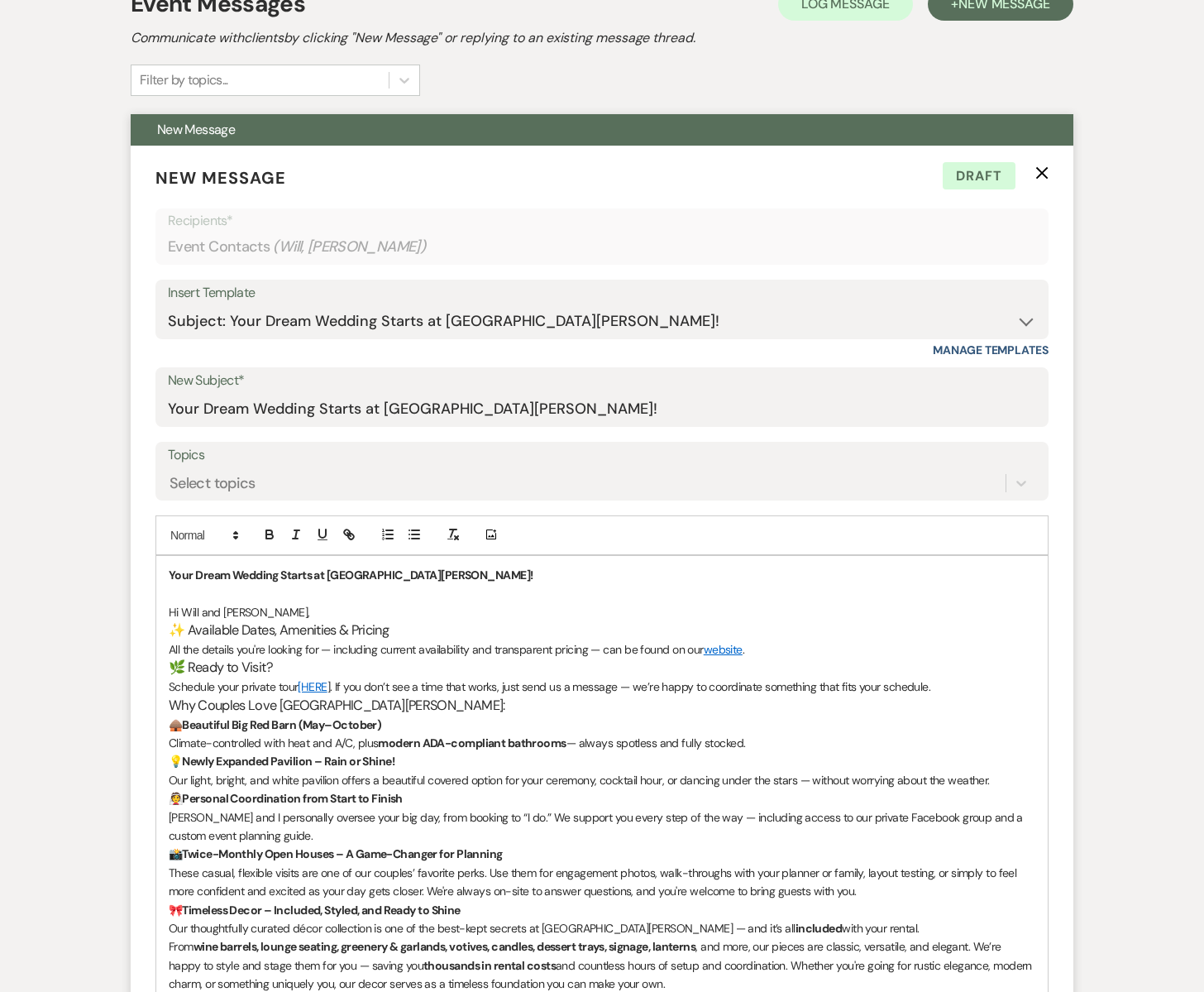
scroll to position [516, 0]
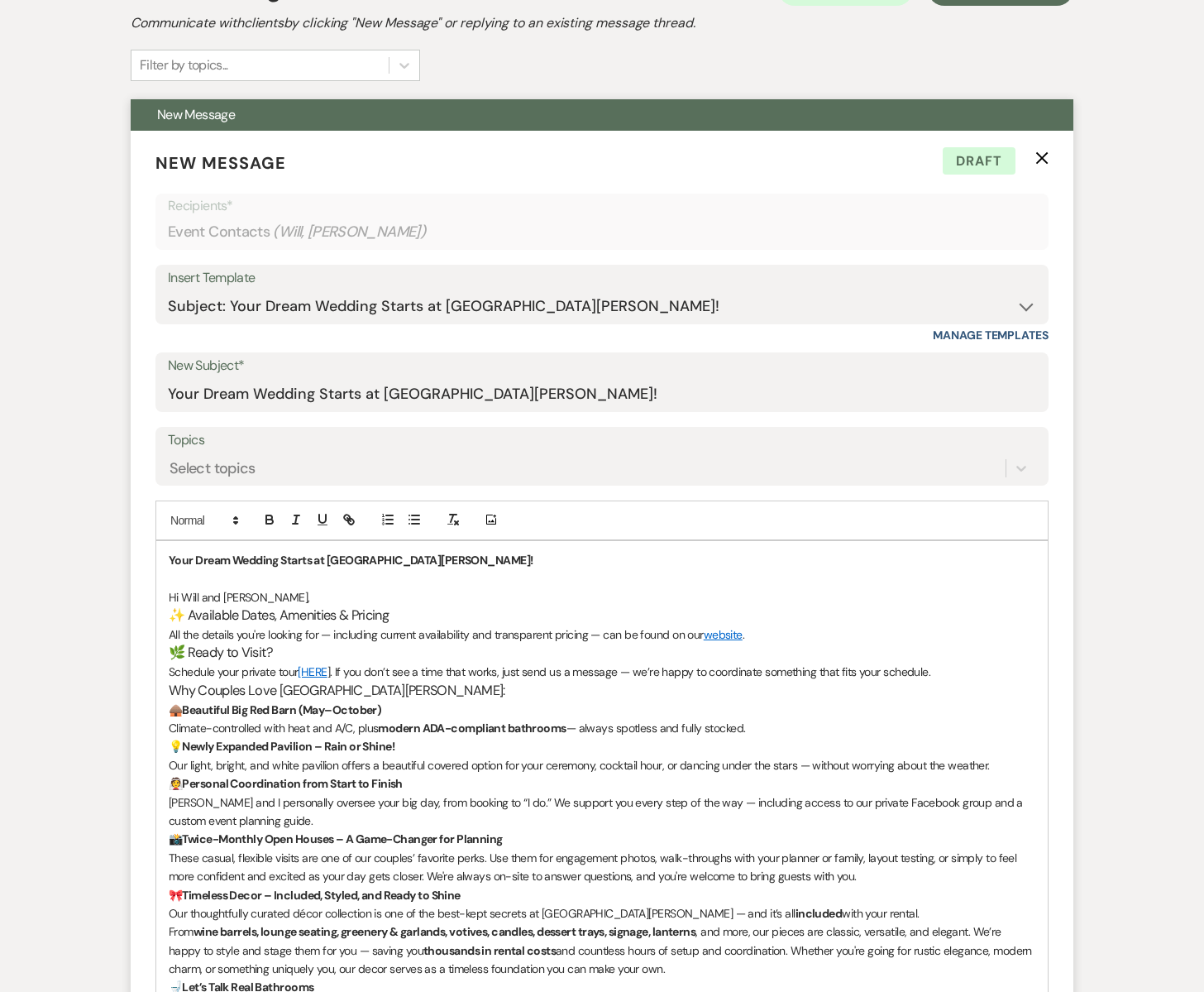
click at [265, 598] on span "Hi Will and [PERSON_NAME]," at bounding box center [239, 596] width 141 height 15
click at [282, 598] on p "Hi Will and [PERSON_NAME]," at bounding box center [601, 597] width 866 height 19
click at [280, 598] on p "Hi Will and [PERSON_NAME]," at bounding box center [601, 597] width 866 height 19
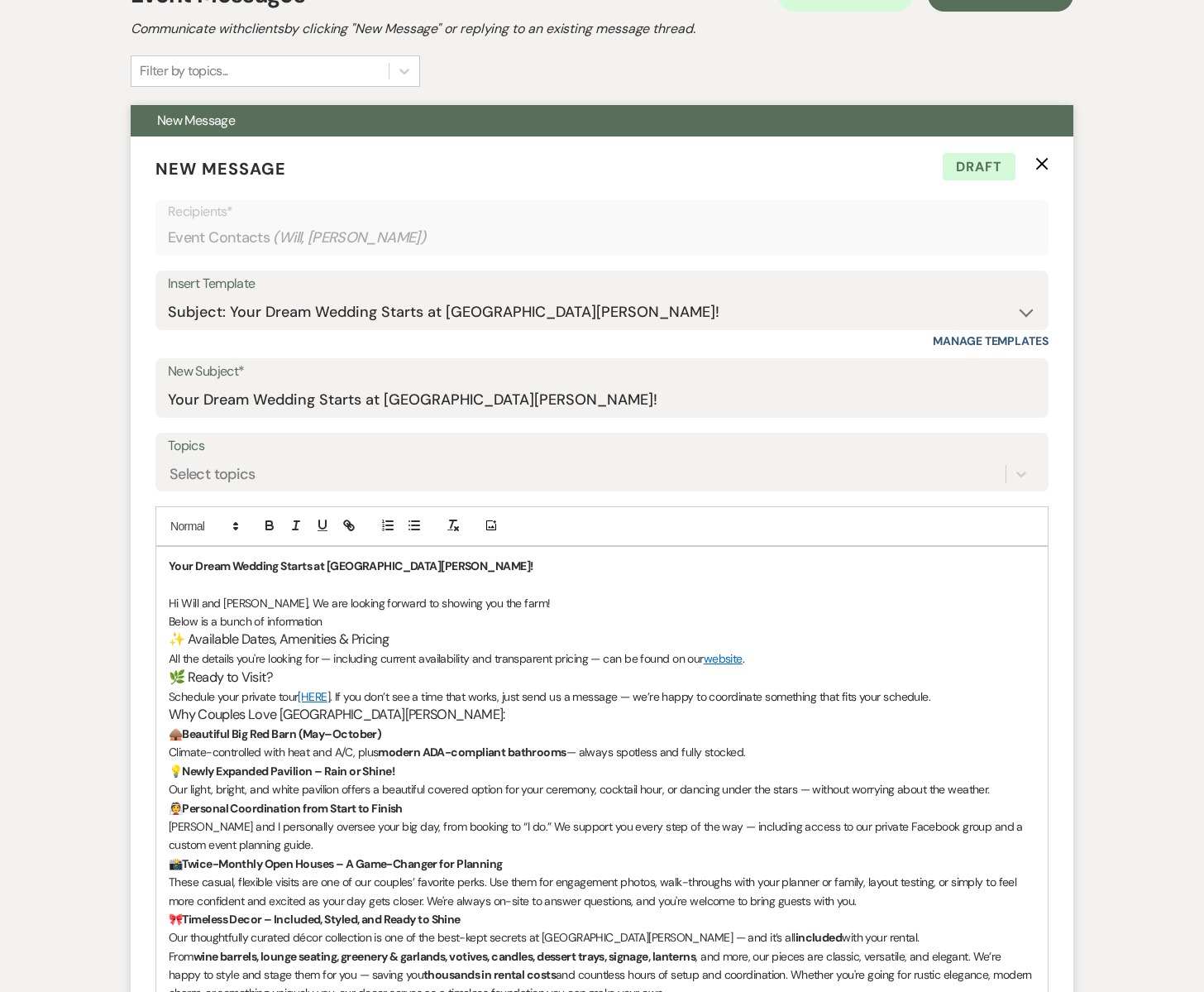
scroll to position [520, 0]
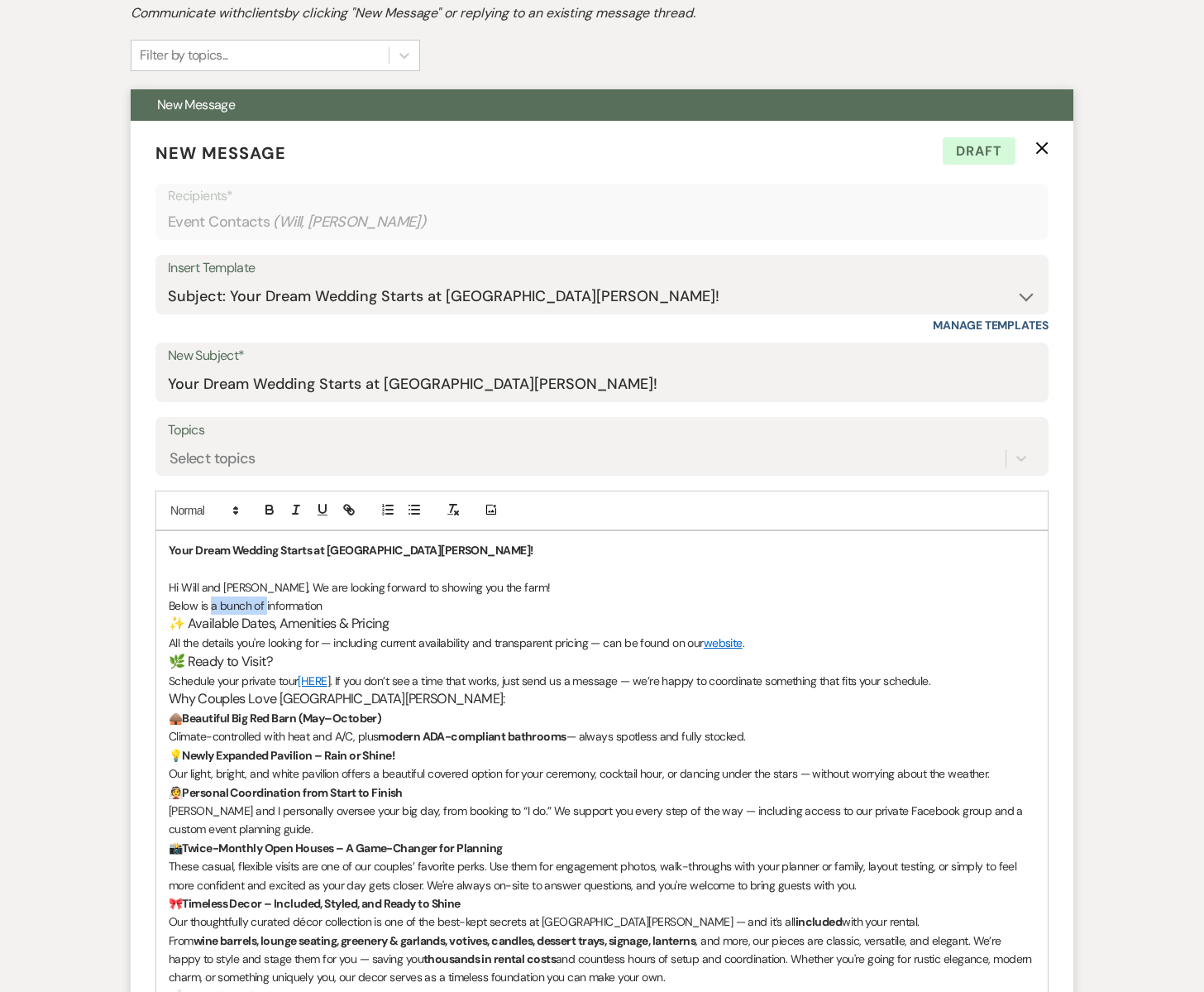
drag, startPoint x: 265, startPoint y: 610, endPoint x: 211, endPoint y: 613, distance: 54.1
click at [211, 613] on p "Below is a bunch of information" at bounding box center [601, 605] width 866 height 19
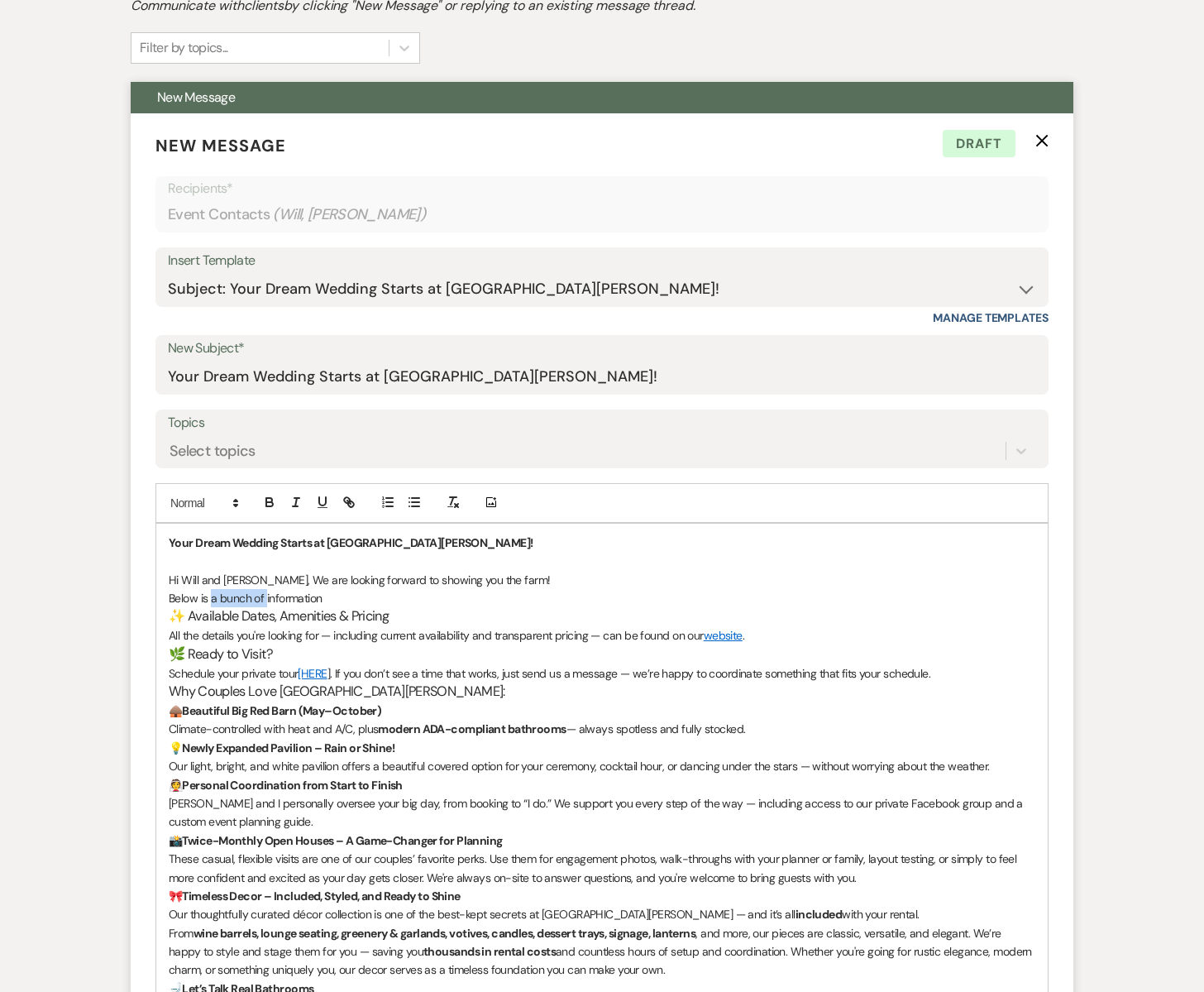
scroll to position [536, 0]
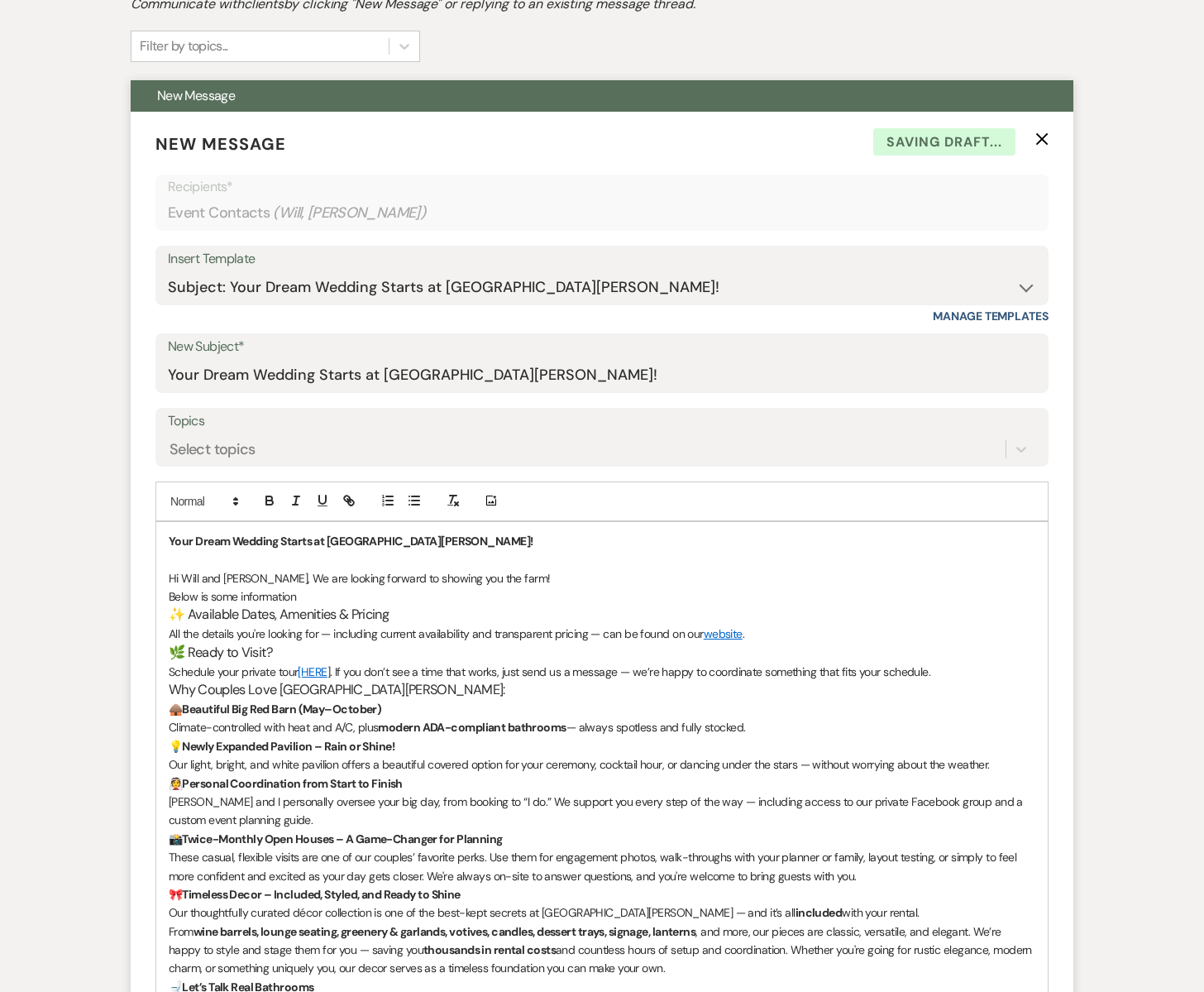
click at [306, 598] on p "Below is some information" at bounding box center [601, 596] width 866 height 19
click at [495, 578] on span "Hi Will and [PERSON_NAME], We are looking forward to showing you the farm!" at bounding box center [359, 578] width 382 height 15
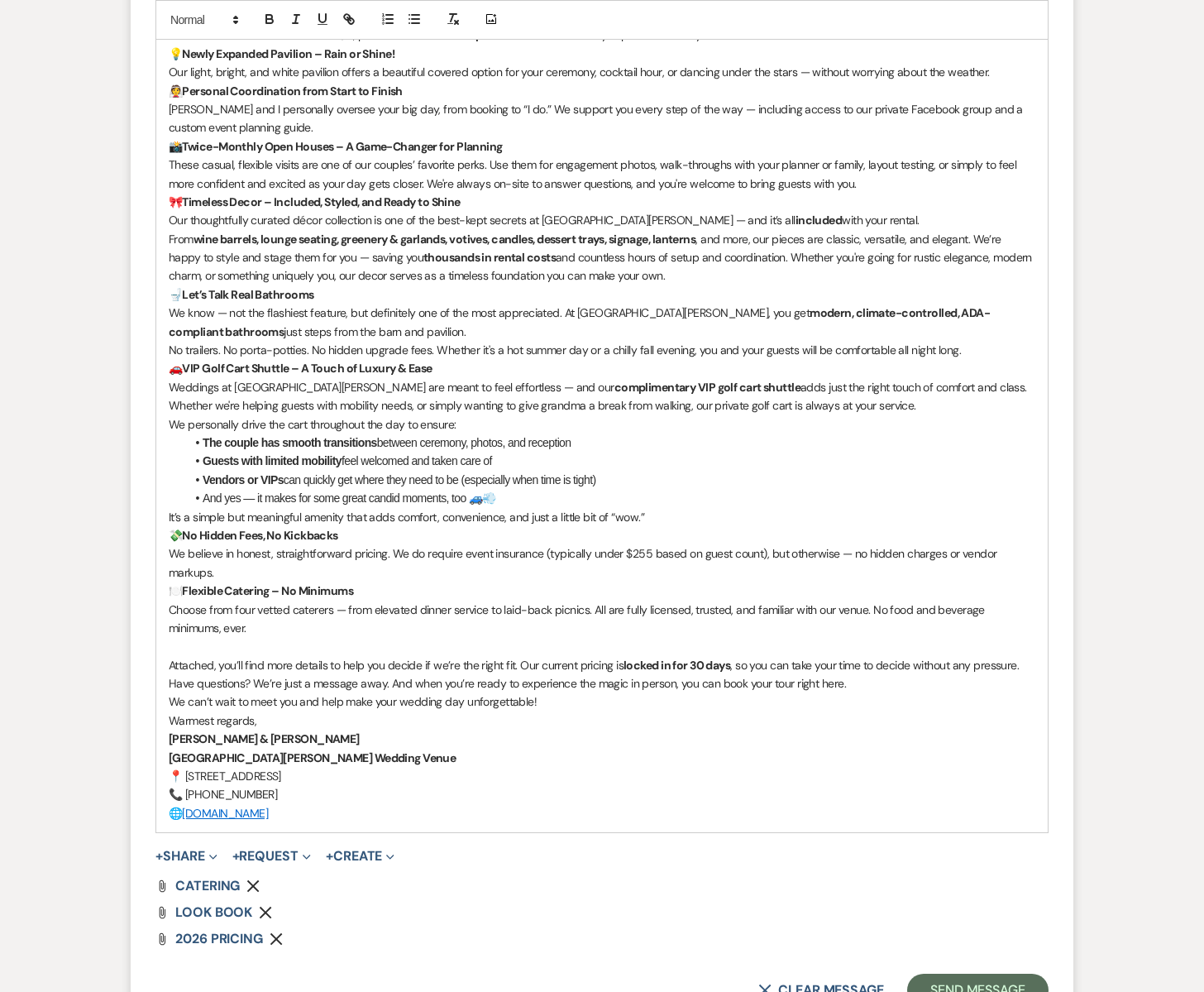
scroll to position [1233, 0]
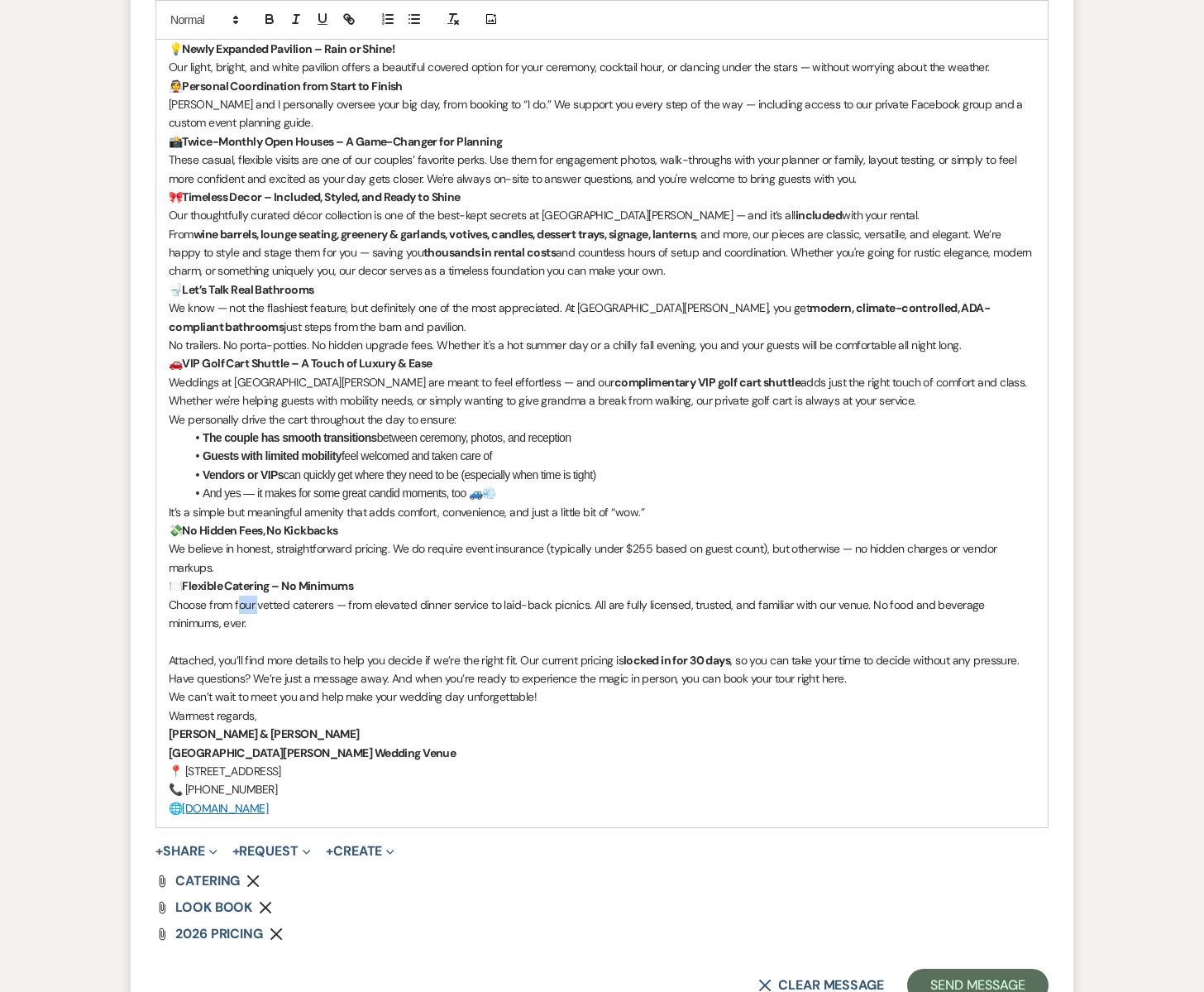
drag, startPoint x: 237, startPoint y: 604, endPoint x: 258, endPoint y: 604, distance: 21.0
click at [258, 604] on span "Choose from four vetted caterers — from elevated dinner service to laid-back pi…" at bounding box center [578, 614] width 818 height 33
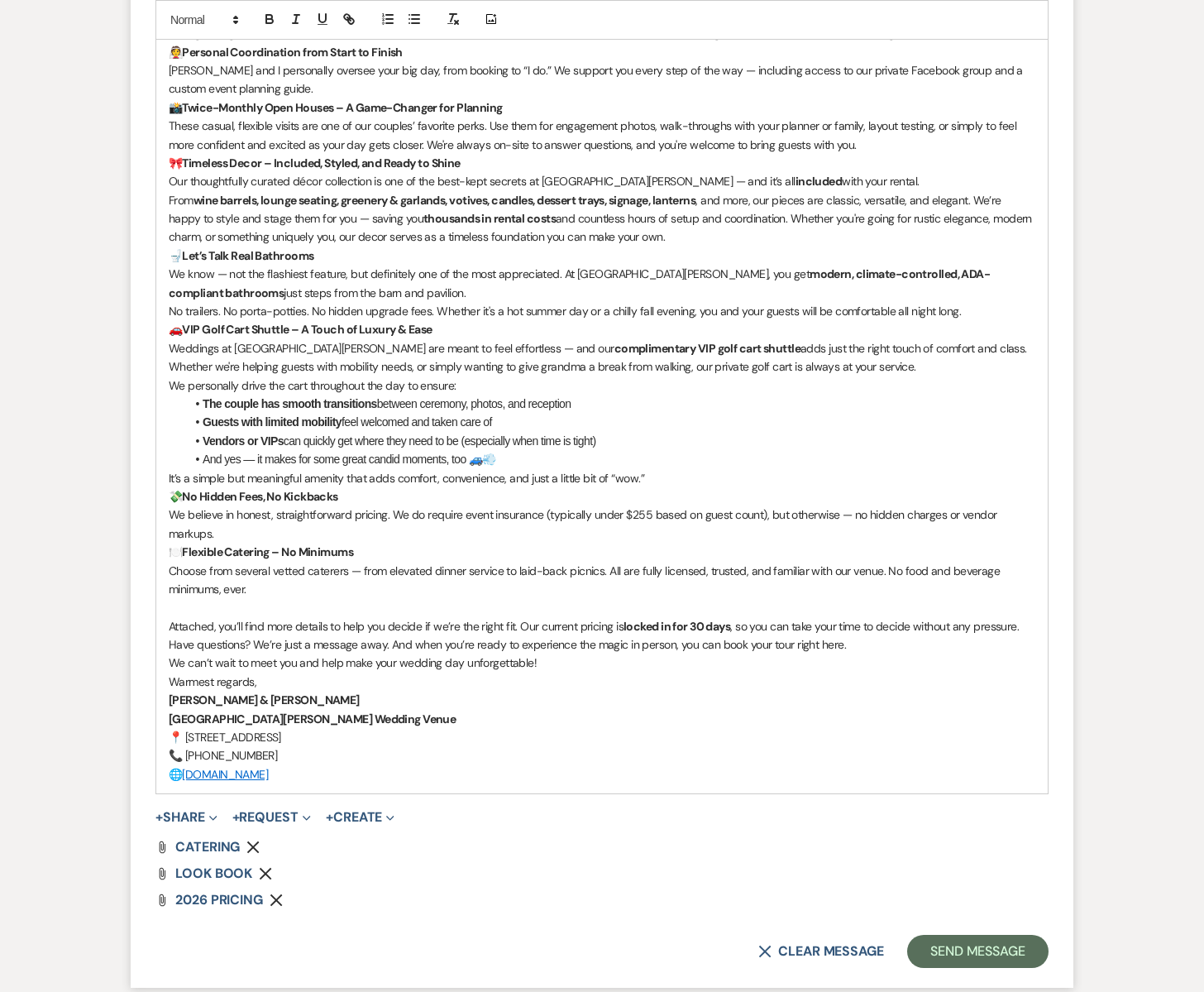
scroll to position [1277, 0]
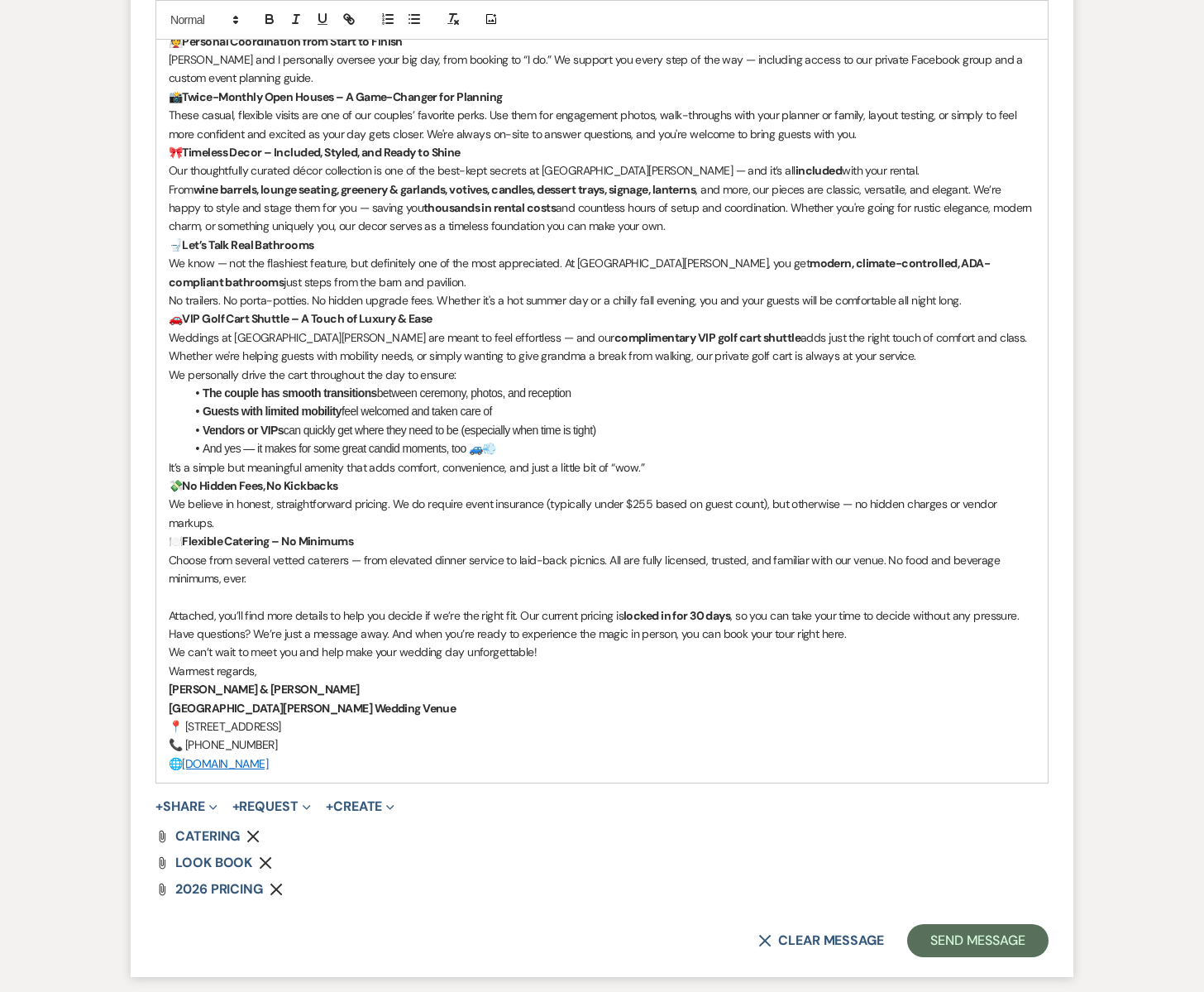
click at [253, 835] on use "button" at bounding box center [254, 836] width 13 height 13
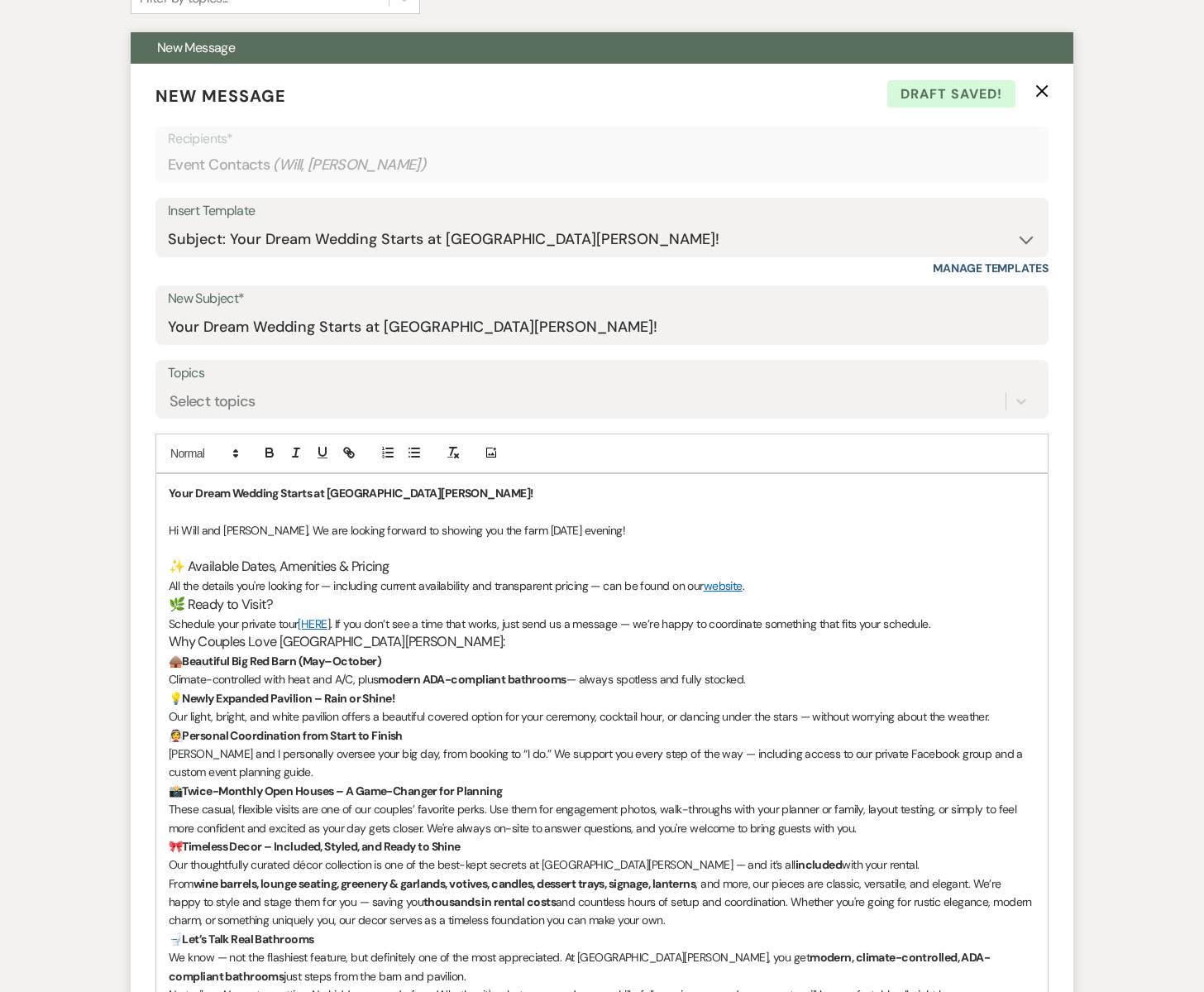
scroll to position [585, 0]
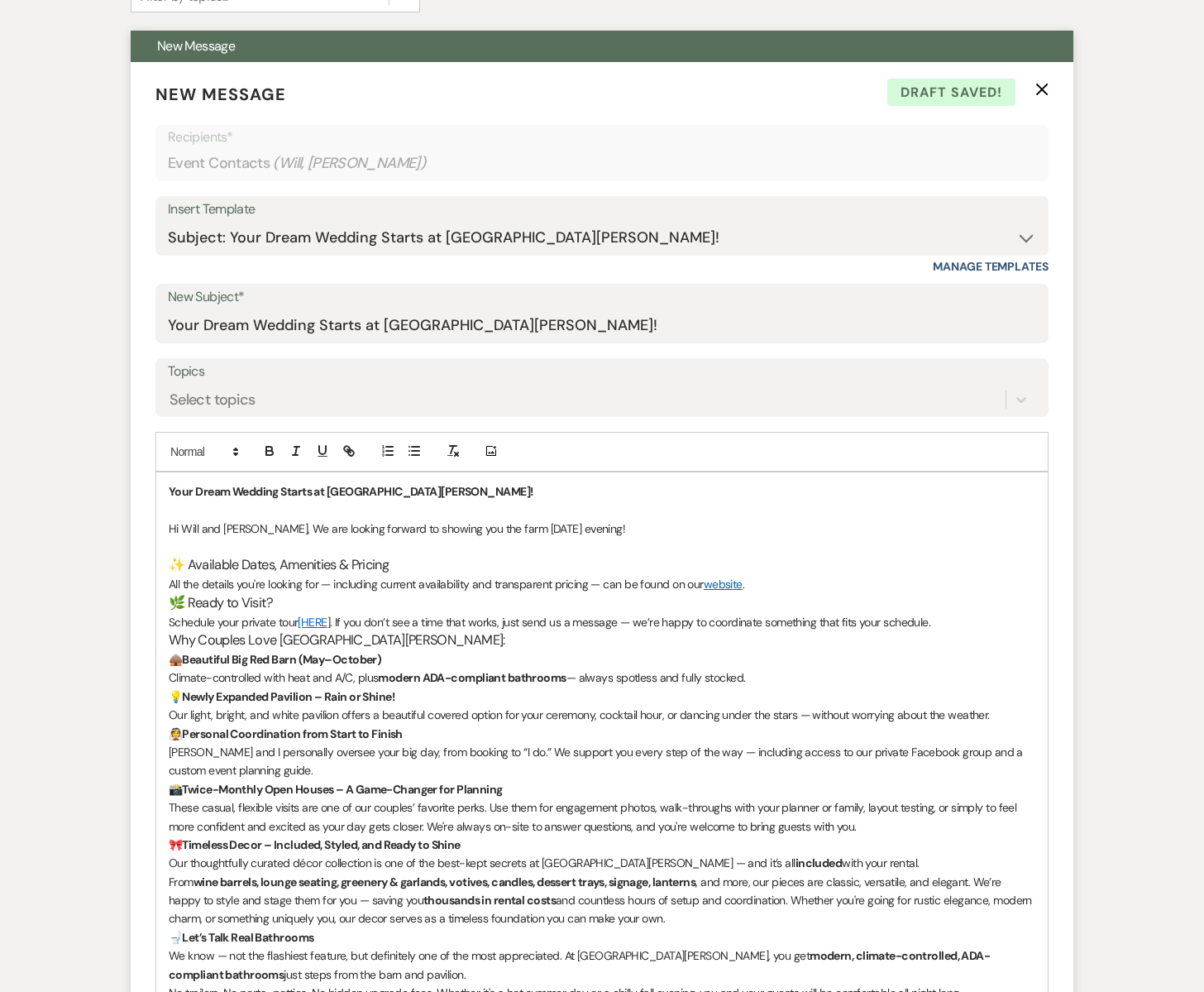
click at [604, 539] on p at bounding box center [601, 546] width 866 height 19
click at [604, 532] on p "Hi Will and [PERSON_NAME], We are looking forward to showing you the farm [DATE…" at bounding box center [601, 528] width 866 height 19
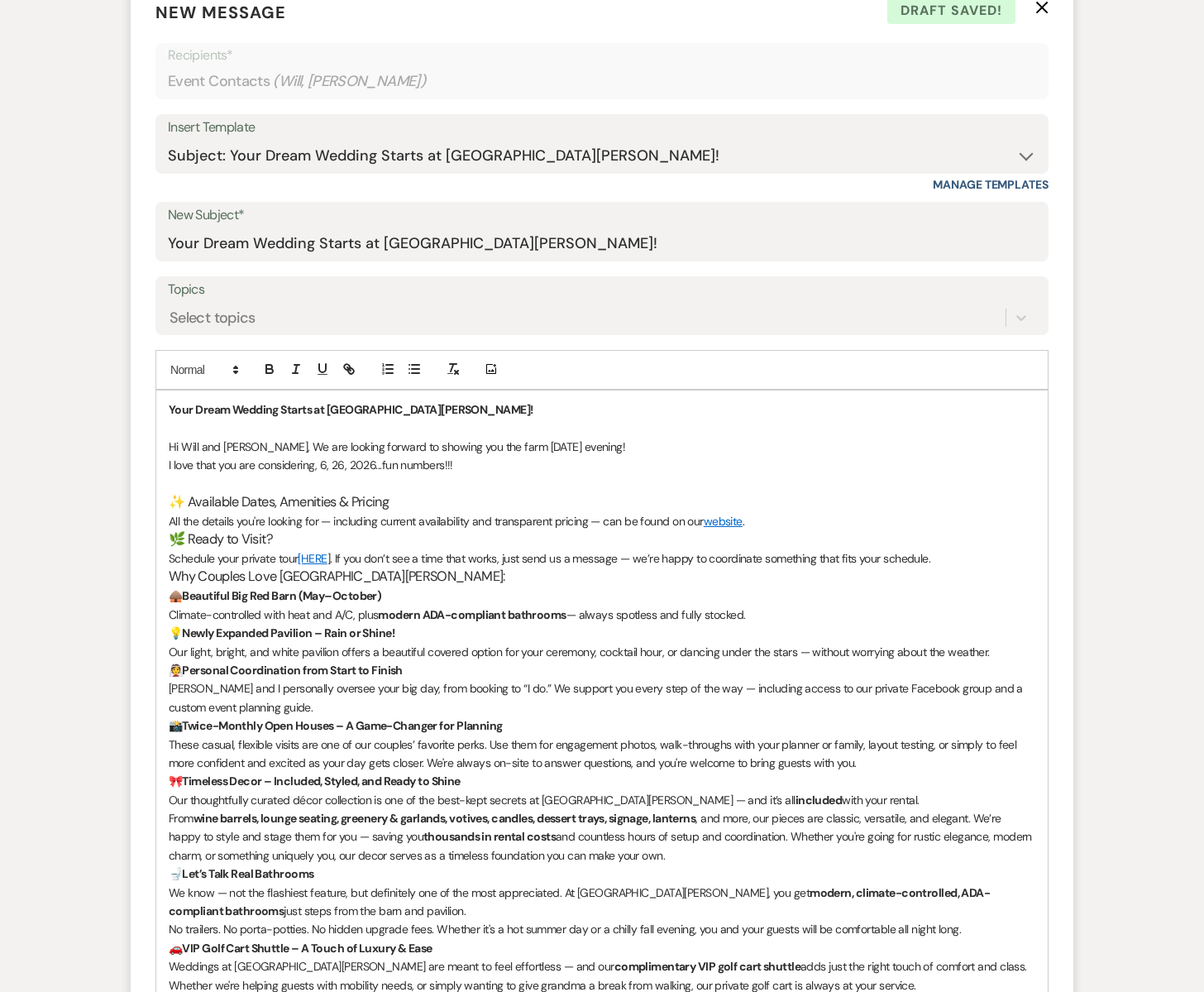
scroll to position [674, 0]
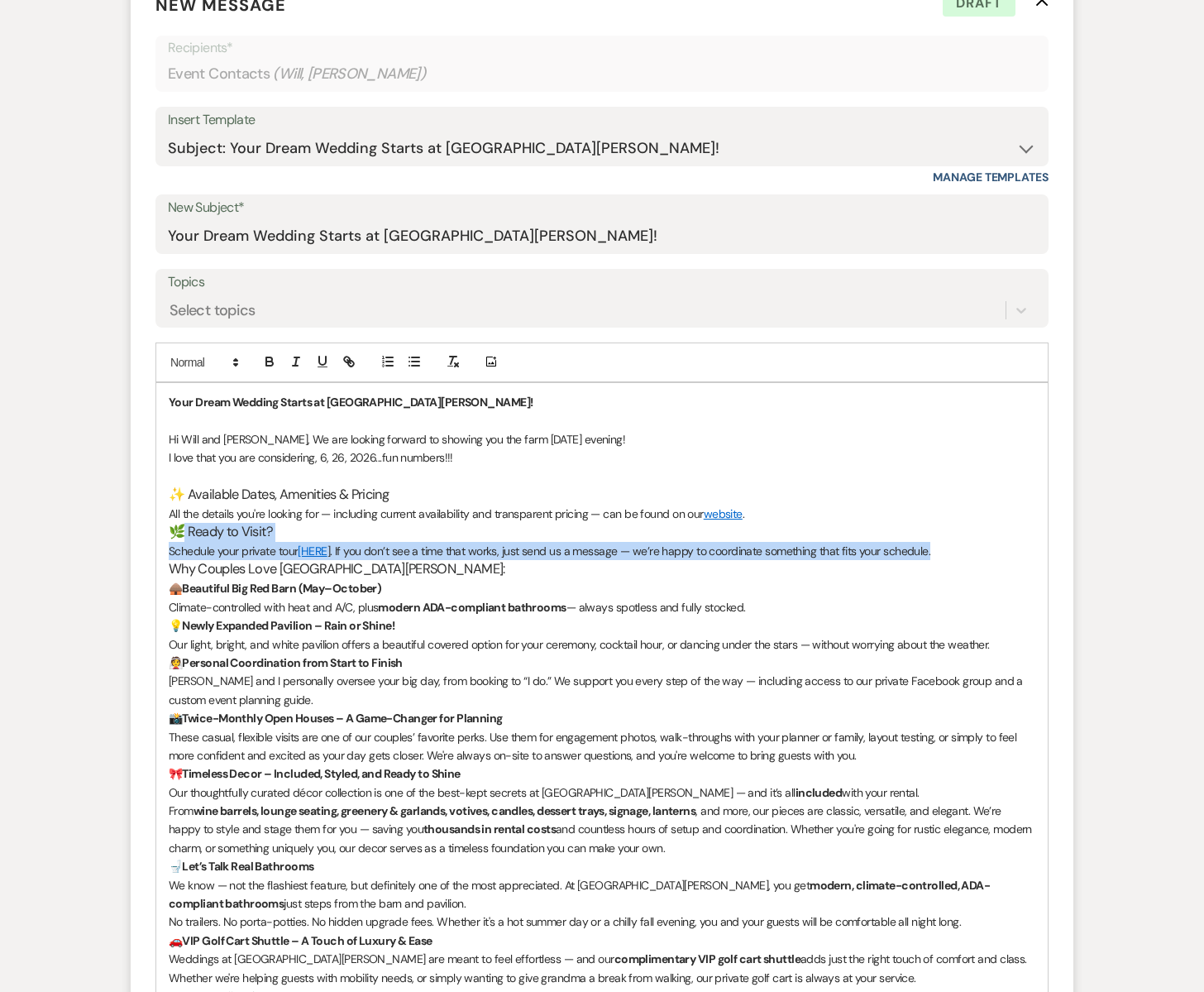
drag, startPoint x: 181, startPoint y: 531, endPoint x: 936, endPoint y: 541, distance: 755.1
click at [940, 545] on div "Your Dream Wedding Starts at [GEOGRAPHIC_DATA][PERSON_NAME]! Hi [PERSON_NAME] a…" at bounding box center [602, 893] width 892 height 1021
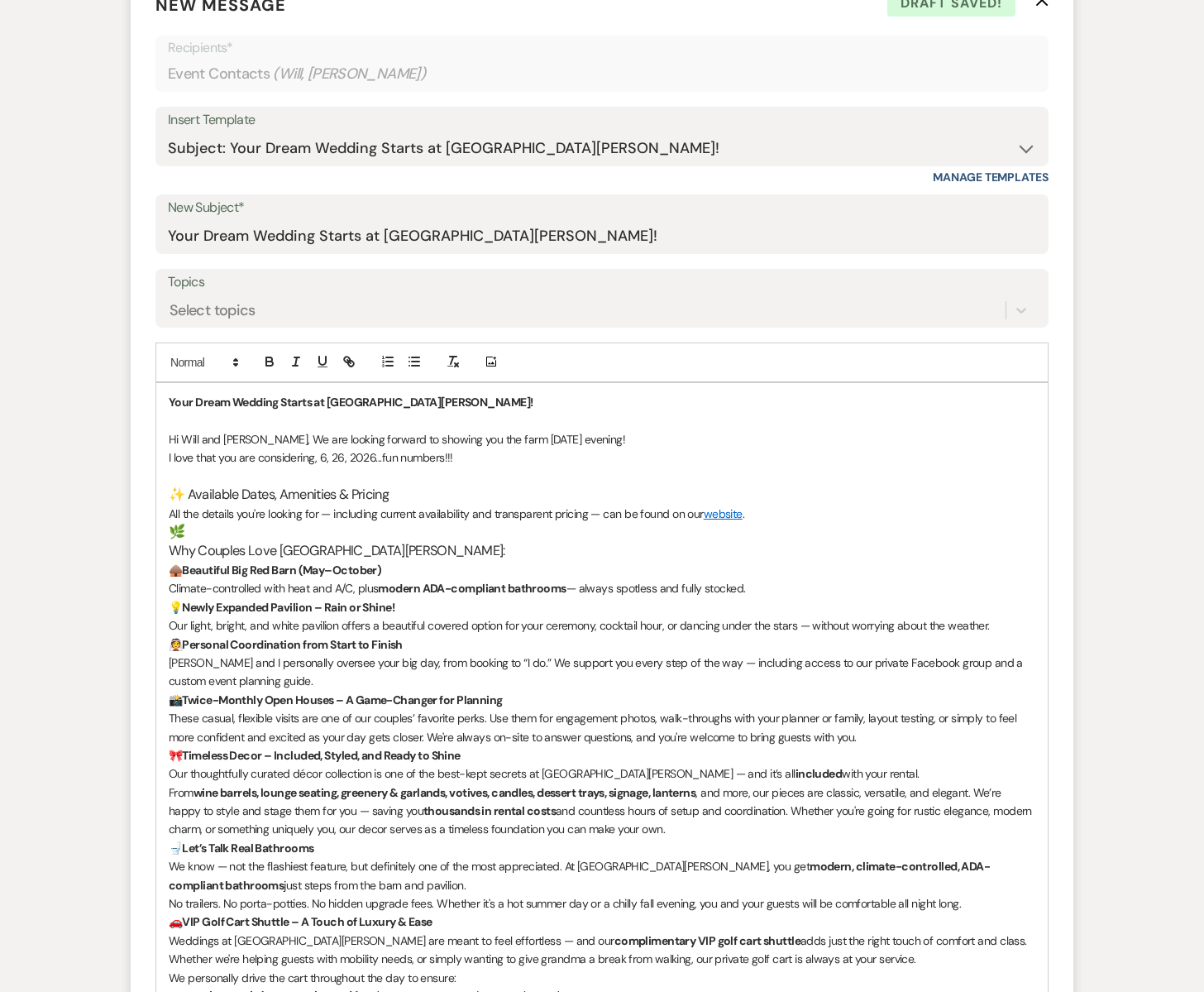
click at [169, 551] on h3 "Why Couples Love [GEOGRAPHIC_DATA][PERSON_NAME]:" at bounding box center [601, 550] width 866 height 19
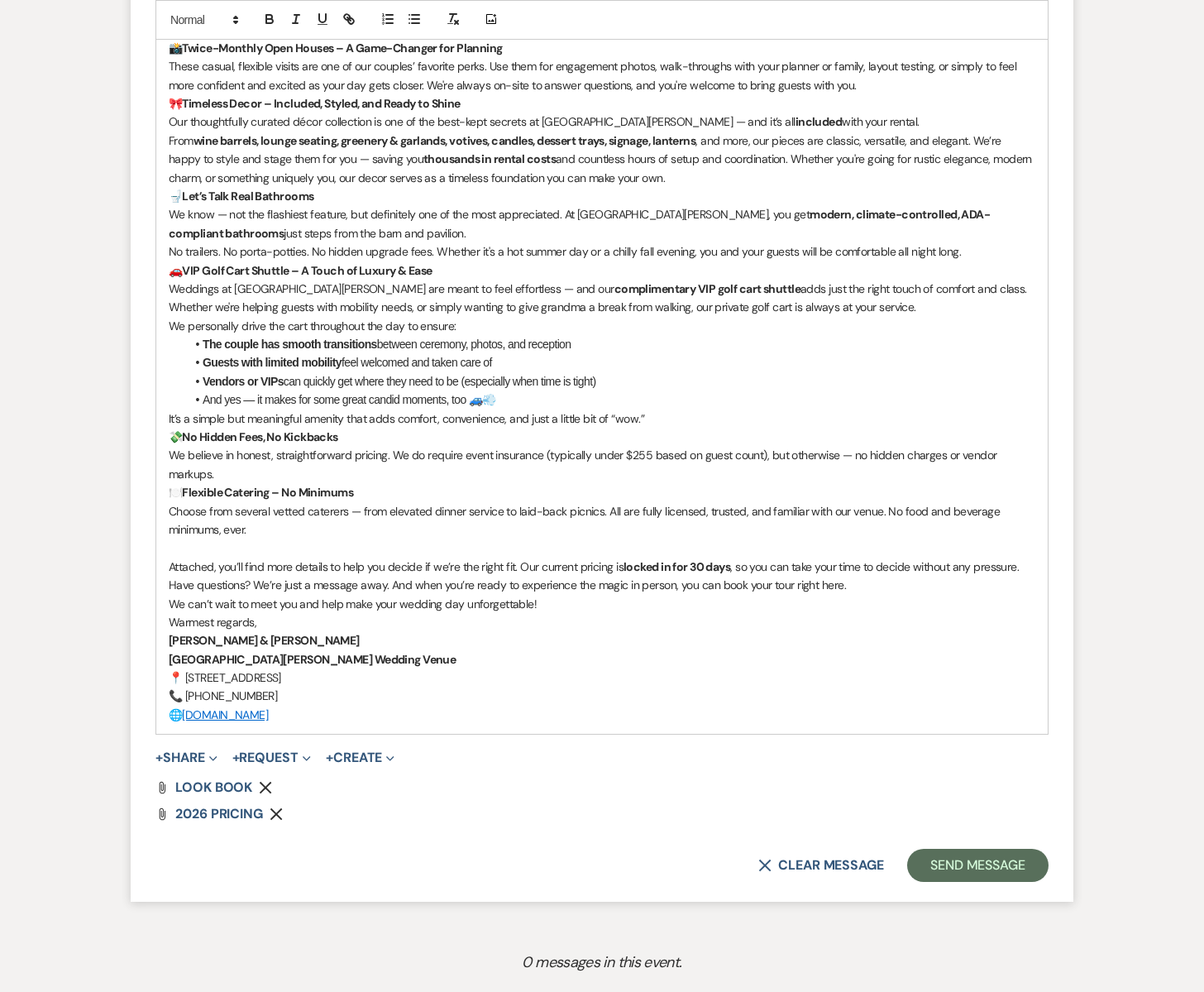
scroll to position [1302, 0]
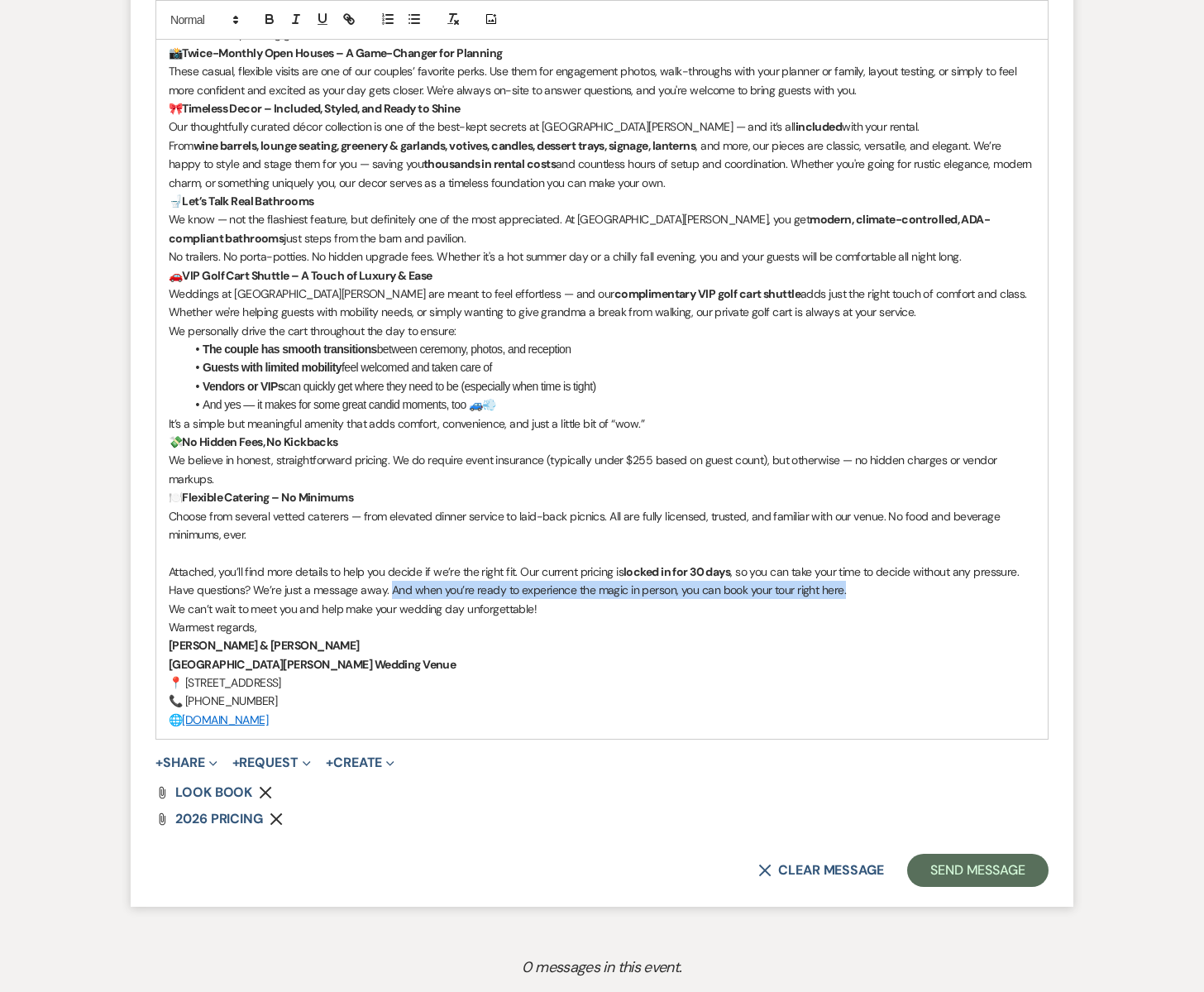
drag, startPoint x: 816, startPoint y: 592, endPoint x: 389, endPoint y: 589, distance: 427.0
click at [389, 589] on p "Have questions? We’re just a message away. And when you’re ready to experience …" at bounding box center [601, 590] width 866 height 19
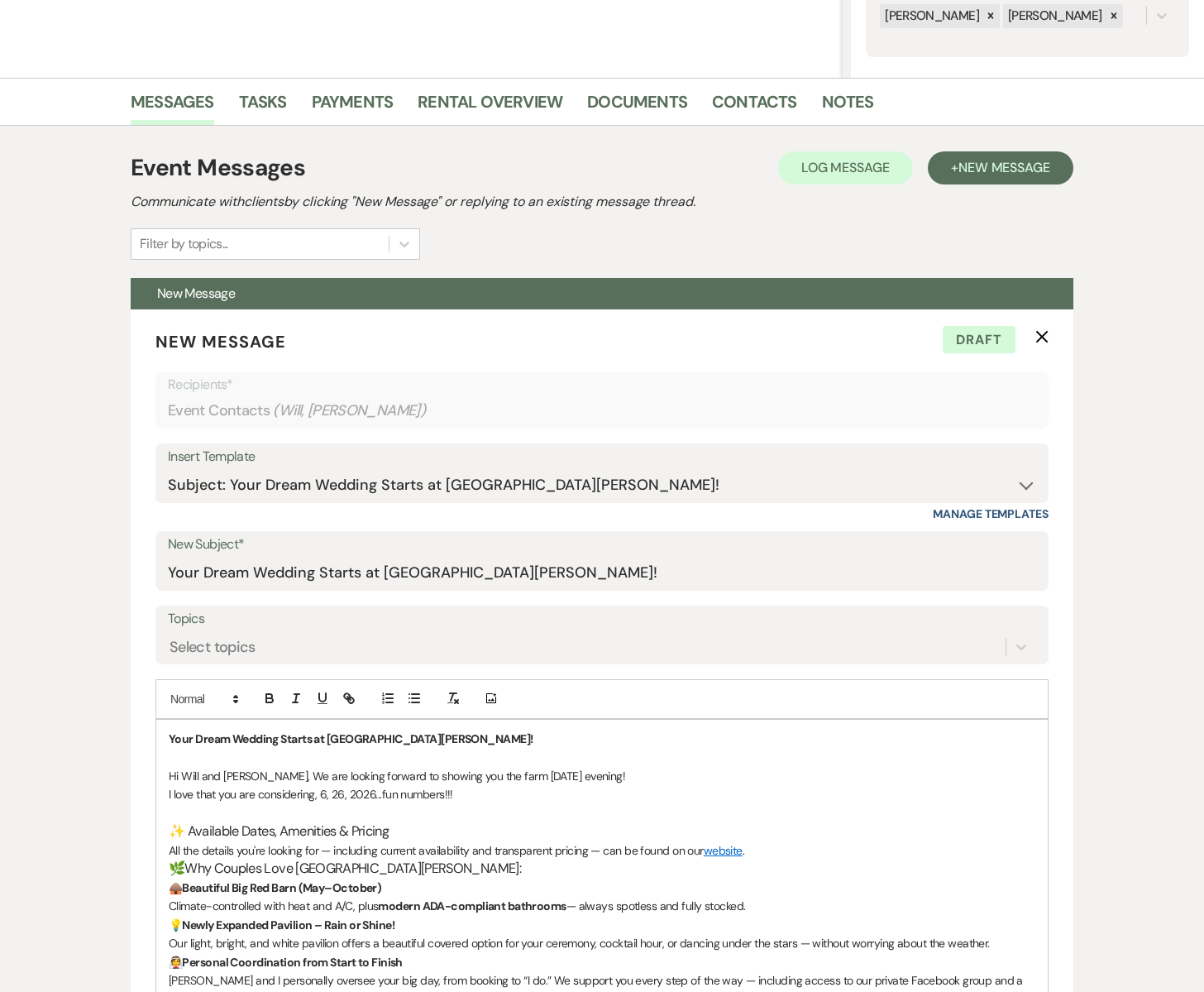
scroll to position [0, 0]
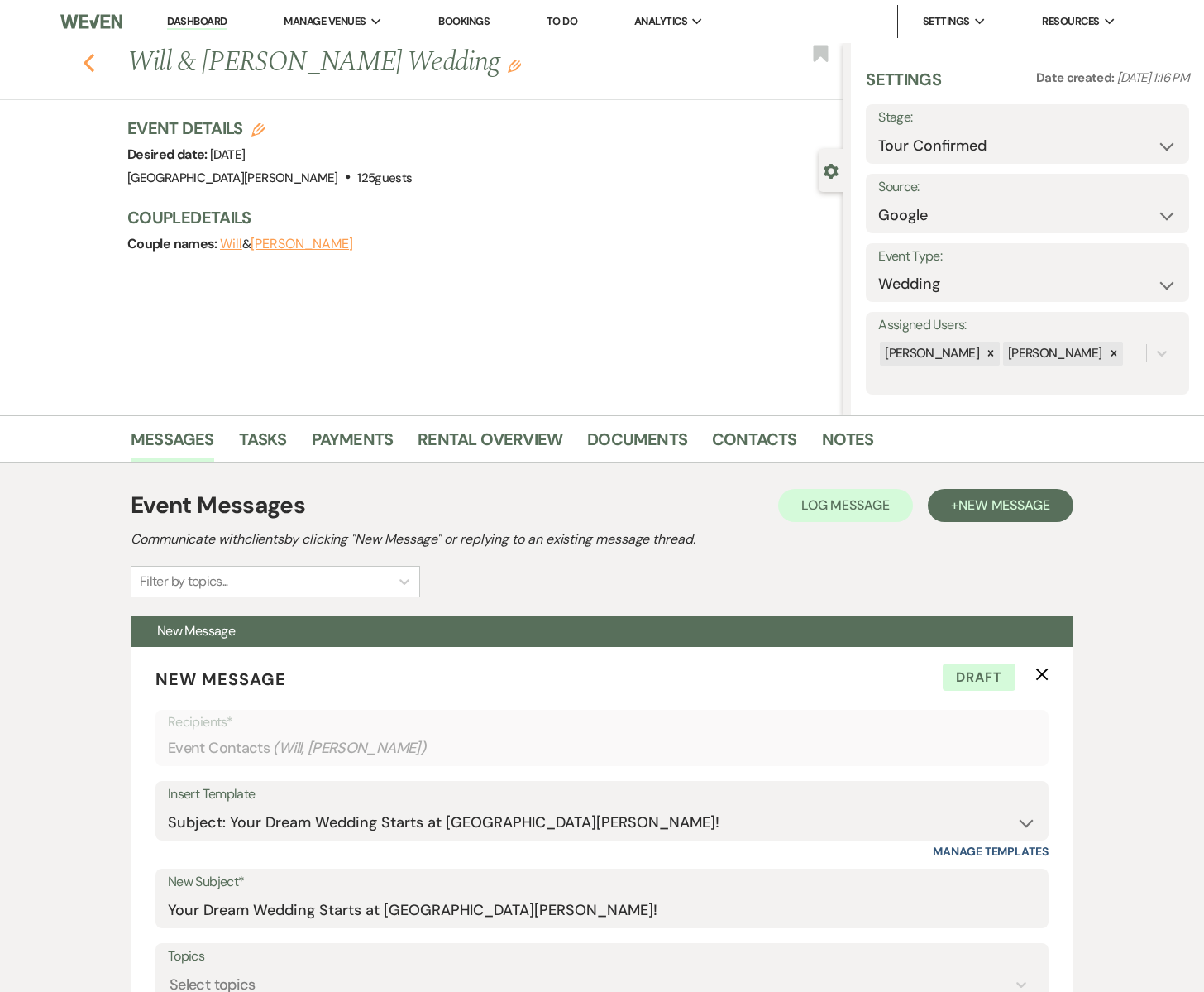
click at [93, 58] on icon "Previous" at bounding box center [88, 63] width 13 height 20
select select "4"
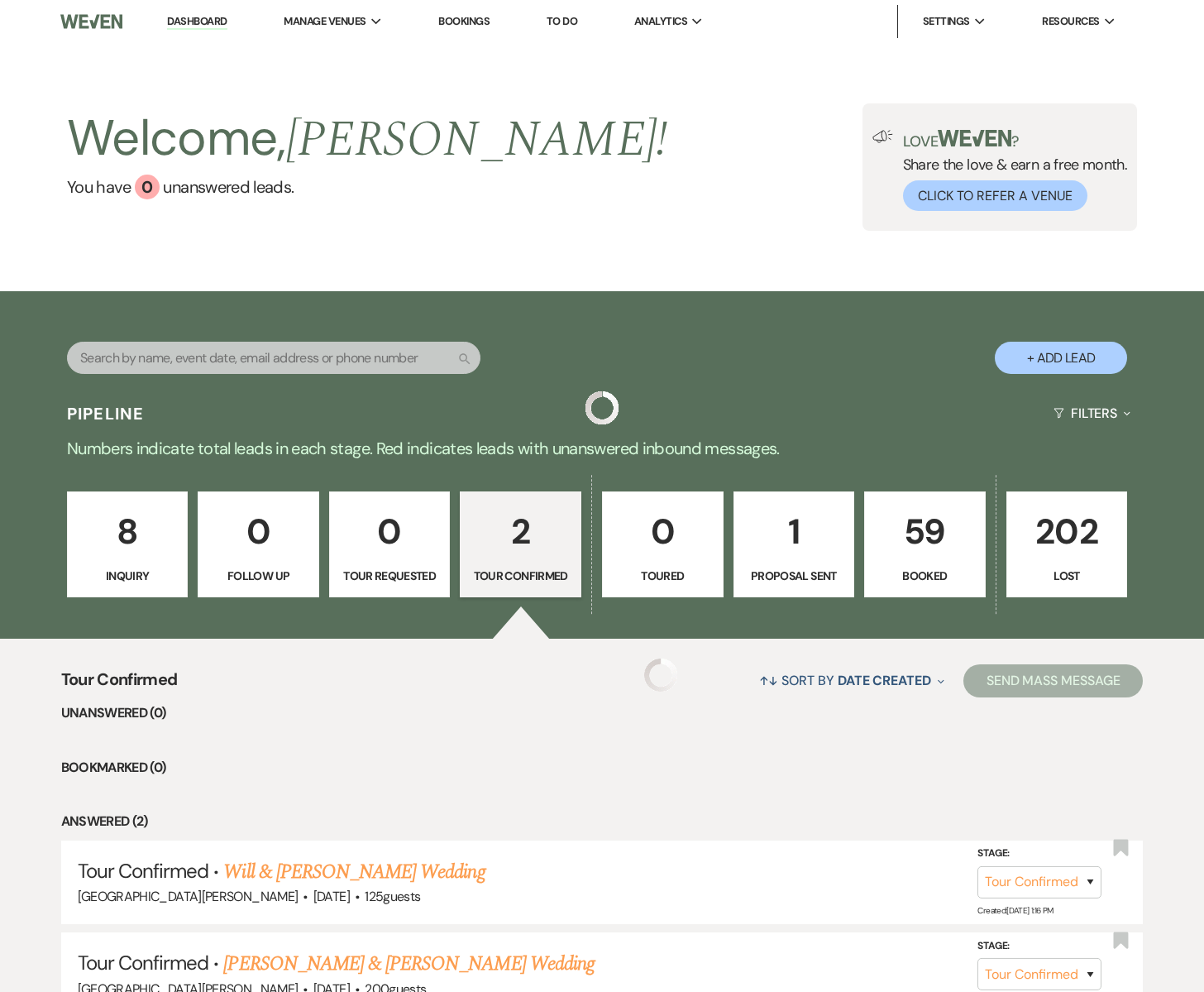
scroll to position [157, 0]
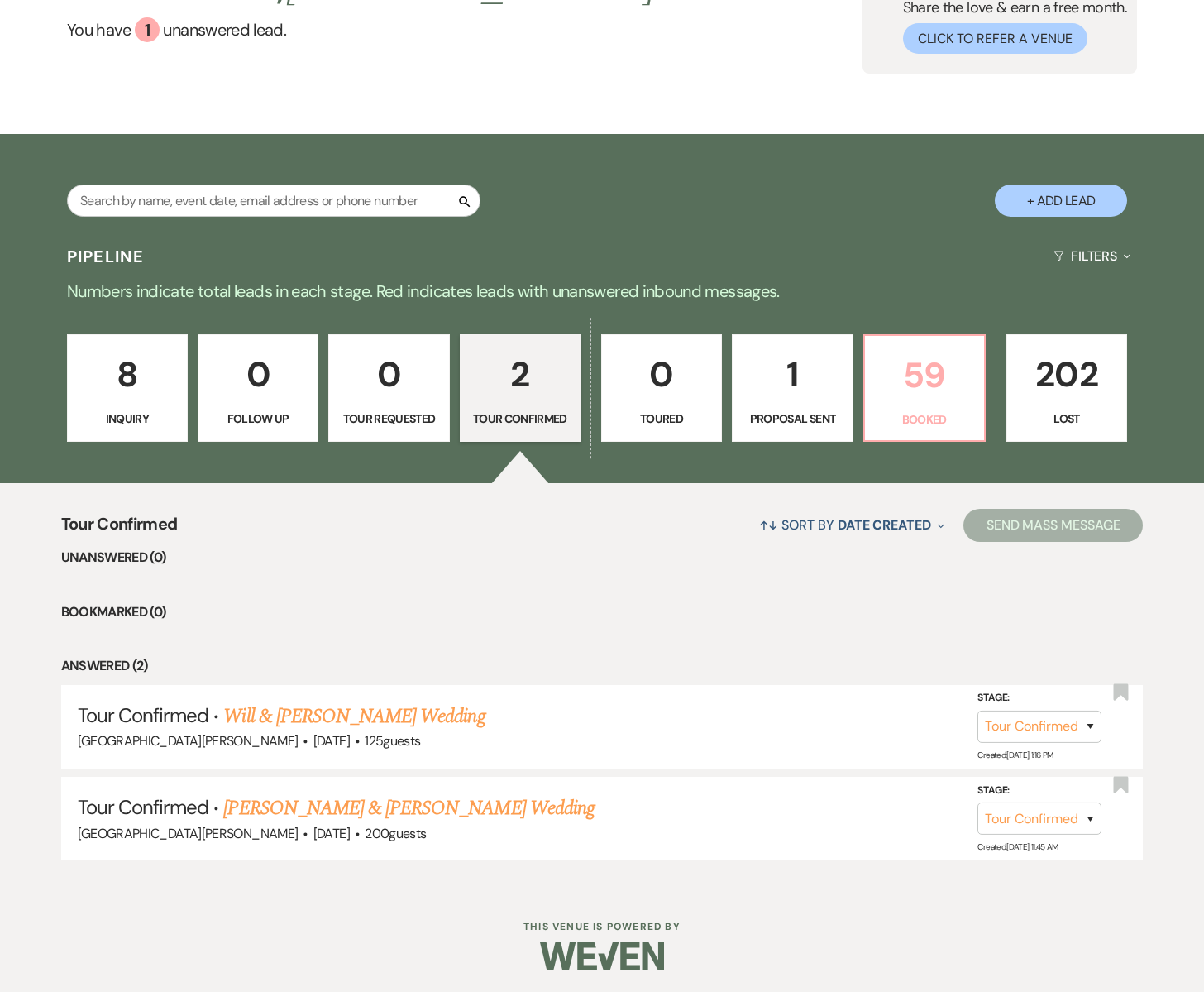
click at [904, 376] on p "59" at bounding box center [924, 375] width 99 height 56
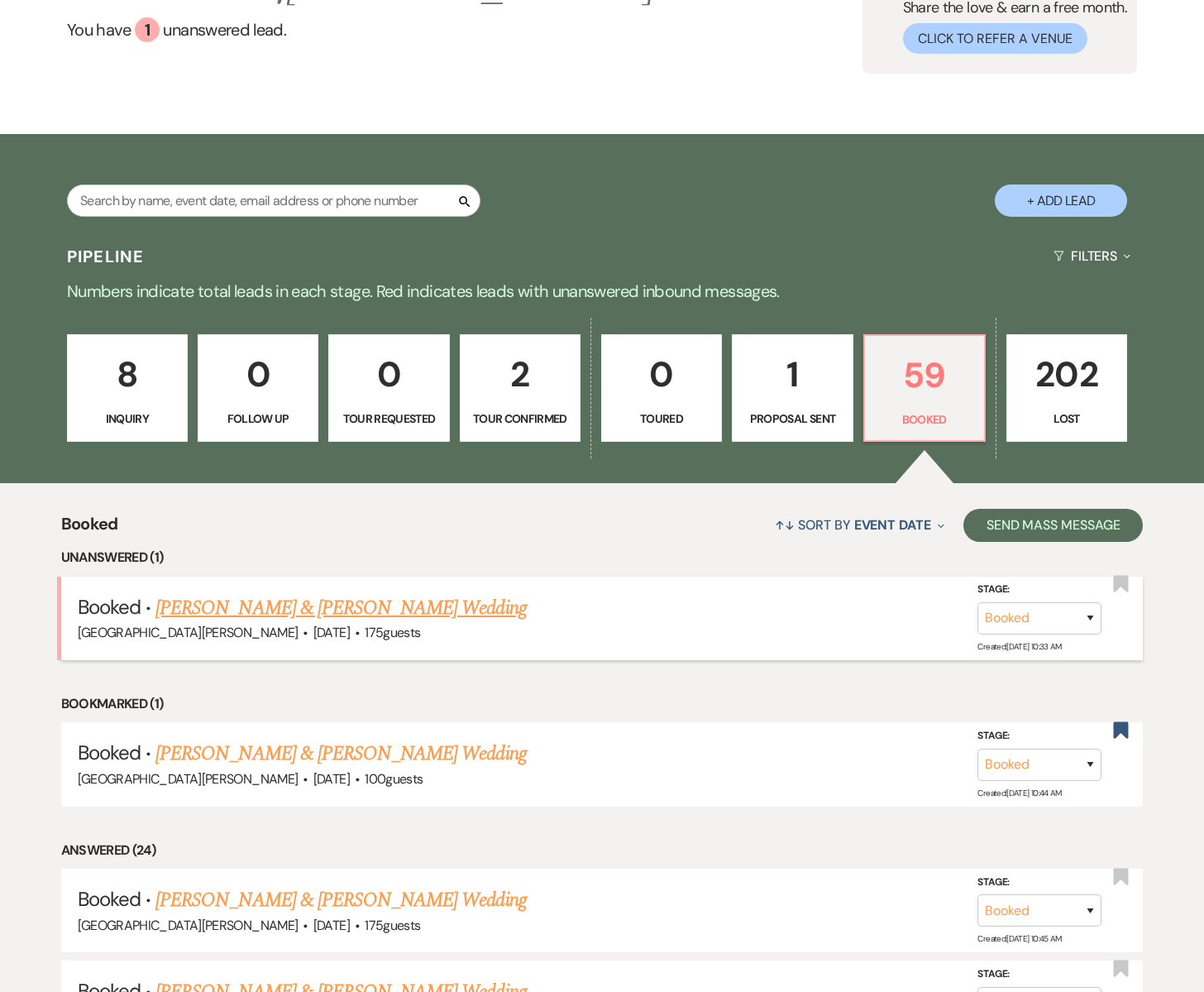
click at [293, 608] on link "[PERSON_NAME] & [PERSON_NAME] Wedding" at bounding box center [341, 608] width 370 height 29
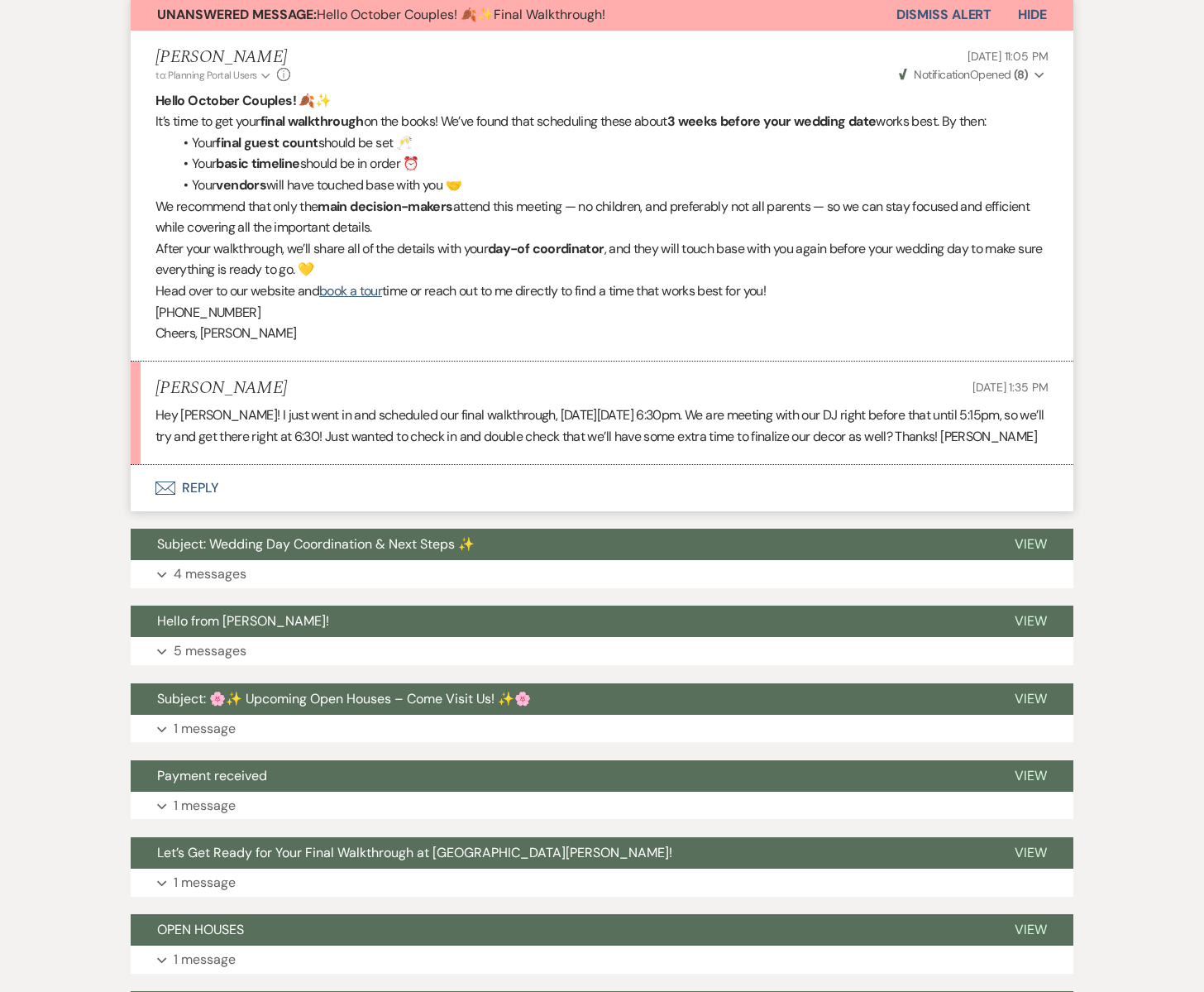
scroll to position [451, 0]
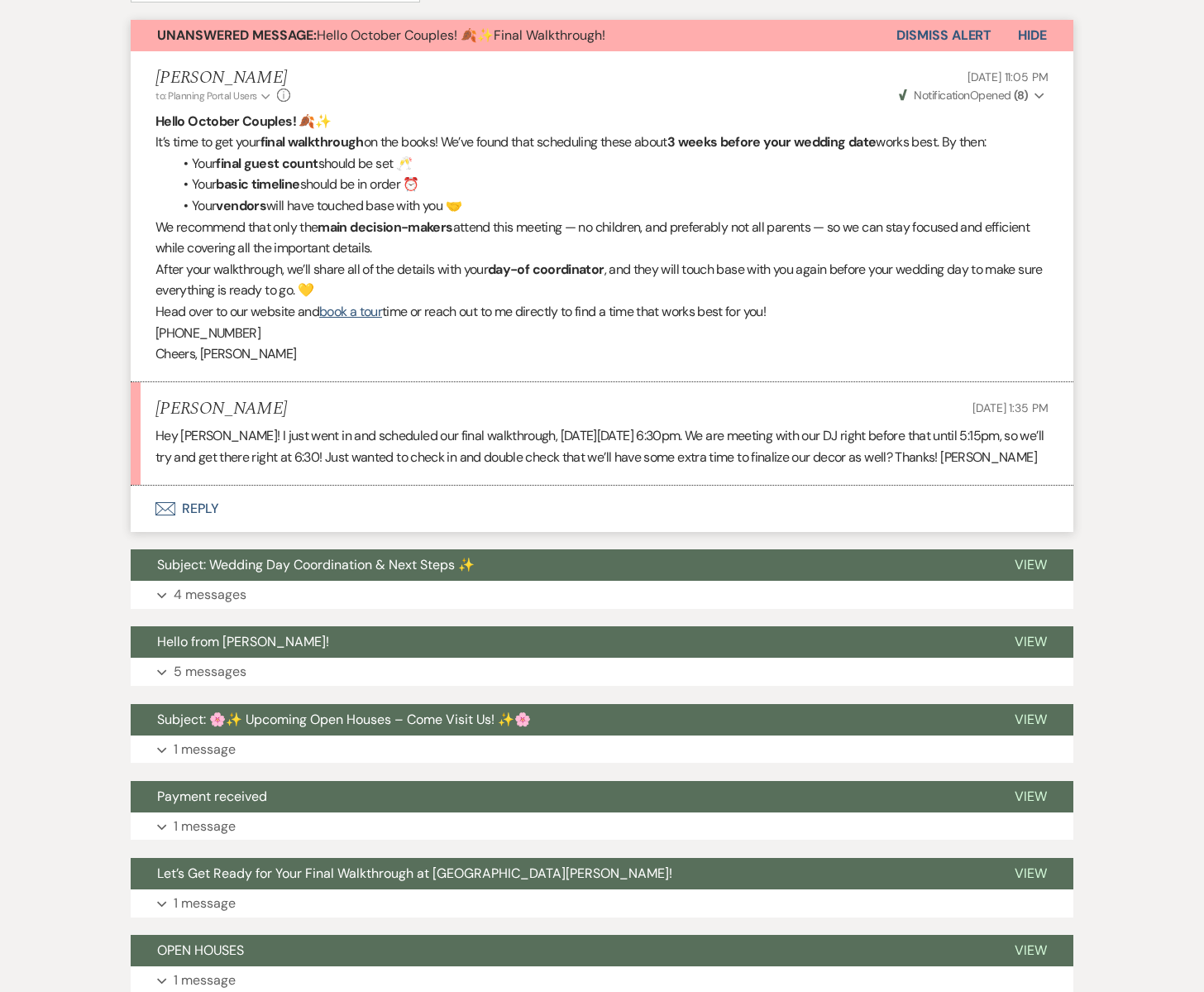
click at [172, 507] on icon "Envelope" at bounding box center [165, 509] width 20 height 14
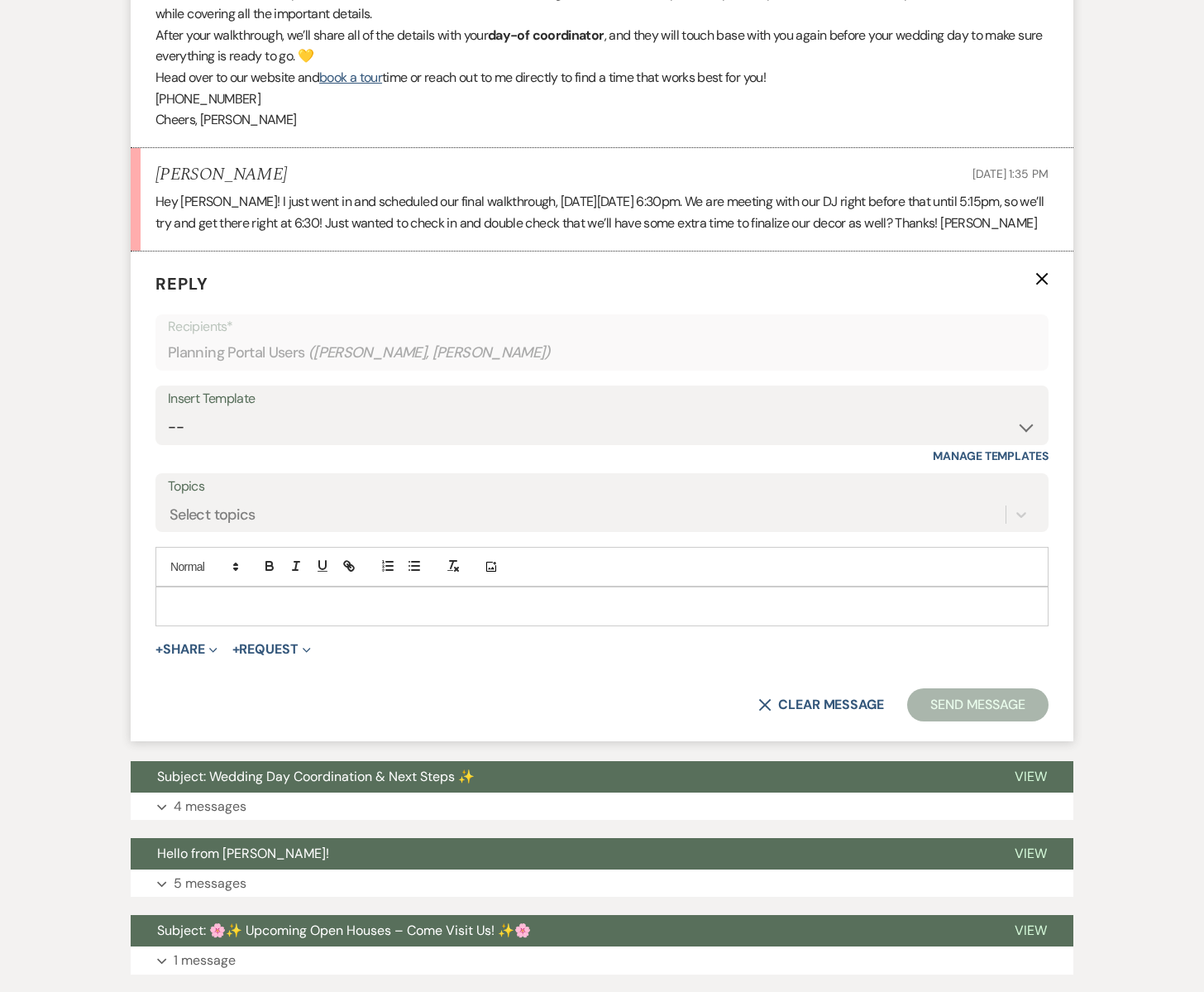
scroll to position [689, 0]
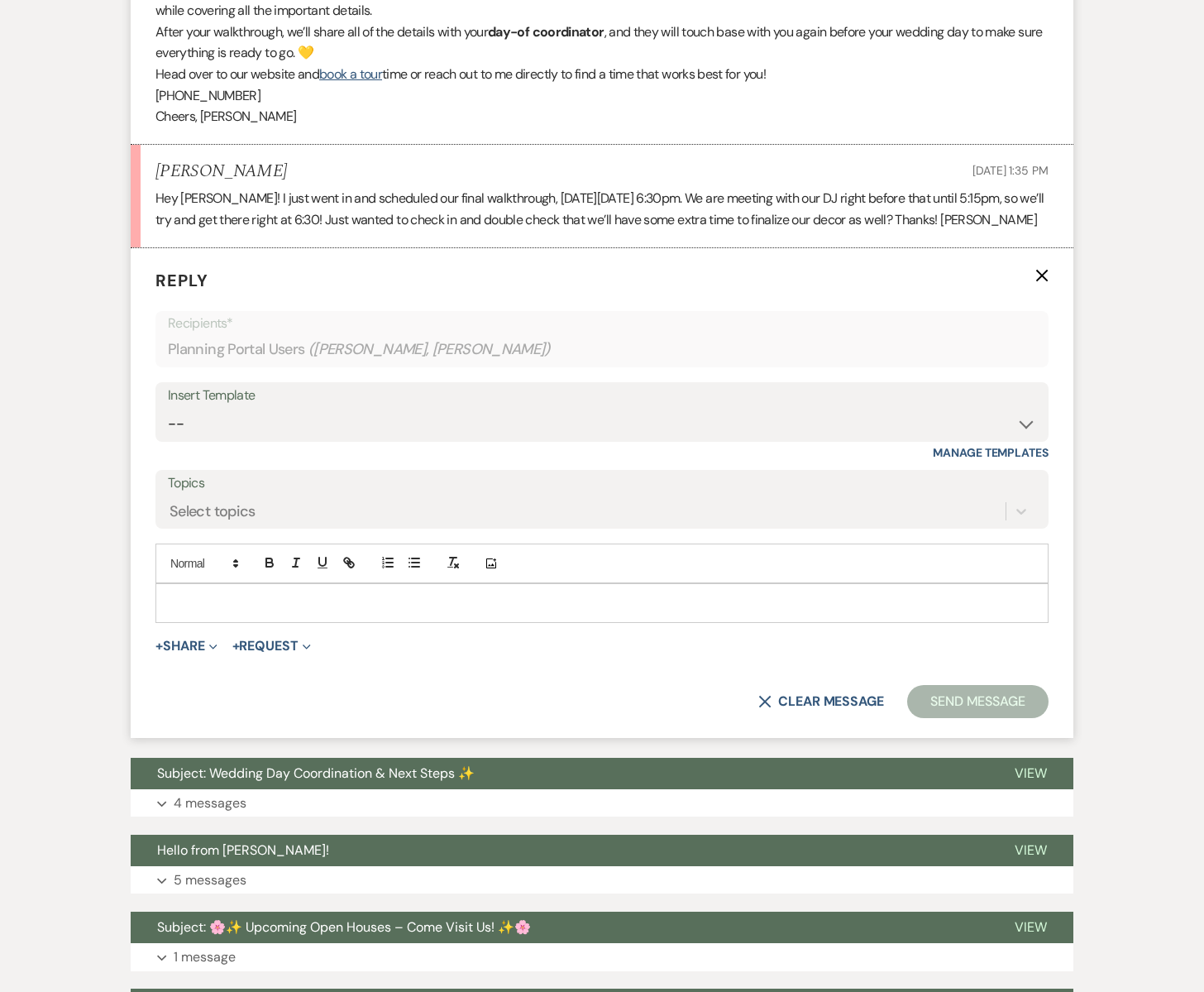
click at [189, 604] on p at bounding box center [601, 603] width 866 height 19
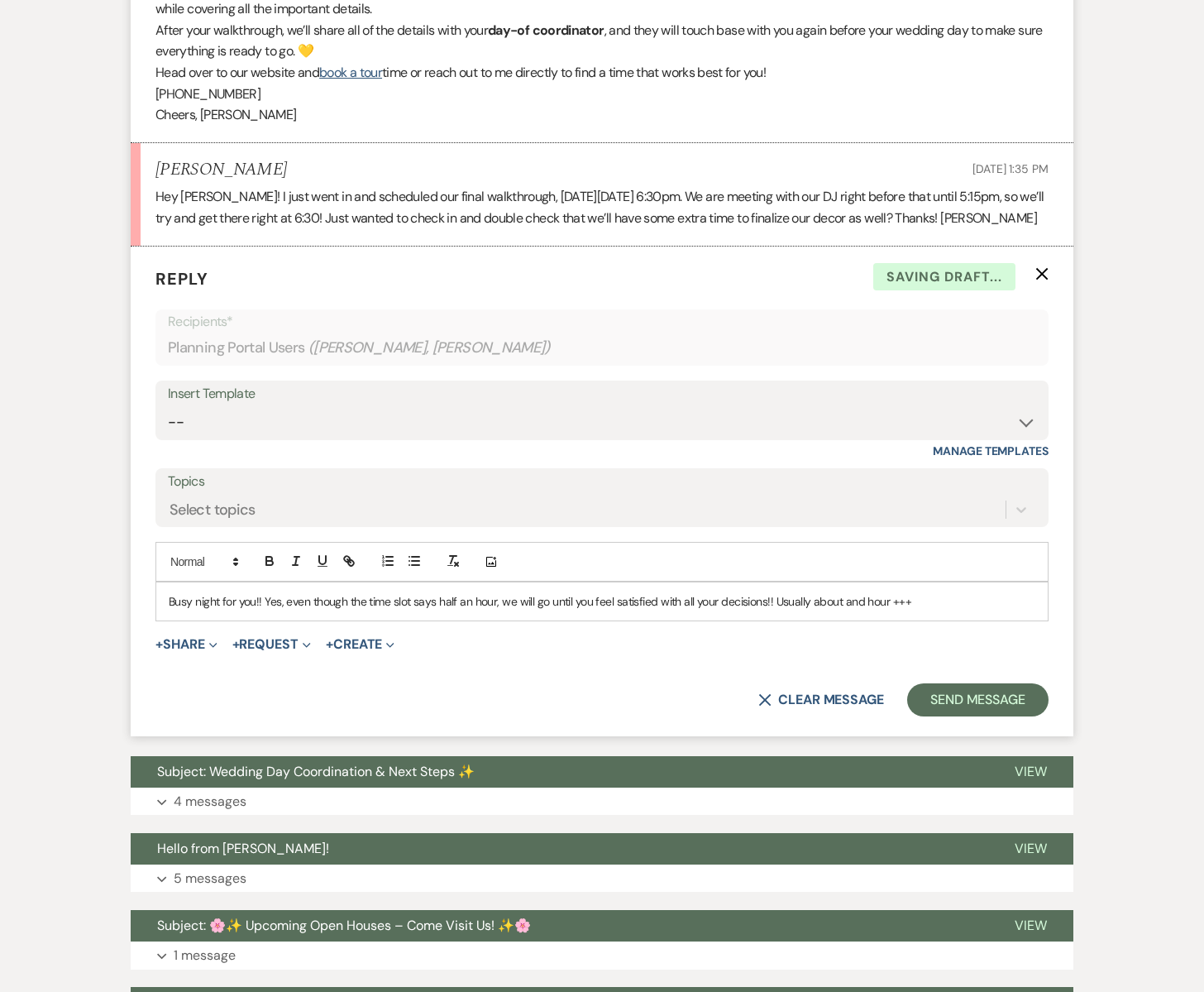
click at [774, 601] on p "Busy night for you!! Yes, even though the time slot says half an hour, we will …" at bounding box center [601, 601] width 866 height 19
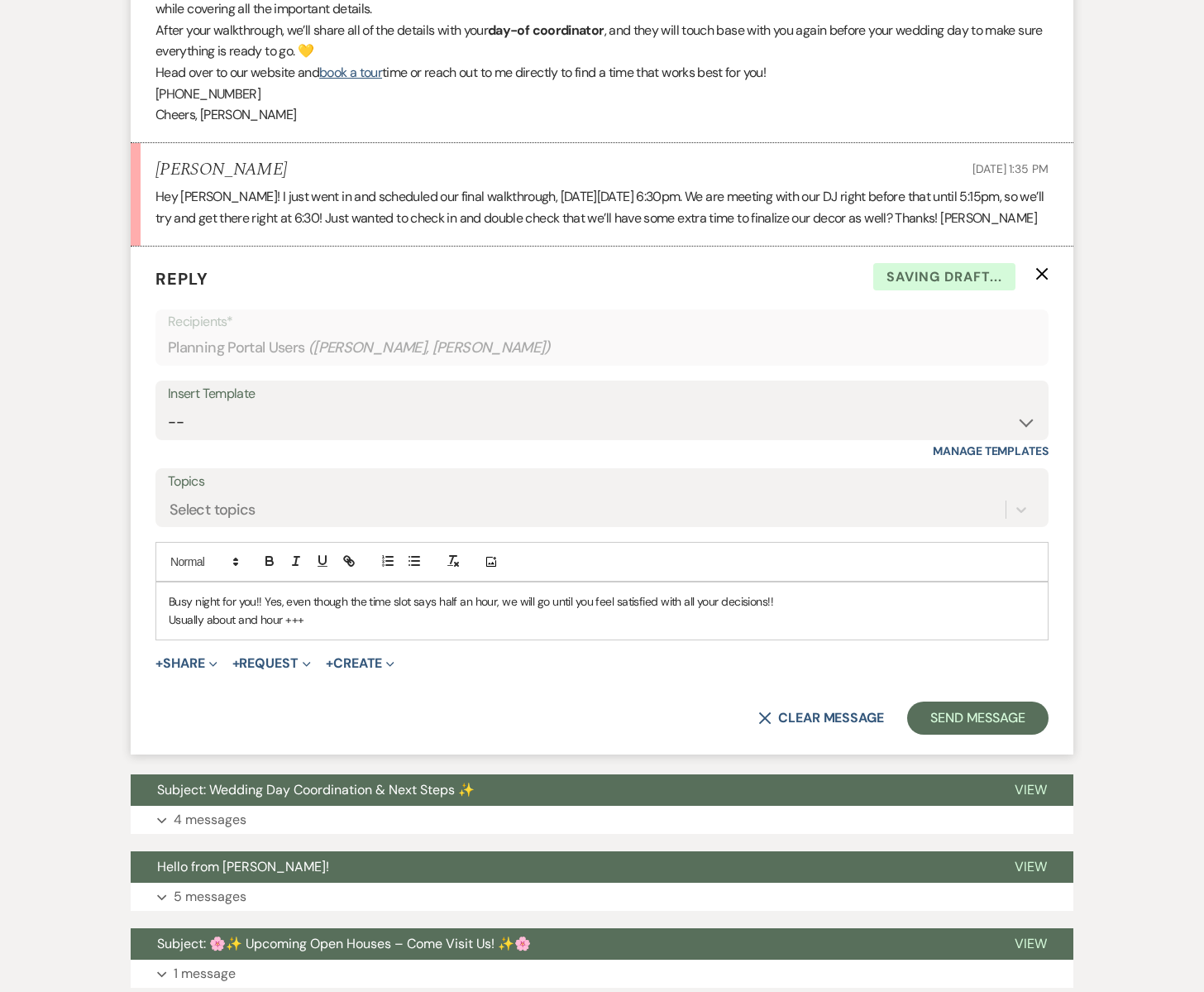
click at [348, 626] on p "Usually about and hour +++" at bounding box center [601, 619] width 866 height 19
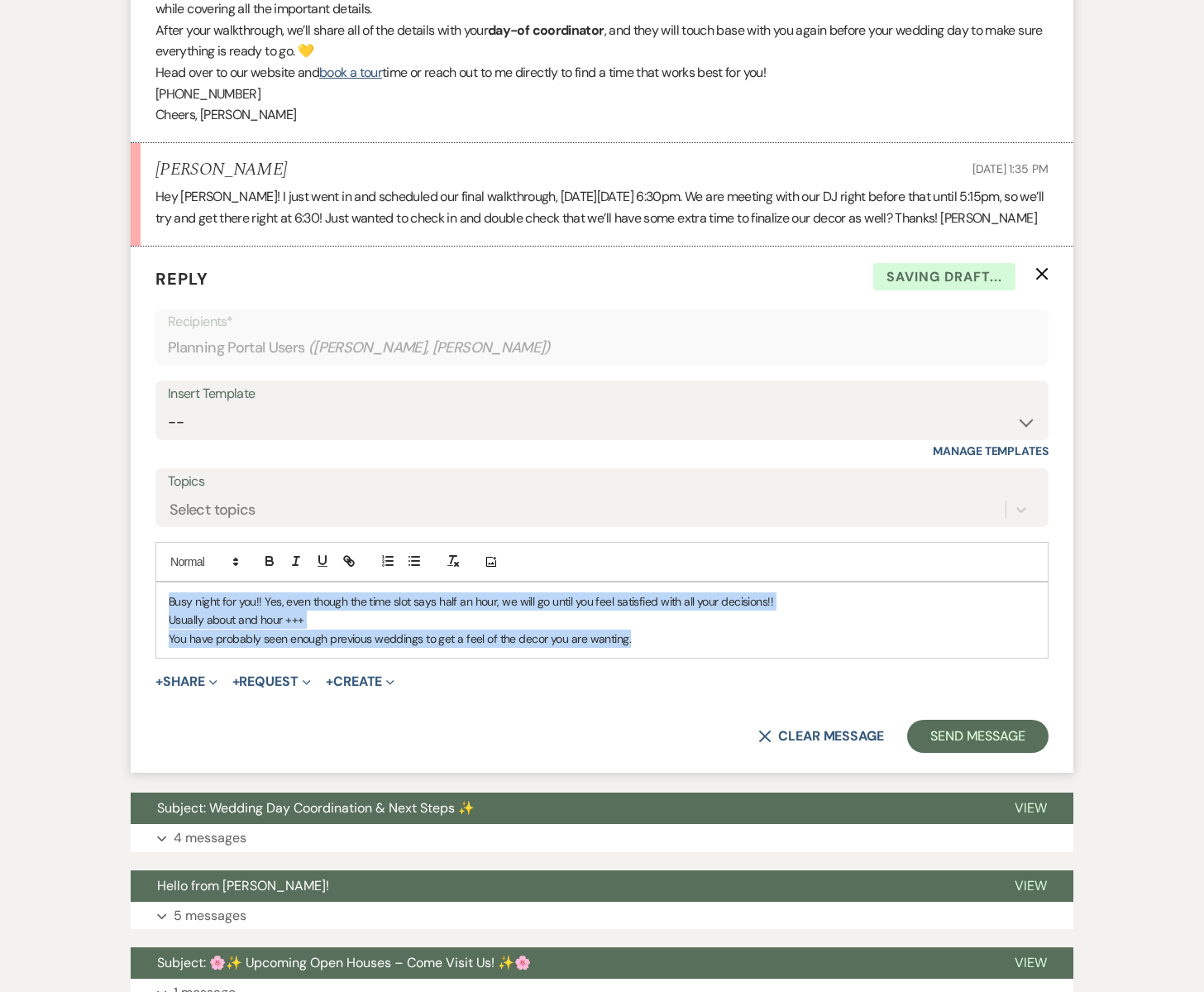
drag, startPoint x: 167, startPoint y: 599, endPoint x: 684, endPoint y: 653, distance: 519.8
click at [687, 652] on div "Busy night for you!! Yes, even though the time slot says half an hour, we will …" at bounding box center [602, 620] width 892 height 75
copy div "Busy night for you!! Yes, even though the time slot says half an hour, we will …"
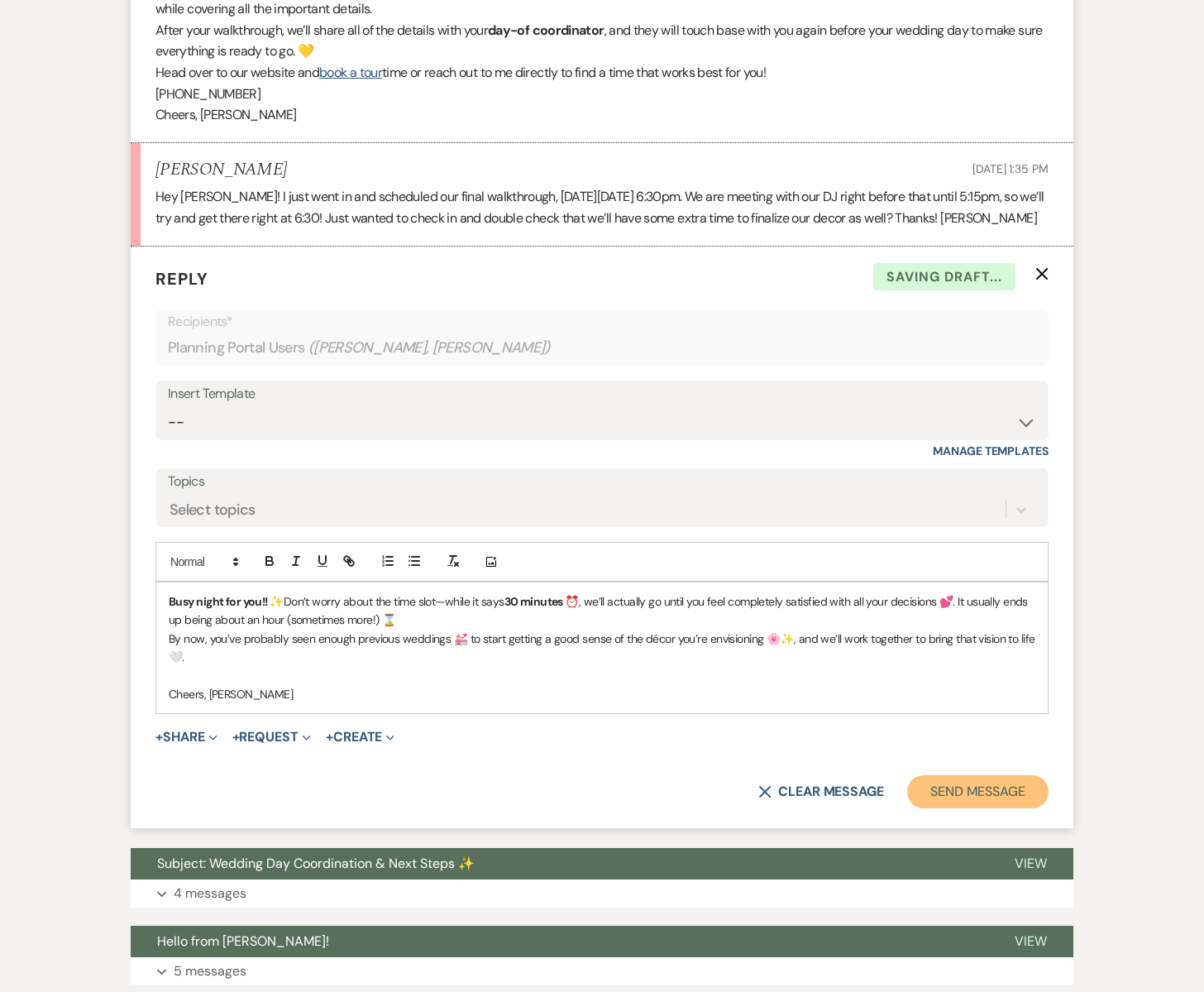
click at [1021, 787] on button "Send Message" at bounding box center [978, 792] width 141 height 33
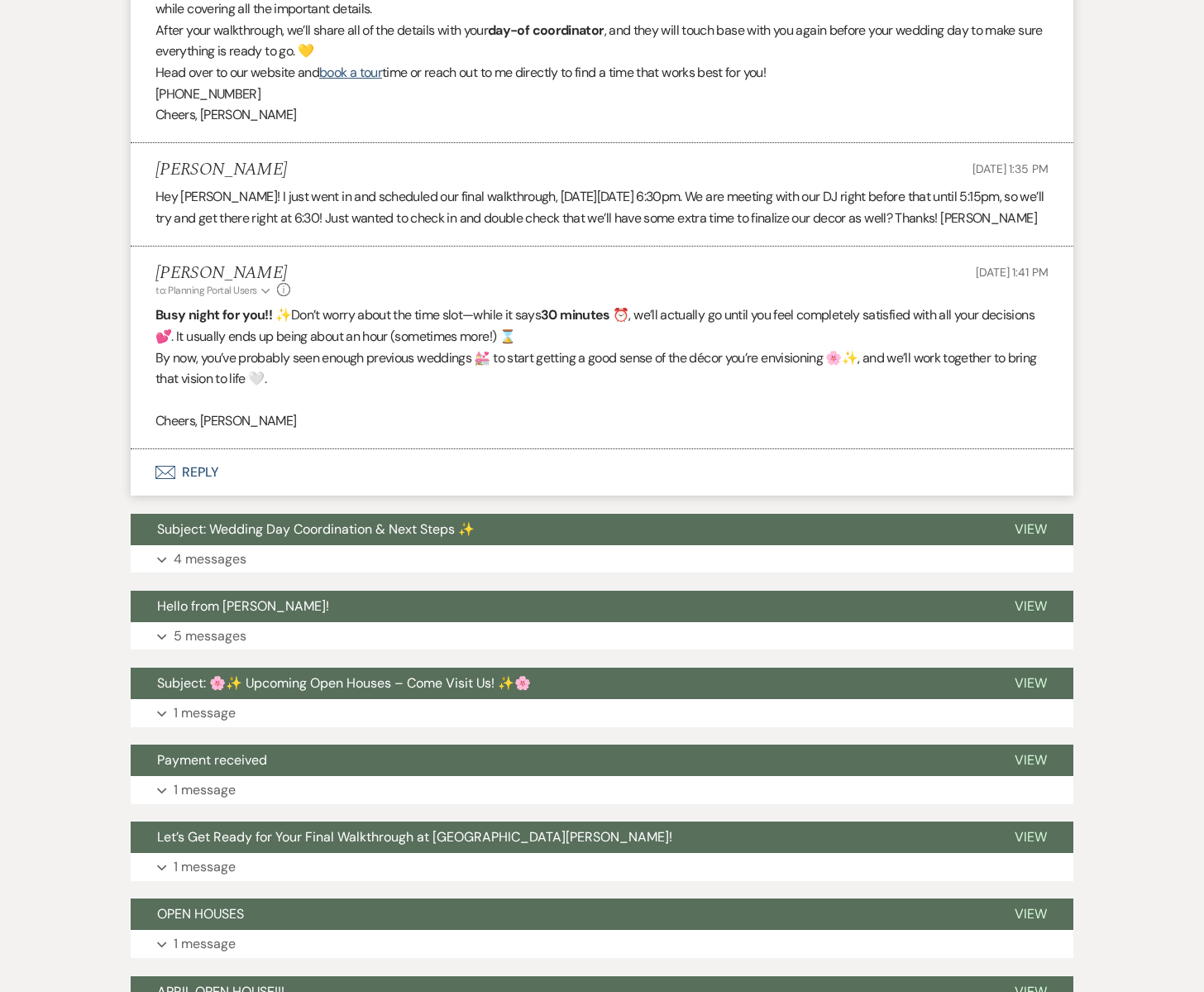
scroll to position [0, 0]
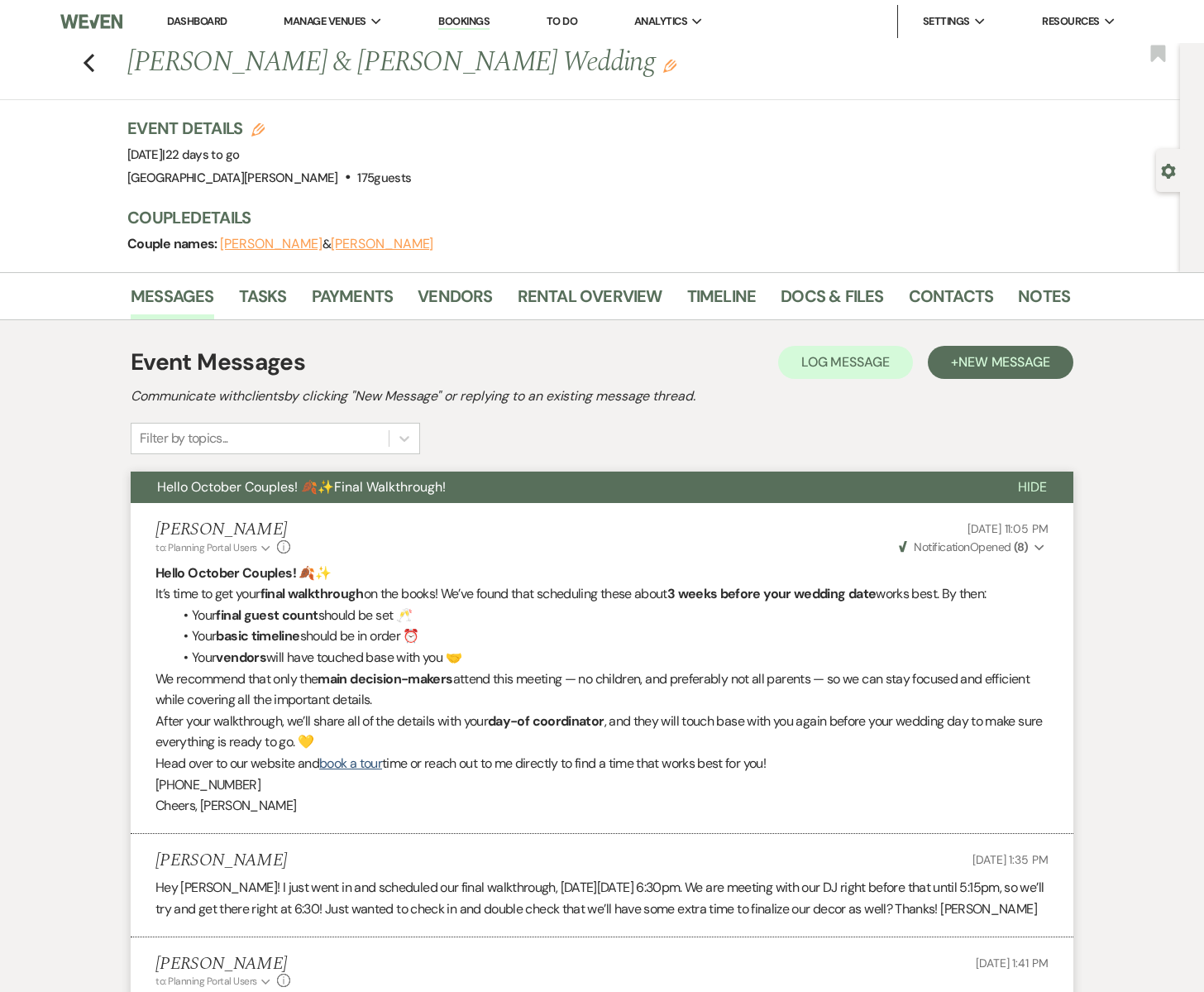
click at [99, 65] on div "Previous [PERSON_NAME] & [PERSON_NAME] Wedding Edit Bookmark" at bounding box center [586, 71] width 1188 height 57
click at [90, 60] on icon "Previous" at bounding box center [88, 63] width 13 height 20
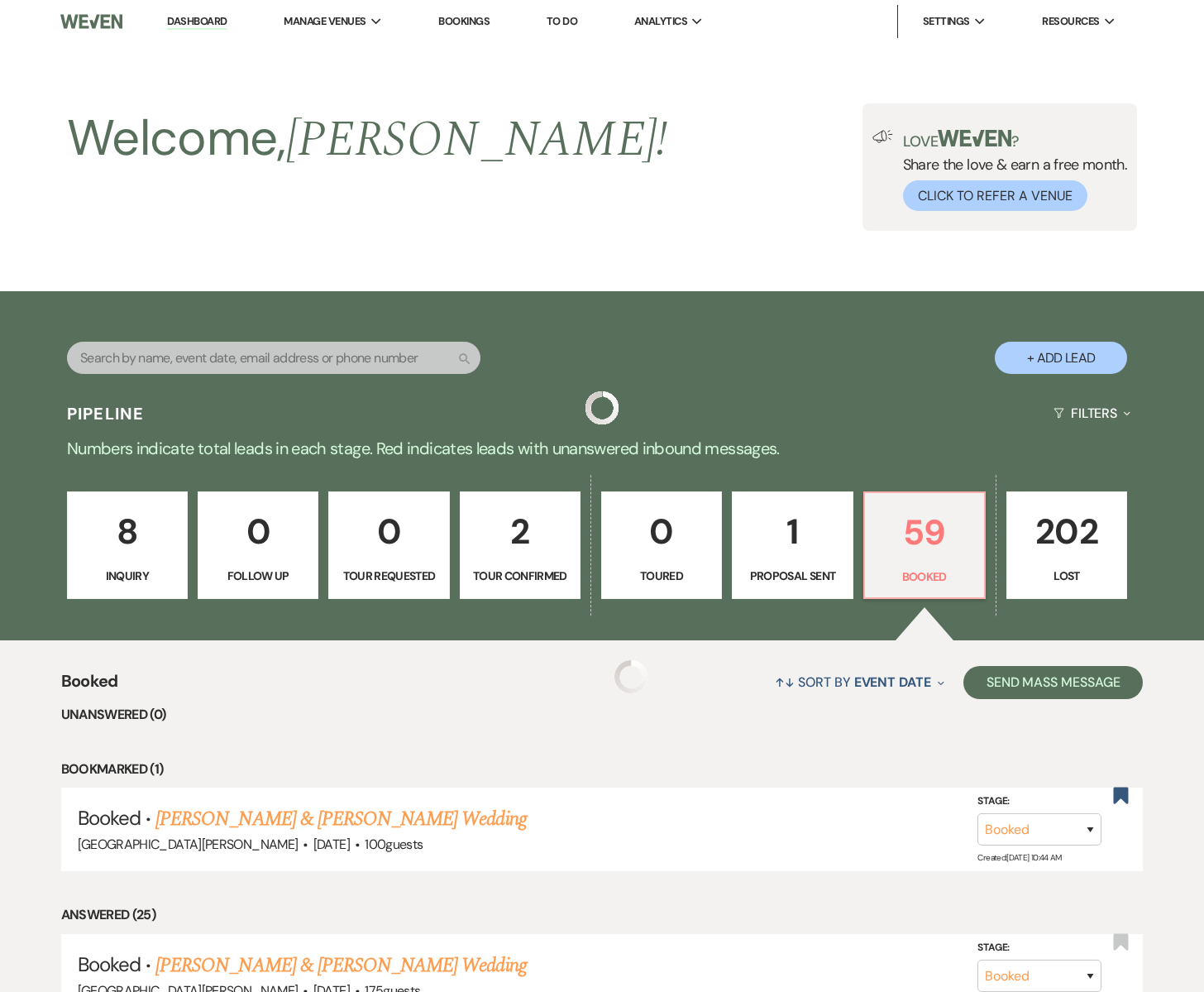
scroll to position [157, 0]
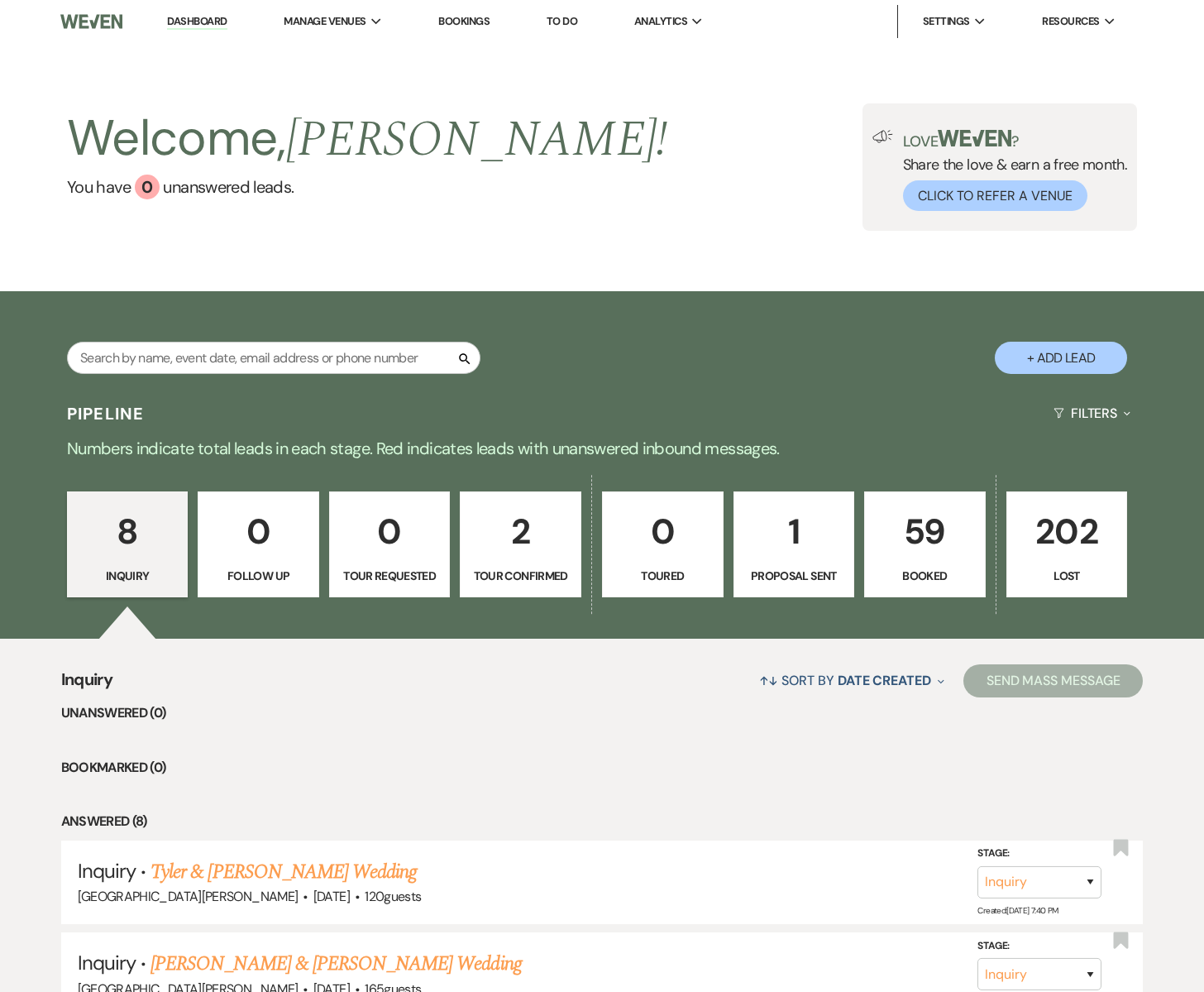
click at [201, 24] on link "Dashboard" at bounding box center [197, 22] width 60 height 16
click at [328, 48] on li "[GEOGRAPHIC_DATA][PERSON_NAME]" at bounding box center [385, 54] width 185 height 17
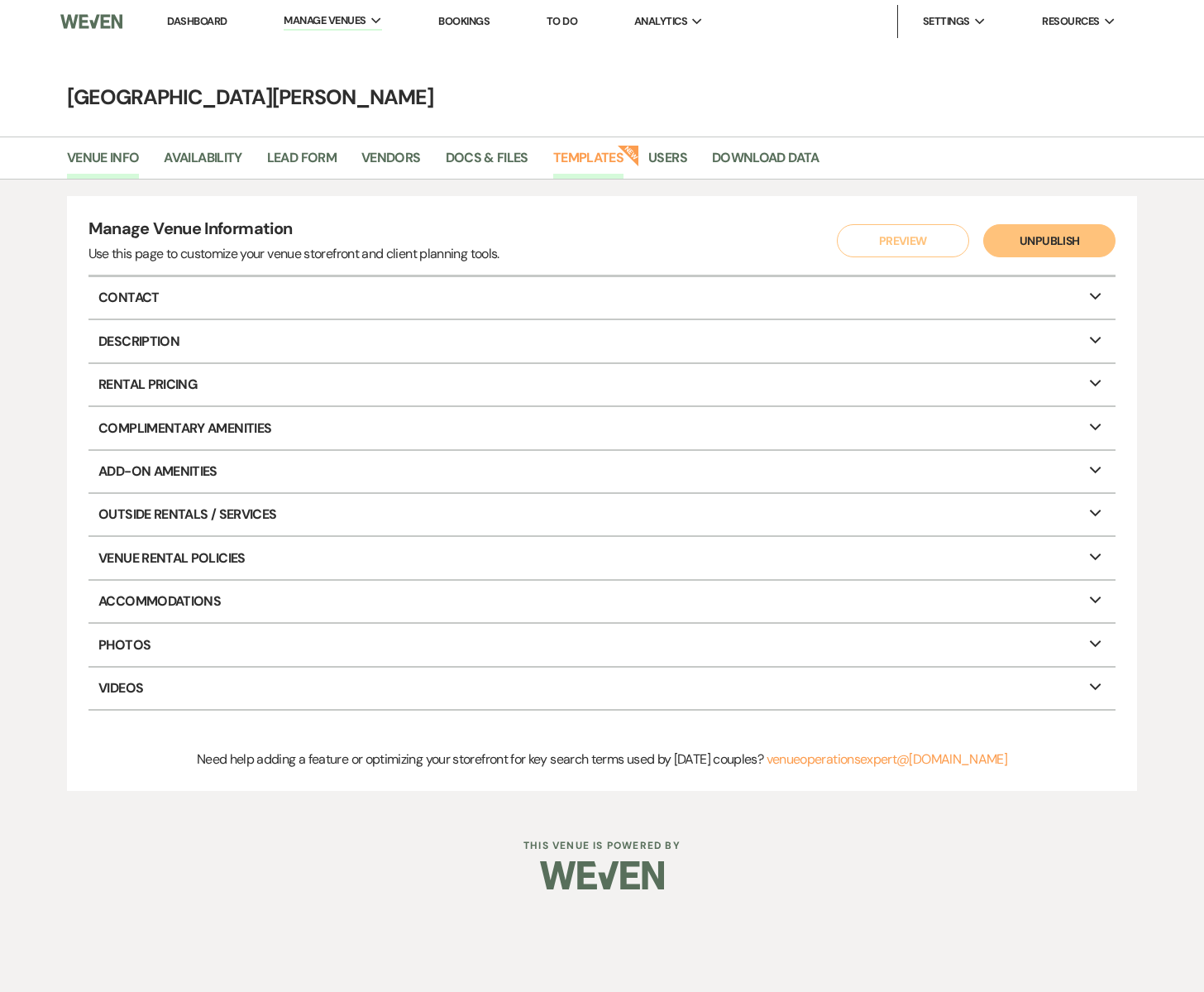
click at [566, 156] on link "Templates" at bounding box center [588, 163] width 70 height 31
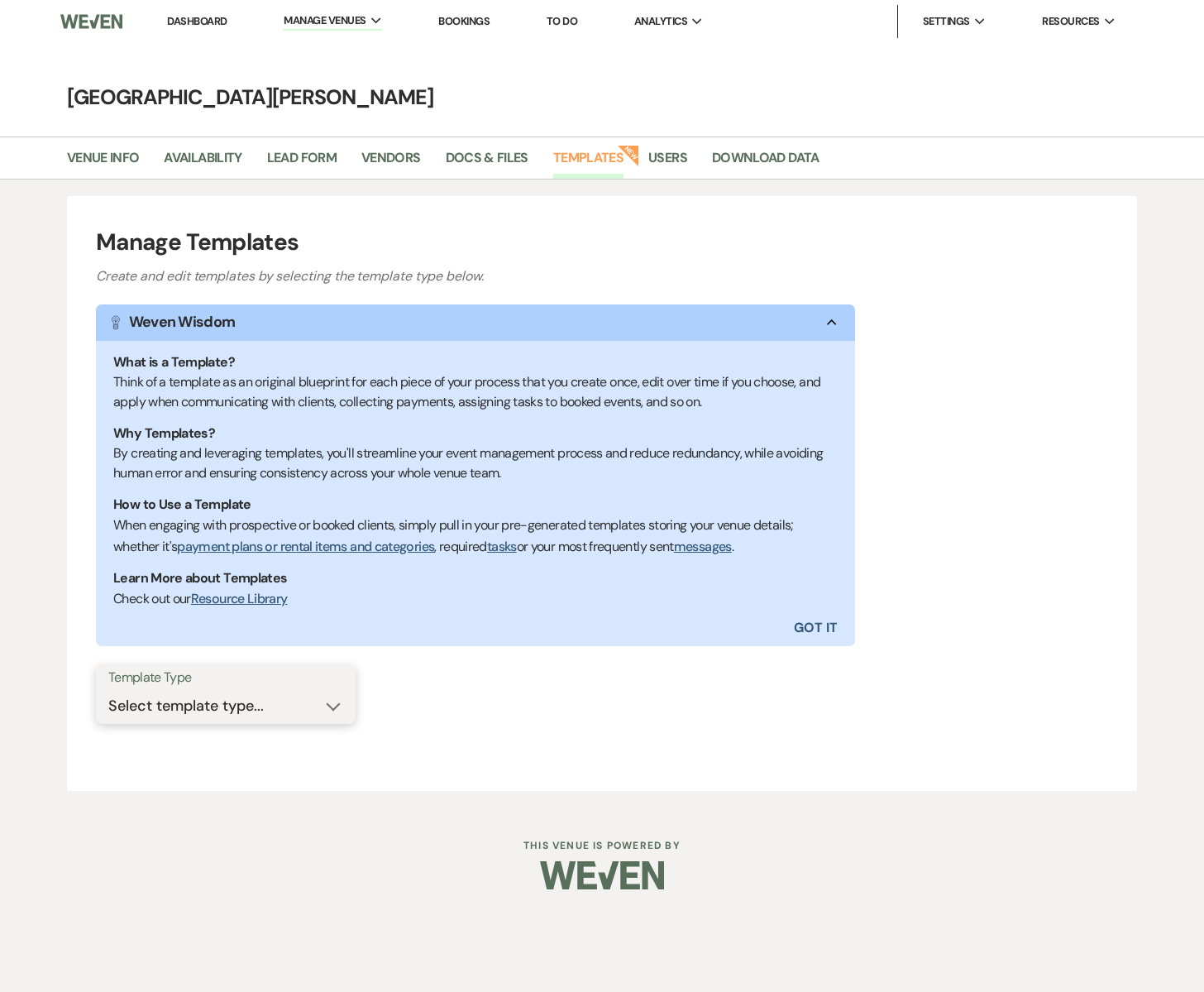
click at [147, 690] on select "Select template type... Task List Message Templates Payment Plan Inventory Item…" at bounding box center [226, 706] width 235 height 32
select select "Message Templates"
click at [109, 690] on select "Select template type... Task List Message Templates Payment Plan Inventory Item…" at bounding box center [226, 706] width 235 height 32
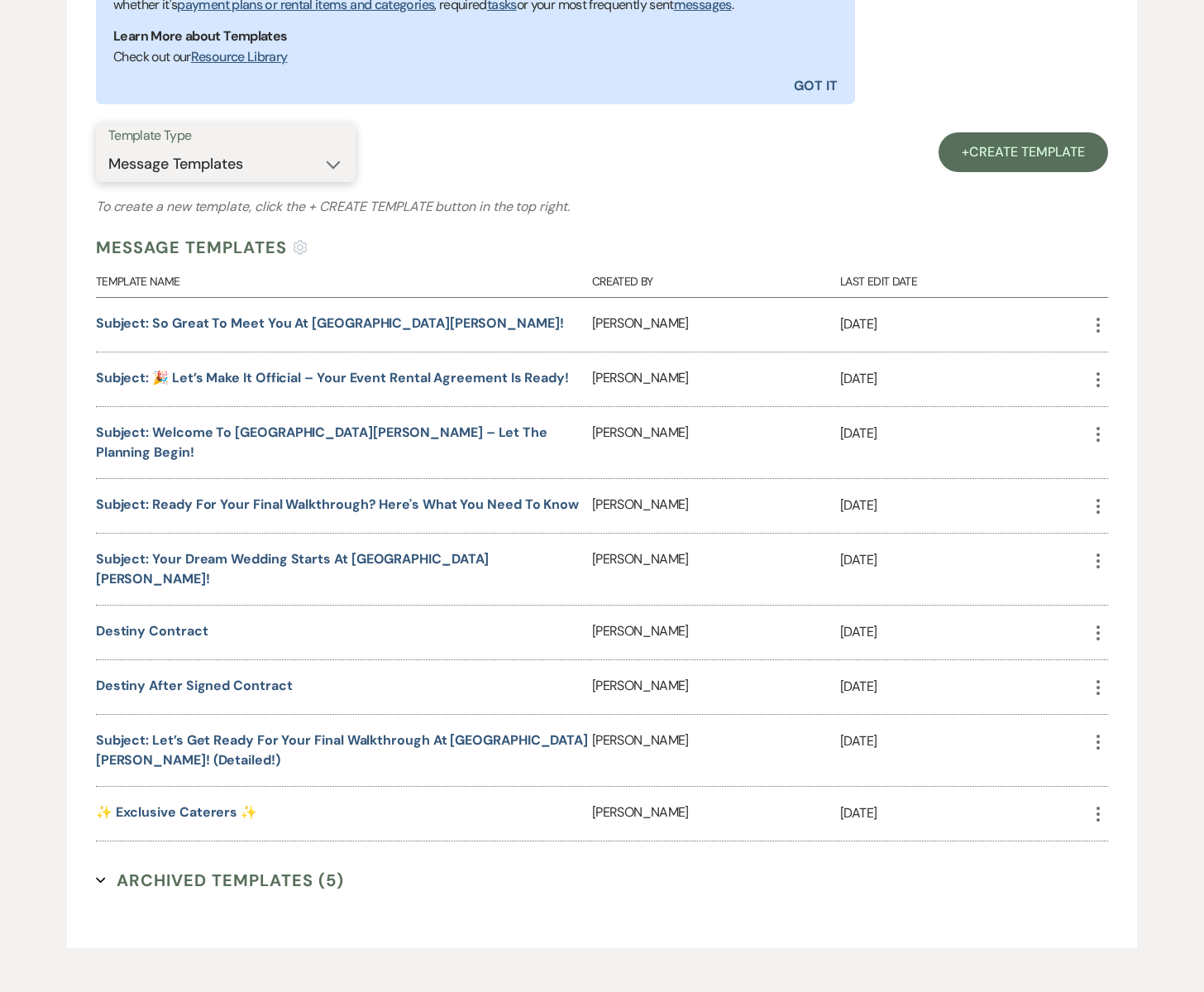
scroll to position [583, 0]
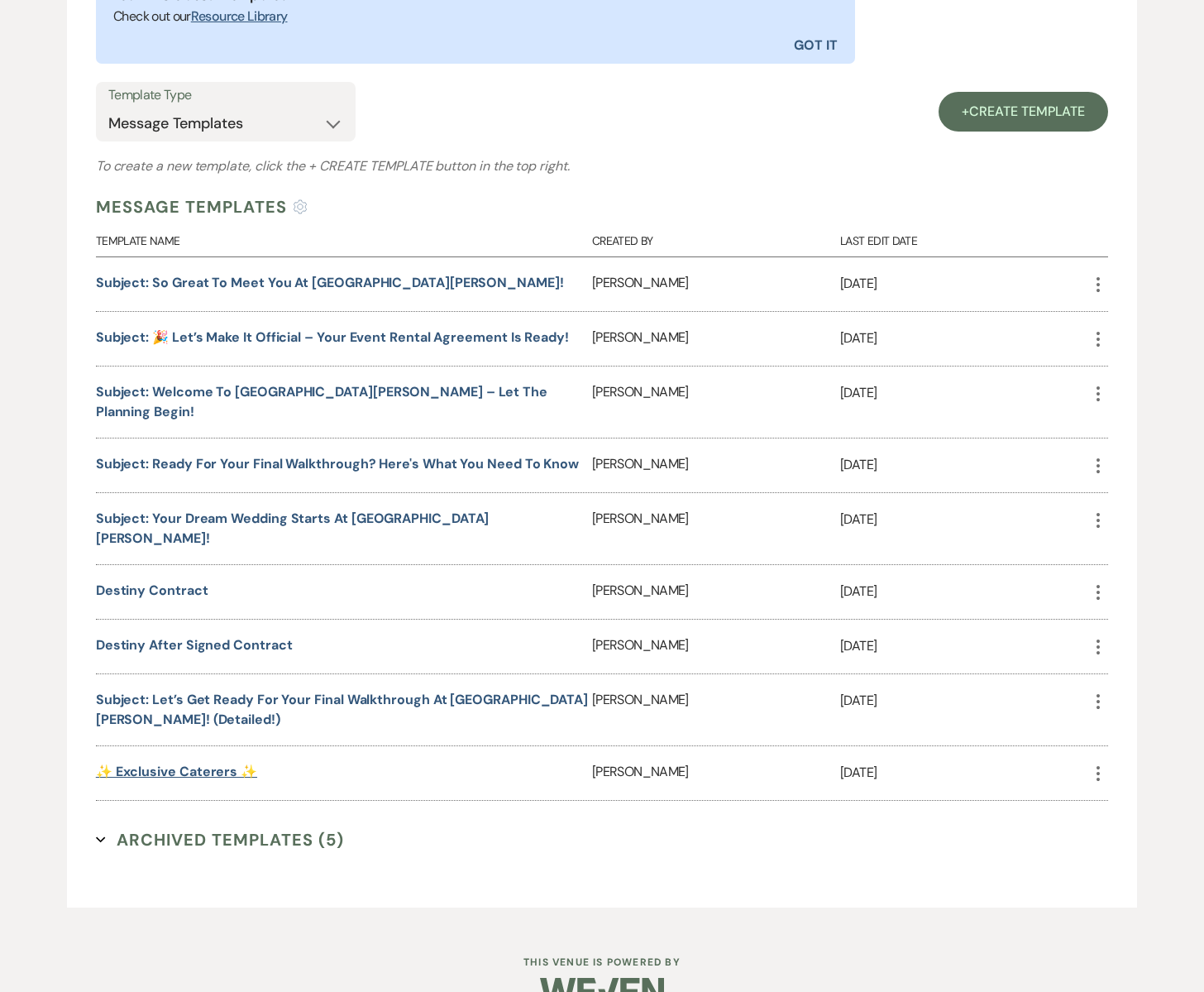
click at [160, 763] on link "✨ Exclusive Caterers ✨" at bounding box center [176, 772] width 162 height 18
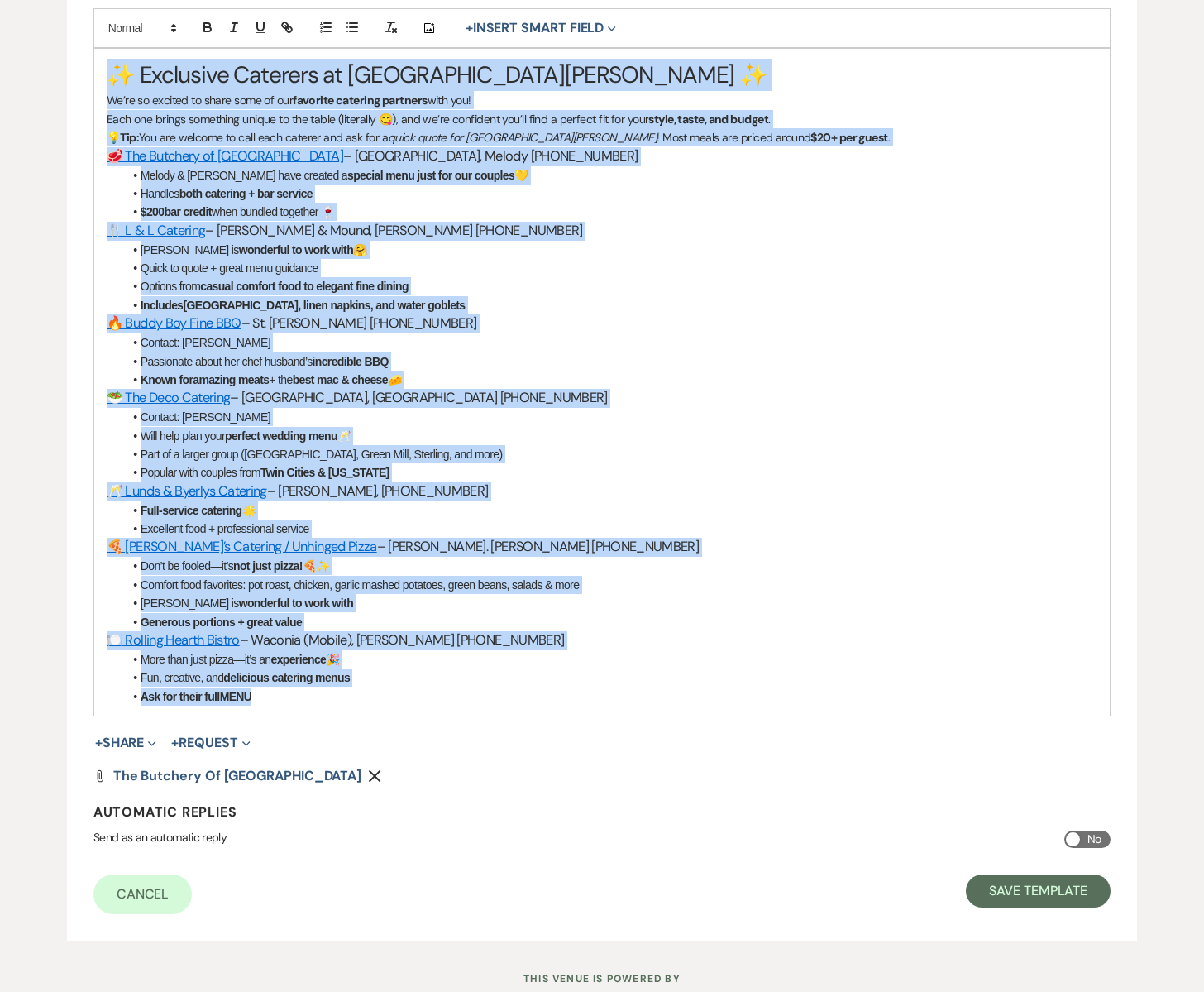
scroll to position [517, 0]
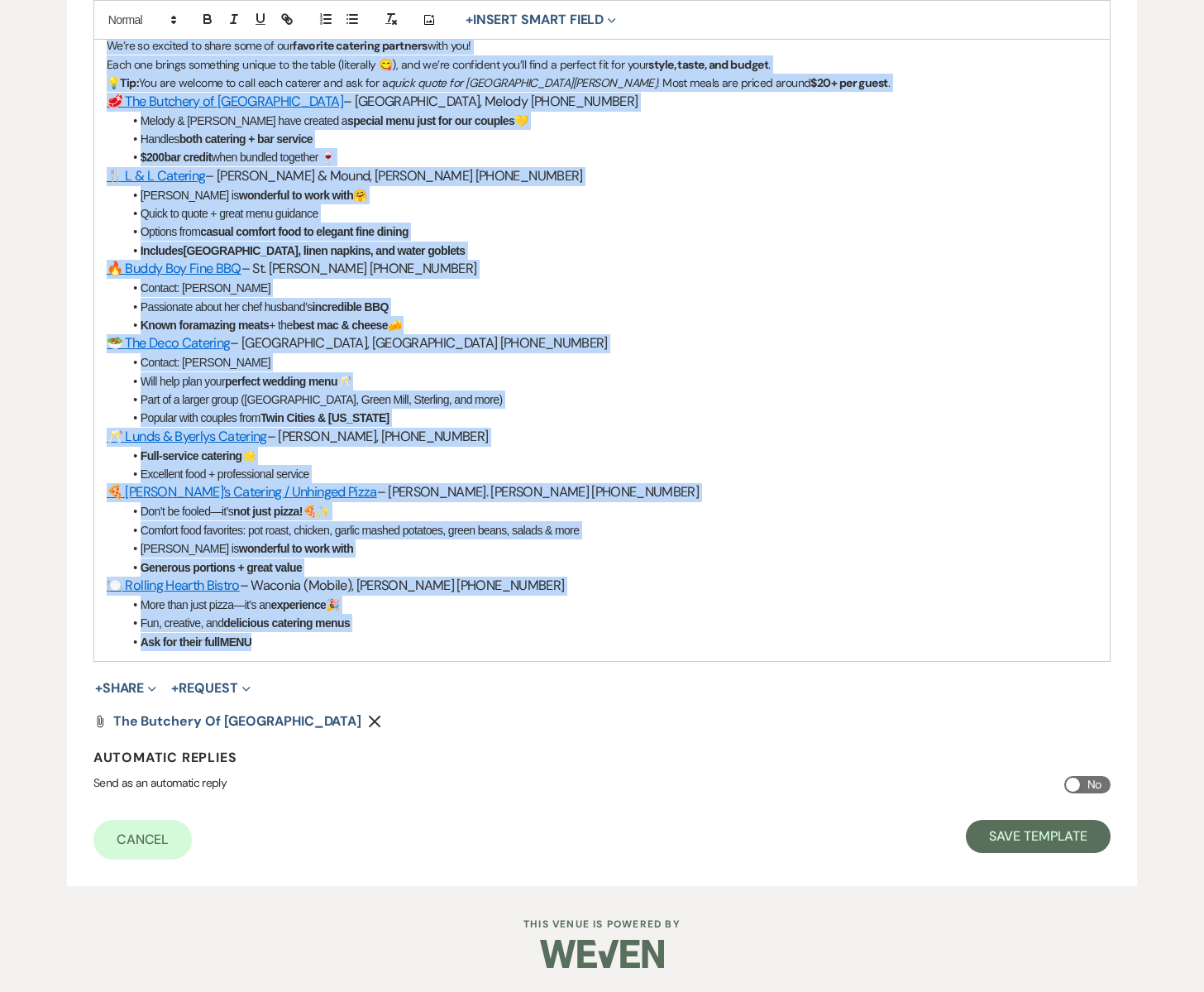
drag, startPoint x: 101, startPoint y: 347, endPoint x: 498, endPoint y: 684, distance: 520.7
click at [498, 684] on form "Edit Message Template This template was created on Aug 30, 2025 * Required Temp…" at bounding box center [601, 264] width 1070 height 1243
copy div "✨ Exclusive Caterers at South Glen Farm ✨ We’re so excited to share some of our…"
